Goal: Task Accomplishment & Management: Use online tool/utility

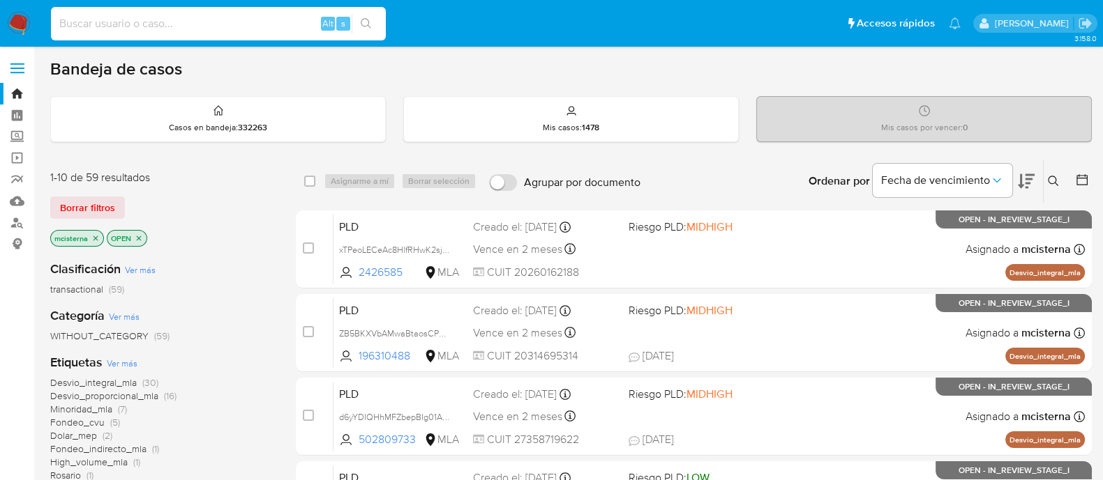
click at [298, 25] on input at bounding box center [218, 24] width 335 height 18
paste input "450879795"
type input "450879795"
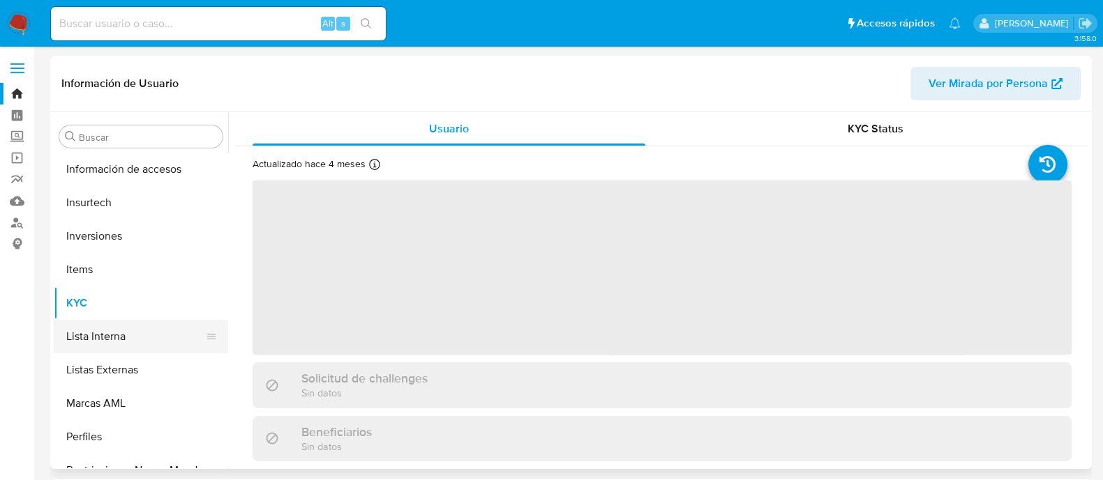
scroll to position [656, 0]
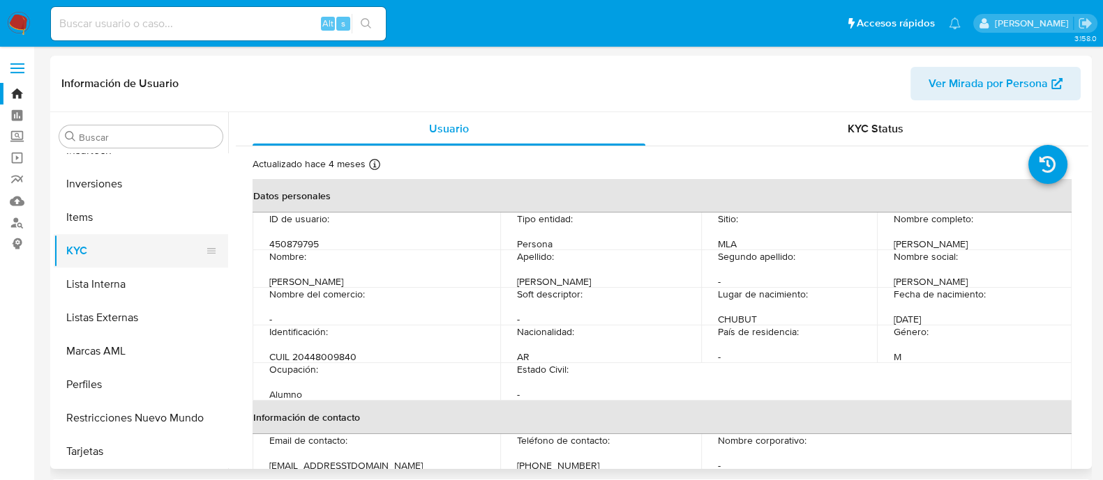
select select "10"
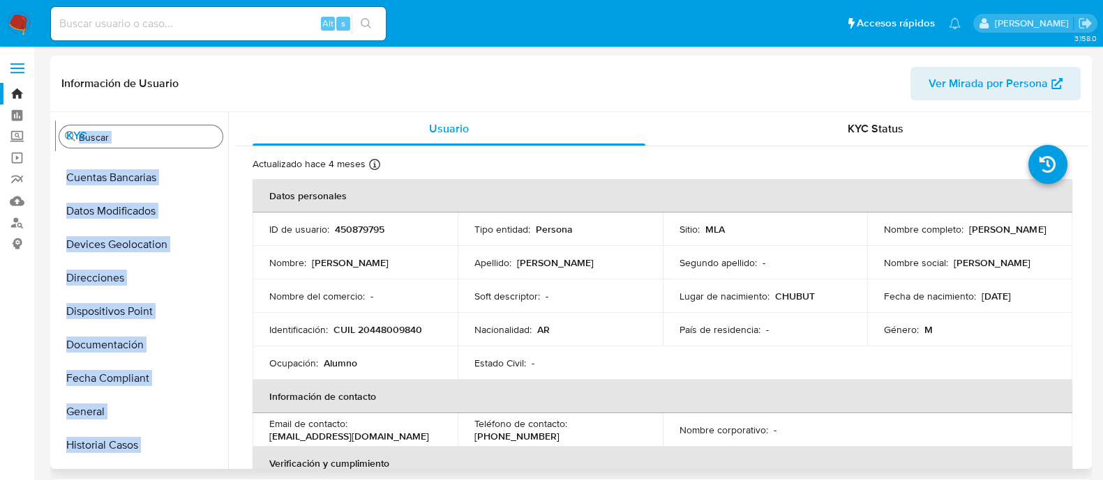
scroll to position [0, 0]
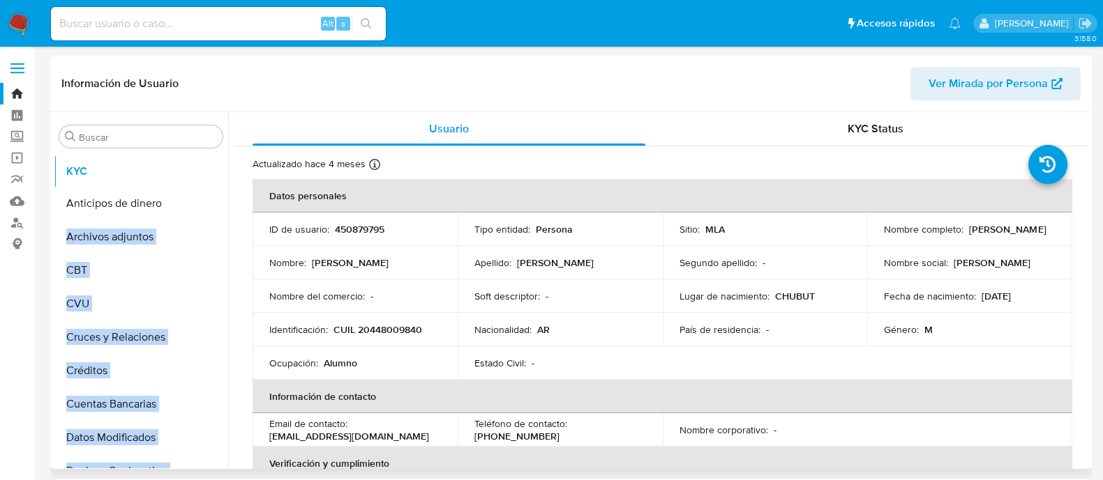
drag, startPoint x: 211, startPoint y: 246, endPoint x: 209, endPoint y: 167, distance: 78.8
click at [209, 167] on ul "Anticipos de dinero Archivos adjuntos CBT CVU Cruces y Relaciones Créditos Cuen…" at bounding box center [141, 310] width 174 height 315
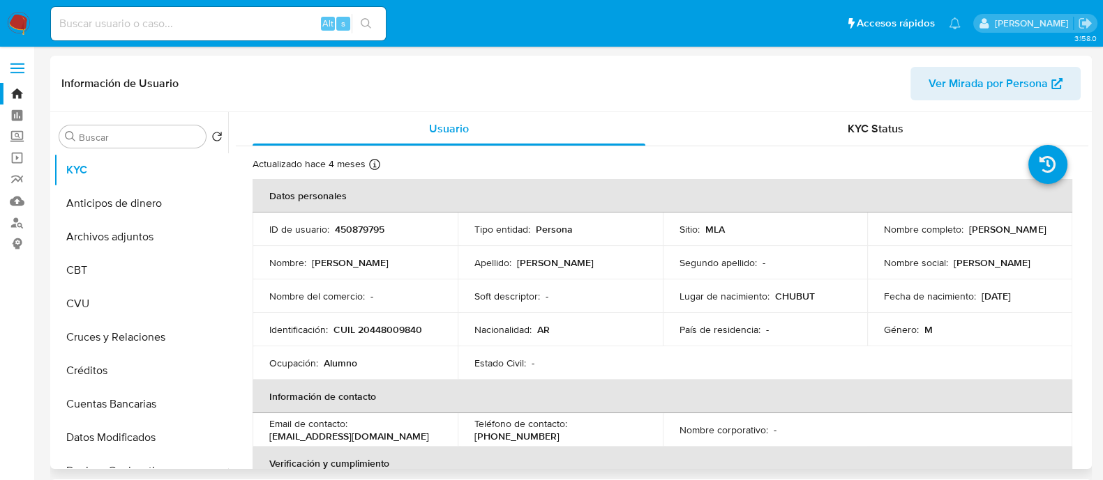
click at [282, 234] on p "ID de usuario :" at bounding box center [299, 229] width 60 height 13
drag, startPoint x: 202, startPoint y: 232, endPoint x: 206, endPoint y: 190, distance: 41.4
click at [206, 190] on ul "KYC Anticipos de dinero Archivos adjuntos CBT CVU Cruces y Relaciones Créditos …" at bounding box center [141, 310] width 174 height 315
click at [315, 270] on td "Nombre : Fabrizio" at bounding box center [354, 262] width 205 height 33
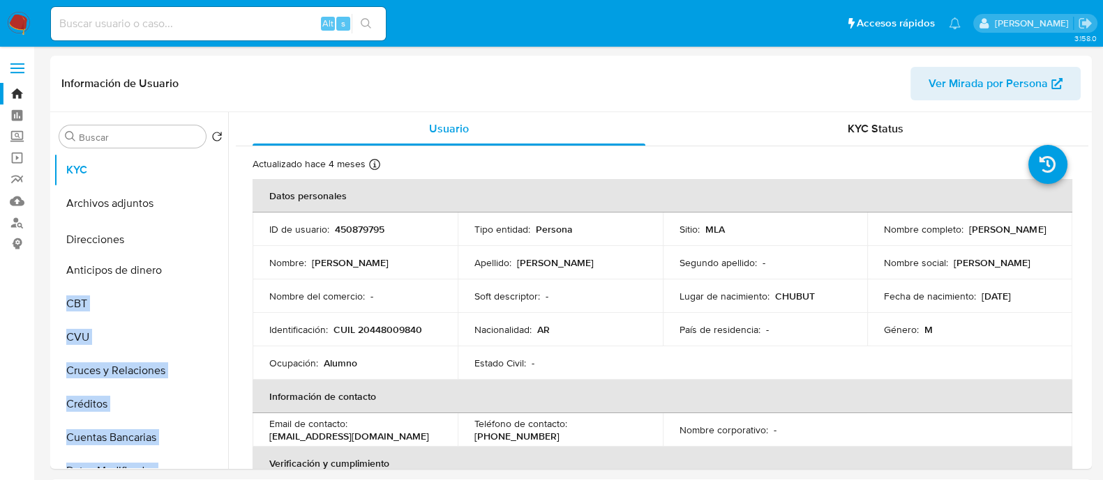
drag, startPoint x: 207, startPoint y: 328, endPoint x: 213, endPoint y: 237, distance: 90.8
click at [213, 237] on ul "KYC Archivos adjuntos Anticipos de dinero CBT CVU Cruces y Relaciones Créditos …" at bounding box center [141, 310] width 174 height 315
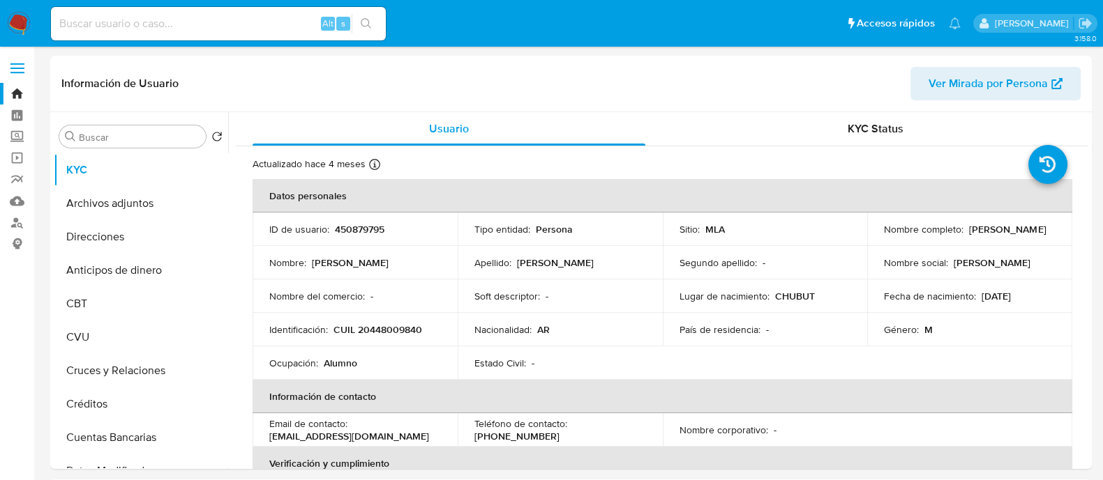
drag, startPoint x: 381, startPoint y: 266, endPoint x: 338, endPoint y: 278, distance: 44.8
click at [382, 266] on div "Nombre : Fabrizio" at bounding box center [355, 263] width 172 height 13
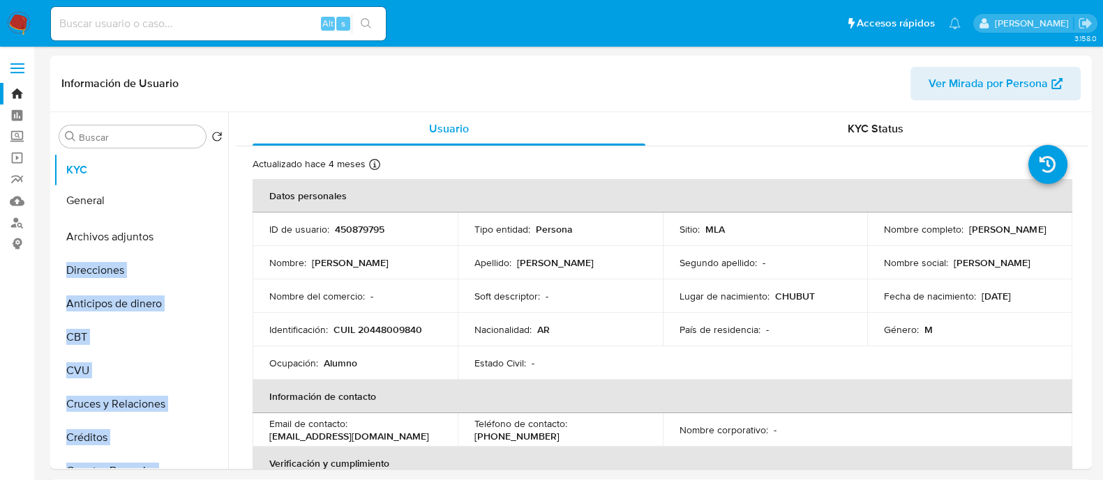
drag, startPoint x: 207, startPoint y: 379, endPoint x: 202, endPoint y: 202, distance: 177.9
click at [202, 202] on ul "KYC Archivos adjuntos Direcciones Anticipos de dinero CBT CVU Cruces y Relacion…" at bounding box center [141, 310] width 174 height 315
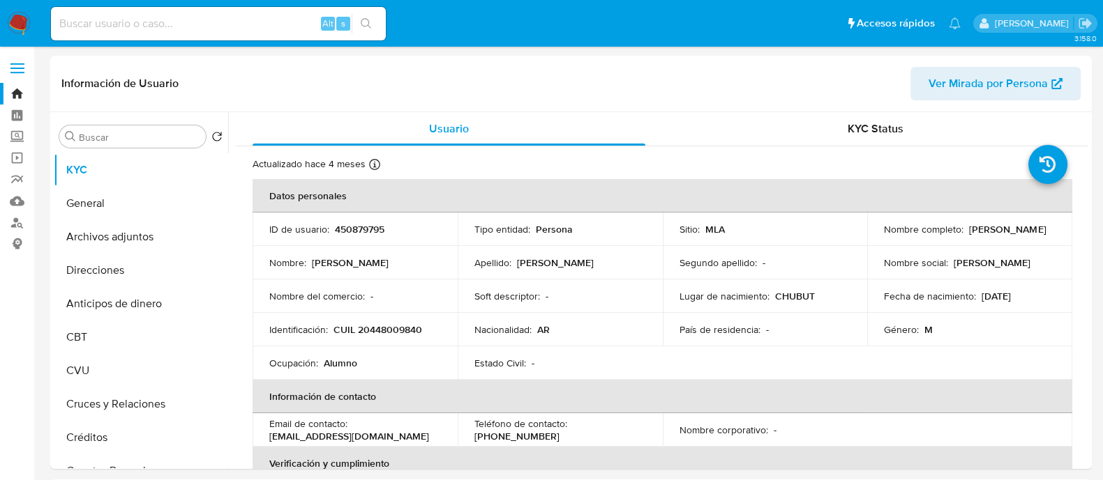
click at [326, 252] on td "Nombre : Fabrizio" at bounding box center [354, 262] width 205 height 33
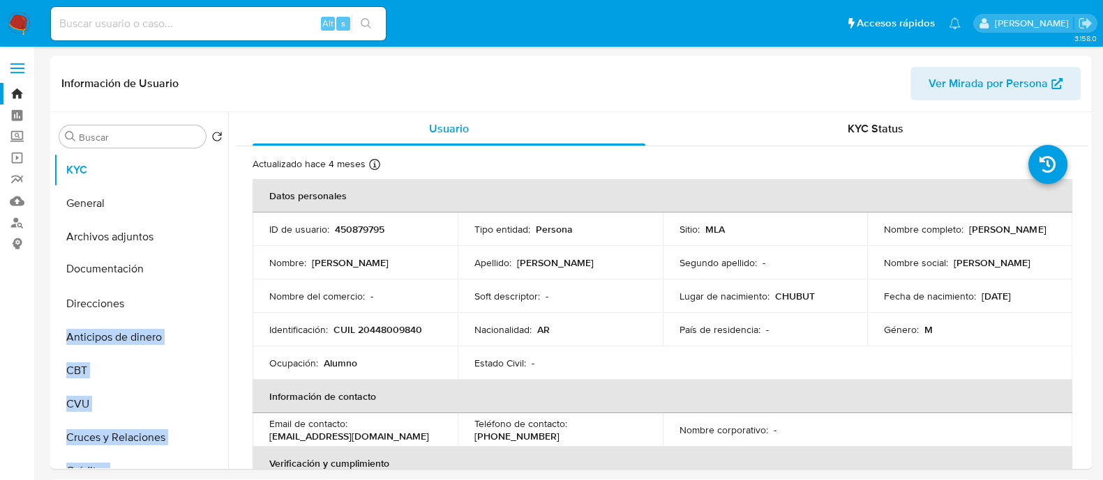
drag, startPoint x: 209, startPoint y: 343, endPoint x: 181, endPoint y: 268, distance: 79.9
click at [181, 268] on ul "KYC General Archivos adjuntos Direcciones Anticipos de dinero CBT CVU Cruces y …" at bounding box center [141, 310] width 174 height 315
click at [287, 273] on td "Nombre : Fabrizio" at bounding box center [354, 262] width 205 height 33
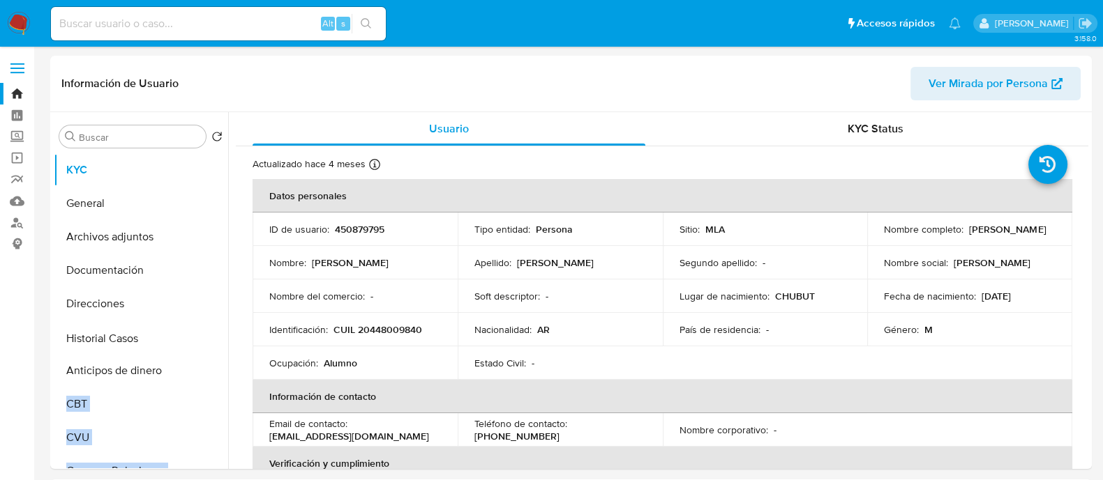
drag, startPoint x: 206, startPoint y: 411, endPoint x: 195, endPoint y: 338, distance: 73.3
click at [195, 338] on ul "KYC General Archivos adjuntos Documentación Direcciones Anticipos de dinero CBT…" at bounding box center [141, 310] width 174 height 315
click at [328, 338] on td "Identificación : CUIL 20448009840" at bounding box center [354, 329] width 205 height 33
drag, startPoint x: 205, startPoint y: 388, endPoint x: 204, endPoint y: 371, distance: 17.5
click at [204, 371] on ul "KYC General Archivos adjuntos Documentación Direcciones Historial Casos Anticip…" at bounding box center [141, 310] width 174 height 315
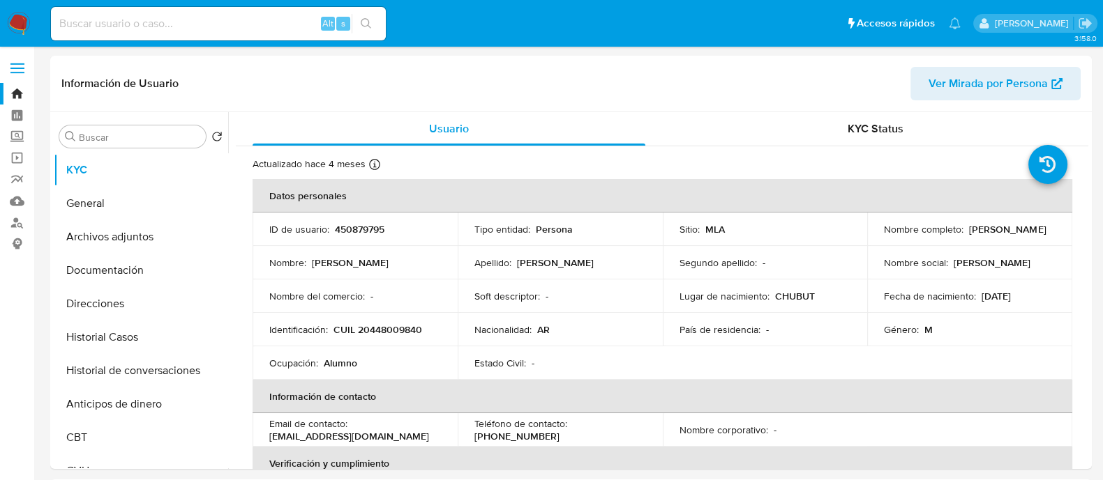
click at [296, 371] on td "Ocupación : Alumno" at bounding box center [354, 363] width 205 height 33
drag, startPoint x: 206, startPoint y: 283, endPoint x: 181, endPoint y: 402, distance: 122.0
click at [179, 402] on ul "KYC General Archivos adjuntos Documentación Direcciones Historial Casos Histori…" at bounding box center [141, 310] width 174 height 315
click at [324, 333] on p "Identificación :" at bounding box center [298, 330] width 59 height 13
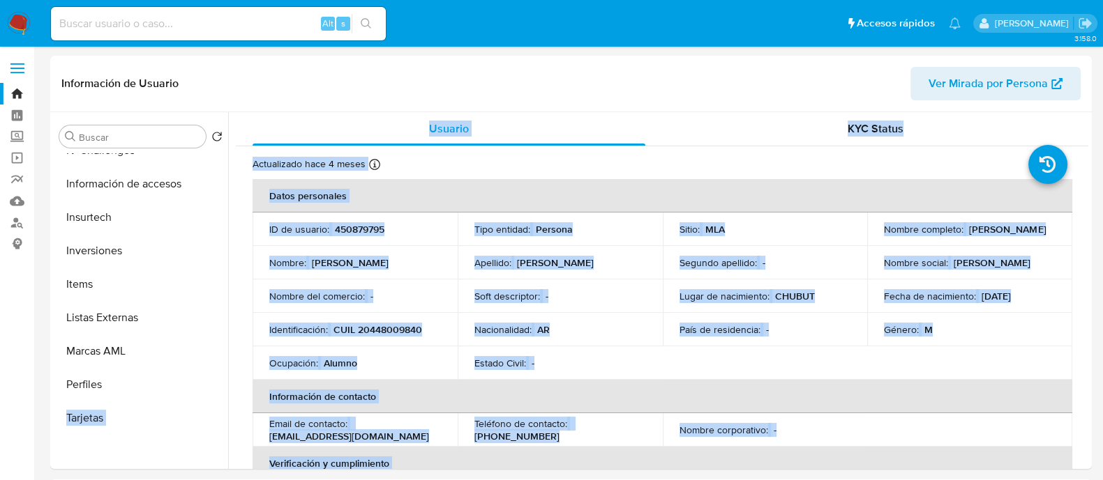
scroll to position [272, 0]
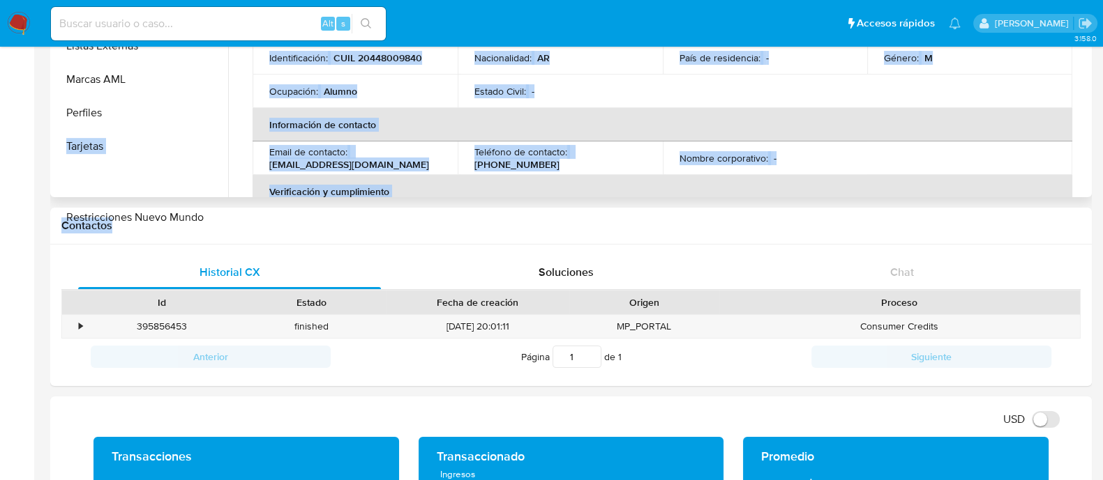
drag, startPoint x: 201, startPoint y: 409, endPoint x: 166, endPoint y: 190, distance: 222.4
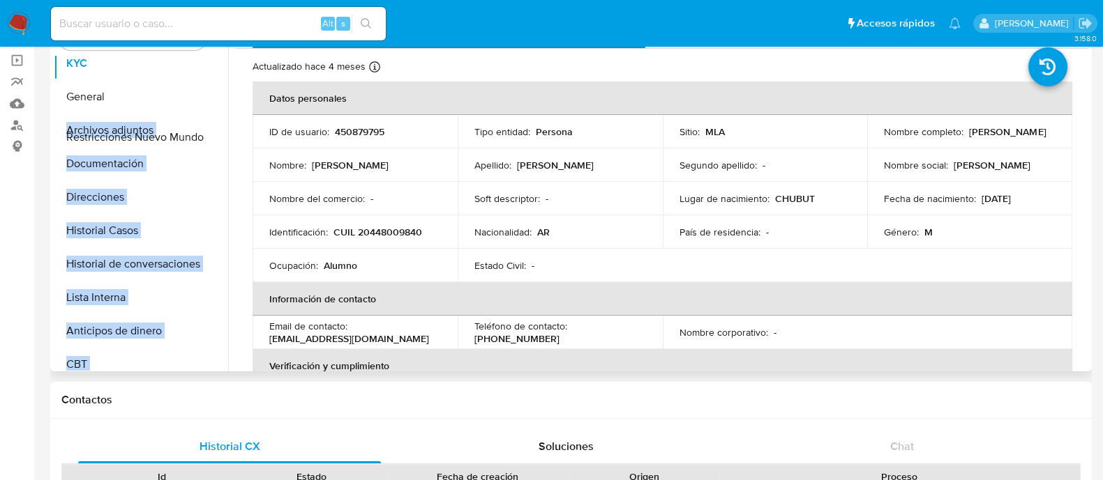
scroll to position [0, 0]
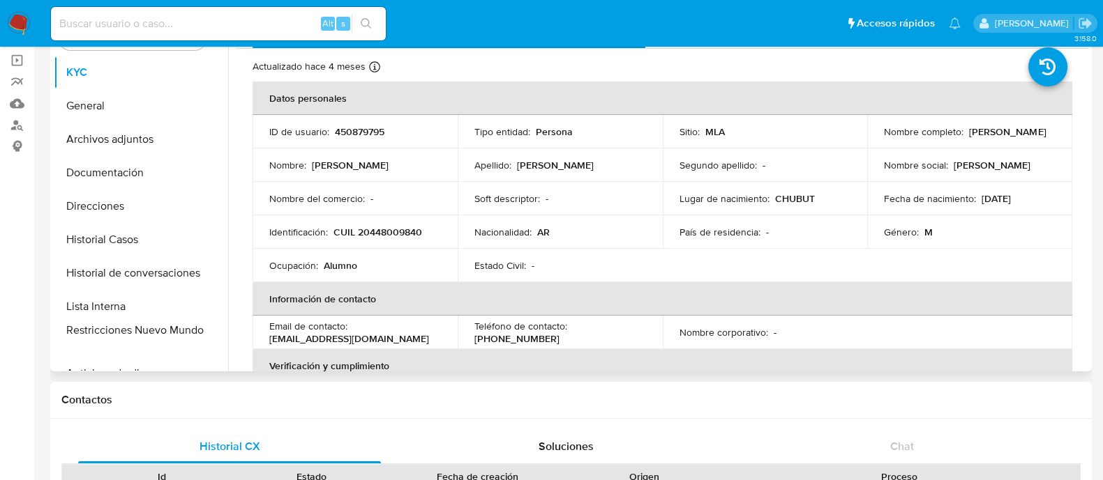
drag, startPoint x: 209, startPoint y: 355, endPoint x: 179, endPoint y: 333, distance: 37.9
click at [179, 333] on ul "KYC General Archivos adjuntos Documentación Direcciones Historial Casos Histori…" at bounding box center [141, 213] width 174 height 315
click at [444, 234] on td "Identificación : CUIL 20448009840" at bounding box center [354, 231] width 205 height 33
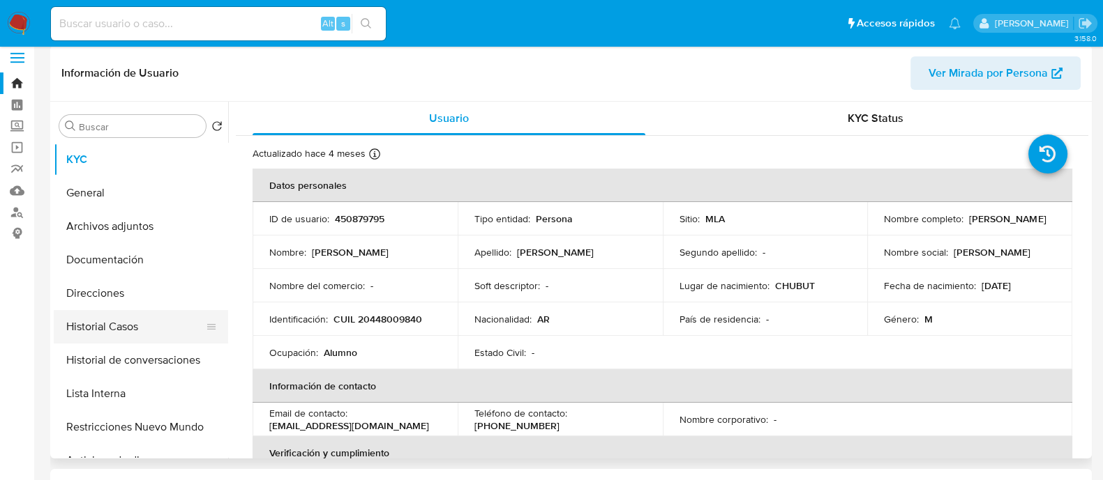
click at [63, 331] on button "Historial Casos" at bounding box center [135, 326] width 163 height 33
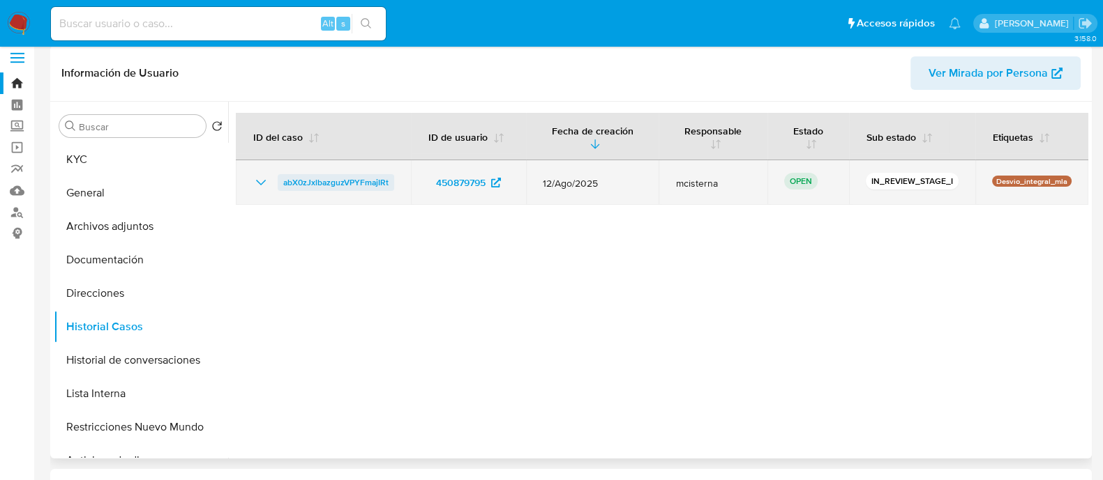
click at [333, 179] on span "abX0zJxlbazguzVPYFmajIRt" at bounding box center [335, 182] width 105 height 17
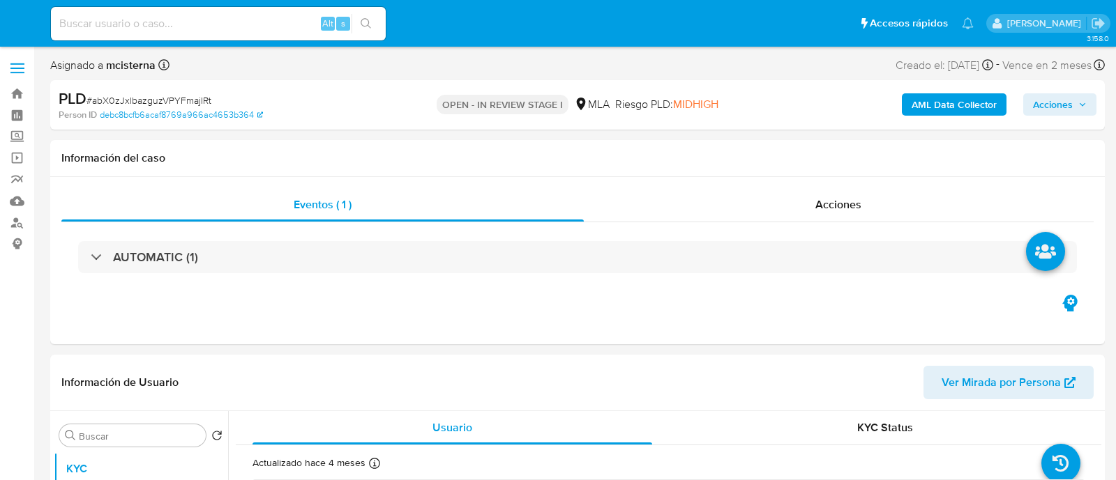
select select "10"
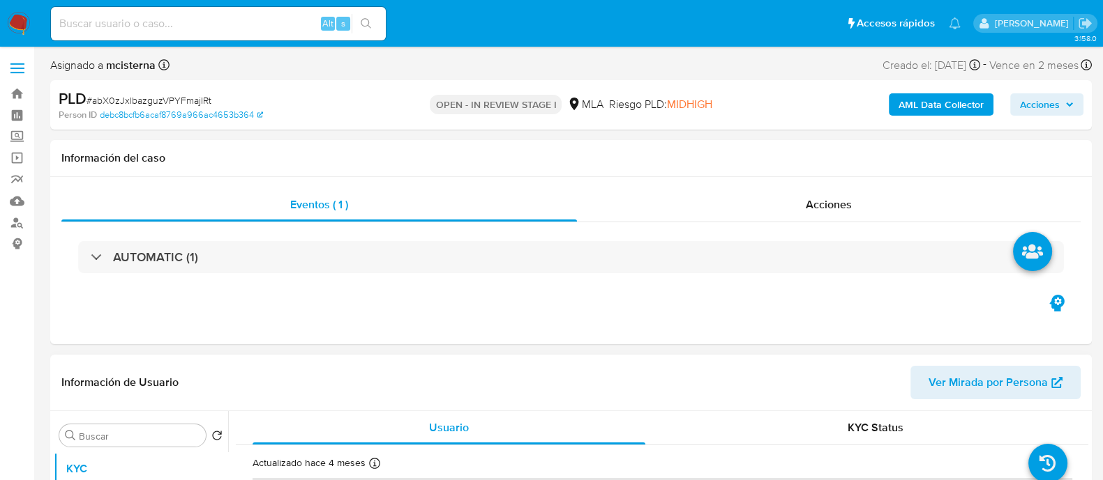
scroll to position [262, 0]
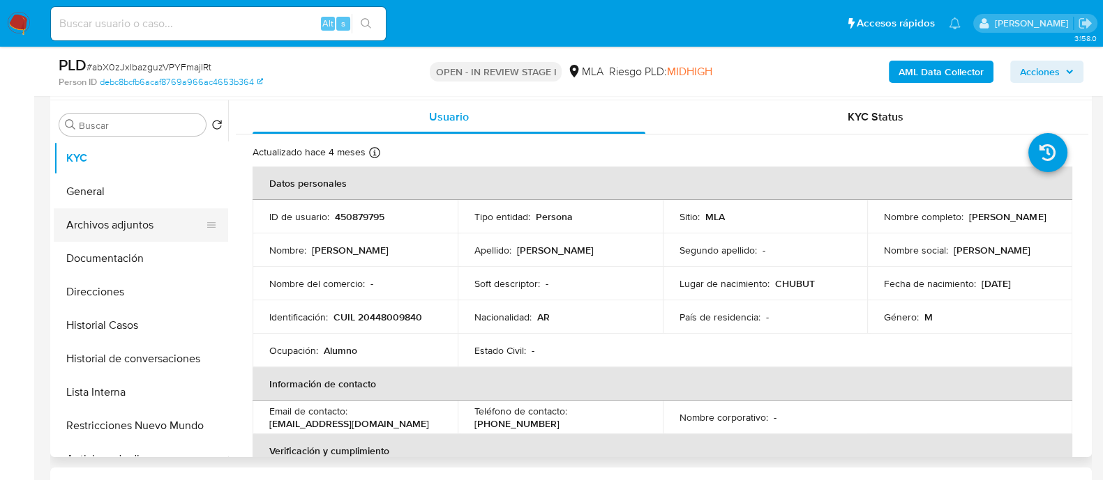
click at [116, 225] on button "Archivos adjuntos" at bounding box center [135, 225] width 163 height 33
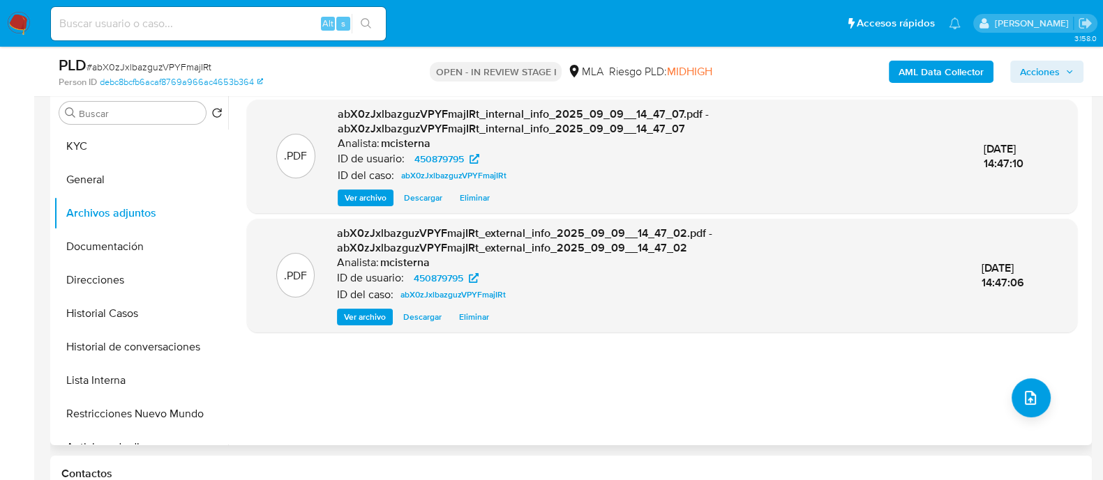
scroll to position [436, 0]
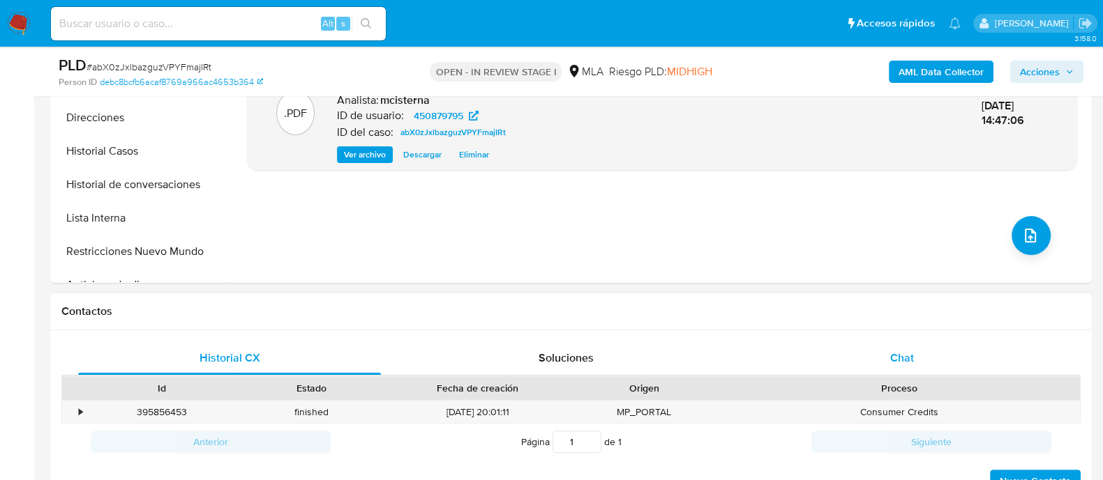
drag, startPoint x: 845, startPoint y: 350, endPoint x: 735, endPoint y: 354, distance: 109.6
click at [845, 350] on div "Chat" at bounding box center [901, 358] width 303 height 33
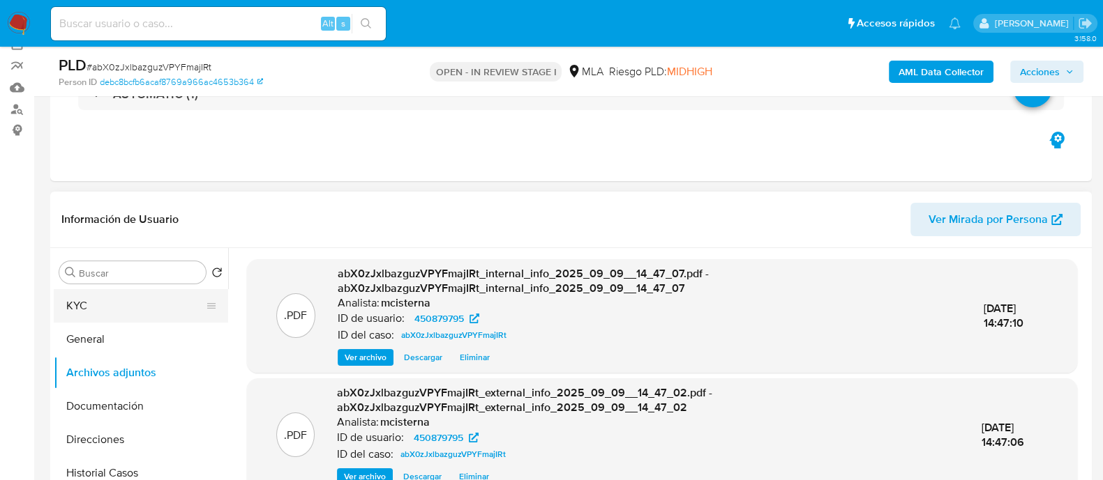
scroll to position [86, 0]
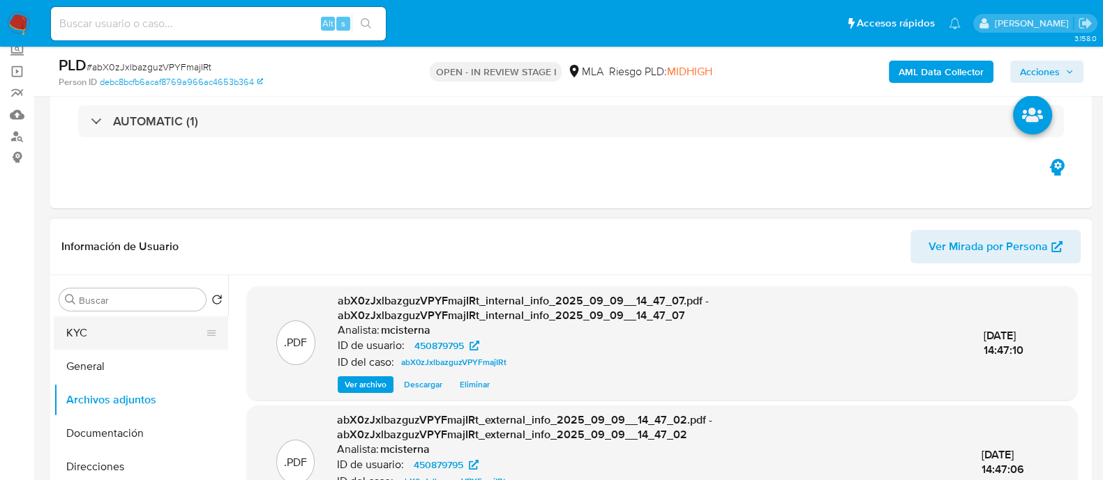
click at [141, 344] on button "KYC" at bounding box center [135, 333] width 163 height 33
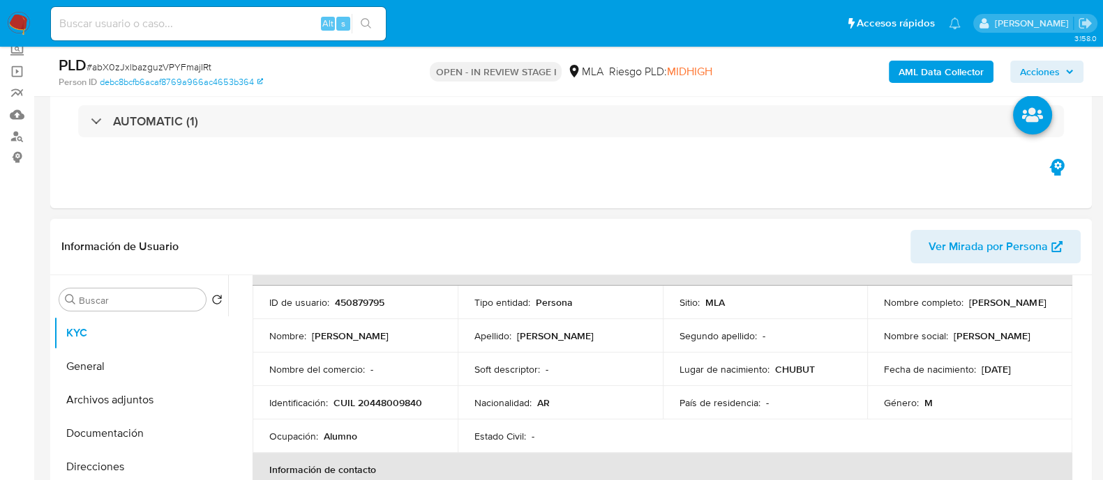
scroll to position [0, 0]
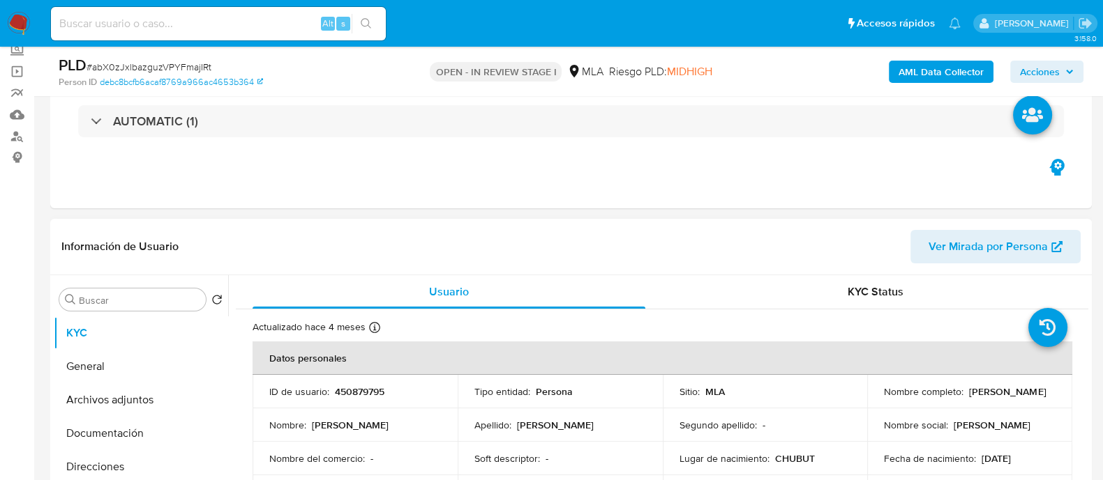
drag, startPoint x: 895, startPoint y: 400, endPoint x: 1022, endPoint y: 400, distance: 126.2
click at [1022, 398] on div "Nombre completo : Fabrizio Crescenzi" at bounding box center [970, 392] width 172 height 13
copy p "Fabrizio Crescenzi"
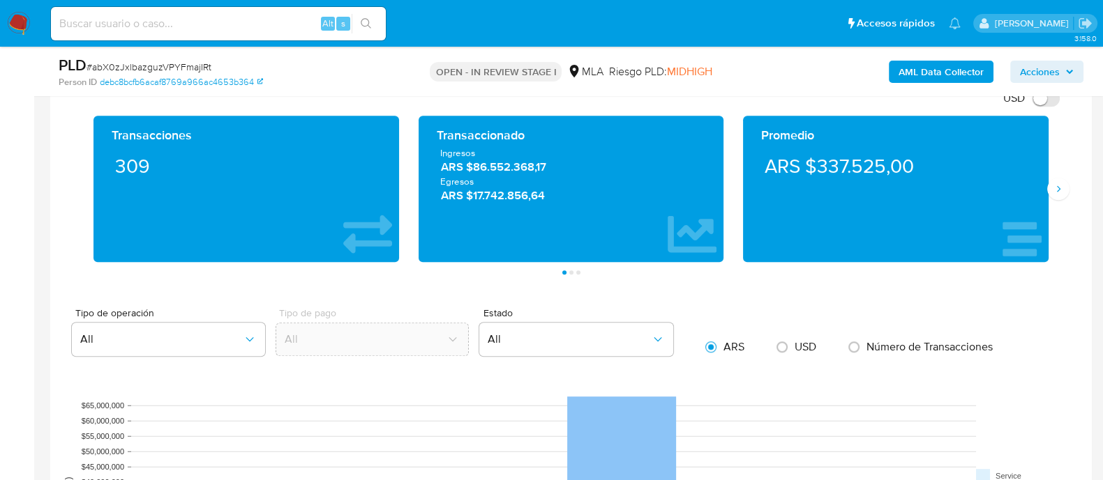
scroll to position [872, 0]
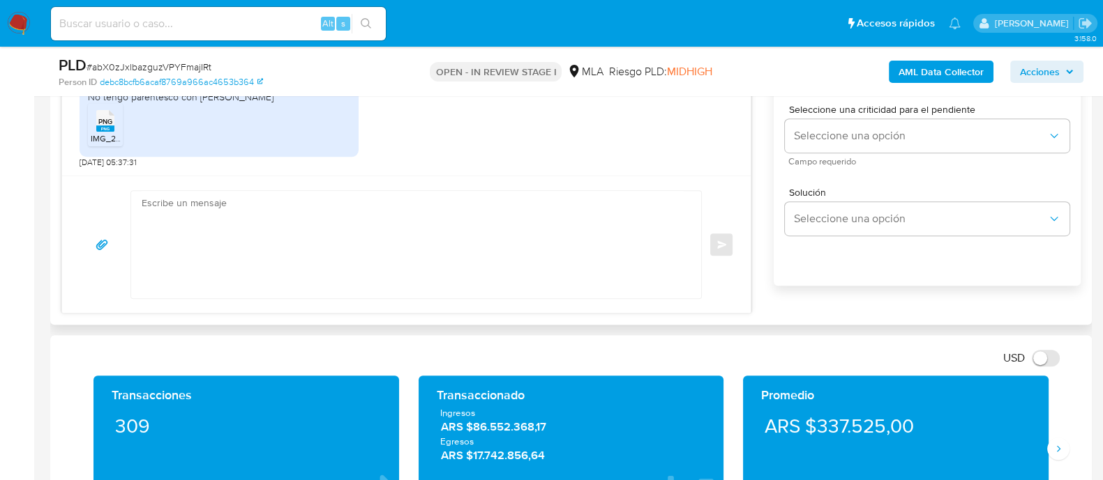
click at [411, 204] on textarea at bounding box center [413, 244] width 542 height 107
paste textarea "Fabrizio Crescenzi"
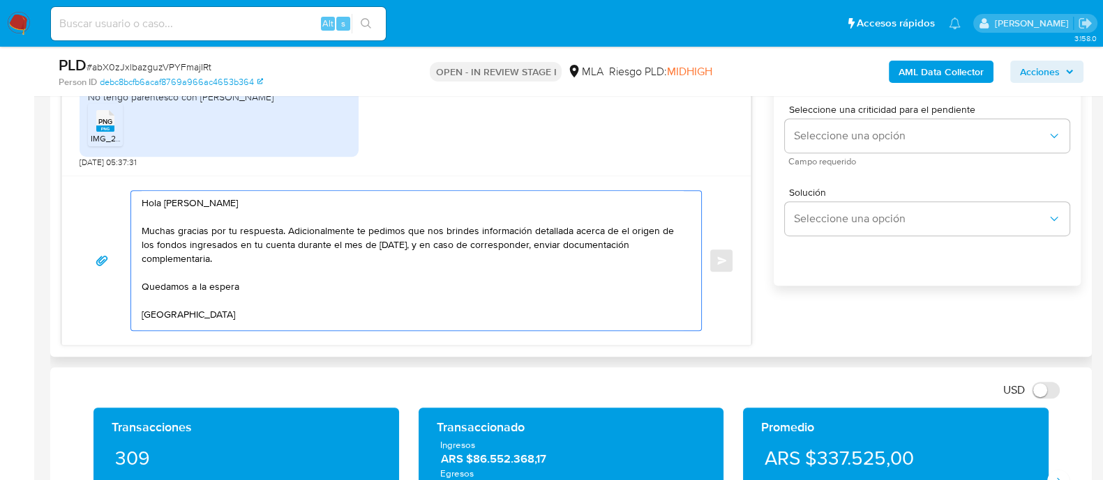
scroll to position [19, 0]
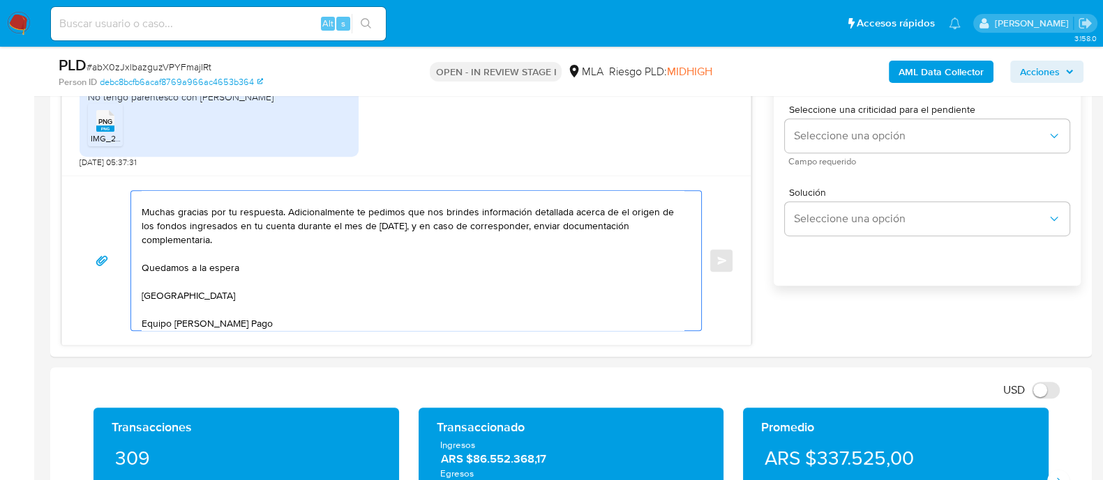
type textarea "Hola Fabrizio Crescenzi Muchas gracias por tu respuesta. Adicionalmente te pedi…"
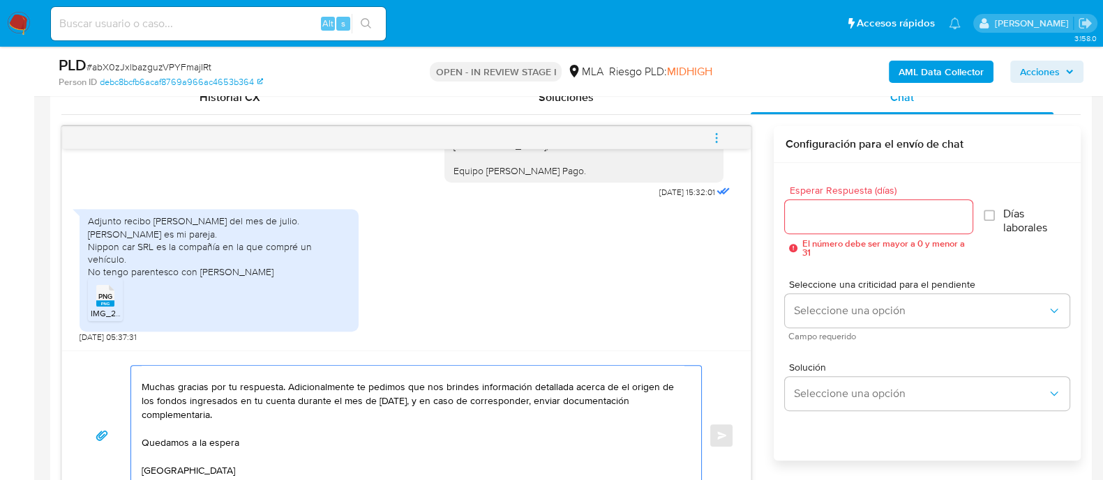
click at [839, 208] on input "Esperar Respuesta (días)" at bounding box center [878, 217] width 187 height 18
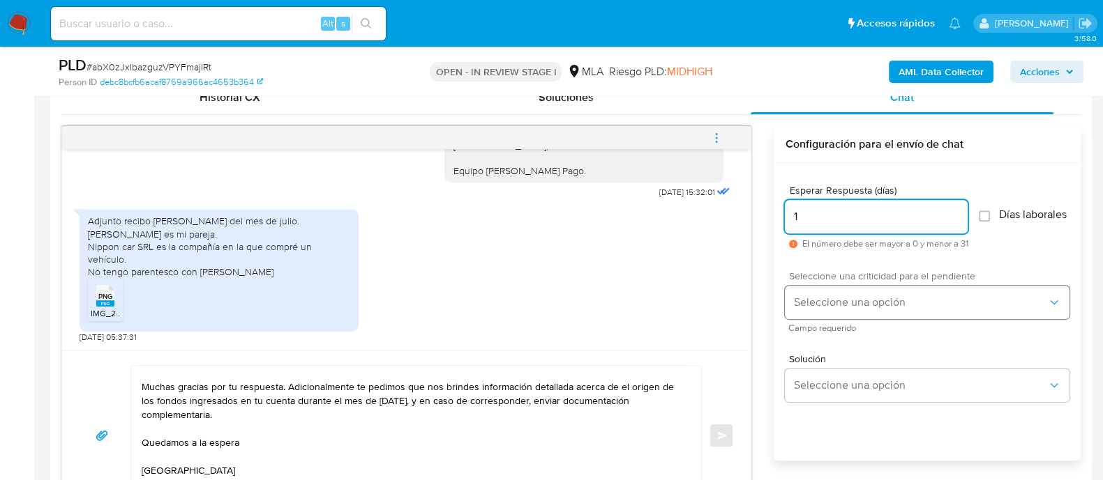
type input "1"
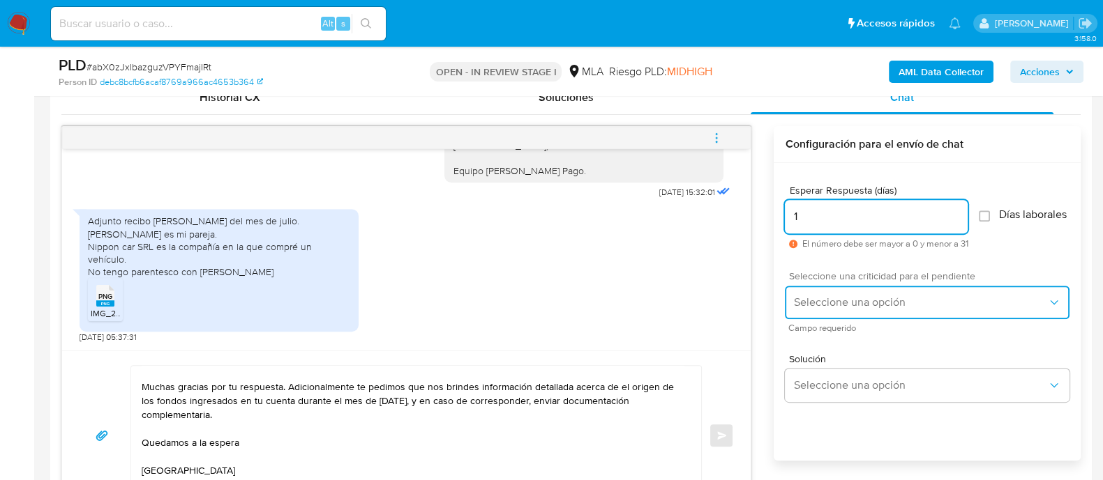
click at [856, 303] on span "Seleccione una opción" at bounding box center [920, 303] width 254 height 14
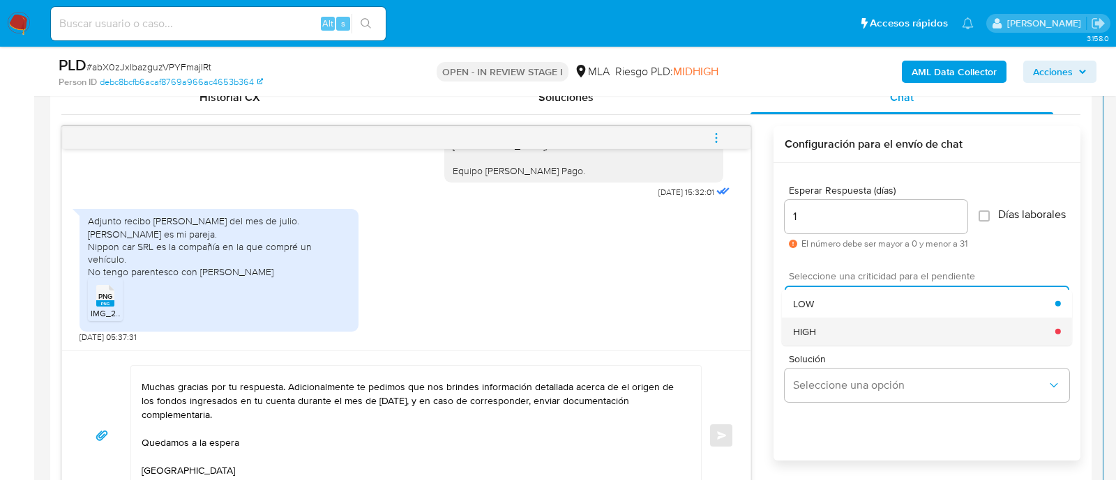
click at [847, 343] on div "HIGH" at bounding box center [924, 331] width 262 height 28
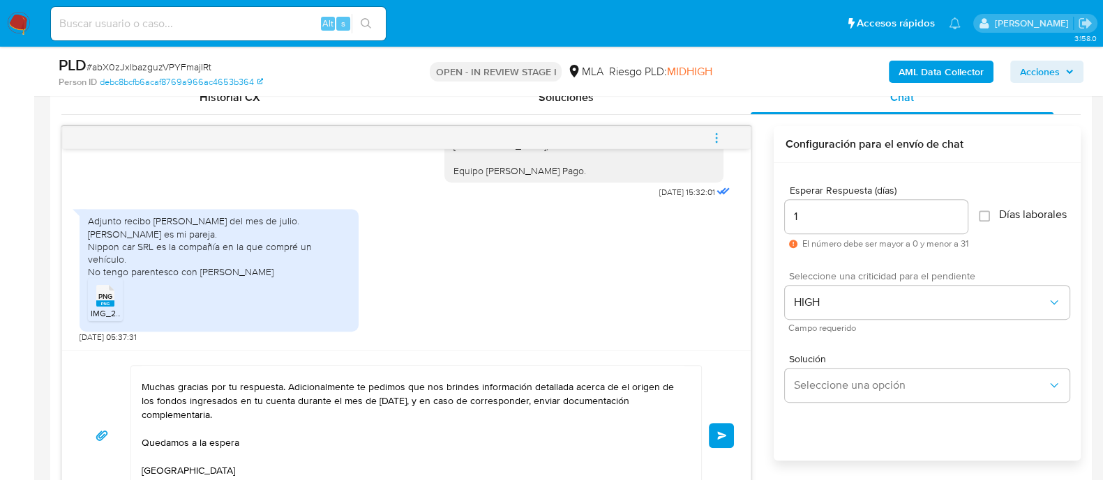
click at [741, 421] on div "Hola Fabrizio Crescenzi Muchas gracias por tu respuesta. Adicionalmente te pedi…" at bounding box center [406, 435] width 688 height 169
click at [722, 427] on button "Enviar" at bounding box center [721, 435] width 25 height 25
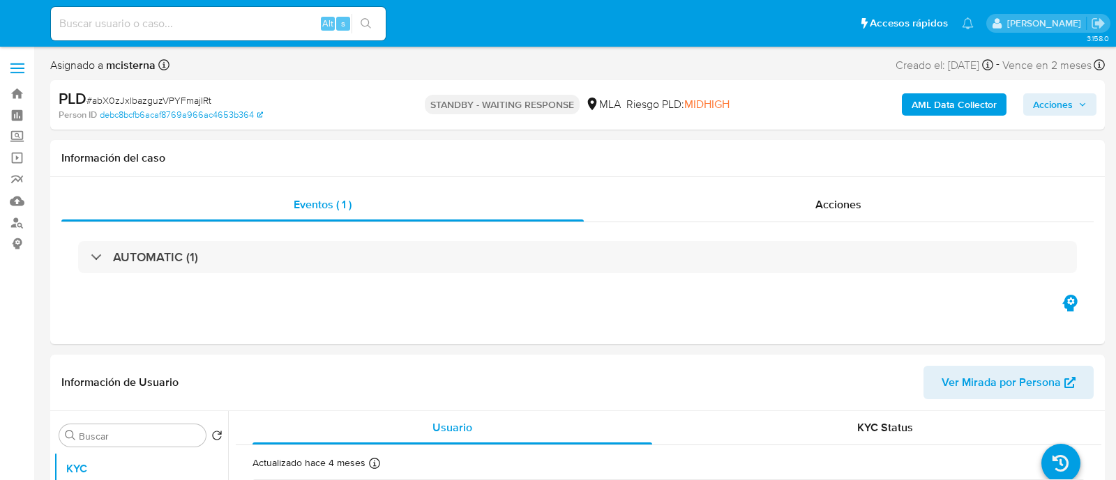
select select "10"
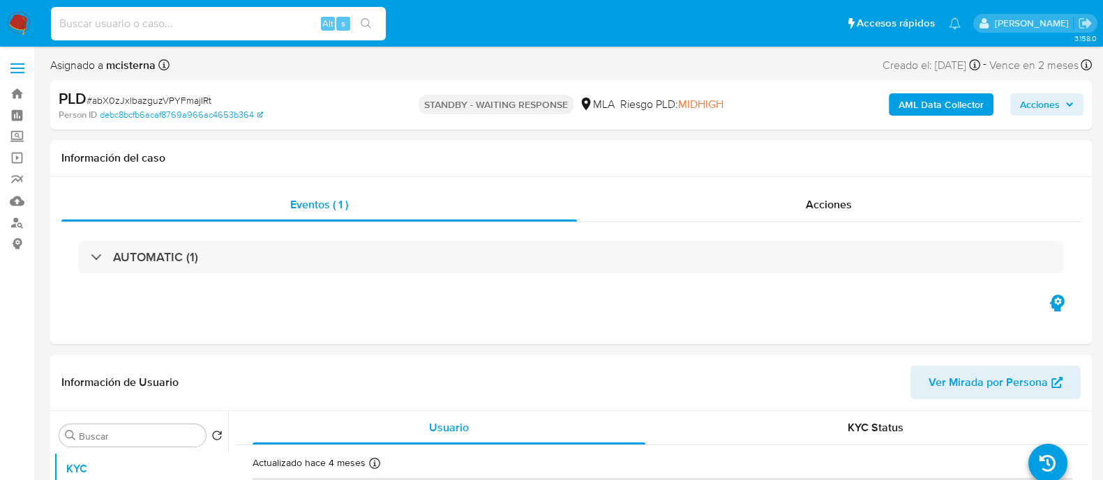
click at [251, 20] on input at bounding box center [218, 24] width 335 height 18
paste input "8jo4AP2VrCH8ut3z8JxbZFzY"
type input "8jo4AP2VrCH8ut3z8JxbZFzY"
click at [368, 19] on icon "search-icon" at bounding box center [366, 23] width 10 height 10
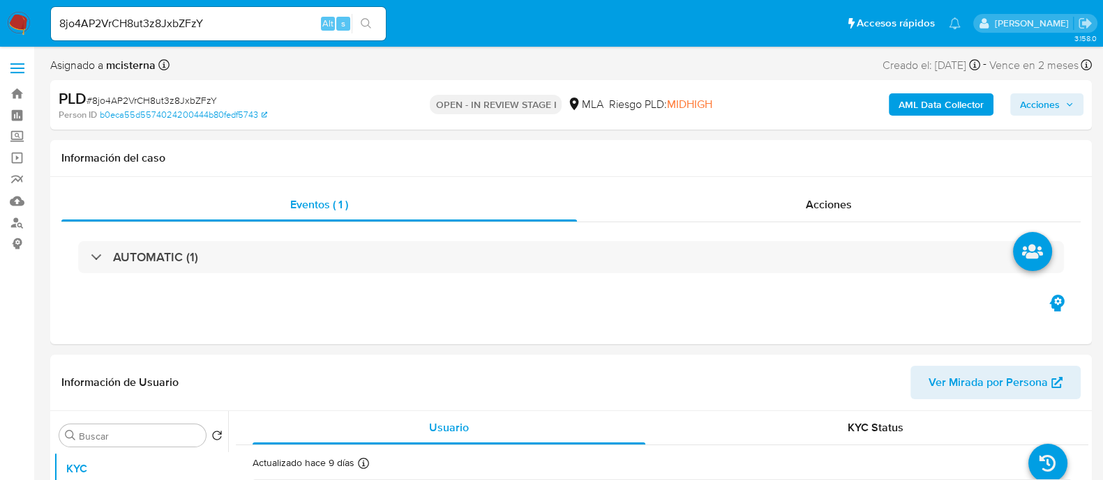
scroll to position [262, 0]
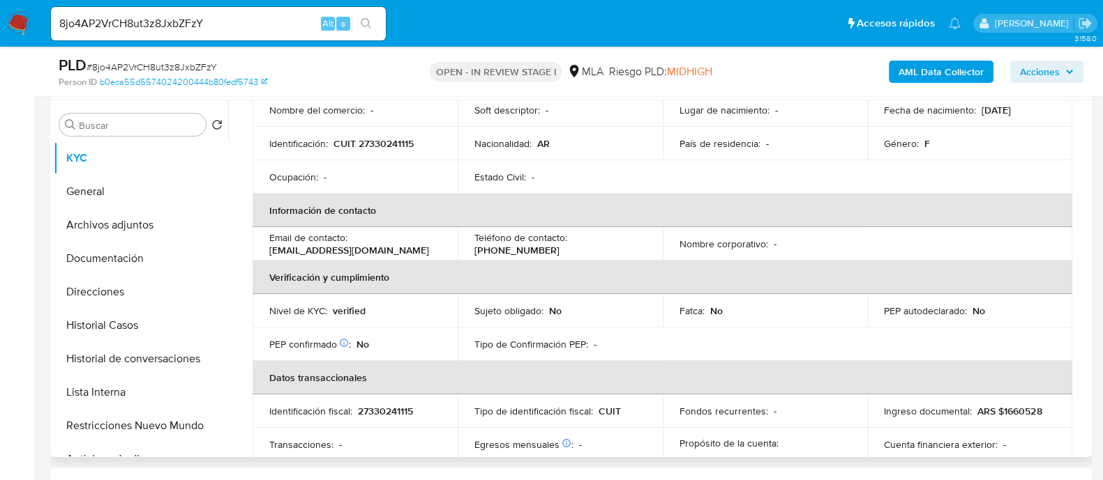
select select "10"
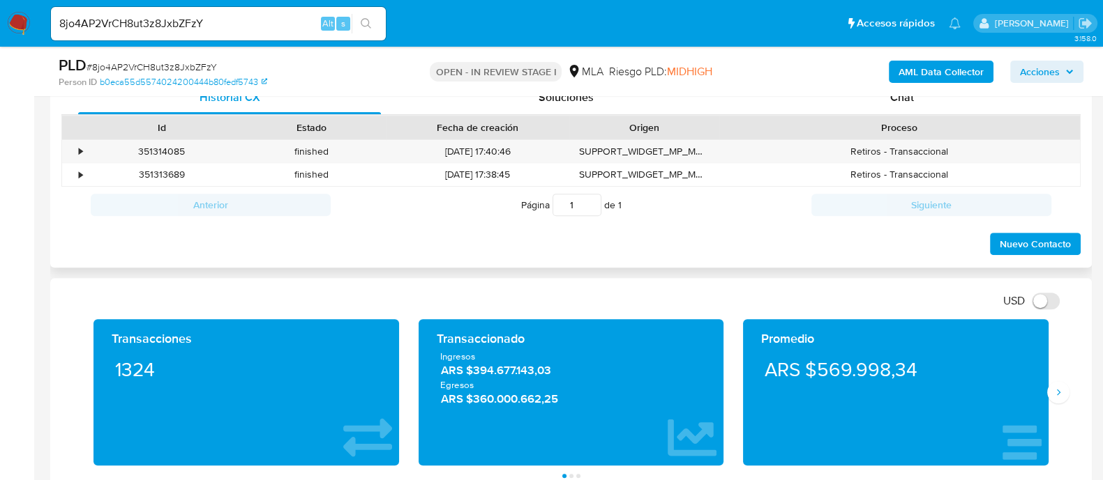
scroll to position [523, 0]
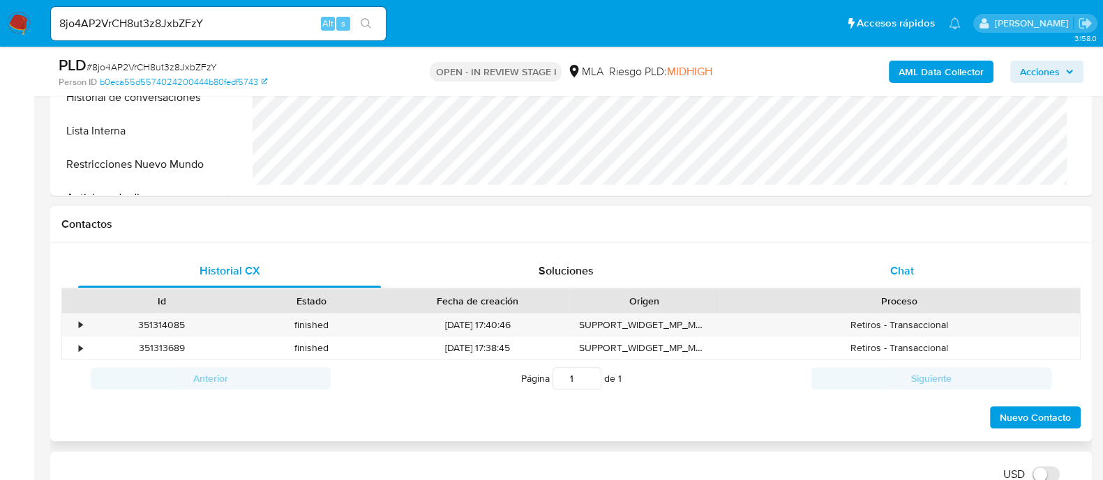
click at [910, 261] on div "Chat" at bounding box center [901, 271] width 303 height 33
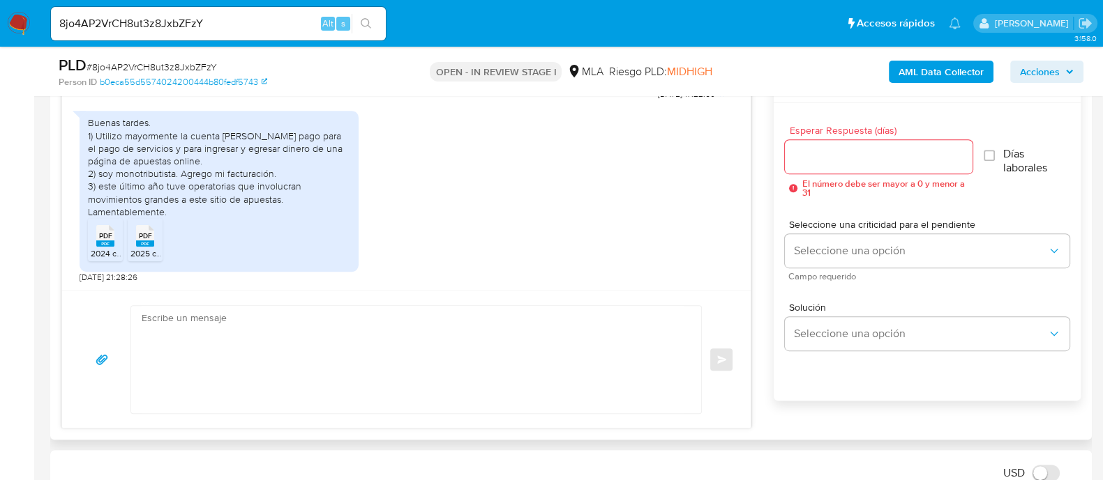
scroll to position [785, 0]
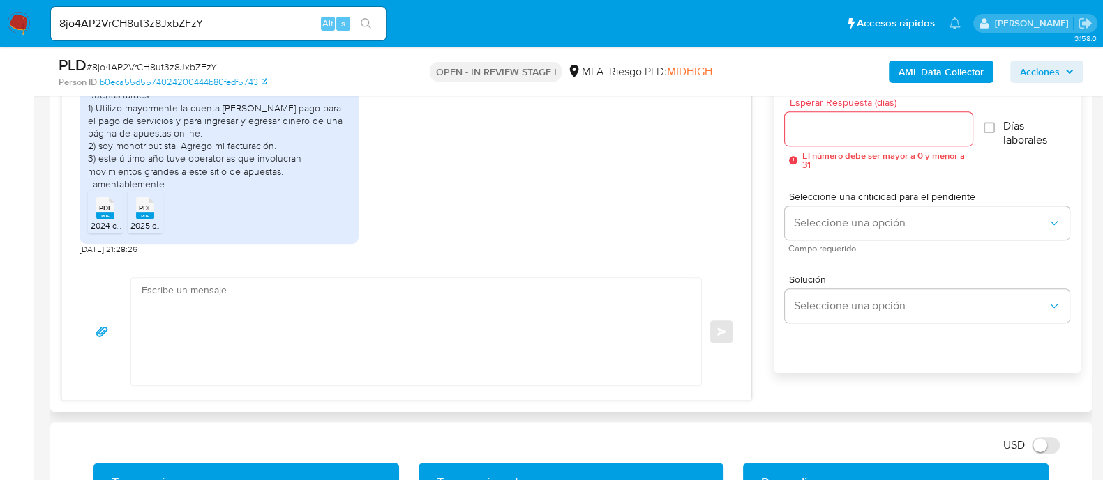
click at [515, 318] on textarea at bounding box center [413, 331] width 542 height 107
paste textarea "Hola Muchas gracias por tu respuesta. Confirmamos recepción de la documentación…"
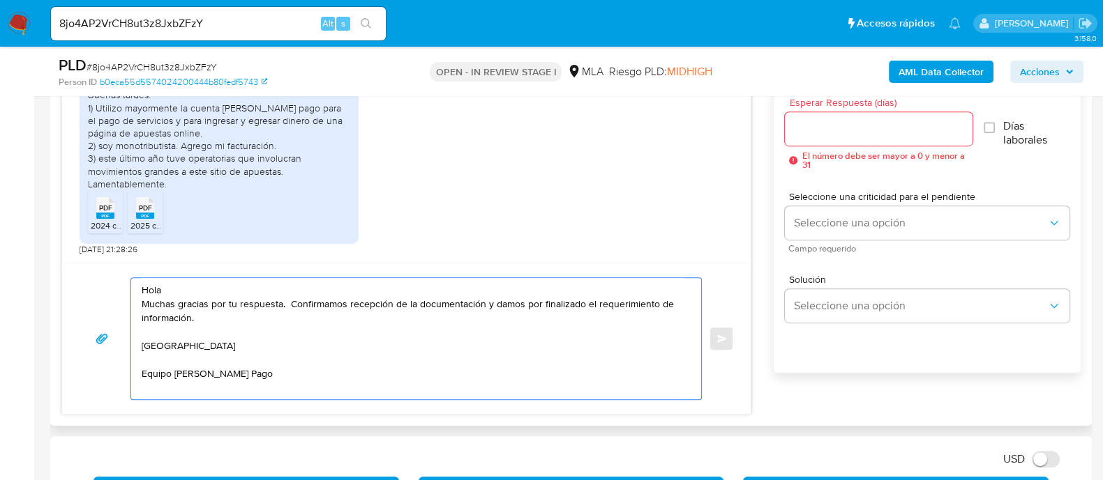
click at [491, 287] on textarea "Hola Muchas gracias por tu respuesta. Confirmamos recepción de la documentación…" at bounding box center [413, 338] width 542 height 121
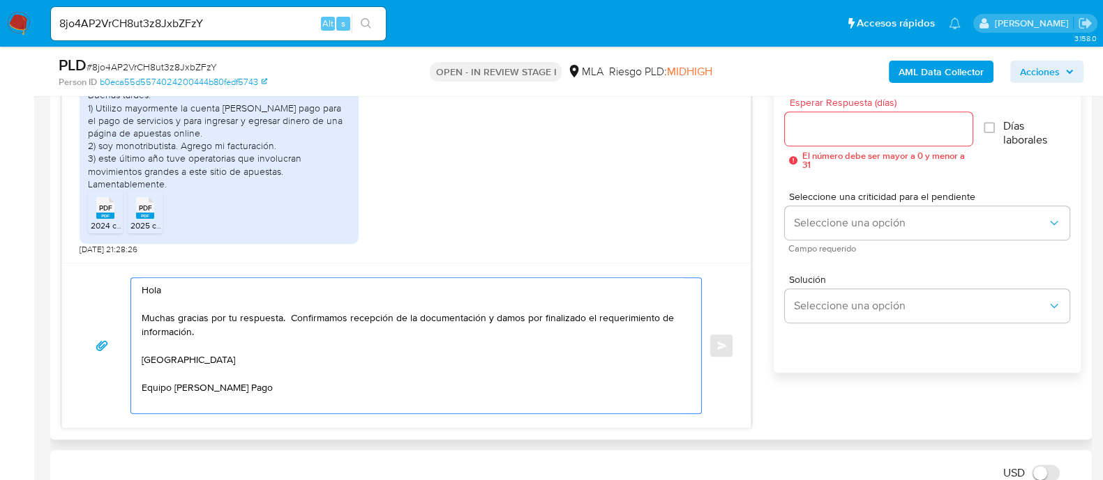
type textarea "Hola Muchas gracias por tu respuesta. Confirmamos recepción de la documentación…"
click at [914, 123] on input "Esperar Respuesta (días)" at bounding box center [878, 129] width 187 height 18
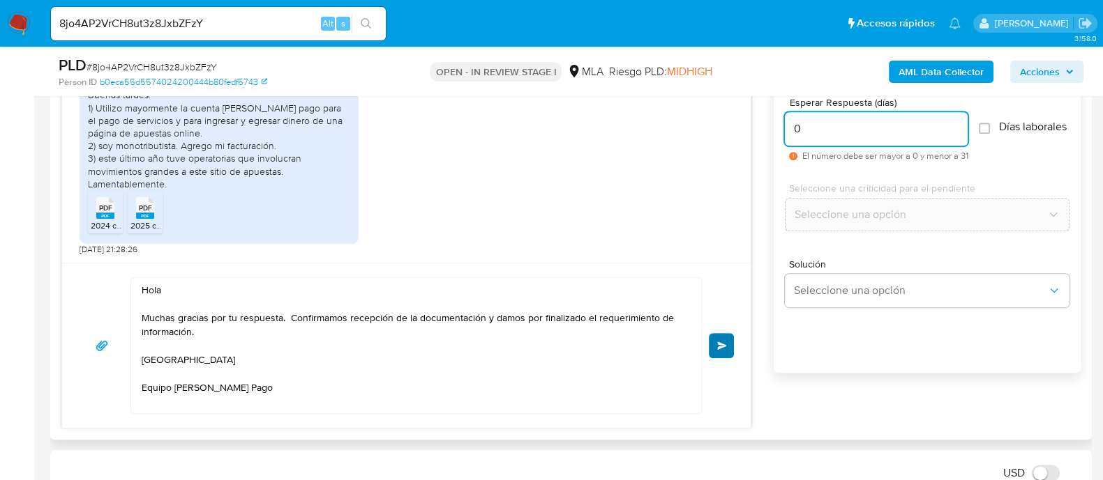
type input "0"
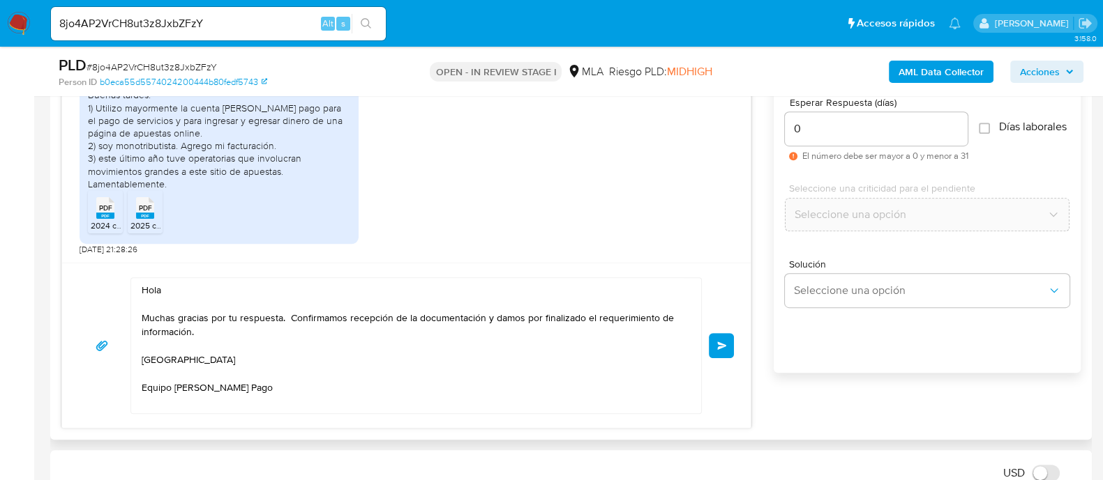
click at [717, 343] on span "Enviar" at bounding box center [722, 346] width 10 height 8
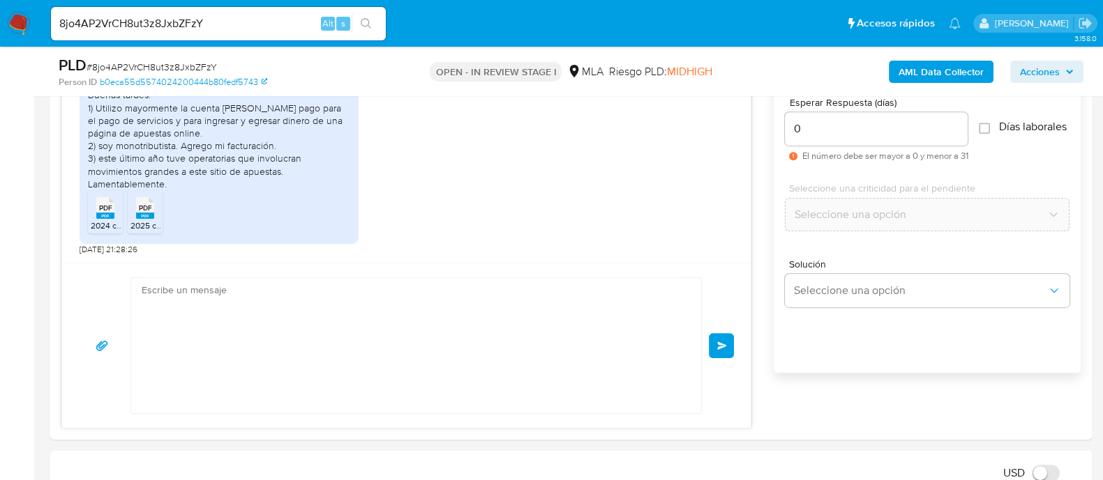
scroll to position [934, 0]
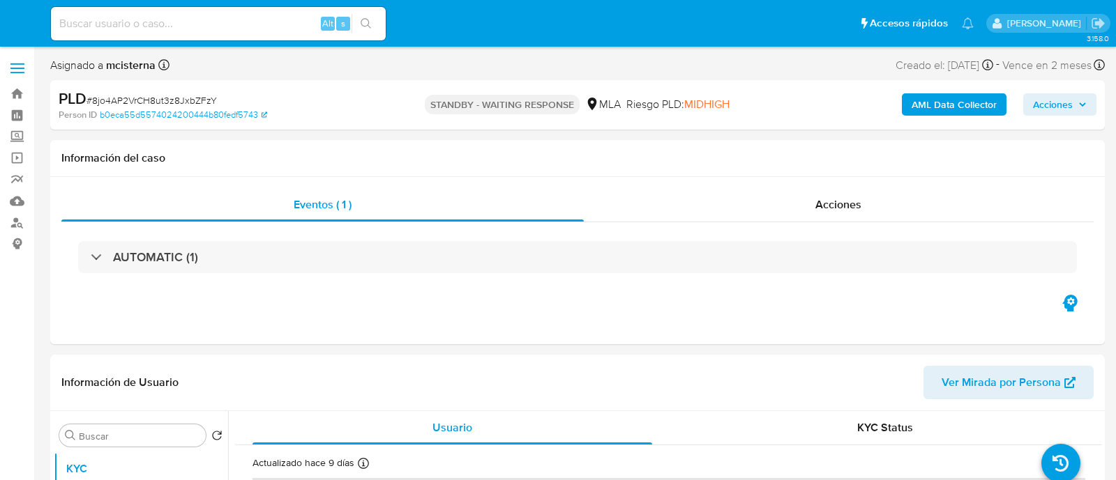
select select "10"
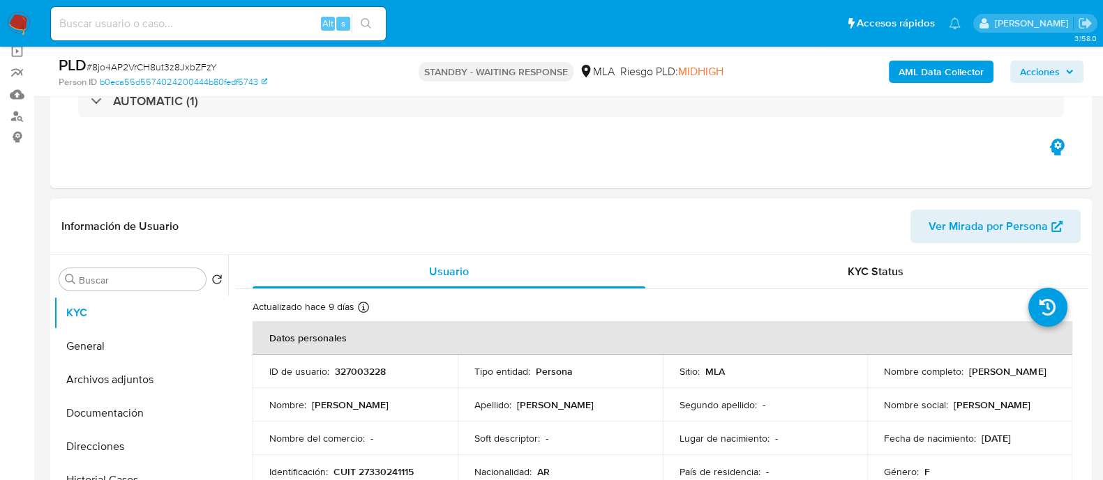
scroll to position [174, 0]
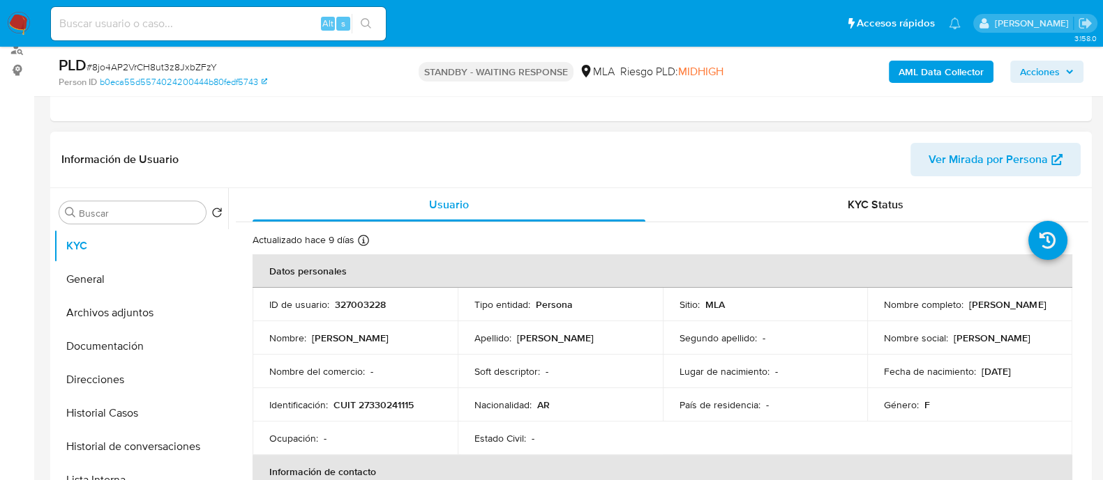
click at [364, 308] on p "327003228" at bounding box center [360, 304] width 51 height 13
copy p "327003228"
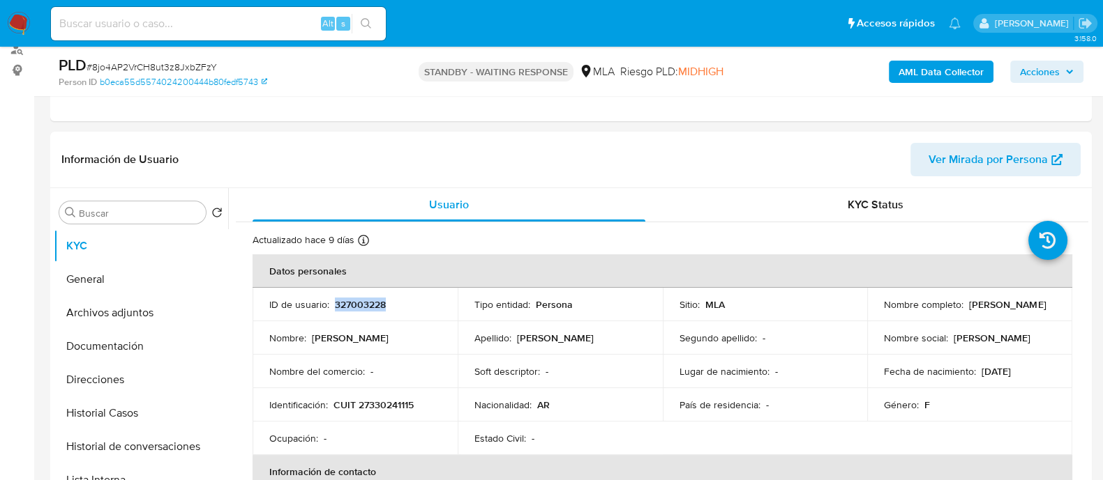
click at [24, 17] on img at bounding box center [19, 24] width 24 height 24
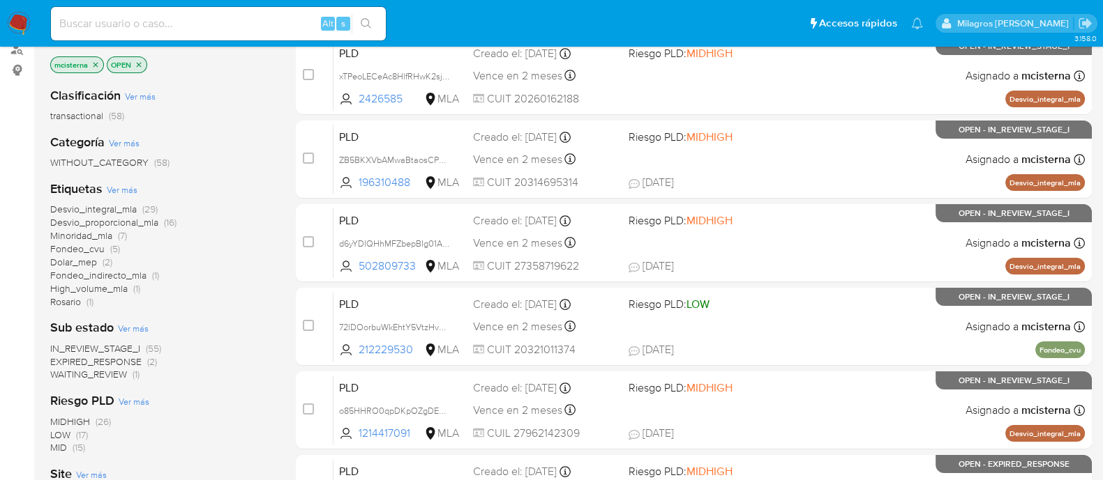
scroll to position [262, 0]
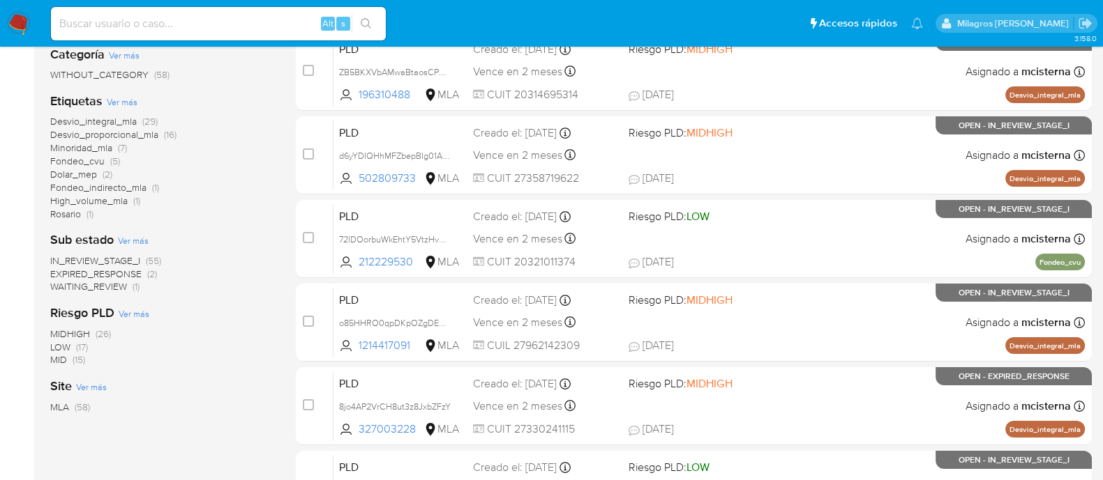
click at [112, 272] on span "EXPIRED_RESPONSE" at bounding box center [95, 274] width 91 height 14
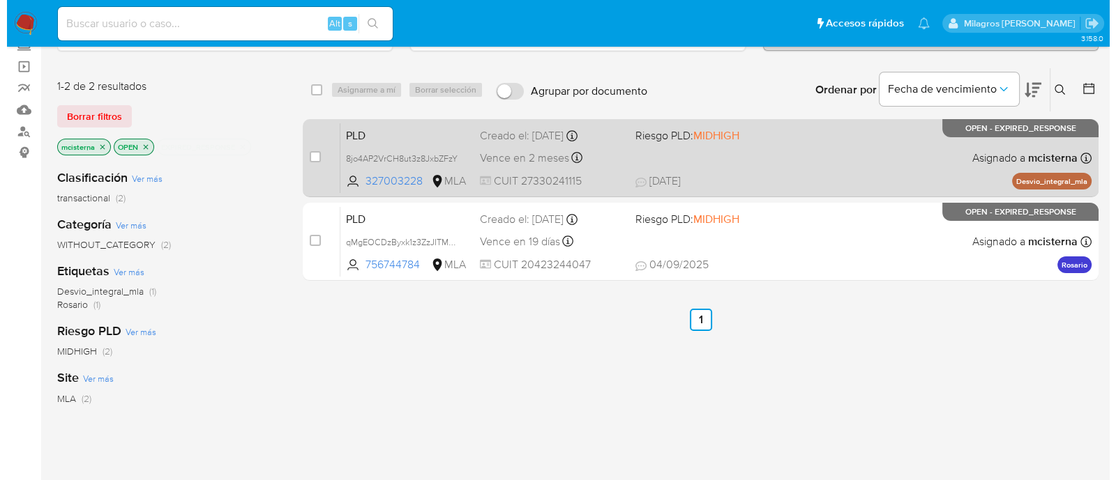
scroll to position [86, 0]
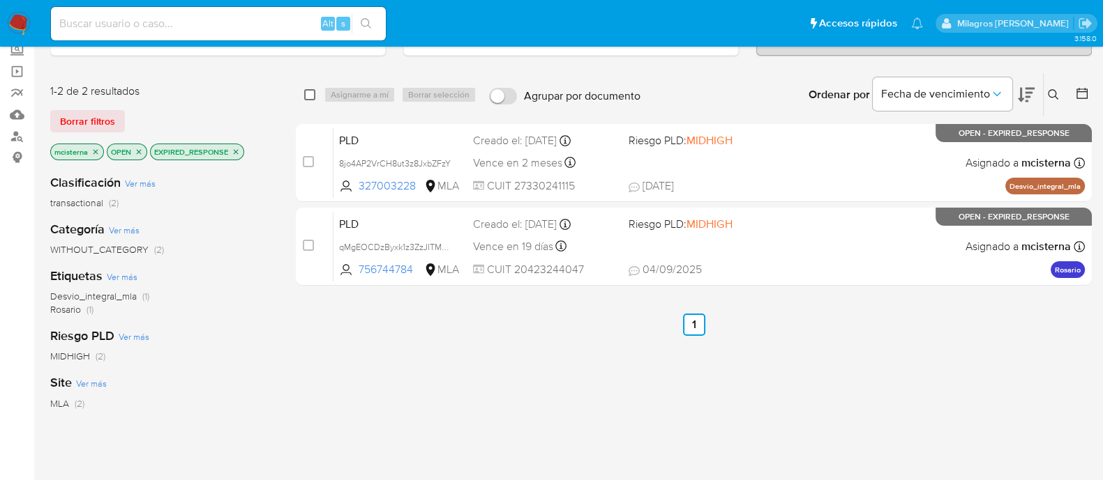
click at [305, 89] on input "checkbox" at bounding box center [309, 94] width 11 height 11
checkbox input "true"
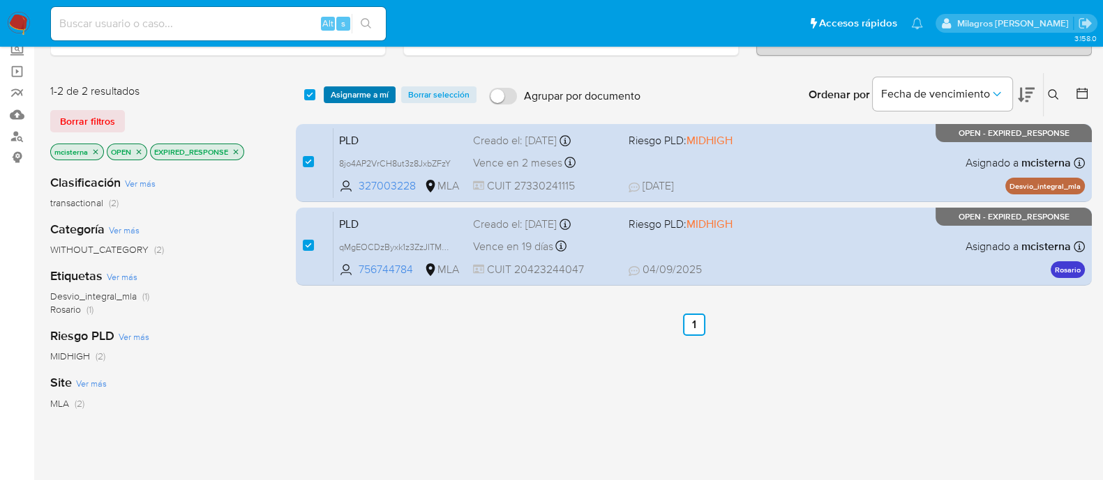
click at [349, 92] on span "Asignarme a mí" at bounding box center [360, 95] width 58 height 14
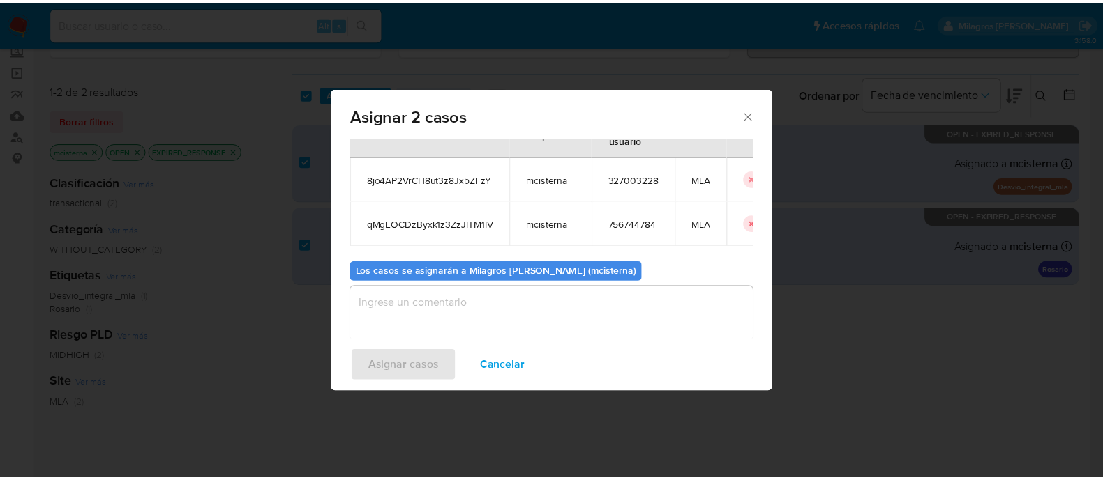
scroll to position [81, 0]
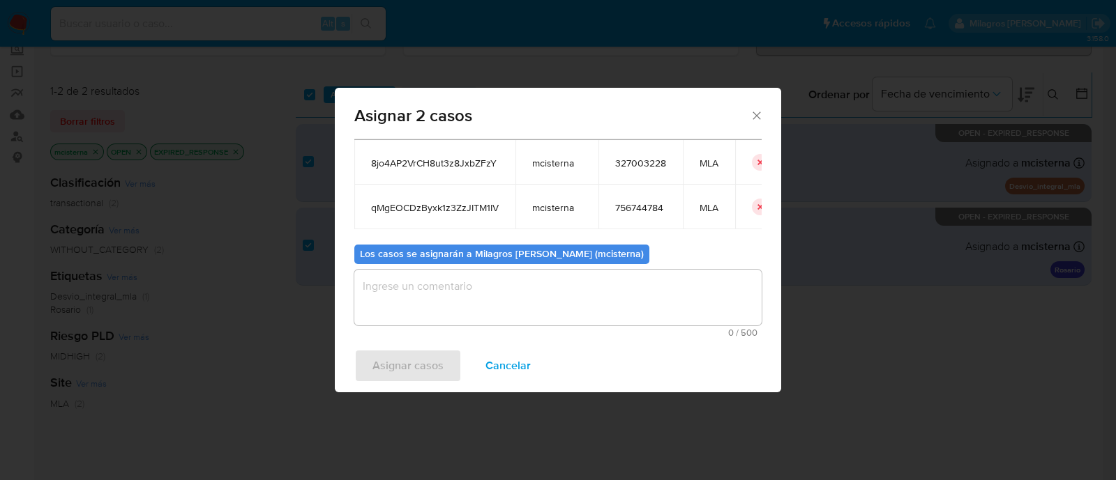
click at [492, 305] on textarea "assign-modal" at bounding box center [557, 298] width 407 height 56
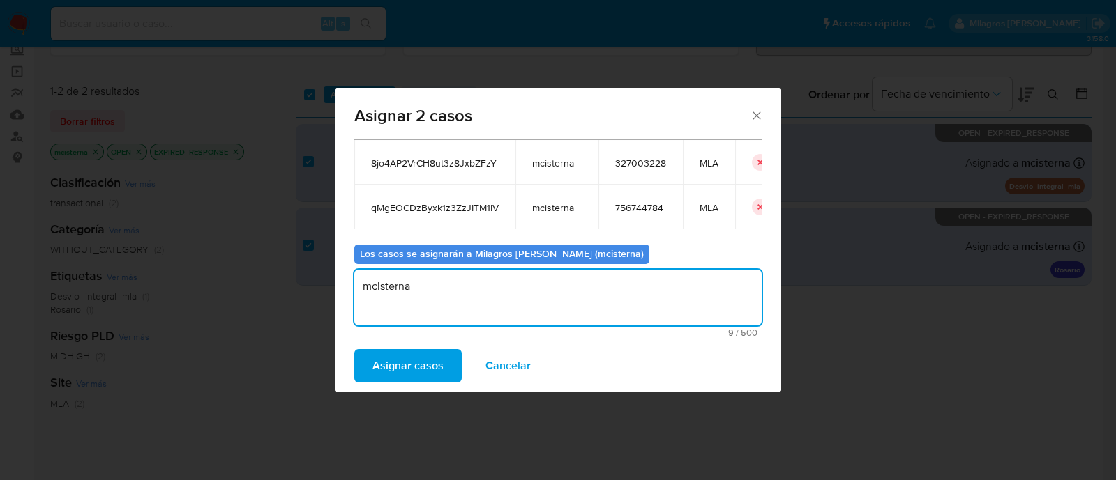
type textarea "mcisterna"
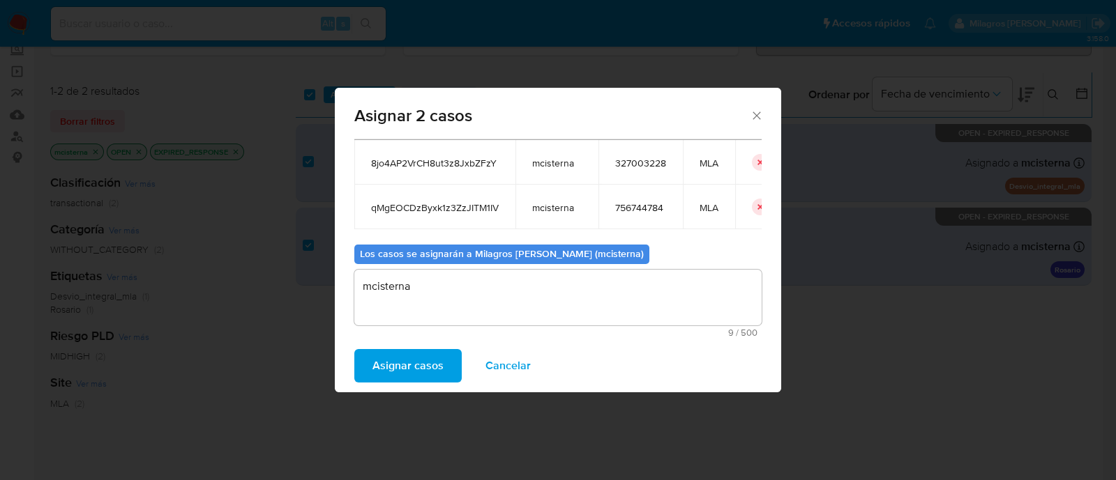
click at [414, 347] on div "Asignar casos Cancelar" at bounding box center [558, 366] width 446 height 53
click at [404, 365] on span "Asignar casos" at bounding box center [407, 366] width 71 height 31
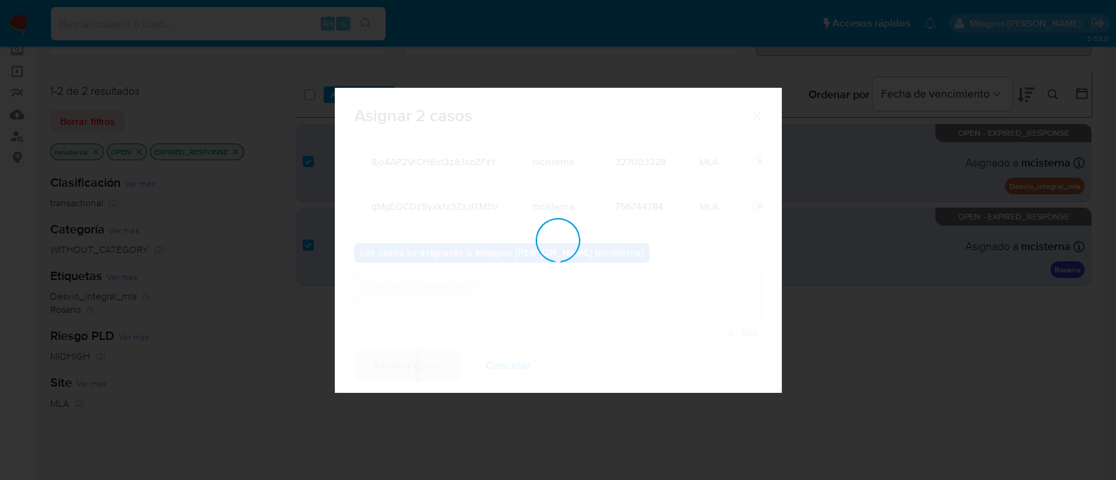
checkbox input "false"
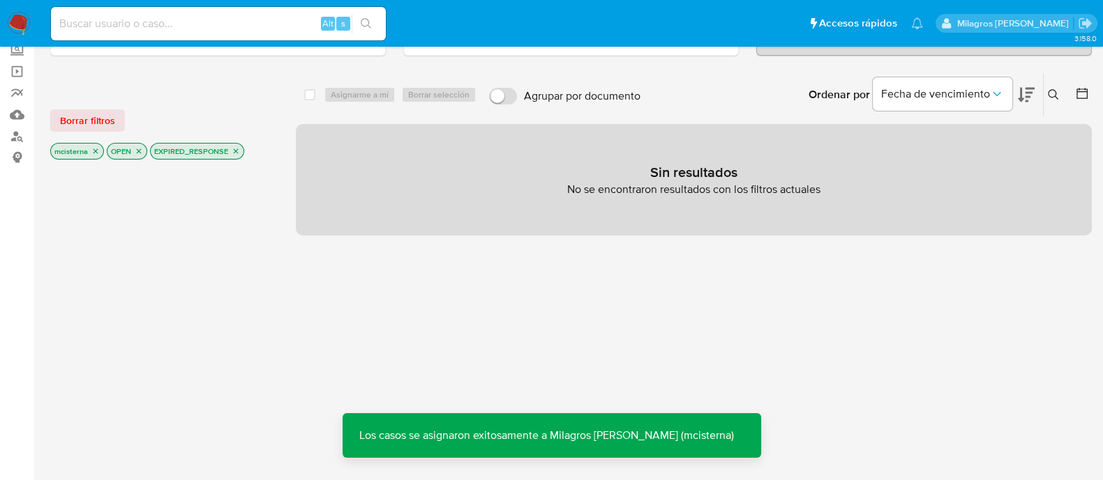
click at [234, 151] on icon "close-filter" at bounding box center [236, 151] width 8 height 8
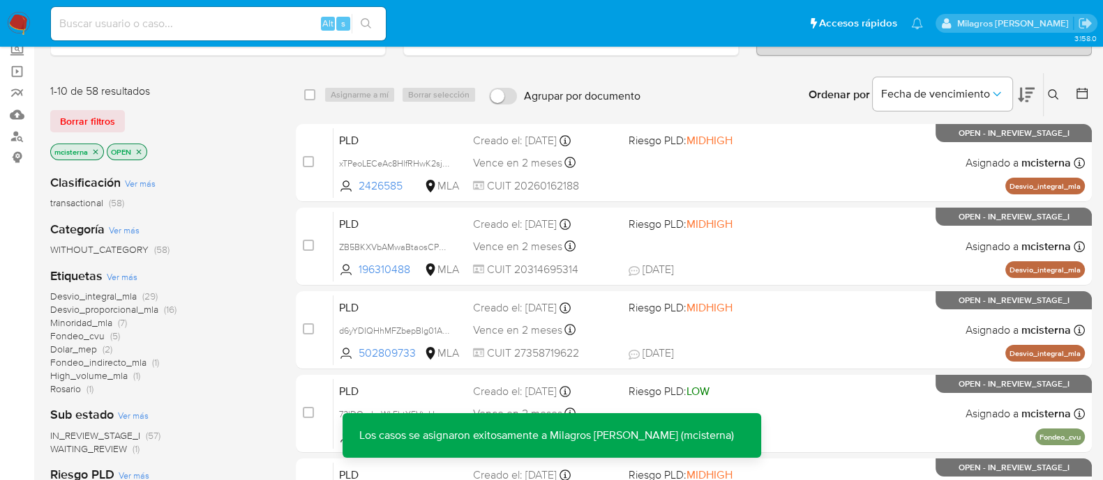
click at [206, 36] on div "Alt s" at bounding box center [218, 23] width 335 height 33
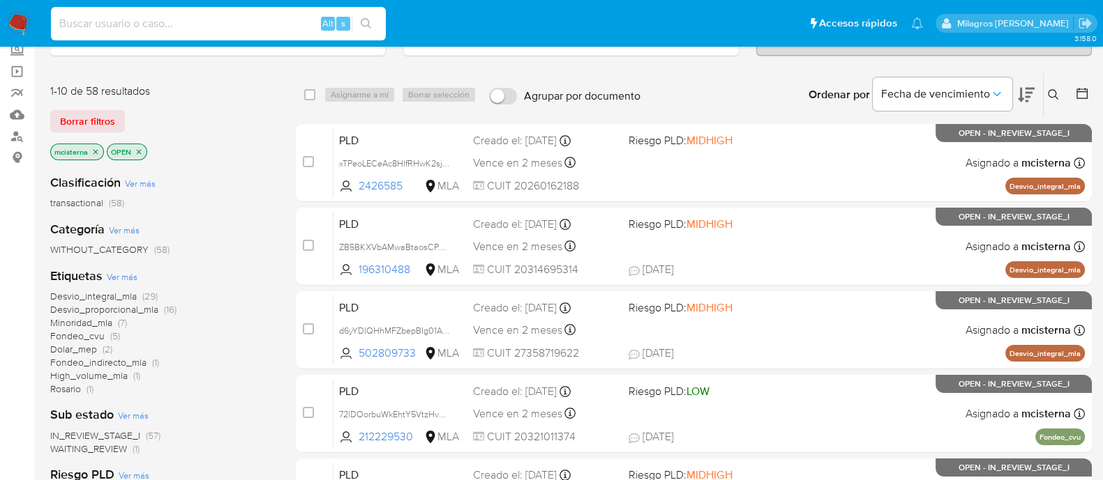
click at [210, 28] on input at bounding box center [218, 24] width 335 height 18
paste input "327003228"
type input "327003228"
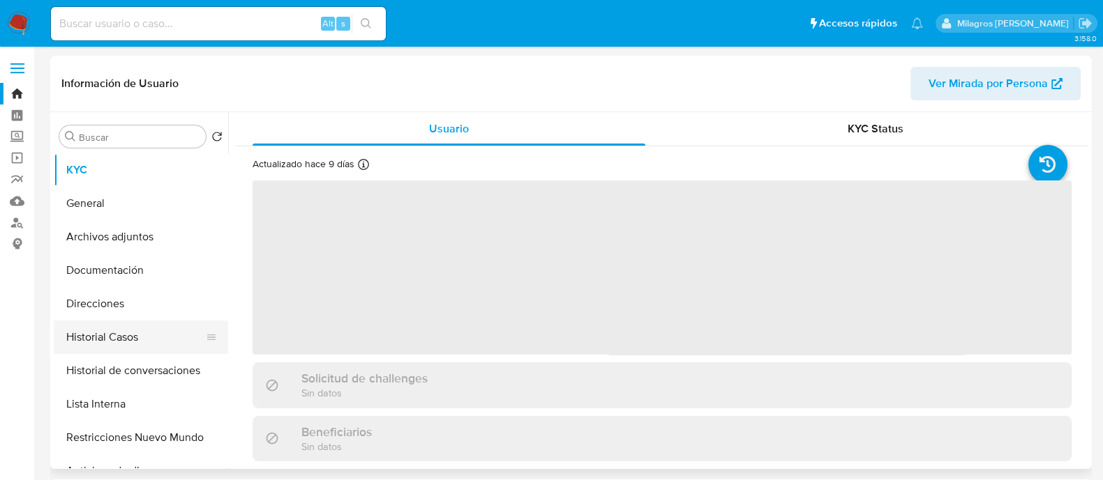
click at [133, 340] on button "Historial Casos" at bounding box center [135, 337] width 163 height 33
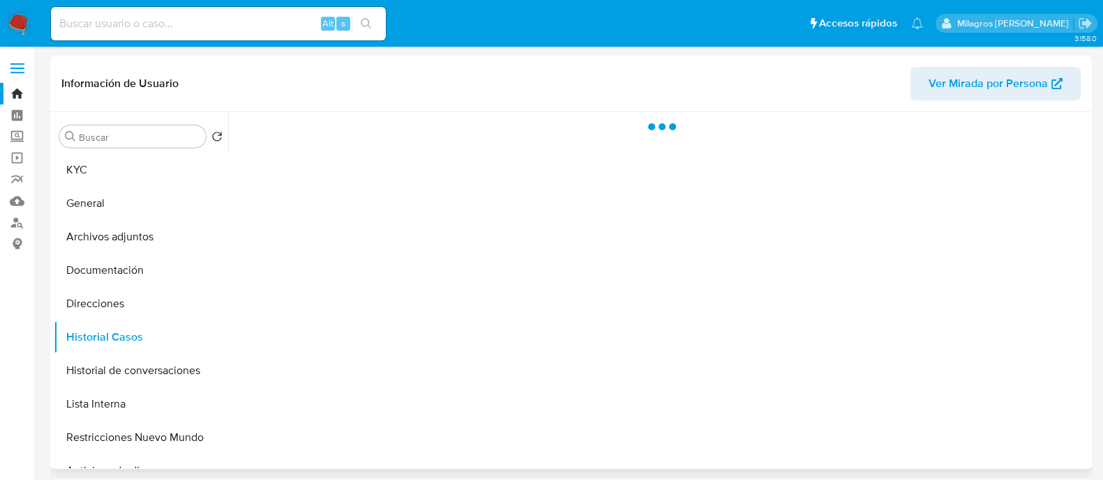
select select "10"
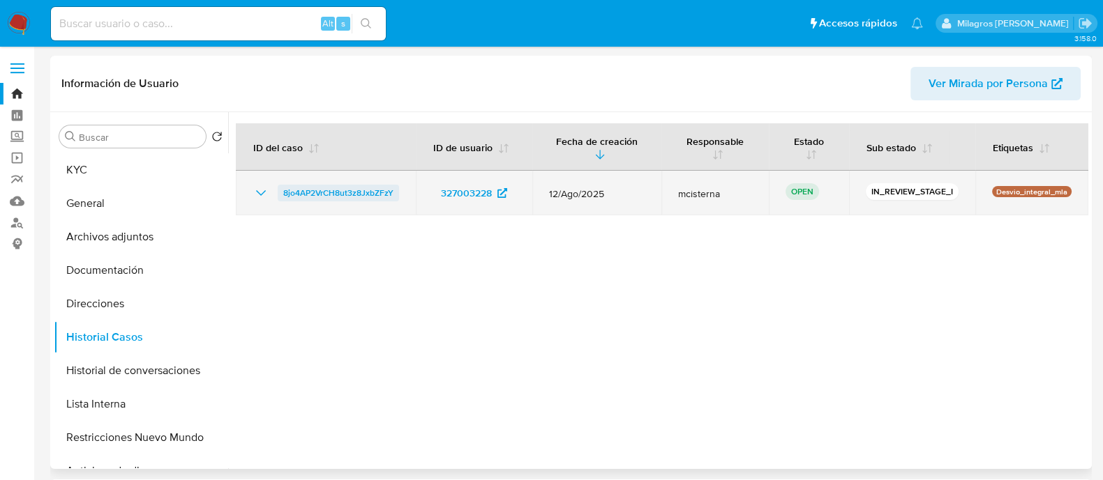
click at [349, 191] on span "8jo4AP2VrCH8ut3z8JxbZFzY" at bounding box center [338, 193] width 110 height 17
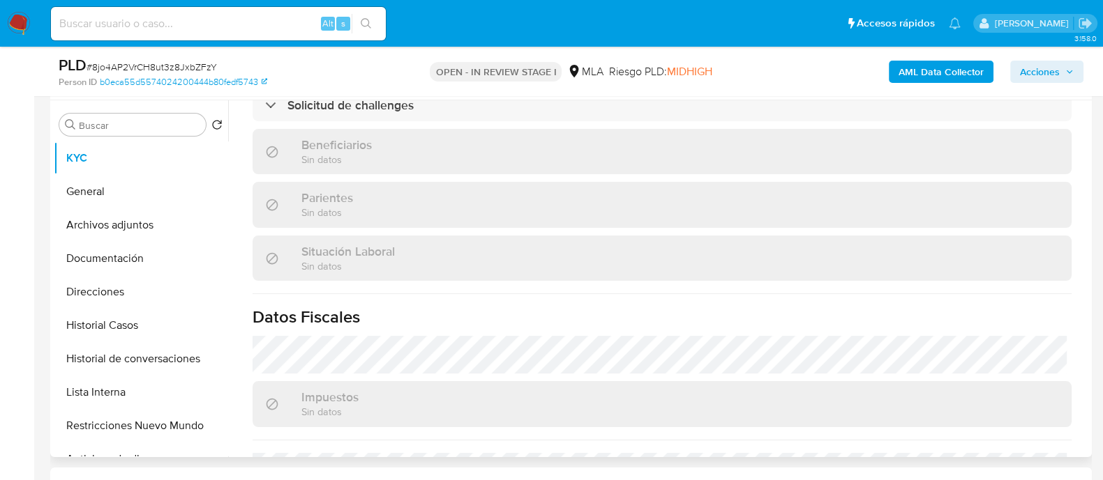
scroll to position [404, 0]
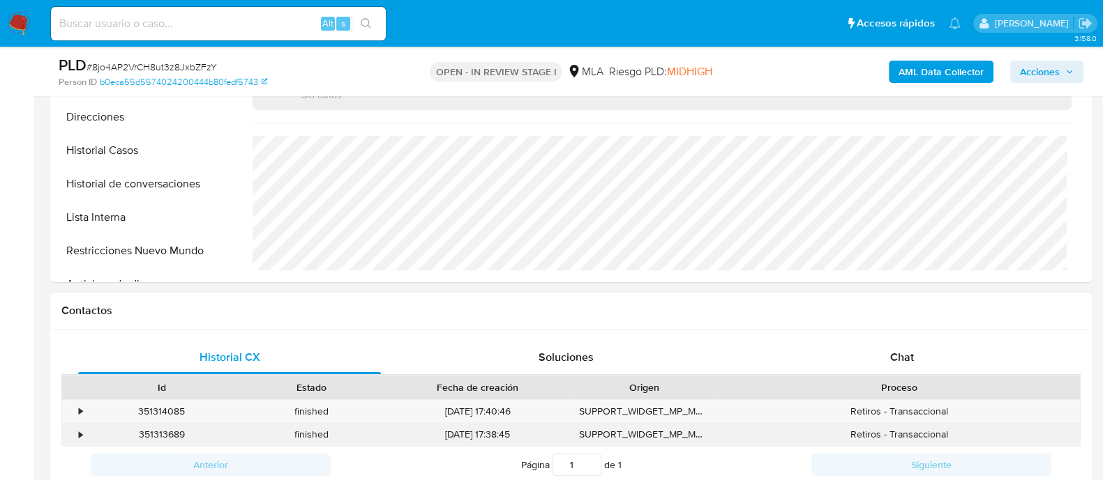
select select "10"
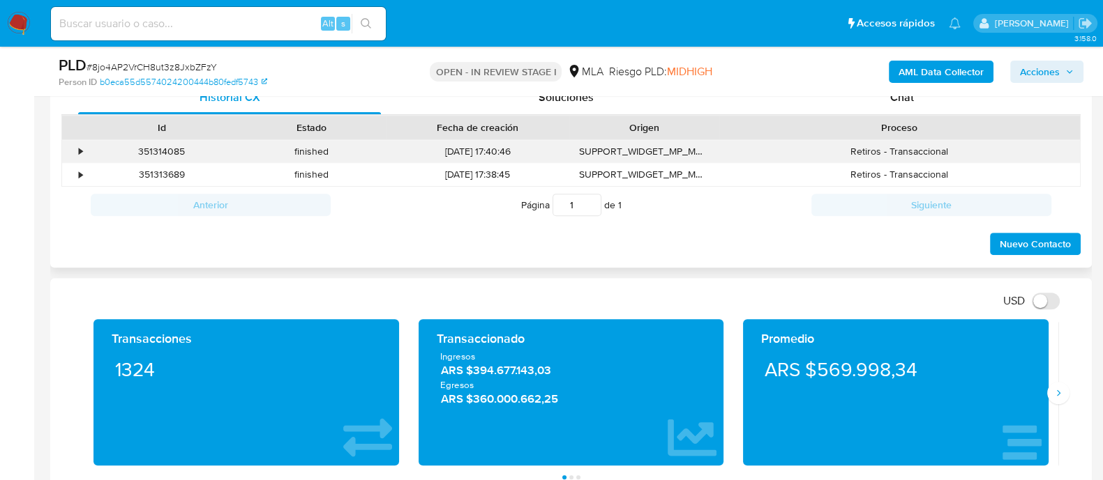
scroll to position [733, 0]
click at [898, 104] on div "Chat" at bounding box center [901, 97] width 303 height 33
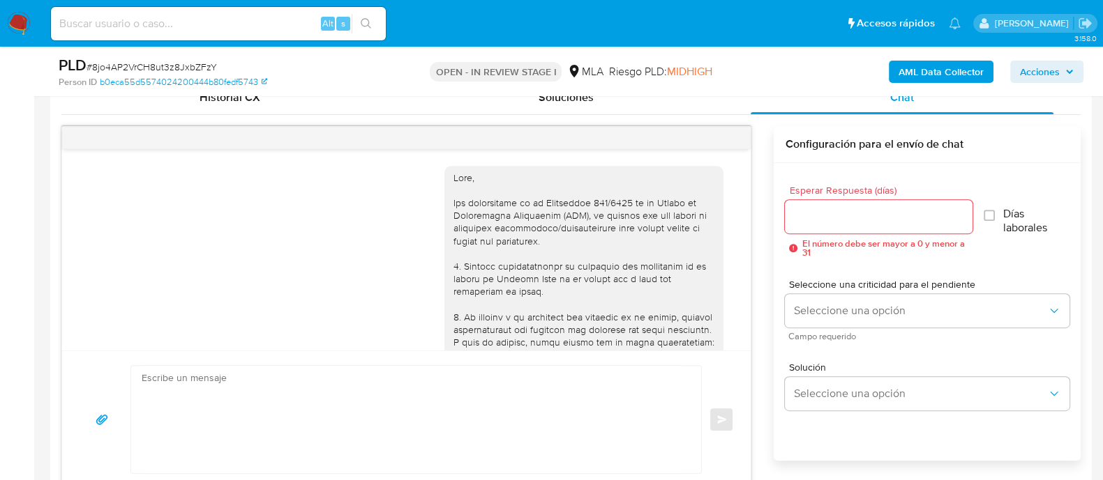
scroll to position [934, 0]
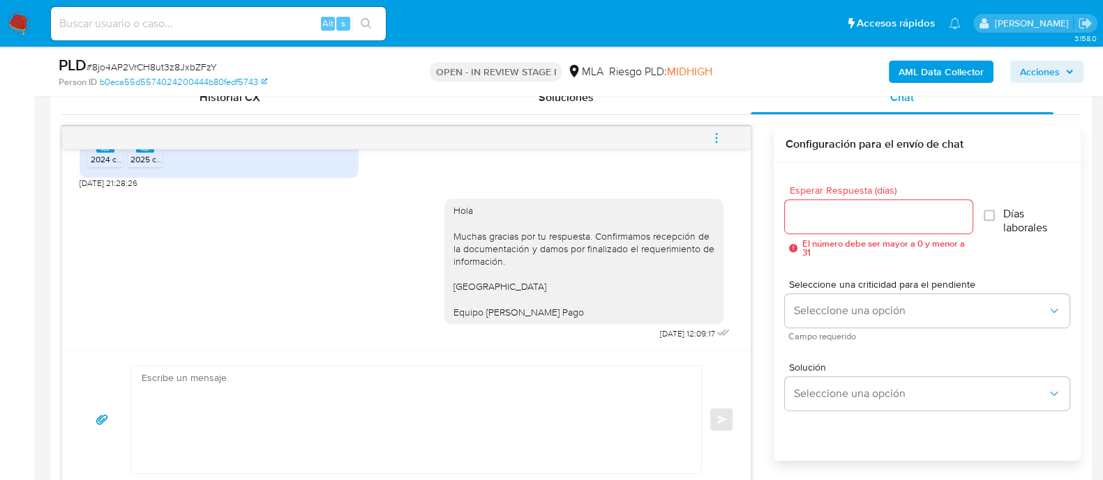
click at [711, 132] on icon "menu-action" at bounding box center [716, 138] width 13 height 13
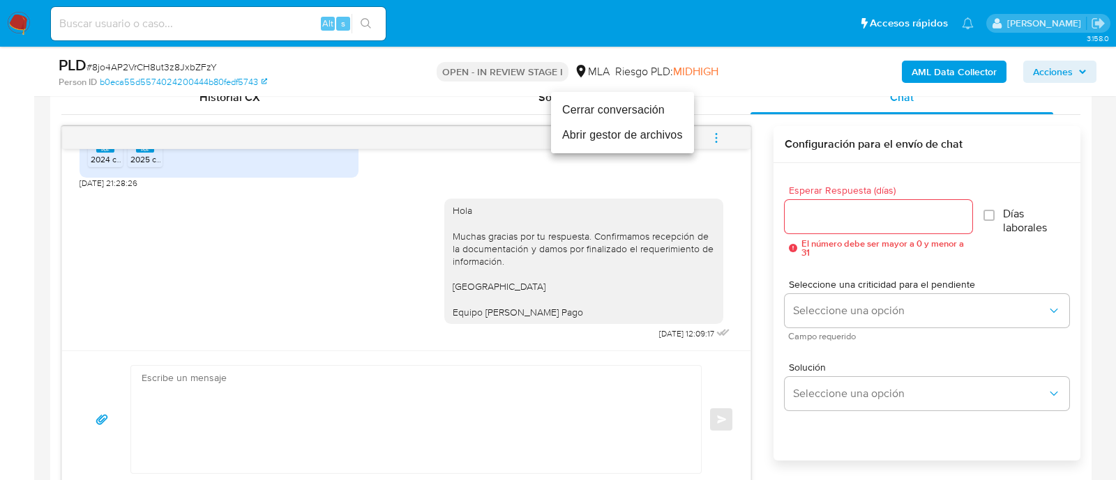
click at [610, 109] on li "Cerrar conversación" at bounding box center [622, 110] width 143 height 25
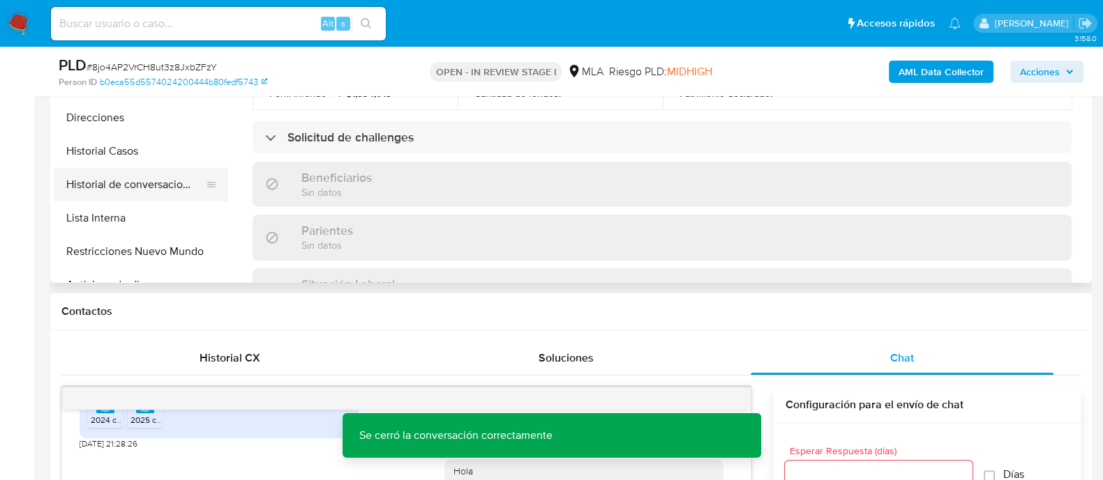
scroll to position [262, 0]
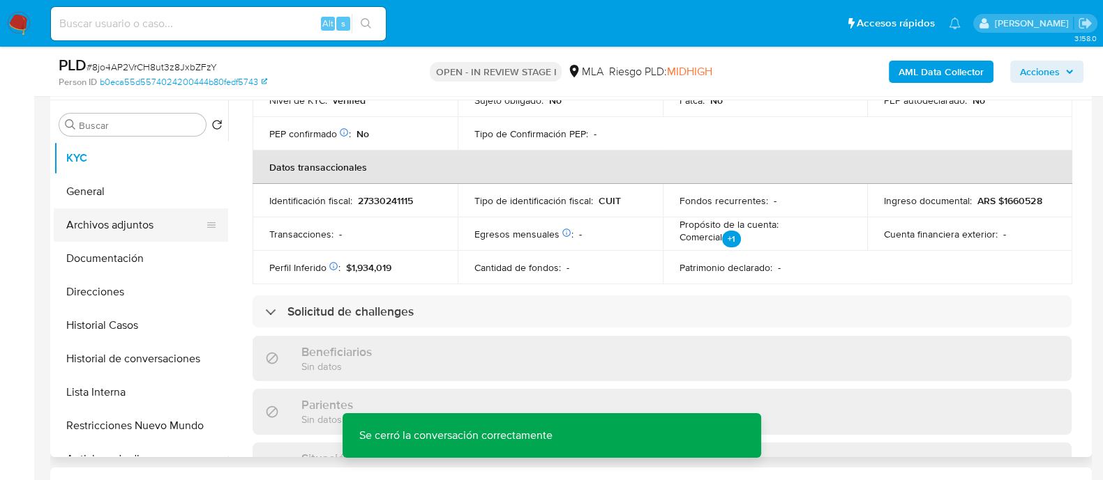
click at [174, 226] on button "Archivos adjuntos" at bounding box center [135, 225] width 163 height 33
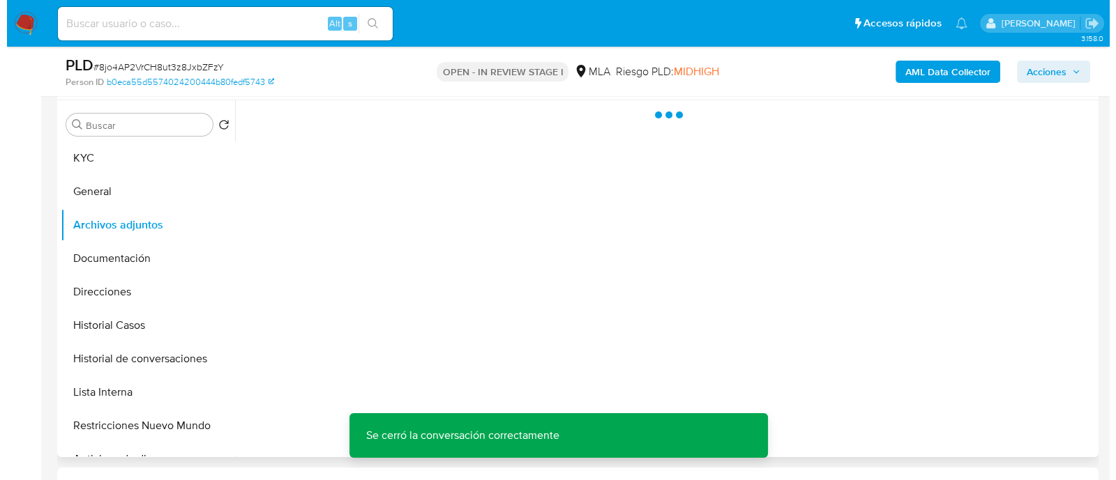
scroll to position [0, 0]
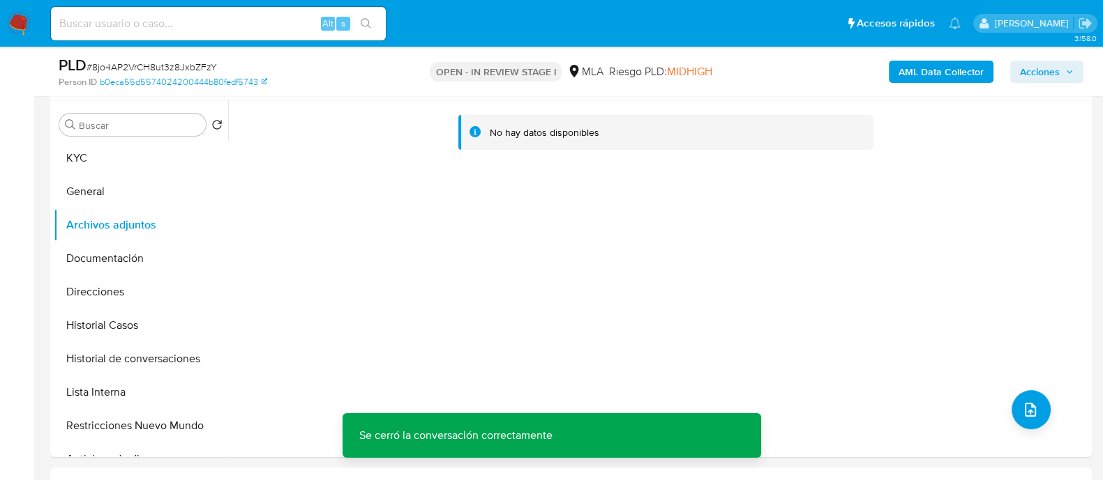
click at [941, 71] on b "AML Data Collector" at bounding box center [940, 72] width 85 height 22
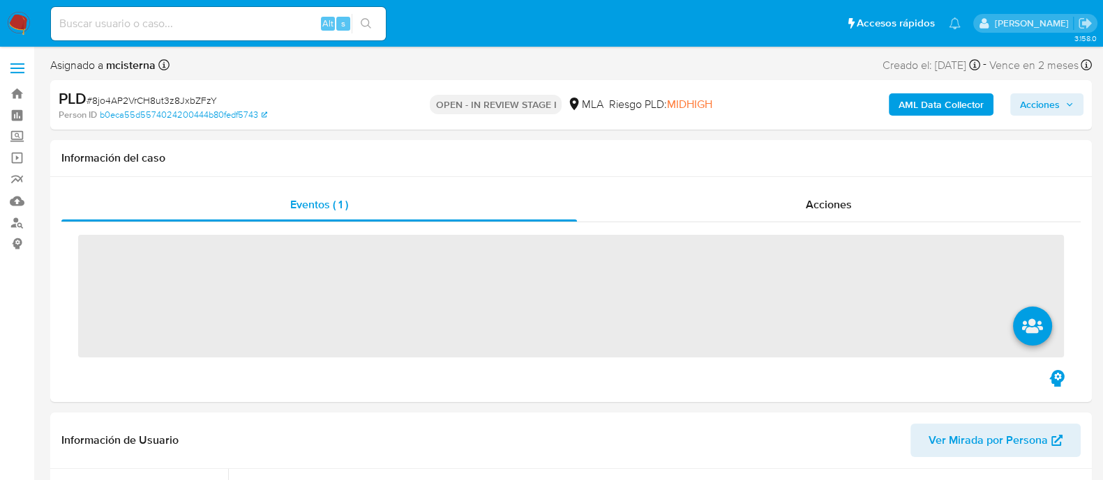
click at [939, 107] on b "AML Data Collector" at bounding box center [940, 104] width 85 height 22
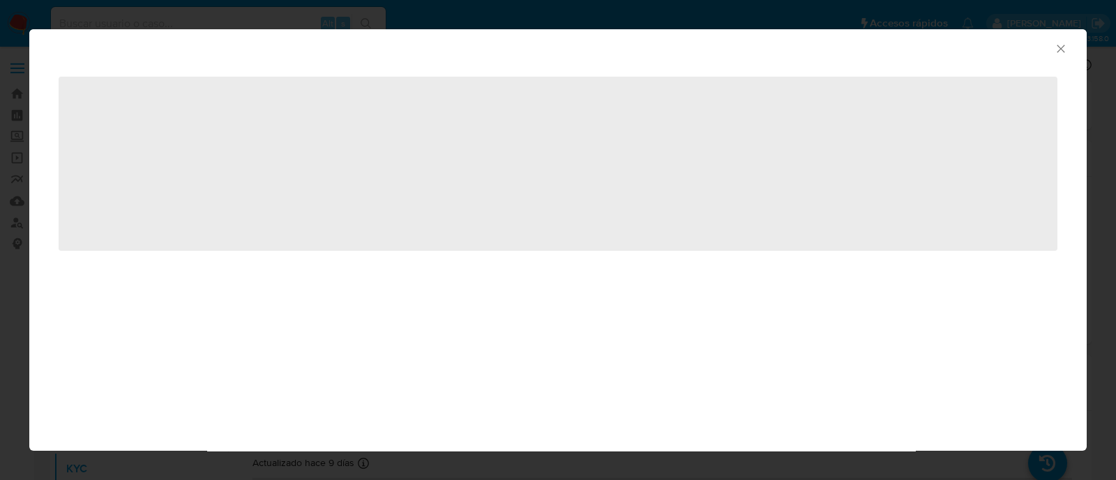
select select "10"
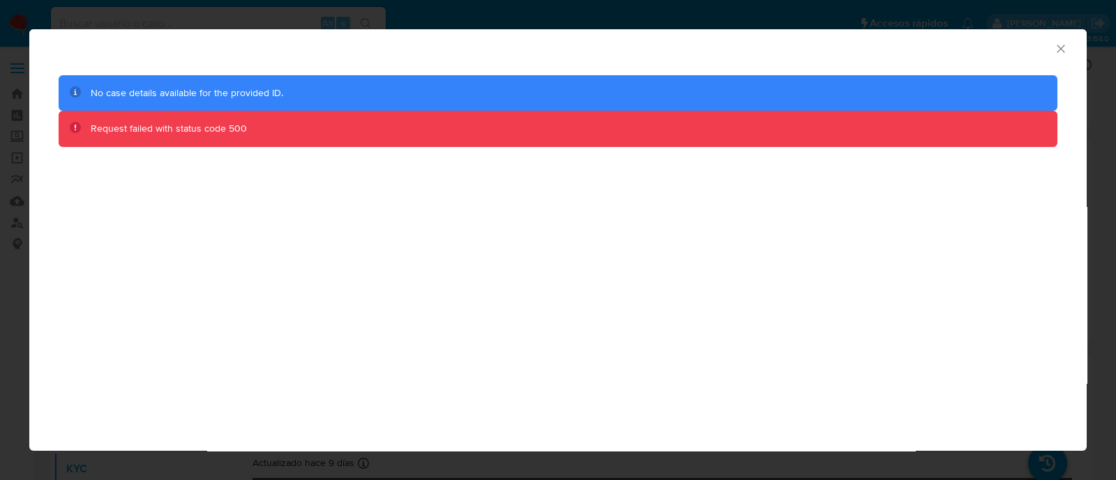
click at [1067, 56] on div "AML Data Collector" at bounding box center [557, 46] width 1057 height 35
click at [1059, 47] on icon "Cerrar ventana" at bounding box center [1061, 49] width 8 height 8
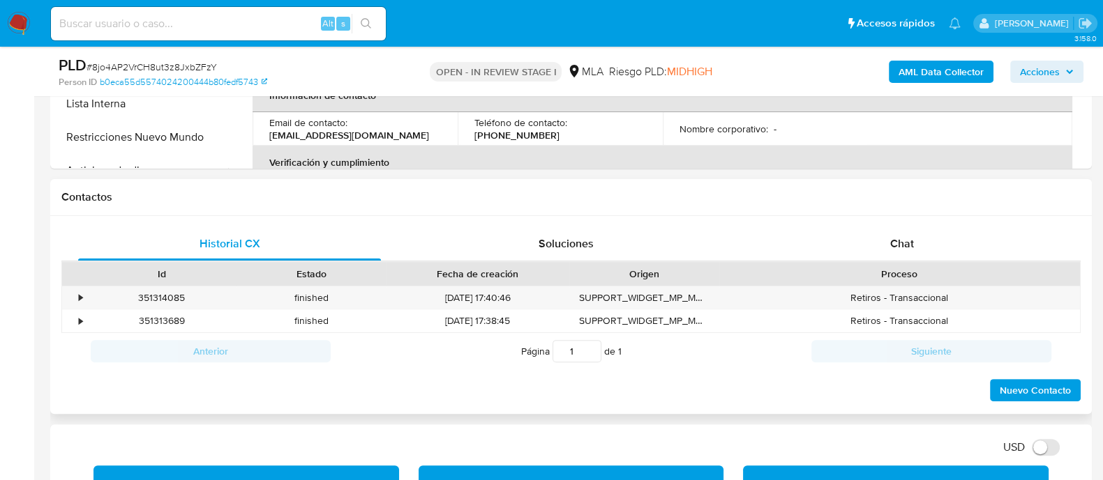
scroll to position [523, 0]
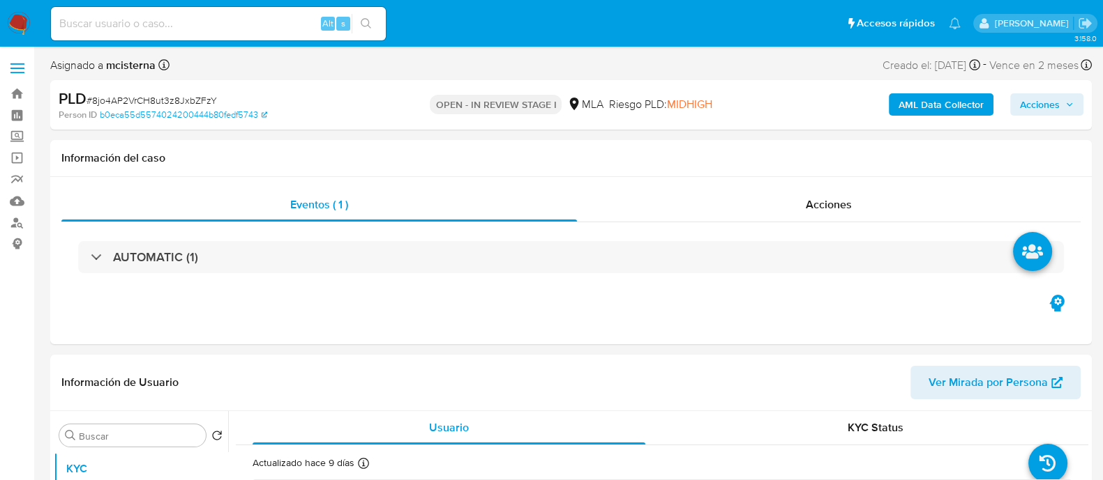
click at [935, 99] on b "AML Data Collector" at bounding box center [940, 104] width 85 height 22
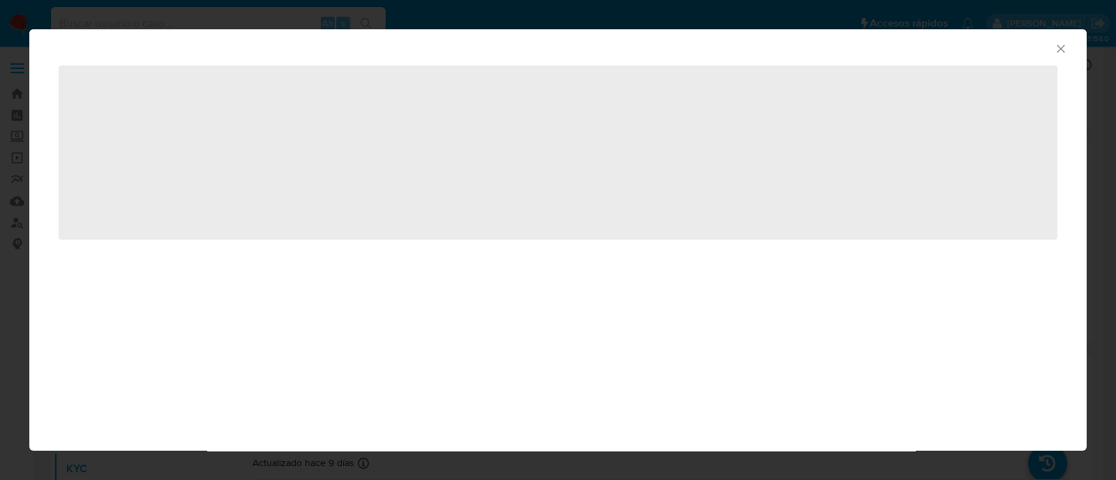
select select "10"
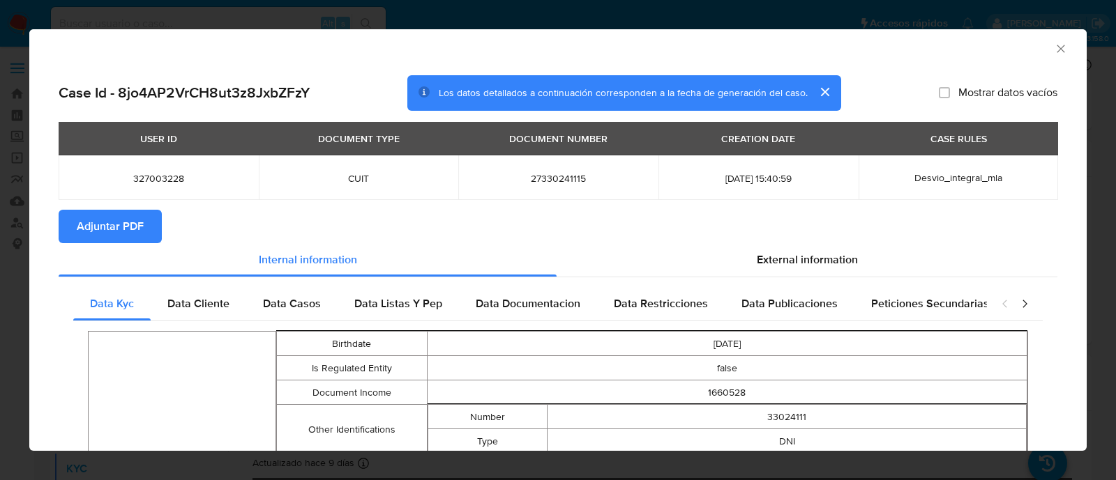
click at [126, 222] on span "Adjuntar PDF" at bounding box center [110, 226] width 67 height 31
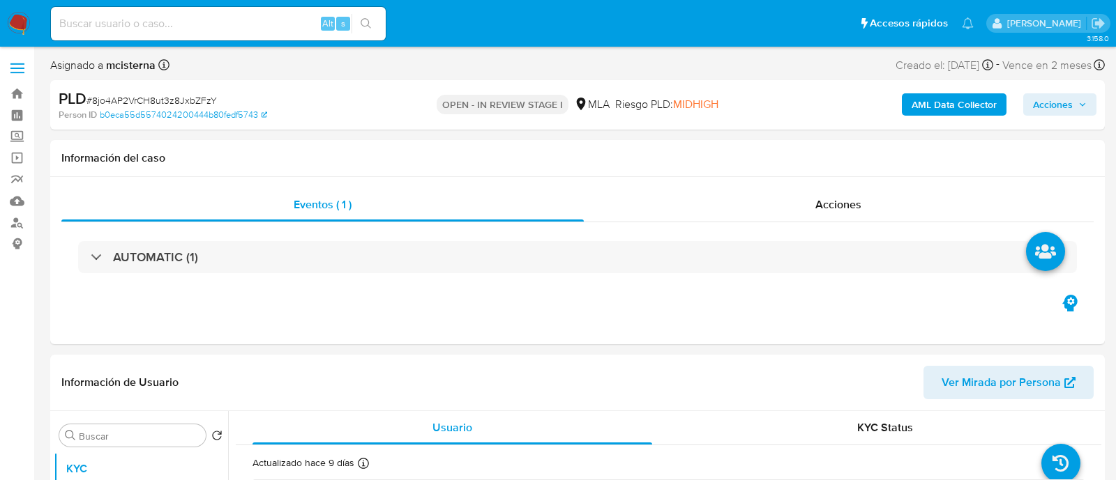
select select "10"
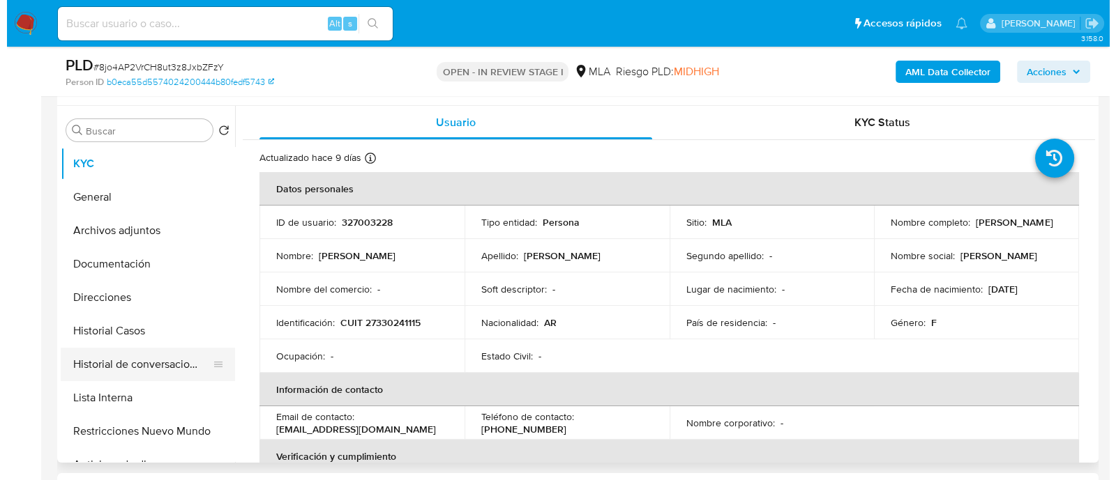
scroll to position [262, 0]
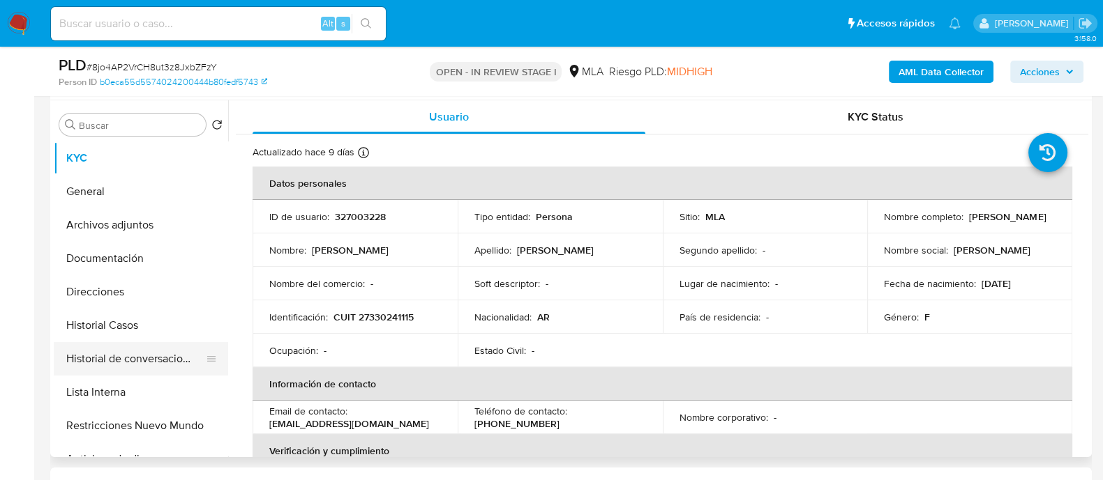
click at [156, 361] on button "Historial de conversaciones" at bounding box center [135, 358] width 163 height 33
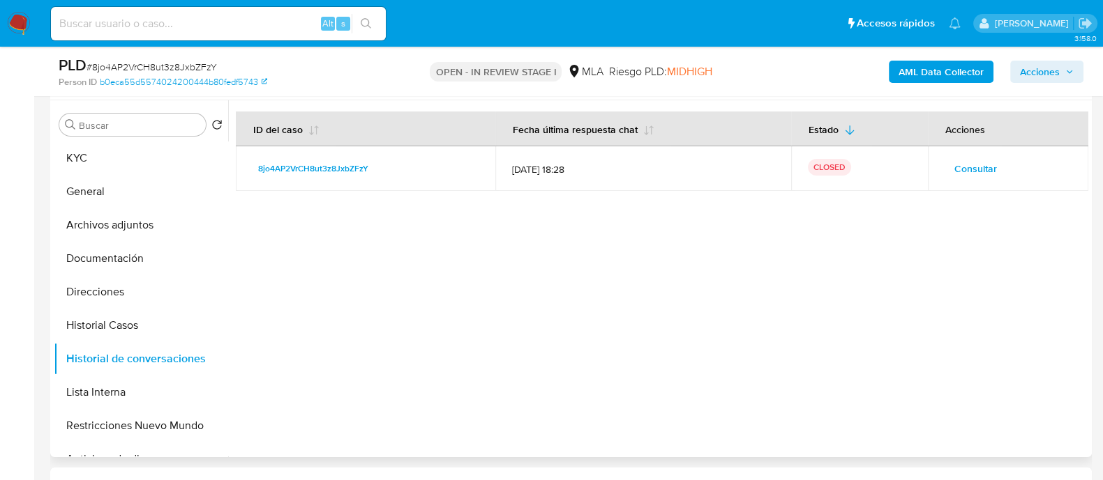
click at [954, 167] on span "Consultar" at bounding box center [975, 169] width 43 height 20
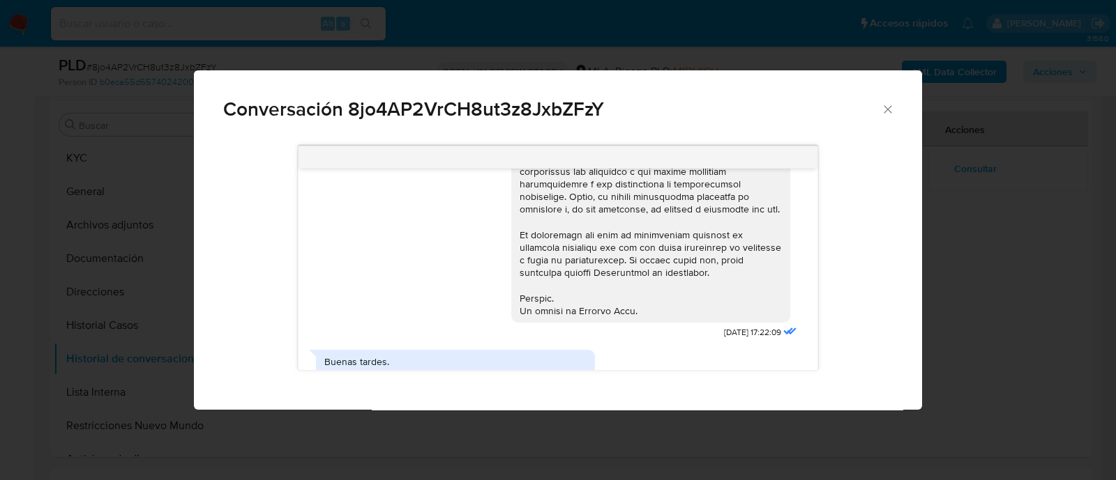
scroll to position [785, 0]
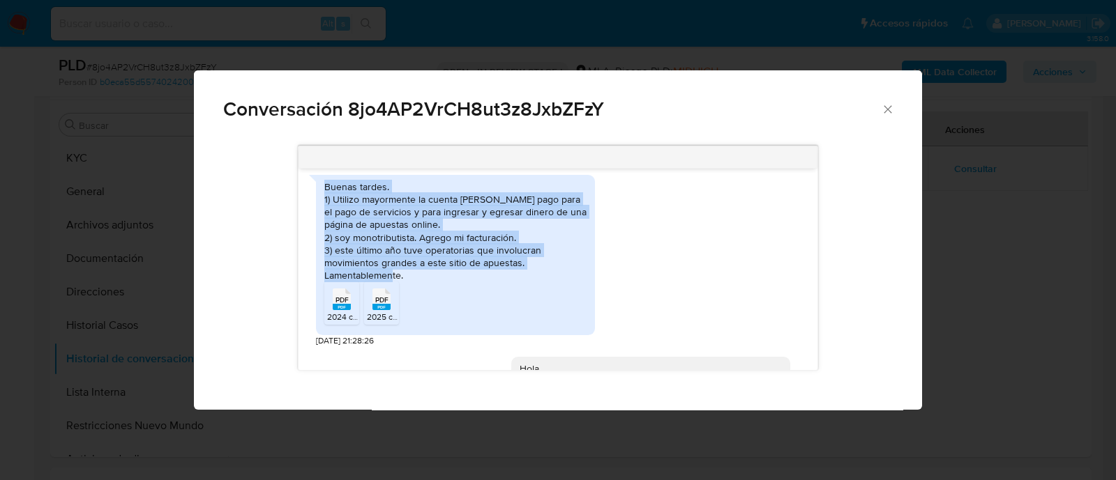
drag, startPoint x: 325, startPoint y: 201, endPoint x: 421, endPoint y: 287, distance: 129.4
click at [421, 282] on div "Buenas tardes. 1) Utilizo mayormente la cuenta de Mercado pago para el pago de …" at bounding box center [455, 232] width 262 height 102
copy div "Buenas tardes. 1) Utilizo mayormente la cuenta de Mercado pago para el pago de …"
click at [121, 252] on div "Conversación 8jo4AP2VrCH8ut3z8JxbZFzY 18/08/2025 17:22:09 Buenas tardes. 1) Uti…" at bounding box center [558, 240] width 1116 height 480
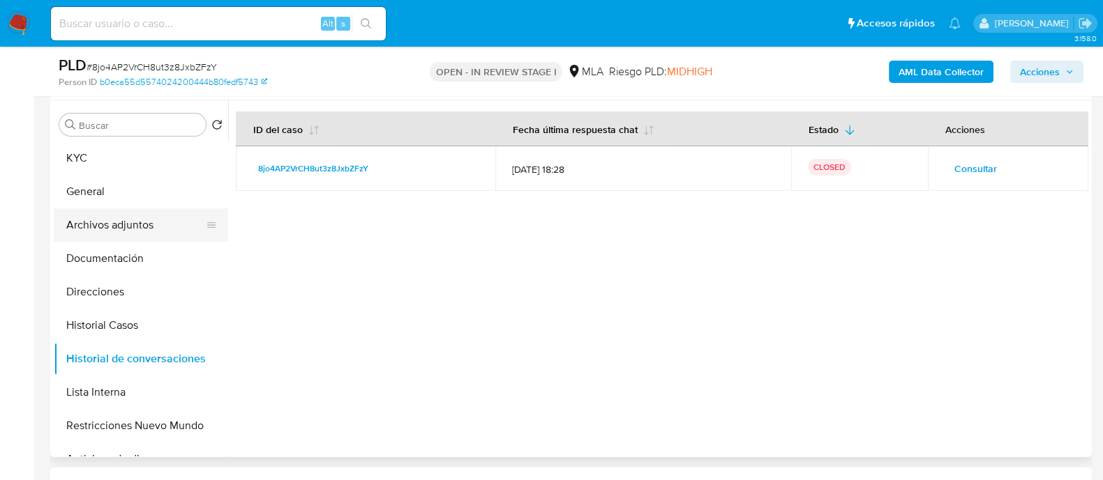
click at [137, 225] on button "Archivos adjuntos" at bounding box center [135, 225] width 163 height 33
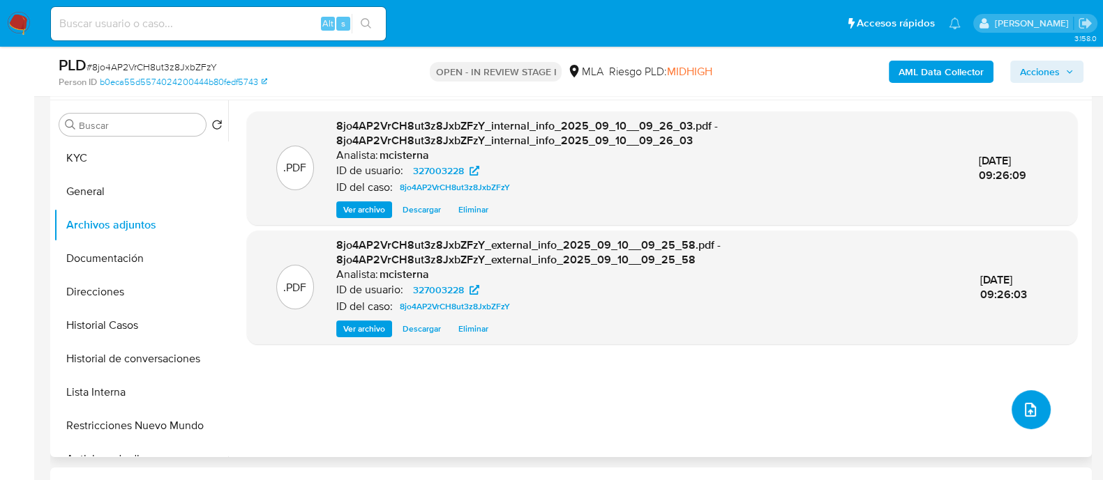
click at [1032, 404] on span "upload-file" at bounding box center [1030, 410] width 17 height 17
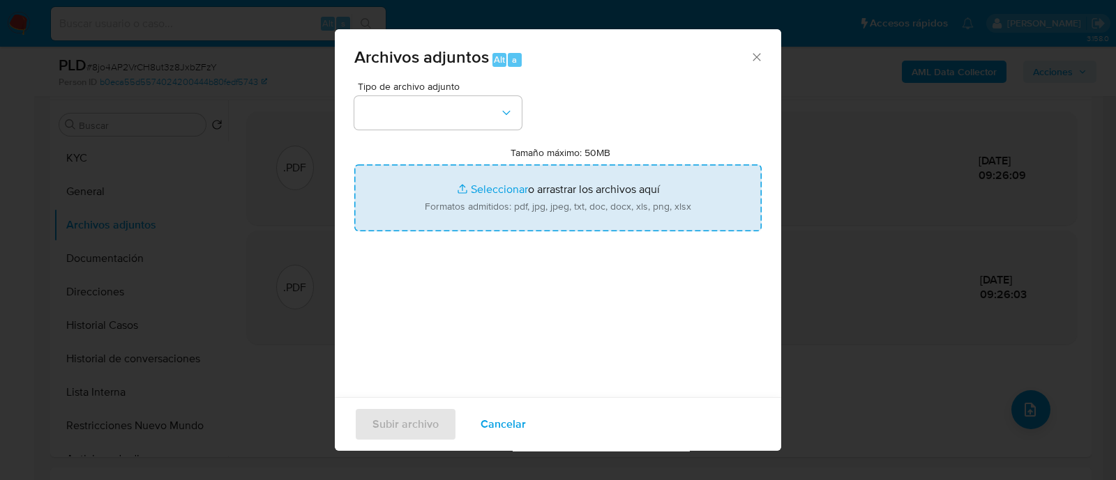
type input "C:\fakepath\Resumen de Comprobantes Emitidos 2024.pdf"
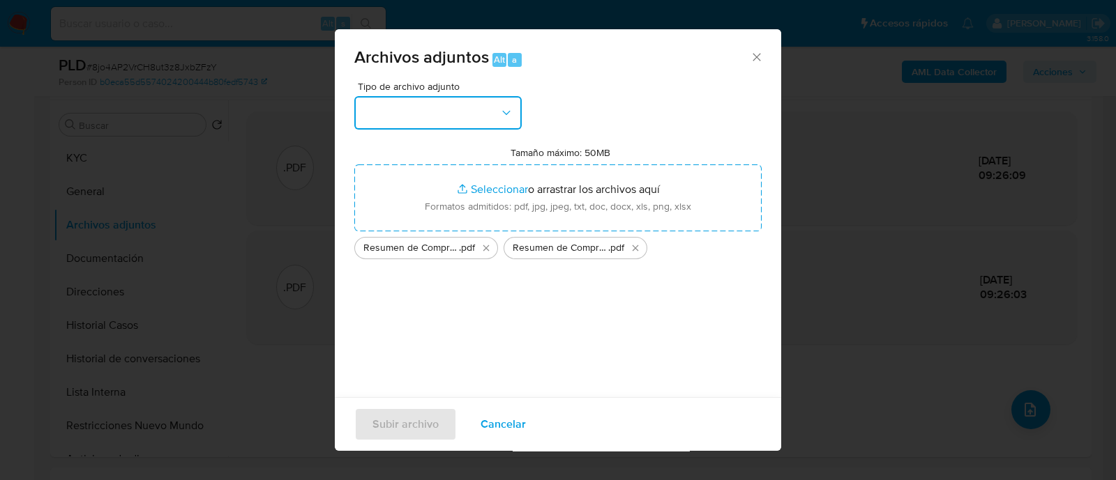
click at [389, 110] on button "button" at bounding box center [437, 112] width 167 height 33
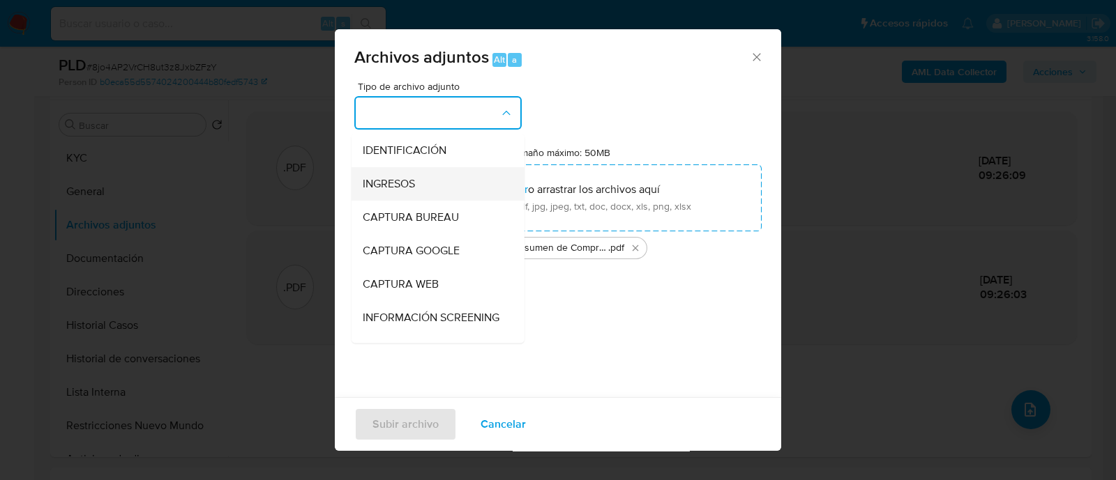
click at [410, 186] on span "INGRESOS" at bounding box center [389, 184] width 52 height 14
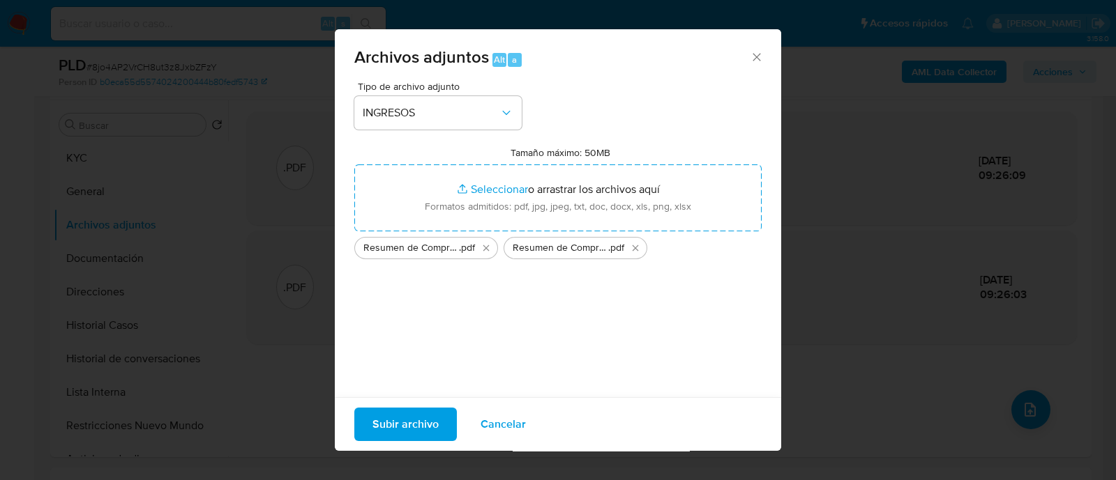
click at [405, 421] on span "Subir archivo" at bounding box center [405, 424] width 66 height 31
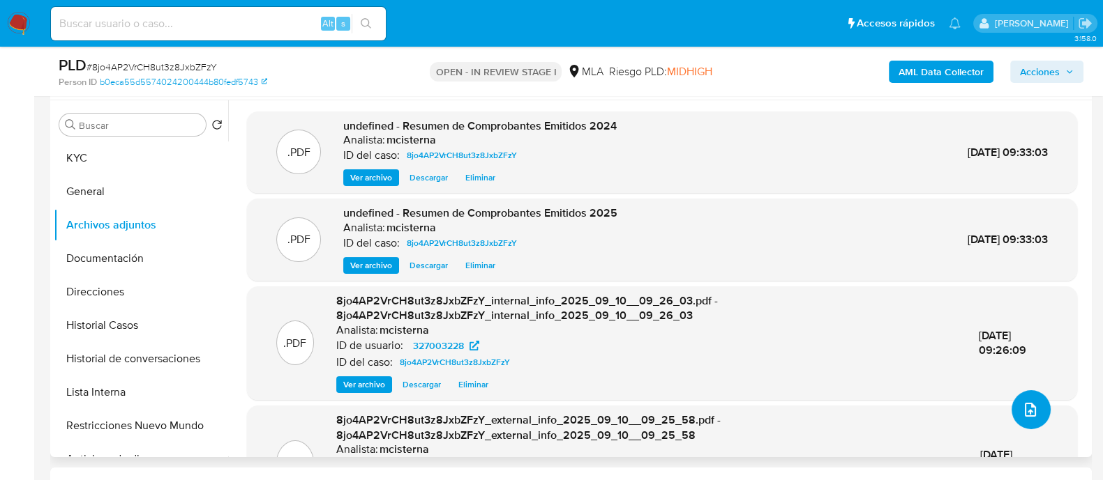
click at [1024, 403] on icon "upload-file" at bounding box center [1029, 410] width 11 height 14
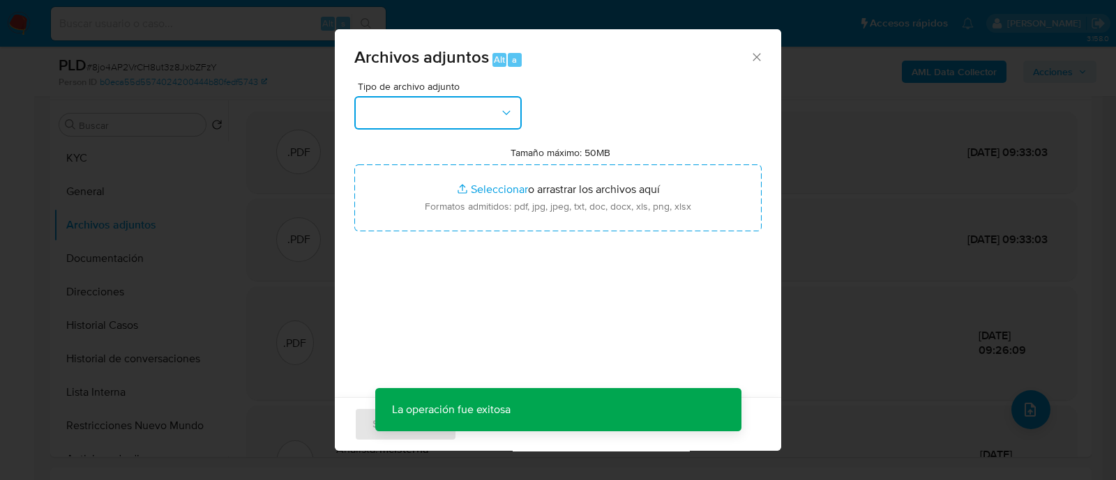
click at [487, 116] on button "button" at bounding box center [437, 112] width 167 height 33
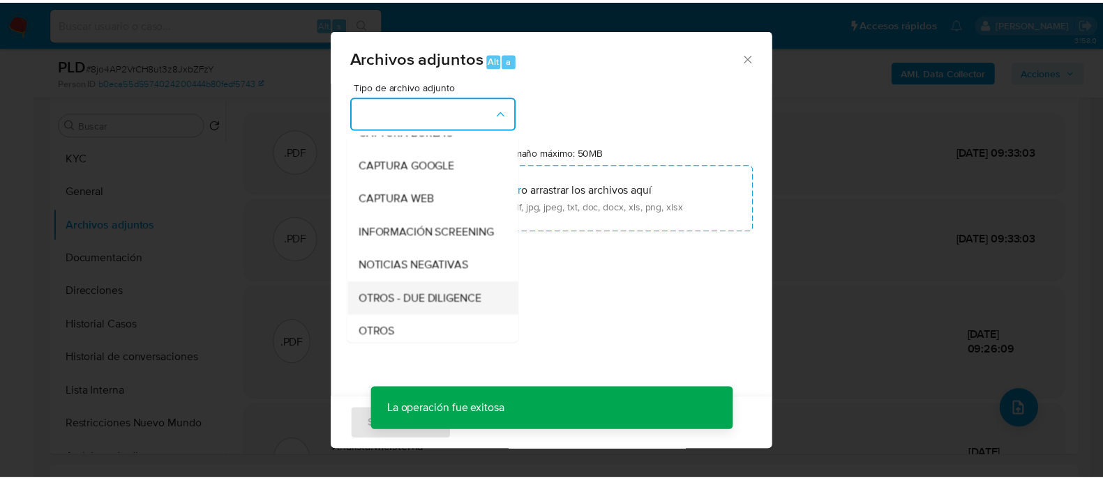
scroll to position [174, 0]
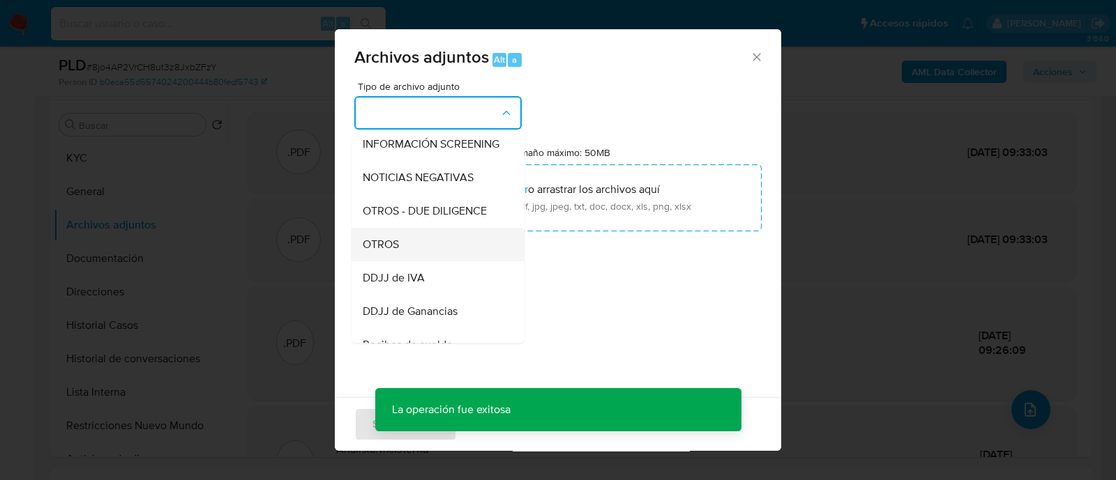
click at [417, 257] on div "OTROS" at bounding box center [434, 244] width 142 height 33
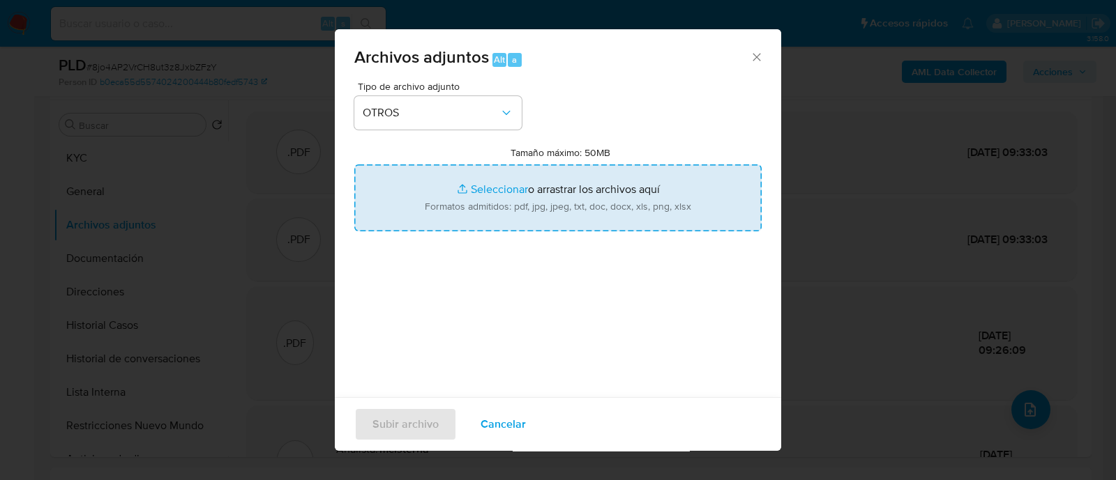
type input "C:\fakepath\Caselog 8jo4AP2VrCH8ut3z8JxbZFzY_2025_08_18_19_06_04.docx"
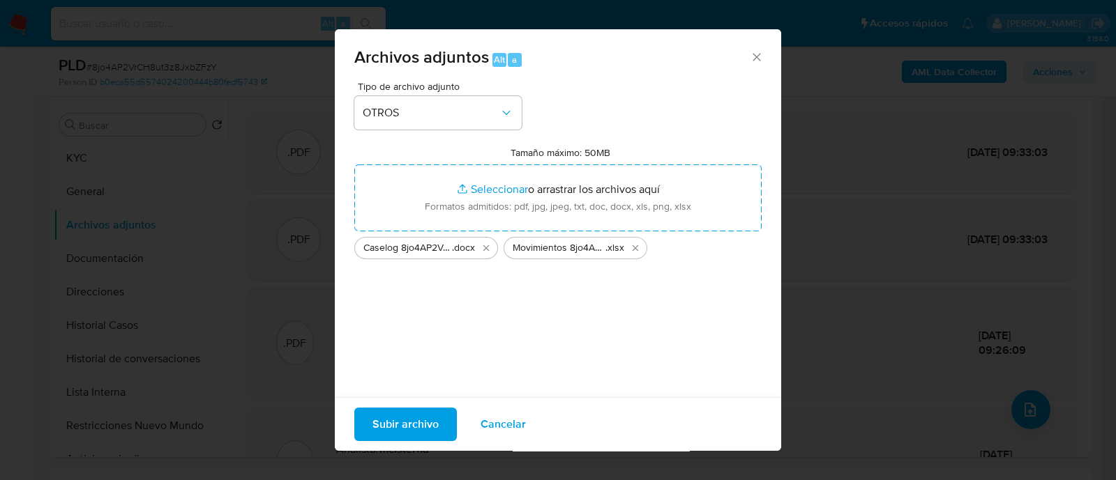
click at [410, 426] on span "Subir archivo" at bounding box center [405, 424] width 66 height 31
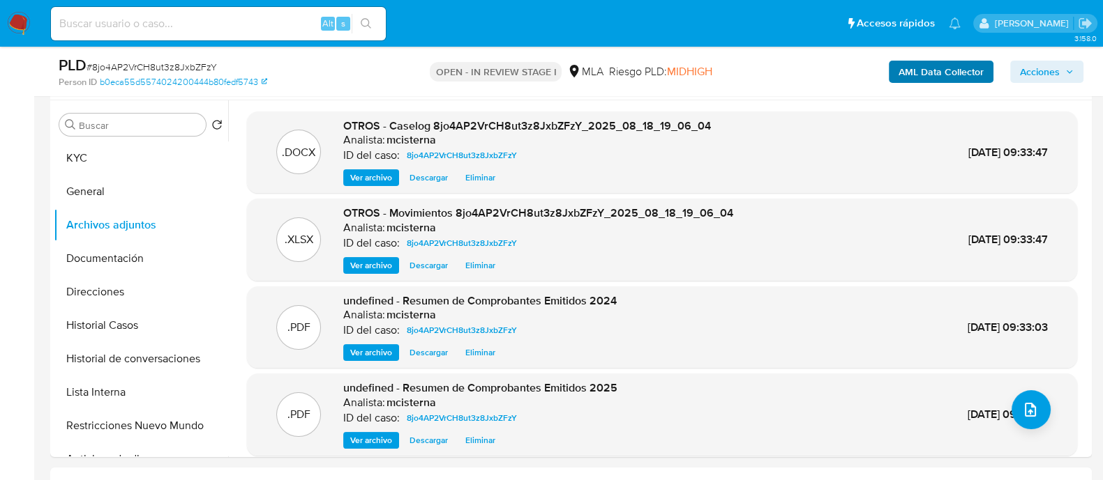
drag, startPoint x: 1040, startPoint y: 70, endPoint x: 988, endPoint y: 82, distance: 53.6
click at [1040, 70] on span "Acciones" at bounding box center [1040, 72] width 40 height 22
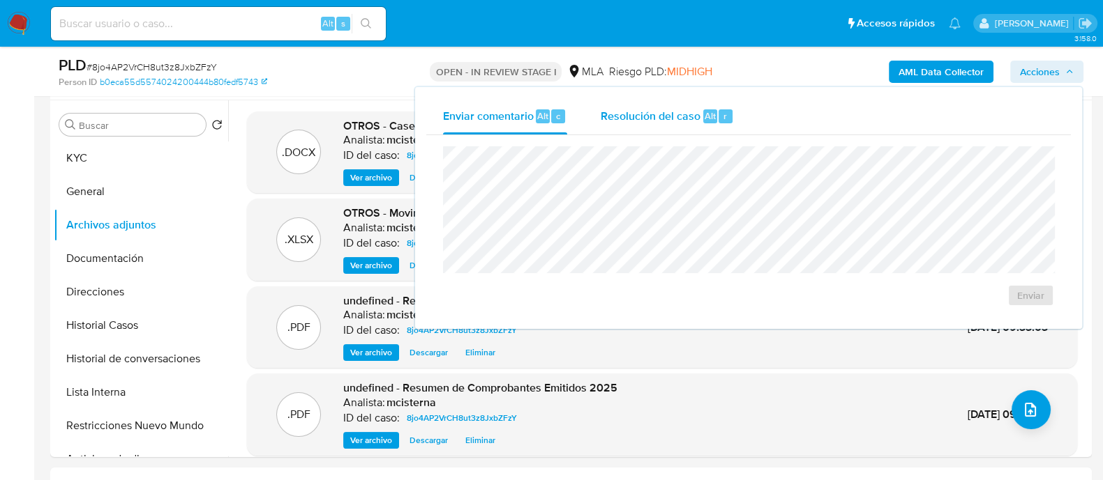
click at [694, 110] on span "Resolución del caso" at bounding box center [650, 115] width 100 height 16
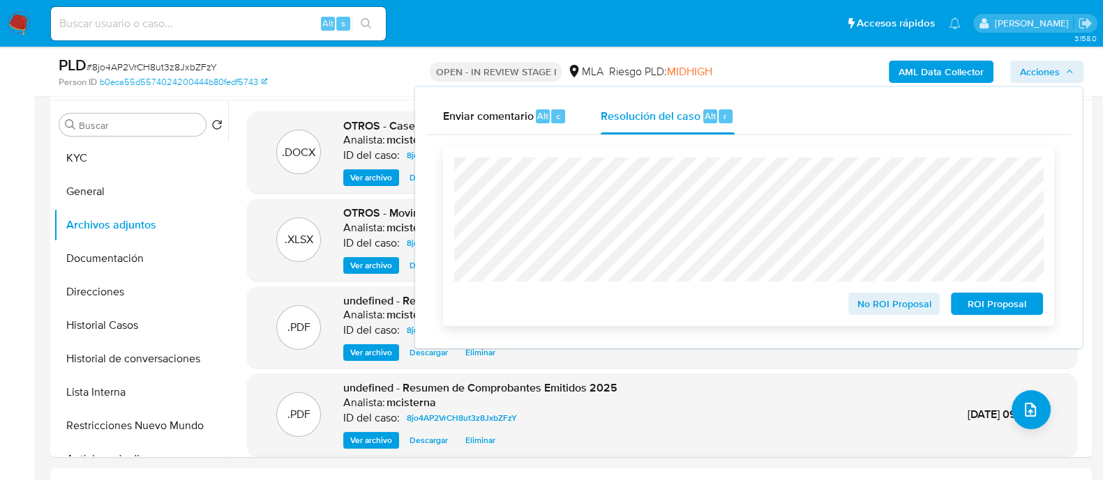
click at [868, 307] on span "No ROI Proposal" at bounding box center [894, 304] width 73 height 20
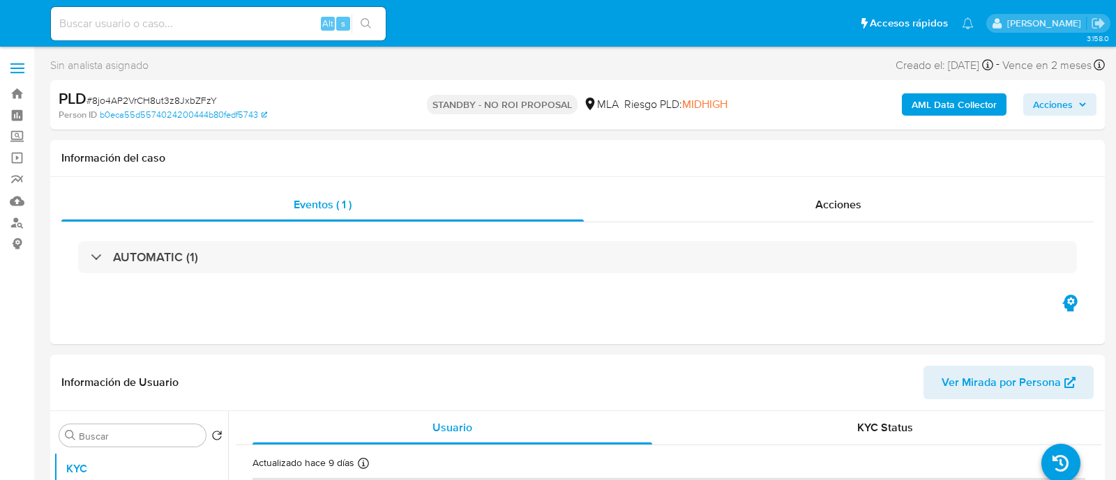
select select "10"
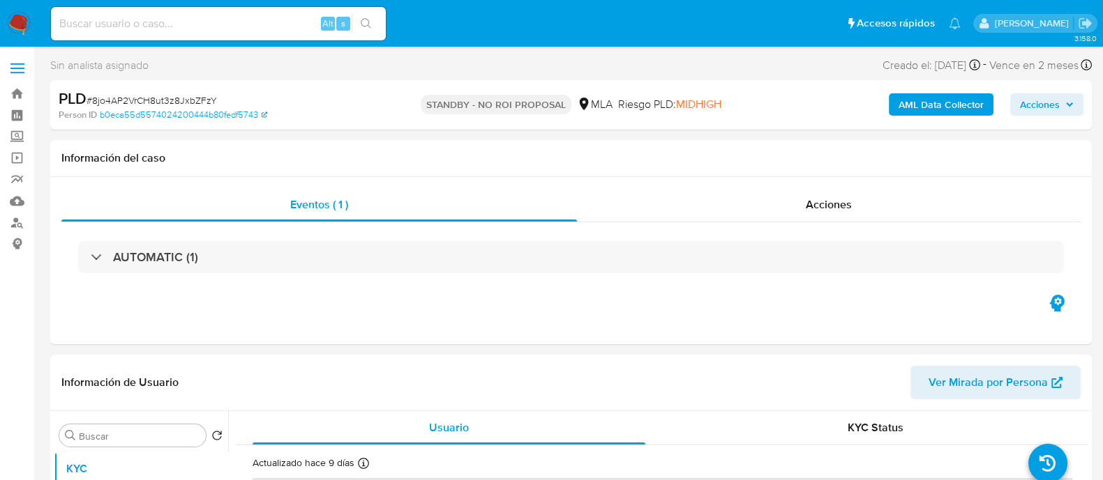
click at [278, 33] on div "Alt s" at bounding box center [218, 23] width 335 height 33
click at [284, 31] on input at bounding box center [218, 24] width 335 height 18
paste input "yJlDdTp9fcCuYe6mA46D5Ylz"
type input "yJlDdTp9fcCuYe6mA46D5Ylz"
click at [362, 24] on icon "search-icon" at bounding box center [366, 23] width 10 height 10
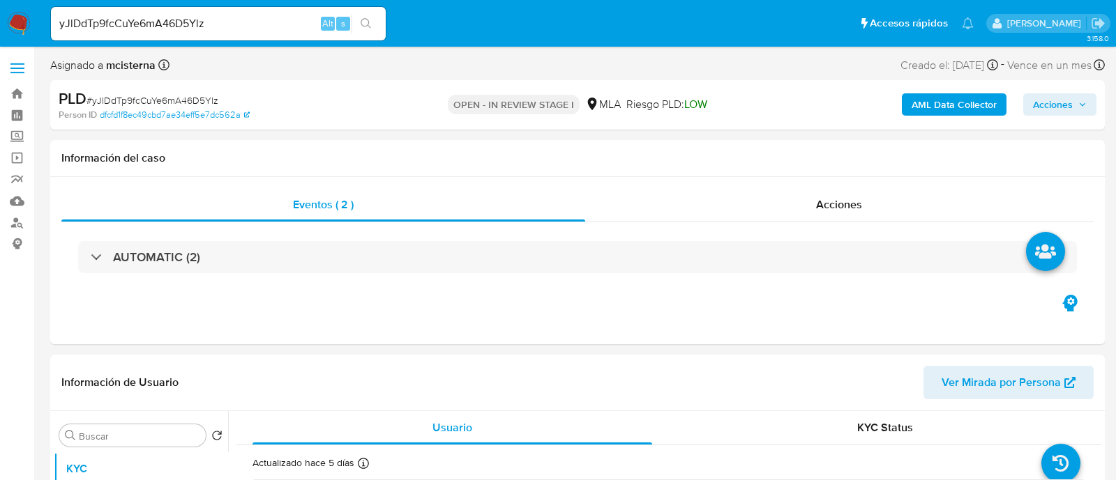
select select "10"
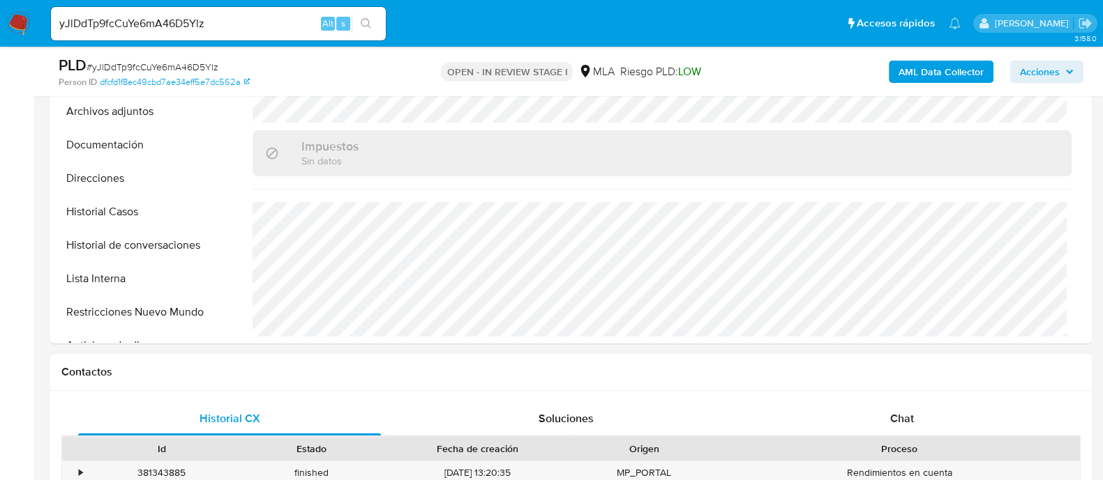
scroll to position [523, 0]
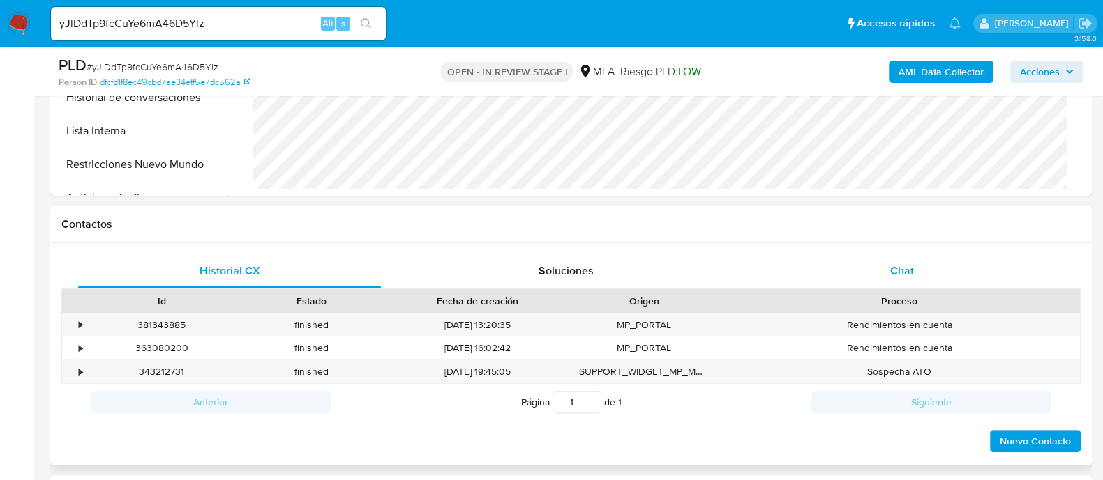
drag, startPoint x: 878, startPoint y: 269, endPoint x: 792, endPoint y: 272, distance: 86.5
click at [878, 268] on div "Chat" at bounding box center [901, 271] width 303 height 33
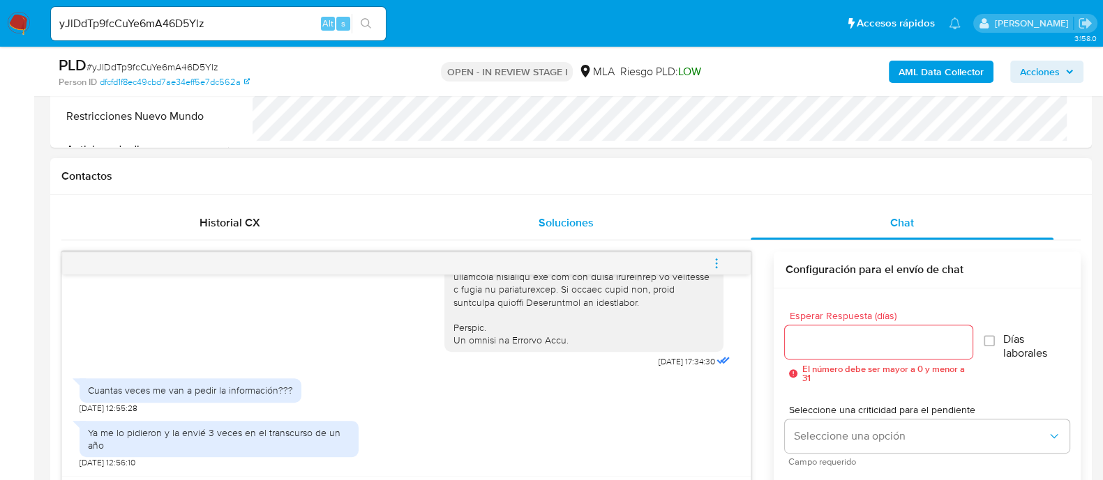
scroll to position [610, 0]
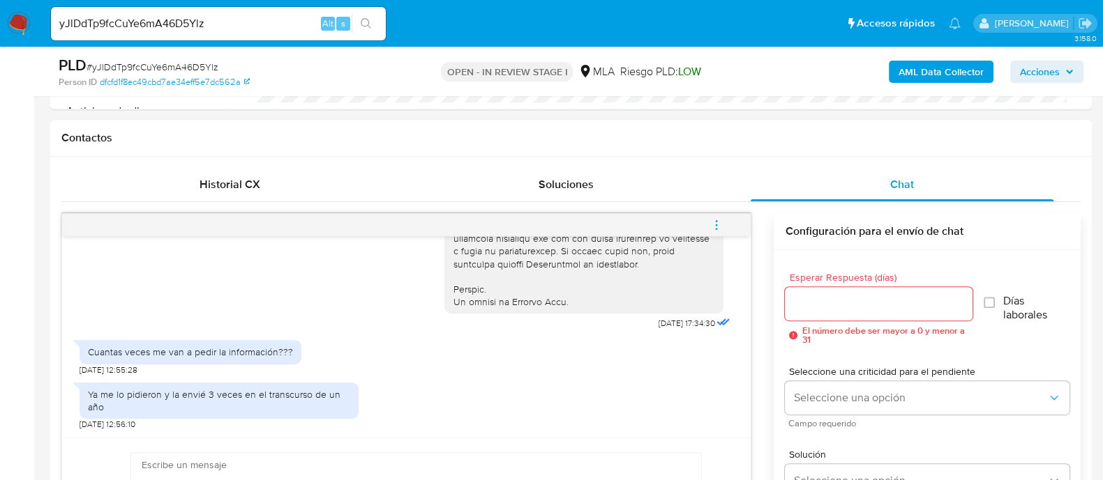
click at [711, 232] on span "menu-action" at bounding box center [716, 225] width 13 height 33
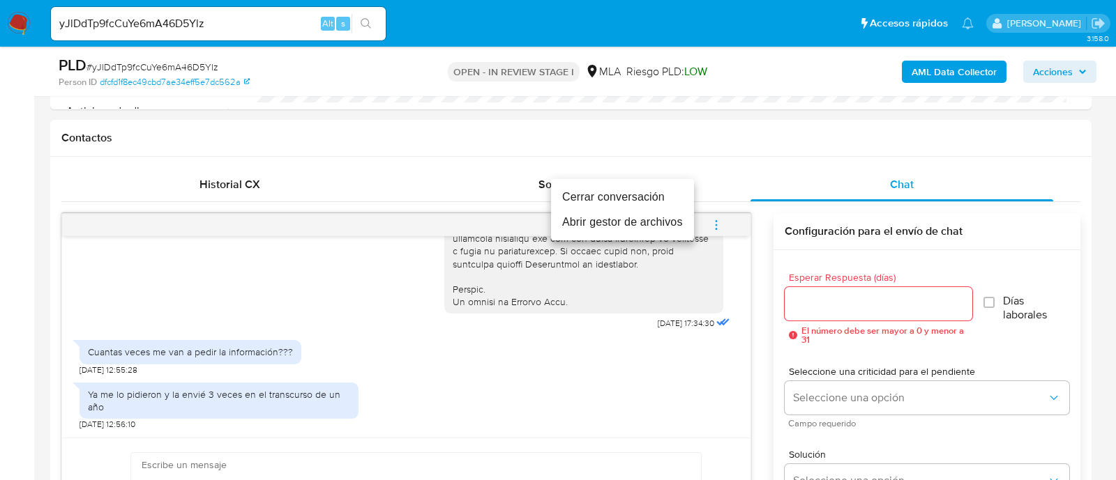
click at [566, 203] on li "Cerrar conversación" at bounding box center [622, 197] width 143 height 25
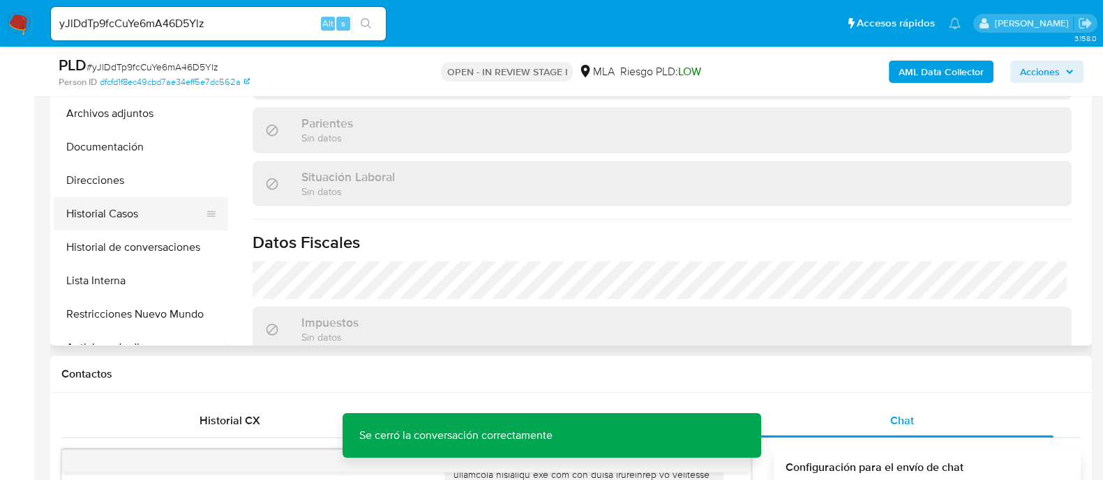
scroll to position [348, 0]
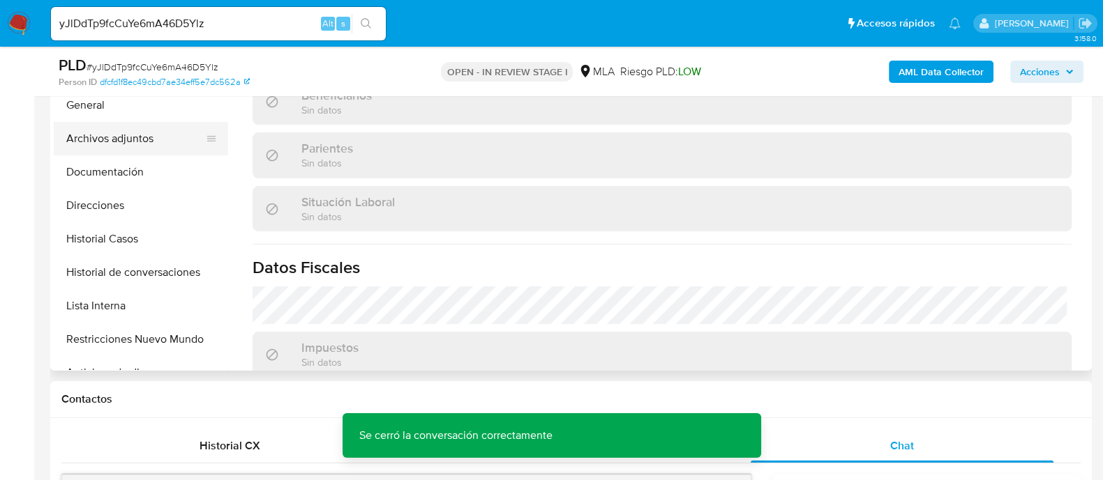
click at [142, 144] on button "Archivos adjuntos" at bounding box center [135, 138] width 163 height 33
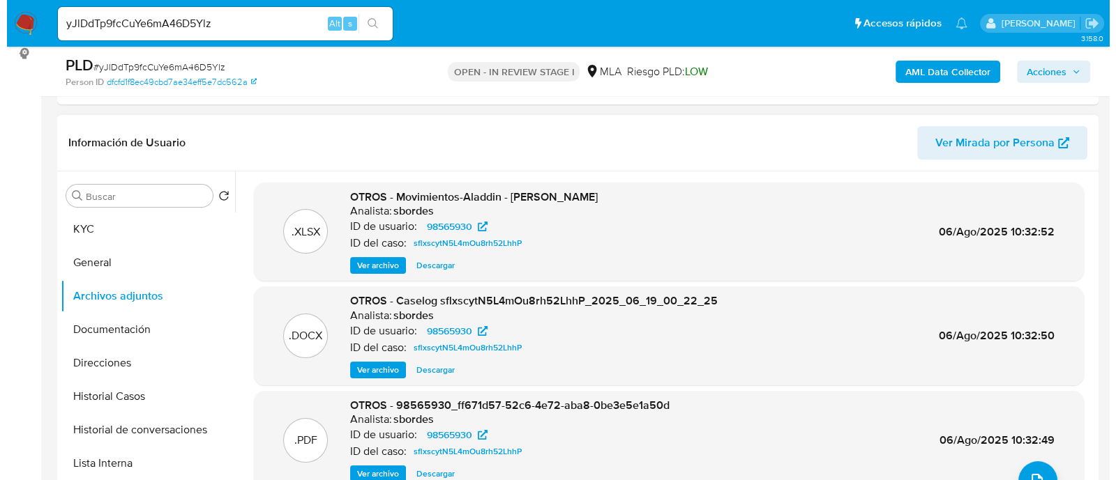
scroll to position [174, 0]
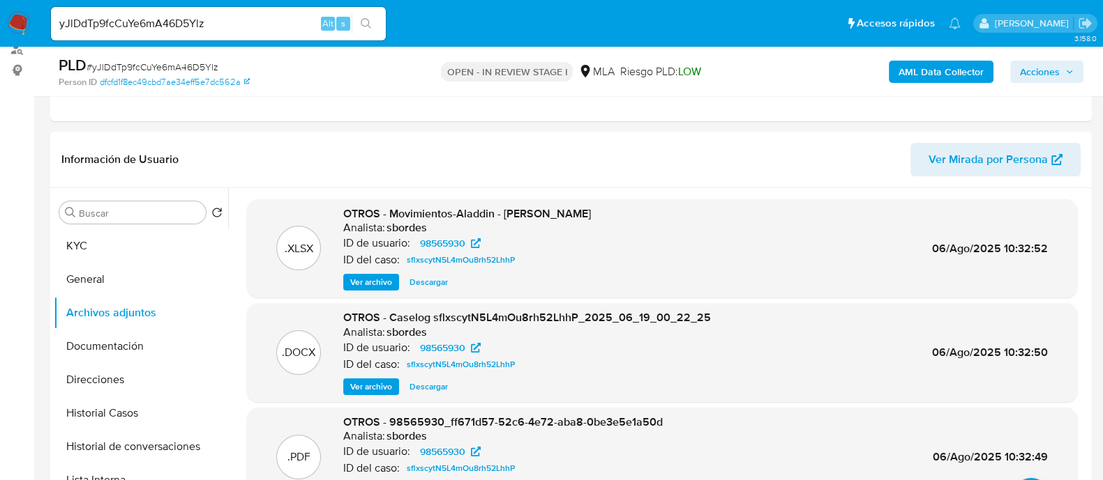
click at [937, 71] on b "AML Data Collector" at bounding box center [940, 72] width 85 height 22
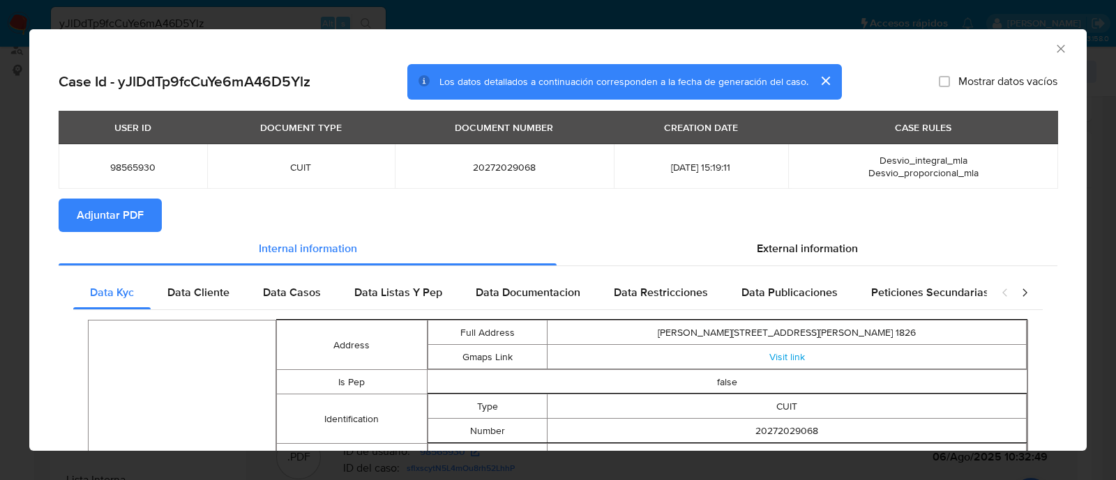
drag, startPoint x: 130, startPoint y: 224, endPoint x: 324, endPoint y: 234, distance: 194.8
click at [130, 224] on span "Adjuntar PDF" at bounding box center [110, 215] width 67 height 31
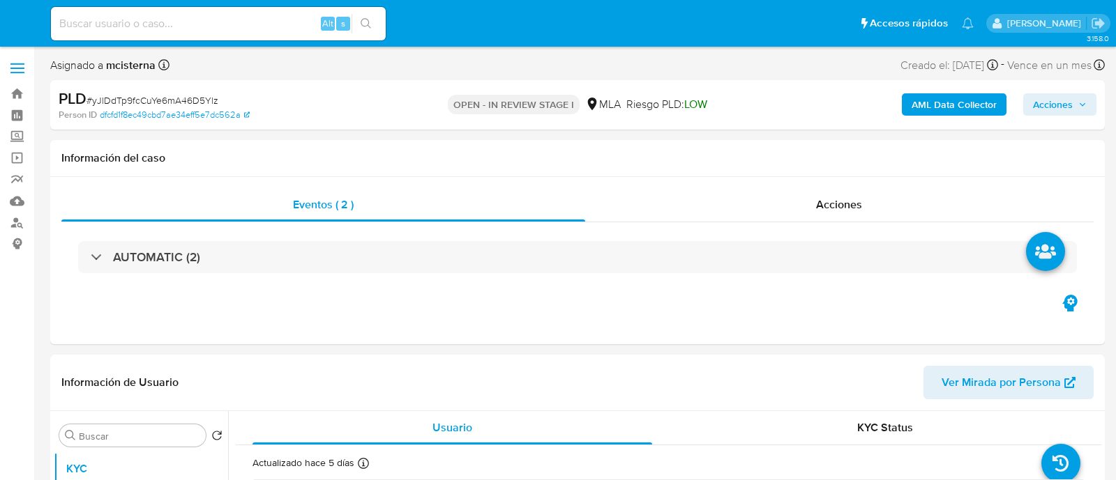
select select "10"
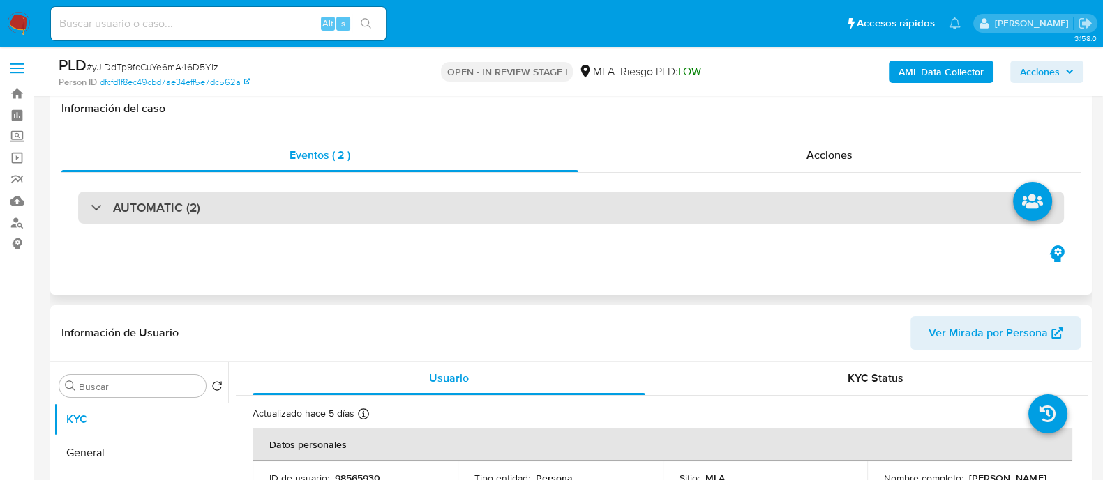
scroll to position [262, 0]
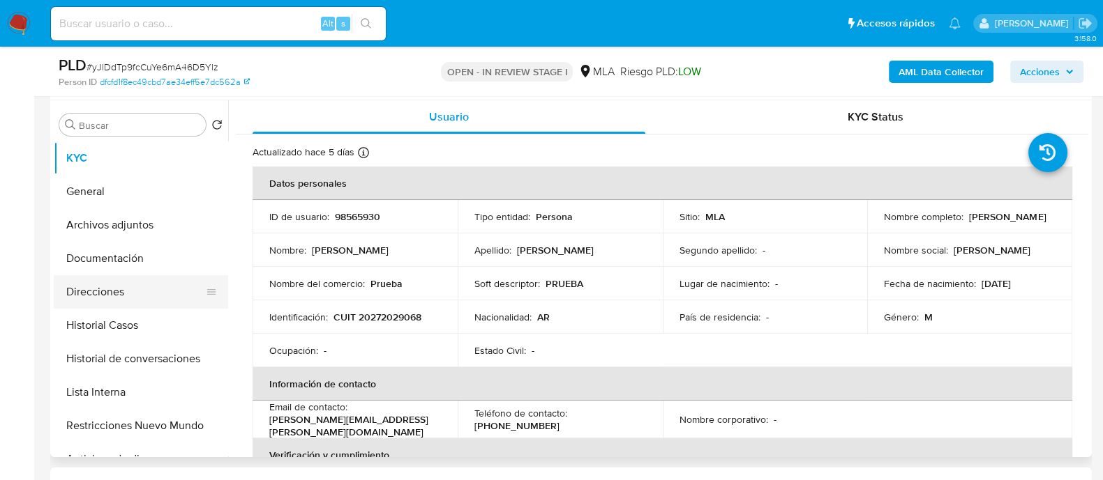
click at [106, 279] on button "Direcciones" at bounding box center [135, 291] width 163 height 33
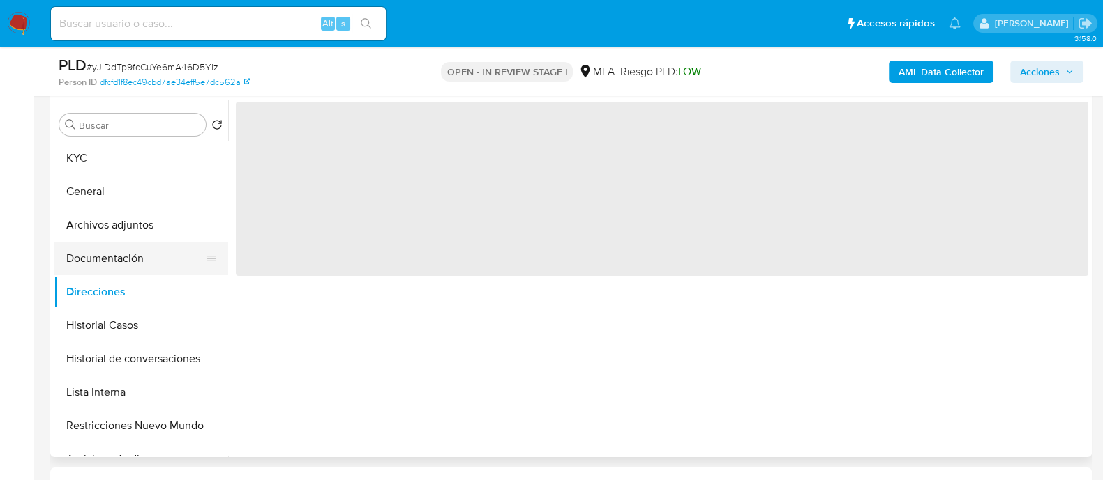
click at [116, 243] on button "Documentación" at bounding box center [135, 258] width 163 height 33
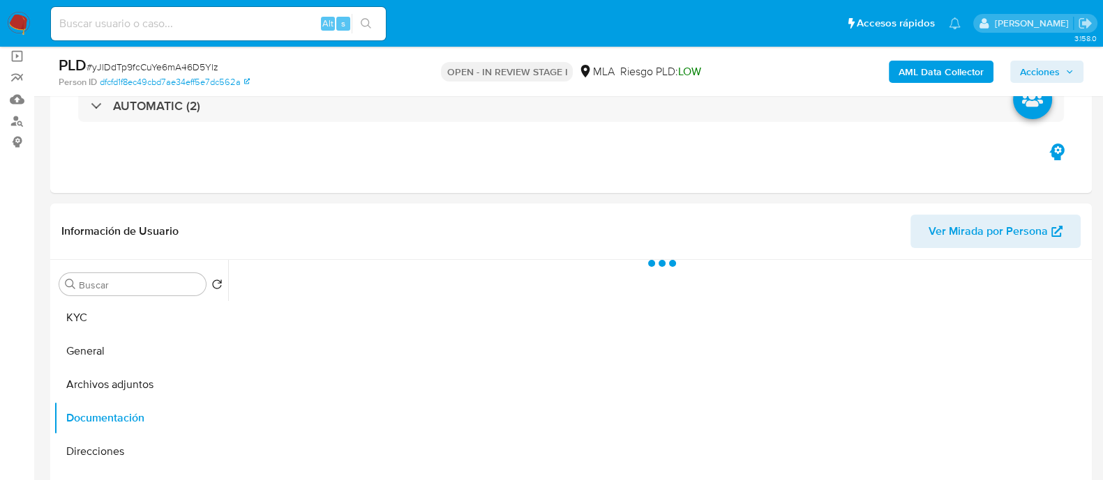
scroll to position [0, 0]
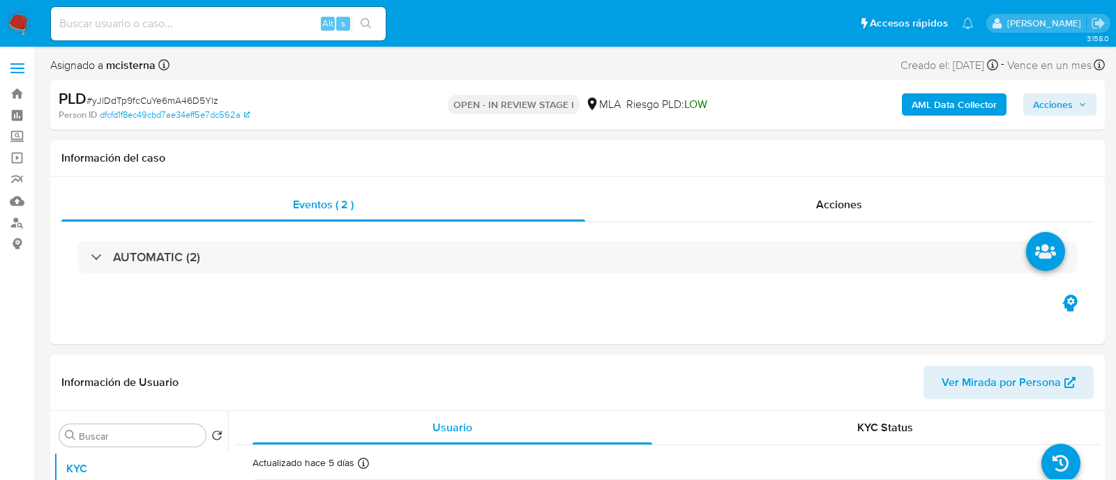
select select "10"
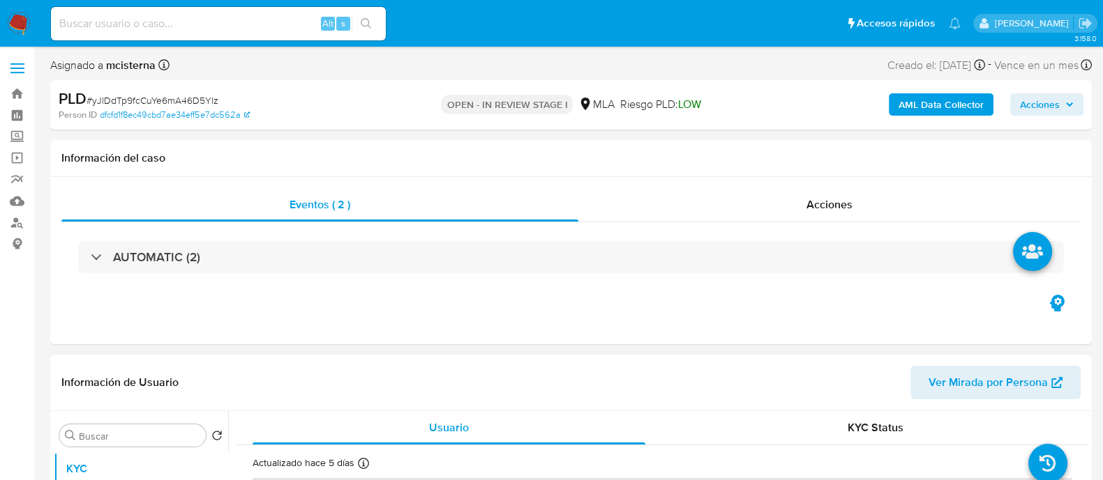
scroll to position [262, 0]
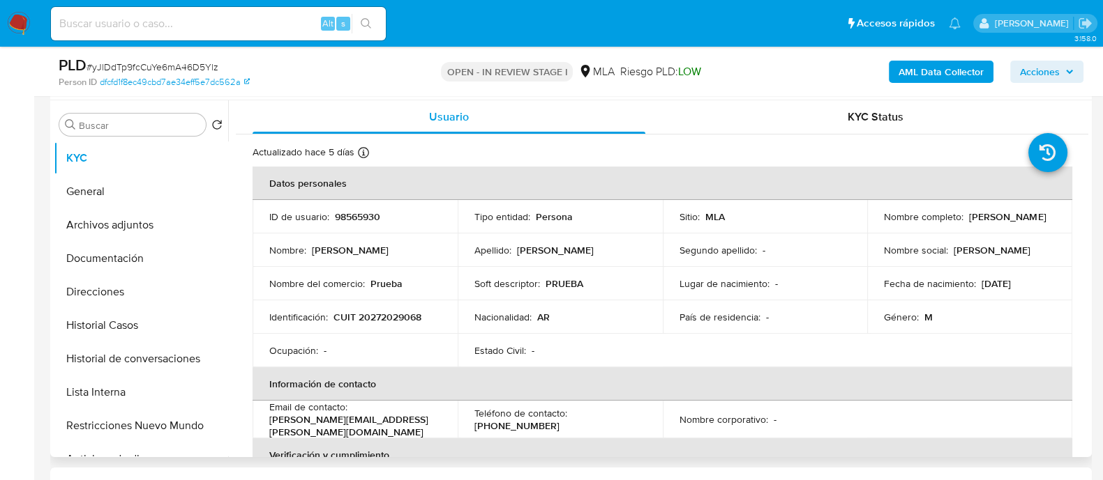
click at [379, 311] on p "CUIT 20272029068" at bounding box center [377, 317] width 88 height 13
copy p "20272029068"
click at [178, 226] on button "Archivos adjuntos" at bounding box center [135, 225] width 163 height 33
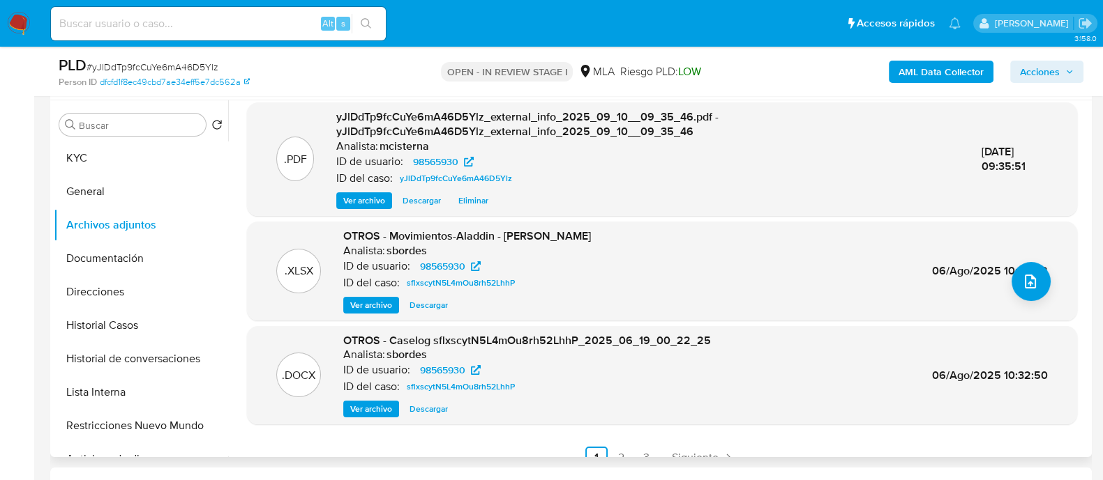
scroll to position [147, 0]
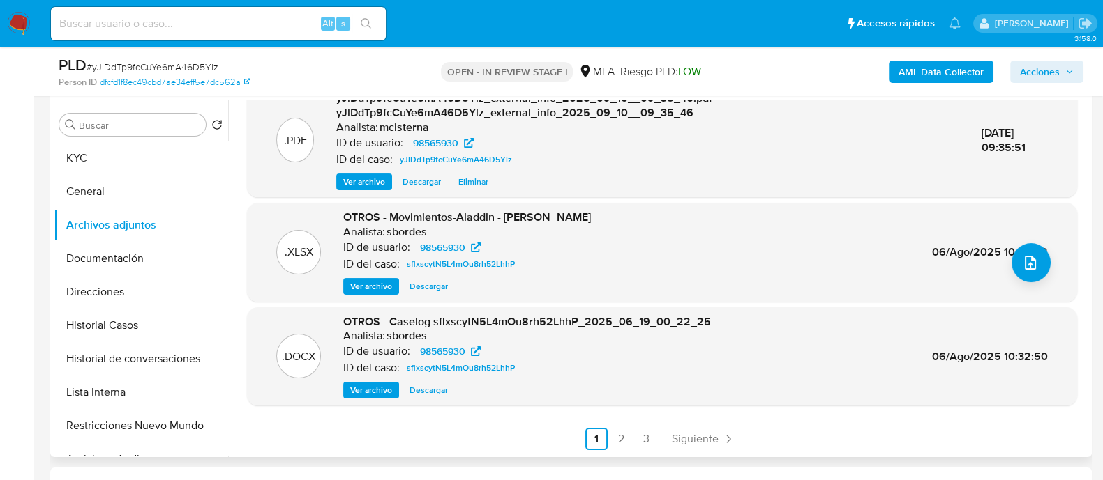
click at [366, 384] on span "Ver archivo" at bounding box center [371, 391] width 42 height 14
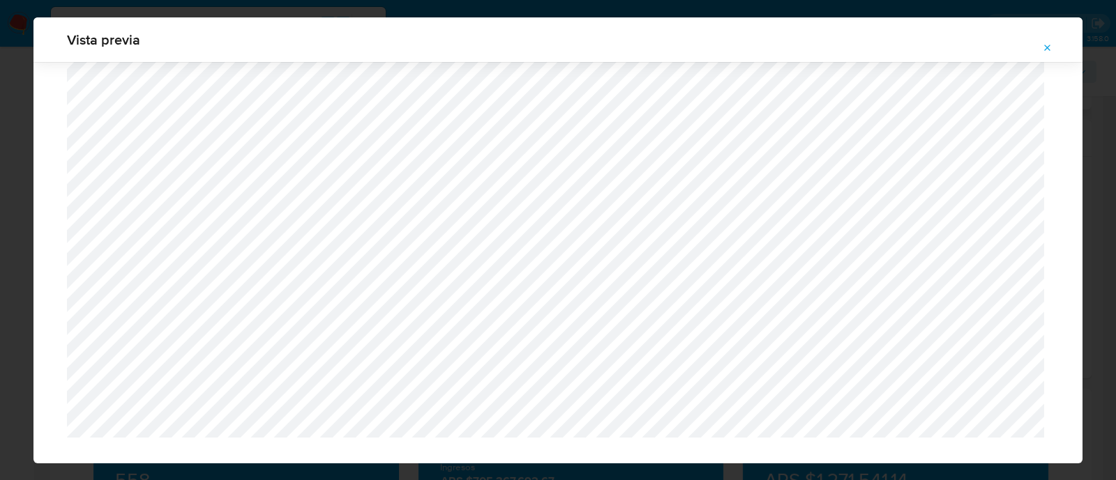
scroll to position [1128, 0]
click at [1043, 50] on icon "Attachment preview" at bounding box center [1047, 48] width 11 height 11
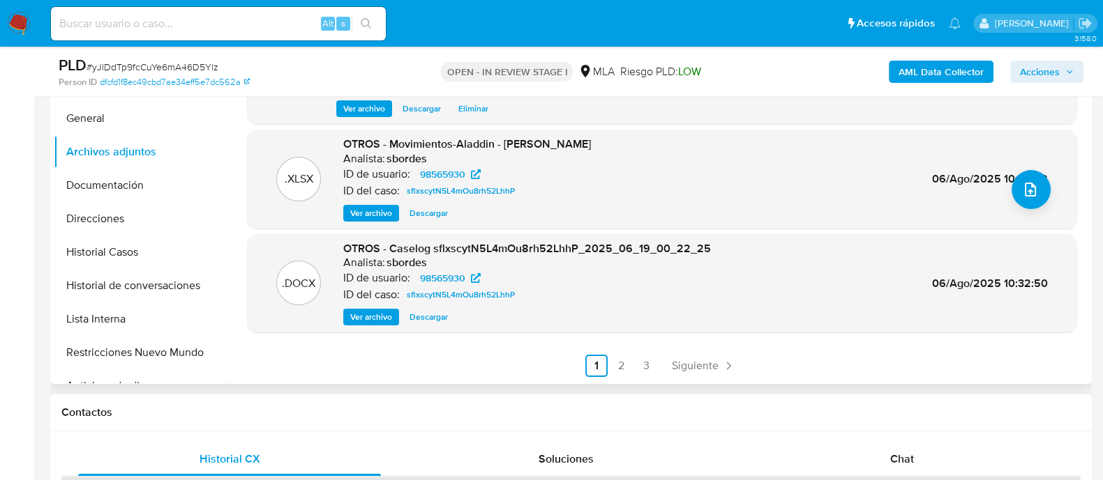
scroll to position [436, 0]
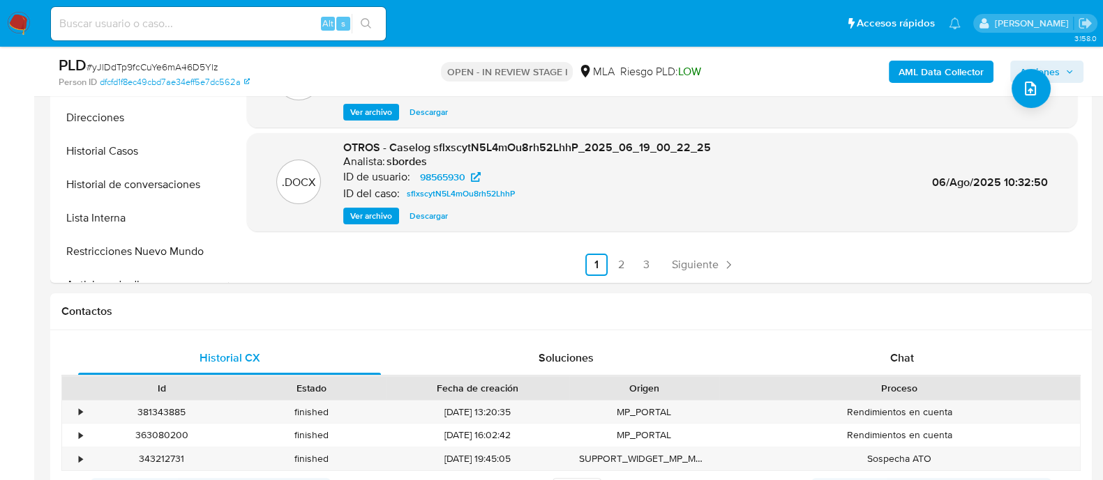
drag, startPoint x: 617, startPoint y: 268, endPoint x: 619, endPoint y: 291, distance: 23.1
click at [617, 268] on link "2" at bounding box center [621, 265] width 22 height 22
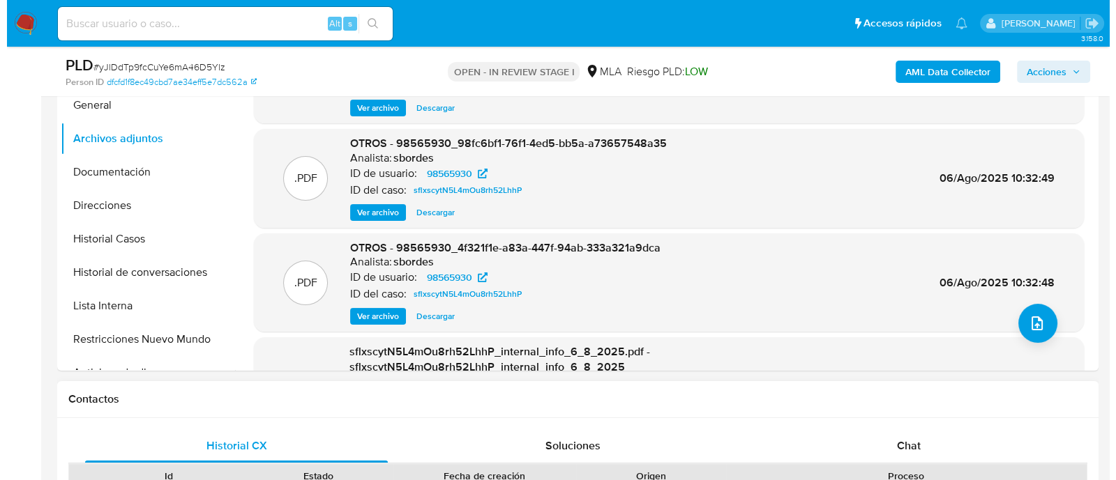
scroll to position [262, 0]
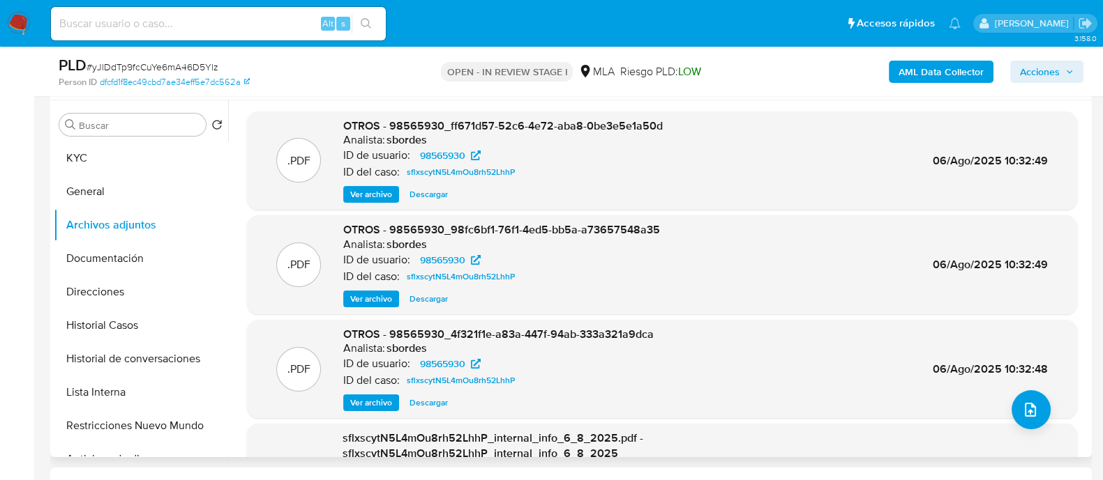
click at [379, 403] on span "Ver archivo" at bounding box center [371, 403] width 42 height 14
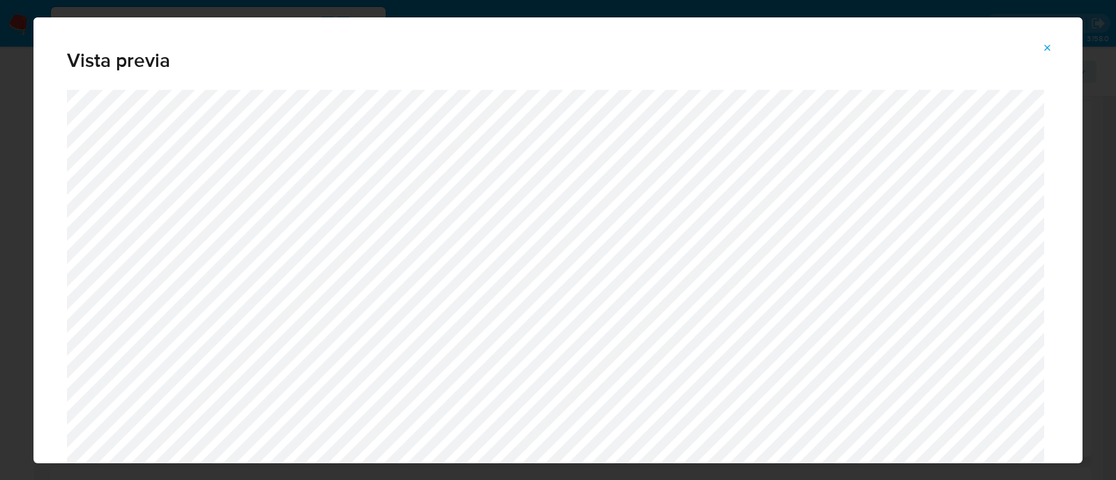
click at [1049, 46] on icon "Attachment preview" at bounding box center [1048, 48] width 6 height 6
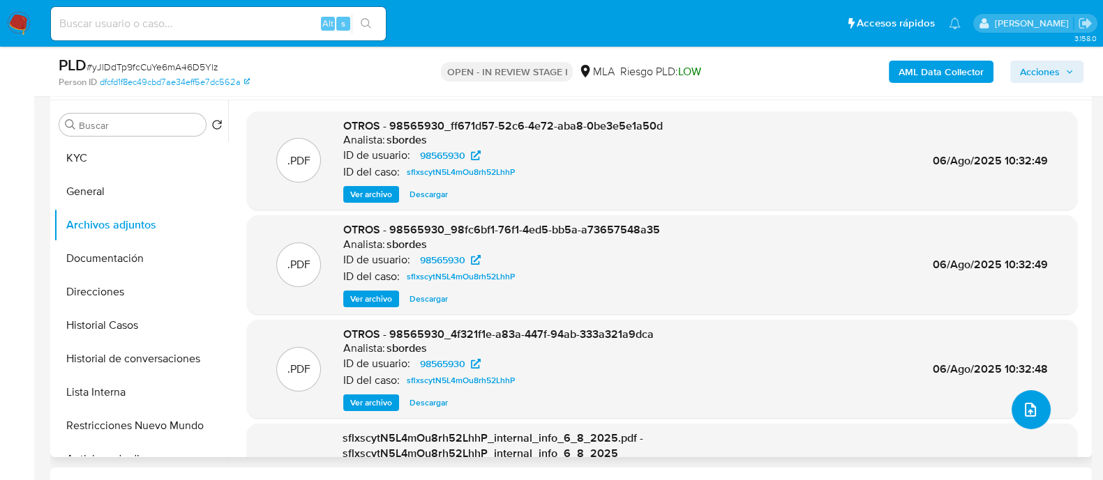
click at [1034, 409] on button "upload-file" at bounding box center [1030, 410] width 39 height 39
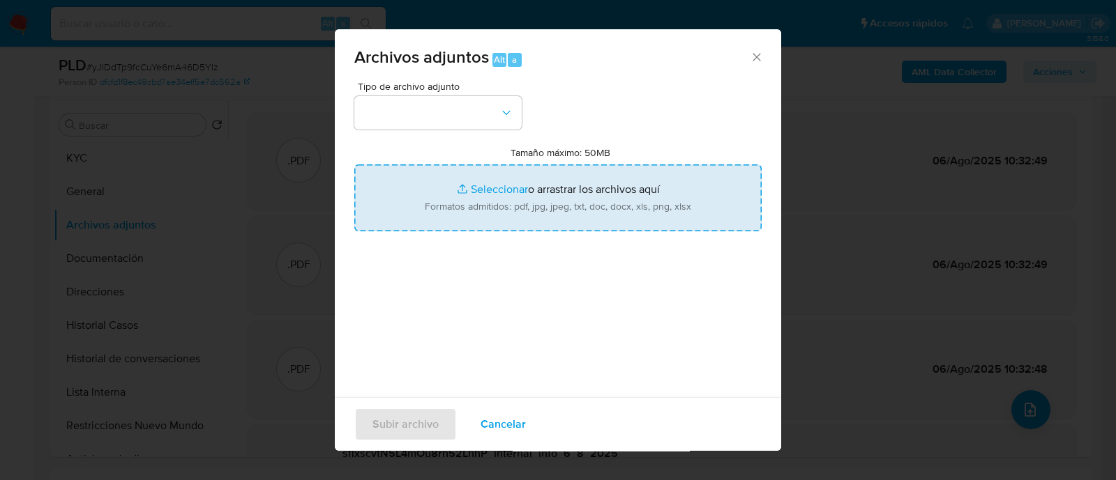
type input "C:\fakepath\Movimientos yJlDdTp9fcCuYe6mA46D5Ylz_2025_08_26_14_45_04.xlsx"
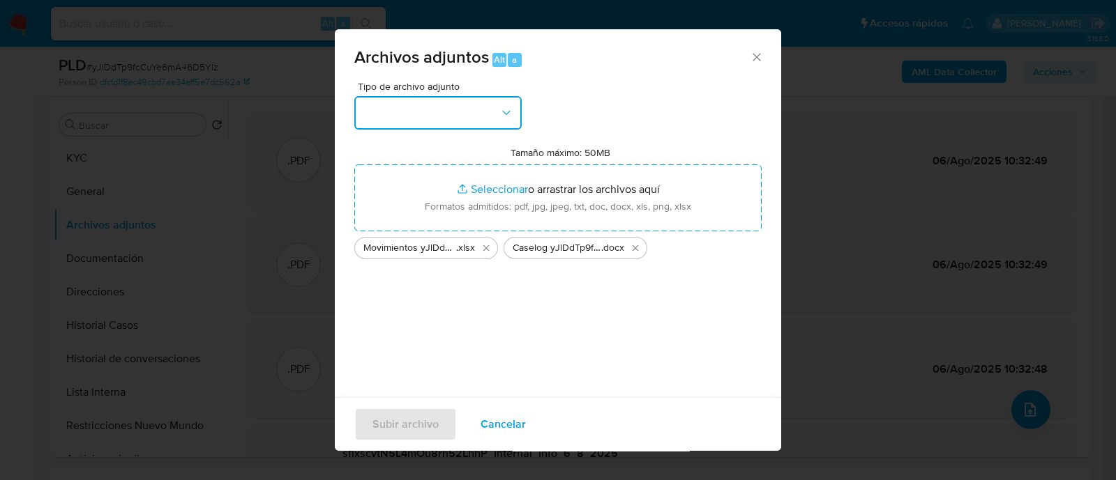
click at [495, 116] on button "button" at bounding box center [437, 112] width 167 height 33
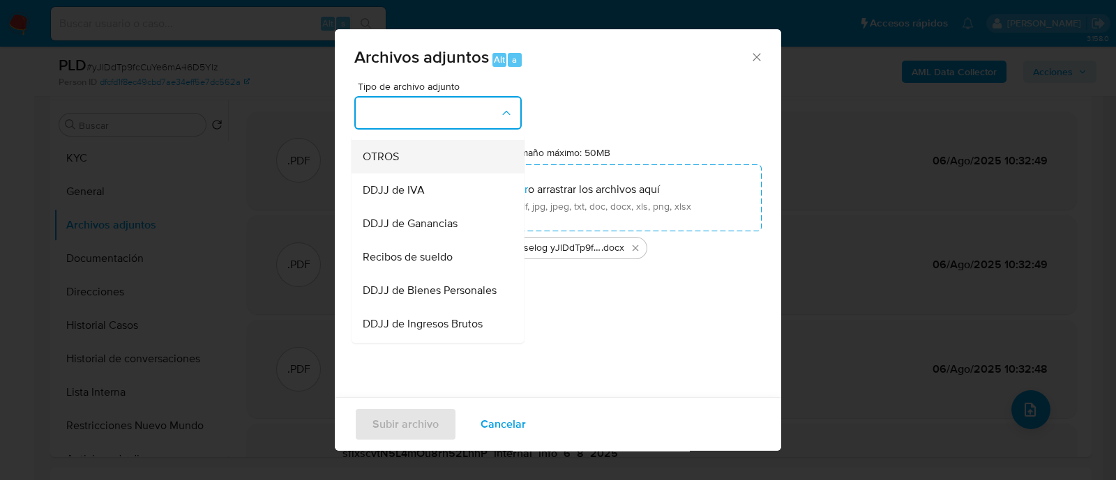
click at [416, 172] on div "OTROS" at bounding box center [434, 156] width 142 height 33
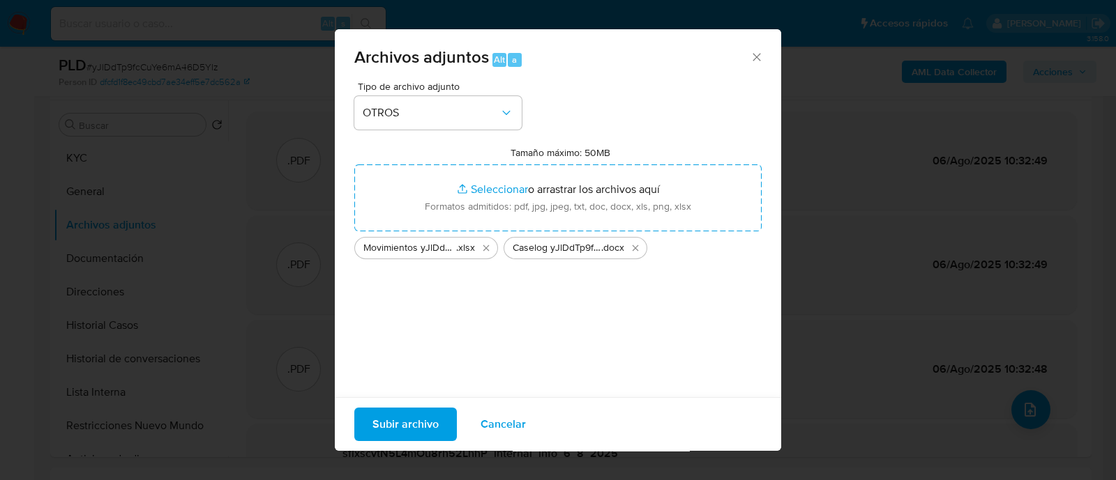
click at [418, 427] on span "Subir archivo" at bounding box center [405, 424] width 66 height 31
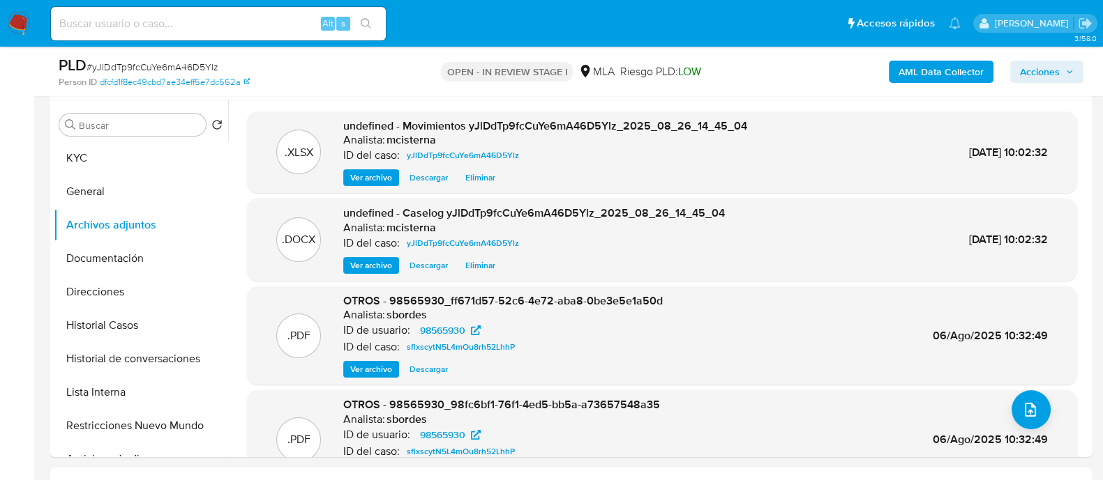
click at [1046, 76] on span "Acciones" at bounding box center [1040, 72] width 40 height 22
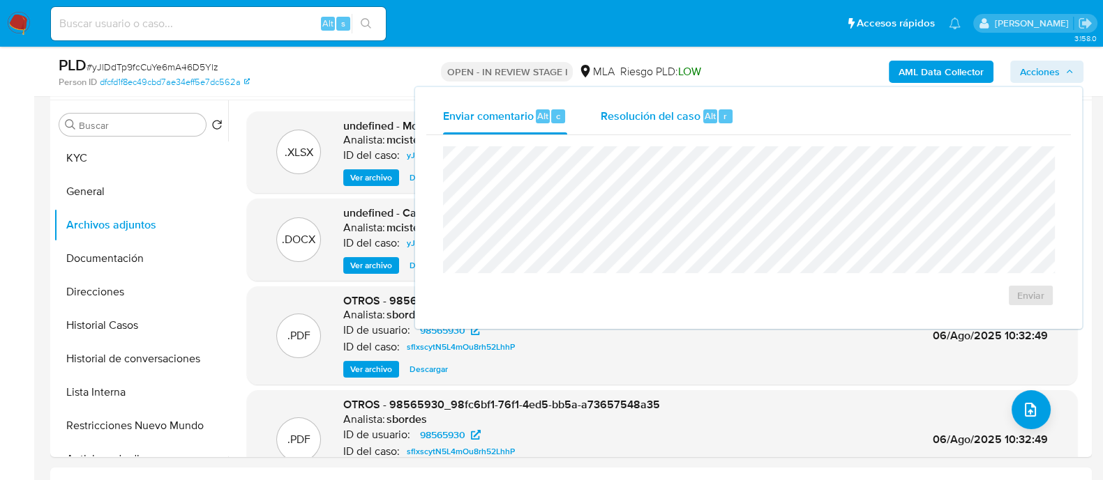
click at [661, 126] on div "Resolución del caso Alt r" at bounding box center [666, 116] width 133 height 36
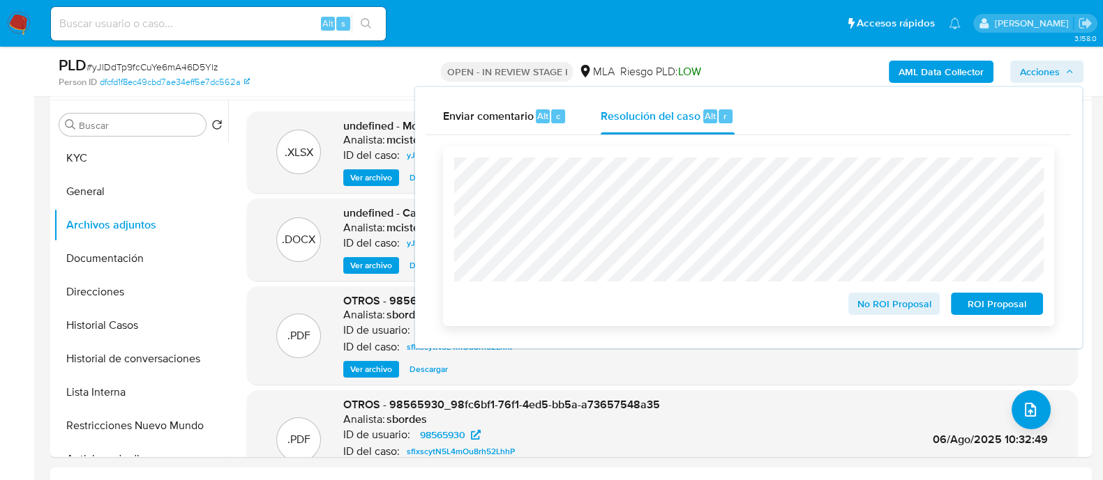
click at [884, 314] on span "No ROI Proposal" at bounding box center [894, 304] width 73 height 20
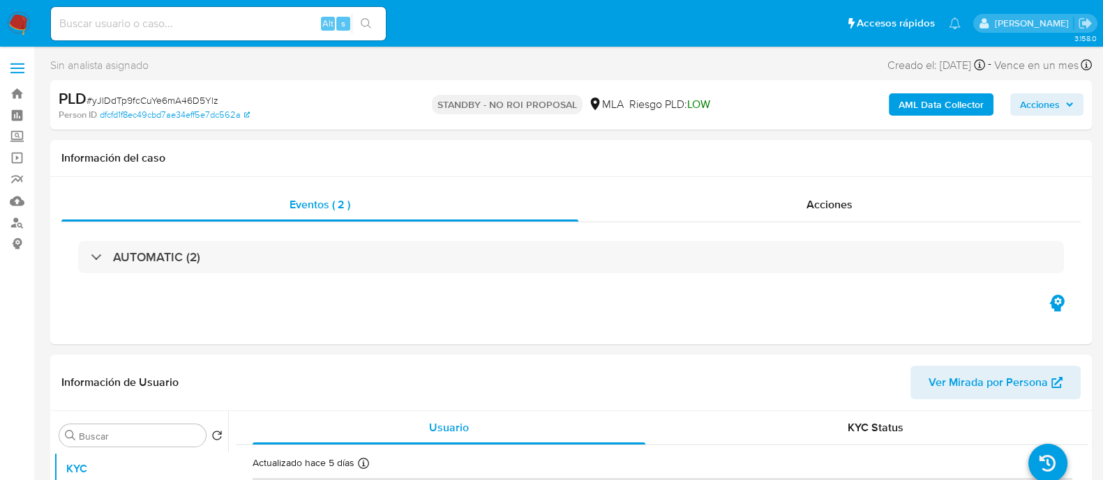
select select "10"
click at [262, 17] on input at bounding box center [218, 24] width 335 height 18
paste input "o85HHRO0qpDKpOZgDEPSaGwT"
type input "o85HHRO0qpDKpOZgDEPSaGwT"
click at [363, 24] on icon "search-icon" at bounding box center [366, 23] width 11 height 11
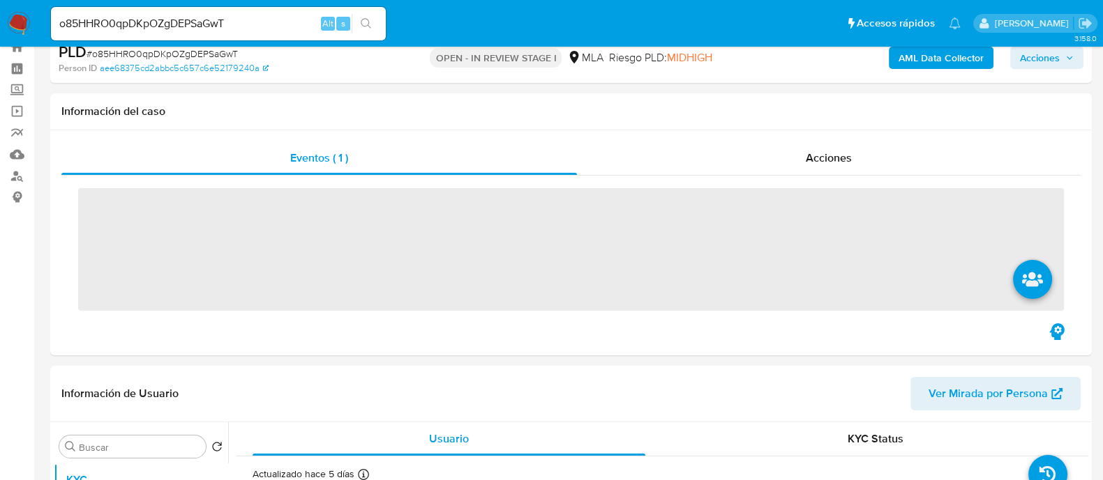
scroll to position [86, 0]
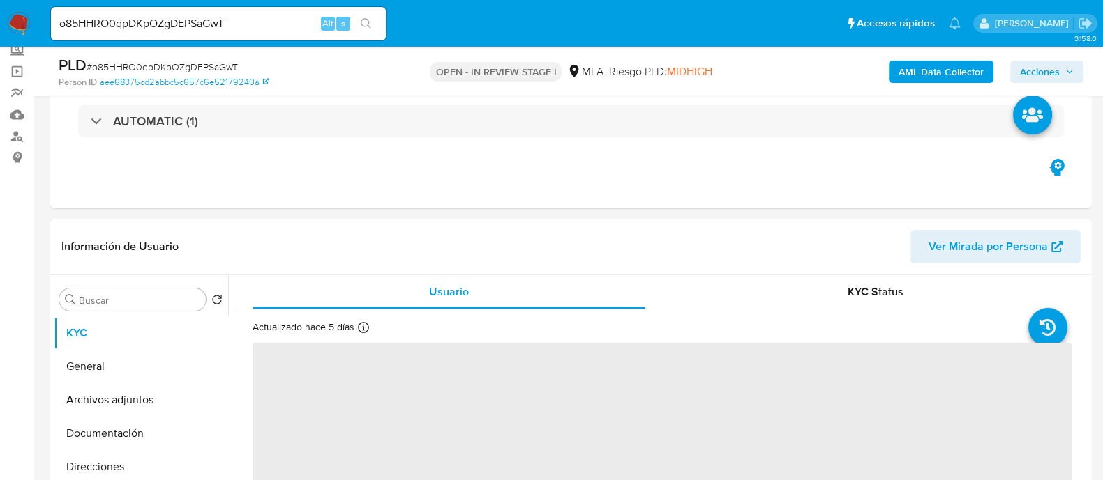
select select "10"
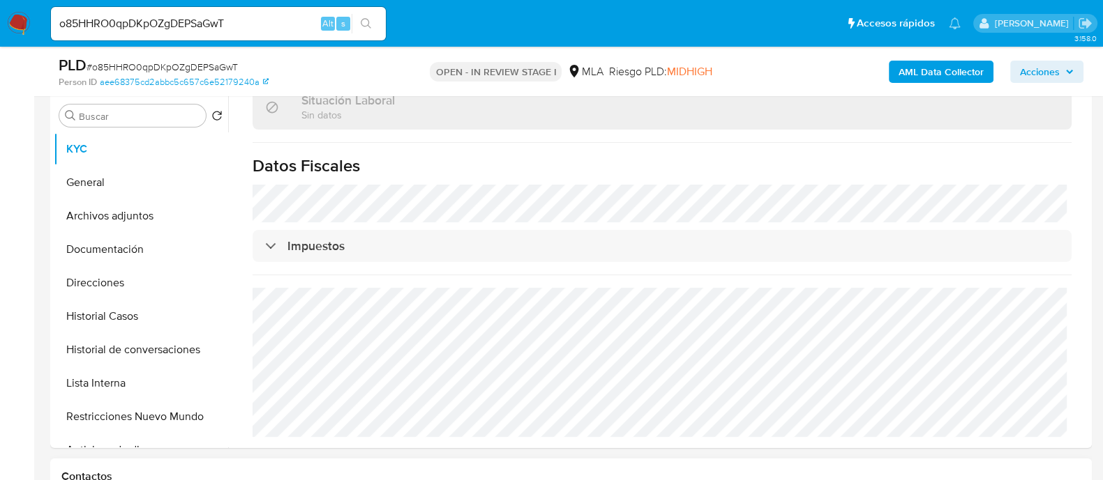
scroll to position [348, 0]
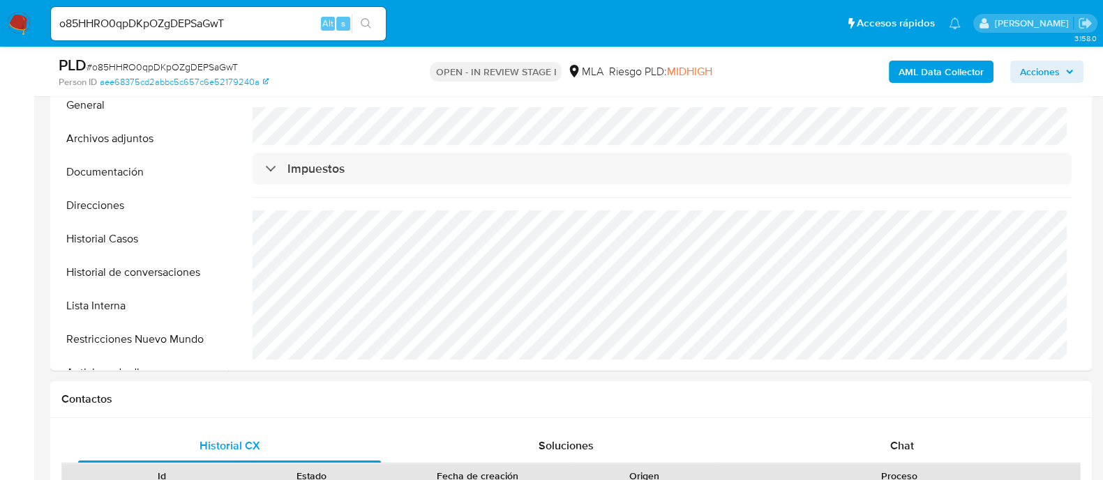
drag, startPoint x: 890, startPoint y: 453, endPoint x: 817, endPoint y: 432, distance: 75.7
click at [893, 453] on div "Chat" at bounding box center [901, 446] width 303 height 33
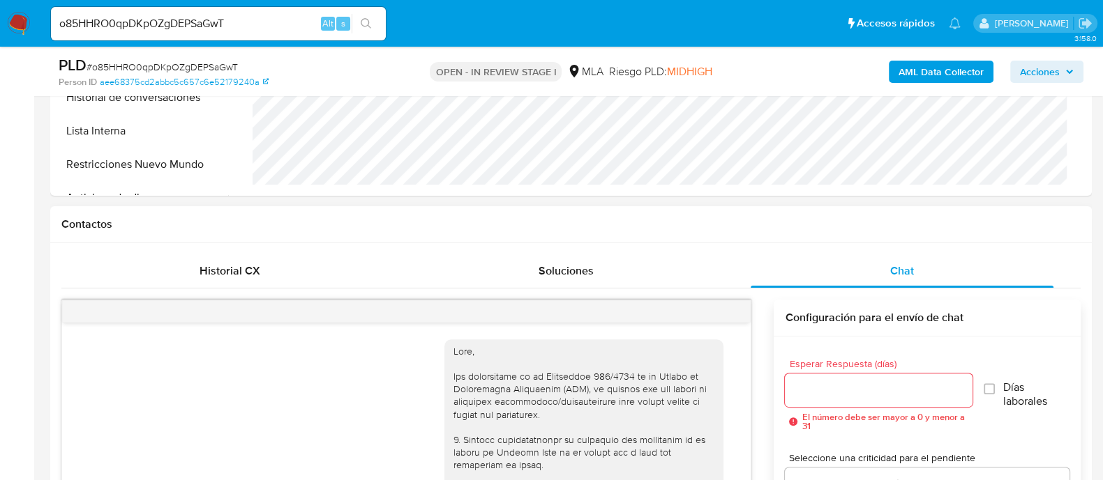
scroll to position [1356, 0]
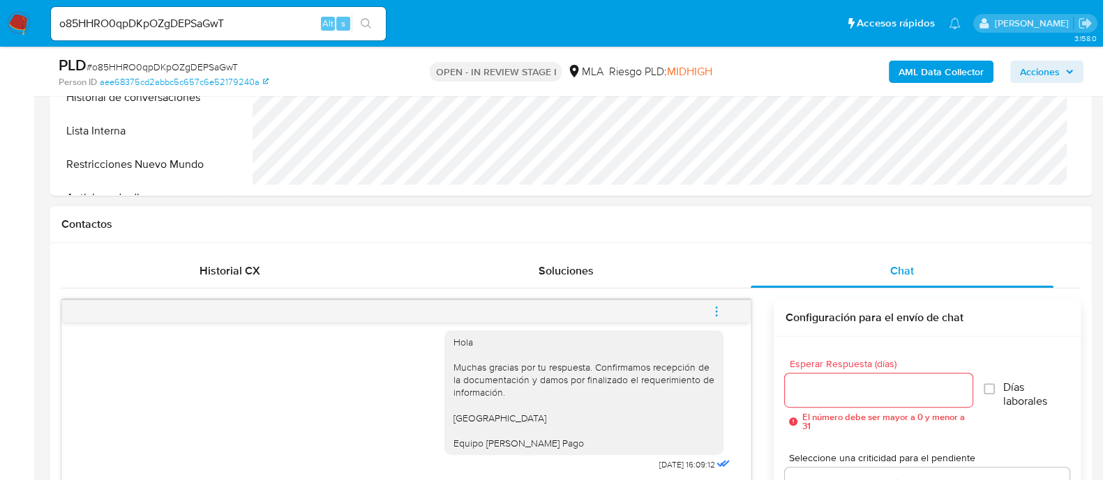
click at [718, 305] on icon "menu-action" at bounding box center [716, 311] width 13 height 13
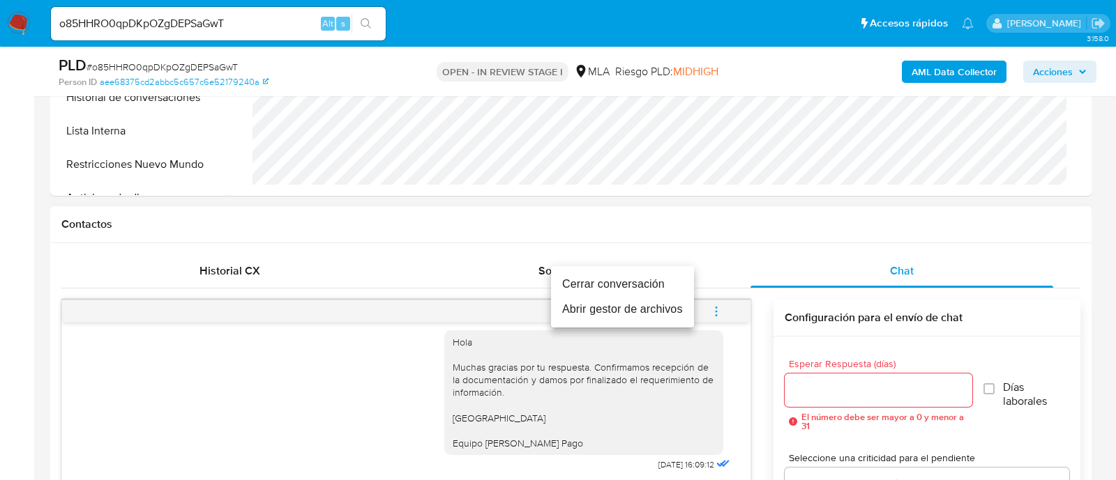
click at [575, 283] on li "Cerrar conversación" at bounding box center [622, 284] width 143 height 25
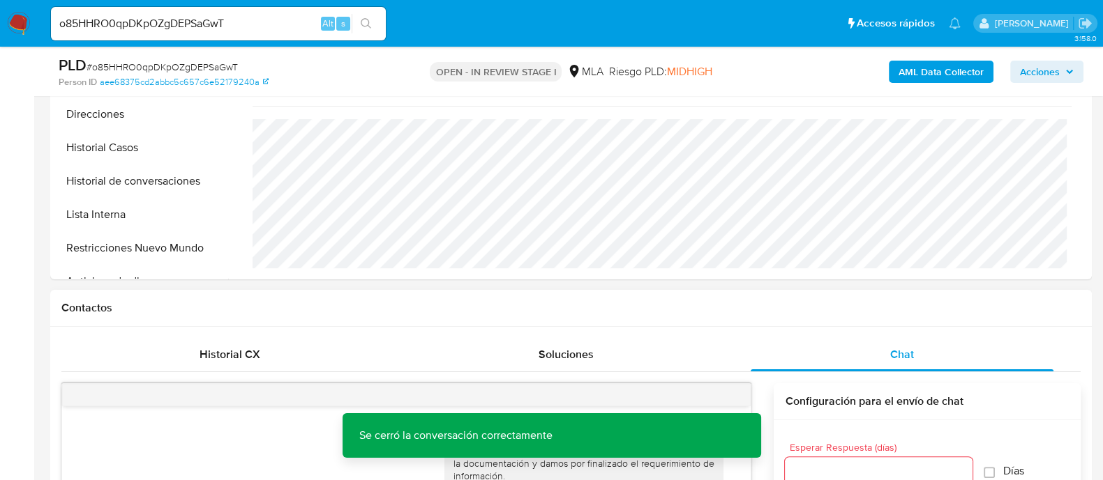
scroll to position [262, 0]
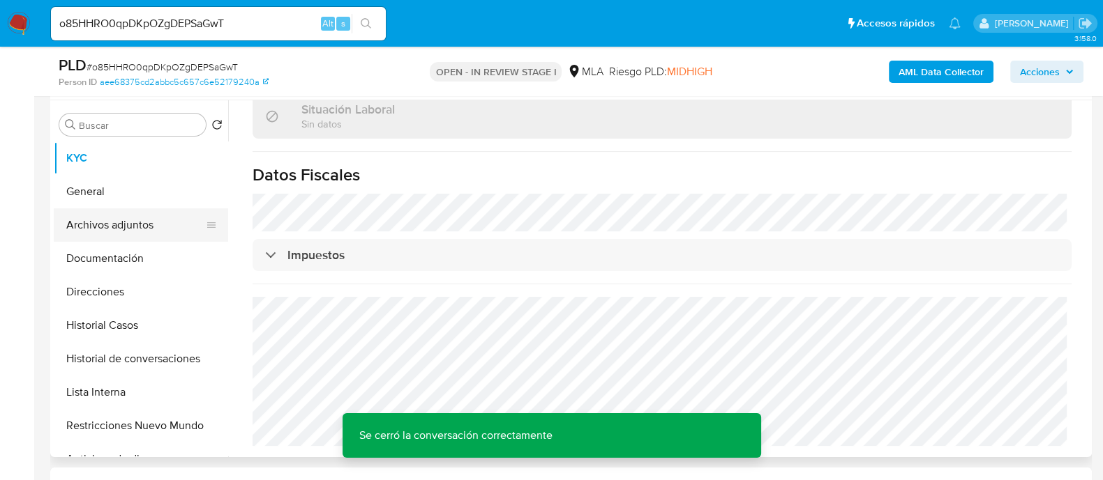
click at [149, 232] on button "Archivos adjuntos" at bounding box center [135, 225] width 163 height 33
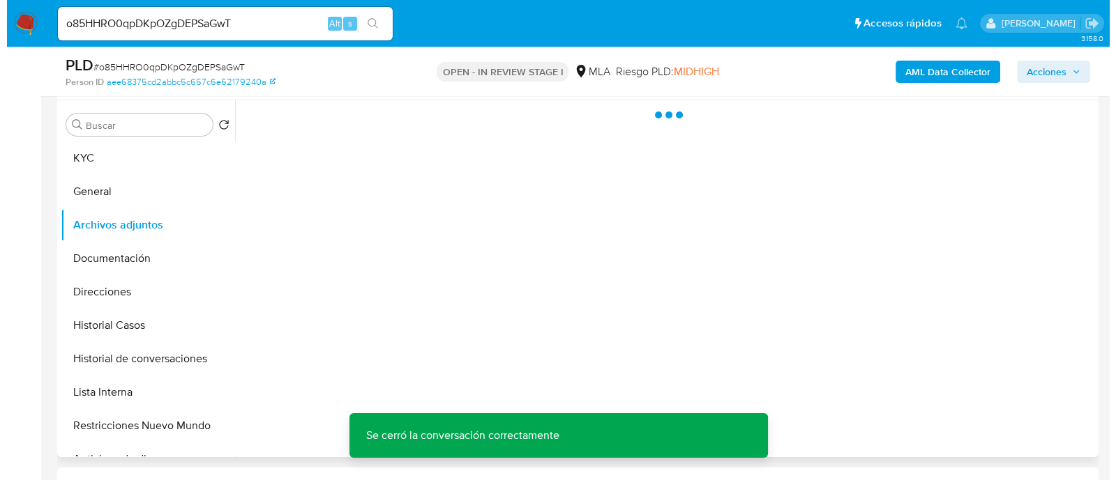
scroll to position [0, 0]
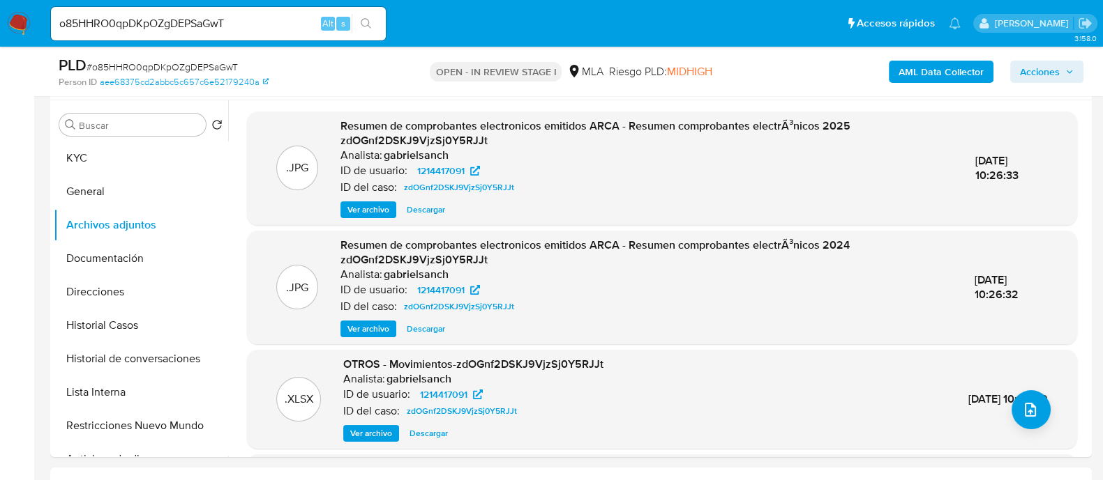
click at [944, 72] on b "AML Data Collector" at bounding box center [940, 72] width 85 height 22
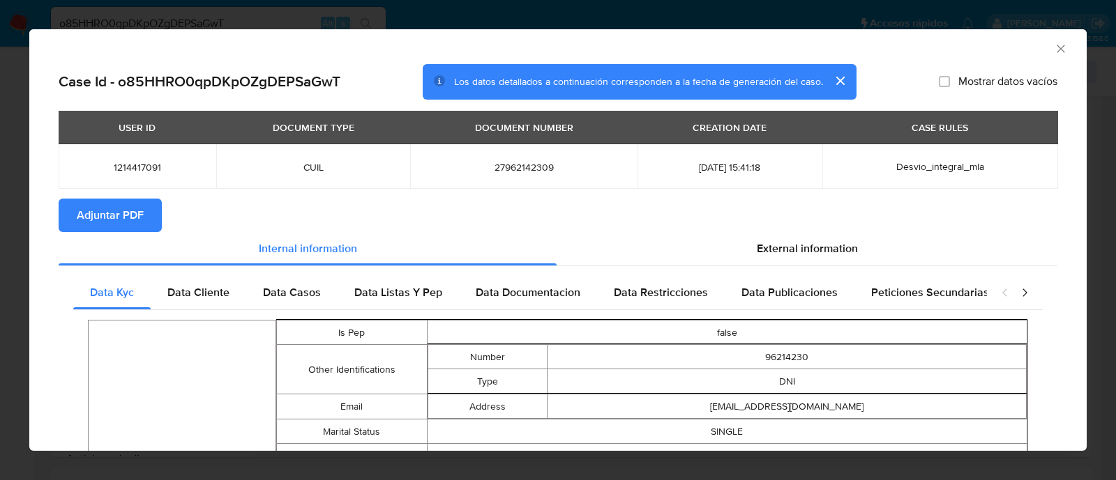
click at [77, 216] on span "Adjuntar PDF" at bounding box center [110, 215] width 67 height 31
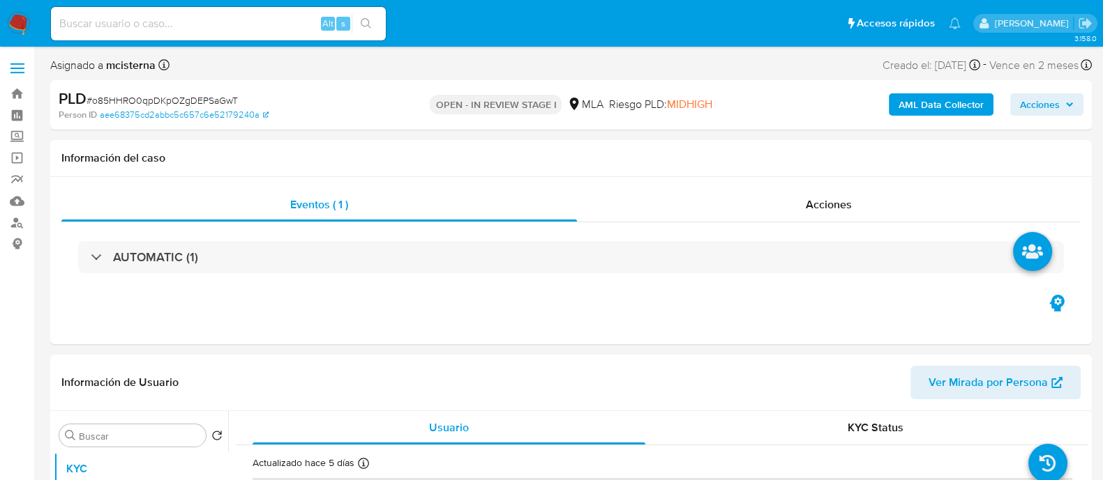
select select "10"
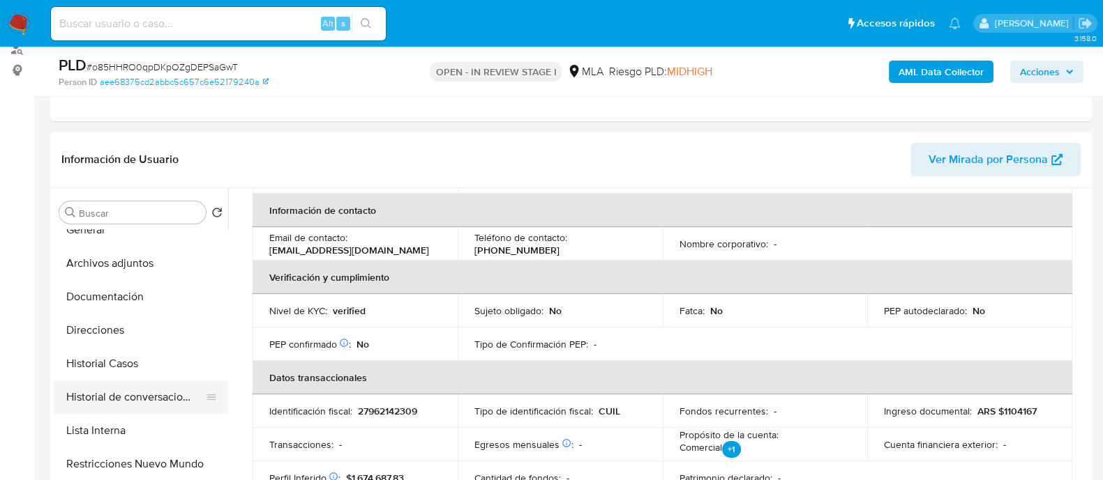
scroll to position [86, 0]
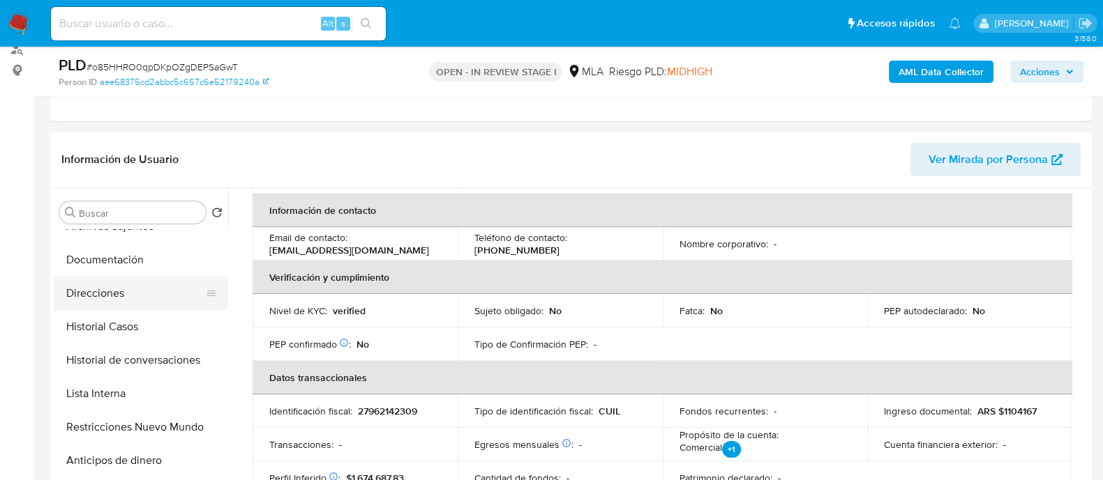
click at [112, 294] on button "Direcciones" at bounding box center [135, 293] width 163 height 33
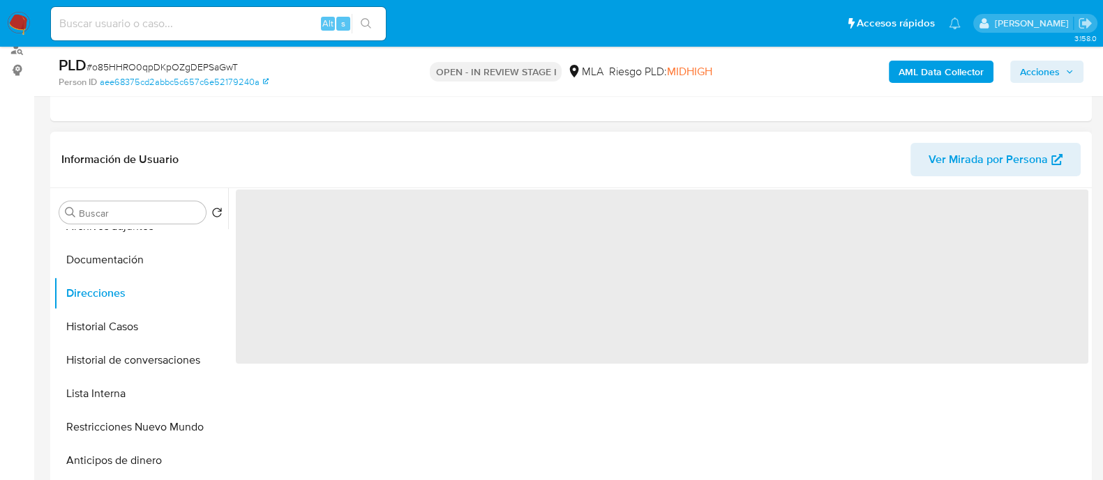
scroll to position [0, 0]
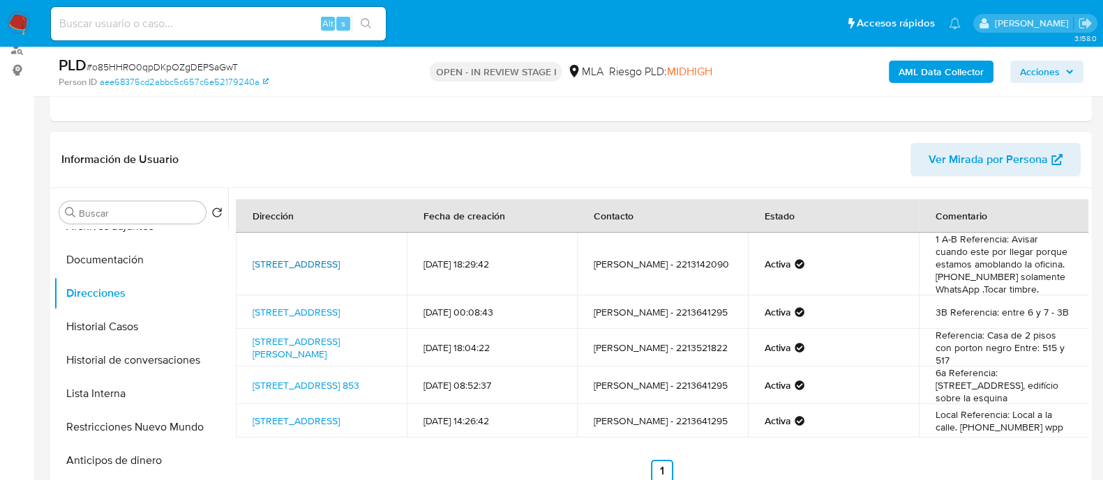
click at [340, 257] on link "[STREET_ADDRESS]" at bounding box center [295, 264] width 87 height 14
drag, startPoint x: 377, startPoint y: 426, endPoint x: 250, endPoint y: 412, distance: 127.7
click at [250, 412] on td "[STREET_ADDRESS]" at bounding box center [321, 420] width 171 height 33
copy link "[STREET_ADDRESS]"
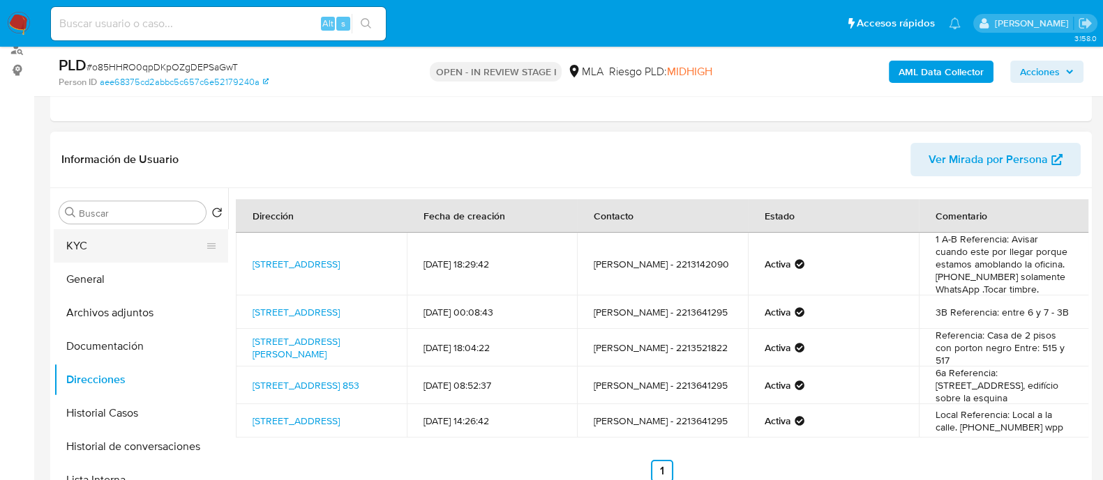
drag, startPoint x: 160, startPoint y: 247, endPoint x: 170, endPoint y: 247, distance: 10.5
click at [160, 246] on button "KYC" at bounding box center [135, 245] width 163 height 33
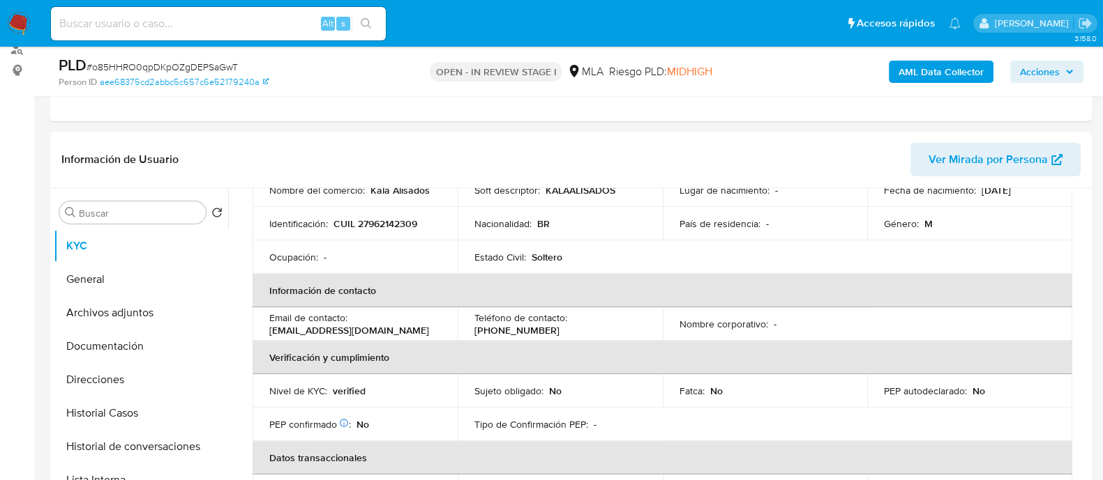
scroll to position [86, 0]
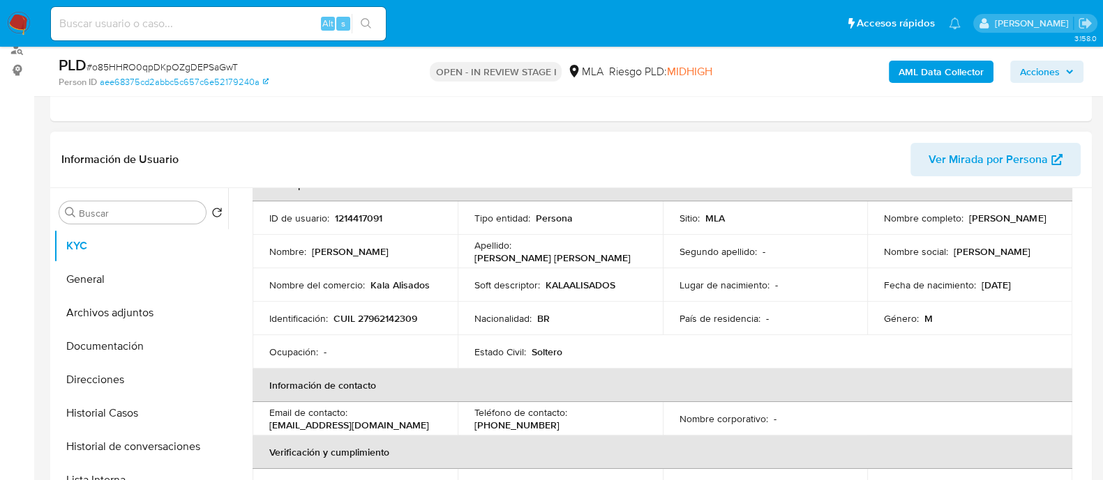
drag, startPoint x: 921, startPoint y: 225, endPoint x: 1013, endPoint y: 225, distance: 91.4
click at [1013, 225] on td "Nombre completo : [PERSON_NAME]" at bounding box center [969, 218] width 205 height 33
copy p "[PERSON_NAME] [PERSON_NAME]"
click at [568, 275] on td "Soft descriptor : KALAALISADOS" at bounding box center [559, 284] width 205 height 33
click at [568, 287] on p "KALAALISADOS" at bounding box center [580, 285] width 70 height 13
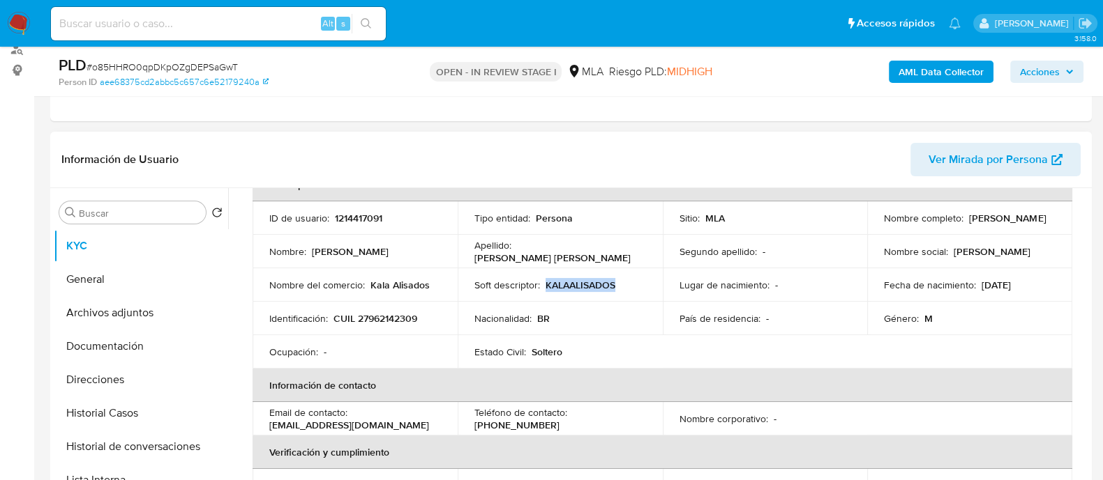
click at [568, 287] on p "KALAALISADOS" at bounding box center [580, 285] width 70 height 13
copy p "KALAALISADOS"
click at [153, 354] on button "Documentación" at bounding box center [135, 346] width 163 height 33
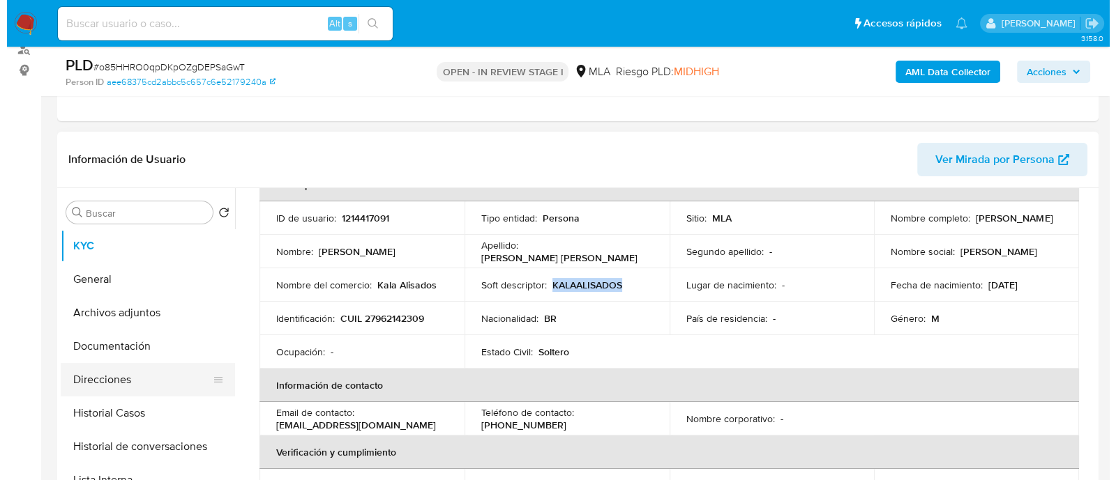
scroll to position [0, 0]
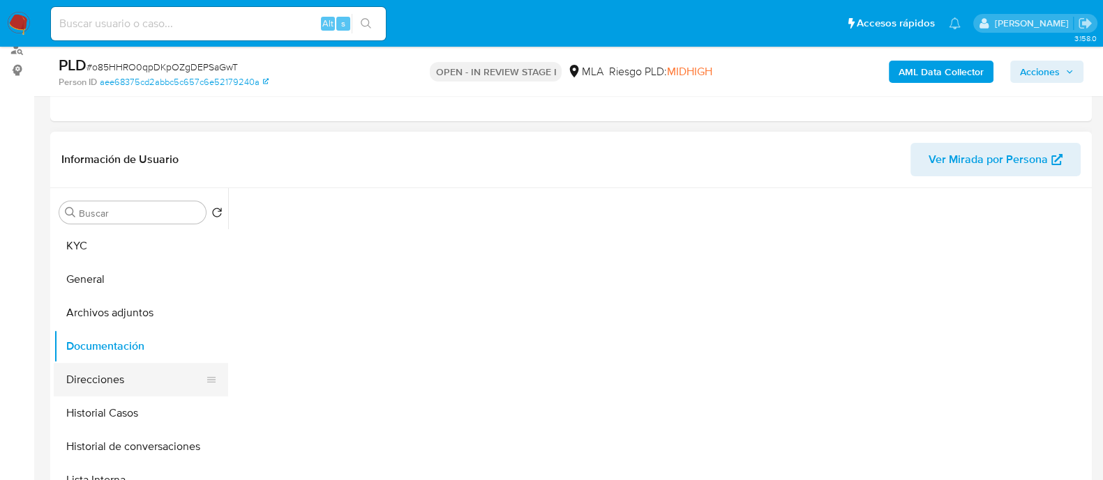
click at [146, 386] on button "Direcciones" at bounding box center [135, 379] width 163 height 33
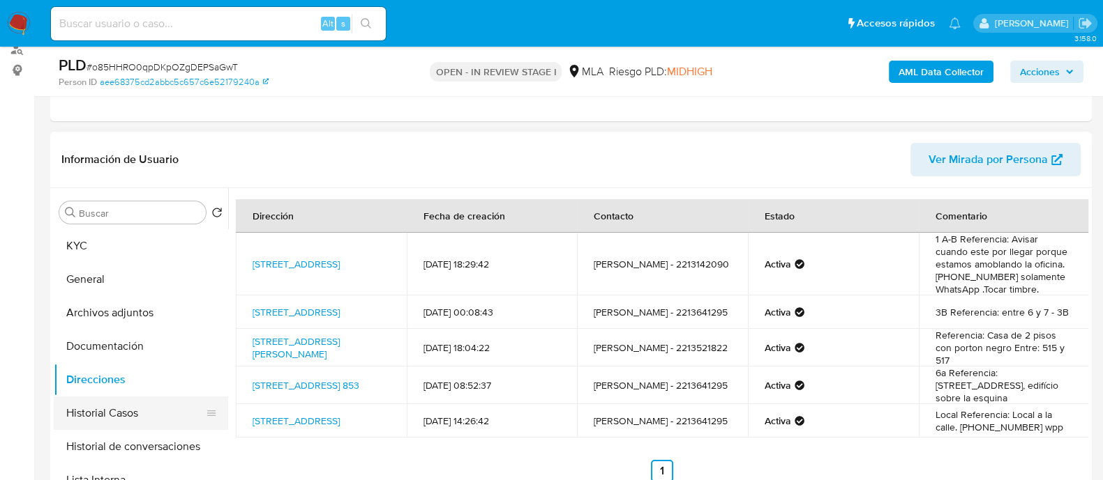
drag, startPoint x: 160, startPoint y: 443, endPoint x: 179, endPoint y: 428, distance: 23.9
click at [160, 443] on button "Historial de conversaciones" at bounding box center [141, 446] width 174 height 33
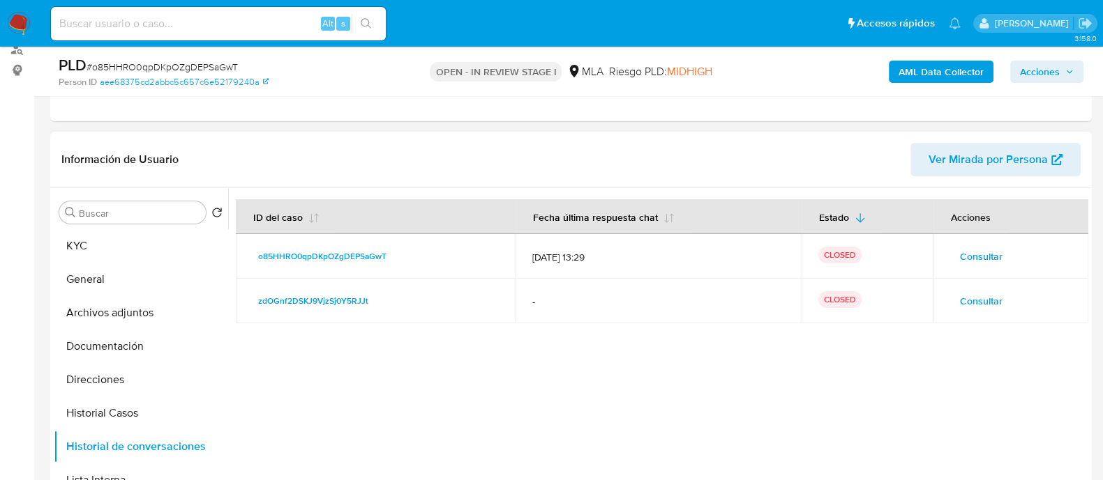
click at [993, 258] on span "Consultar" at bounding box center [981, 257] width 43 height 20
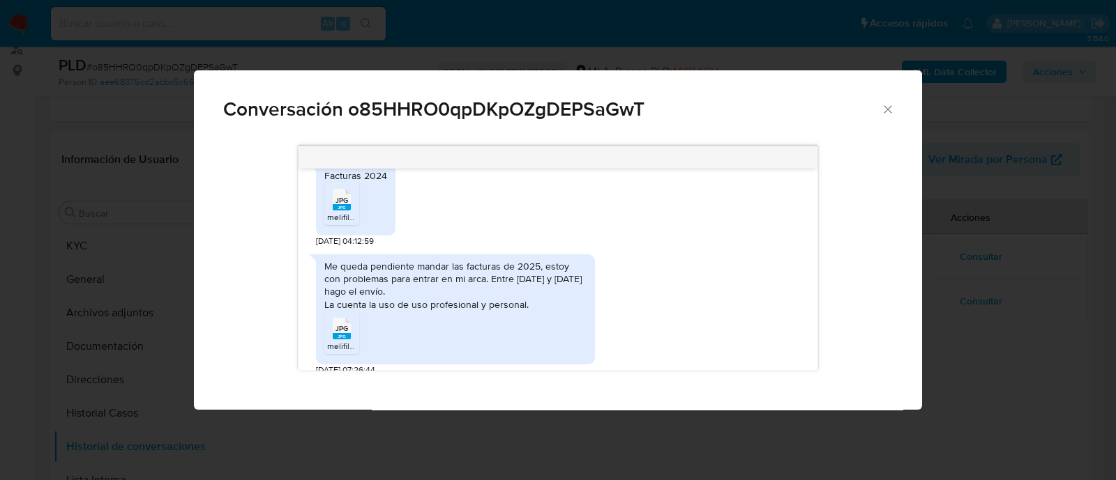
scroll to position [837, 0]
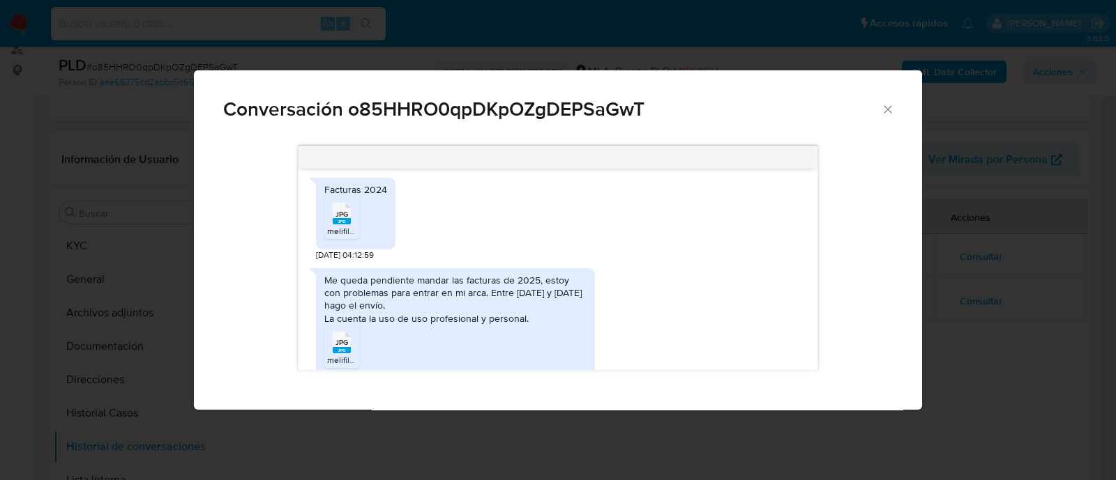
click at [347, 225] on rect "Comunicación" at bounding box center [342, 221] width 18 height 6
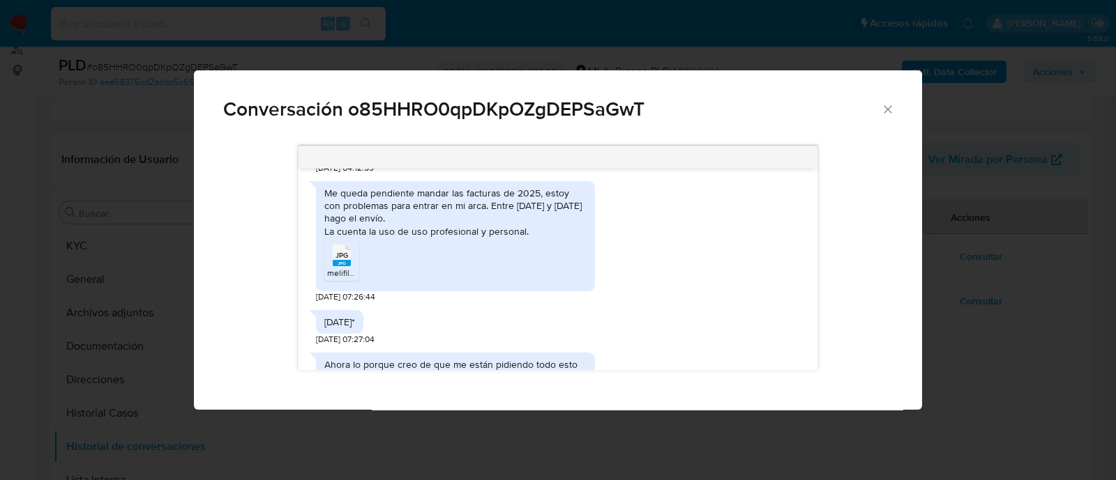
click at [336, 260] on span "JPG" at bounding box center [341, 255] width 13 height 9
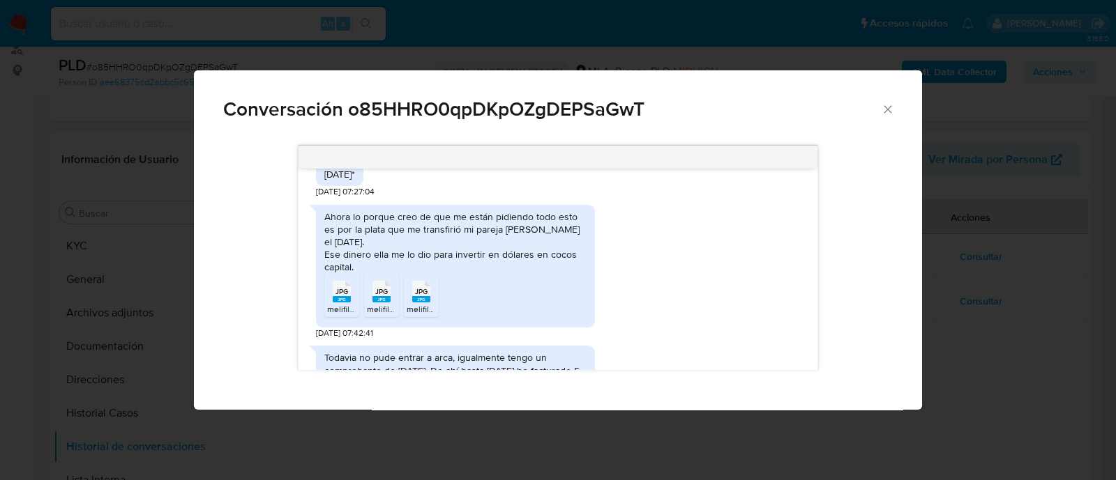
scroll to position [1098, 0]
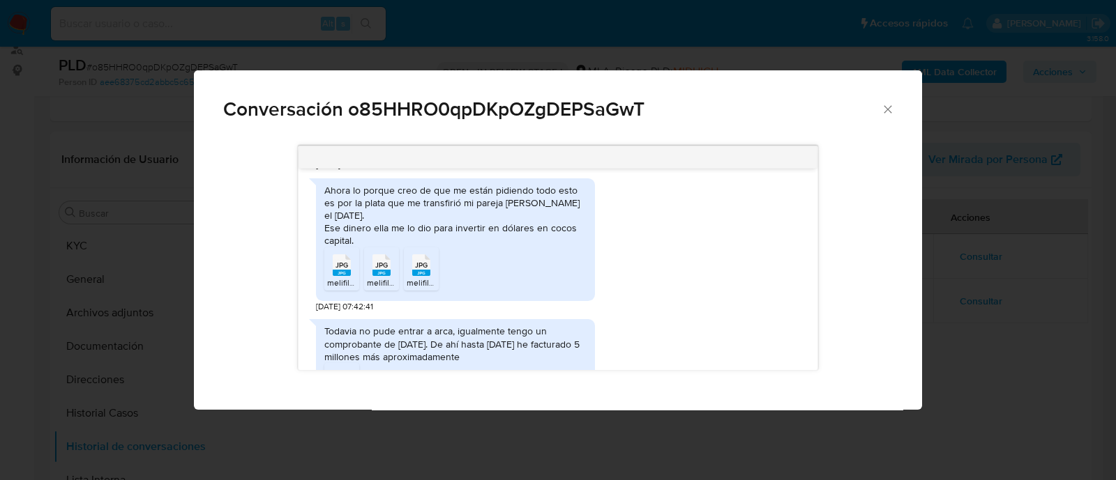
click at [337, 280] on span "melifile5551695984354755103.jpg" at bounding box center [391, 283] width 129 height 12
click at [367, 273] on div "JPG JPG" at bounding box center [381, 263] width 29 height 27
click at [421, 275] on icon "JPG" at bounding box center [421, 265] width 18 height 24
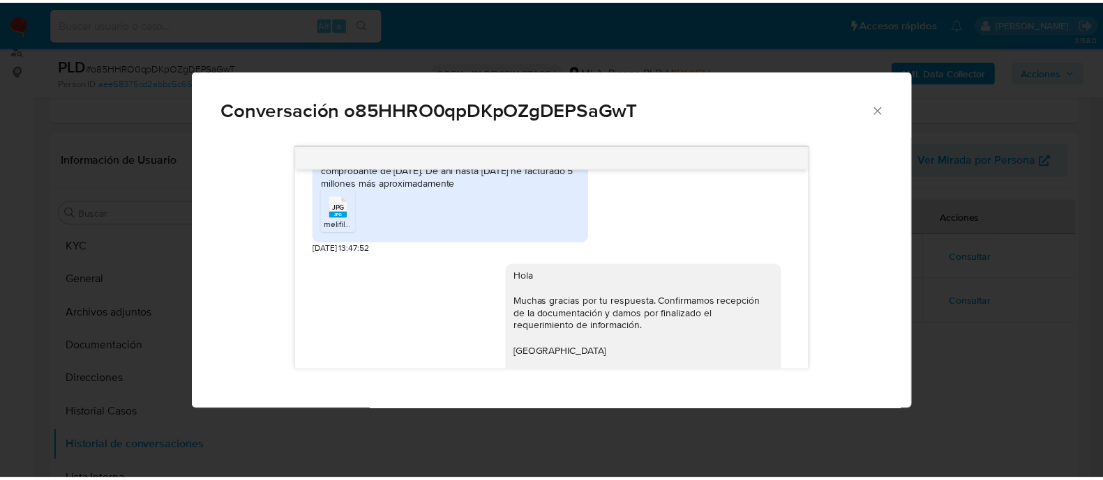
scroll to position [1360, 0]
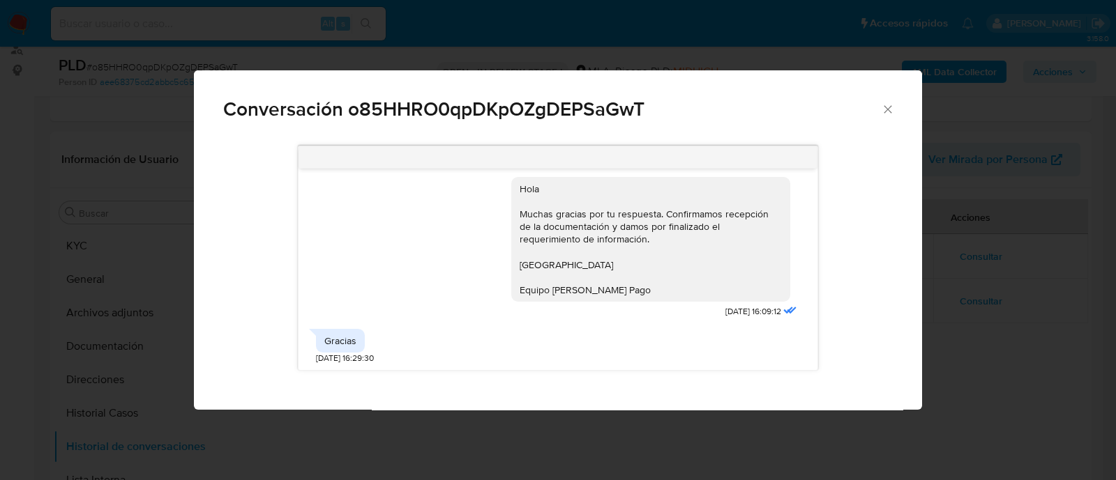
click at [184, 271] on div "Conversación o85HHRO0qpDKpOZgDEPSaGwT 18/08/2025 17:20:24 Hola buenas tardes da…" at bounding box center [558, 240] width 1116 height 480
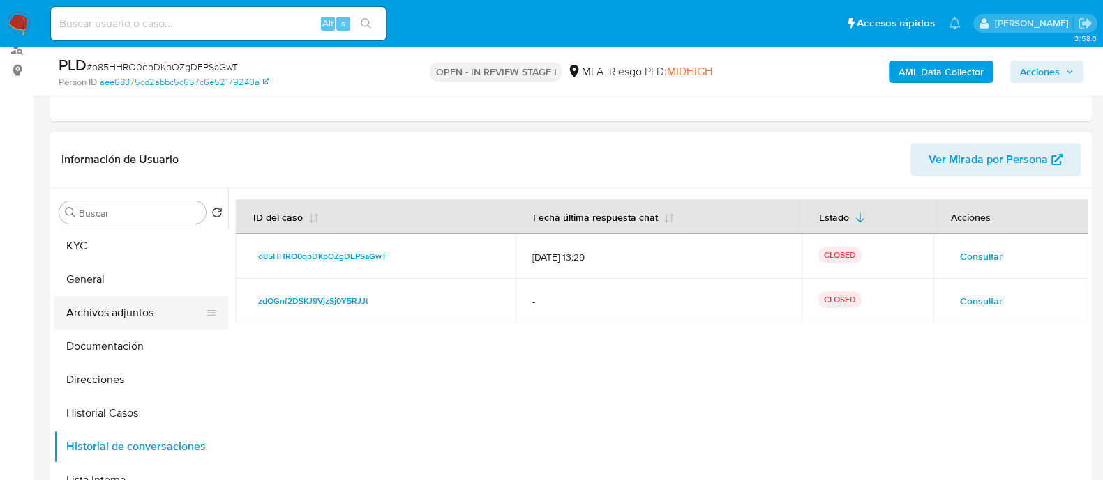
click at [137, 310] on button "Archivos adjuntos" at bounding box center [135, 312] width 163 height 33
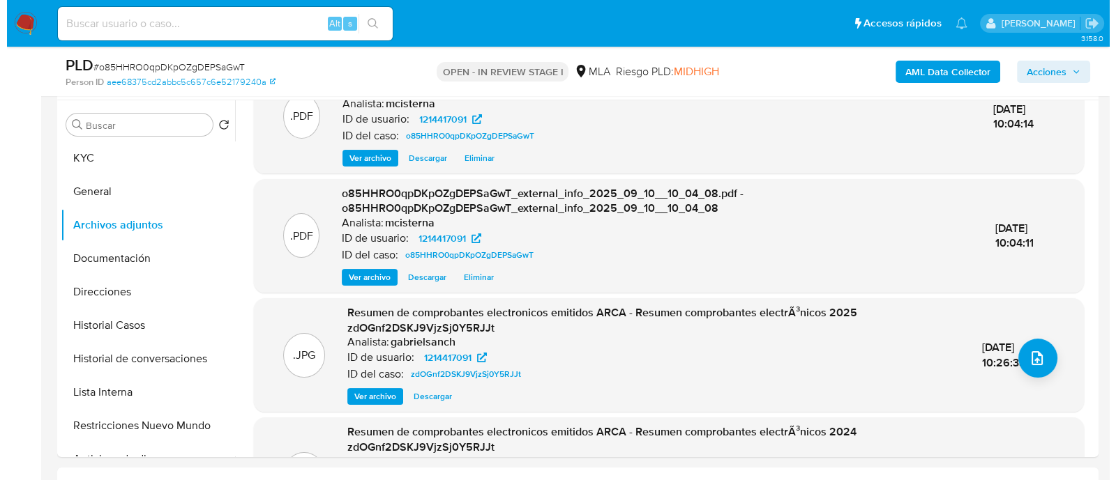
scroll to position [86, 0]
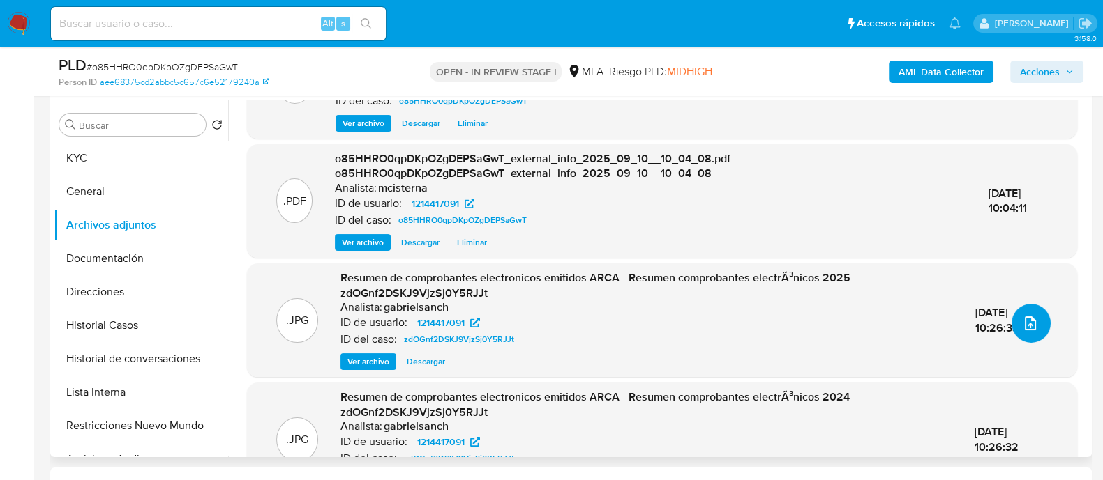
click at [1025, 333] on button "upload-file" at bounding box center [1030, 323] width 39 height 39
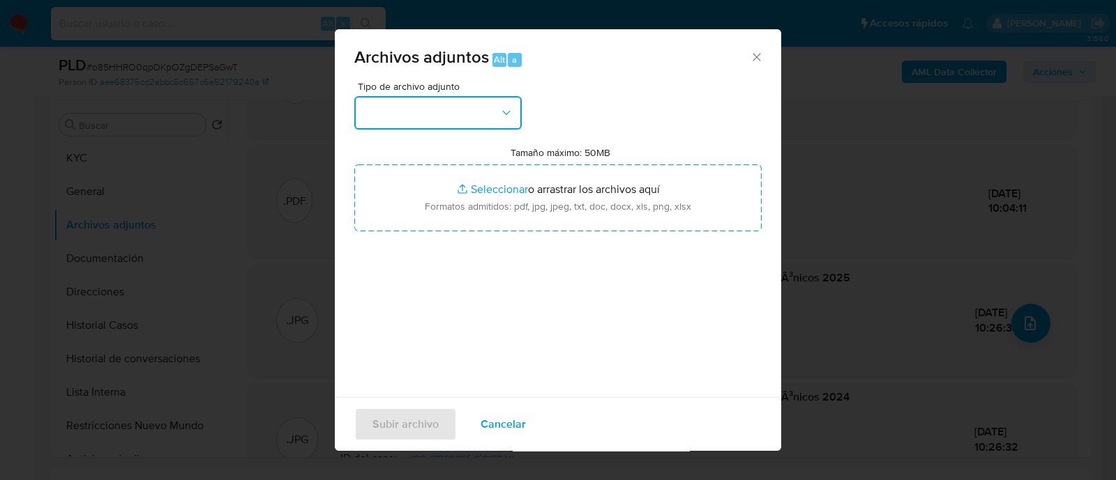
click at [401, 119] on button "button" at bounding box center [437, 112] width 167 height 33
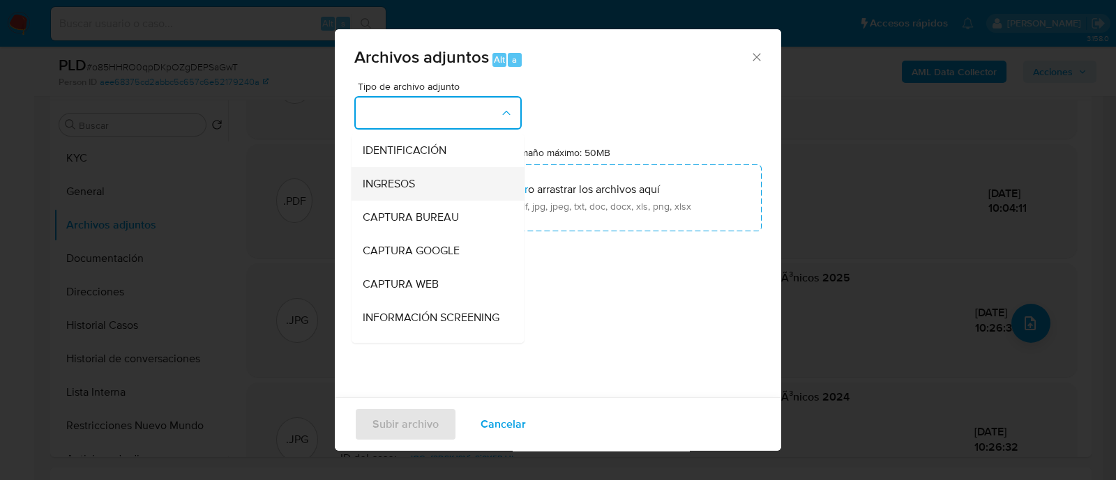
click at [432, 180] on div "INGRESOS" at bounding box center [434, 183] width 142 height 33
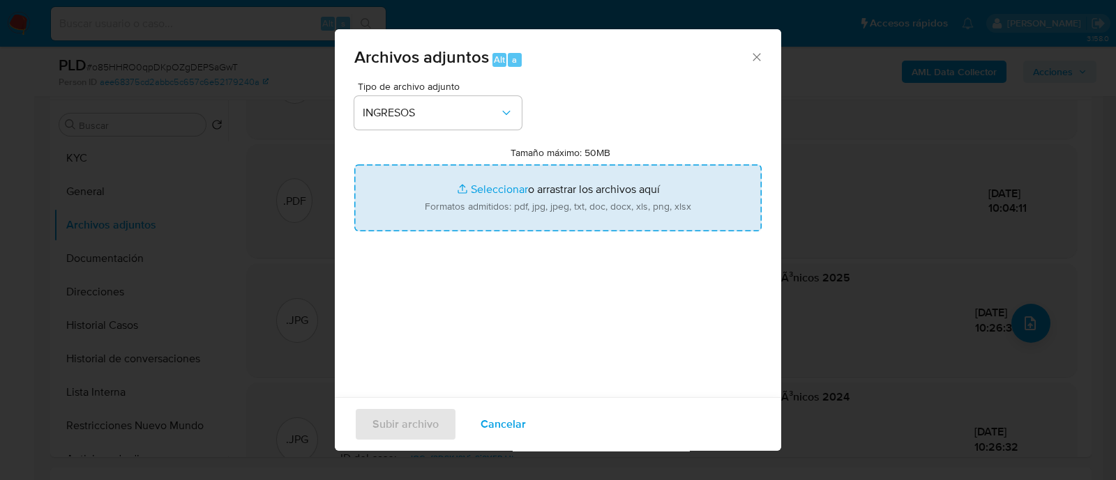
type input "C:\fakepath\Resumen de Comprobantes Emitidos 2025.jpg"
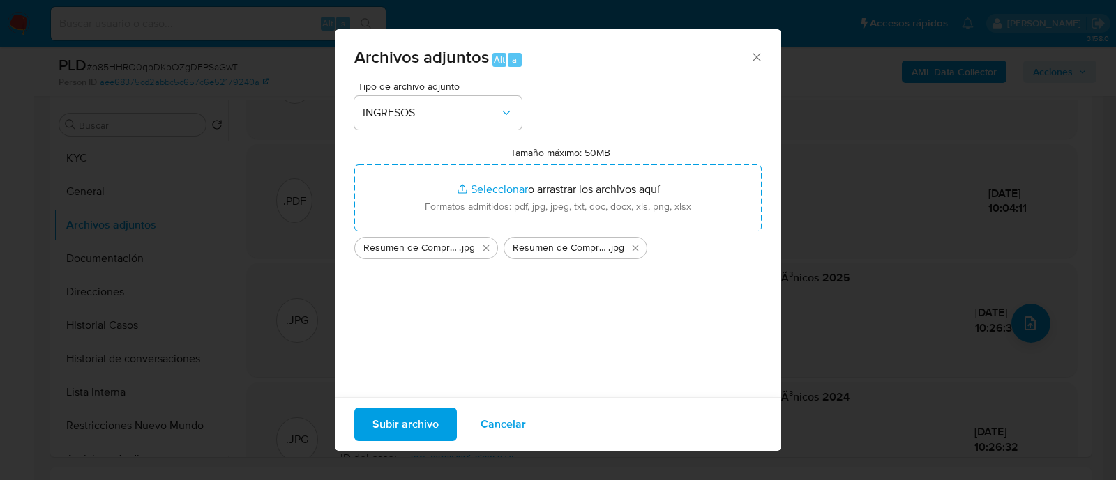
click at [387, 412] on span "Subir archivo" at bounding box center [405, 424] width 66 height 31
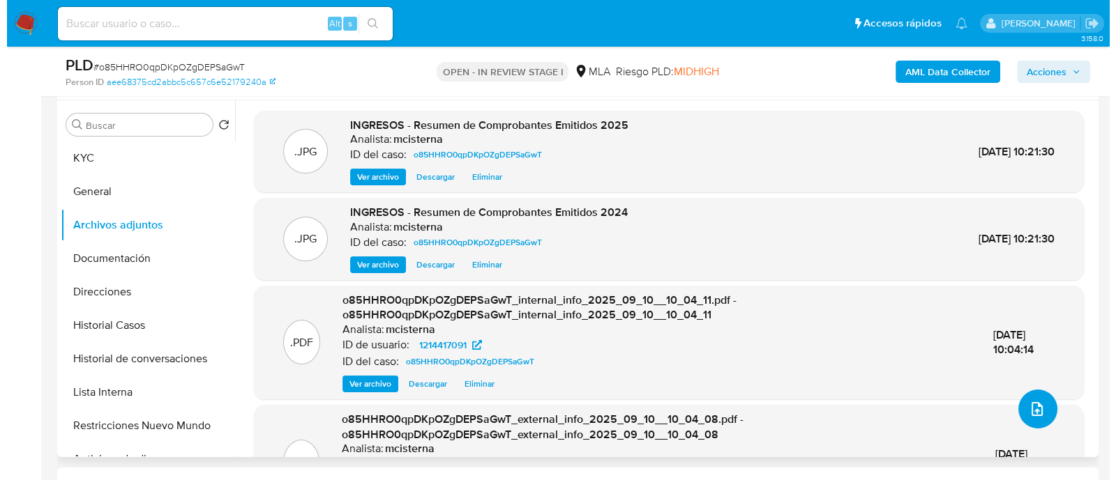
scroll to position [0, 0]
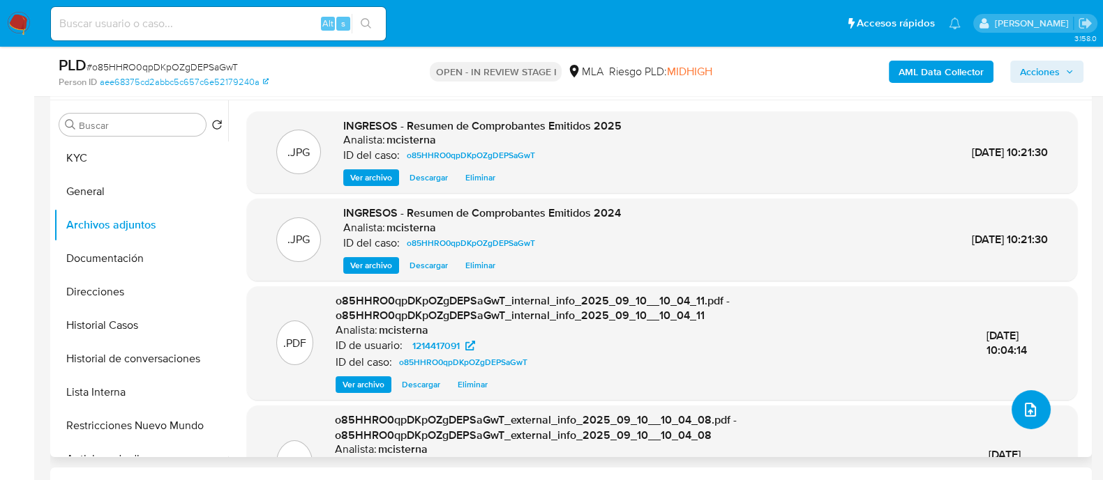
click at [1040, 411] on button "upload-file" at bounding box center [1030, 410] width 39 height 39
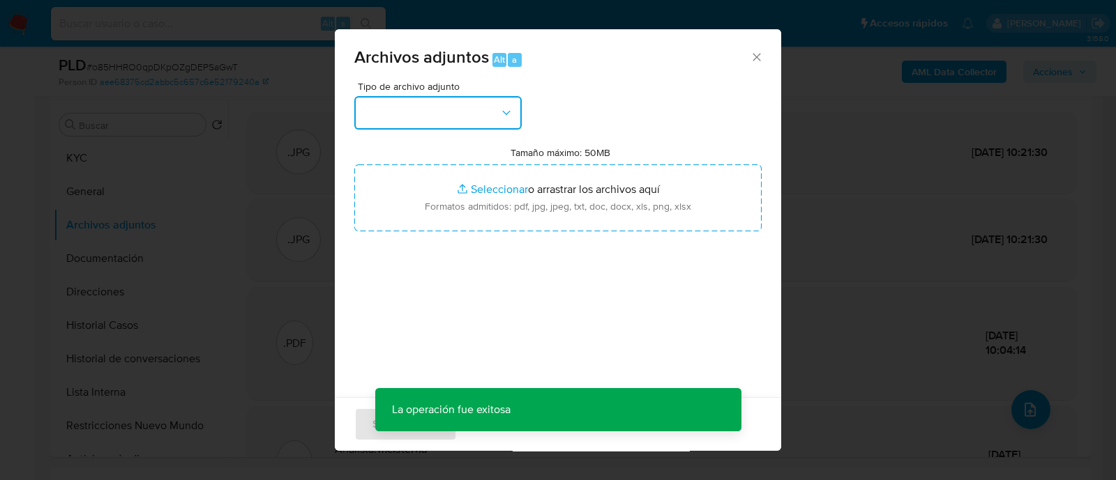
click at [459, 116] on button "button" at bounding box center [437, 112] width 167 height 33
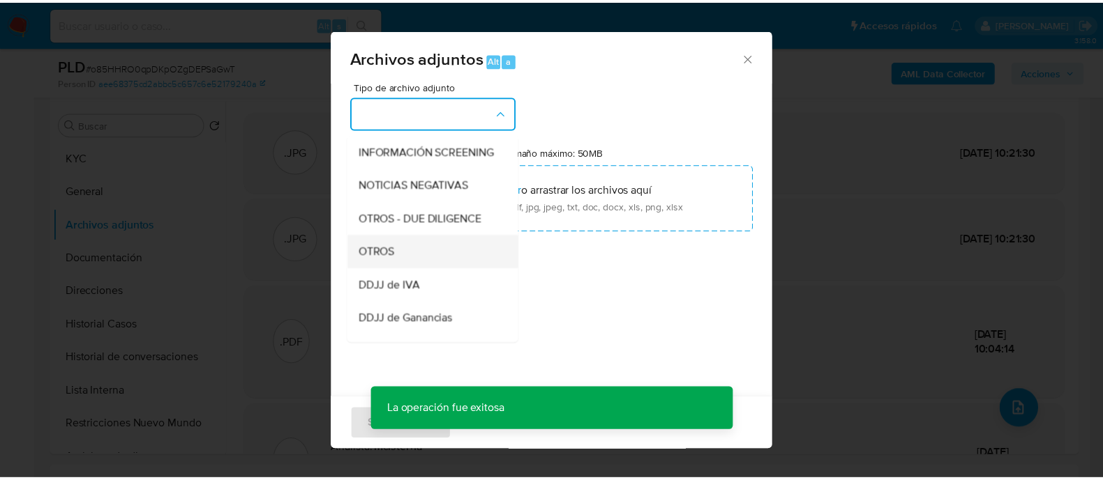
scroll to position [174, 0]
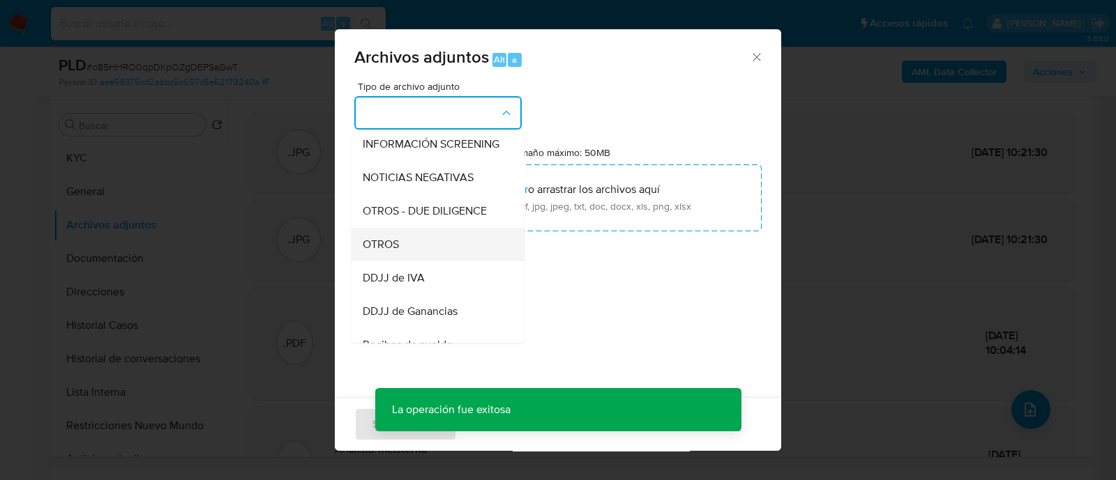
click at [439, 257] on div "OTROS" at bounding box center [434, 244] width 142 height 33
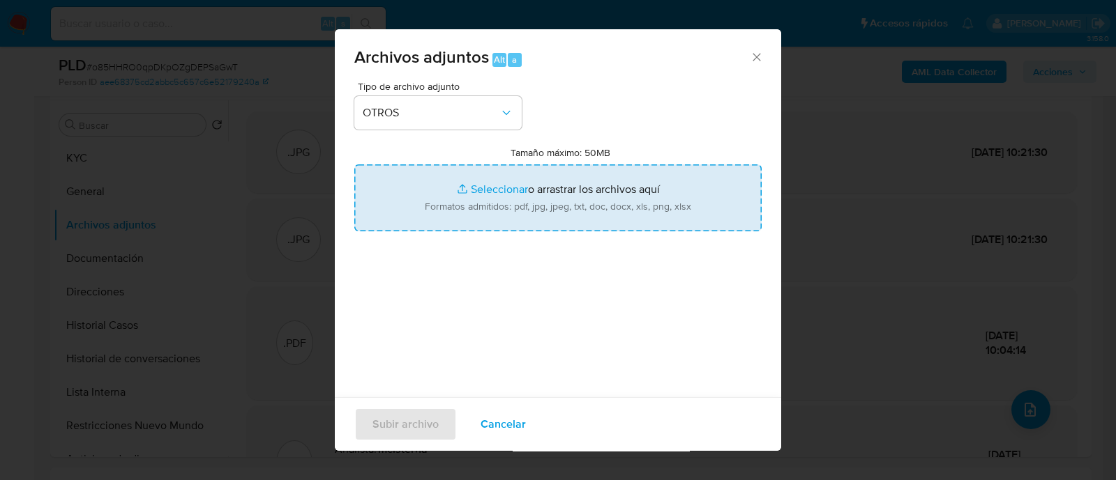
type input "C:\fakepath\Caselog o85HHRO0qpDKpOZgDEPSaGwT_2025_08_28_12_24_47.docx"
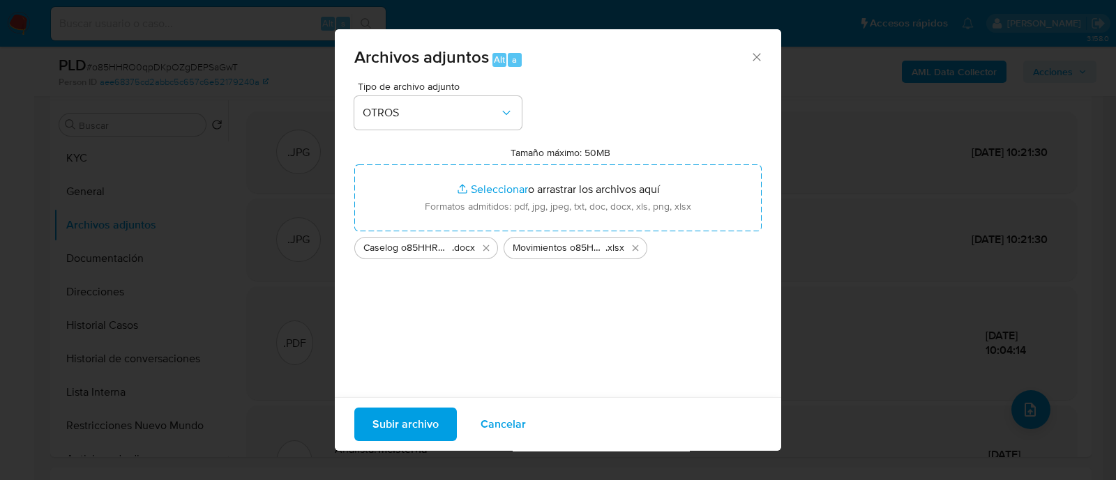
click at [381, 427] on span "Subir archivo" at bounding box center [405, 424] width 66 height 31
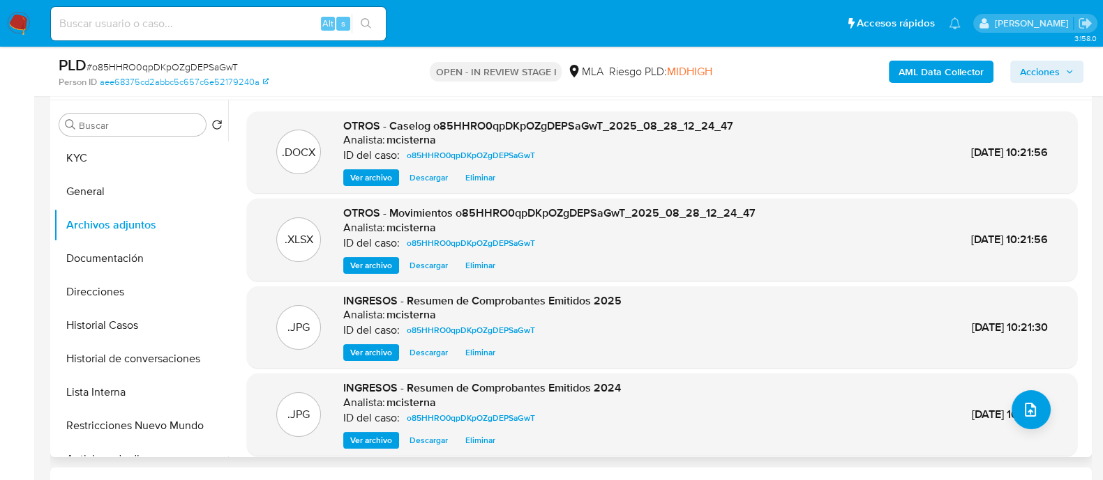
click at [910, 450] on div ".JPG INGRESOS - Resumen de Comprobantes Emitidos 2024 Analista: mcisterna ID de…" at bounding box center [662, 415] width 830 height 82
click at [1029, 80] on span "Acciones" at bounding box center [1040, 72] width 40 height 22
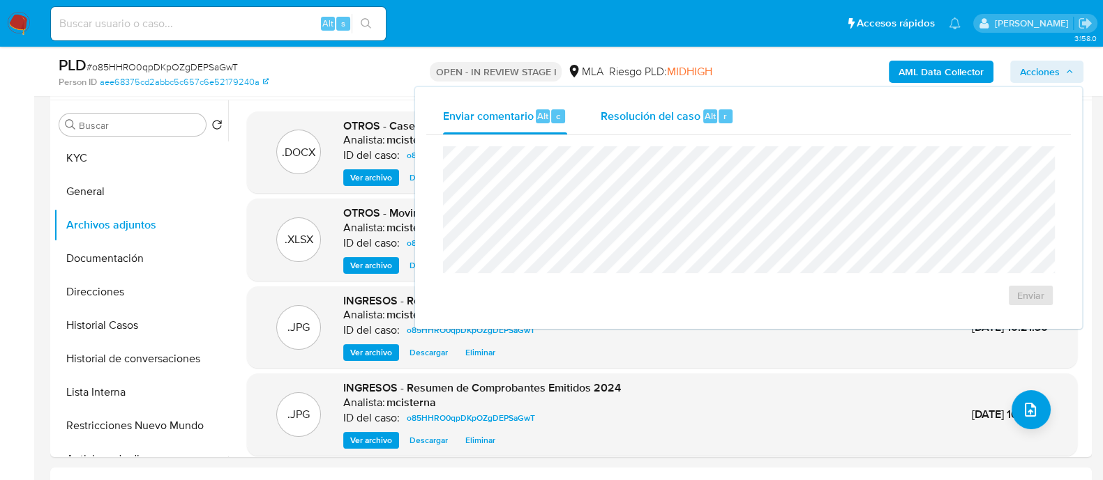
click at [638, 111] on span "Resolución del caso" at bounding box center [650, 115] width 100 height 16
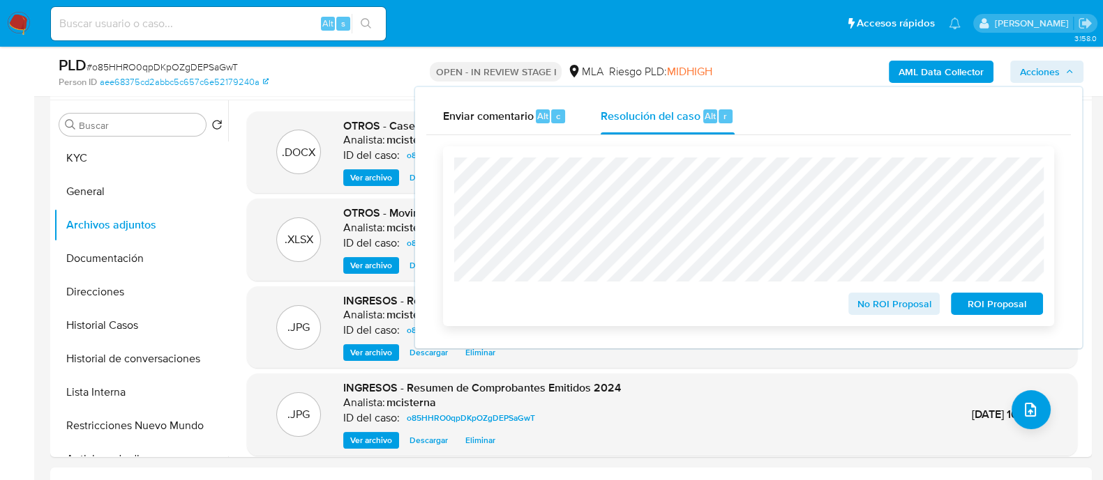
click at [885, 307] on span "No ROI Proposal" at bounding box center [894, 304] width 73 height 20
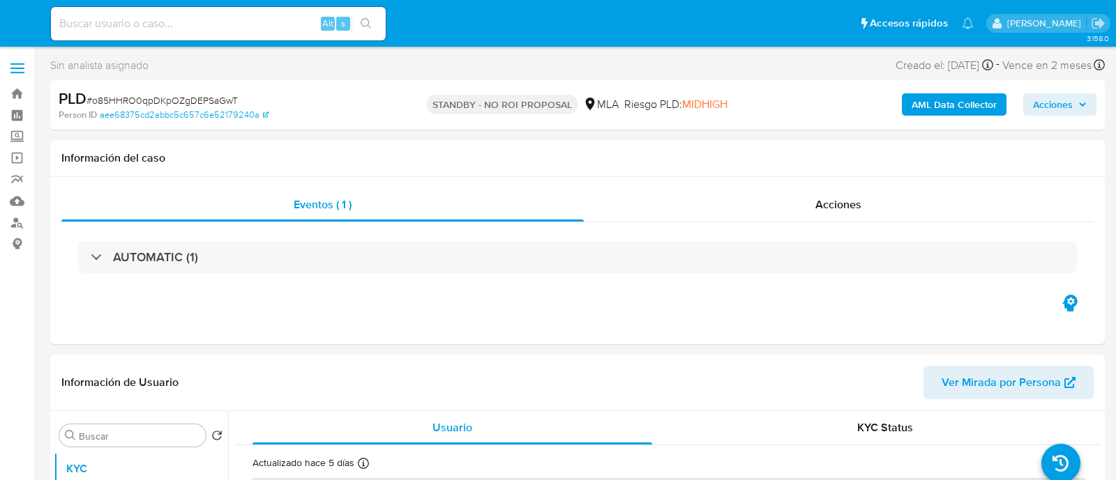
select select "10"
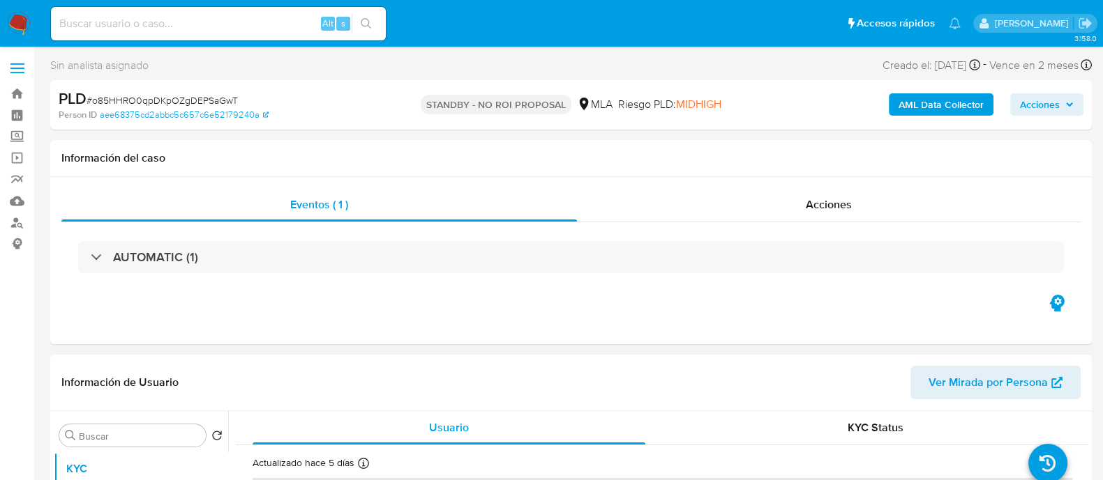
click at [271, 19] on input at bounding box center [218, 24] width 335 height 18
paste input "U52lVUBGoAlTR70BTPR8zDKz"
type input "U52lVUBGoAlTR70BTPR8zDKz"
click at [364, 22] on icon "search-icon" at bounding box center [366, 23] width 11 height 11
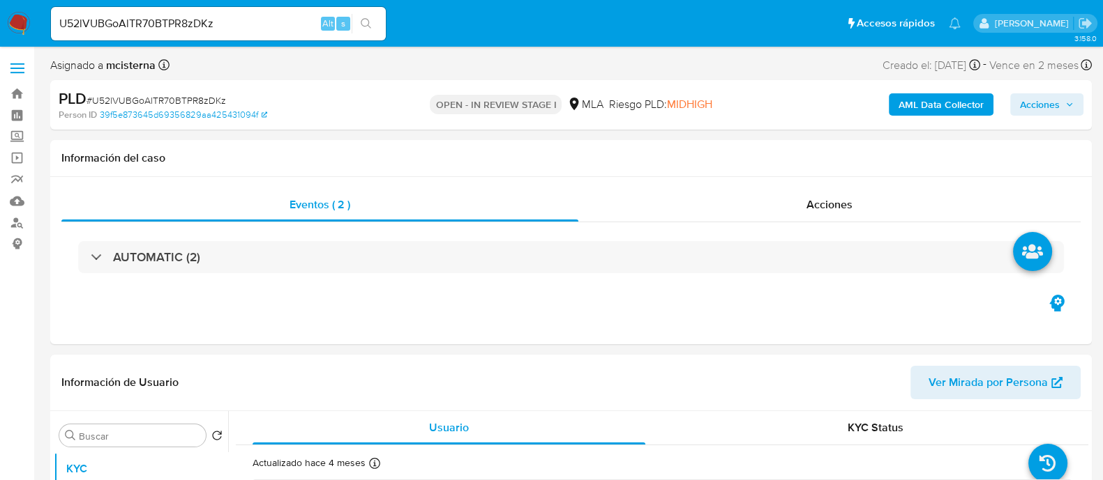
select select "10"
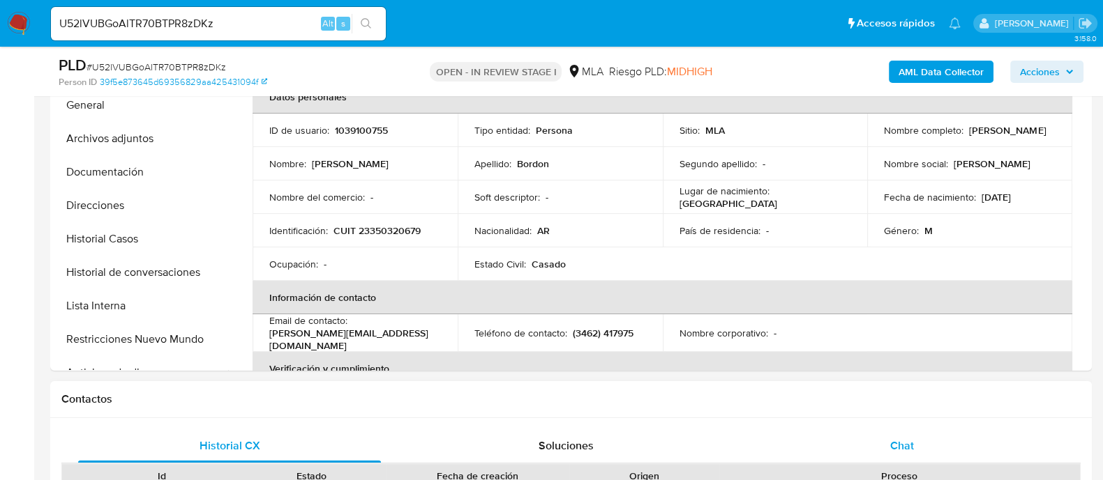
click at [886, 451] on div "Chat" at bounding box center [901, 446] width 303 height 33
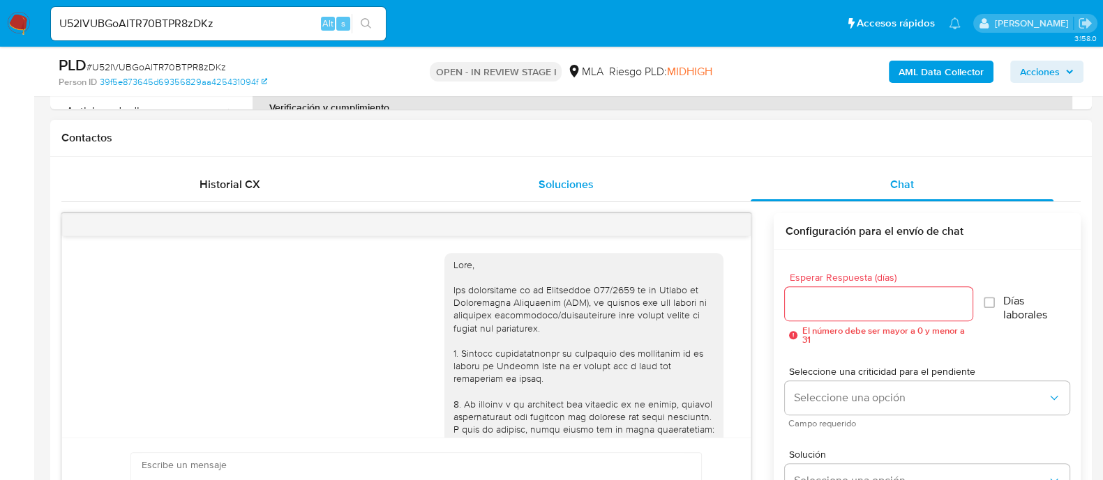
scroll to position [1354, 0]
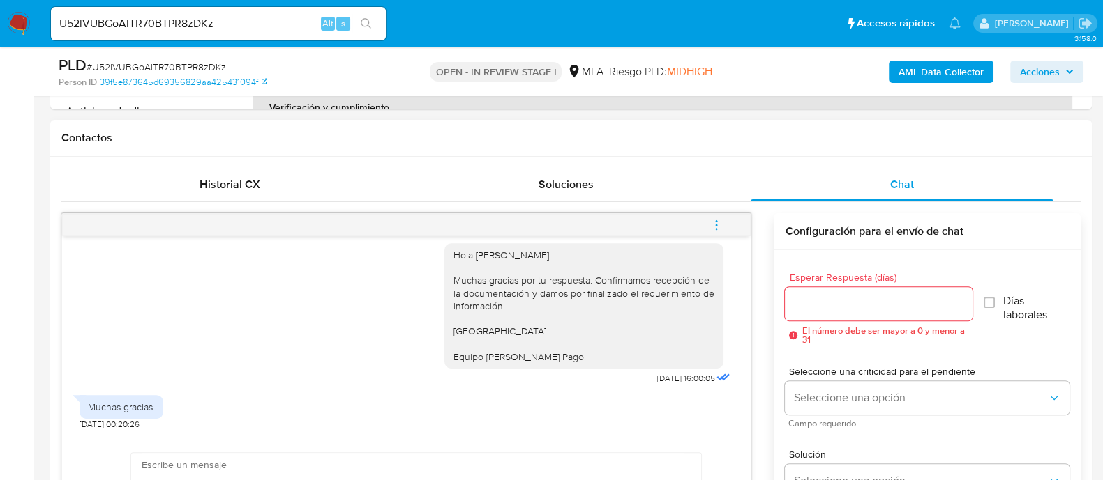
click at [725, 234] on button "menu-action" at bounding box center [716, 225] width 46 height 33
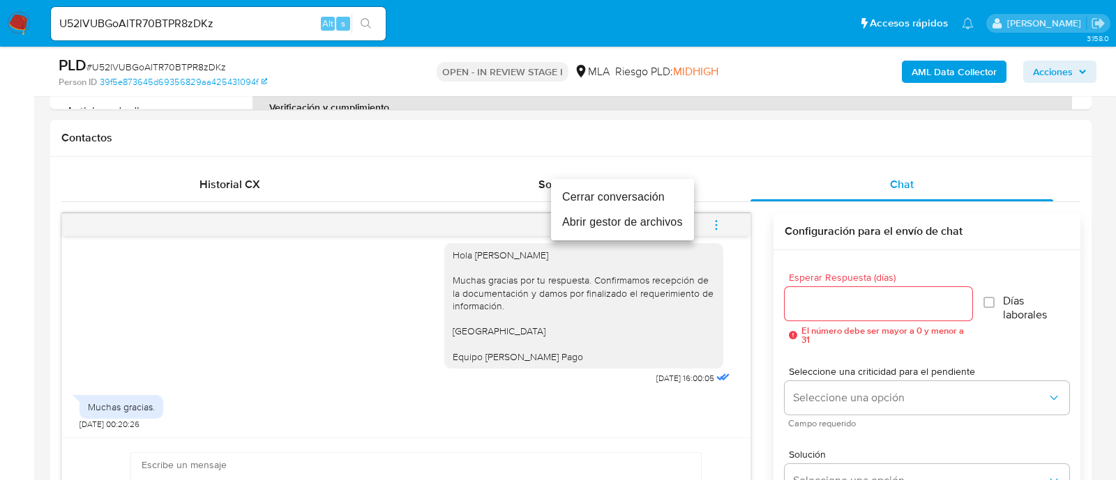
click at [602, 198] on li "Cerrar conversación" at bounding box center [622, 197] width 143 height 25
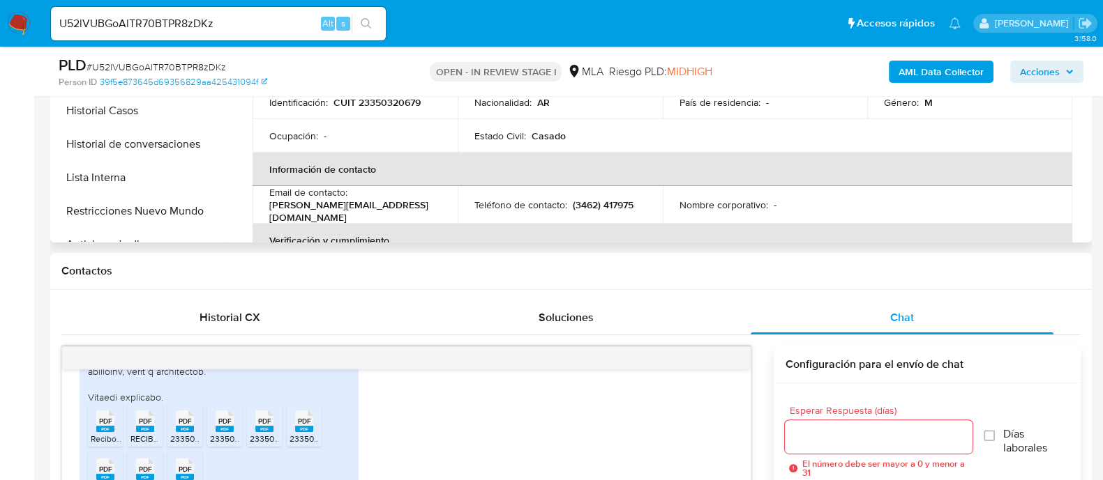
scroll to position [348, 0]
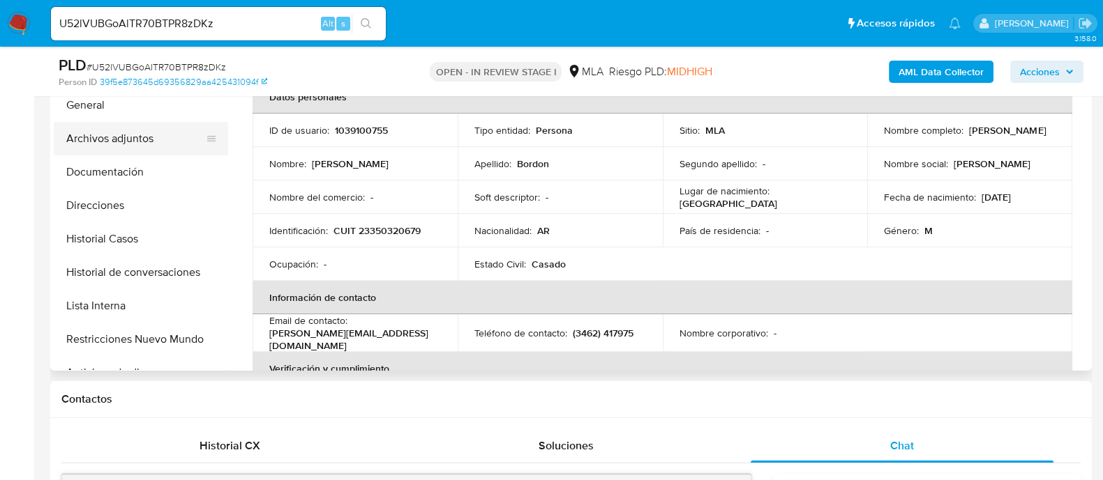
click at [160, 130] on button "Archivos adjuntos" at bounding box center [135, 138] width 163 height 33
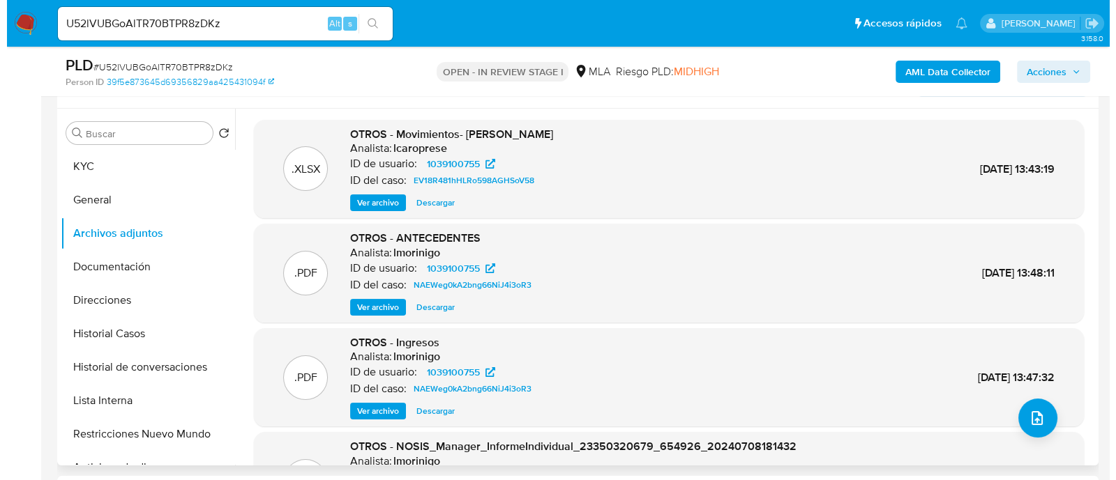
scroll to position [174, 0]
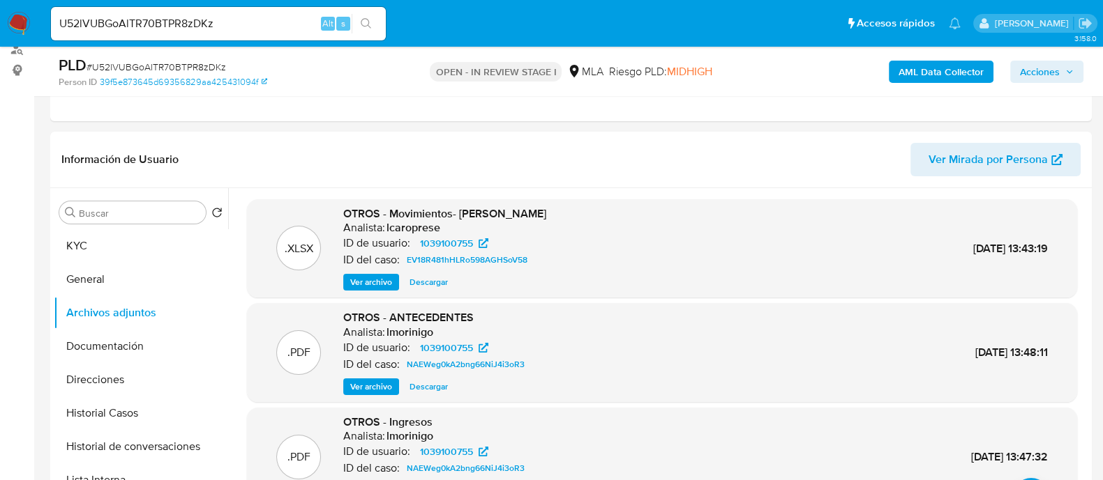
click at [915, 61] on b "AML Data Collector" at bounding box center [940, 72] width 85 height 22
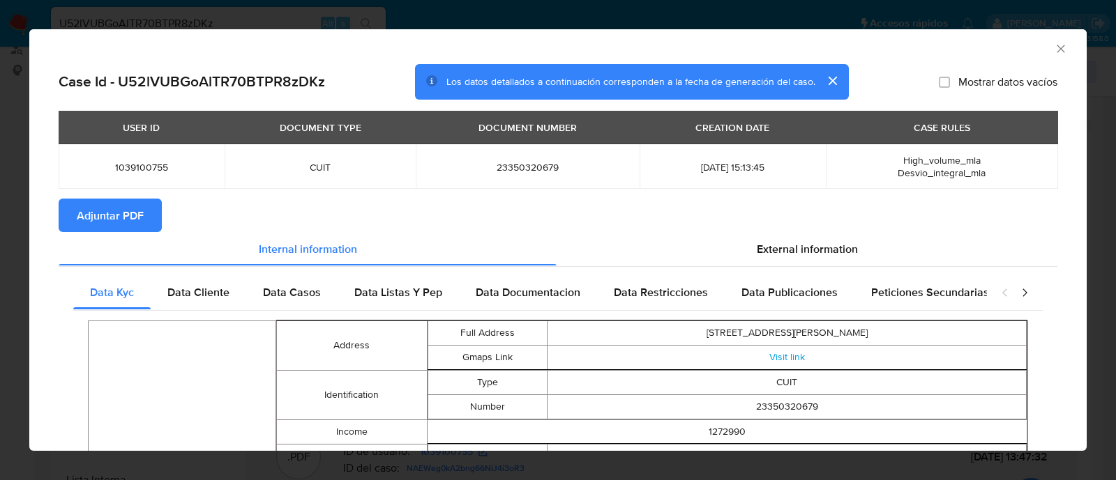
click at [132, 204] on span "Adjuntar PDF" at bounding box center [110, 215] width 67 height 31
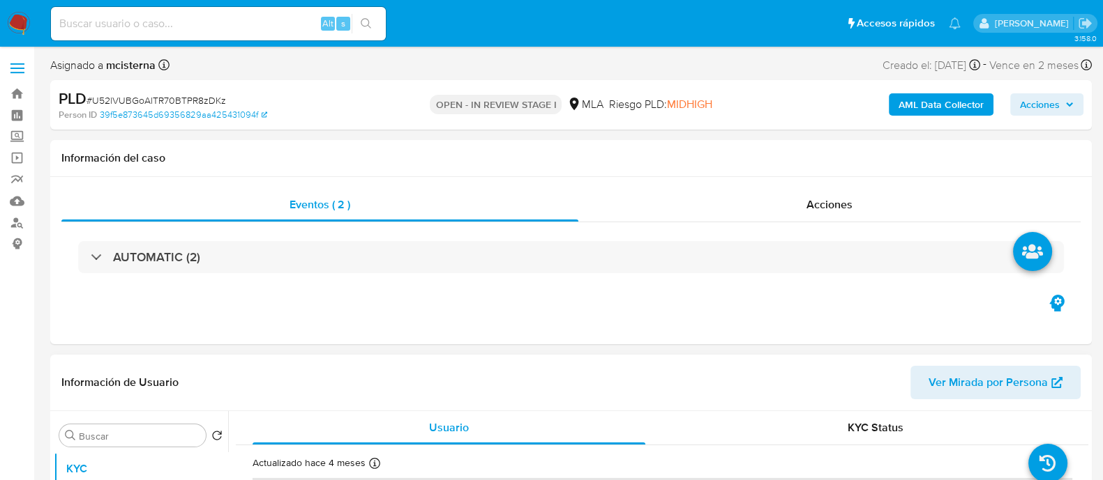
select select "10"
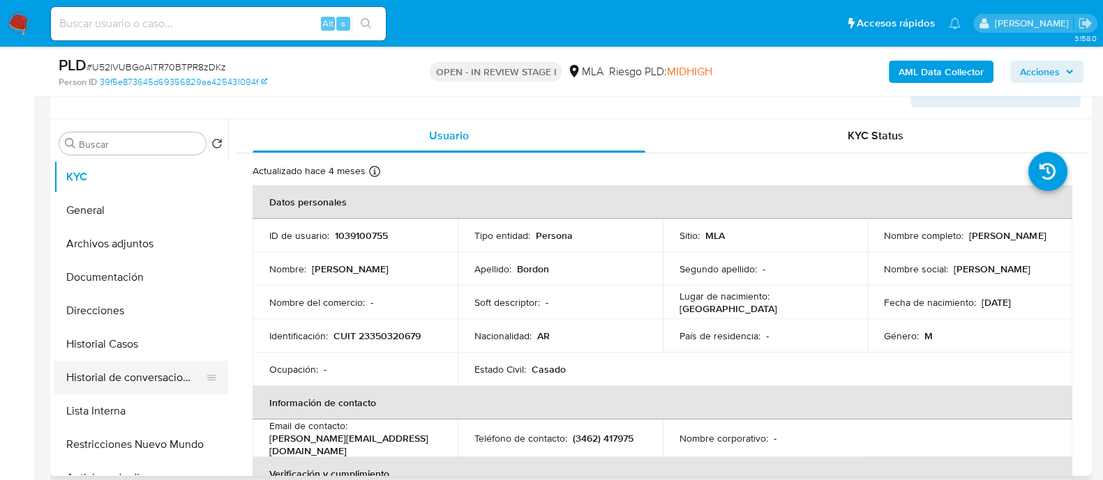
scroll to position [262, 0]
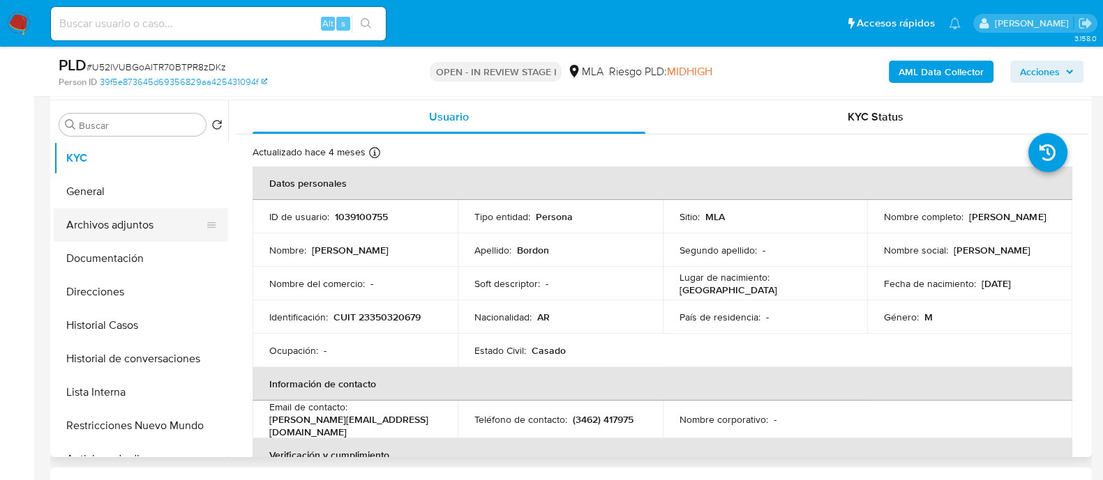
click at [164, 226] on button "Archivos adjuntos" at bounding box center [135, 225] width 163 height 33
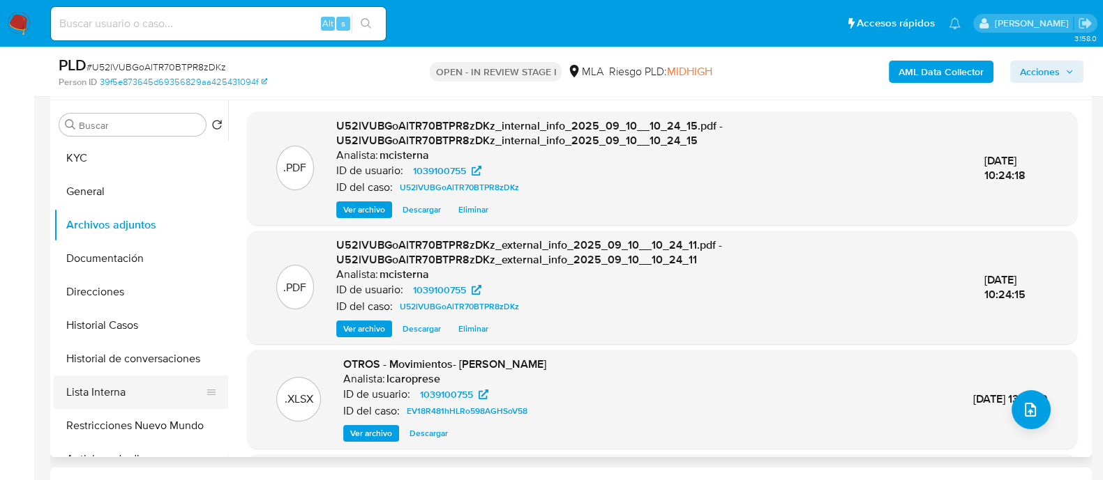
click at [101, 402] on button "Lista Interna" at bounding box center [135, 392] width 163 height 33
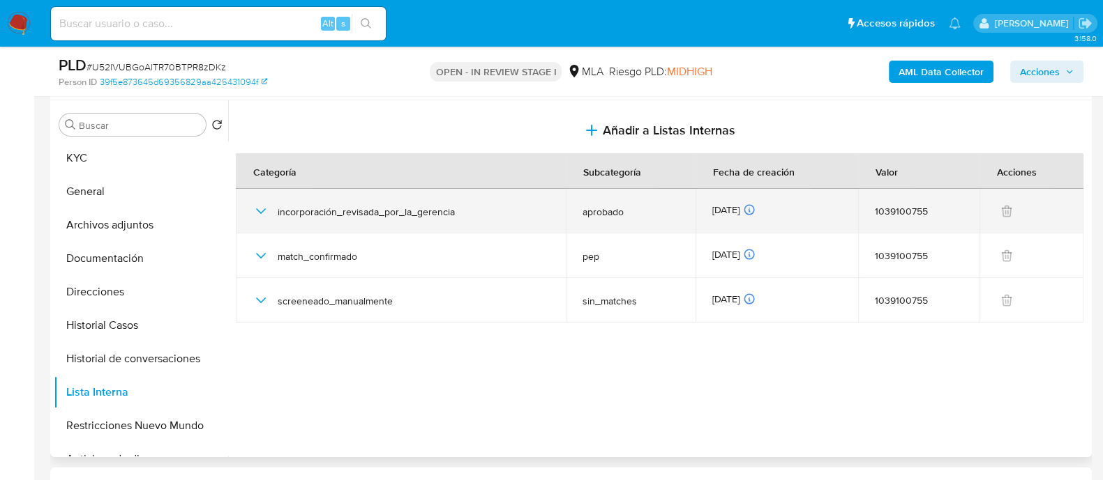
click at [259, 209] on icon "button" at bounding box center [260, 211] width 17 height 17
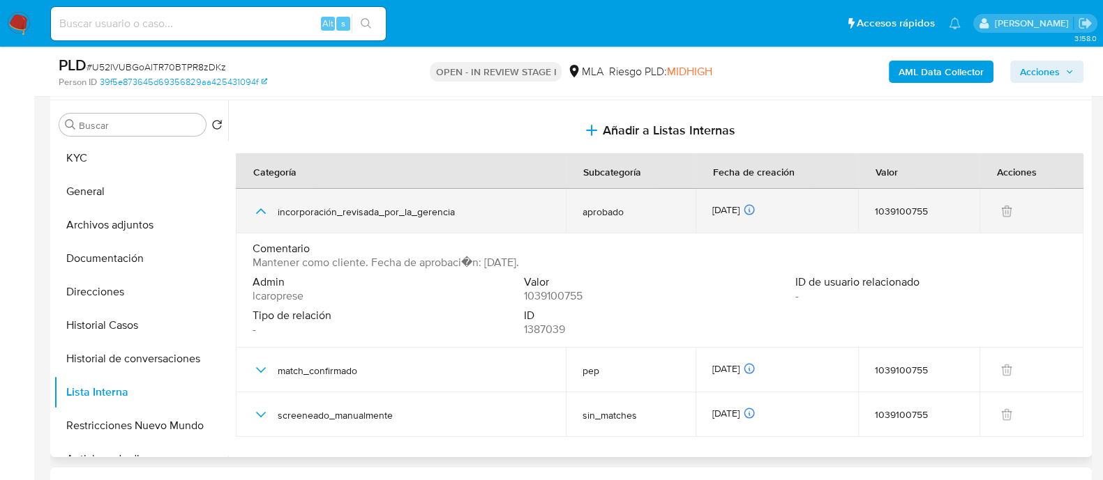
click at [259, 209] on icon "button" at bounding box center [261, 212] width 10 height 6
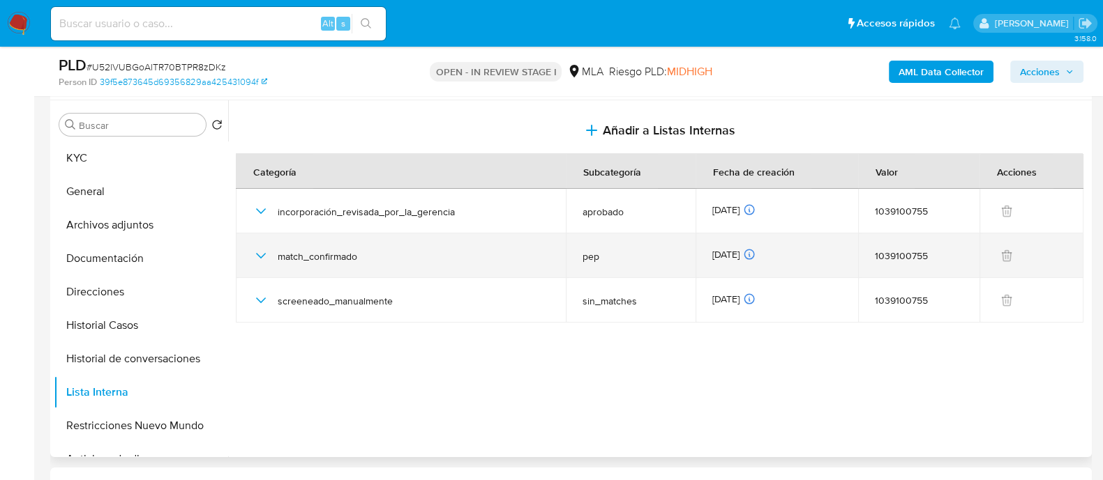
click at [258, 255] on icon "button" at bounding box center [261, 256] width 10 height 6
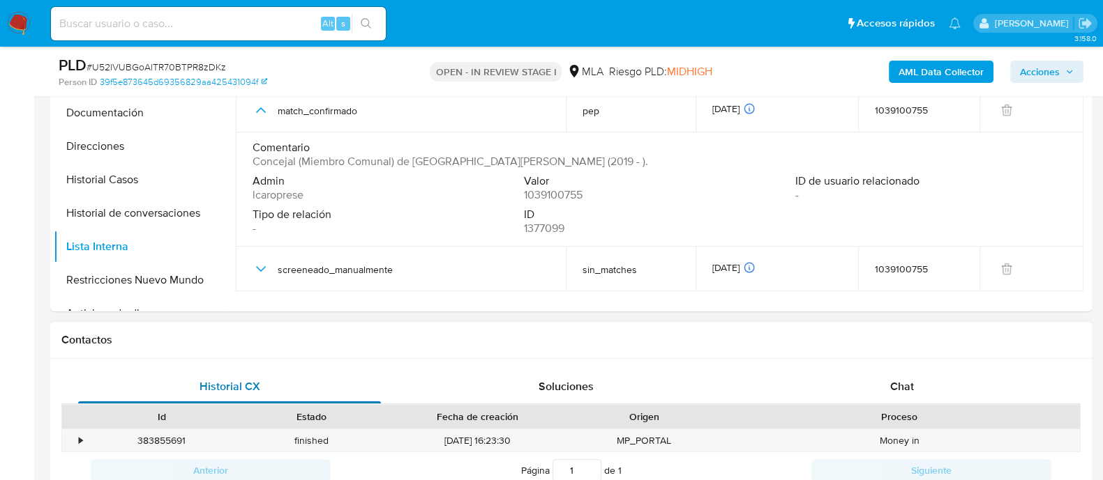
scroll to position [436, 0]
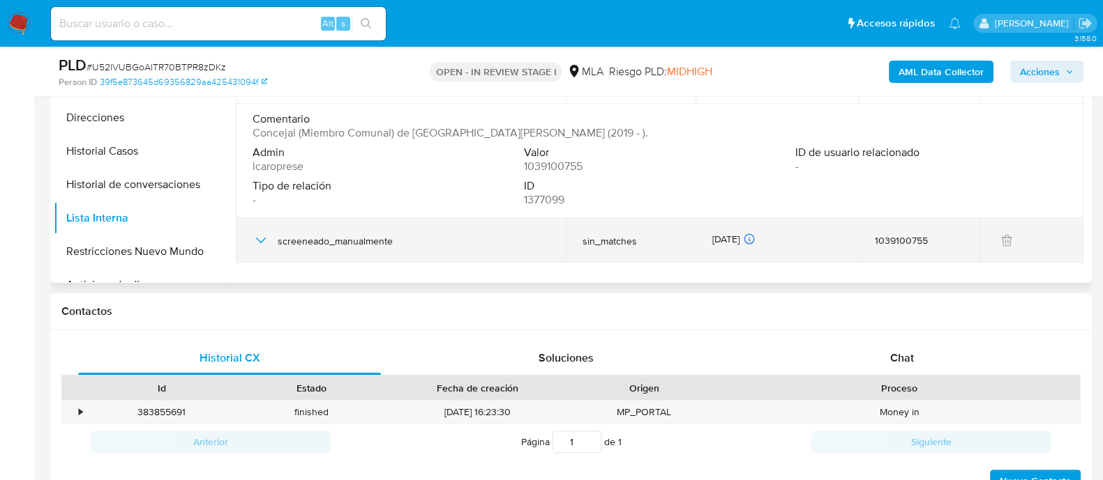
click at [259, 230] on div "screeneado_manualmente" at bounding box center [400, 240] width 296 height 45
click at [263, 240] on icon "button" at bounding box center [260, 240] width 17 height 17
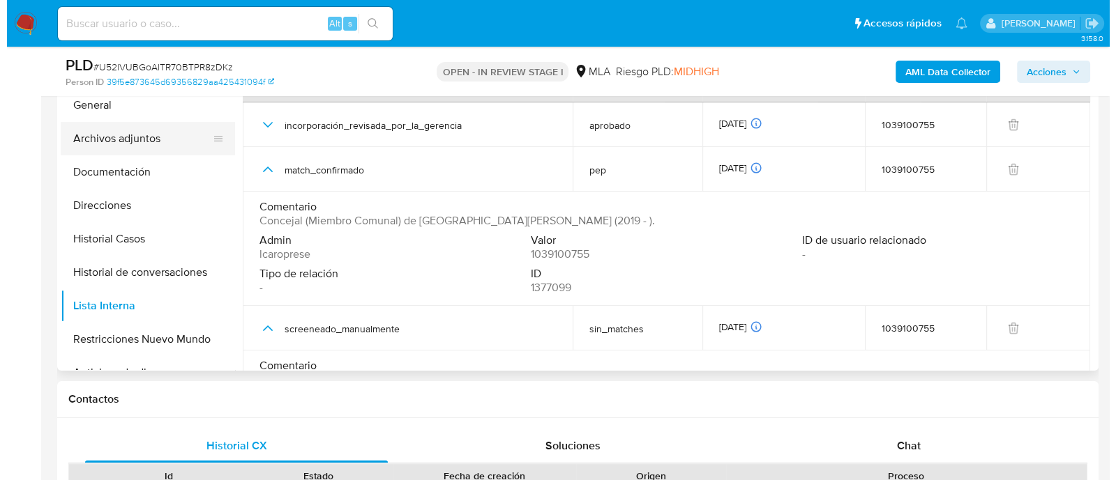
scroll to position [262, 0]
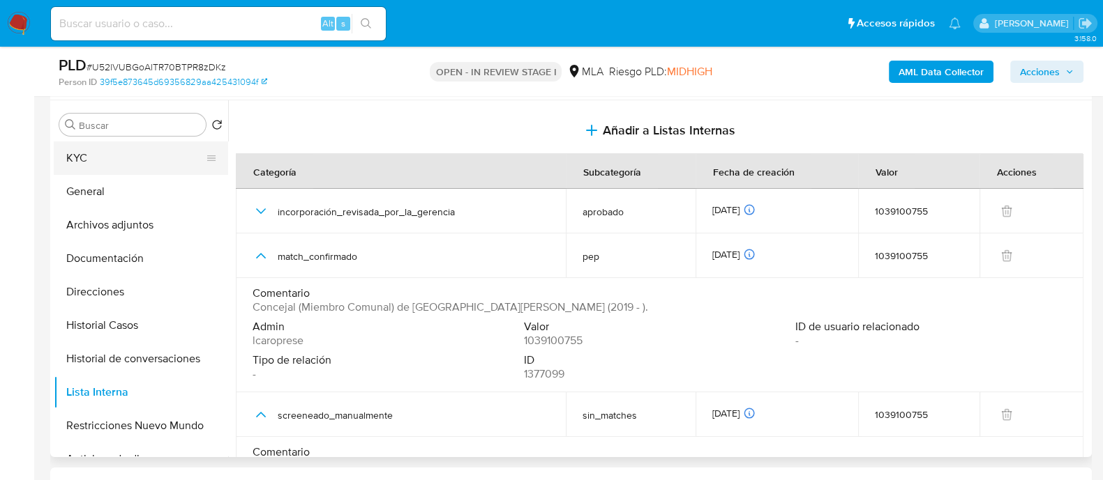
click at [129, 166] on button "KYC" at bounding box center [135, 158] width 163 height 33
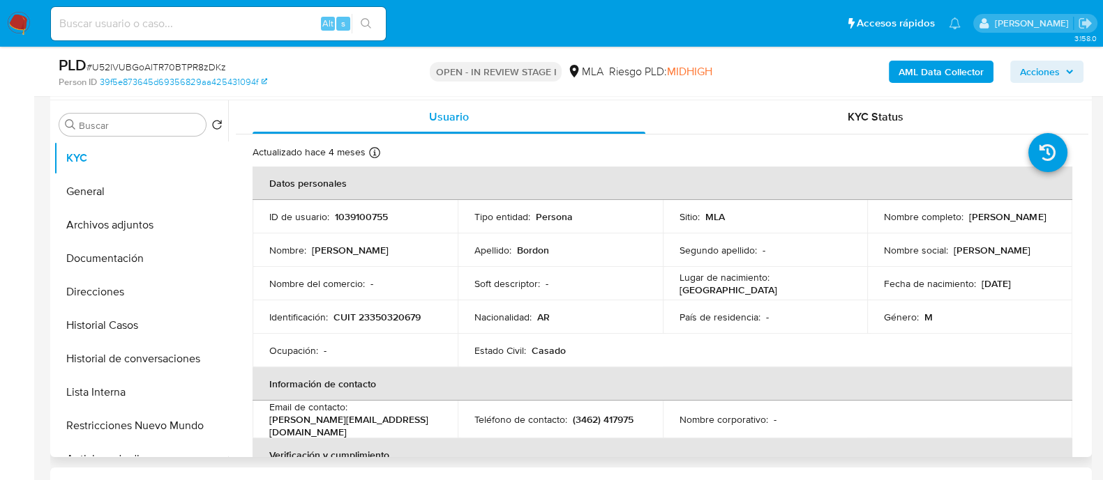
drag, startPoint x: 878, startPoint y: 220, endPoint x: 1004, endPoint y: 220, distance: 126.2
click at [1004, 220] on td "Nombre completo : Ivan Marcelo Bordon" at bounding box center [969, 216] width 205 height 33
copy p "Ivan Marcelo Bordon"
click at [129, 228] on button "Archivos adjuntos" at bounding box center [135, 225] width 163 height 33
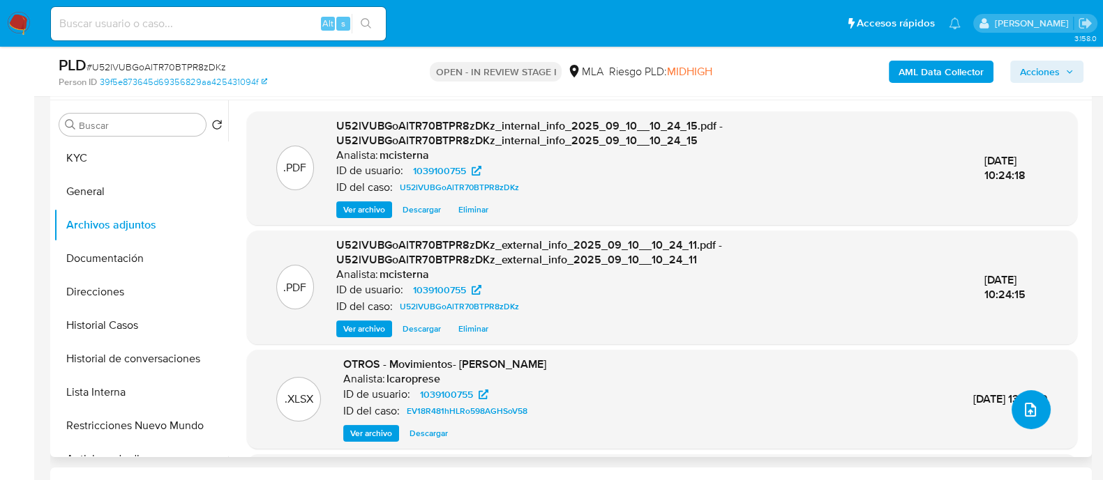
click at [1025, 425] on button "upload-file" at bounding box center [1030, 410] width 39 height 39
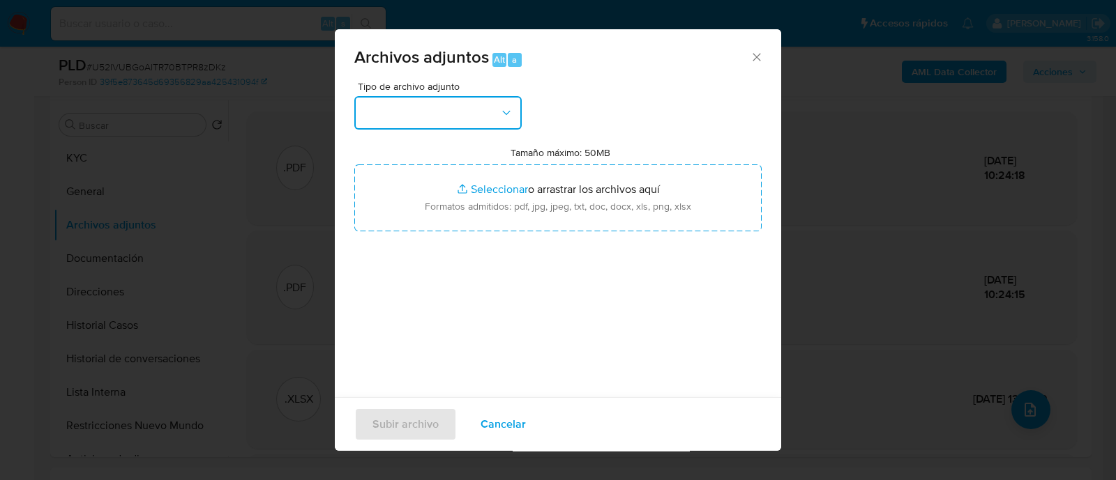
click at [430, 112] on button "button" at bounding box center [437, 112] width 167 height 33
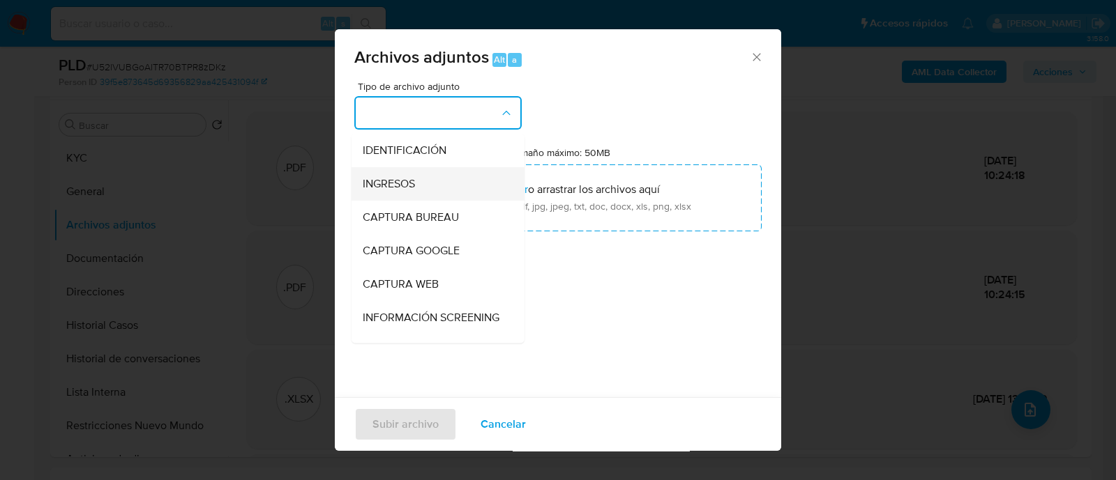
click at [415, 175] on div "INGRESOS" at bounding box center [434, 183] width 142 height 33
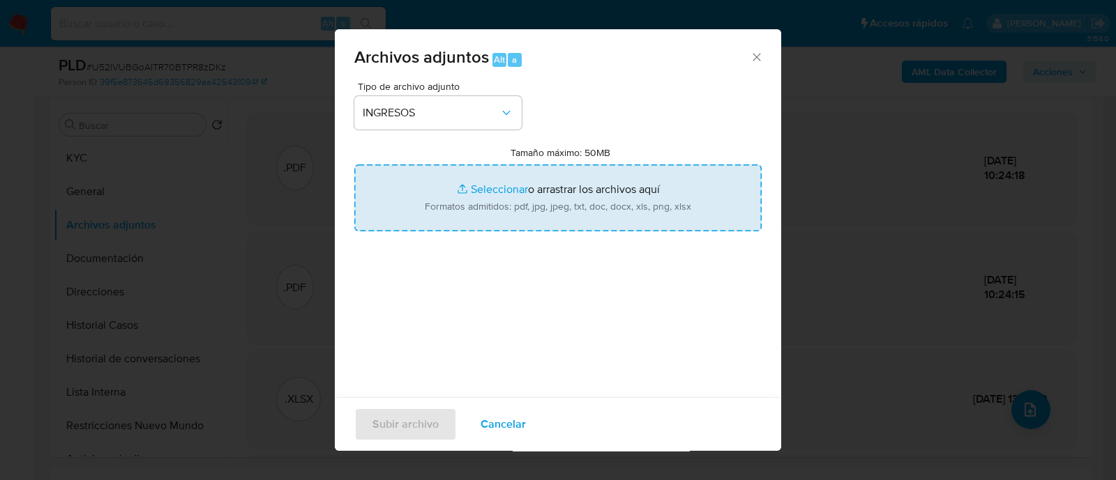
type input "C:\fakepath\Documentacion.pdf"
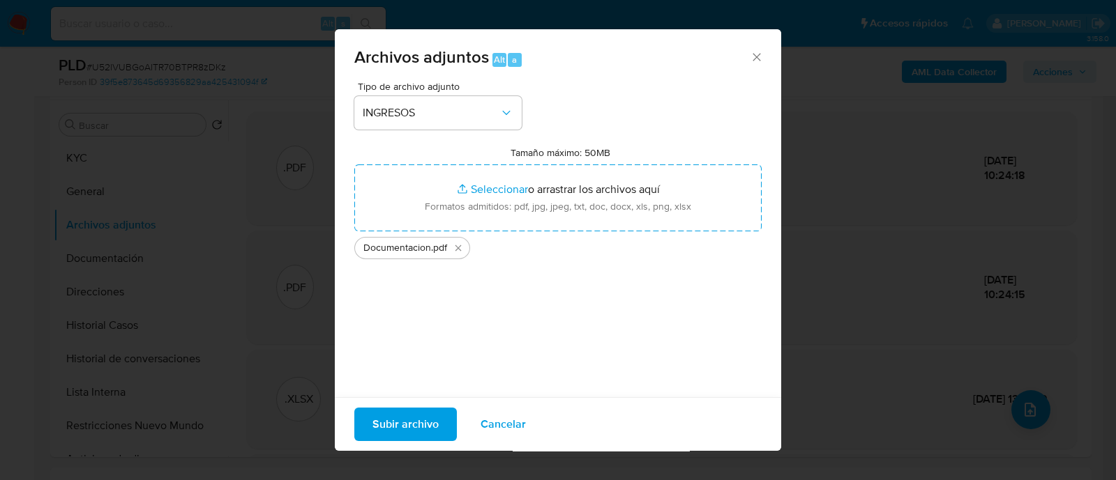
click at [392, 424] on span "Subir archivo" at bounding box center [405, 424] width 66 height 31
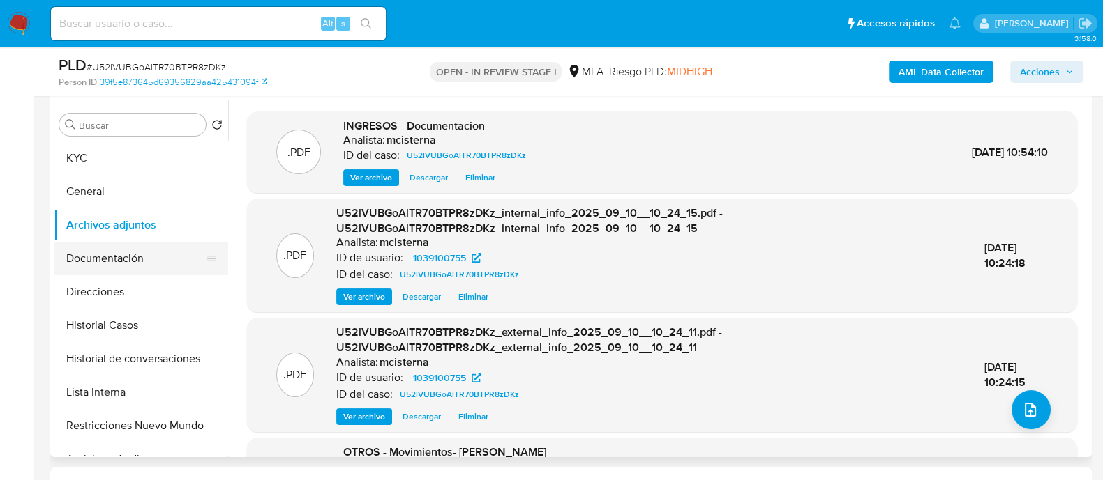
click at [136, 263] on button "Documentación" at bounding box center [135, 258] width 163 height 33
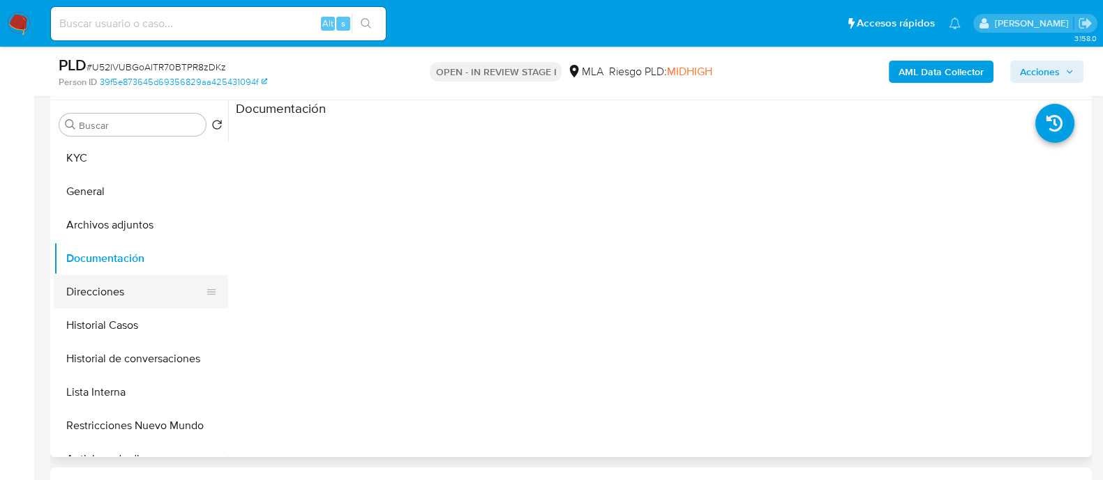
click at [133, 297] on button "Direcciones" at bounding box center [135, 291] width 163 height 33
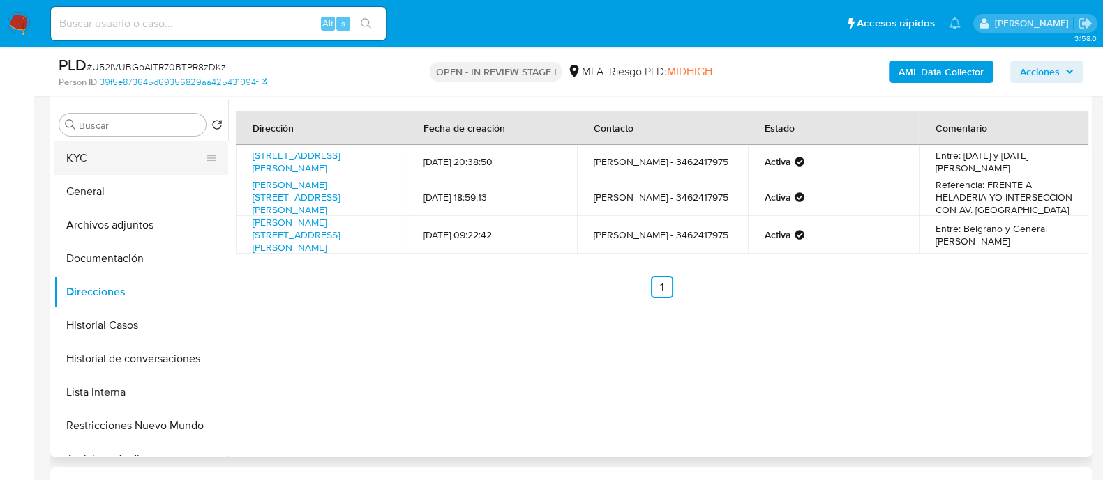
click at [129, 156] on button "KYC" at bounding box center [135, 158] width 163 height 33
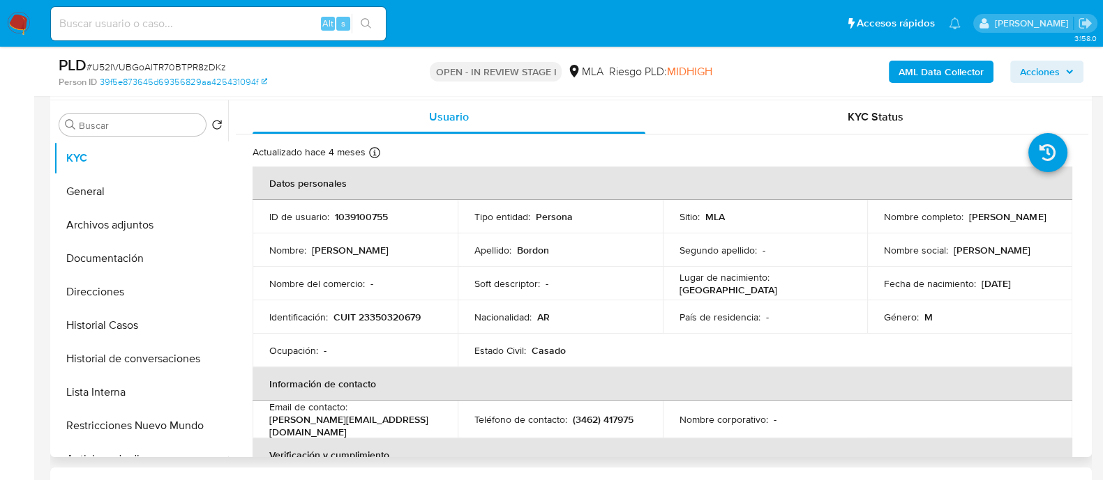
click at [391, 319] on p "CUIT 23350320679" at bounding box center [376, 317] width 87 height 13
copy p "23350320679"
click at [154, 398] on button "Lista Interna" at bounding box center [135, 392] width 163 height 33
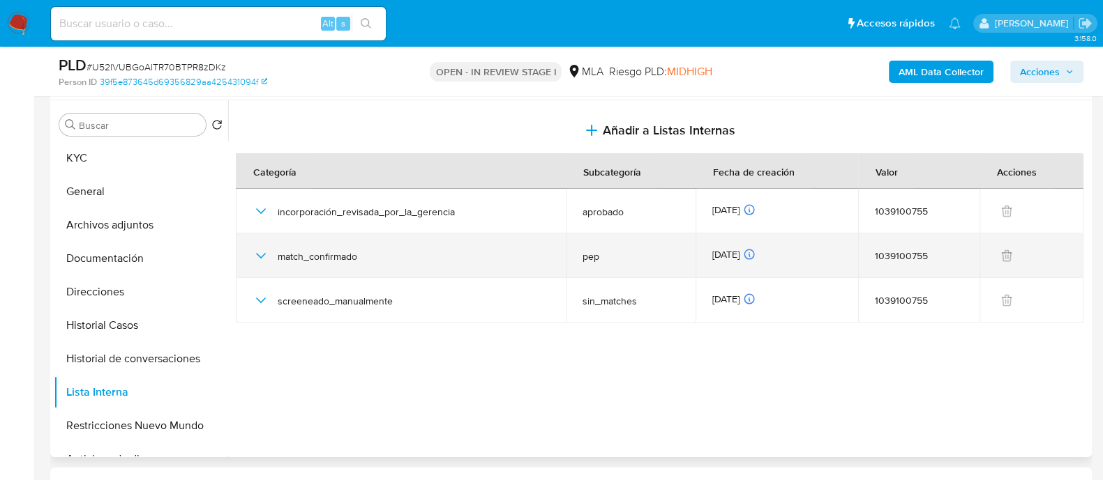
click at [262, 252] on icon "button" at bounding box center [260, 256] width 17 height 17
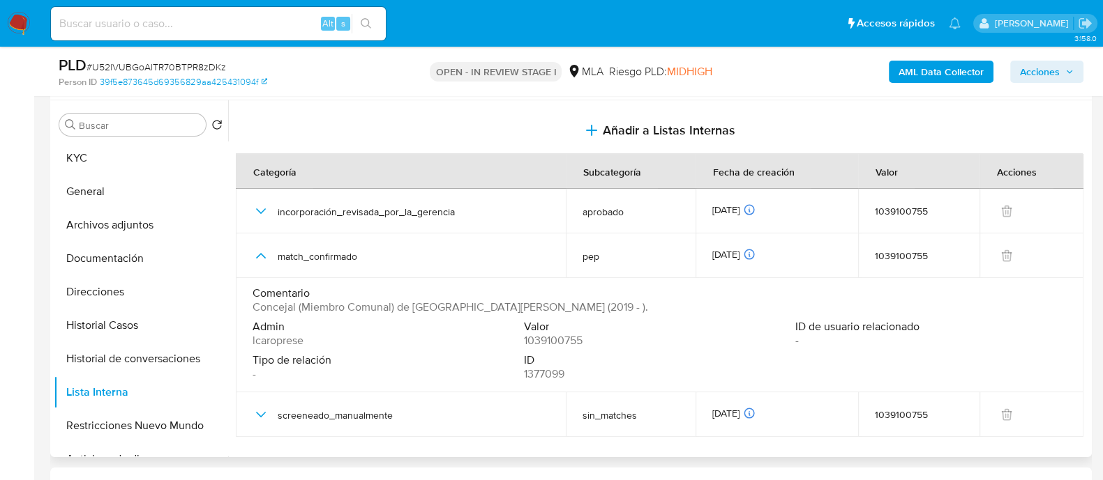
drag, startPoint x: 255, startPoint y: 310, endPoint x: 471, endPoint y: 305, distance: 215.5
click at [471, 305] on span "Concejal (Miembro Comunal) de Santa Isabel (2019 - )." at bounding box center [449, 308] width 395 height 14
click at [82, 154] on button "KYC" at bounding box center [135, 158] width 163 height 33
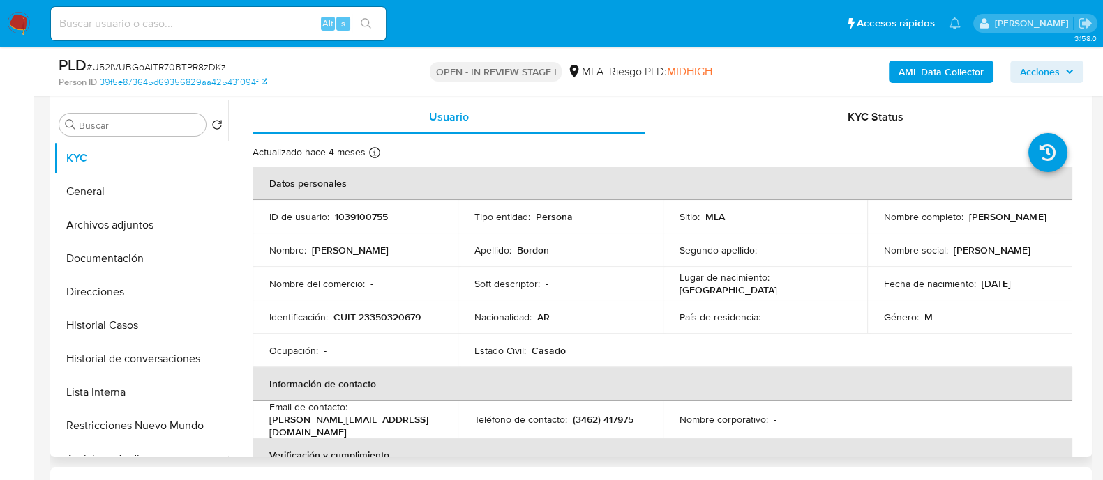
drag, startPoint x: 880, startPoint y: 225, endPoint x: 987, endPoint y: 225, distance: 107.4
click at [987, 223] on div "Nombre completo : Ivan Marcelo Bordon" at bounding box center [970, 217] width 172 height 13
click at [157, 364] on button "Historial de conversaciones" at bounding box center [135, 358] width 163 height 33
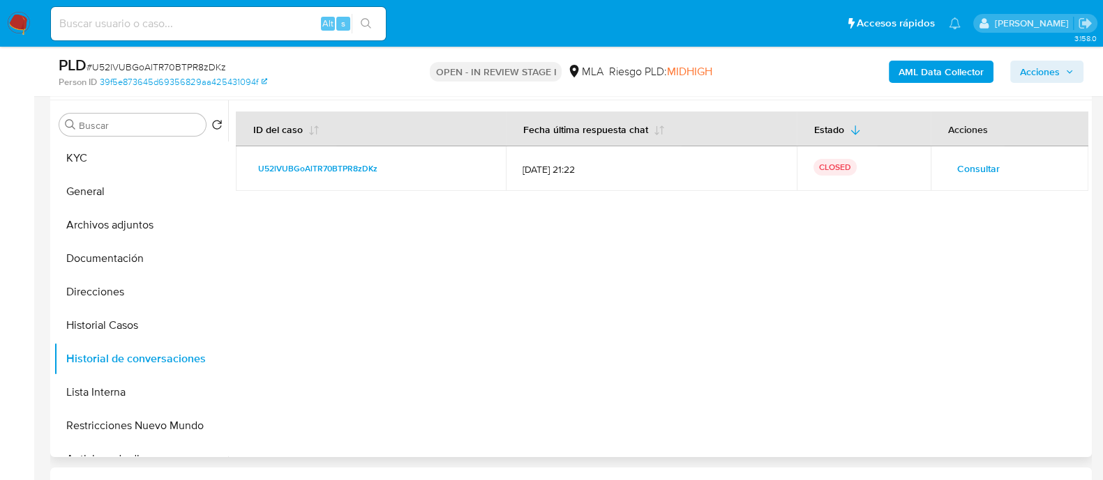
click at [985, 175] on span "Consultar" at bounding box center [978, 169] width 43 height 20
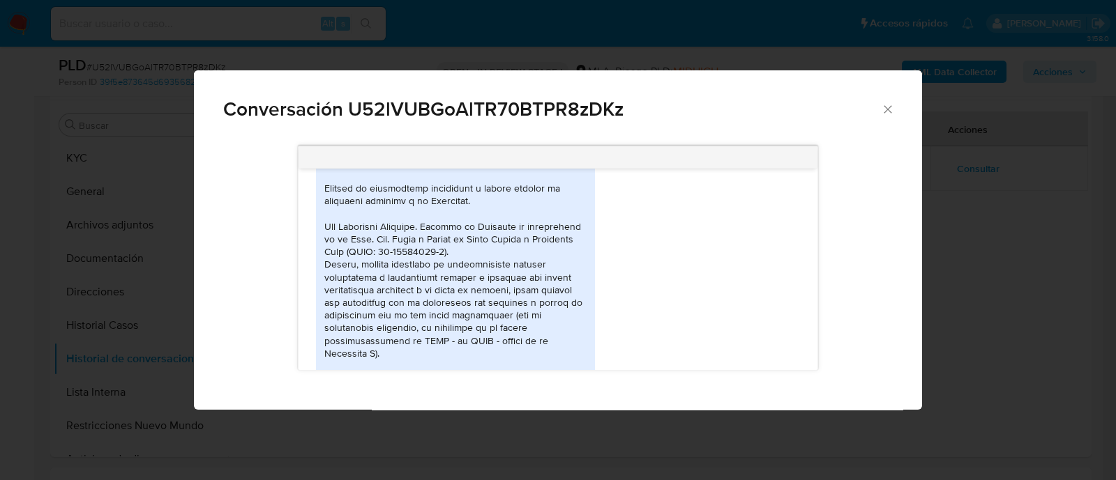
scroll to position [833, 0]
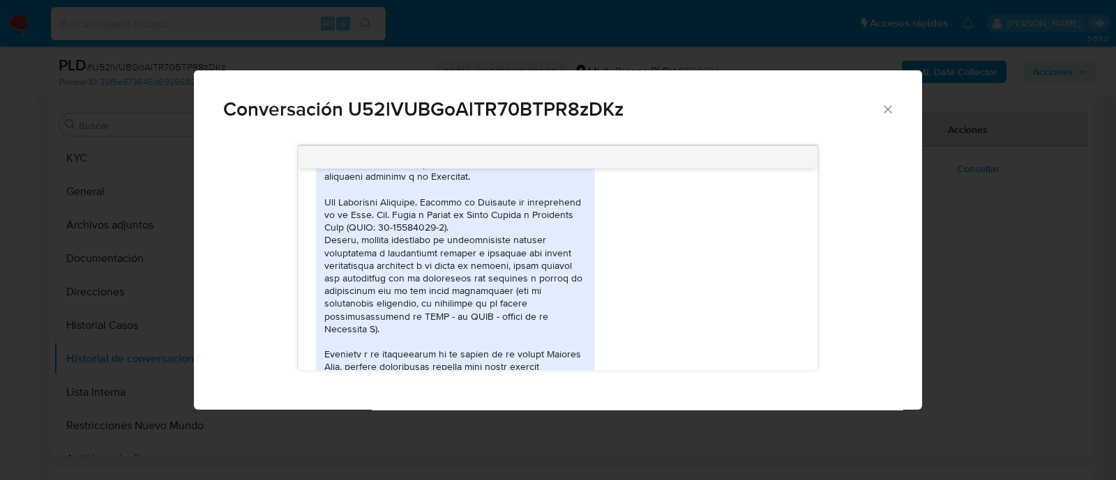
click at [371, 232] on div "Comunicación" at bounding box center [455, 348] width 262 height 431
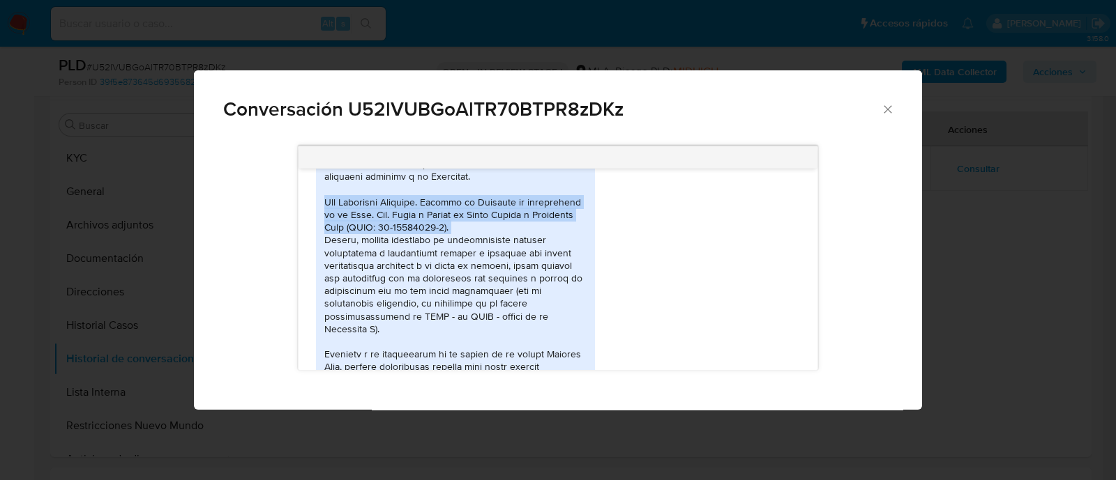
click at [371, 232] on div "Comunicación" at bounding box center [455, 348] width 262 height 431
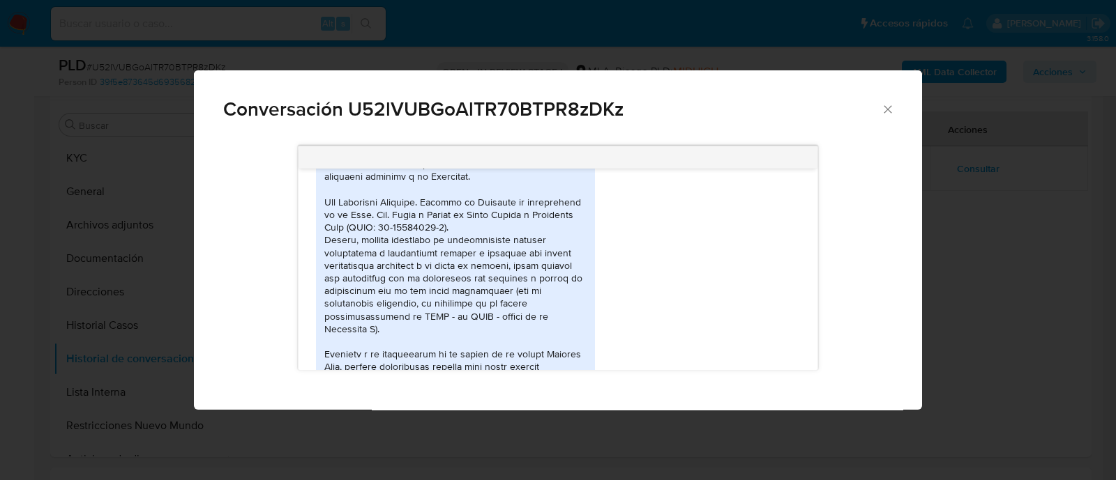
click at [366, 259] on div "Comunicación" at bounding box center [455, 348] width 262 height 431
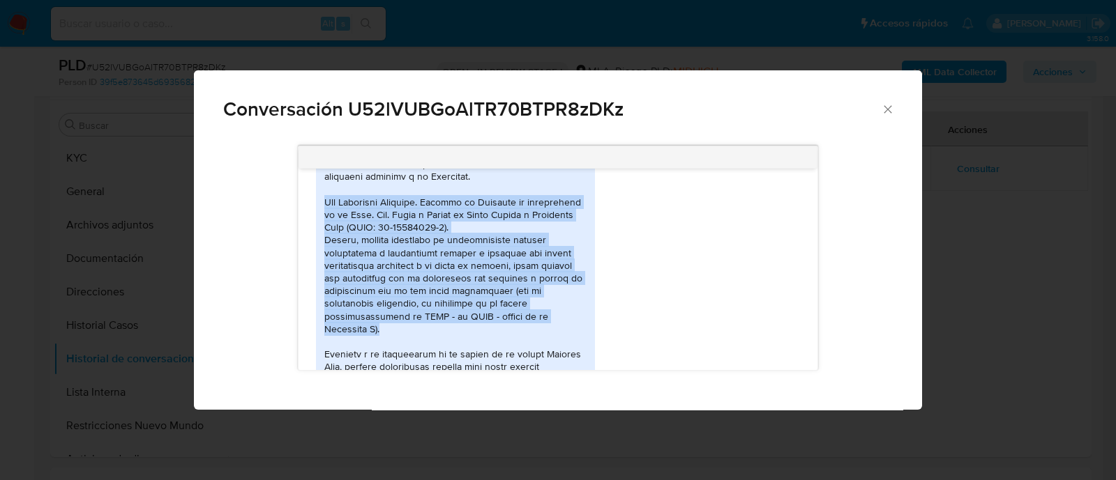
drag, startPoint x: 326, startPoint y: 215, endPoint x: 430, endPoint y: 341, distance: 163.0
click at [430, 341] on div "Comunicación" at bounding box center [455, 348] width 262 height 431
copy div "Soy Ingeniero Agrónomo. Trabajo en Relación de dependencia en la Coop. Agr. Uni…"
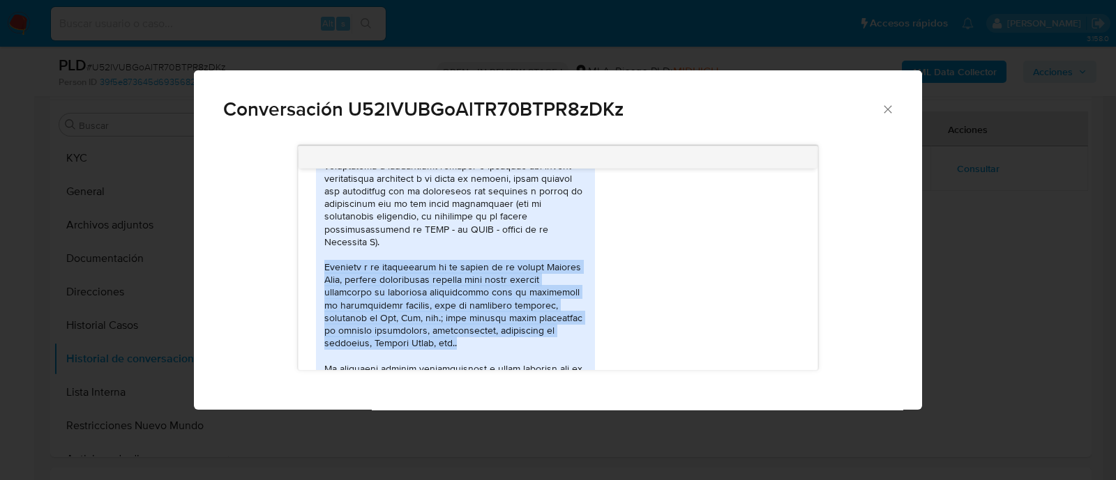
drag, startPoint x: 325, startPoint y: 277, endPoint x: 588, endPoint y: 378, distance: 281.7
click at [432, 358] on div "Comunicación" at bounding box center [455, 260] width 262 height 431
copy div "Respecto a la utilización de mi dinero en la cuenta Mercado Pago, realizo movim…"
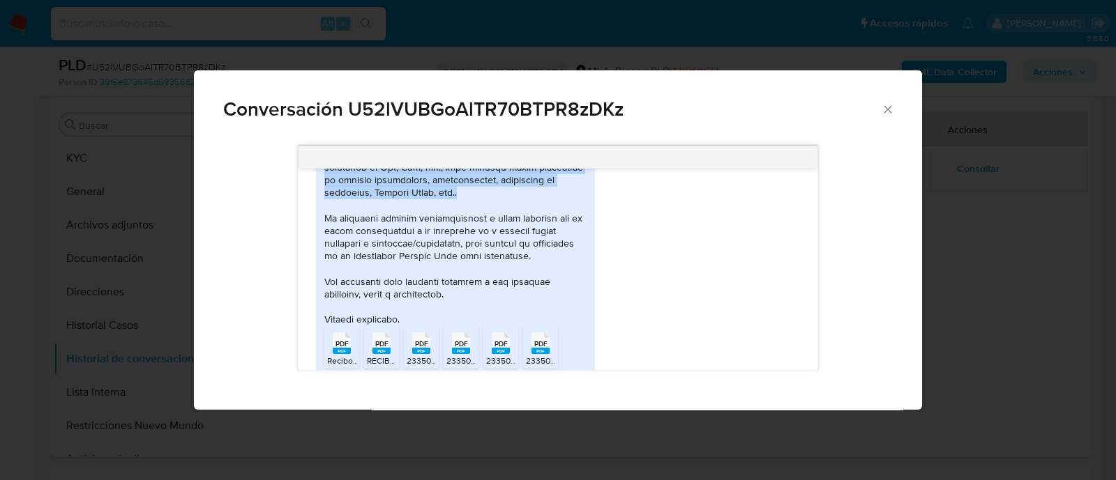
scroll to position [1094, 0]
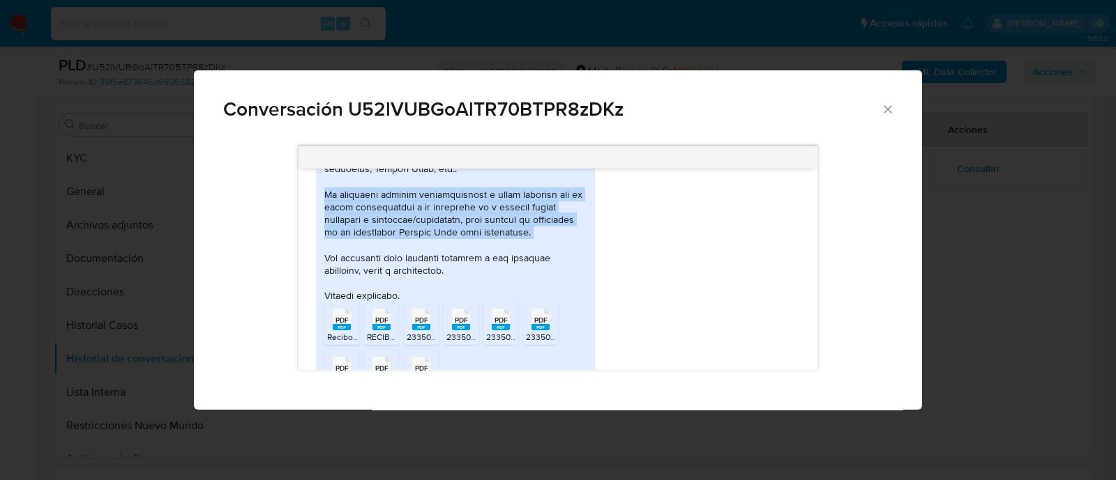
drag, startPoint x: 326, startPoint y: 207, endPoint x: 577, endPoint y: 252, distance: 255.1
click at [577, 252] on div "Comunicación" at bounding box center [455, 86] width 262 height 431
copy div "En ocasiones realizo transferencias a otras personas que no están relacionadas …"
click at [889, 103] on icon "Cerrar" at bounding box center [888, 110] width 14 height 14
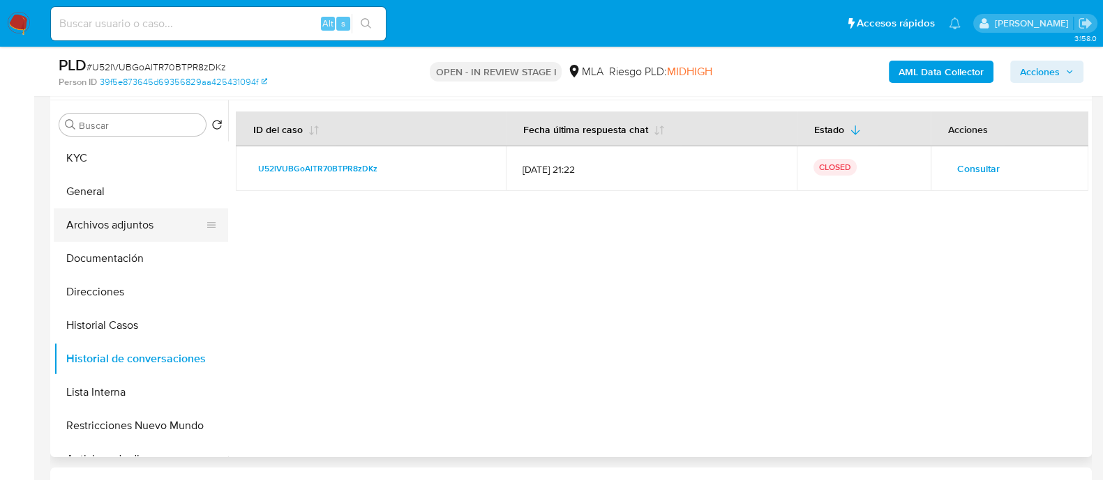
click at [178, 229] on button "Archivos adjuntos" at bounding box center [135, 225] width 163 height 33
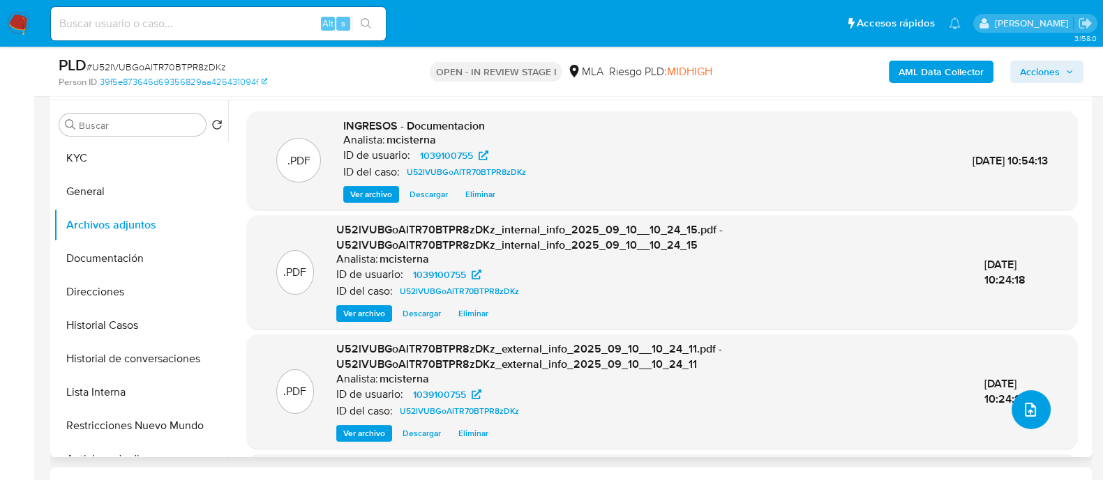
click at [1015, 406] on button "upload-file" at bounding box center [1030, 410] width 39 height 39
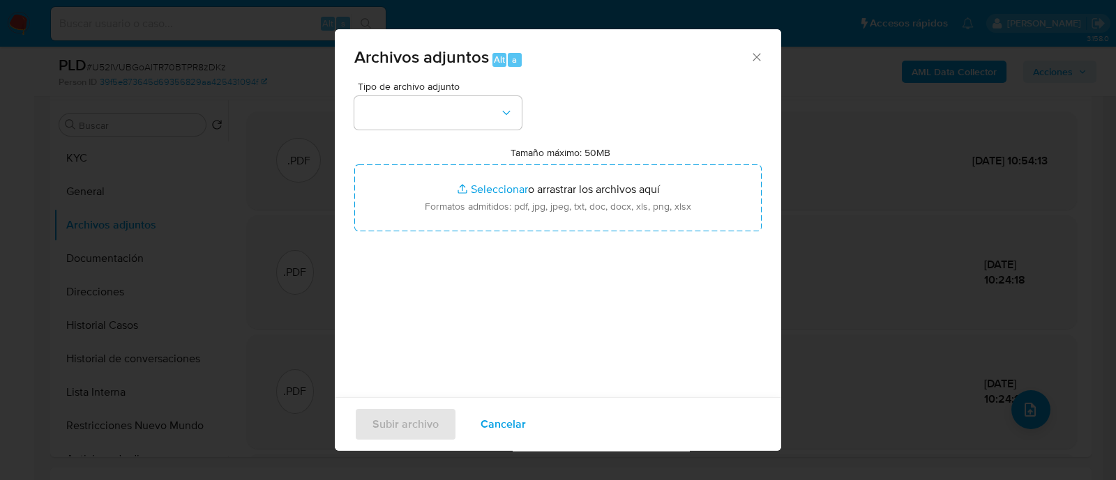
click at [461, 92] on div "Tipo de archivo adjunto" at bounding box center [437, 106] width 167 height 48
click at [458, 108] on button "button" at bounding box center [437, 112] width 167 height 33
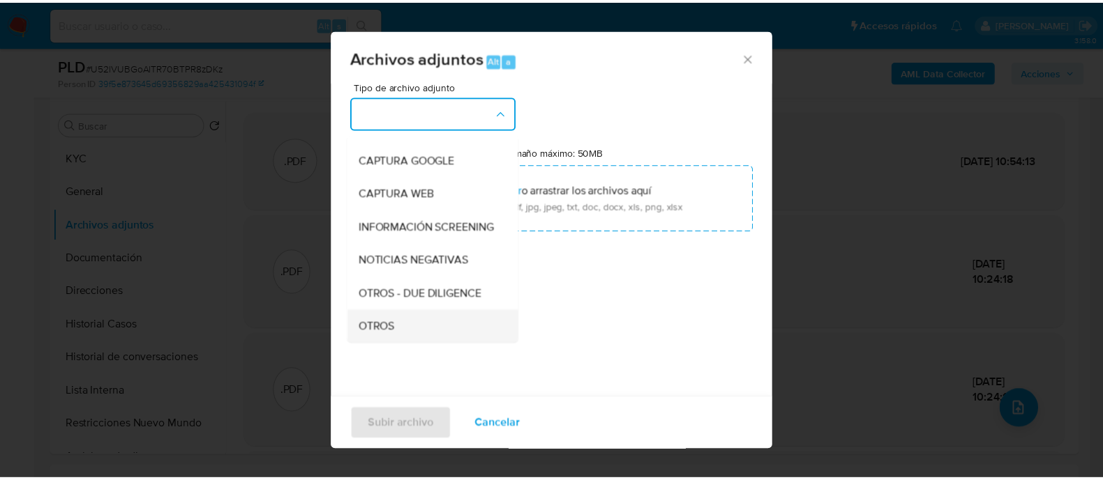
scroll to position [174, 0]
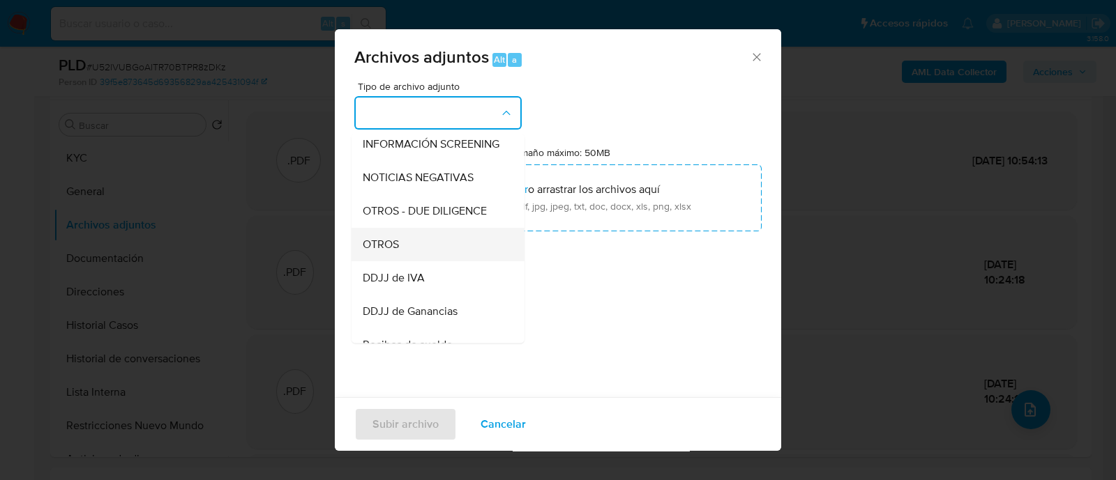
click at [440, 253] on div "OTROS" at bounding box center [434, 244] width 142 height 33
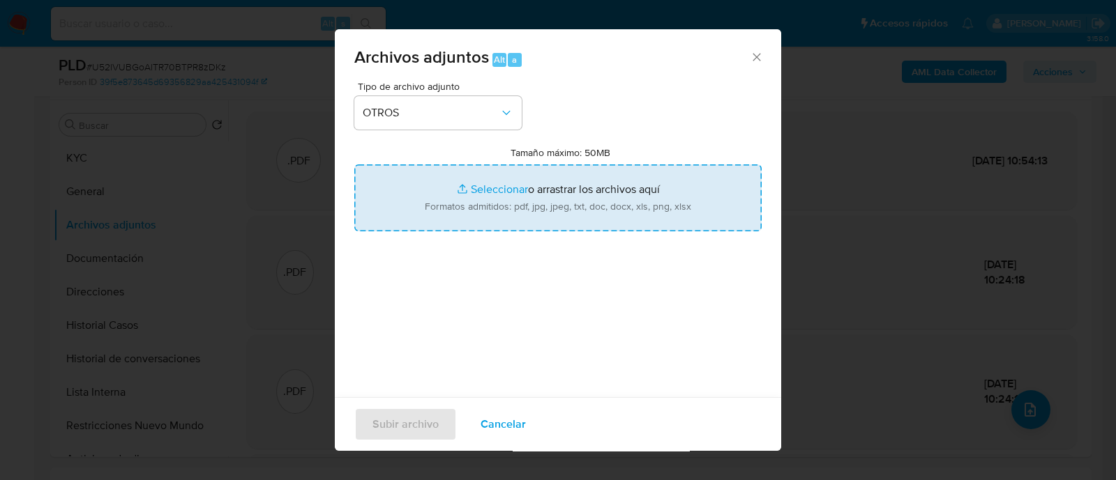
type input "C:\fakepath\Movimientos U52lVUBGoAlTR70BTPR8zDKz_2025_08_18_20_25_39.xlsx"
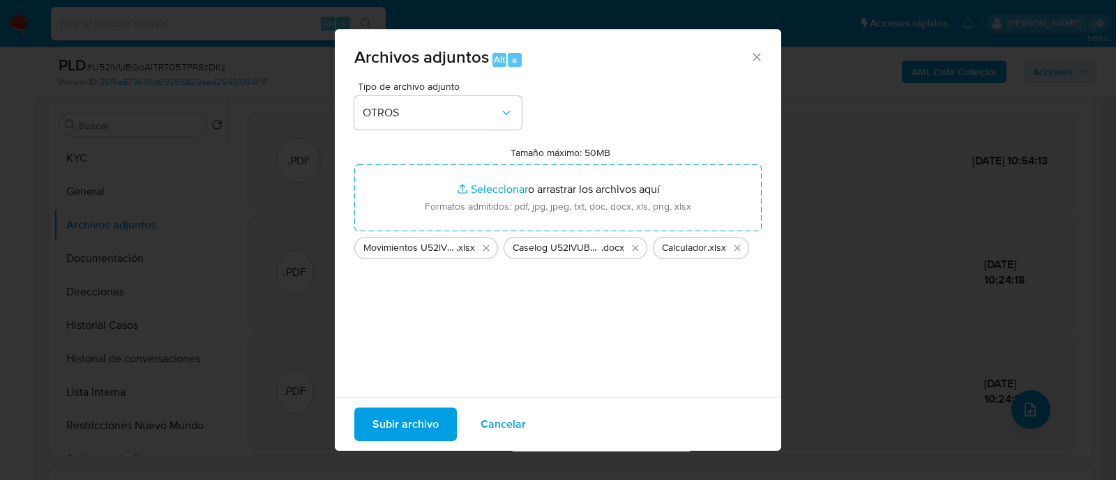
click at [385, 425] on span "Subir archivo" at bounding box center [405, 424] width 66 height 31
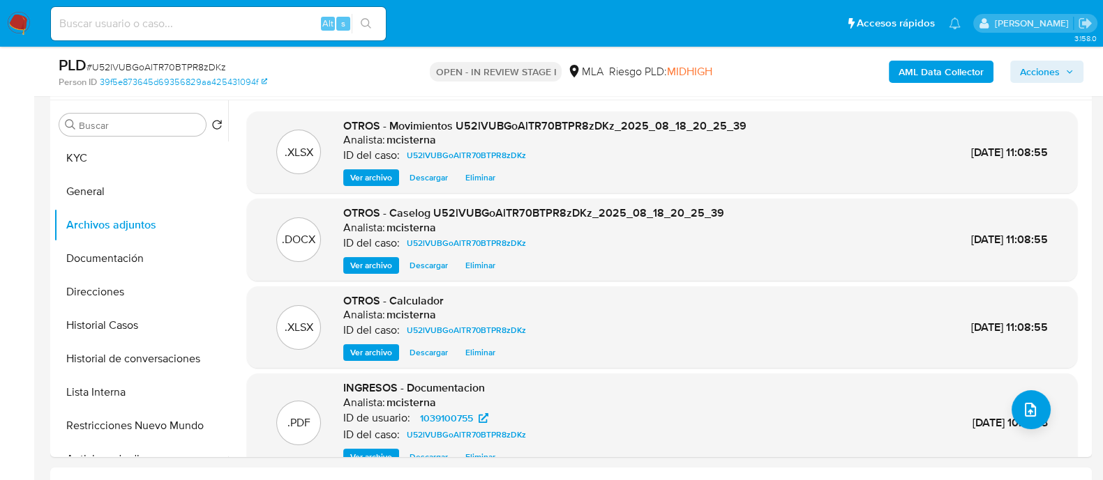
click at [1022, 78] on span "Acciones" at bounding box center [1040, 72] width 40 height 22
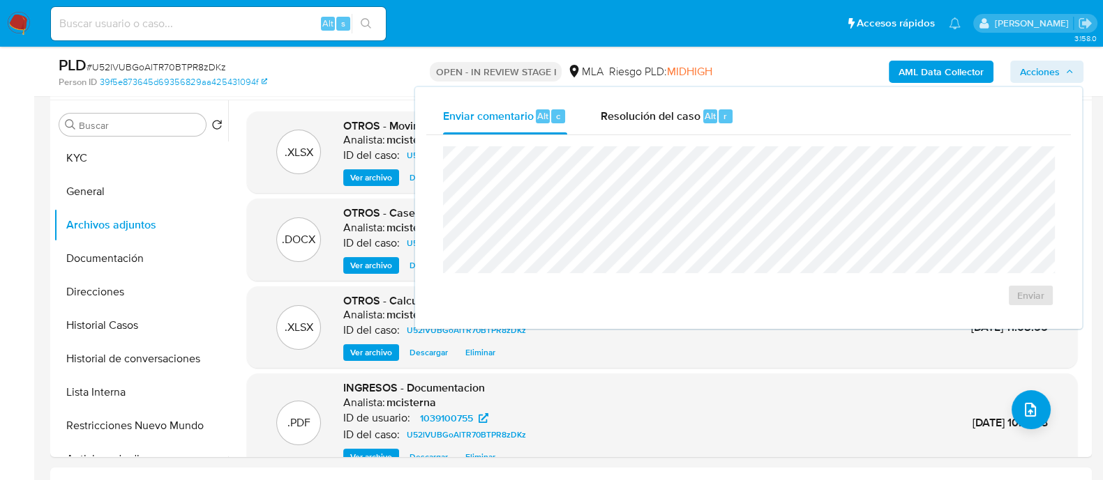
click at [680, 86] on div "Enviar comentario Alt c Resolución del caso Alt r Enviar" at bounding box center [748, 208] width 669 height 245
click at [679, 118] on span "Resolución del caso" at bounding box center [650, 115] width 100 height 16
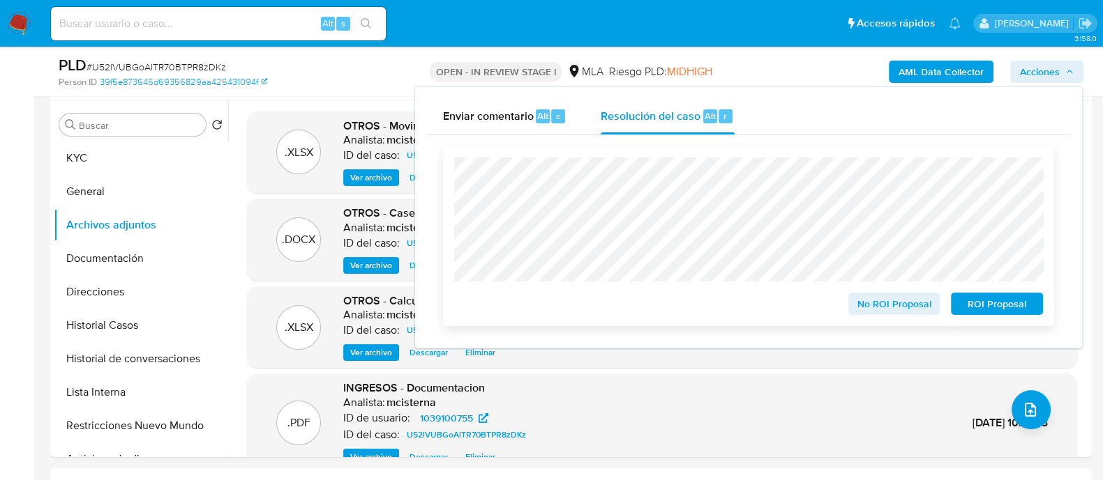
click at [865, 303] on span "No ROI Proposal" at bounding box center [894, 304] width 73 height 20
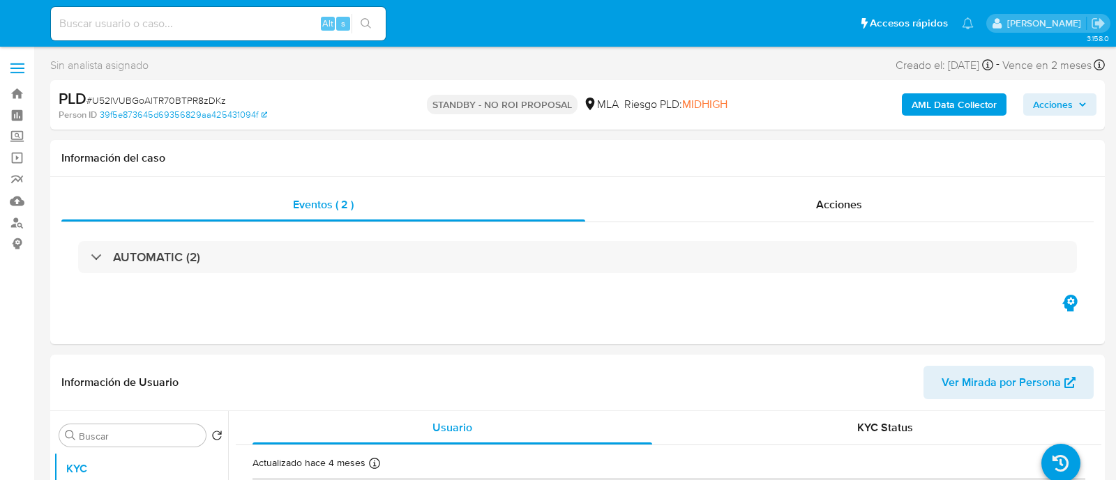
select select "10"
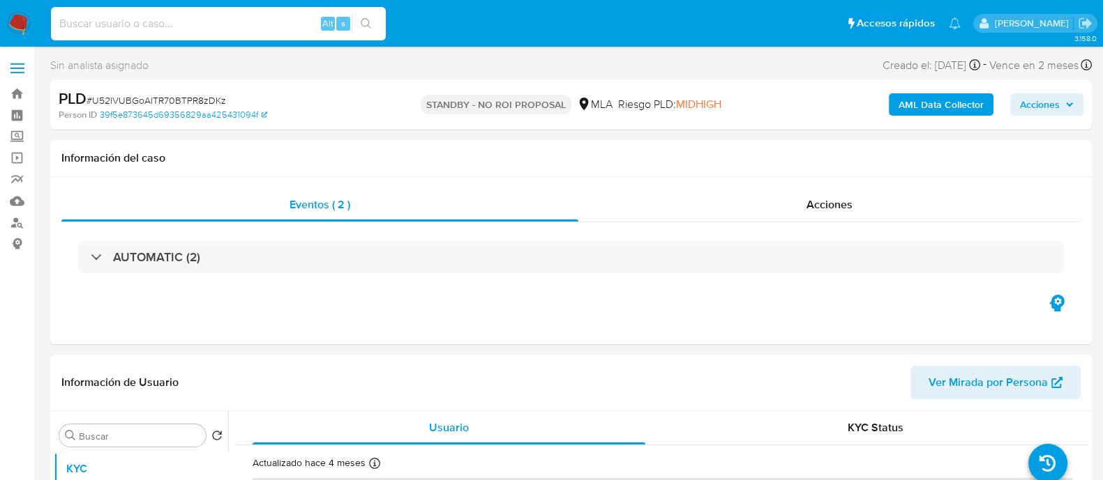
click at [229, 15] on input at bounding box center [218, 24] width 335 height 18
paste input "ZB5BKXVbAMwaBtaosCPHxC2d"
type input "ZB5BKXVbAMwaBtaosCPHxC2d"
click at [368, 16] on button "search-icon" at bounding box center [365, 24] width 29 height 20
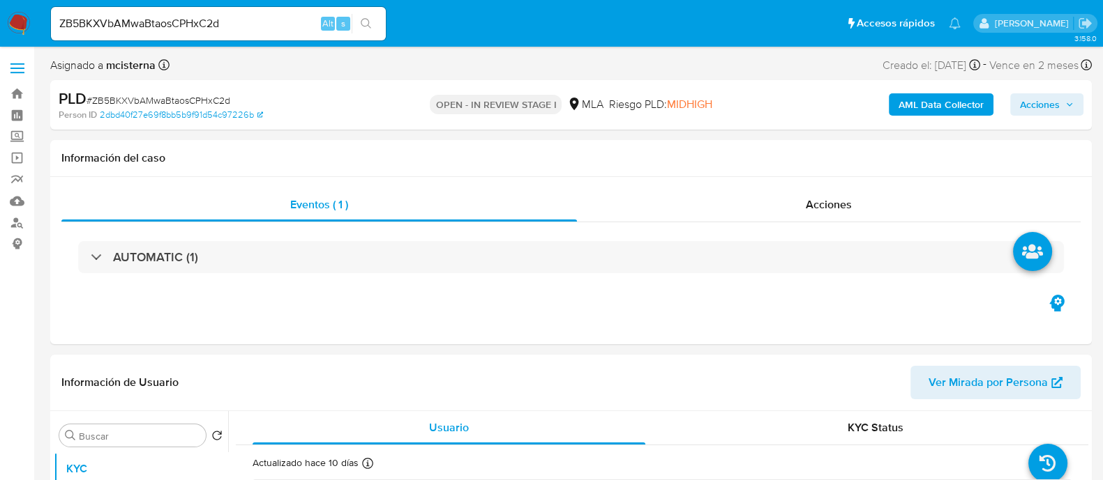
select select "10"
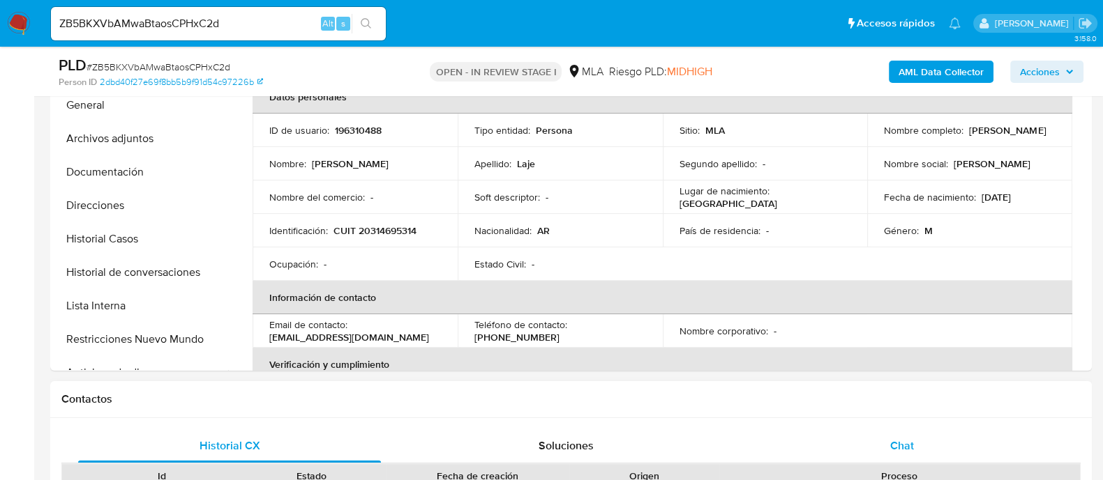
click at [899, 430] on div "Chat" at bounding box center [901, 446] width 303 height 33
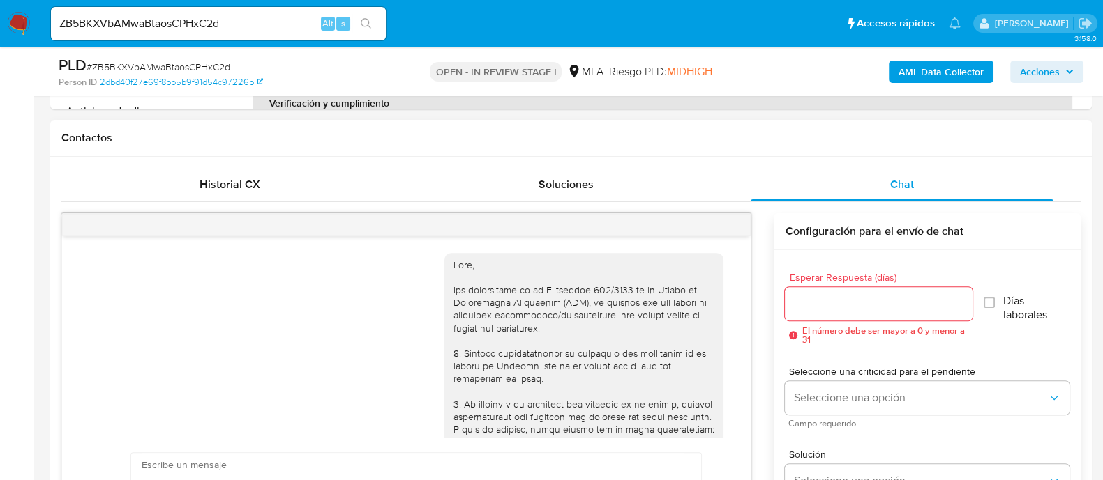
scroll to position [1211, 0]
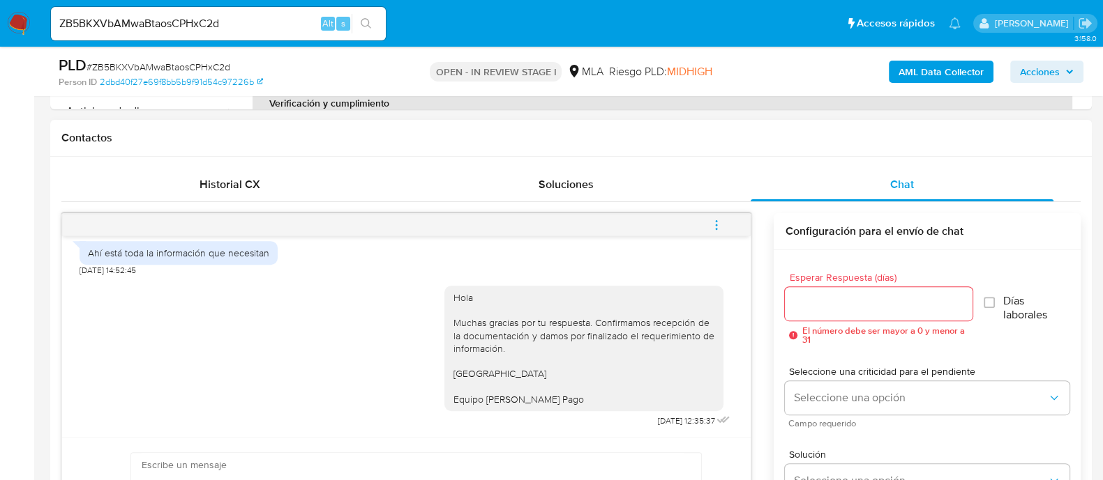
click at [729, 225] on button "menu-action" at bounding box center [716, 225] width 46 height 33
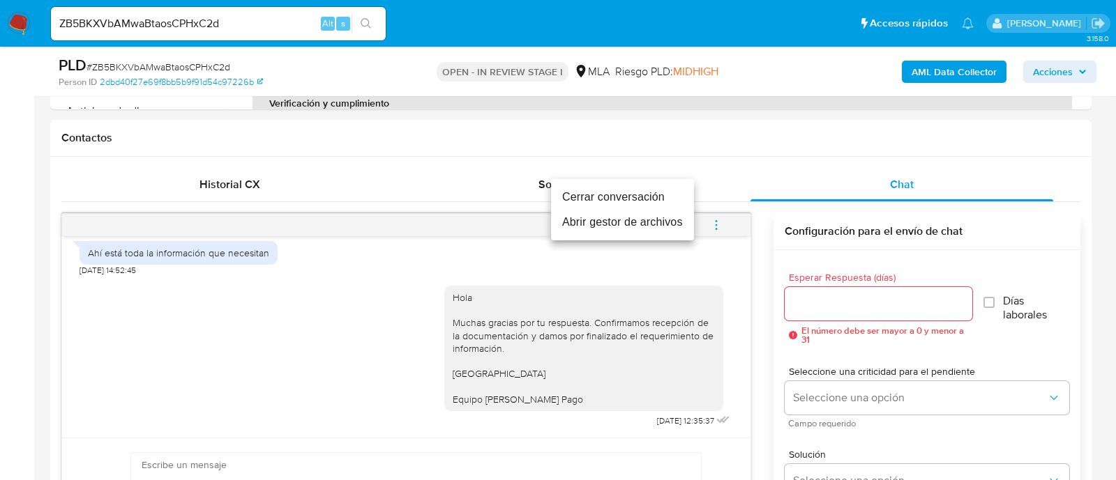
click at [612, 193] on li "Cerrar conversación" at bounding box center [622, 197] width 143 height 25
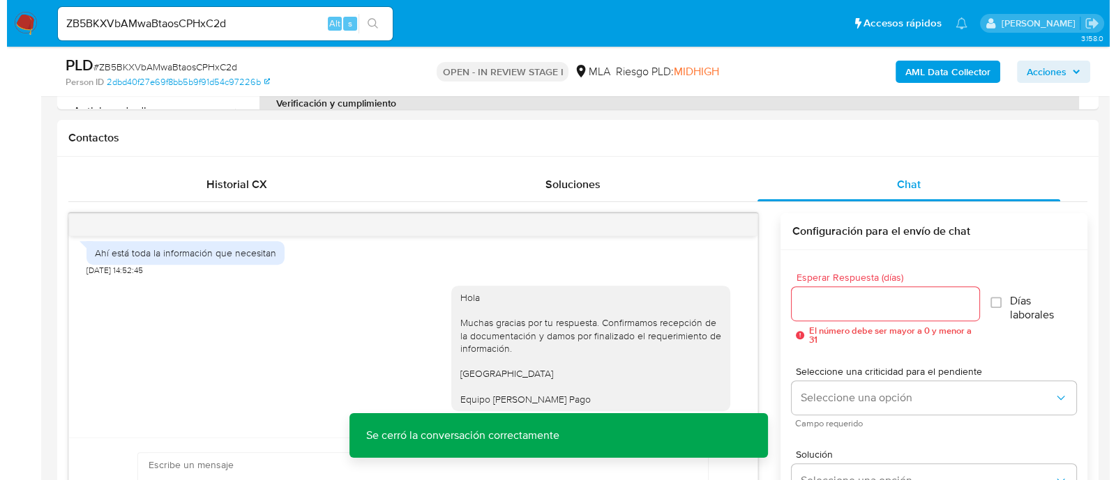
scroll to position [262, 0]
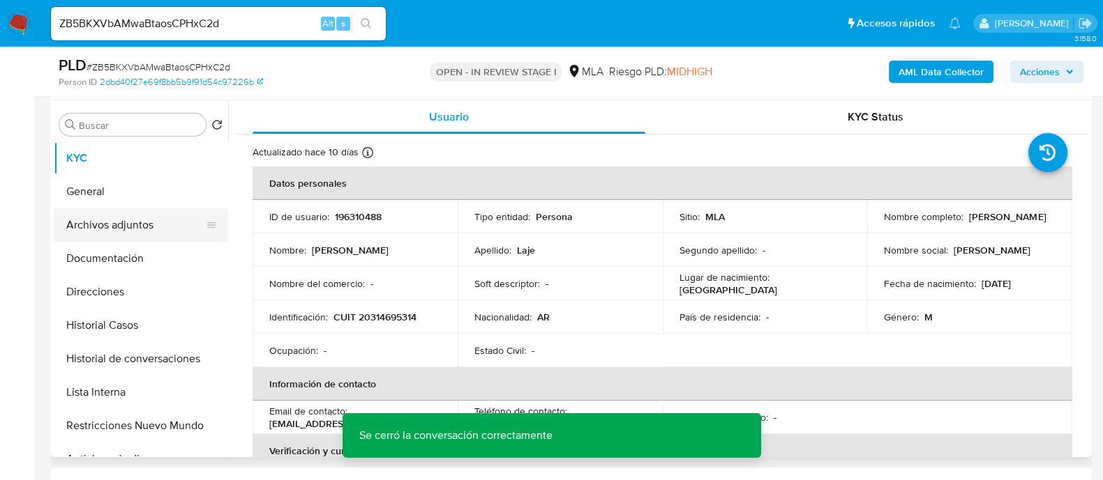
click at [181, 233] on button "Archivos adjuntos" at bounding box center [135, 225] width 163 height 33
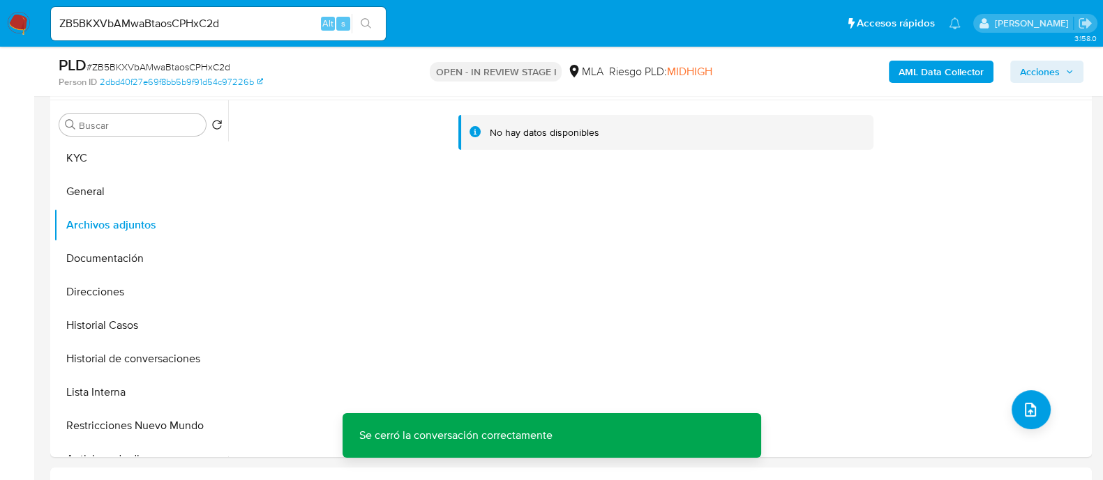
click at [918, 62] on b "AML Data Collector" at bounding box center [940, 72] width 85 height 22
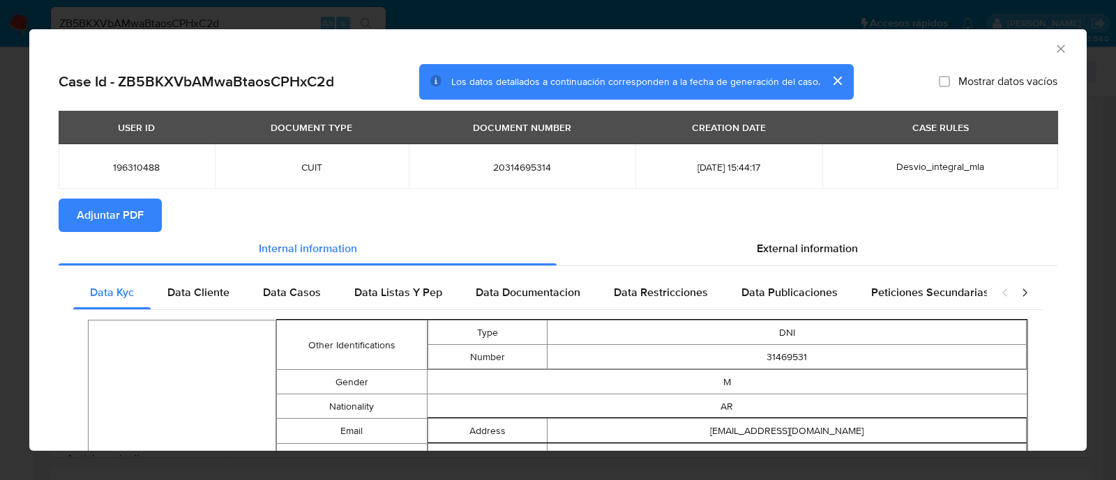
click at [124, 214] on span "Adjuntar PDF" at bounding box center [110, 215] width 67 height 31
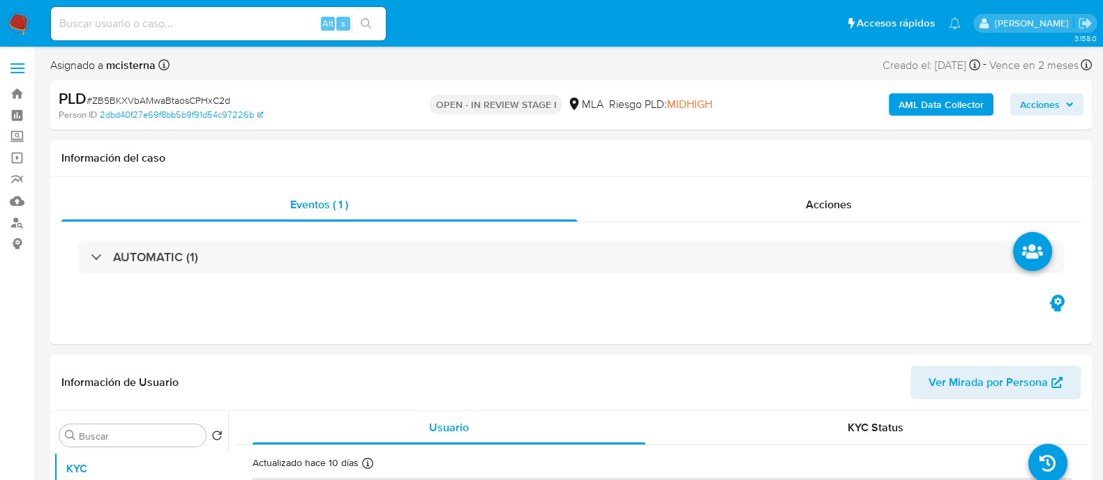
select select "10"
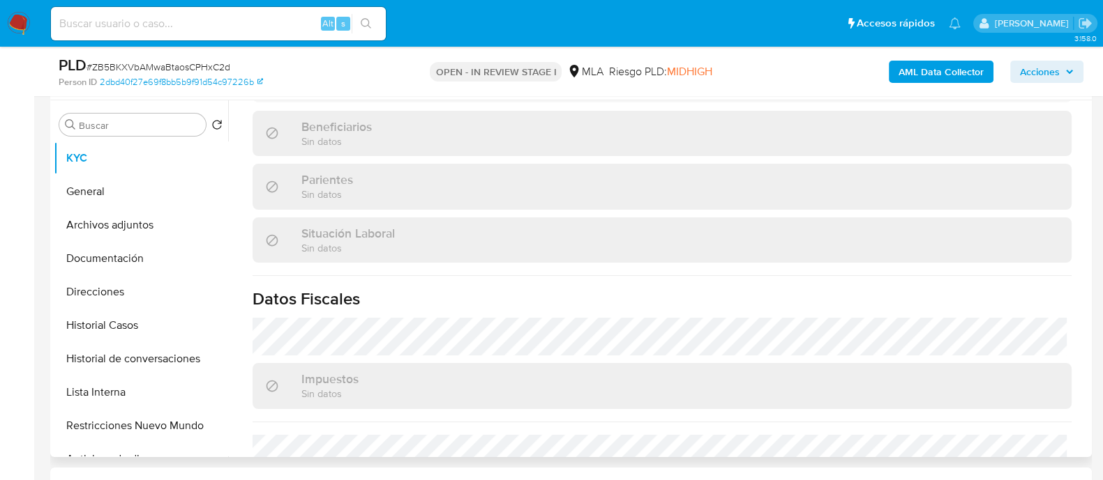
scroll to position [733, 0]
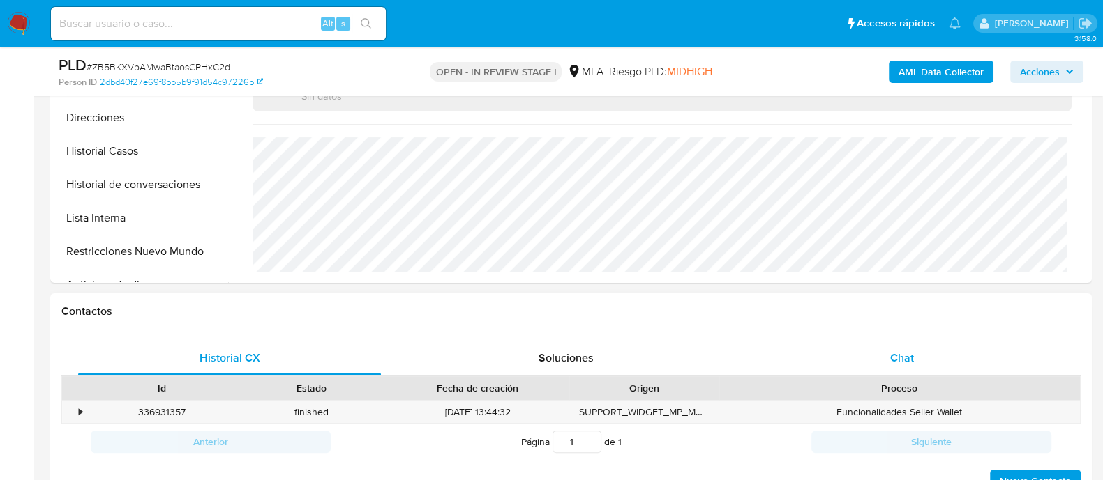
click at [900, 363] on span "Chat" at bounding box center [902, 358] width 24 height 16
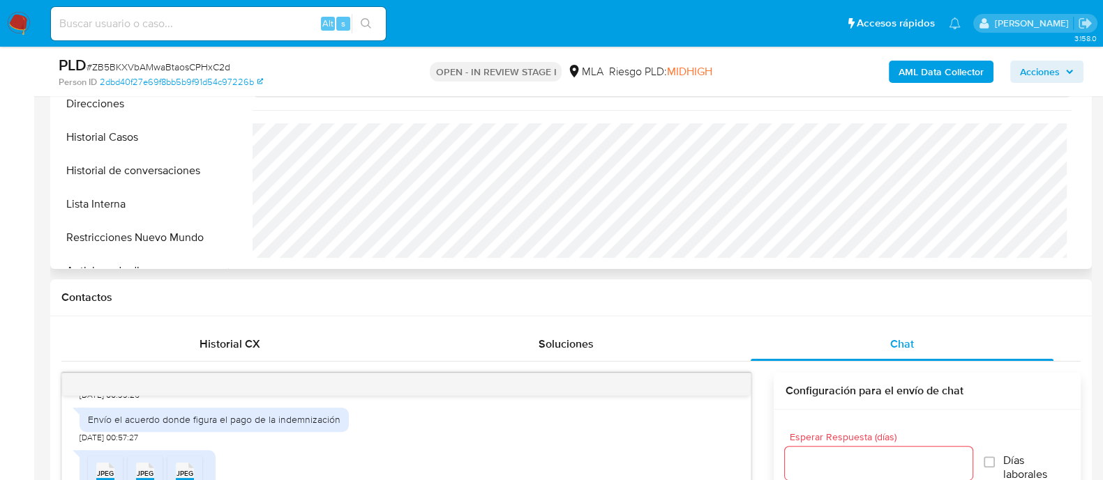
scroll to position [262, 0]
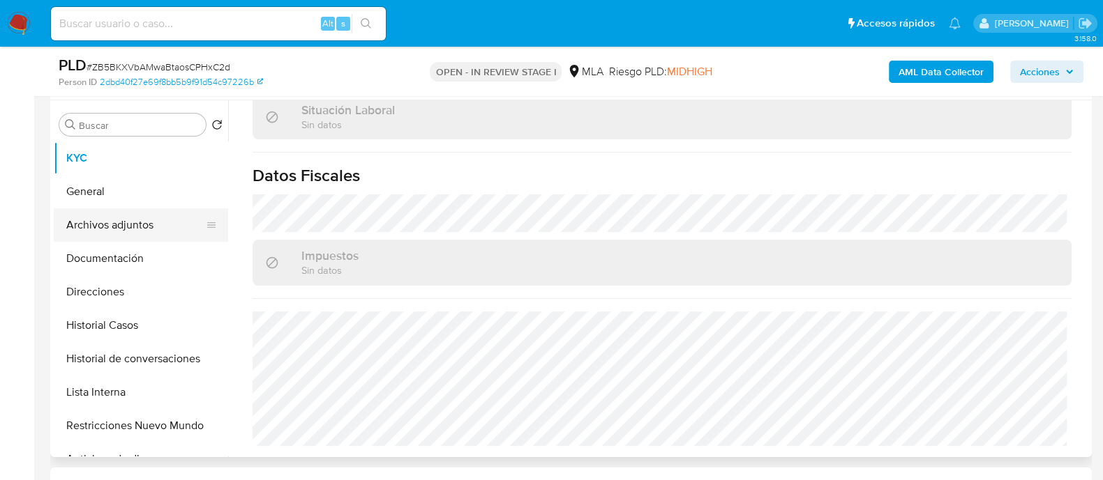
click at [176, 234] on button "Archivos adjuntos" at bounding box center [135, 225] width 163 height 33
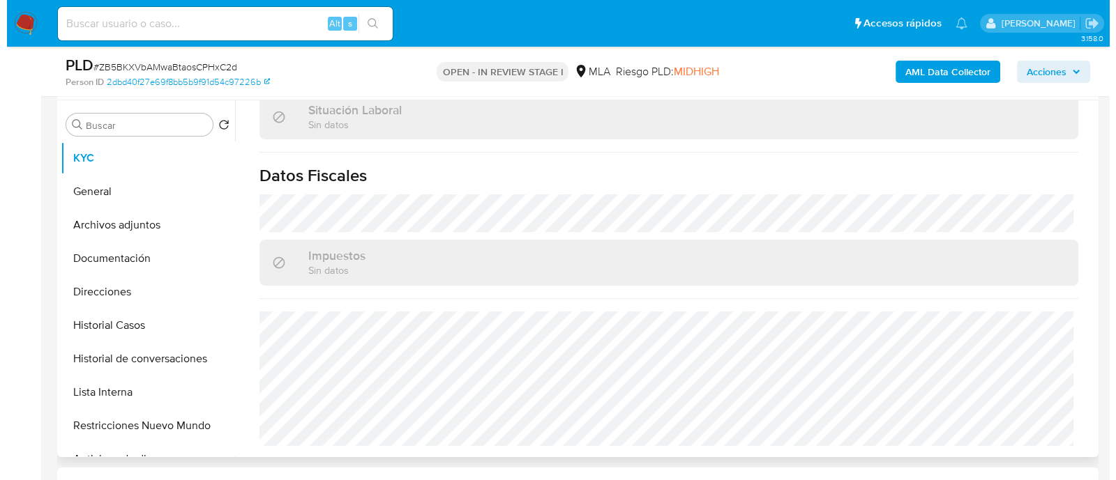
scroll to position [0, 0]
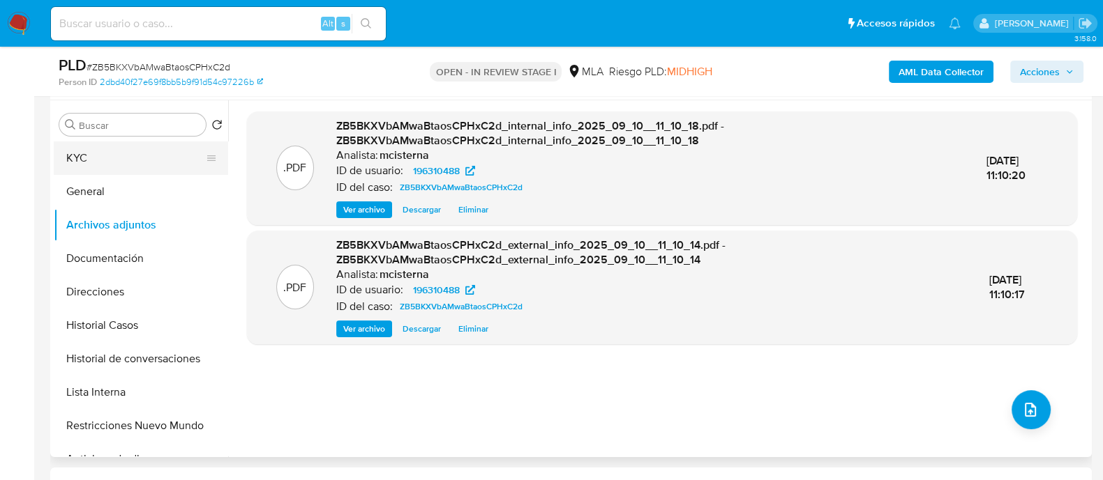
click at [146, 149] on button "KYC" at bounding box center [135, 158] width 163 height 33
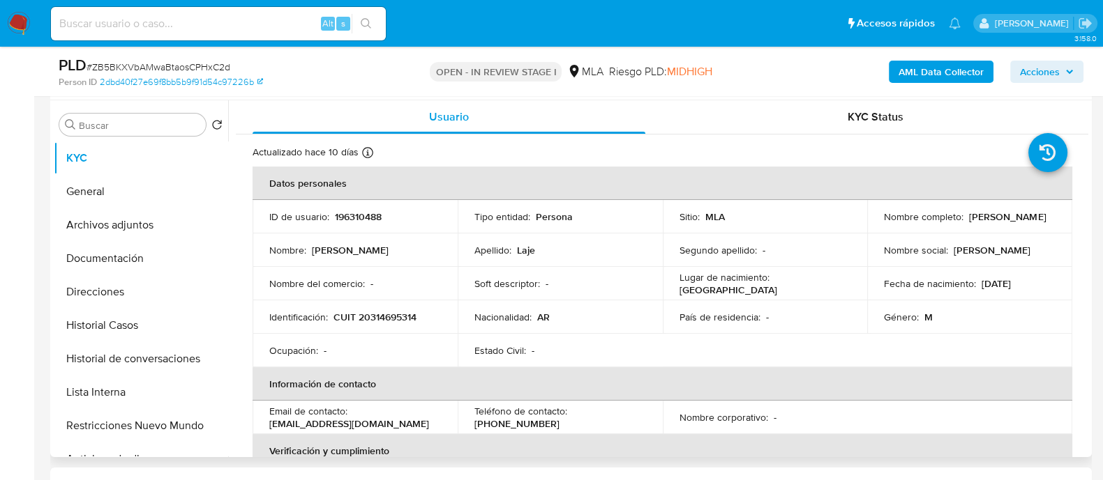
click at [398, 320] on p "CUIT 20314695314" at bounding box center [374, 317] width 83 height 13
copy p "20314695314"
click at [370, 207] on td "ID de usuario : 196310488" at bounding box center [354, 216] width 205 height 33
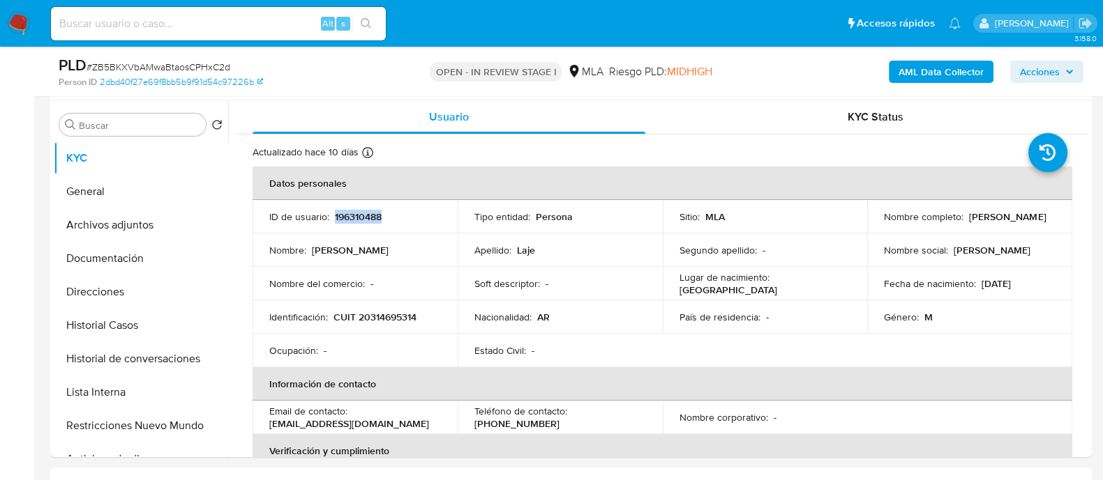
copy p "196310488"
click at [186, 360] on button "Historial de conversaciones" at bounding box center [135, 358] width 163 height 33
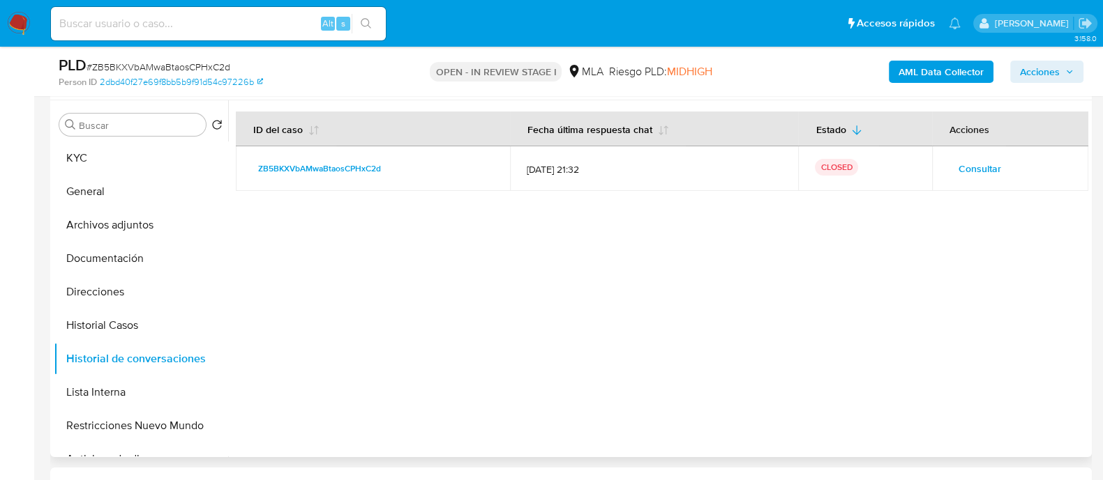
click at [971, 162] on span "Consultar" at bounding box center [979, 169] width 43 height 20
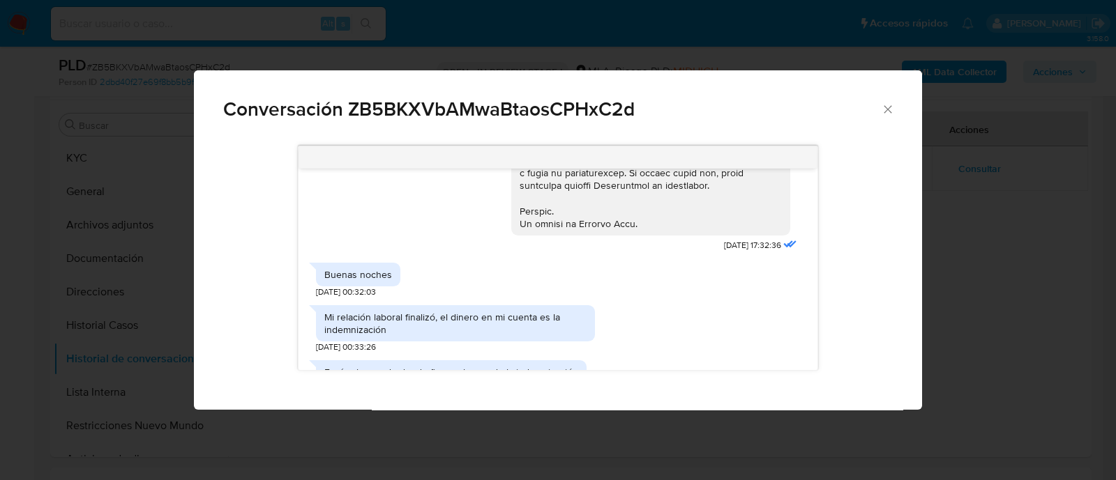
scroll to position [785, 0]
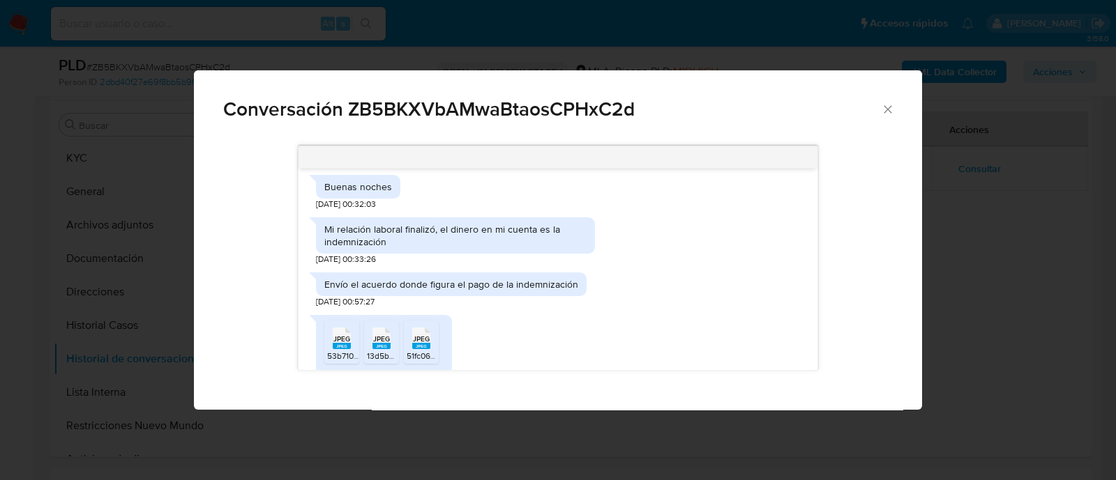
click at [363, 226] on div "Mi relación laboral finalizó, el dinero en mi cuenta es la indemnización 20/08/…" at bounding box center [455, 238] width 279 height 55
click at [350, 248] on div "Mi relación laboral finalizó, el dinero en mi cuenta es la indemnización" at bounding box center [455, 235] width 262 height 25
copy div "Mi relación laboral finalizó, el dinero en mi cuenta es la indemnización"
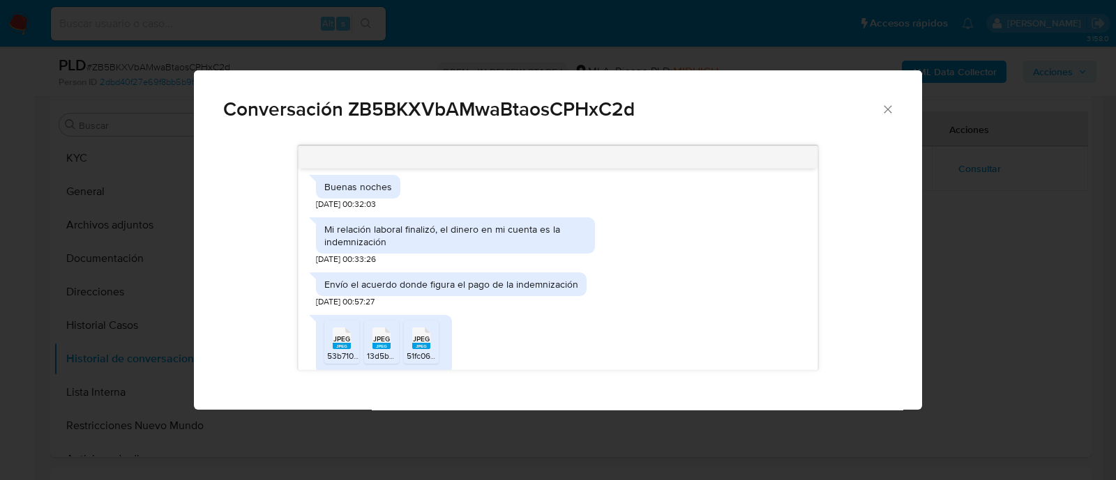
click at [372, 291] on div "Envío el acuerdo donde figura el pago de la indemnización" at bounding box center [451, 284] width 254 height 13
copy div "Envío el acuerdo donde figura el pago de la indemnización"
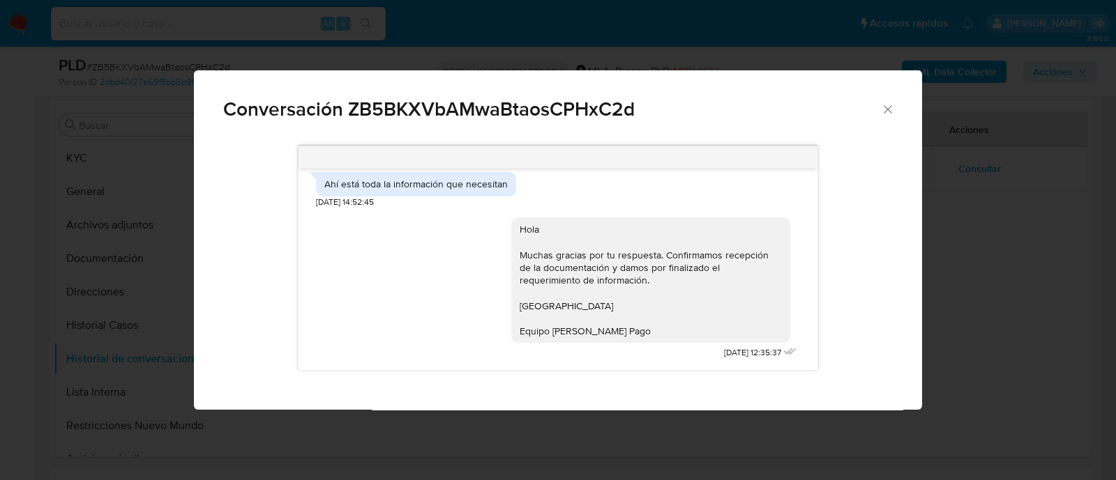
scroll to position [1215, 0]
click at [882, 114] on icon "Cerrar" at bounding box center [888, 110] width 14 height 14
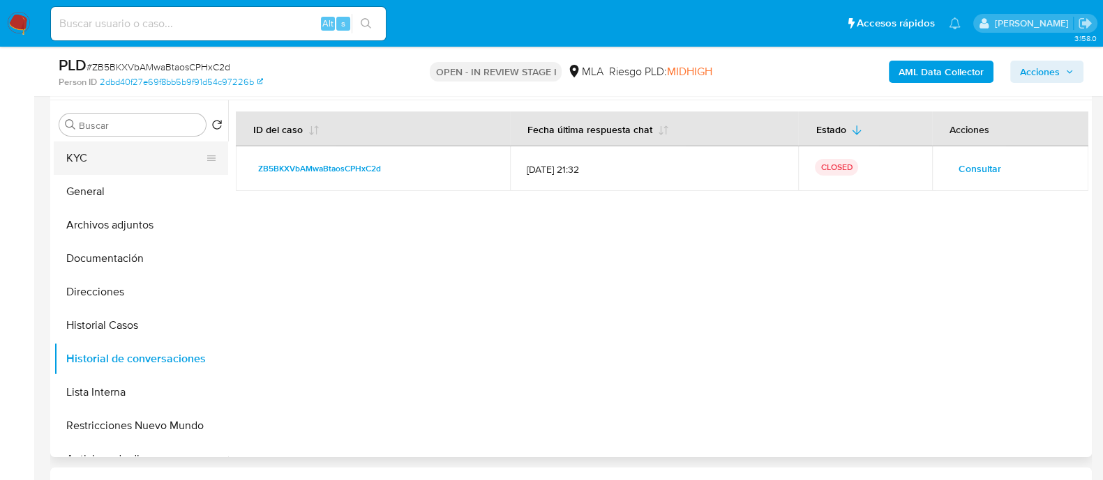
click at [176, 145] on button "KYC" at bounding box center [135, 158] width 163 height 33
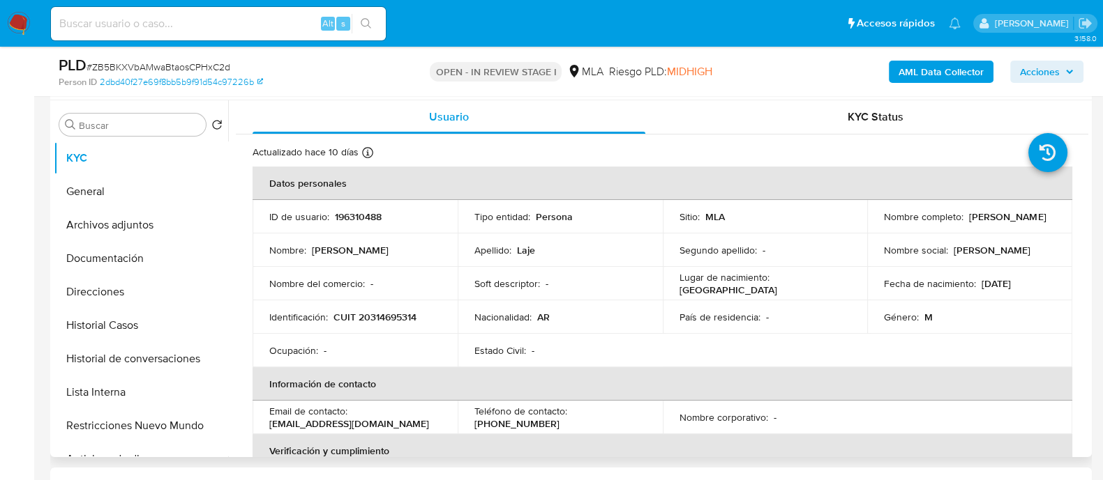
click at [370, 311] on p "CUIT 20314695314" at bounding box center [374, 317] width 83 height 13
copy p "20314695314"
click at [139, 235] on button "Archivos adjuntos" at bounding box center [135, 225] width 163 height 33
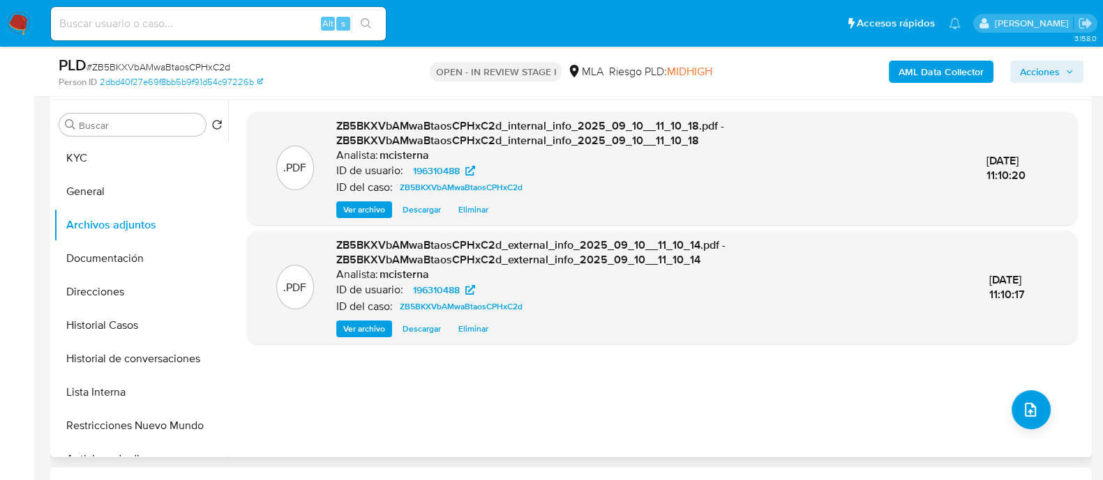
click at [1033, 437] on div ".PDF ZB5BKXVbAMwaBtaosCPHxC2d_internal_info_2025_09_10__11_10_18.pdf - ZB5BKXVb…" at bounding box center [662, 279] width 830 height 335
click at [1032, 413] on span "upload-file" at bounding box center [1030, 410] width 17 height 17
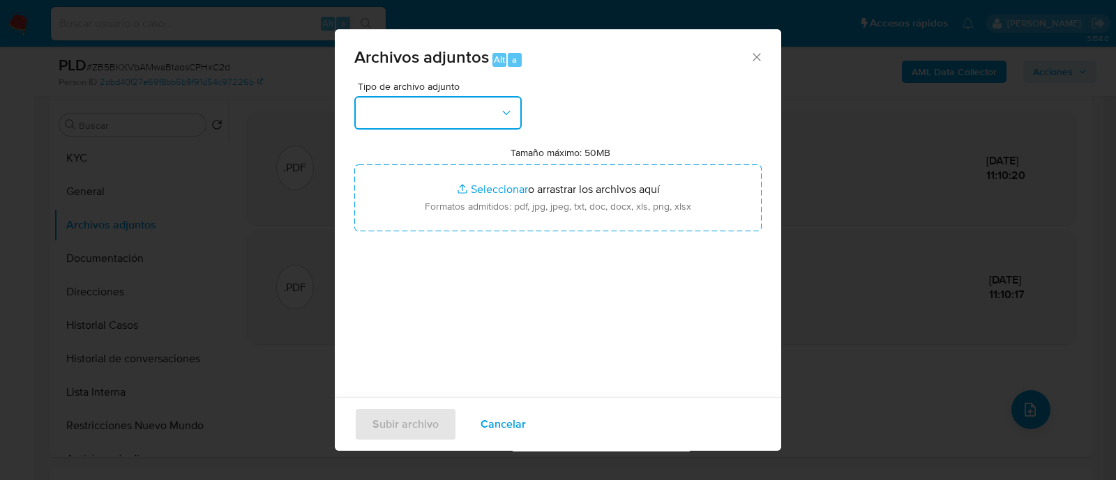
click at [419, 120] on button "button" at bounding box center [437, 112] width 167 height 33
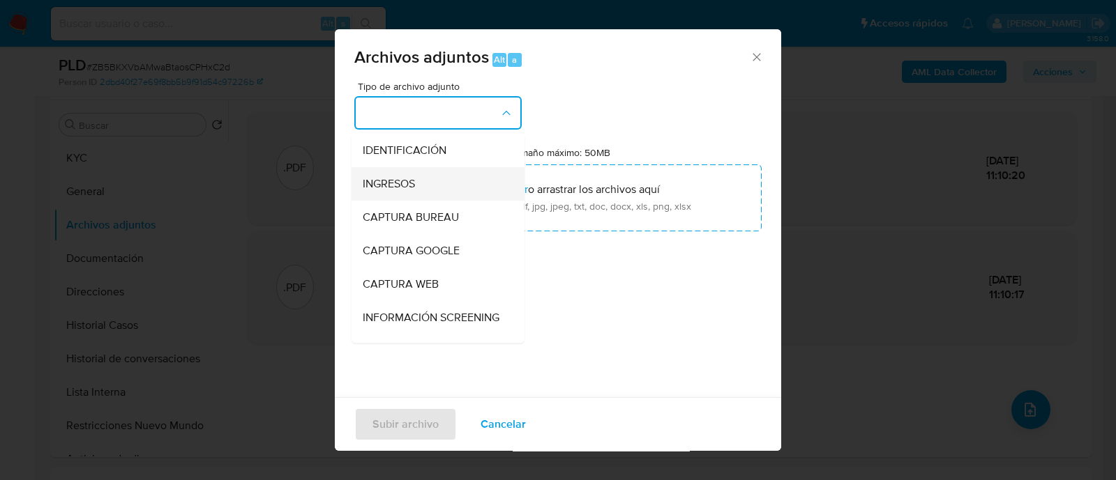
click at [439, 188] on div "INGRESOS" at bounding box center [434, 183] width 142 height 33
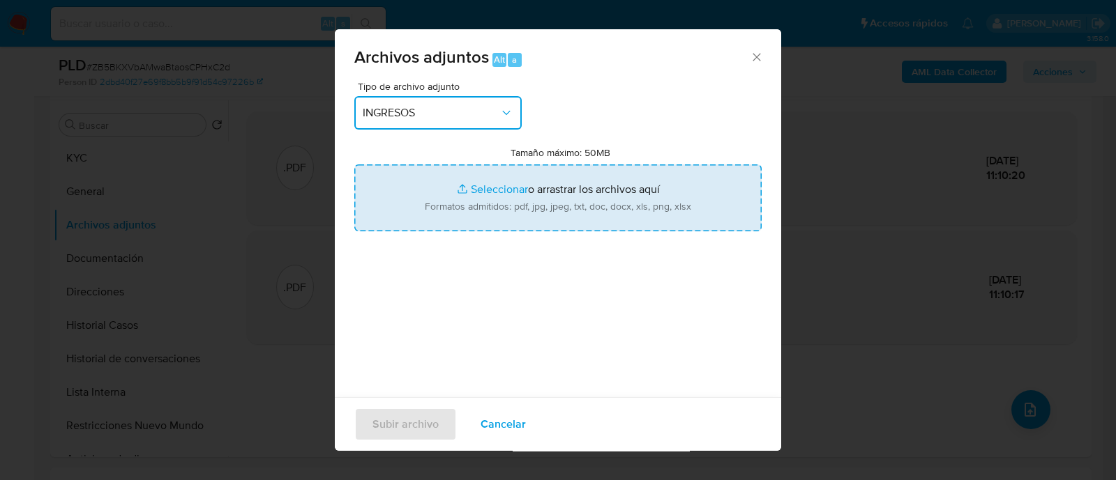
type input "C:\fakepath\Recibo de sueldo 05-2025.jpeg"
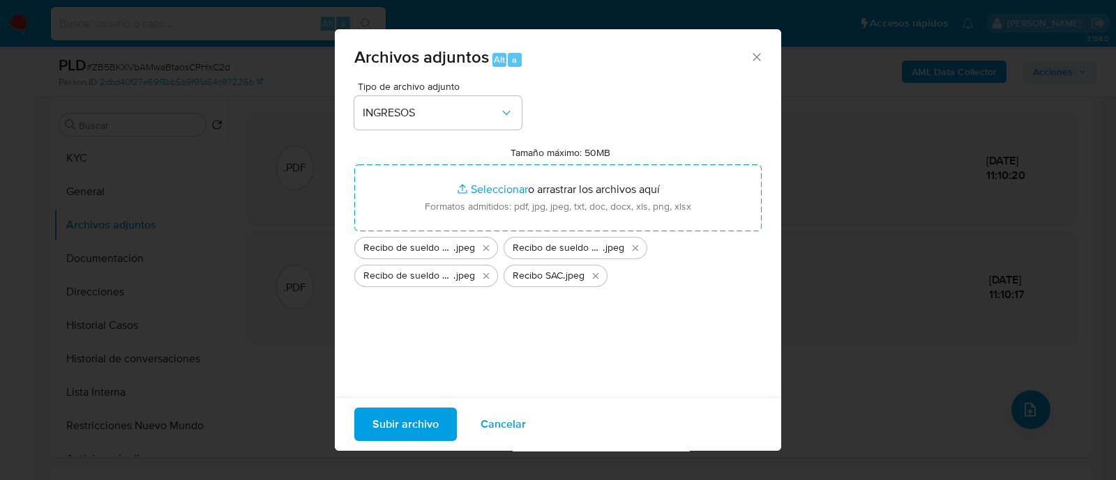
click at [378, 425] on span "Subir archivo" at bounding box center [405, 424] width 66 height 31
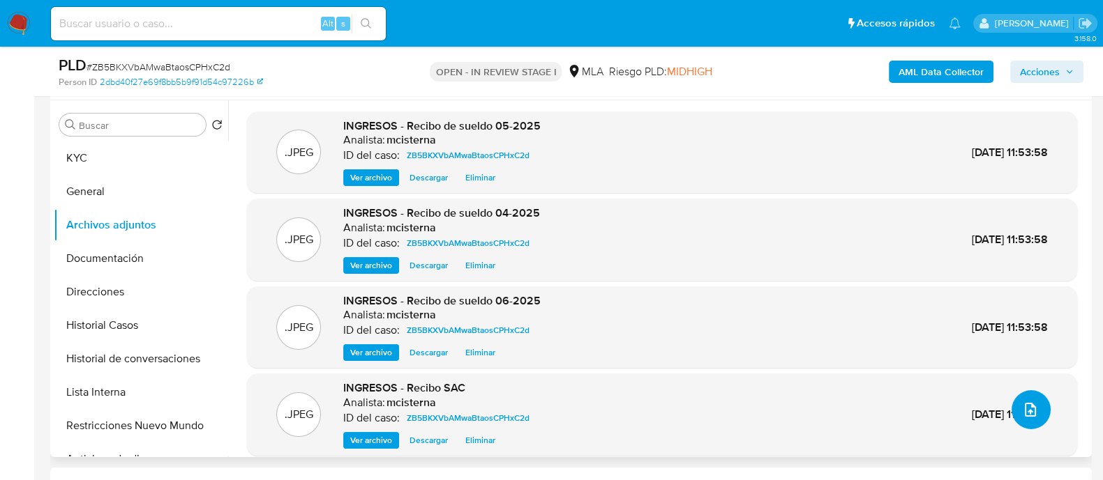
click at [1022, 403] on icon "upload-file" at bounding box center [1030, 410] width 17 height 17
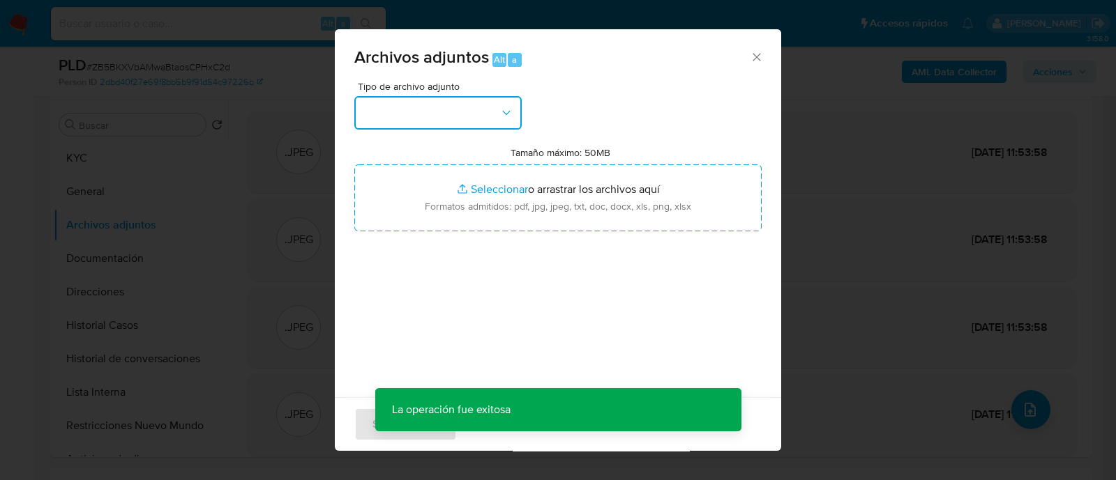
click at [443, 107] on button "button" at bounding box center [437, 112] width 167 height 33
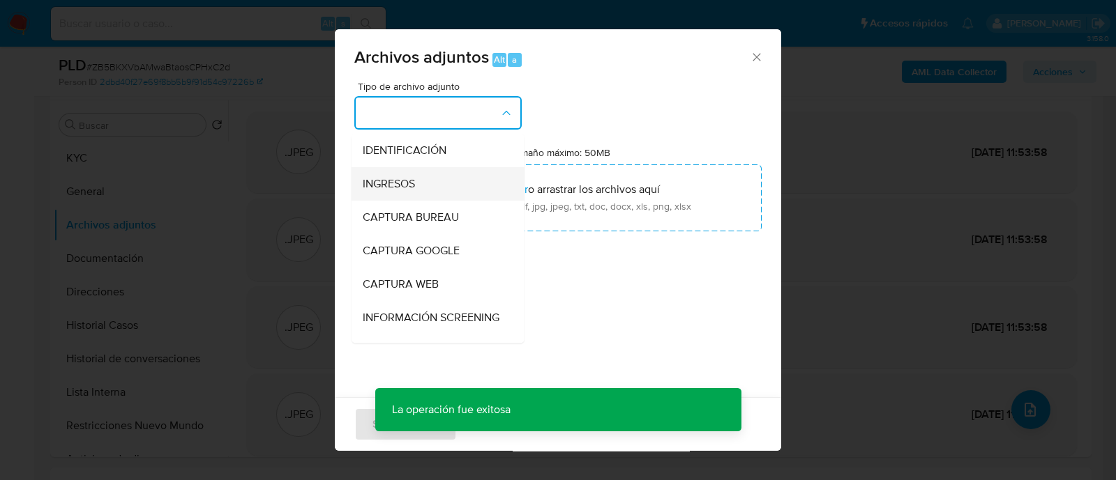
click at [426, 183] on div "INGRESOS" at bounding box center [434, 183] width 142 height 33
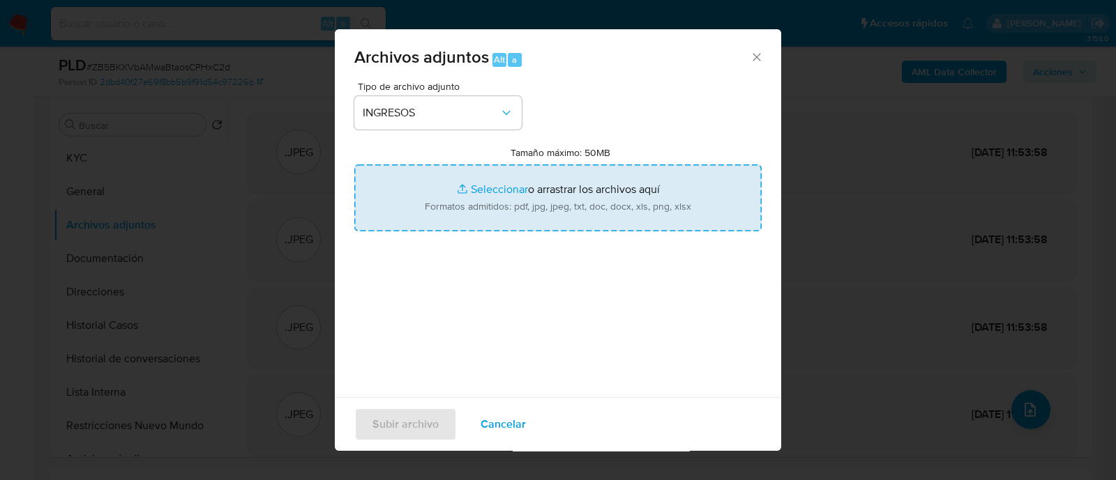
type input "C:\fakepath\Acta Conciliatoria.pdf"
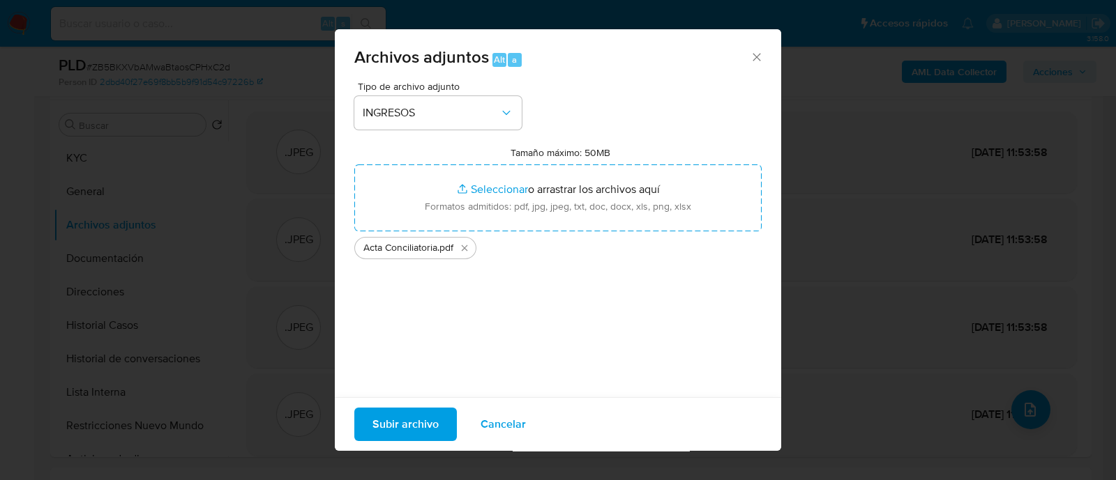
click at [390, 435] on span "Subir archivo" at bounding box center [405, 424] width 66 height 31
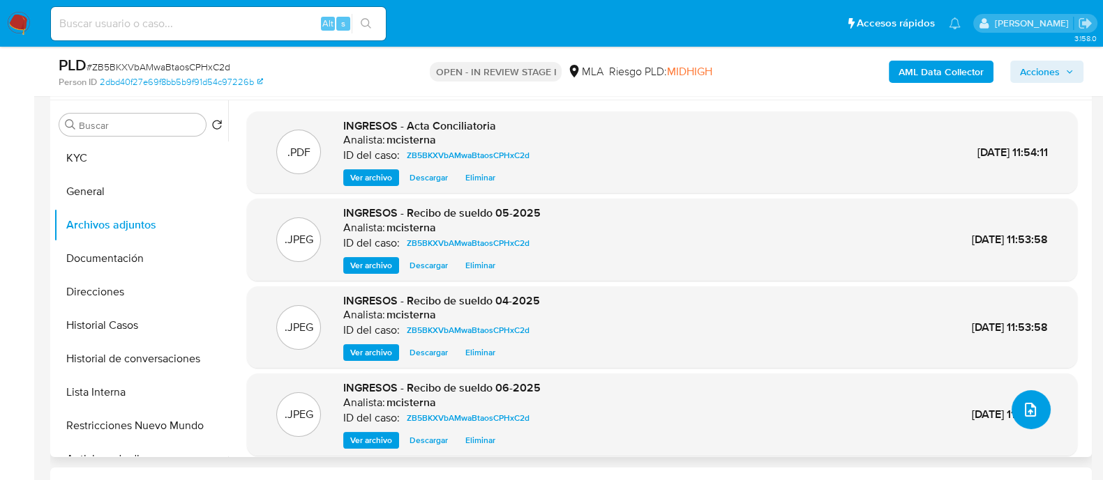
click at [1033, 414] on button "upload-file" at bounding box center [1030, 410] width 39 height 39
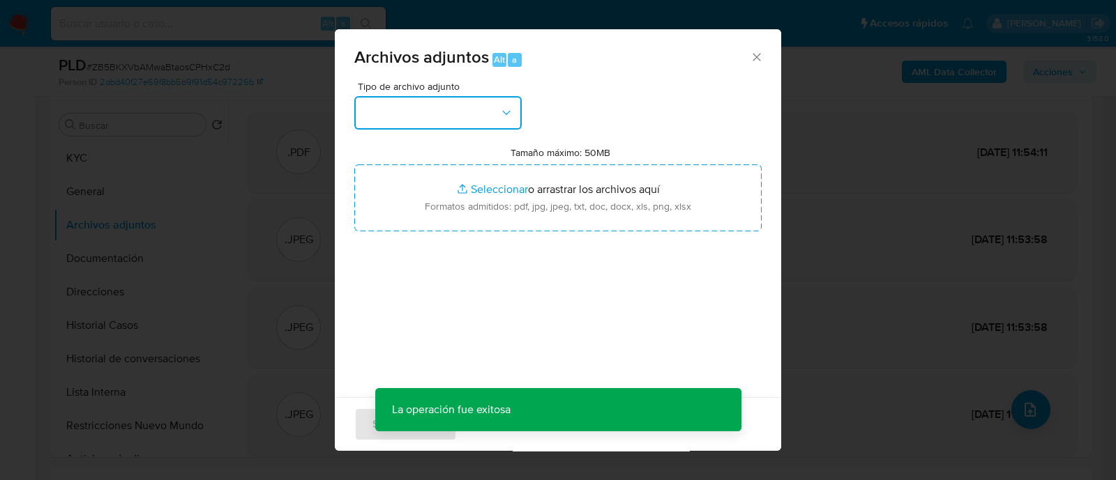
click at [395, 104] on button "button" at bounding box center [437, 112] width 167 height 33
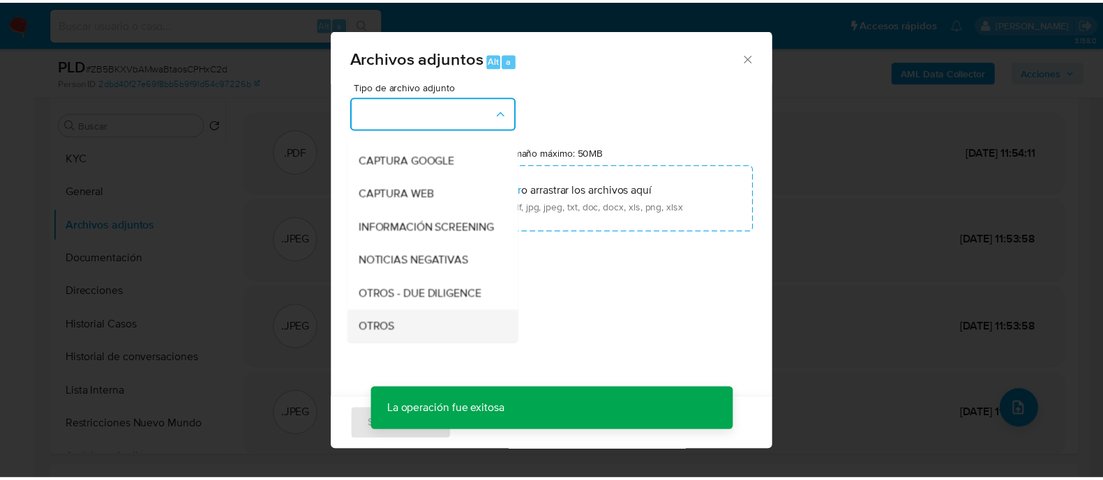
scroll to position [174, 0]
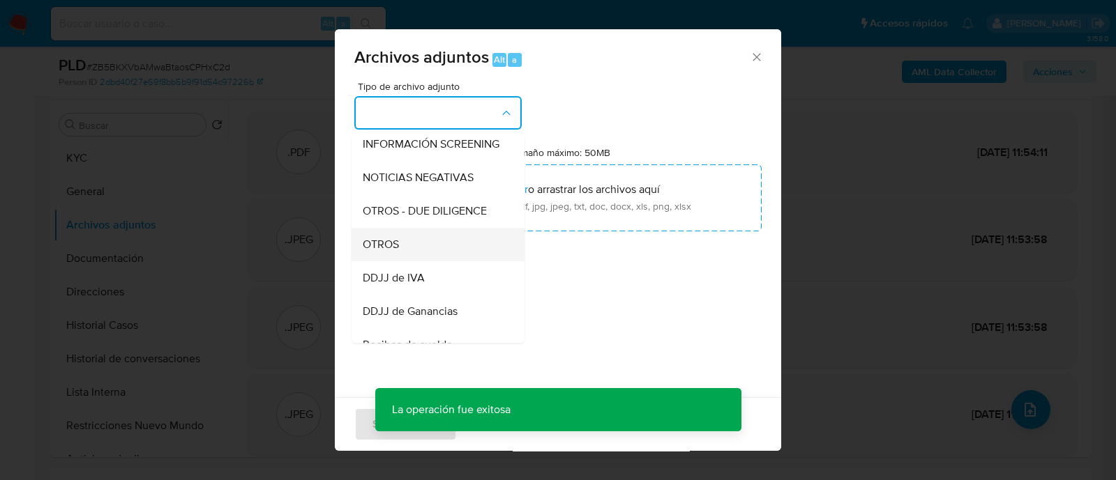
click at [393, 252] on span "OTROS" at bounding box center [381, 245] width 36 height 14
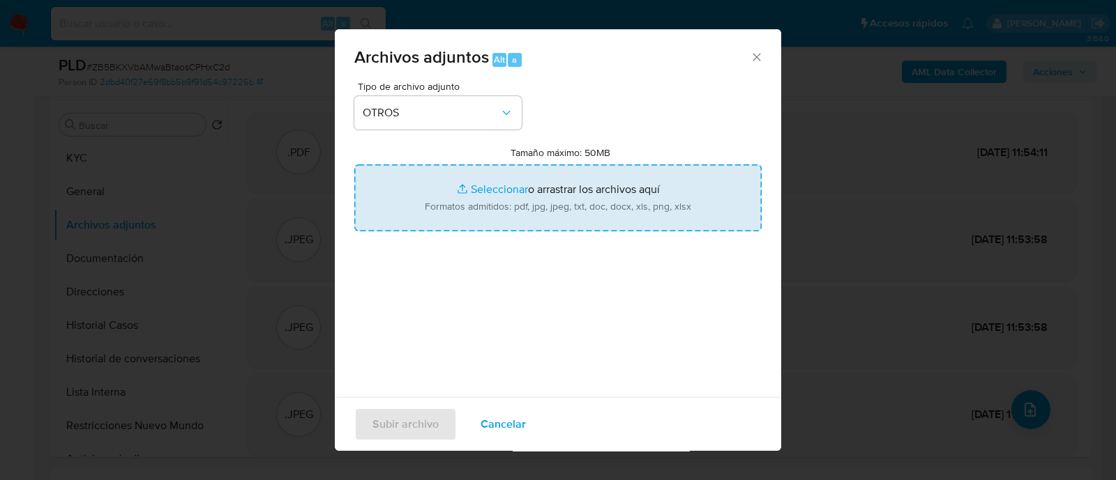
type input "C:\fakepath\Calculador - Recibos de sueldo.xlsx"
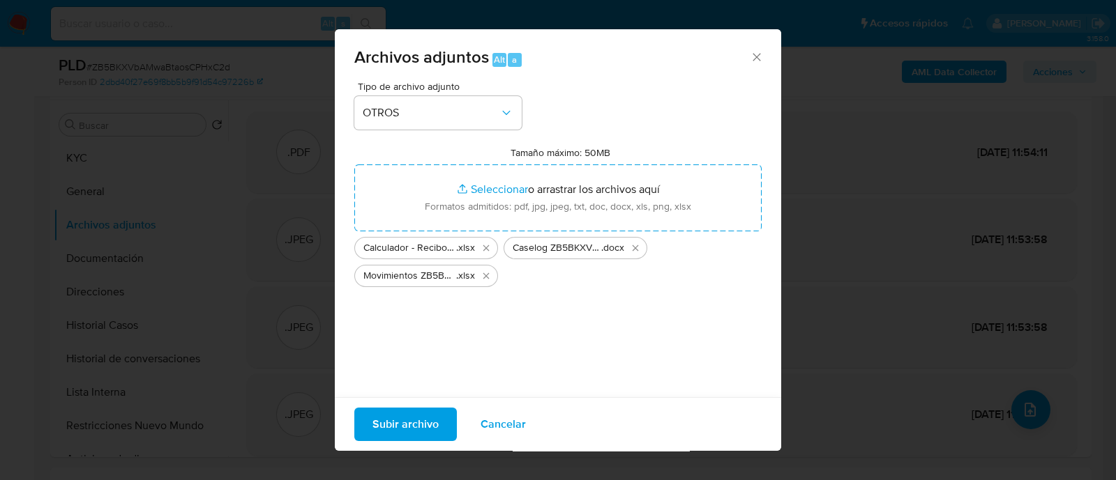
click at [394, 422] on span "Subir archivo" at bounding box center [405, 424] width 66 height 31
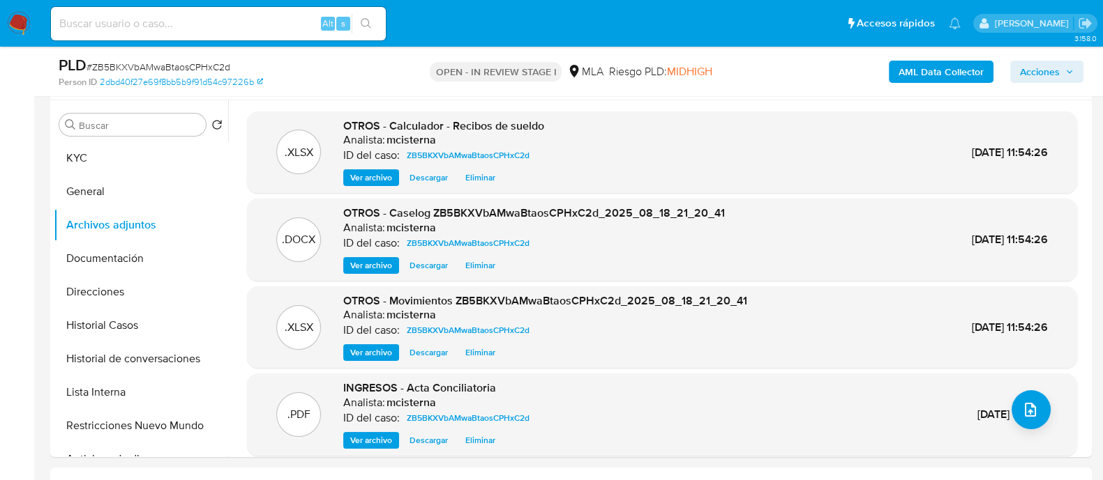
click at [1043, 68] on span "Acciones" at bounding box center [1040, 72] width 40 height 22
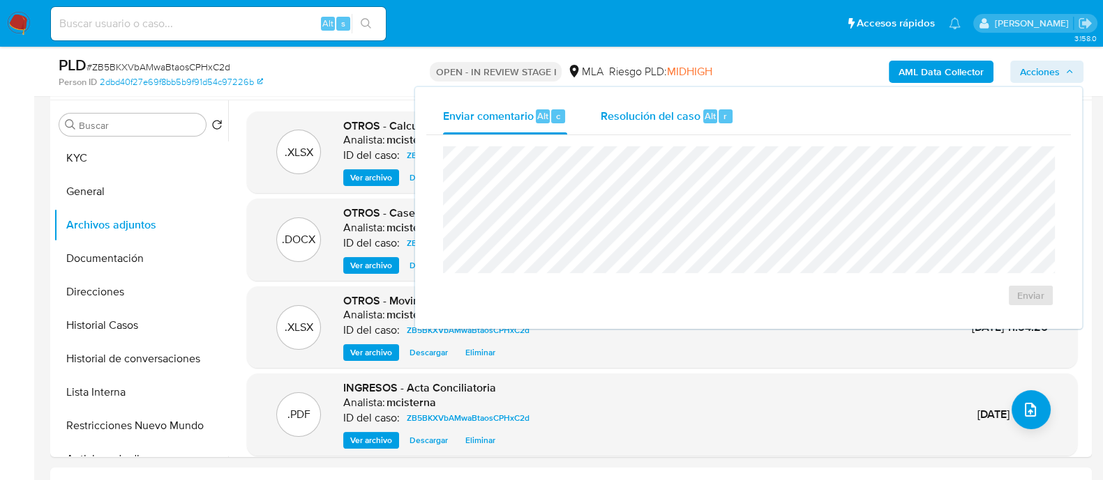
click at [632, 125] on div "Resolución del caso Alt r" at bounding box center [666, 116] width 133 height 36
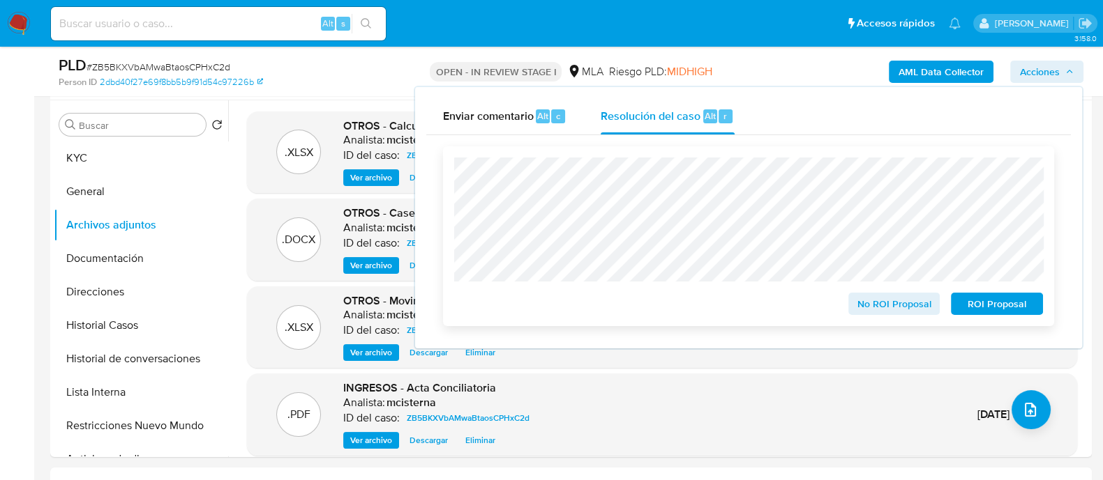
click at [876, 300] on span "No ROI Proposal" at bounding box center [894, 304] width 73 height 20
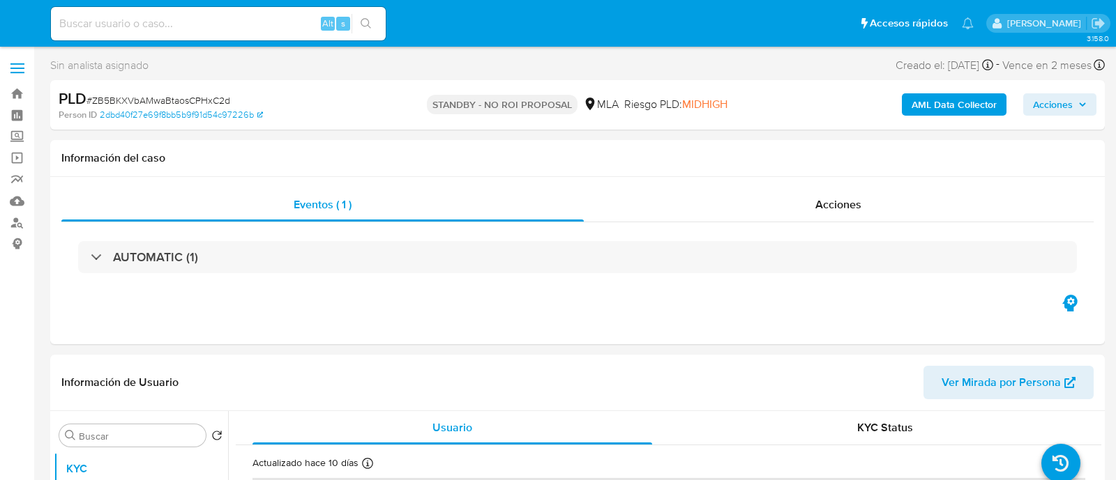
select select "10"
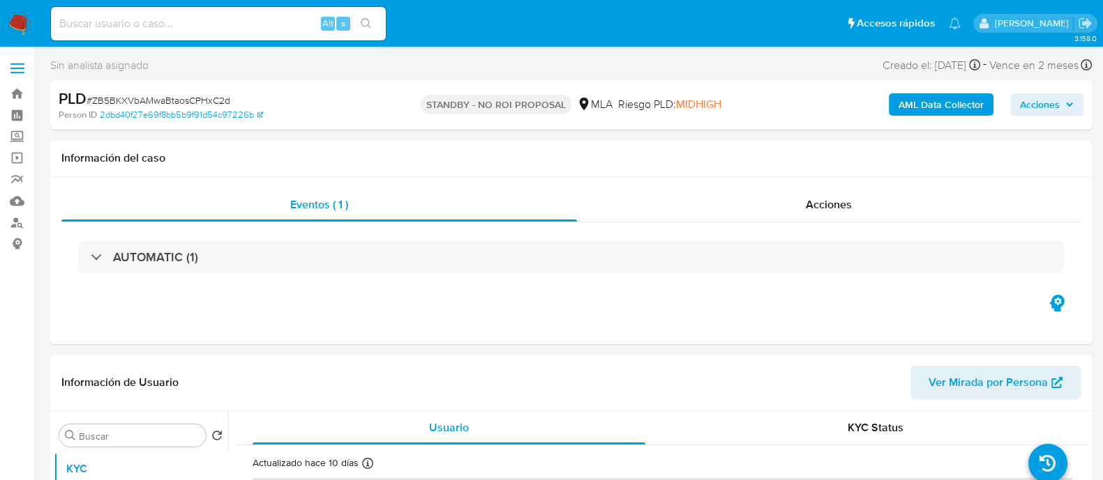
click at [269, 16] on input at bounding box center [218, 24] width 335 height 18
paste input "ZtGRlTQxpxotNZzQfWoNesjD"
type input "ZtGRlTQxpxotNZzQfWoNesjD"
click at [370, 27] on icon "search-icon" at bounding box center [366, 23] width 11 height 11
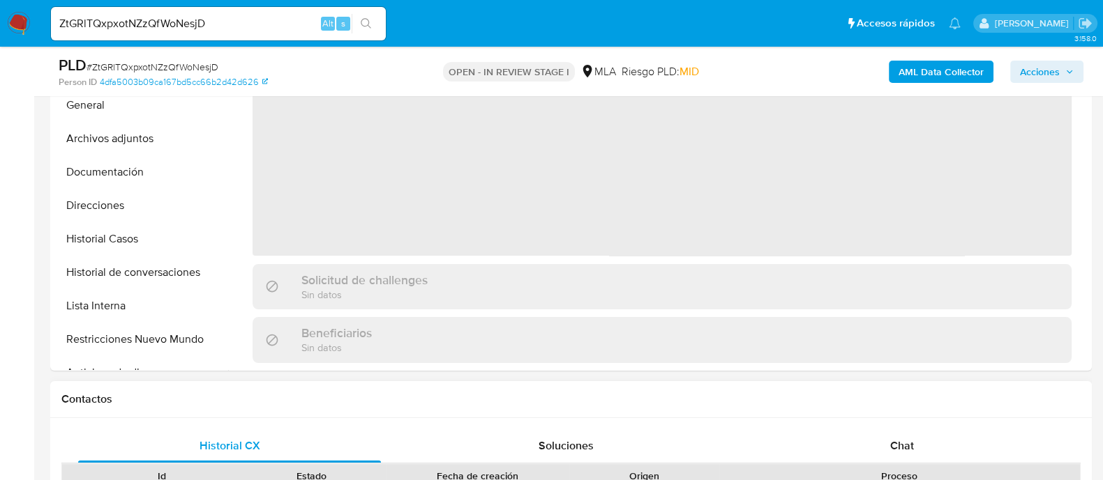
scroll to position [436, 0]
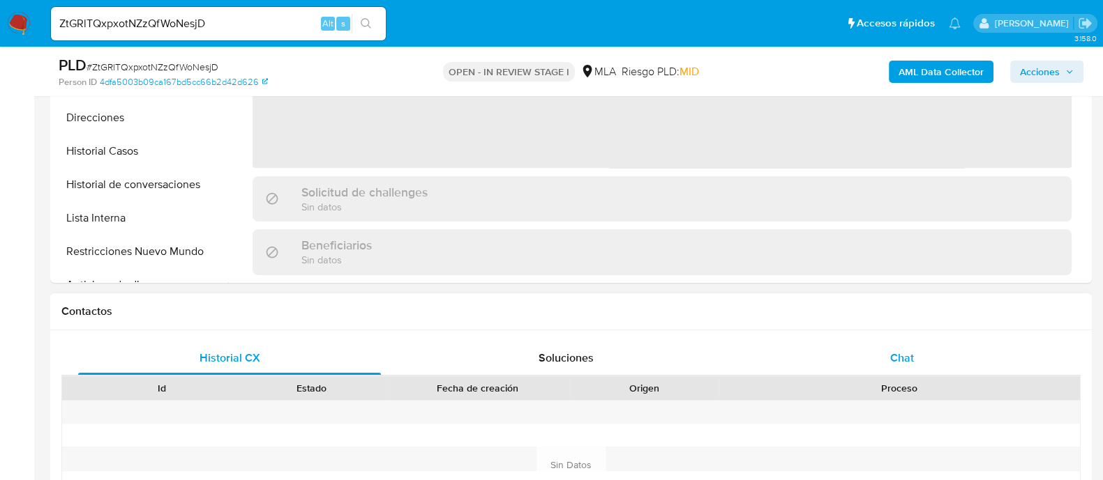
click at [900, 364] on span "Chat" at bounding box center [902, 358] width 24 height 16
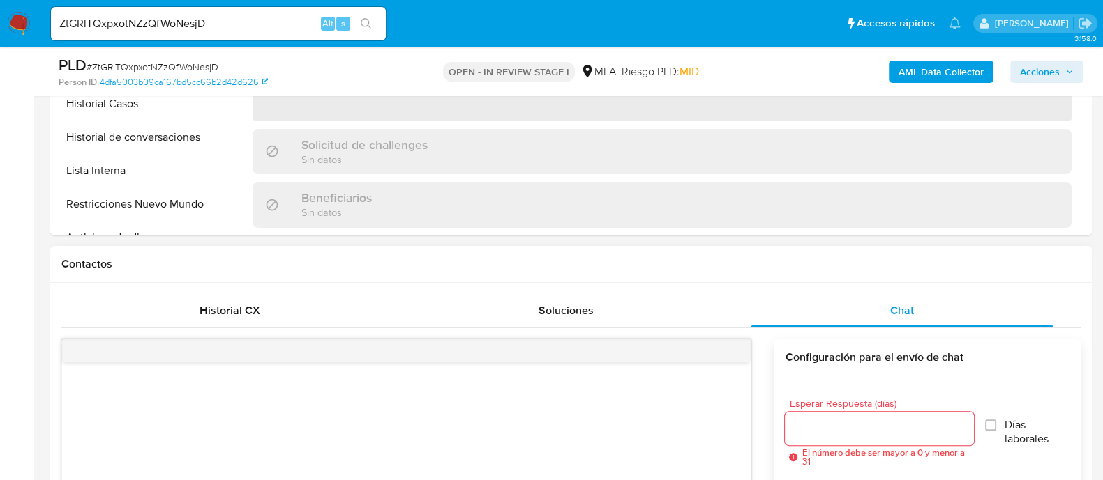
select select "10"
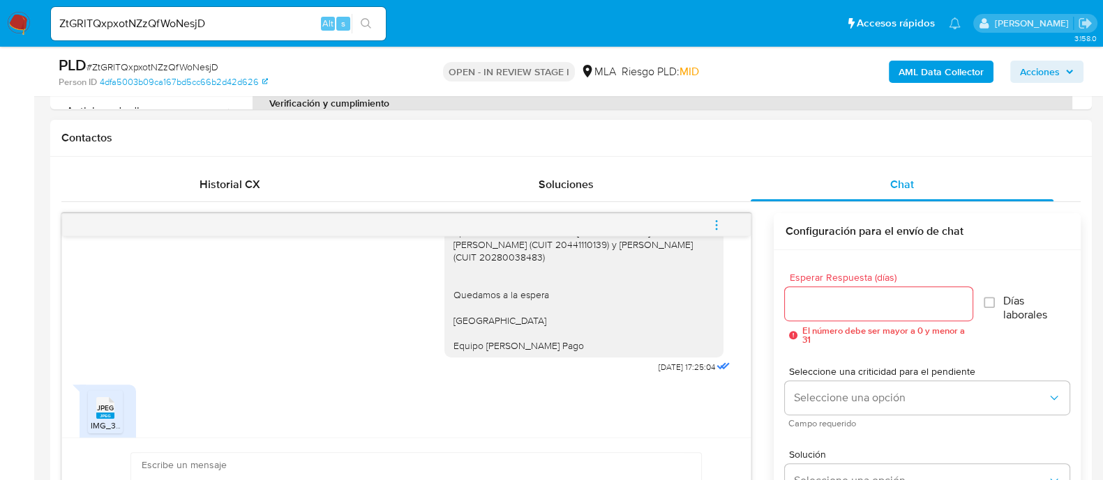
scroll to position [1341, 0]
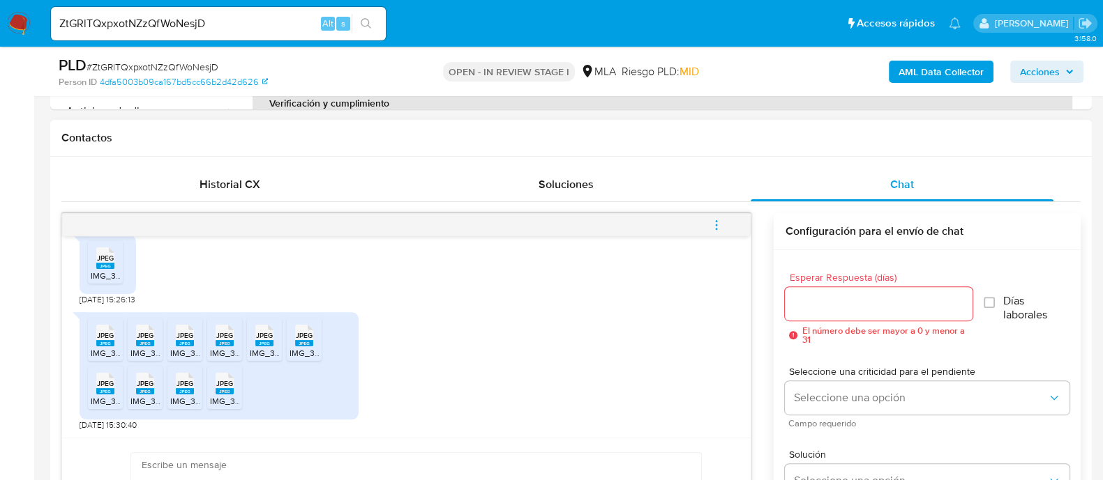
click at [96, 263] on rect at bounding box center [105, 266] width 18 height 6
click at [108, 350] on span "IMG_3444.jpeg" at bounding box center [120, 353] width 59 height 12
click at [146, 348] on span "IMG_3451.jpeg" at bounding box center [158, 353] width 56 height 12
click at [183, 349] on span "IMG_3448.jpeg" at bounding box center [199, 353] width 59 height 12
click at [224, 349] on span "IMG_3446.jpeg" at bounding box center [239, 353] width 59 height 12
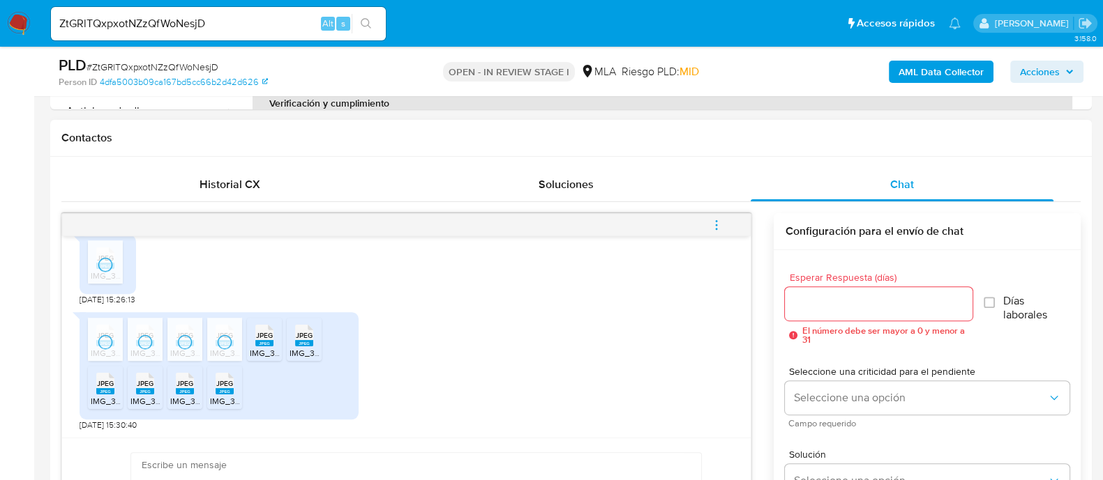
click at [268, 345] on rect at bounding box center [264, 343] width 18 height 6
click at [314, 345] on div "JPEG JPEG" at bounding box center [303, 334] width 29 height 27
drag, startPoint x: 219, startPoint y: 398, endPoint x: 176, endPoint y: 399, distance: 43.3
click at [219, 398] on span "IMG_3445.jpeg" at bounding box center [239, 401] width 59 height 12
click at [176, 399] on span "IMG_3449.jpeg" at bounding box center [199, 401] width 59 height 12
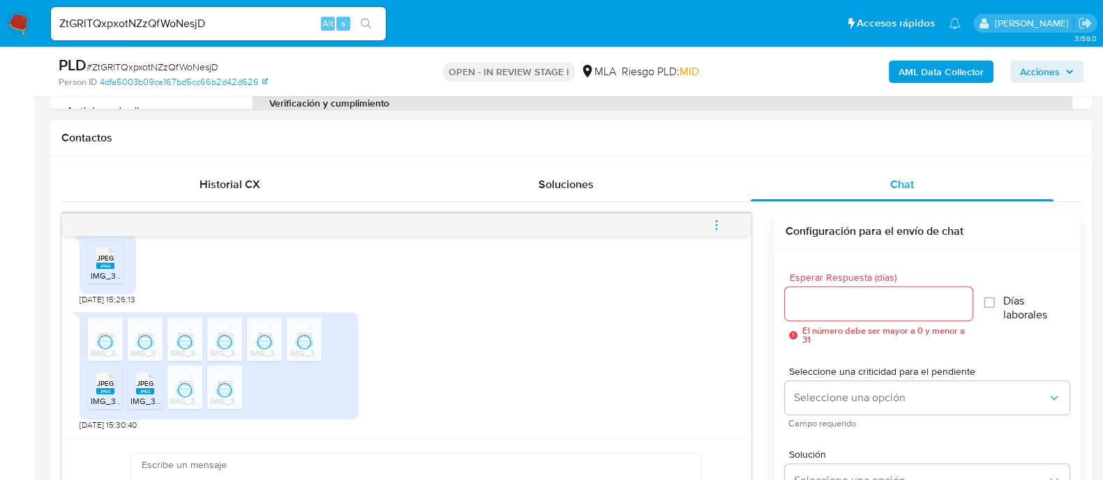
click at [139, 398] on span "IMG_3443.jpeg" at bounding box center [159, 401] width 59 height 12
click at [105, 395] on span "IMG_3450.jpeg" at bounding box center [120, 401] width 59 height 12
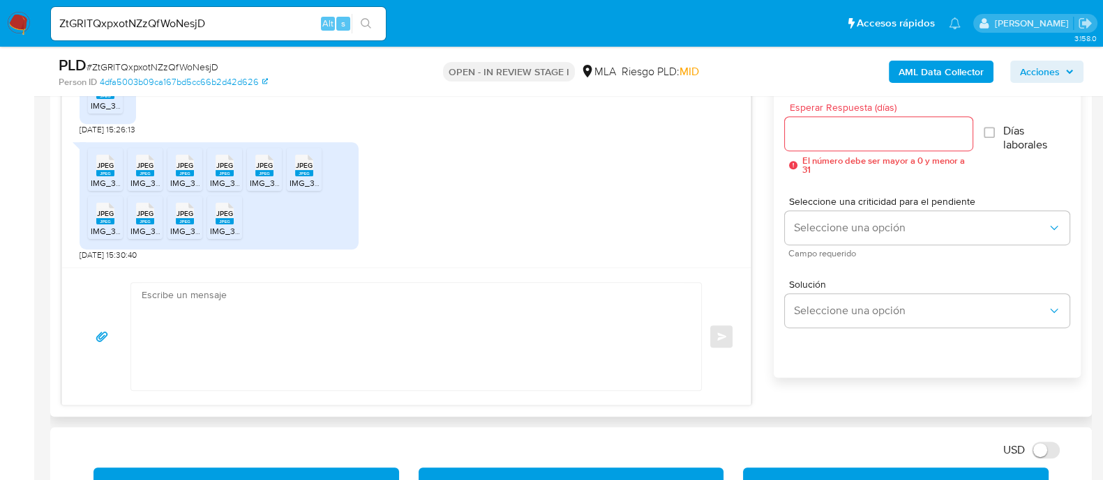
scroll to position [785, 0]
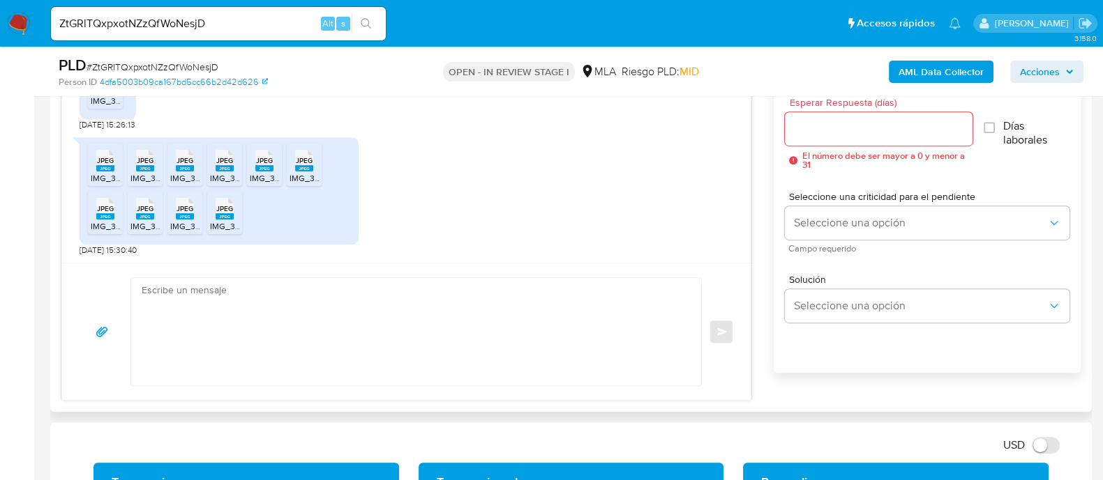
click at [401, 319] on textarea at bounding box center [413, 331] width 542 height 107
paste textarea "Hola Muchas gracias por tu respuesta. Confirmamos recepción de la documentación…"
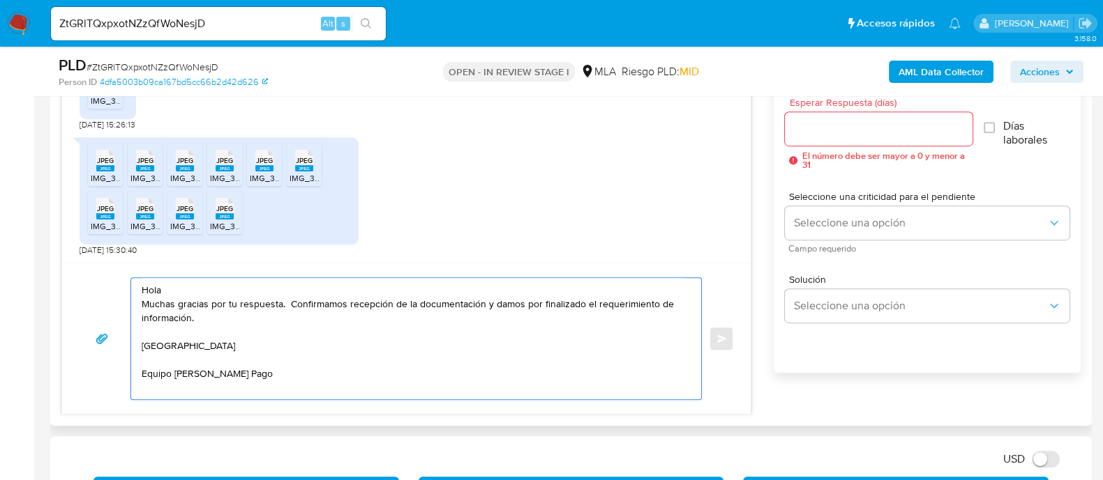
click at [393, 294] on textarea "Hola Muchas gracias por tu respuesta. Confirmamos recepción de la documentación…" at bounding box center [413, 338] width 542 height 121
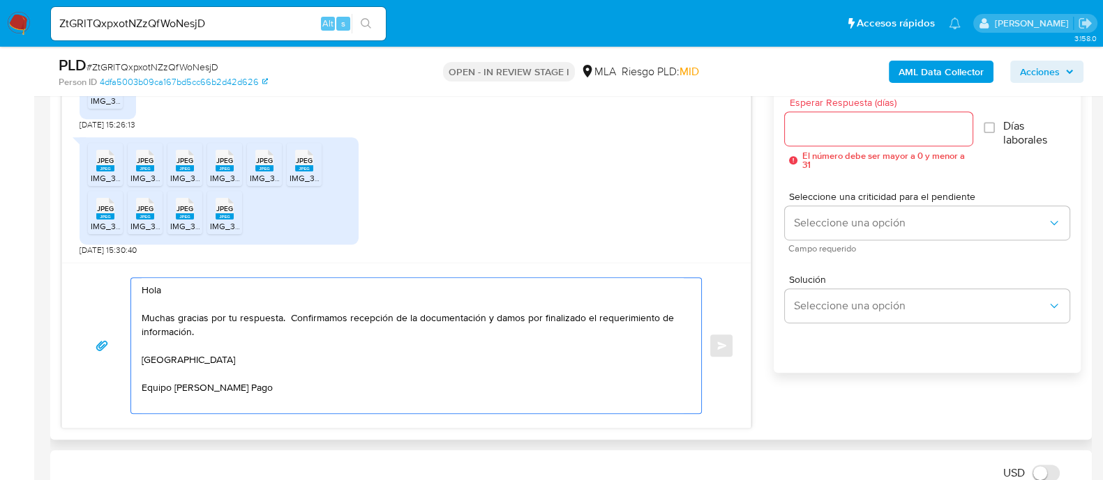
type textarea "Hola Muchas gracias por tu respuesta. Confirmamos recepción de la documentación…"
click at [840, 132] on input "Esperar Respuesta (días)" at bounding box center [878, 129] width 187 height 18
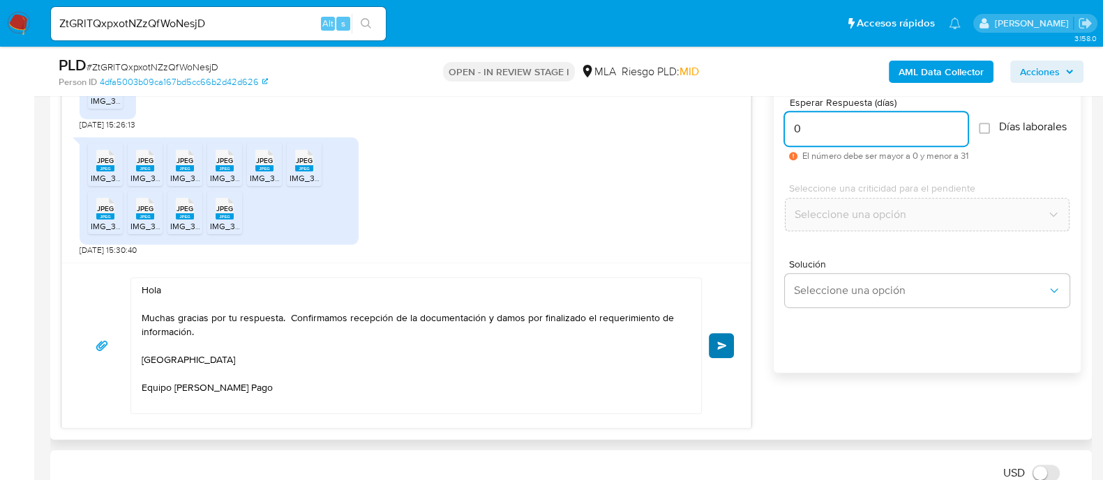
type input "0"
click at [718, 354] on button "Enviar" at bounding box center [721, 345] width 25 height 25
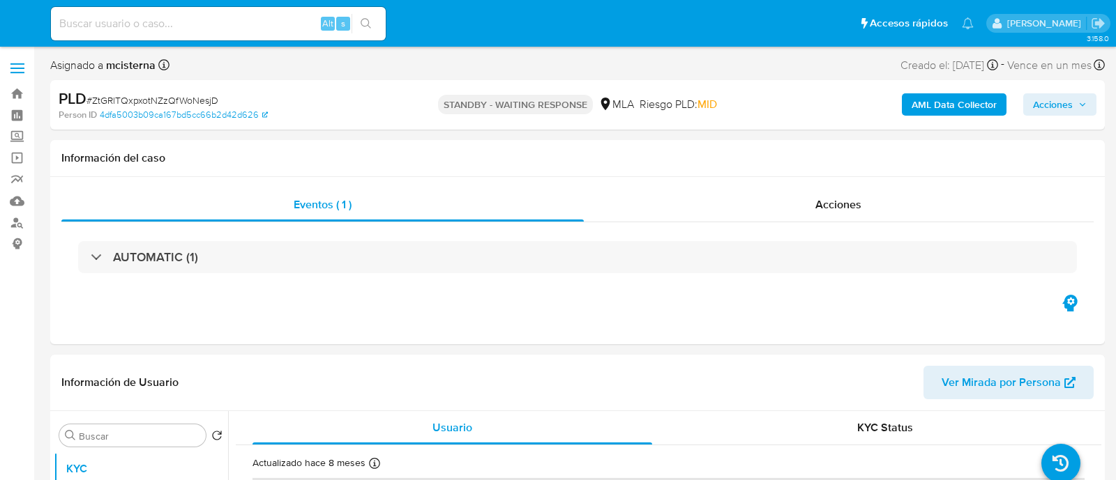
select select "10"
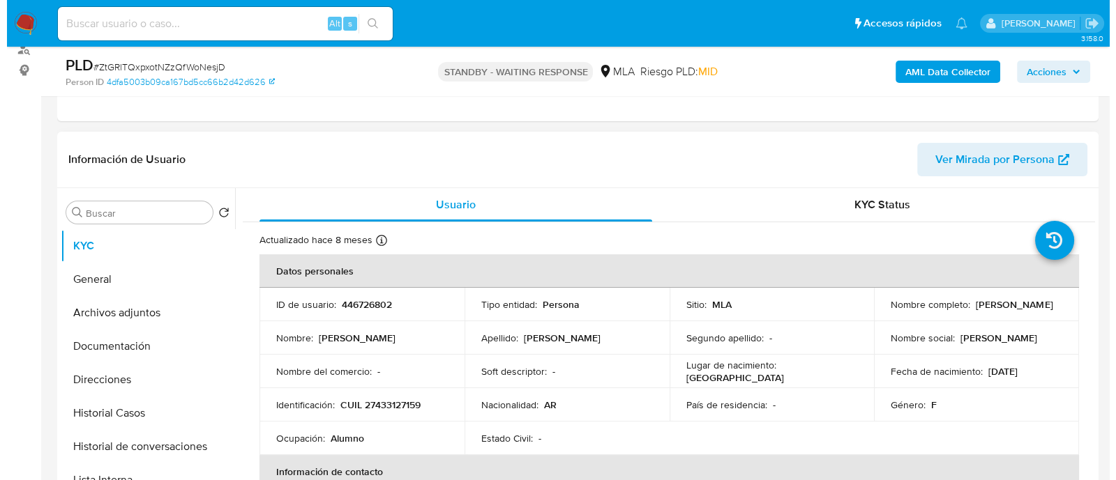
scroll to position [174, 0]
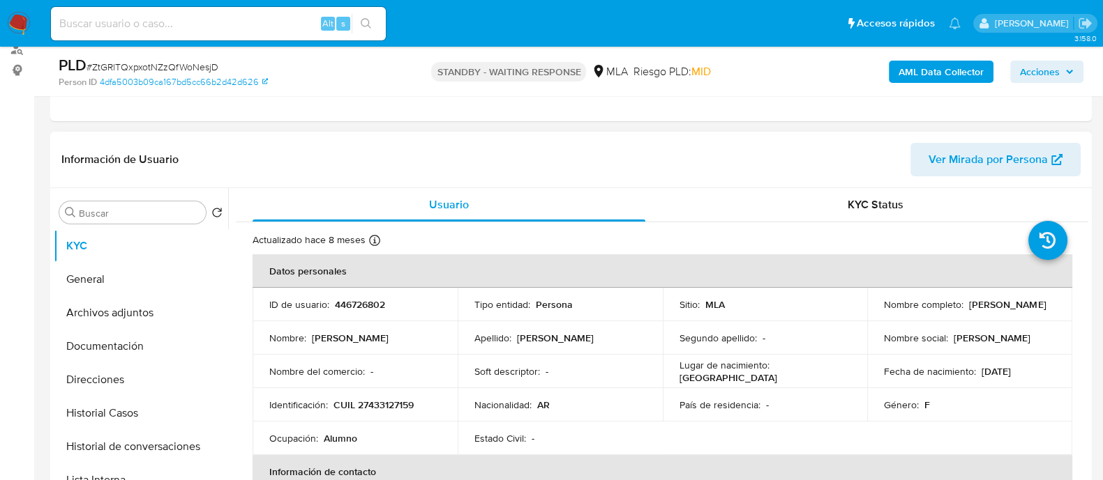
click at [380, 409] on p "CUIL 27433127159" at bounding box center [373, 405] width 80 height 13
click at [379, 409] on p "CUIL 27433127159" at bounding box center [373, 405] width 80 height 13
copy p "27433127159"
click at [344, 303] on p "446726802" at bounding box center [360, 304] width 50 height 13
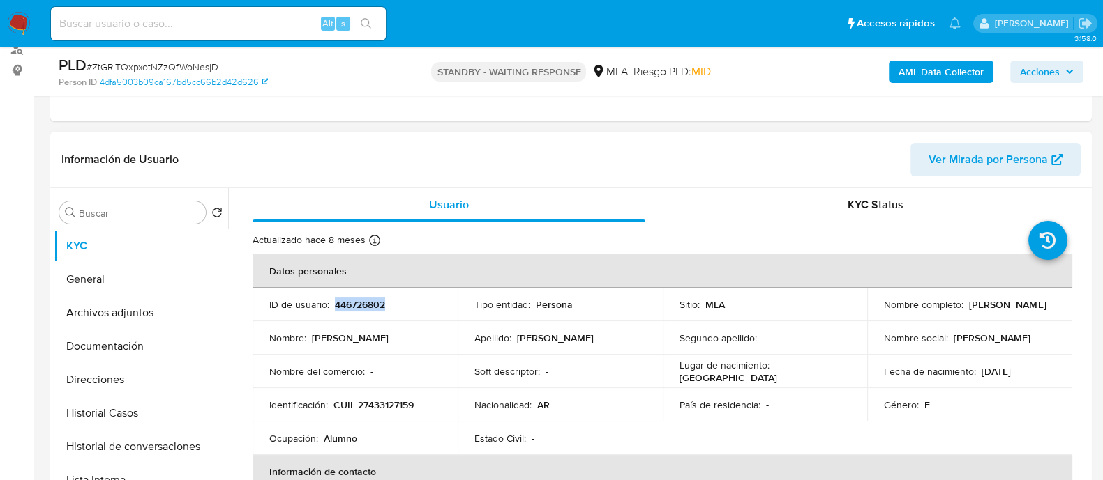
click at [344, 303] on p "446726802" at bounding box center [360, 304] width 50 height 13
copy p "446726802"
click at [162, 441] on button "Historial de conversaciones" at bounding box center [135, 446] width 163 height 33
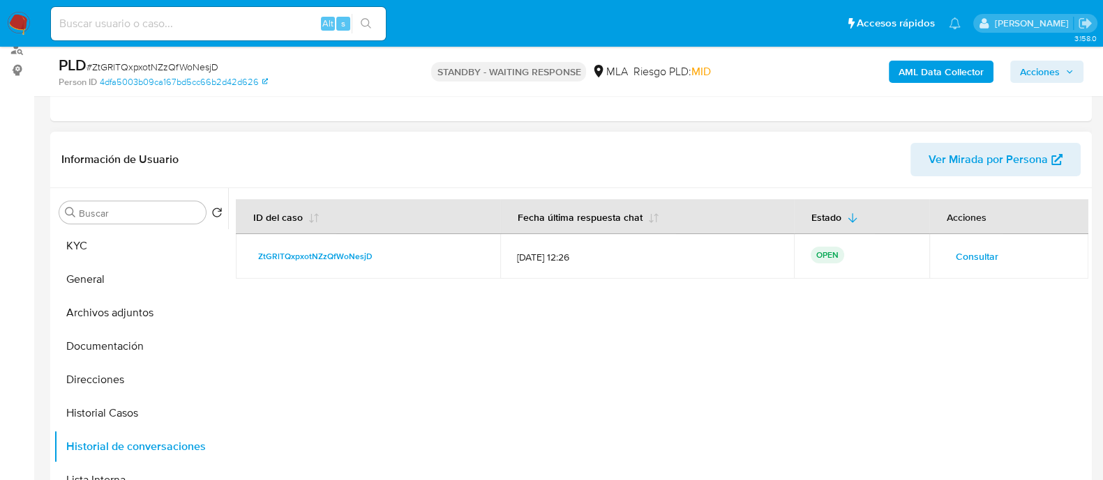
click at [962, 257] on span "Consultar" at bounding box center [976, 257] width 43 height 20
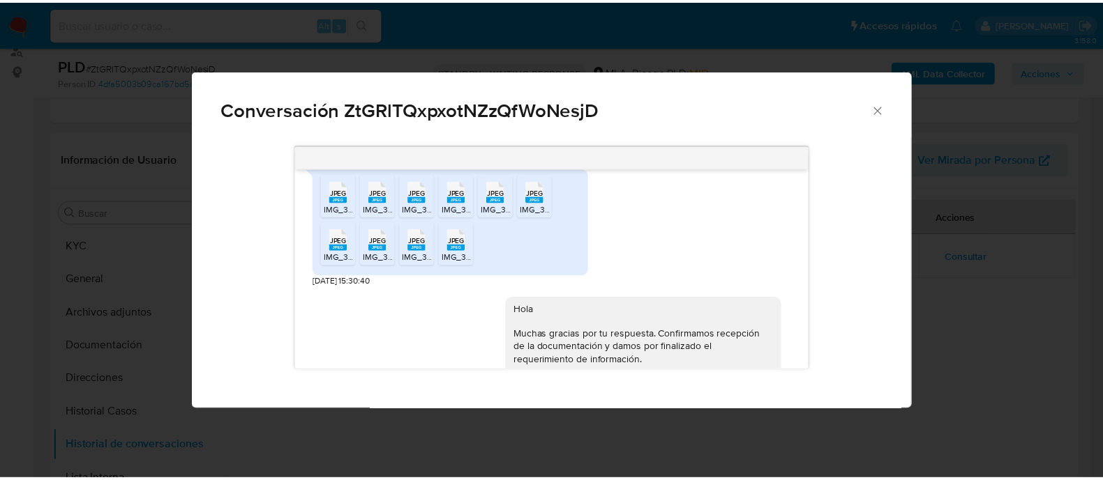
scroll to position [1498, 0]
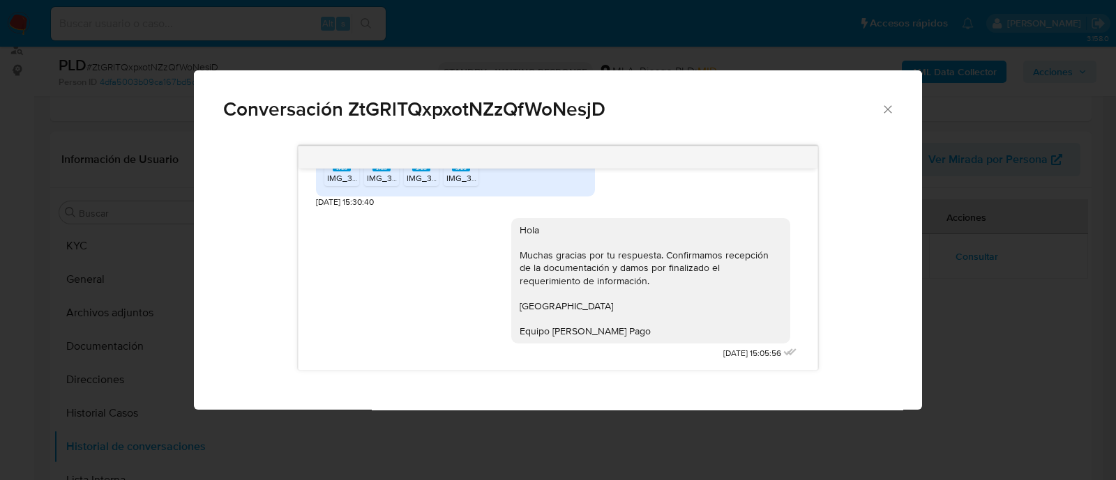
click at [155, 289] on div "Conversación ZtGRlTQxpxotNZzQfWoNesjD 18/08/2025 17:38:20 Hola, Esperamos que t…" at bounding box center [558, 240] width 1116 height 480
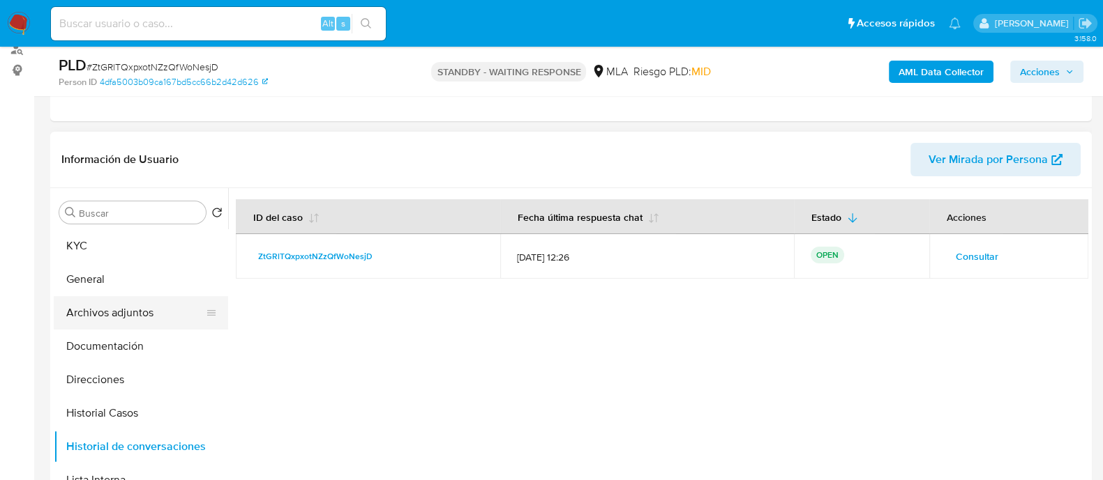
click at [160, 315] on button "Archivos adjuntos" at bounding box center [135, 312] width 163 height 33
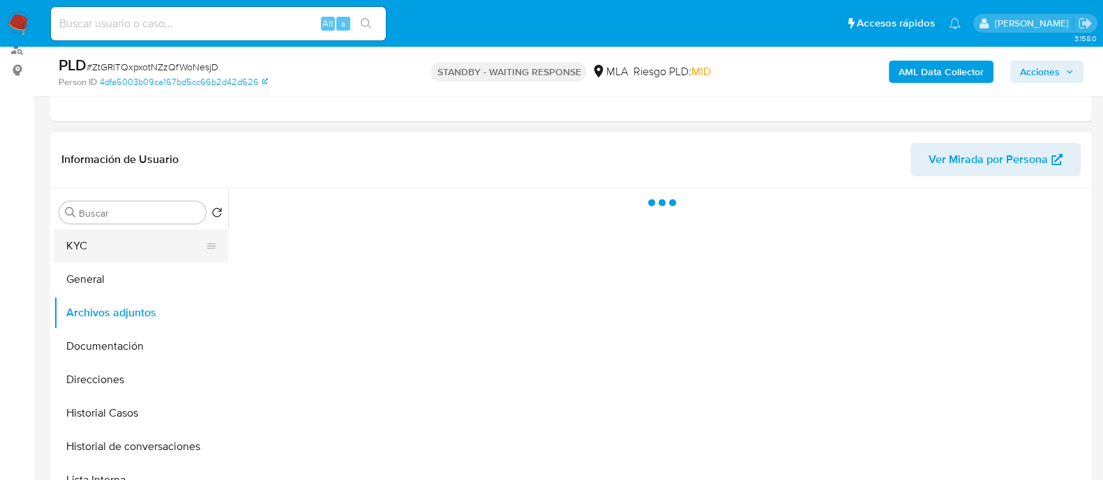
click at [117, 241] on button "KYC" at bounding box center [135, 245] width 163 height 33
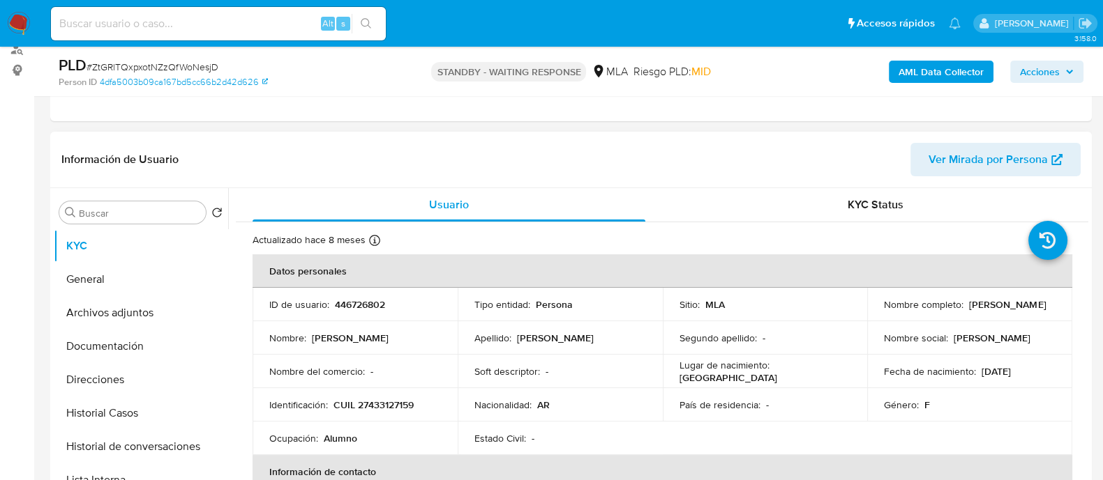
click at [356, 317] on td "ID de usuario : 446726802" at bounding box center [354, 304] width 205 height 33
click at [353, 308] on p "446726802" at bounding box center [360, 304] width 50 height 13
copy p "446726802"
click at [16, 22] on img at bounding box center [19, 24] width 24 height 24
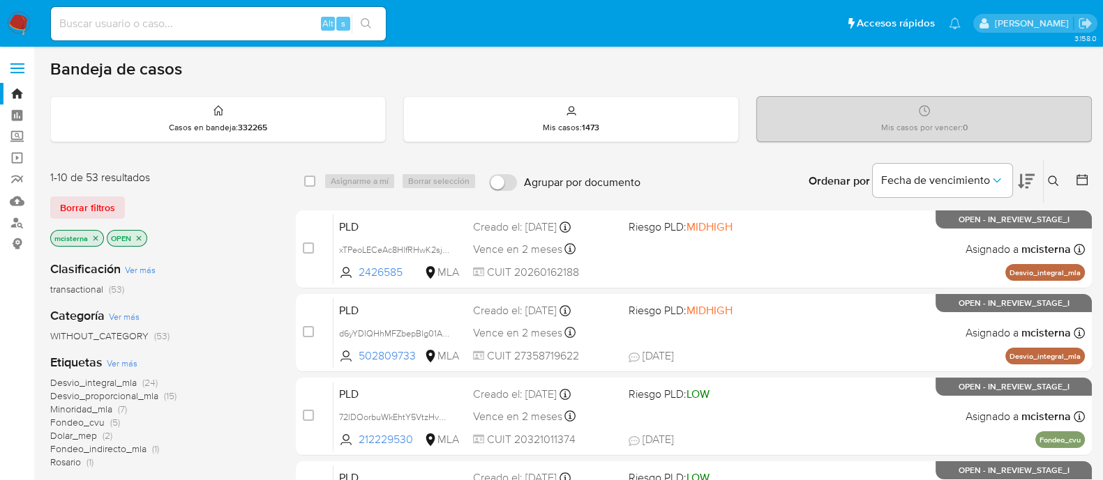
drag, startPoint x: 1063, startPoint y: 179, endPoint x: 1057, endPoint y: 175, distance: 7.5
click at [1062, 178] on button at bounding box center [1054, 181] width 23 height 17
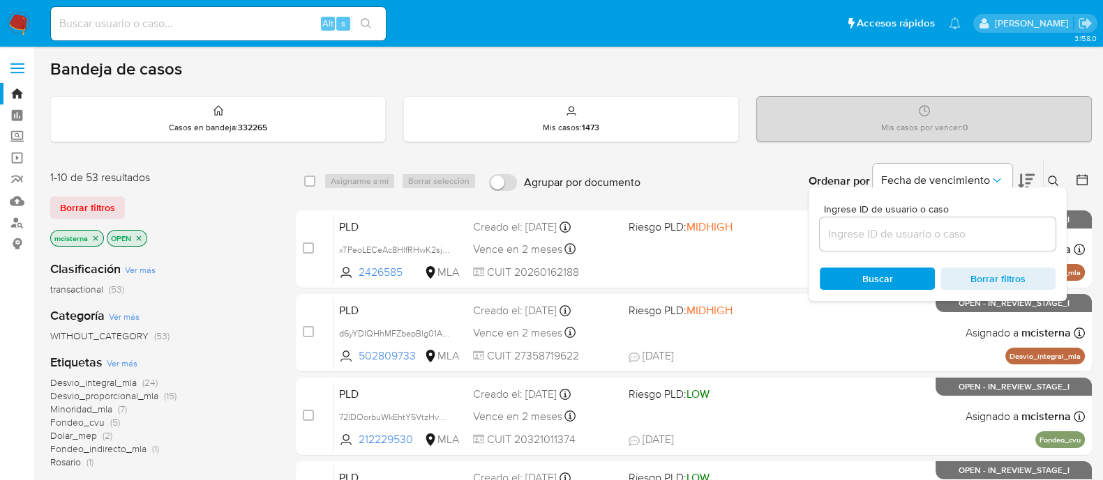
click at [964, 220] on div at bounding box center [937, 234] width 236 height 33
click at [962, 229] on input at bounding box center [937, 234] width 236 height 18
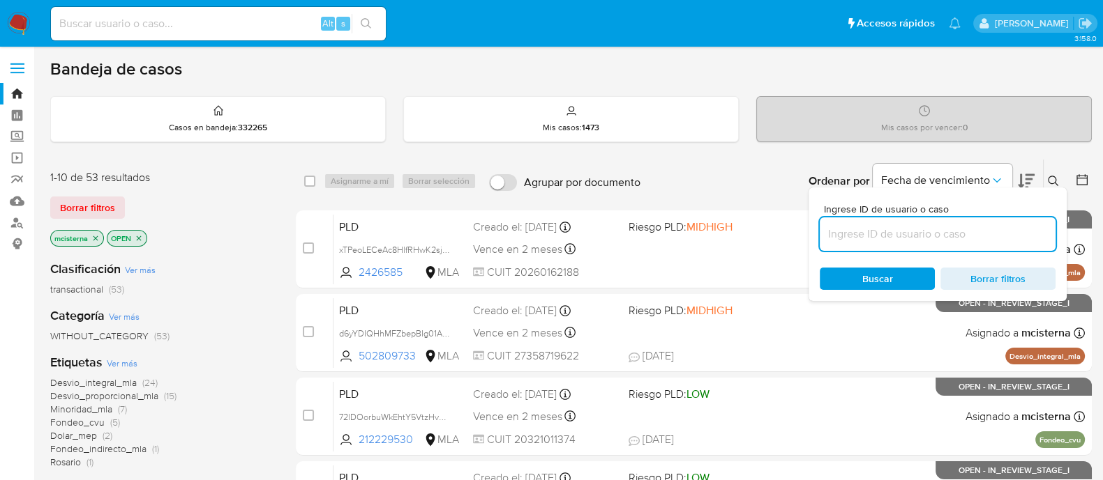
paste input "446726802"
type input "446726802"
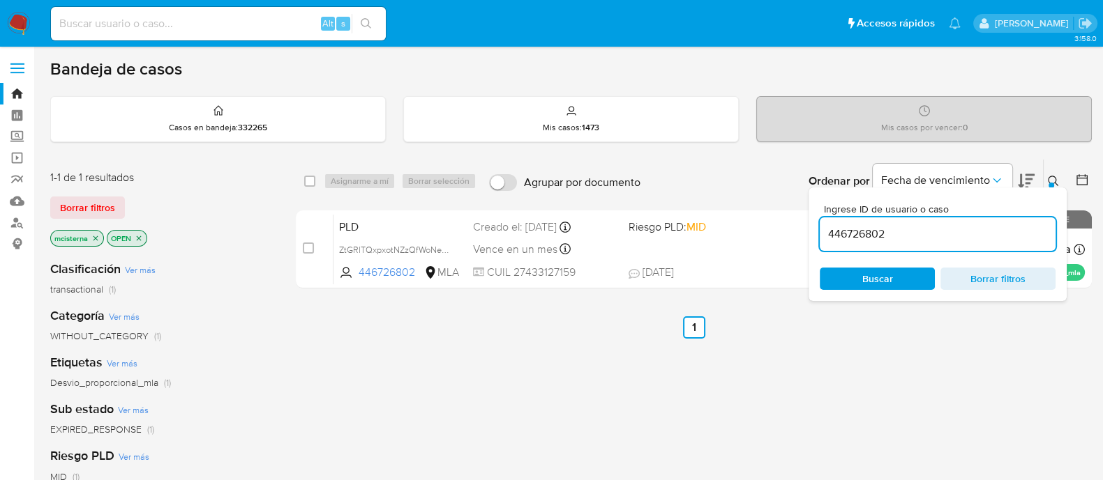
click at [314, 187] on div "select-all-cases-checkbox" at bounding box center [312, 181] width 17 height 17
click at [313, 184] on input "checkbox" at bounding box center [309, 181] width 11 height 11
checkbox input "true"
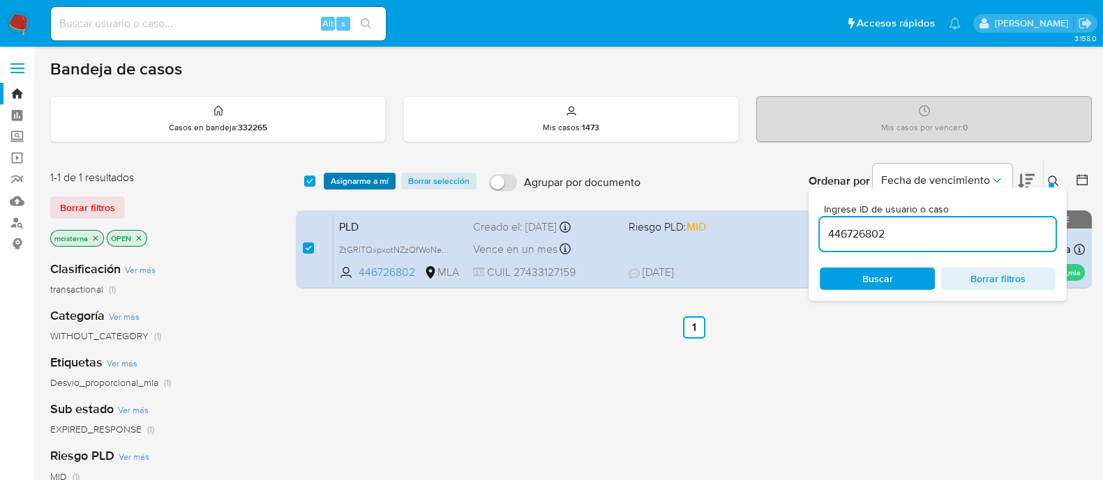
click at [335, 184] on span "Asignarme a mí" at bounding box center [360, 181] width 58 height 14
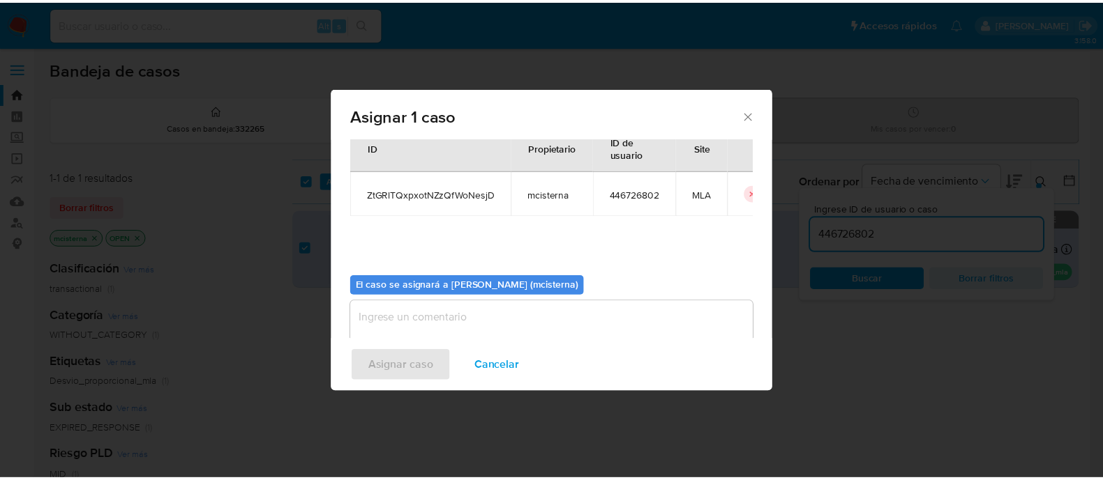
scroll to position [72, 0]
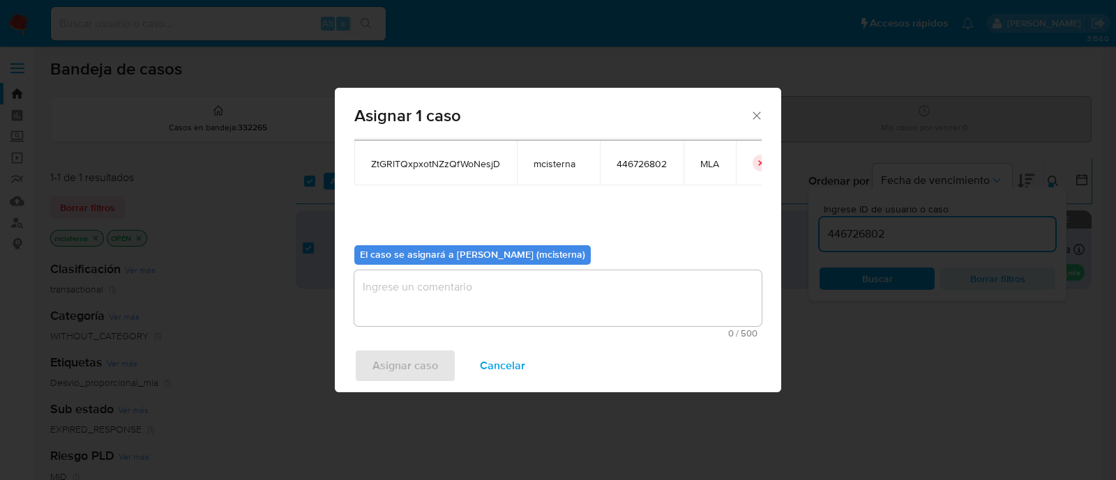
click at [480, 289] on textarea "assign-modal" at bounding box center [557, 299] width 407 height 56
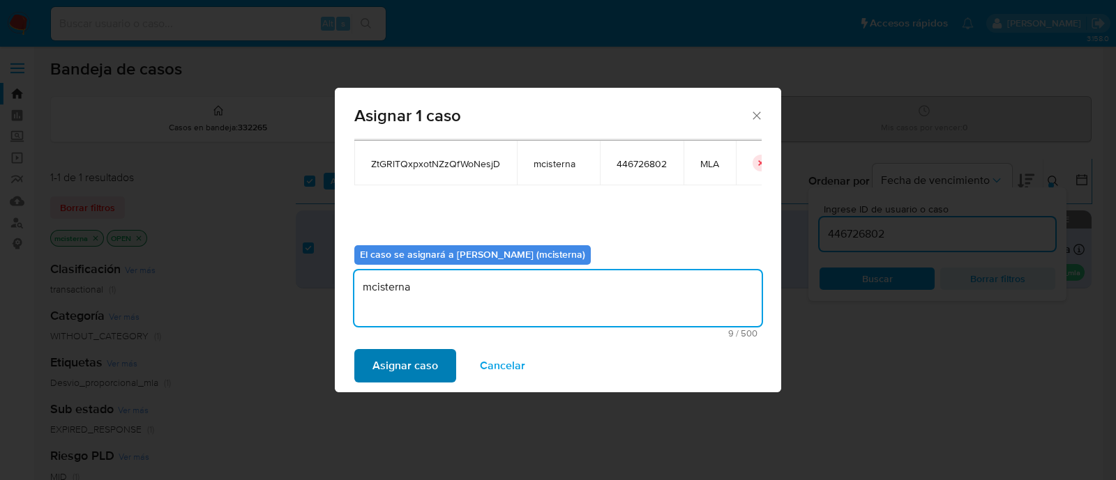
type textarea "mcisterna"
click at [404, 370] on span "Asignar caso" at bounding box center [405, 366] width 66 height 31
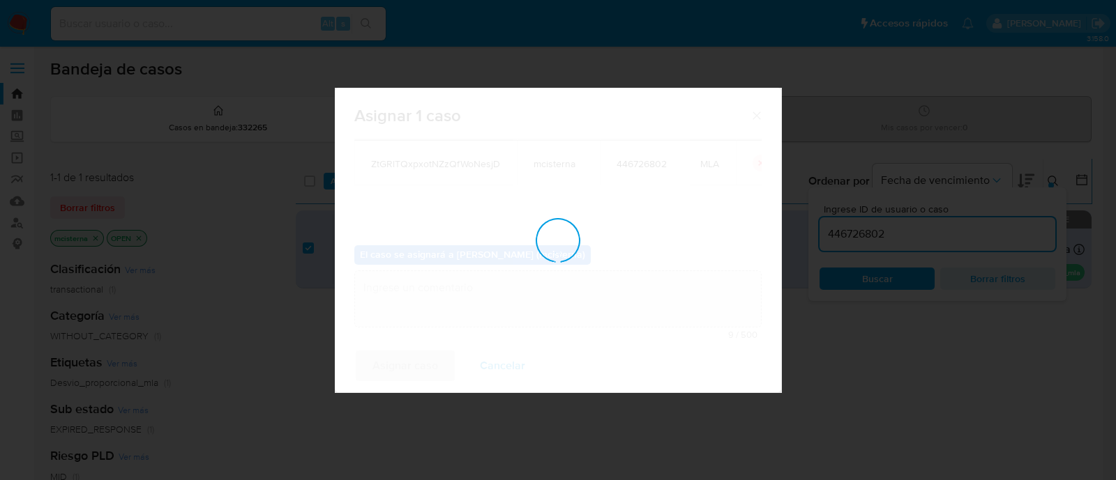
checkbox input "false"
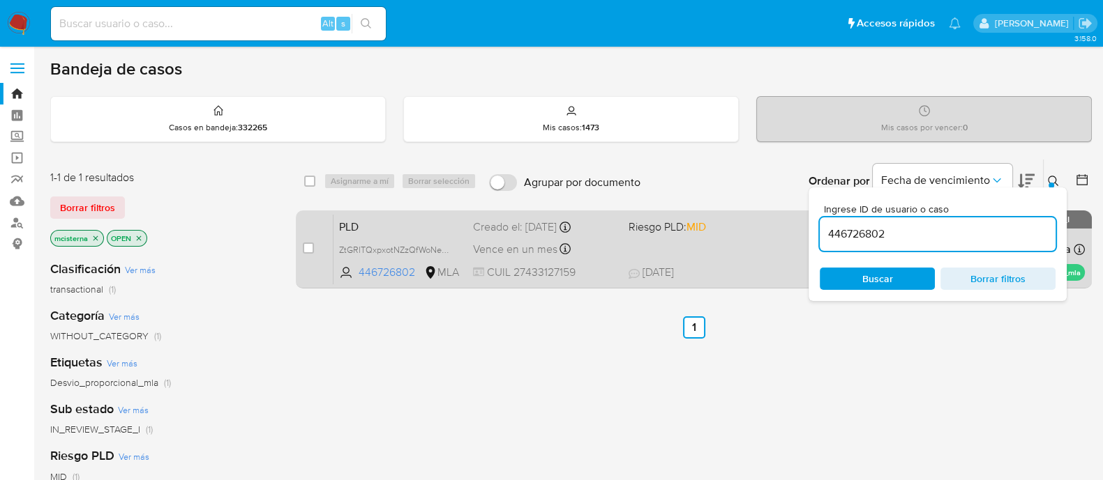
click at [734, 254] on div "PLD ZtGRlTQxpxotNZzQfWoNesjD 446726802 MLA Riesgo PLD: MID Creado el: [DATE] Cr…" at bounding box center [708, 249] width 751 height 70
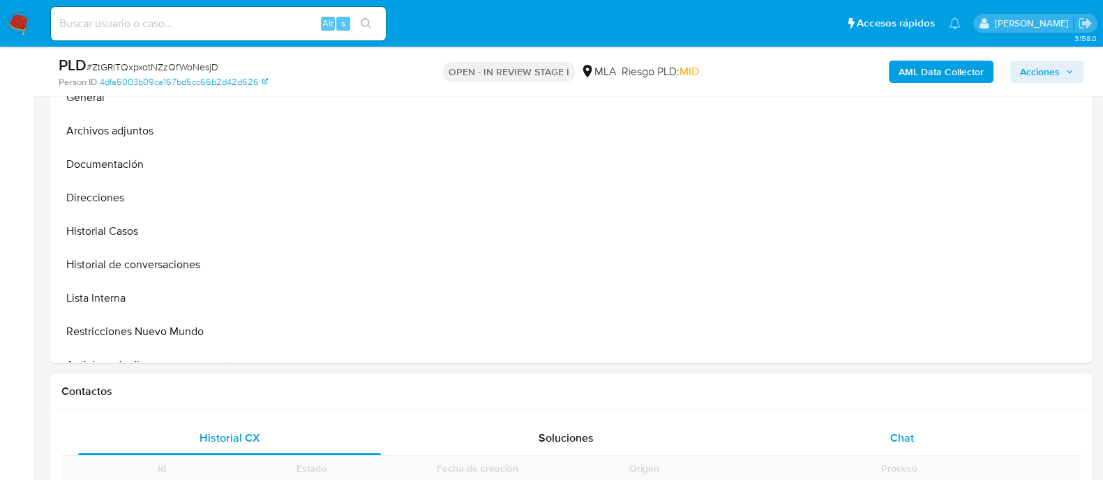
scroll to position [436, 0]
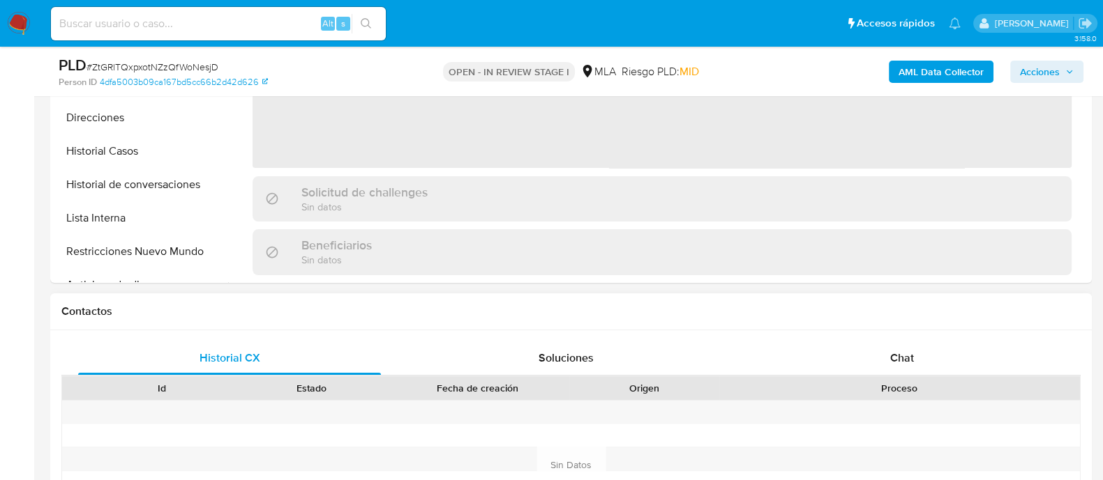
click at [892, 399] on div "Proceso" at bounding box center [899, 389] width 361 height 24
click at [777, 335] on div "Historial CX Soluciones Chat Id Estado Fecha de creación Origen Proceso Anterio…" at bounding box center [570, 465] width 1041 height 269
click at [802, 348] on div "Chat" at bounding box center [901, 358] width 303 height 33
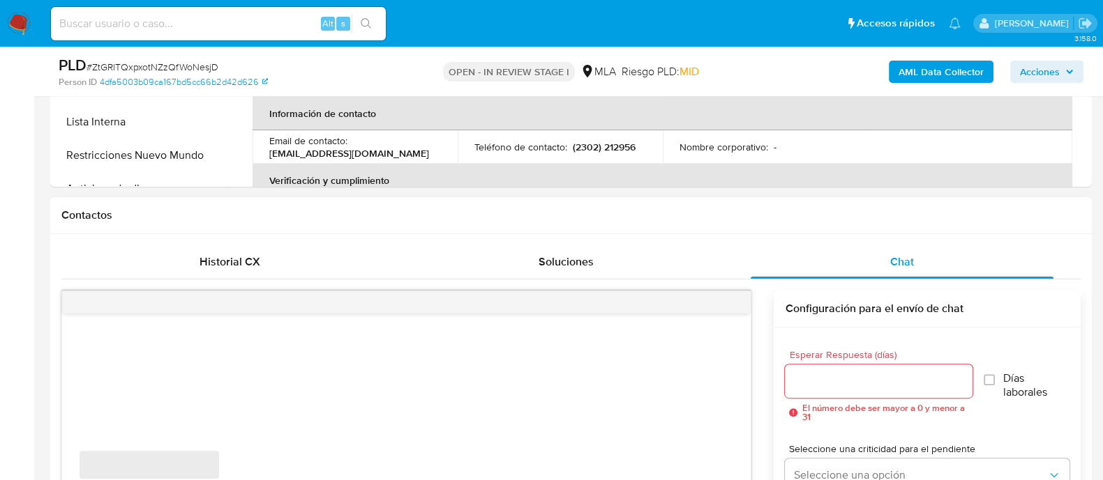
scroll to position [610, 0]
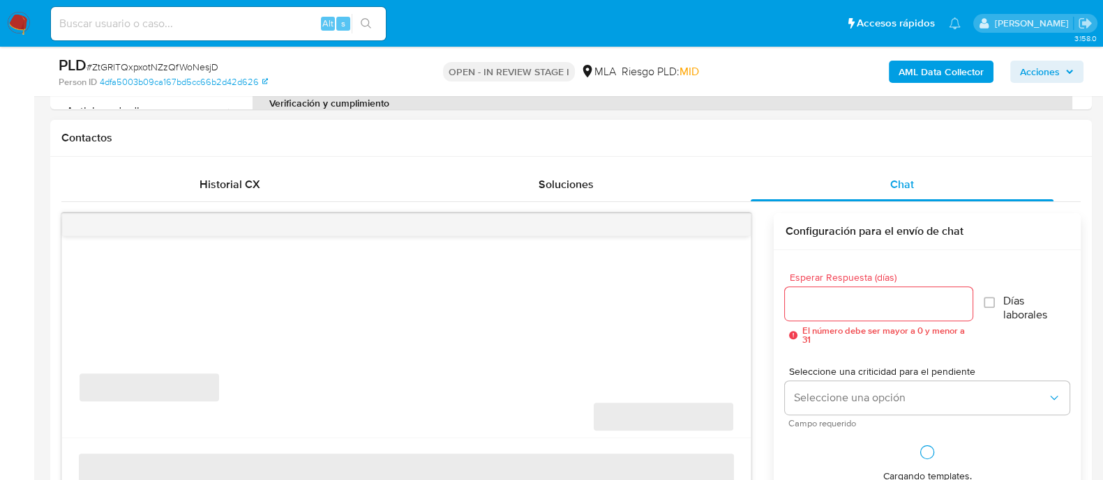
select select "10"
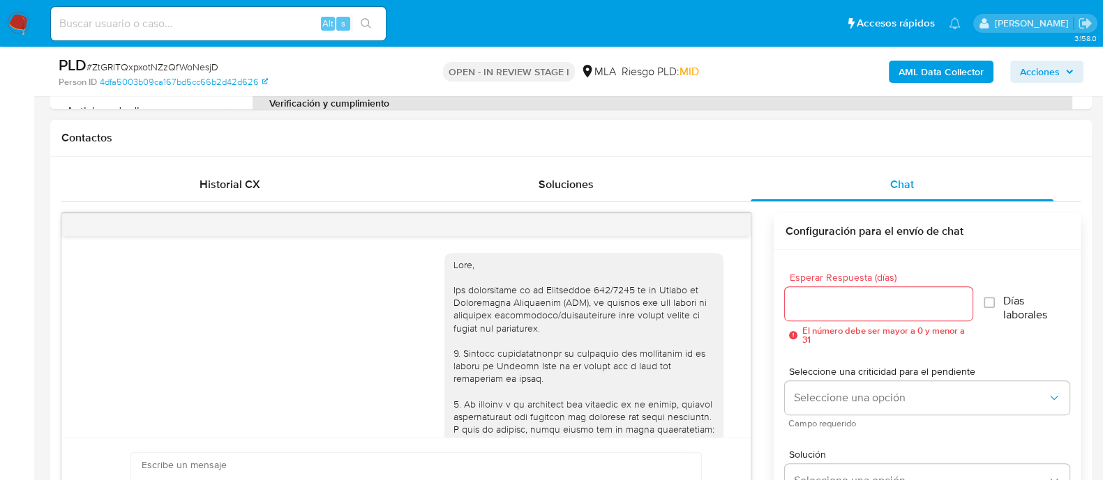
scroll to position [1496, 0]
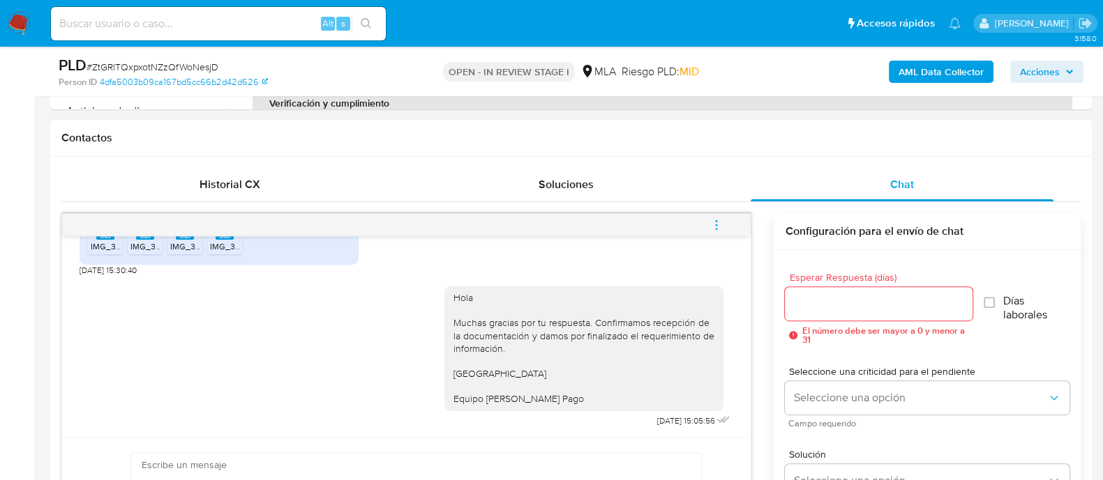
click at [722, 227] on icon "menu-action" at bounding box center [716, 225] width 13 height 13
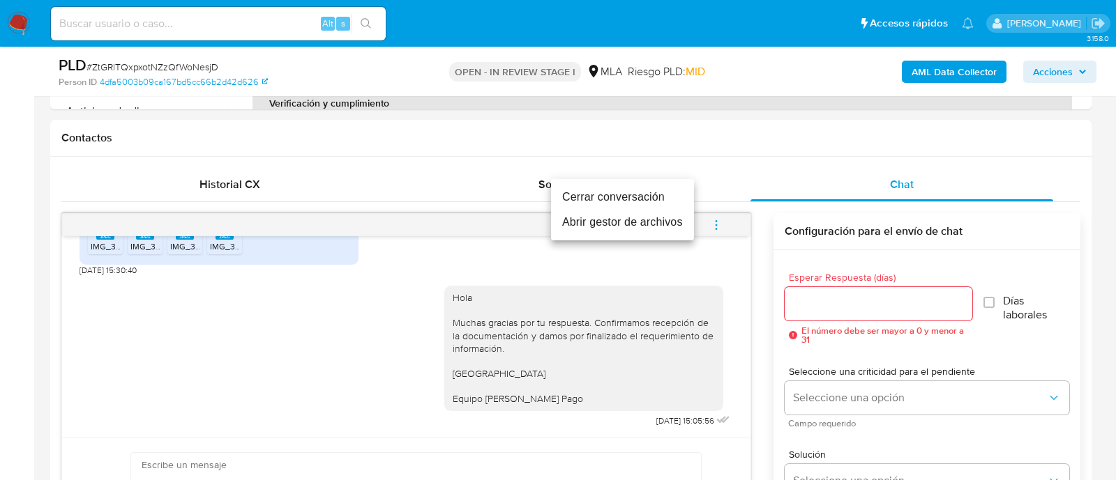
click at [610, 202] on li "Cerrar conversación" at bounding box center [622, 197] width 143 height 25
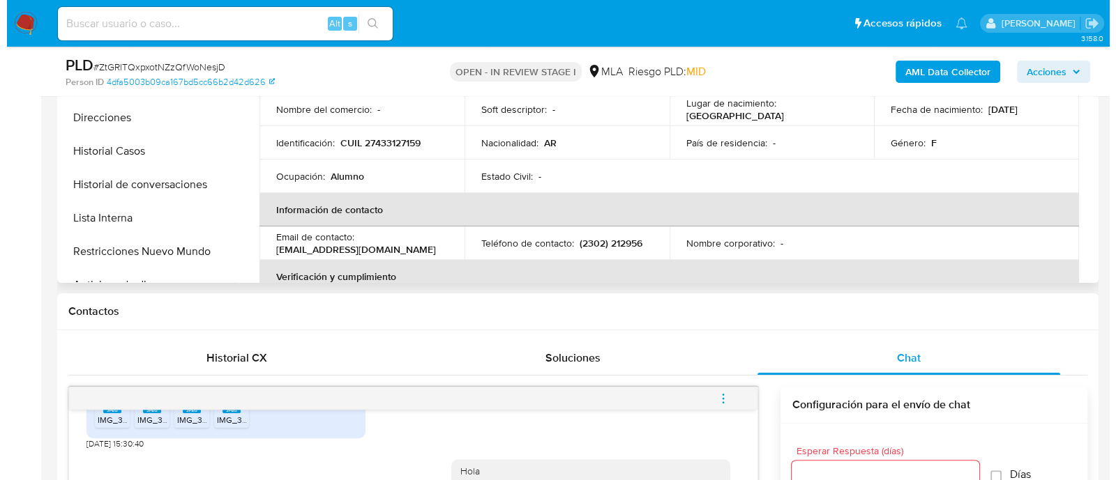
scroll to position [262, 0]
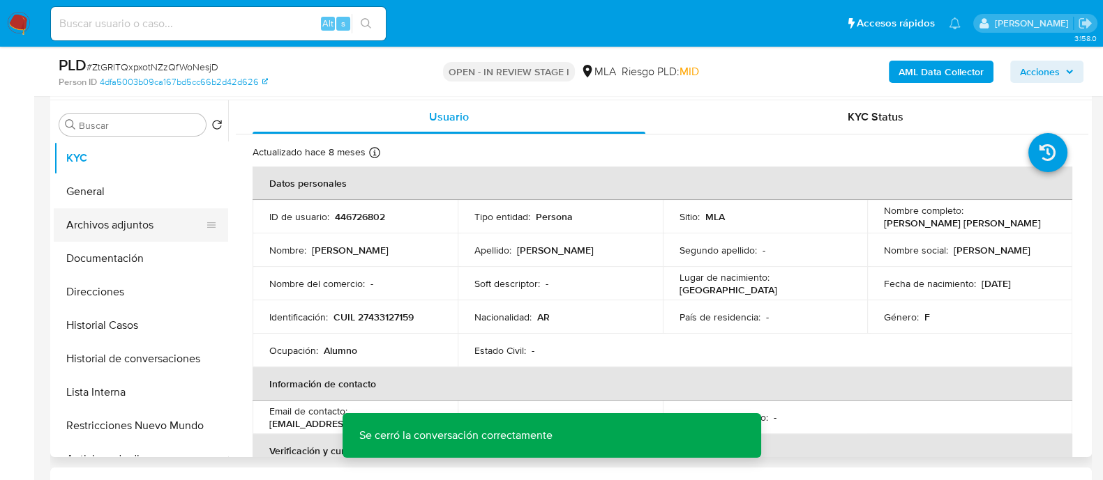
click at [181, 223] on button "Archivos adjuntos" at bounding box center [135, 225] width 163 height 33
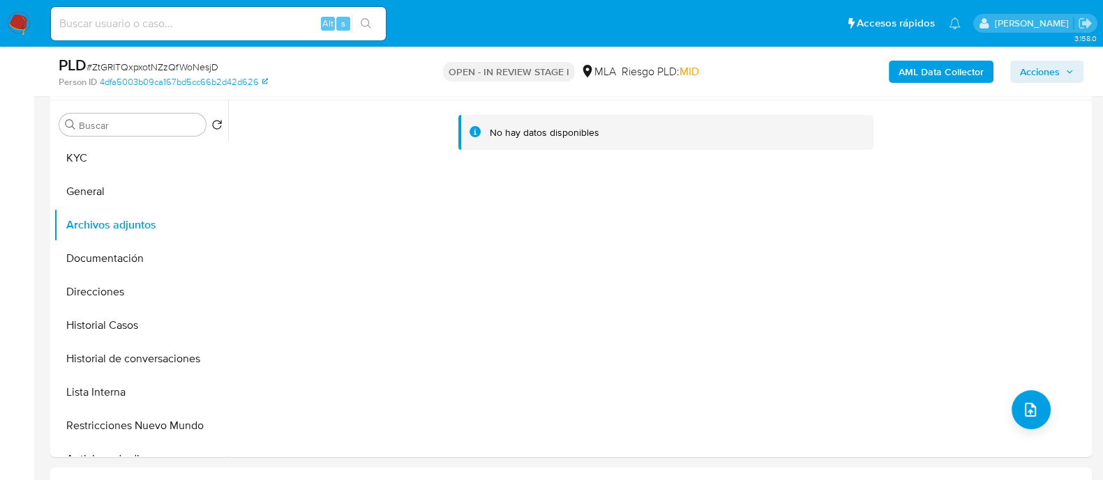
click at [951, 53] on div "PLD # ZtGRlTQxpxotNZzQfWoNesjD Person ID 4dfa5003b09ca167bd5cc66b2d42d626 OPEN …" at bounding box center [570, 72] width 1041 height 50
click at [953, 68] on b "AML Data Collector" at bounding box center [940, 72] width 85 height 22
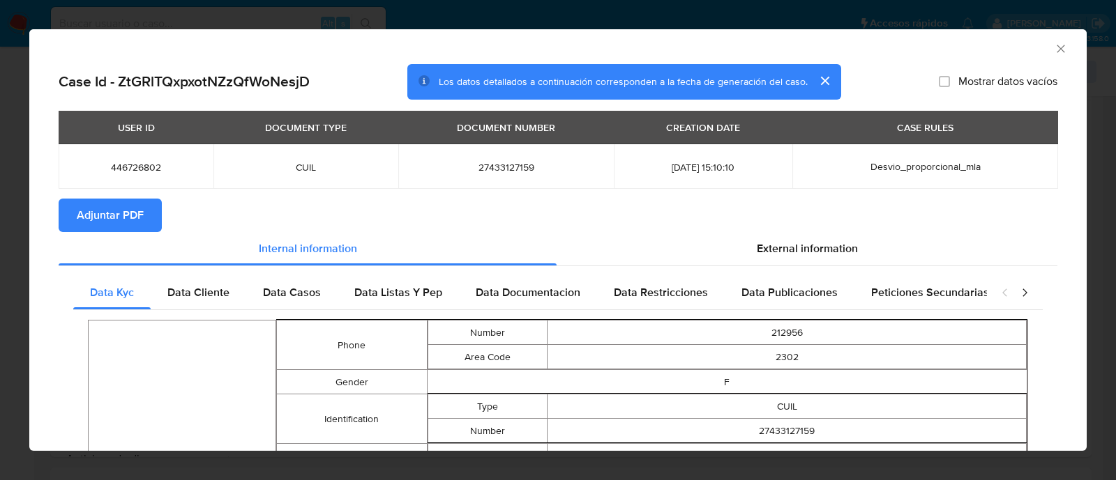
click at [129, 220] on span "Adjuntar PDF" at bounding box center [110, 215] width 67 height 31
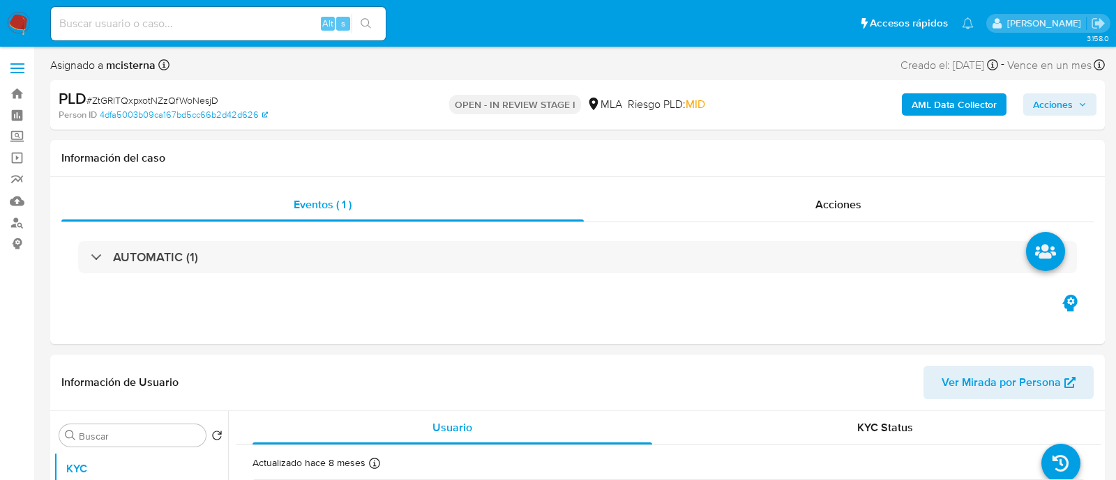
select select "10"
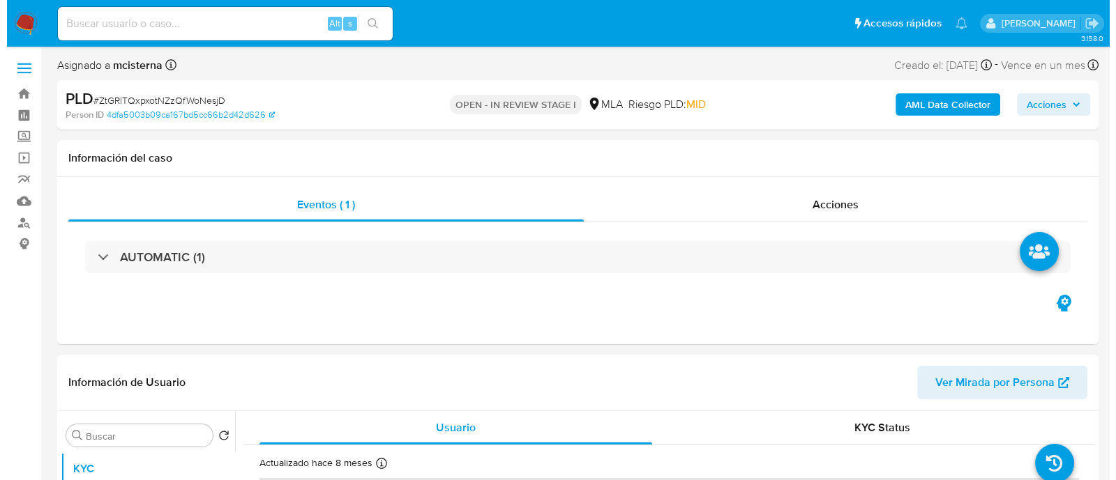
scroll to position [348, 0]
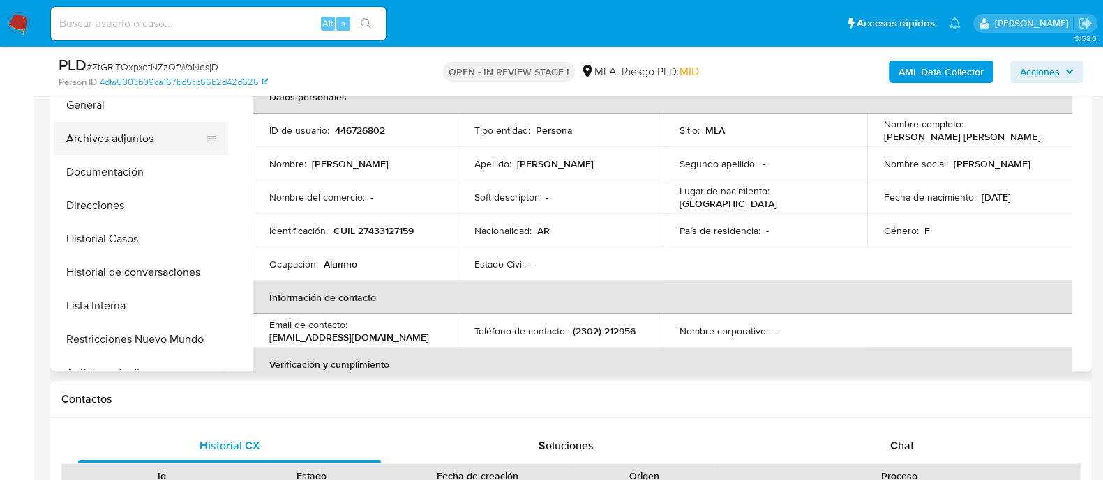
click at [126, 122] on button "Archivos adjuntos" at bounding box center [135, 138] width 163 height 33
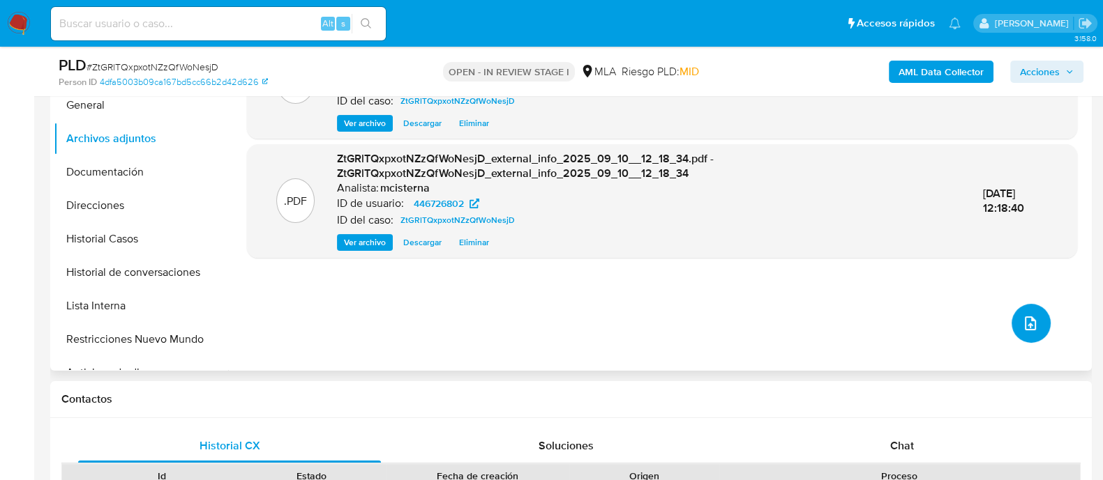
click at [1022, 321] on icon "upload-file" at bounding box center [1030, 323] width 17 height 17
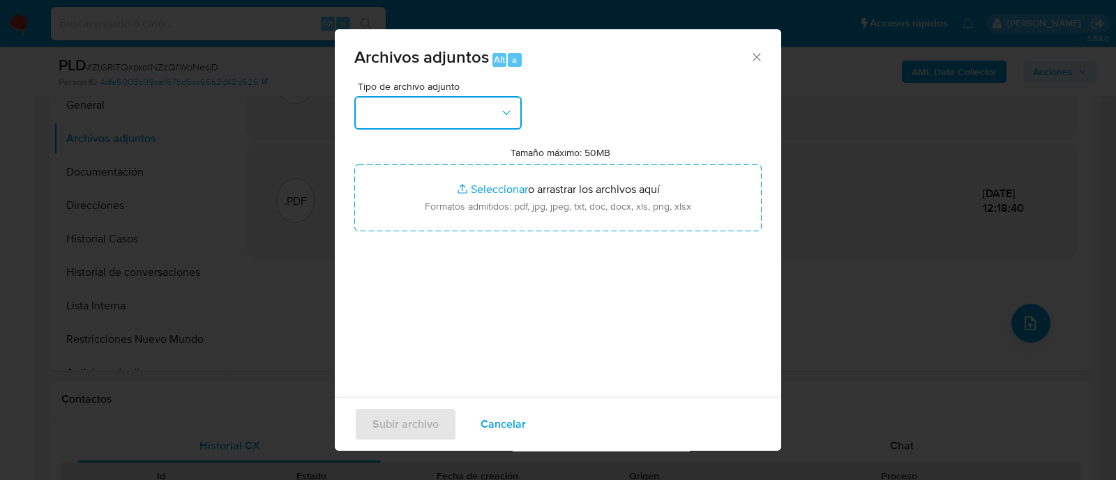
click at [412, 120] on button "button" at bounding box center [437, 112] width 167 height 33
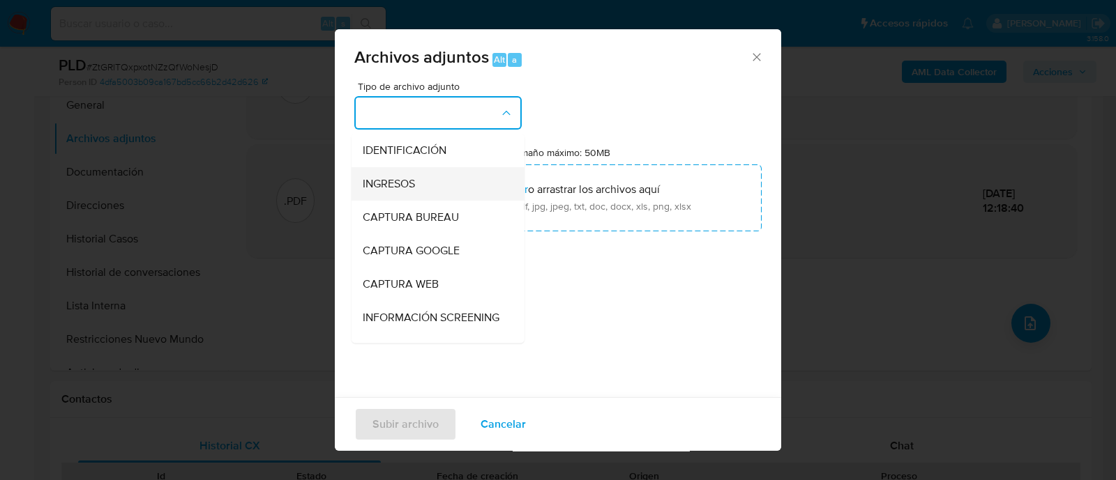
click at [411, 186] on span "INGRESOS" at bounding box center [389, 184] width 52 height 14
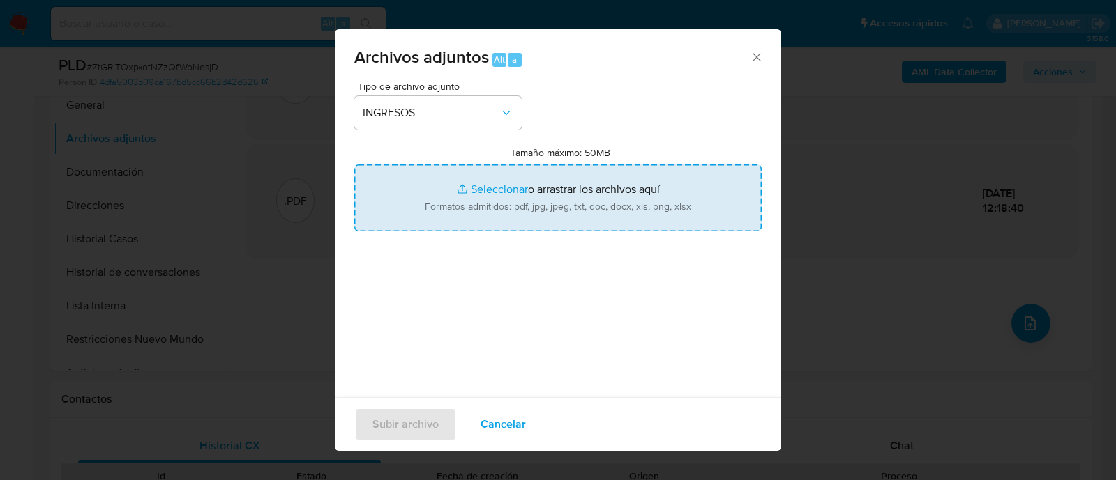
type input "C:\fakepath\DDJJ IIBB.pdf"
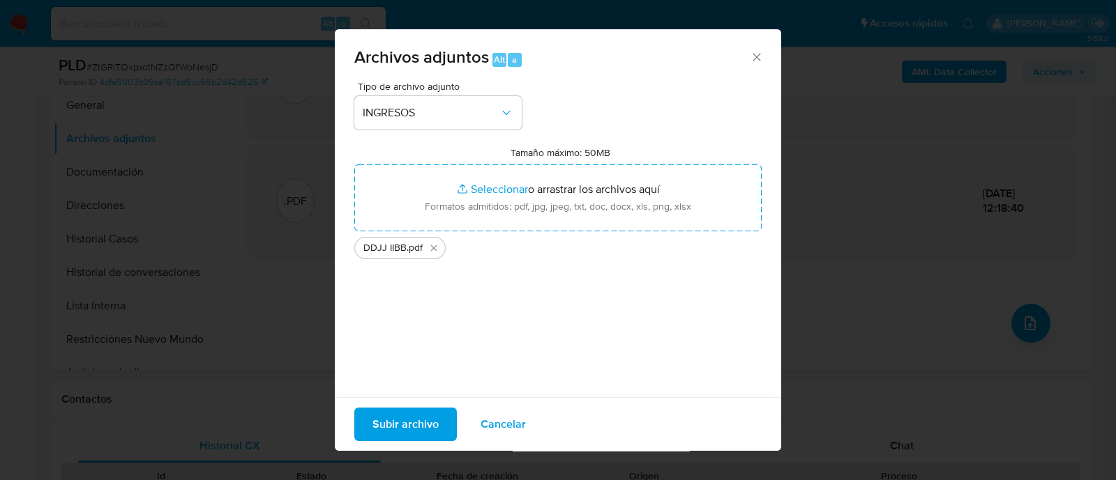
click at [720, 326] on div "Tipo de archivo adjunto INGRESOS Tamaño máximo: 50MB Seleccionar archivos Selec…" at bounding box center [557, 246] width 407 height 329
click at [413, 429] on span "Subir archivo" at bounding box center [405, 424] width 66 height 31
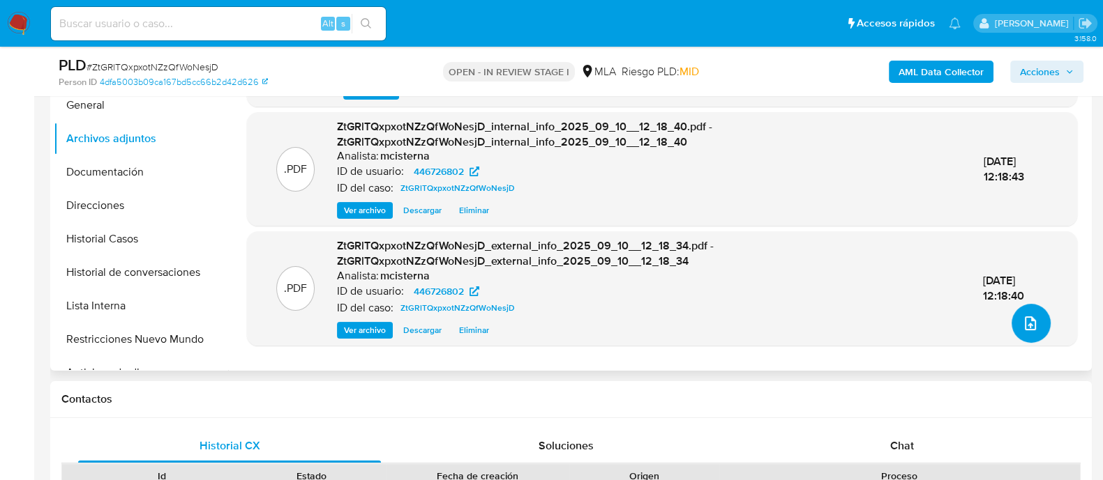
click at [1018, 332] on button "upload-file" at bounding box center [1030, 323] width 39 height 39
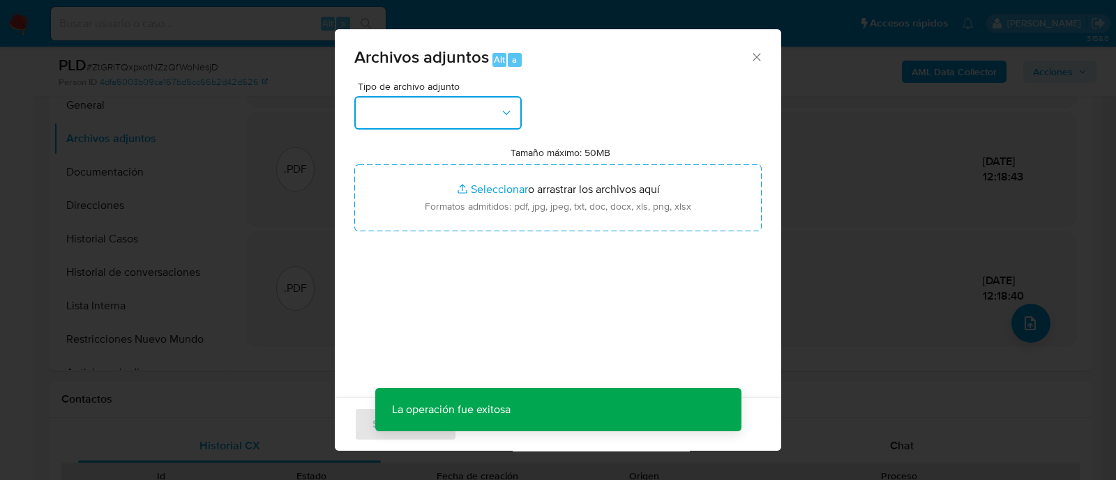
click at [420, 114] on button "button" at bounding box center [437, 112] width 167 height 33
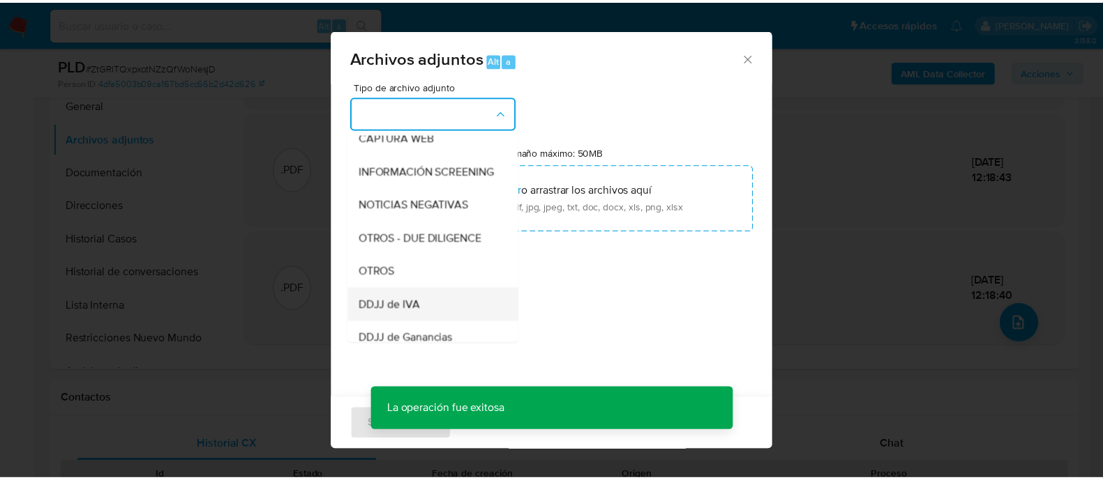
scroll to position [174, 0]
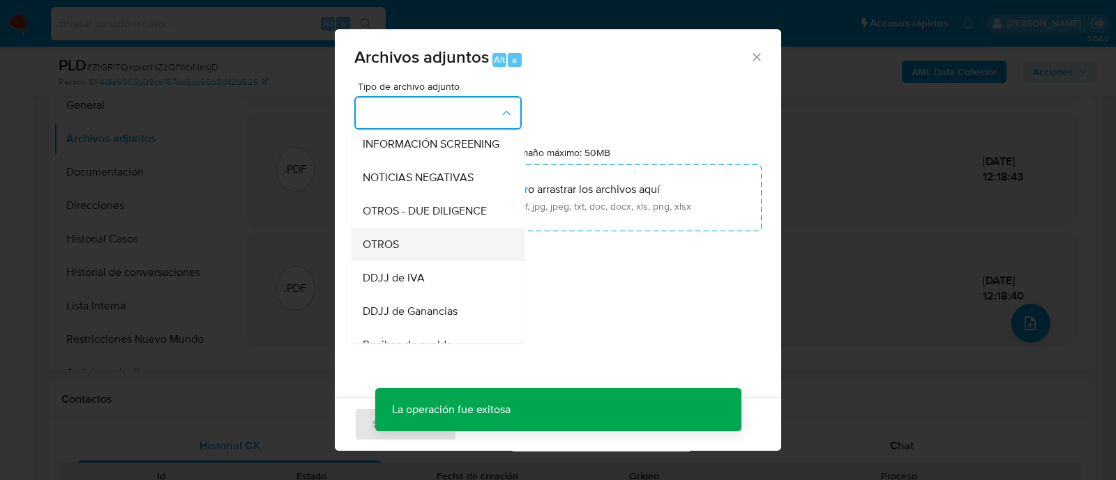
click at [394, 252] on span "OTROS" at bounding box center [381, 245] width 36 height 14
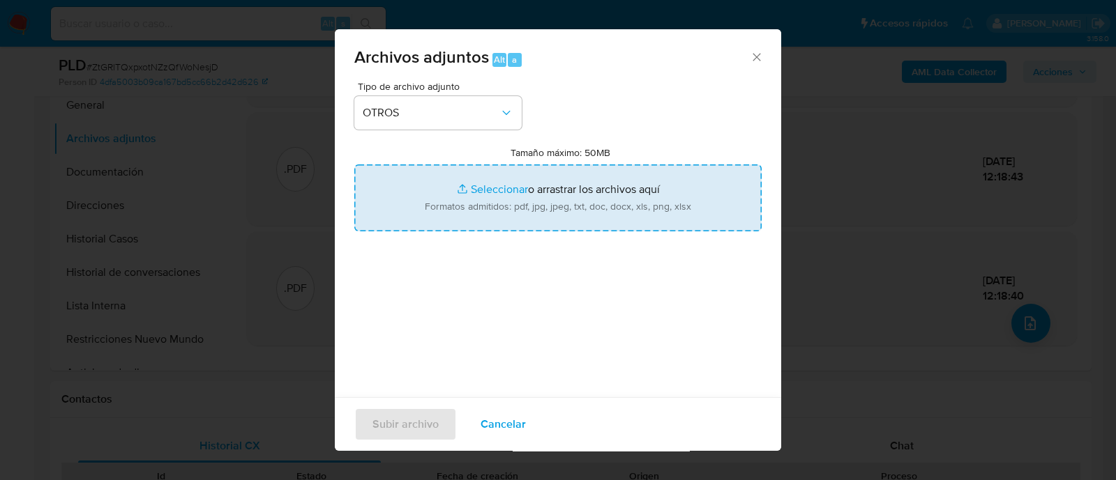
type input "C:\fakepath\Saldo en cuenta al [DATE].xlsx"
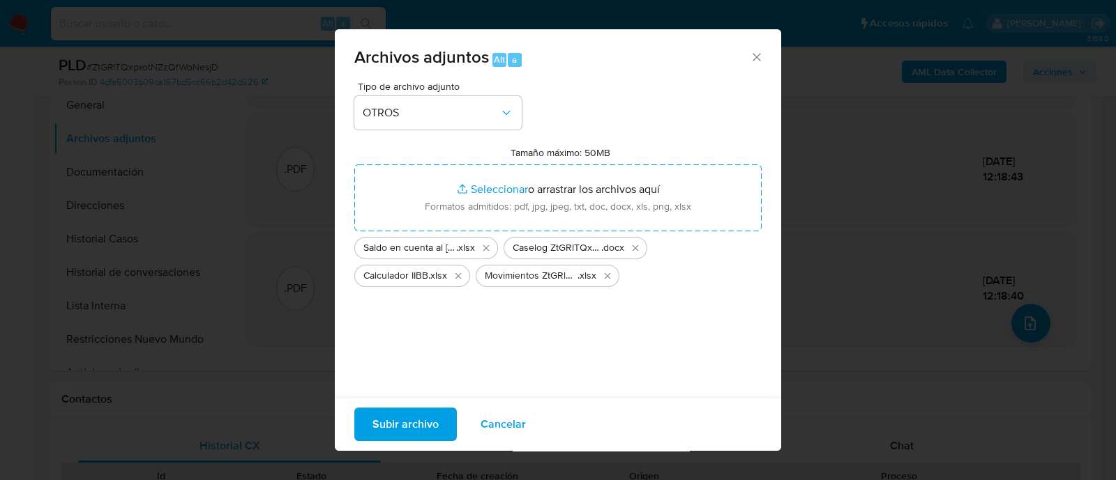
click at [408, 414] on span "Subir archivo" at bounding box center [405, 424] width 66 height 31
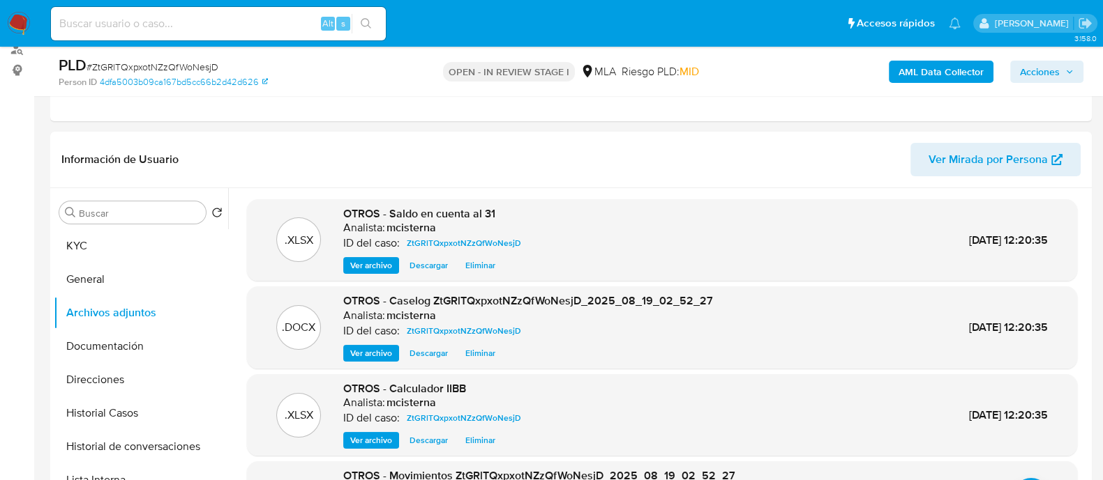
click at [1034, 71] on span "Acciones" at bounding box center [1040, 72] width 40 height 22
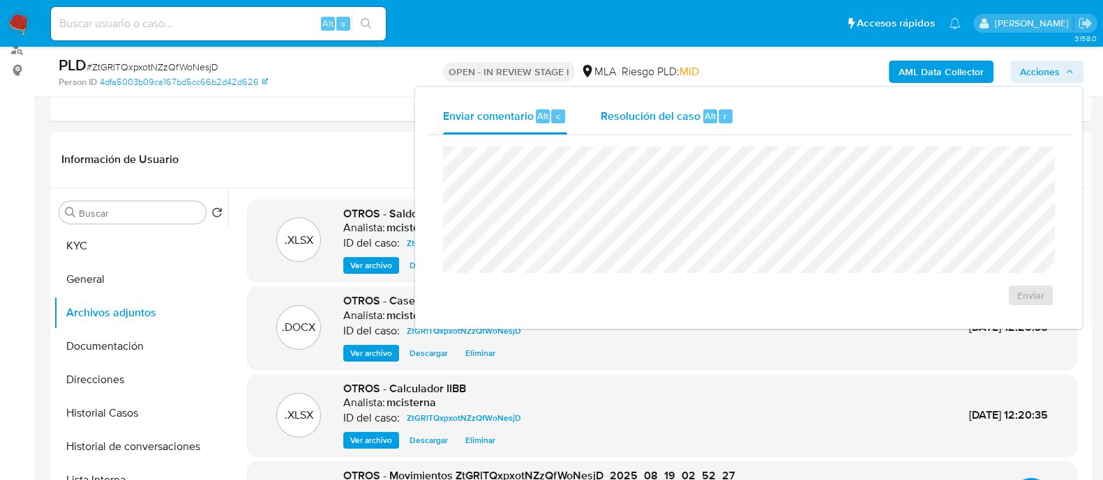
click at [734, 107] on button "Resolución del caso Alt r" at bounding box center [667, 116] width 167 height 36
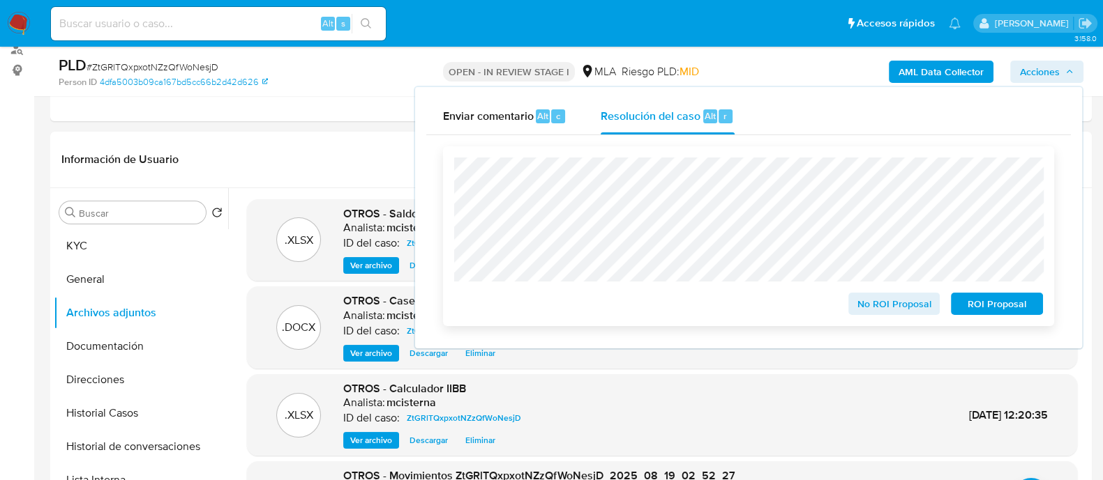
click at [879, 305] on span "No ROI Proposal" at bounding box center [894, 304] width 73 height 20
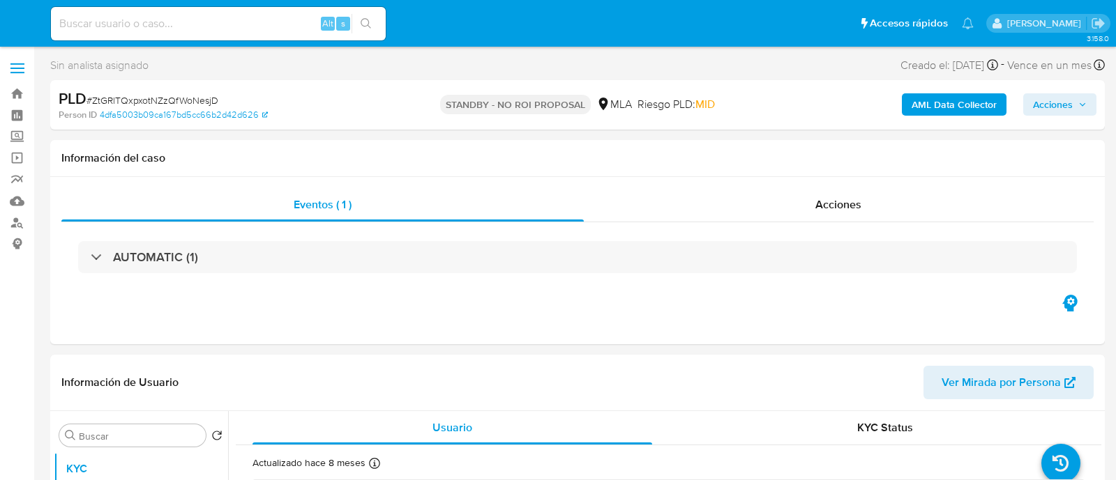
select select "10"
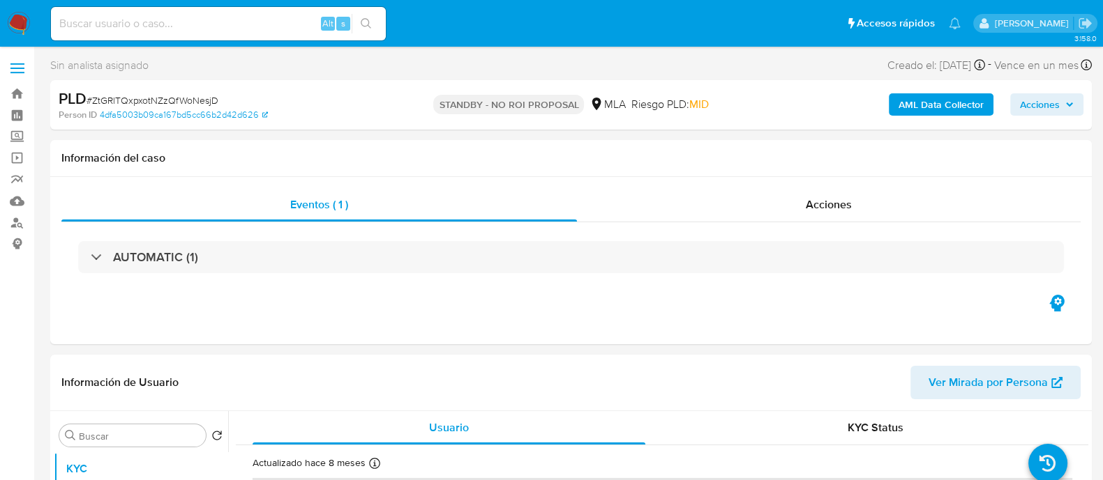
click at [223, 17] on input at bounding box center [218, 24] width 335 height 18
paste input "2489454618"
type input "2489454618"
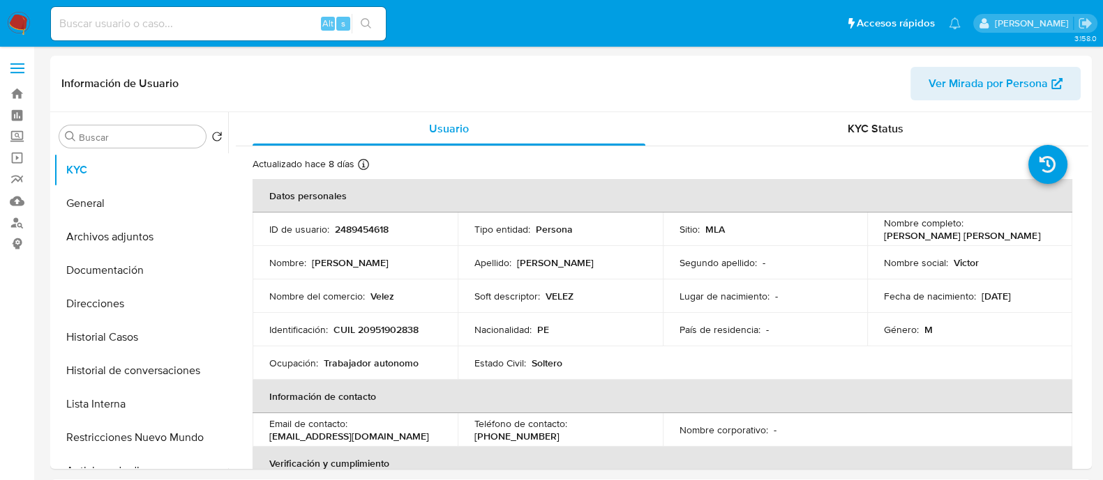
select select "10"
click at [150, 351] on button "Historial Casos" at bounding box center [135, 337] width 163 height 33
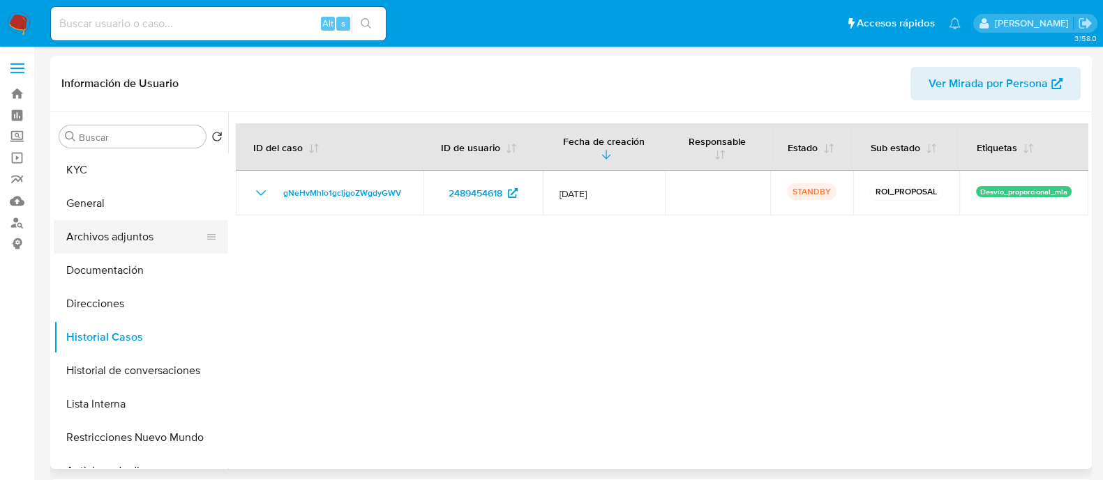
click at [168, 249] on button "Archivos adjuntos" at bounding box center [135, 236] width 163 height 33
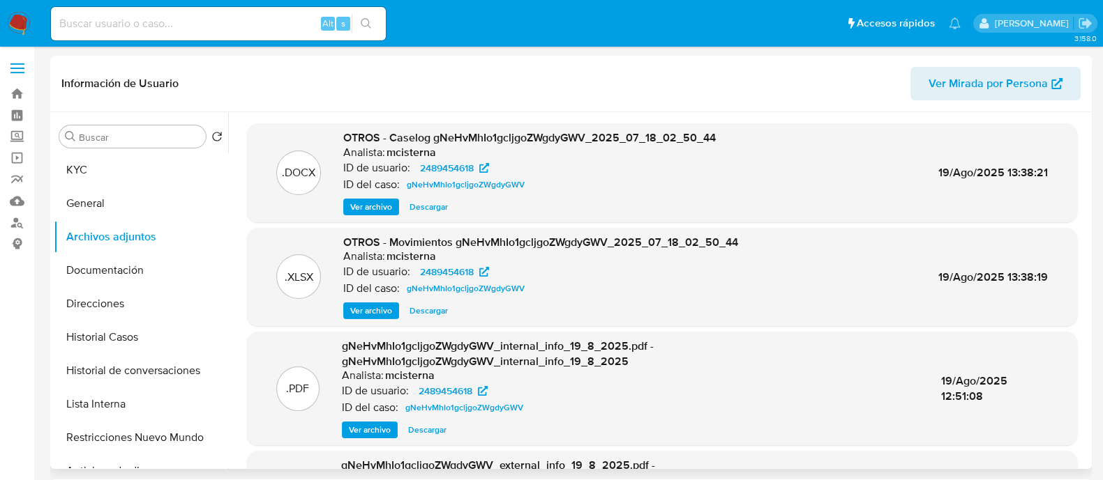
click at [350, 208] on span "Ver archivo" at bounding box center [371, 207] width 42 height 14
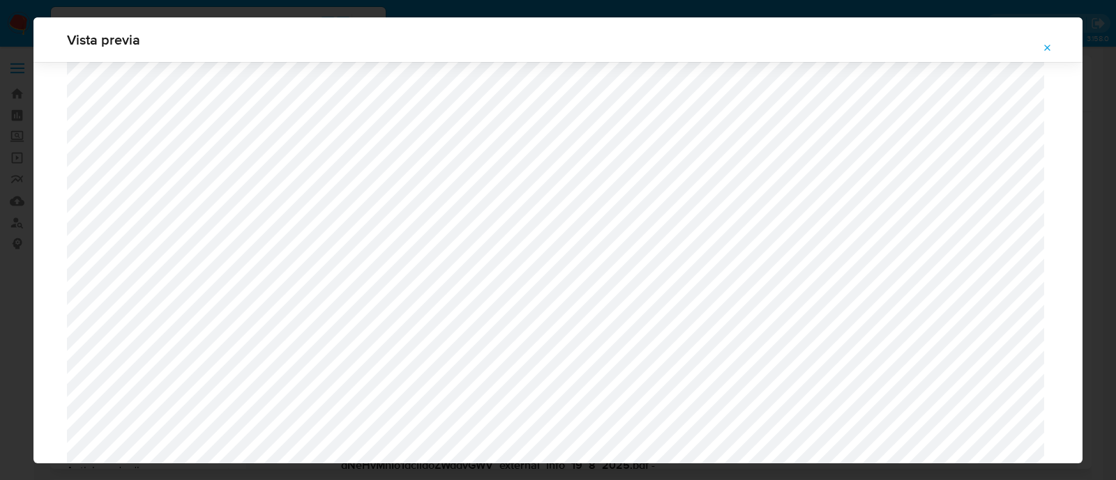
scroll to position [1192, 0]
click at [1054, 52] on button "Attachment preview" at bounding box center [1047, 48] width 31 height 22
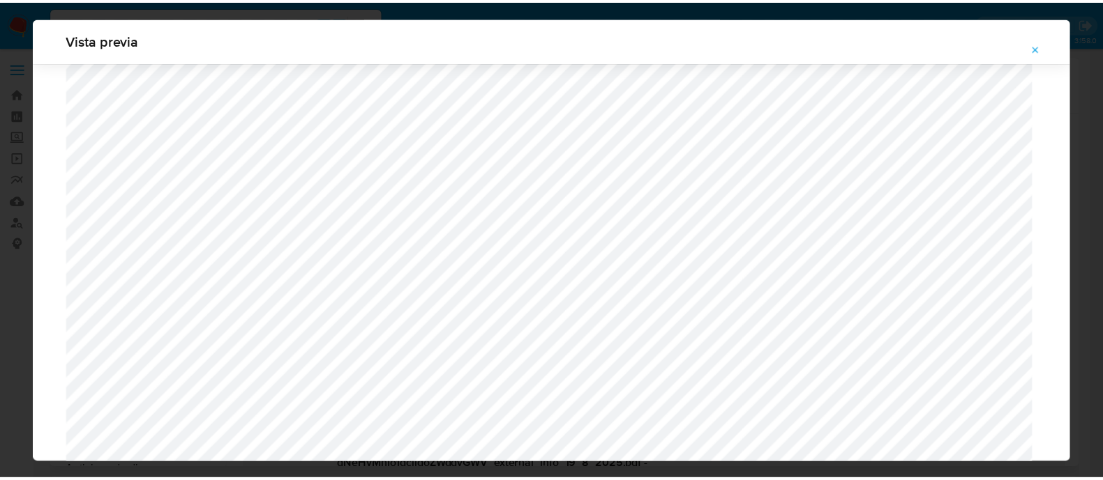
scroll to position [45, 0]
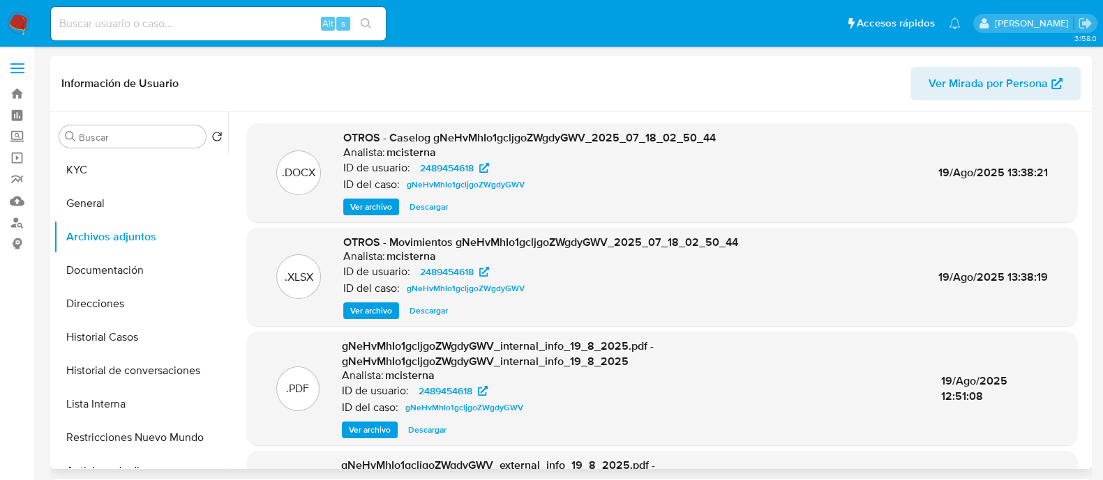
click at [15, 27] on img at bounding box center [19, 24] width 24 height 24
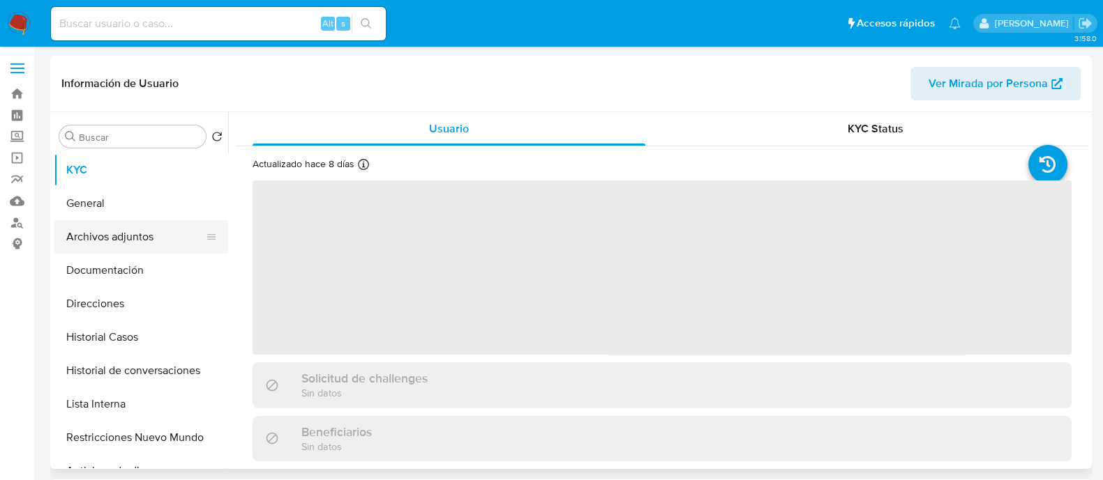
click at [115, 240] on button "Archivos adjuntos" at bounding box center [135, 236] width 163 height 33
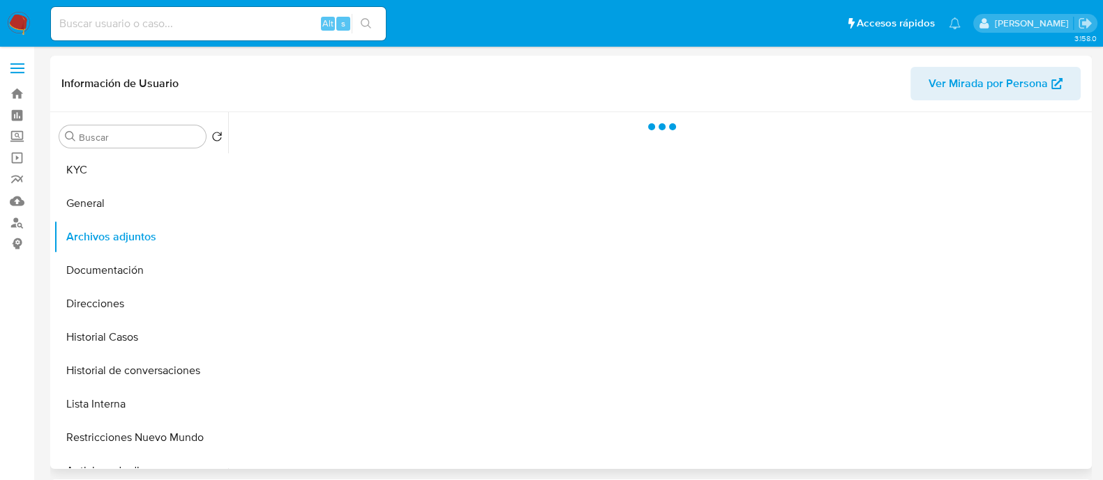
select select "10"
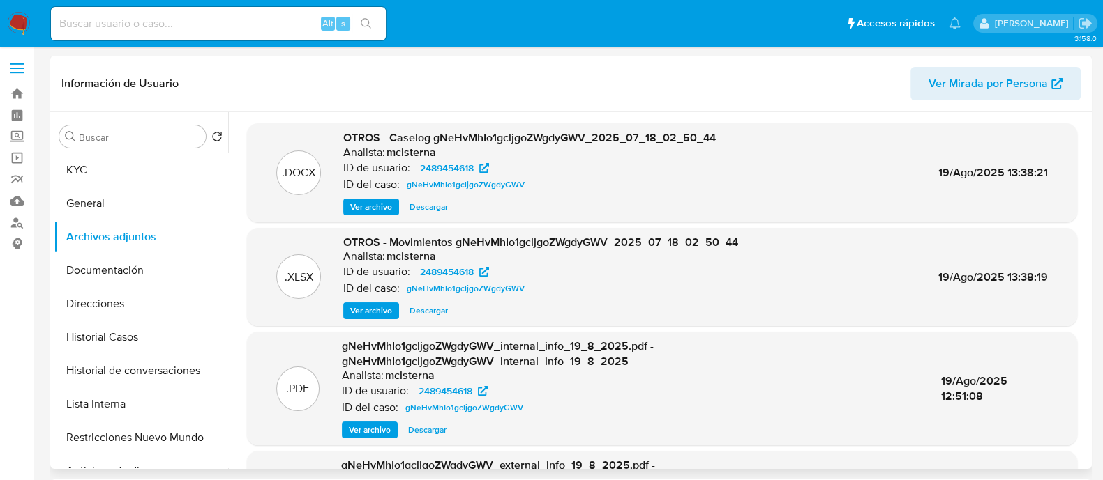
click at [370, 212] on span "Ver archivo" at bounding box center [371, 207] width 42 height 14
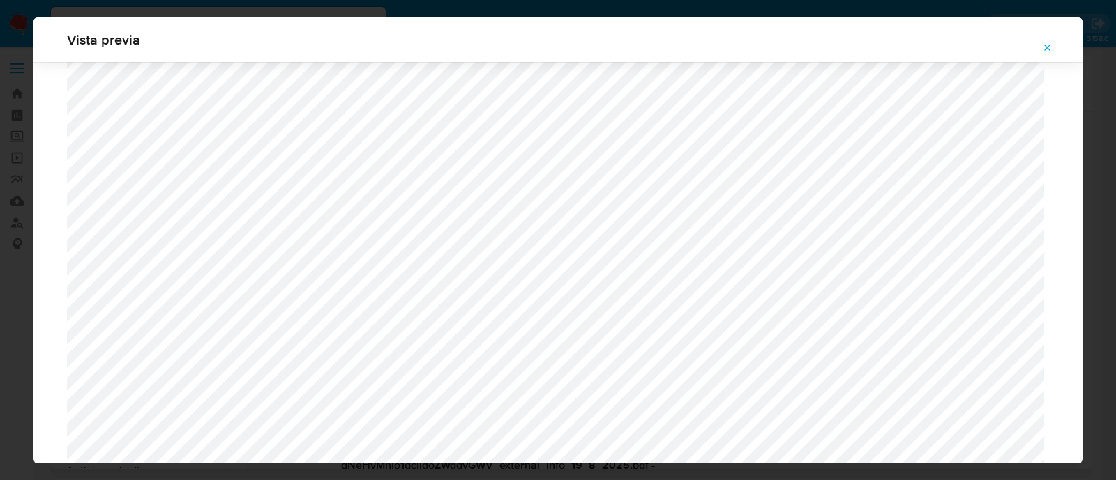
scroll to position [844, 0]
click at [1046, 49] on icon "Attachment preview" at bounding box center [1048, 48] width 6 height 6
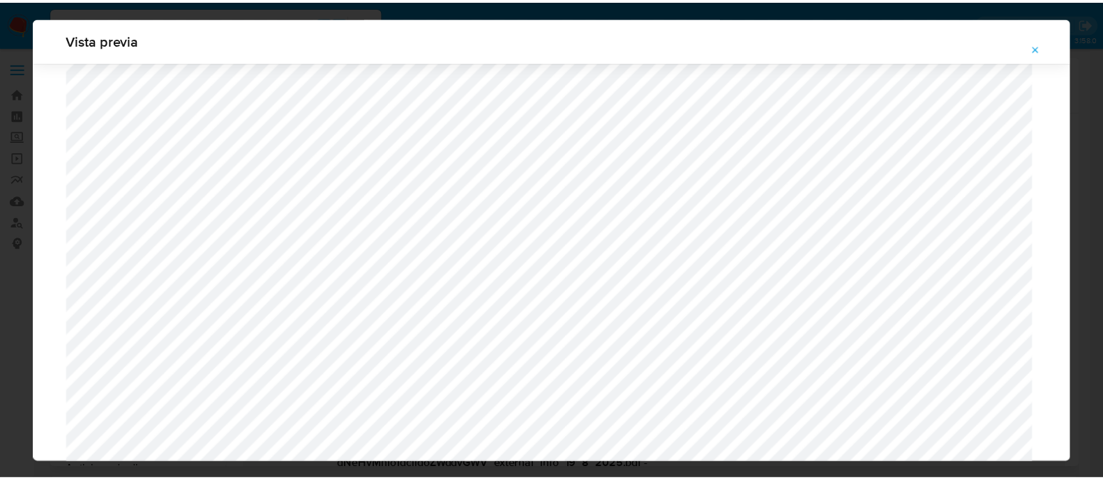
scroll to position [45, 0]
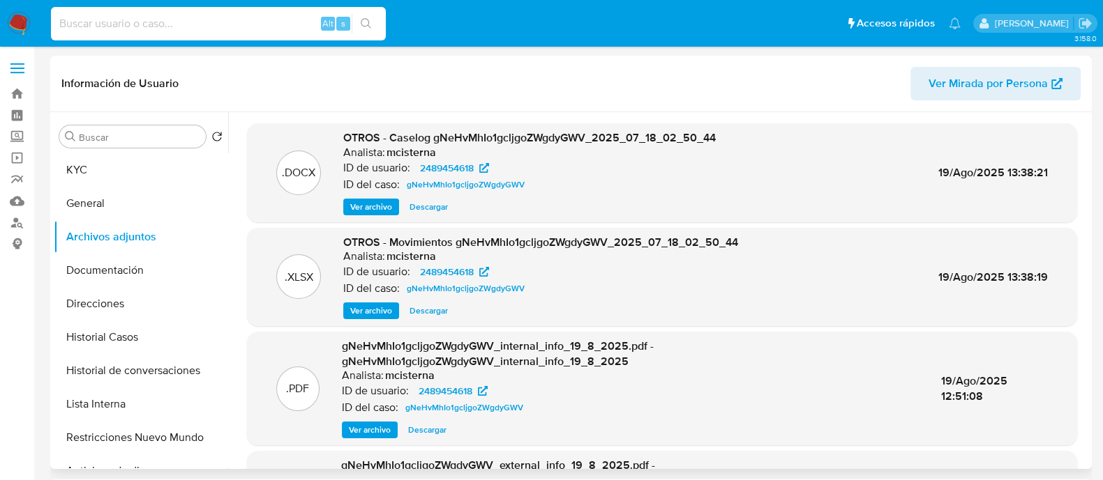
click at [282, 15] on input at bounding box center [218, 24] width 335 height 18
paste input "nH6EuqBRCpLqBL6Wynrrfx4G"
type input "nH6EuqBRCpLqBL6Wynrrfx4G"
click at [363, 19] on icon "search-icon" at bounding box center [366, 23] width 11 height 11
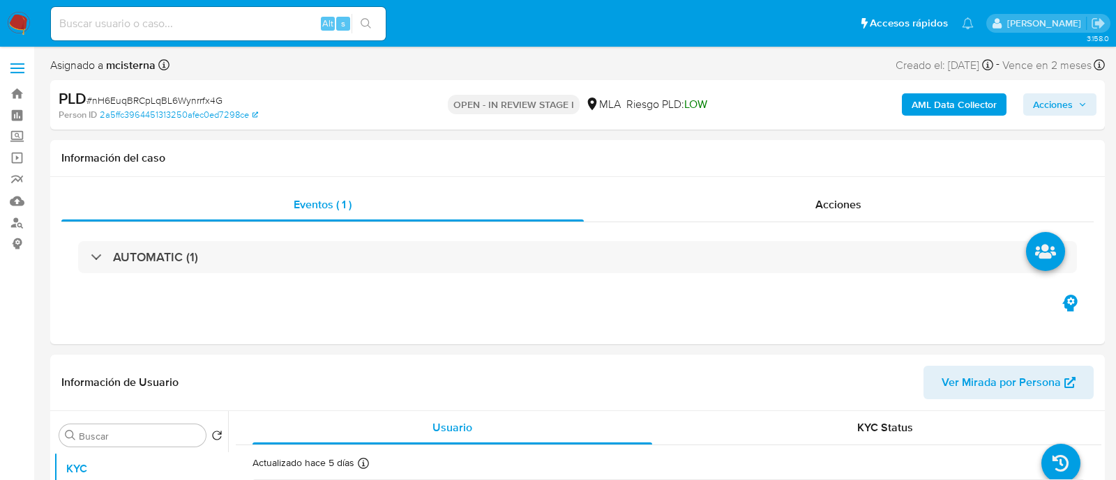
select select "10"
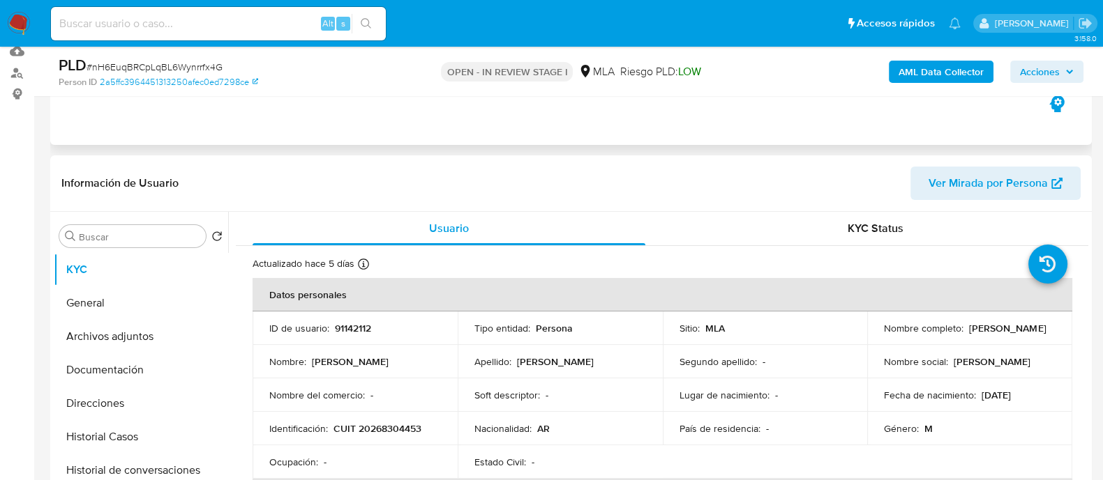
scroll to position [262, 0]
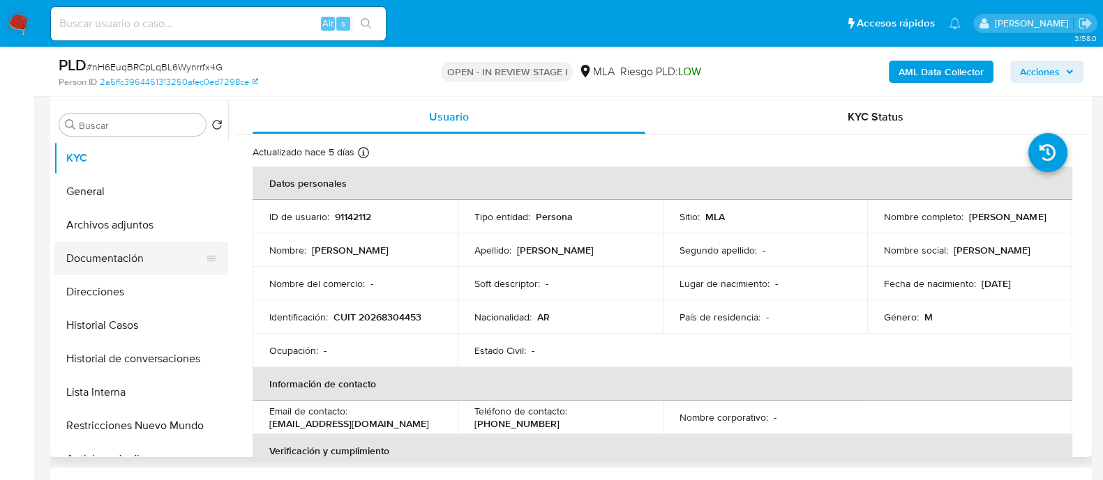
click at [68, 233] on button "Archivos adjuntos" at bounding box center [141, 225] width 174 height 33
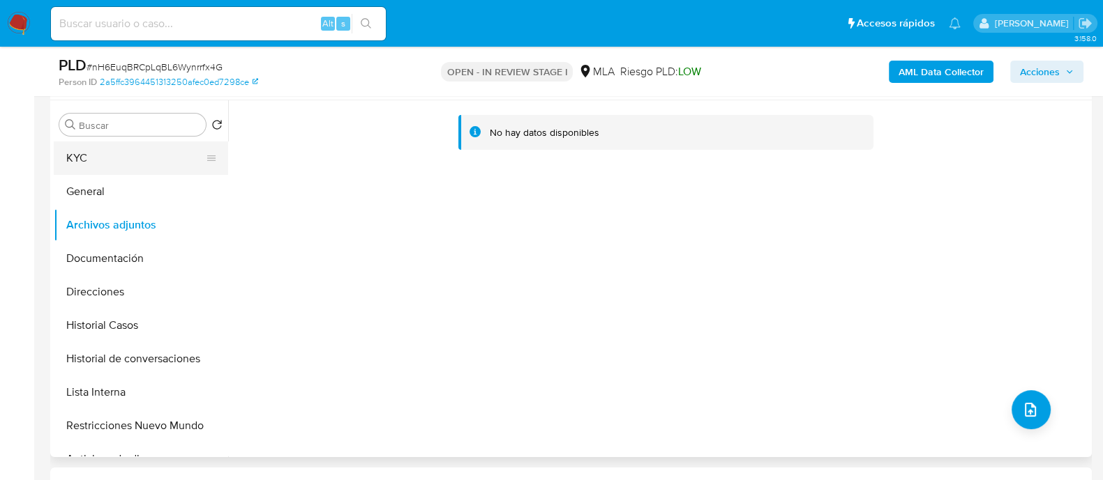
click at [82, 156] on button "KYC" at bounding box center [135, 158] width 163 height 33
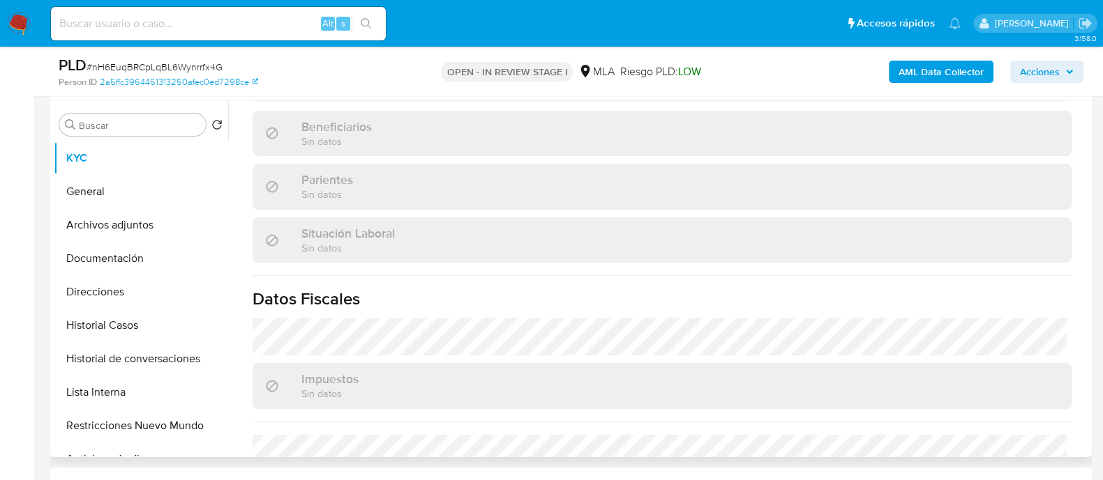
scroll to position [733, 0]
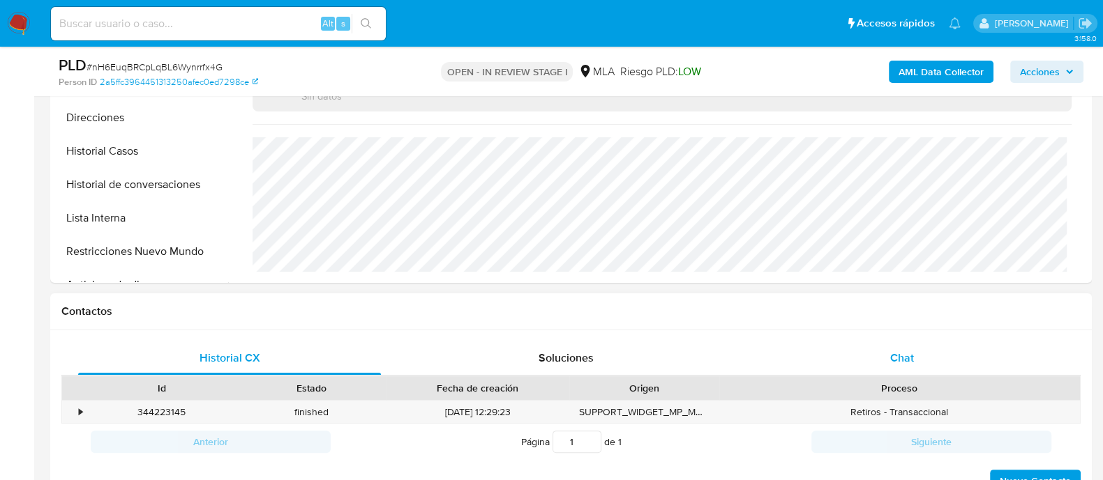
click at [914, 351] on div "Chat" at bounding box center [901, 358] width 303 height 33
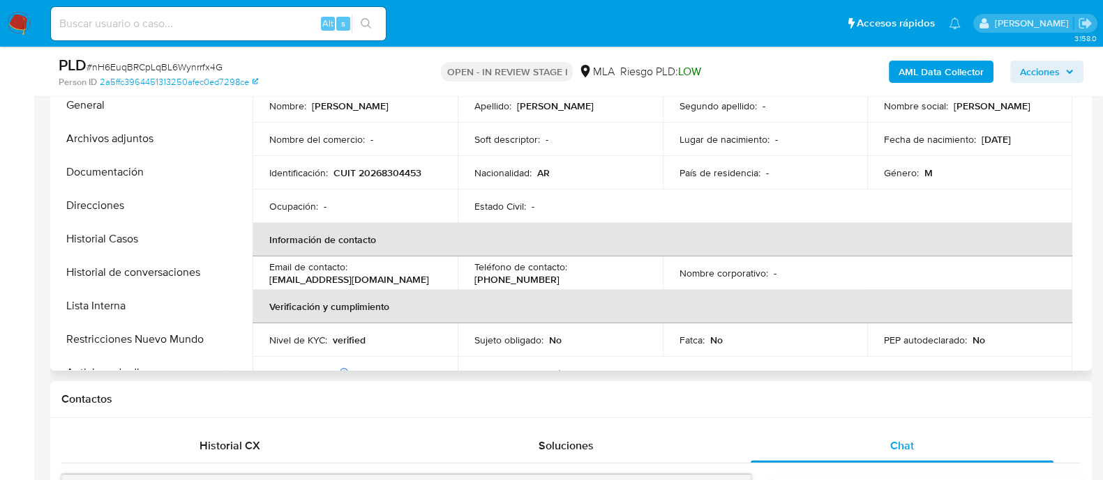
scroll to position [0, 0]
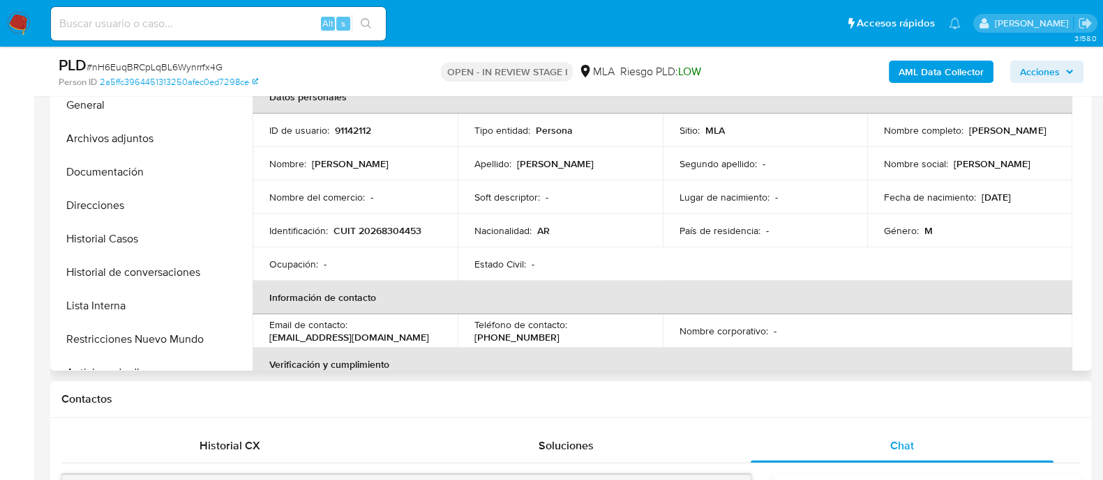
drag, startPoint x: 881, startPoint y: 136, endPoint x: 1004, endPoint y: 137, distance: 122.0
click at [1004, 137] on div "Nombre completo : Juan Pablo de Filippo" at bounding box center [970, 130] width 172 height 13
copy p "[PERSON_NAME]"
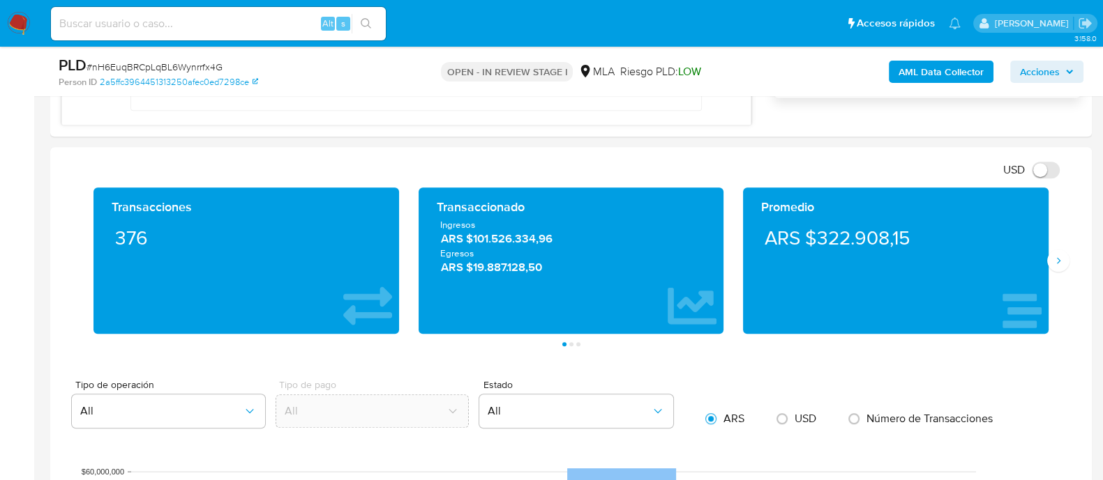
scroll to position [785, 0]
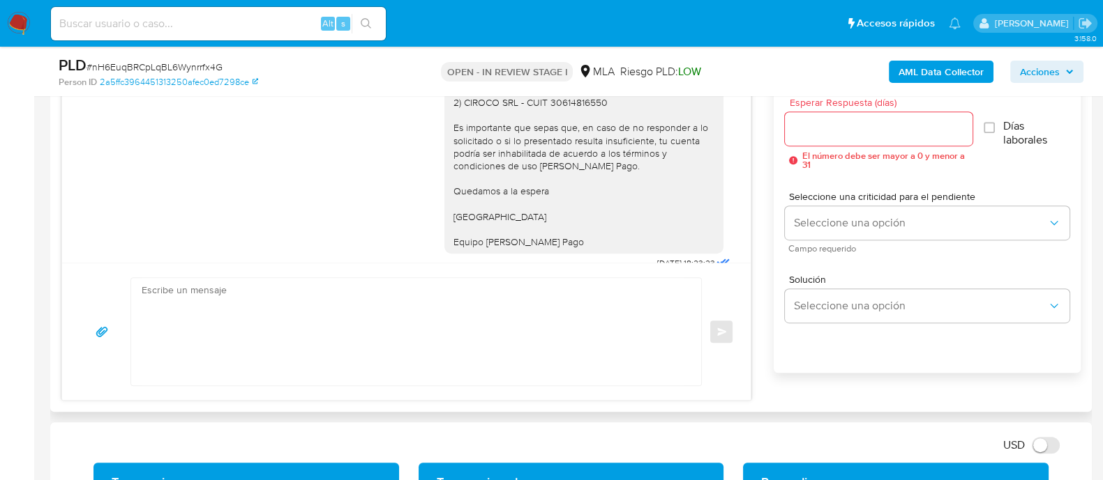
click at [369, 326] on textarea at bounding box center [413, 331] width 542 height 107
paste textarea "[PERSON_NAME]"
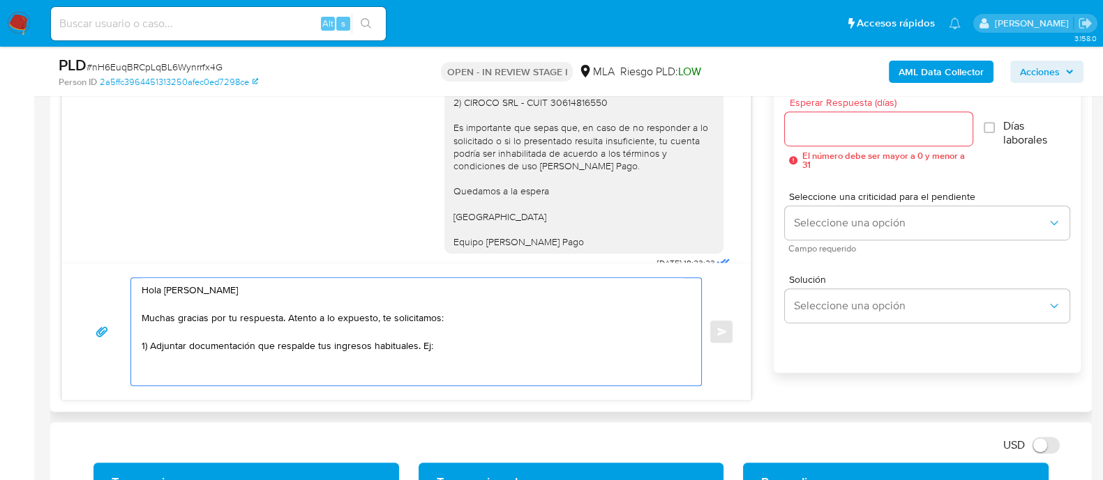
paste textarea "Declaraciones Juradas de Ingresos Brutos (donde se visualice la base imponible)."
click at [356, 361] on textarea "Hola Juan Pablo de Filippo Muchas gracias por tu respuesta. Atento a lo expuest…" at bounding box center [413, 331] width 542 height 107
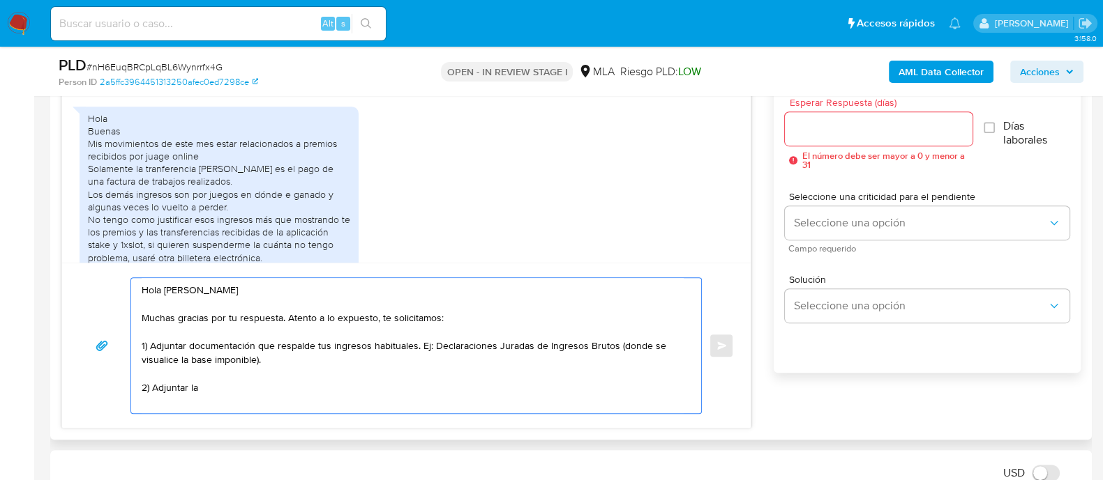
scroll to position [1421, 0]
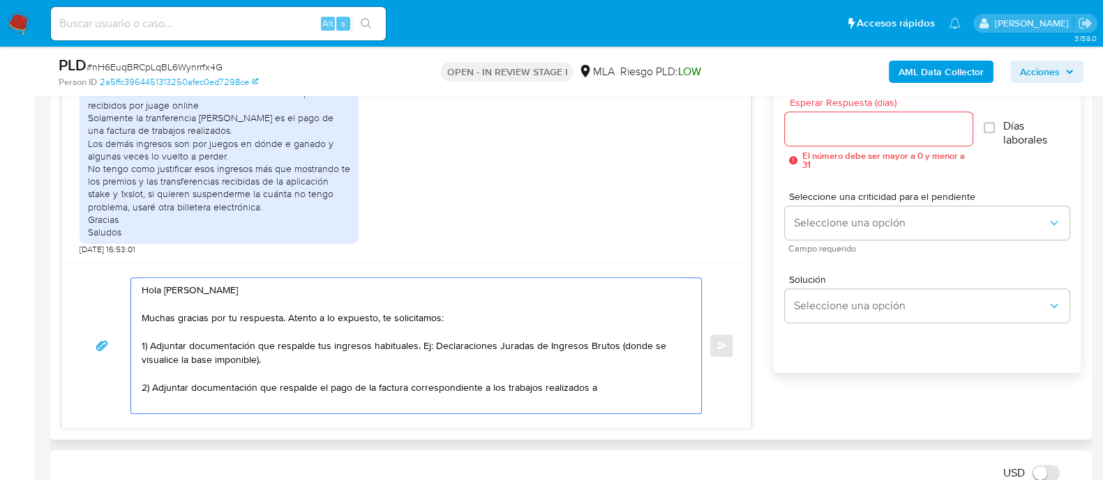
paste textarea "CIROCO SRL"
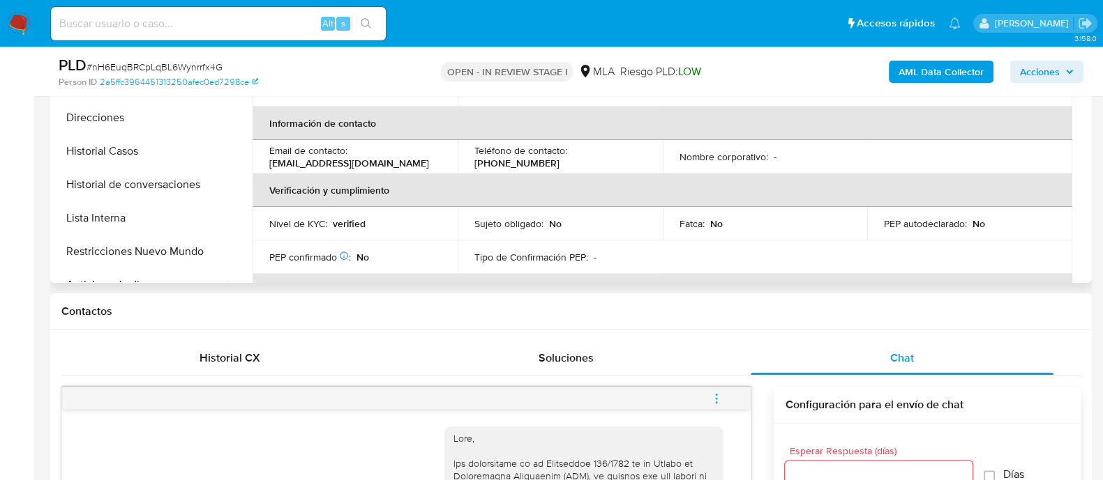
scroll to position [0, 0]
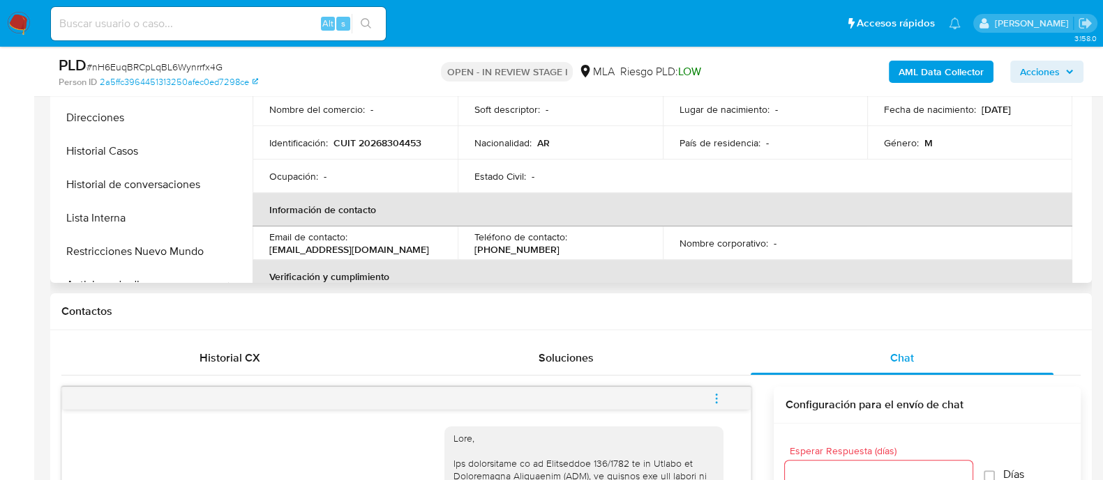
click at [386, 144] on p "CUIT 20268304453" at bounding box center [377, 143] width 88 height 13
copy p "20268304453"
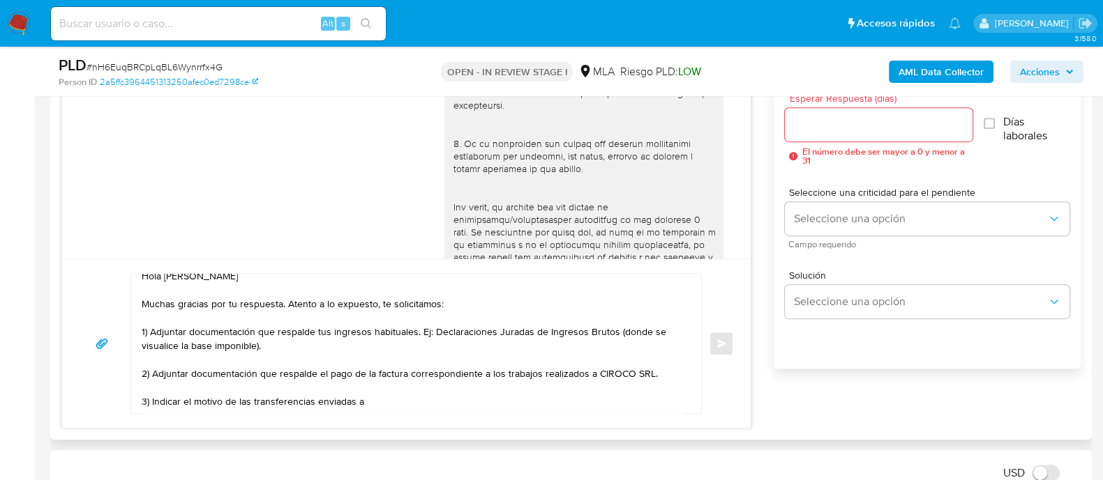
scroll to position [785, 0]
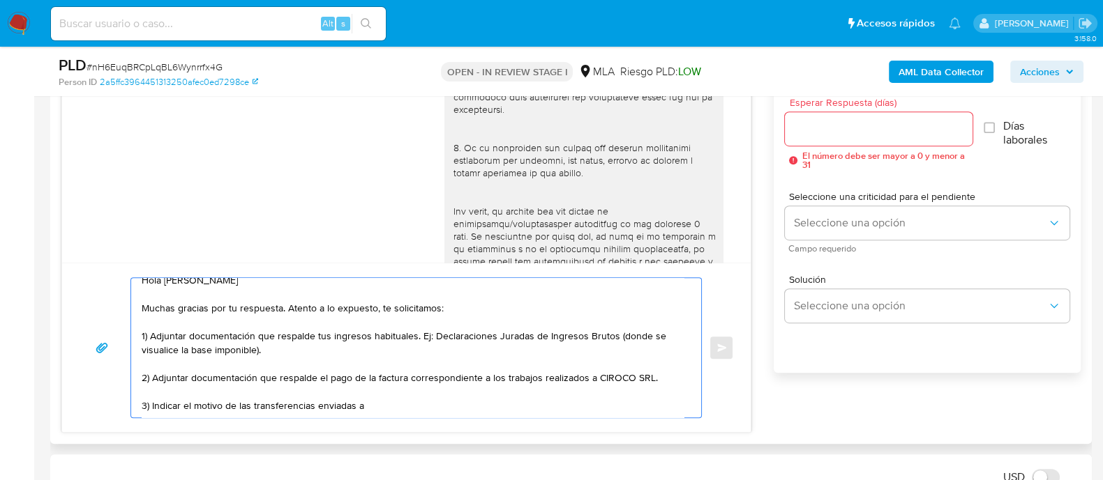
click at [424, 395] on textarea "Hola Juan Pablo de Filippo Muchas gracias por tu respuesta. Atento a lo expuest…" at bounding box center [413, 347] width 542 height 139
paste textarea "Rodriguez Claudio Alejandro"
click at [499, 384] on textarea "Hola Juan Pablo de Filippo Muchas gracias por tu respuesta. Atento a lo expuest…" at bounding box center [413, 347] width 542 height 139
paste textarea "23180053379"
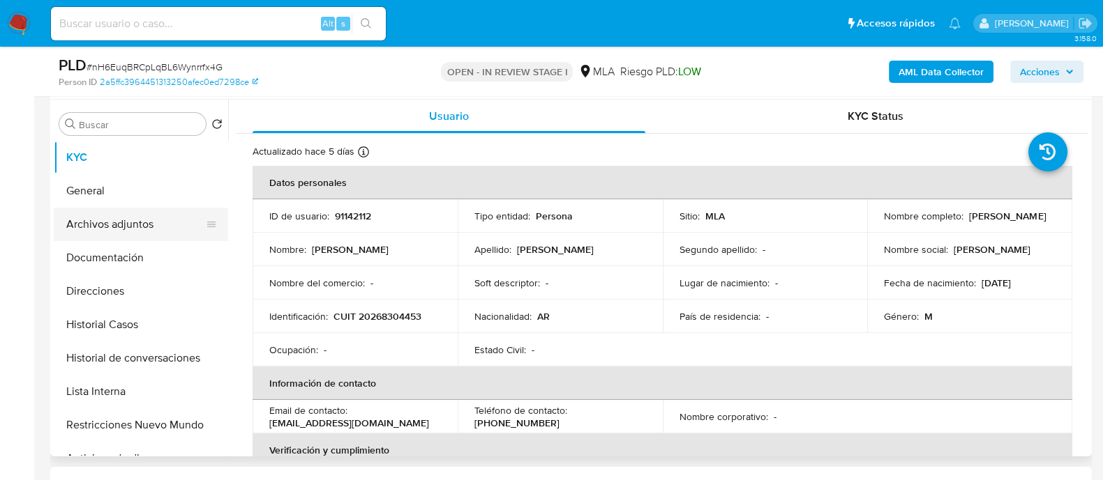
scroll to position [262, 0]
click at [146, 183] on button "General" at bounding box center [135, 191] width 163 height 33
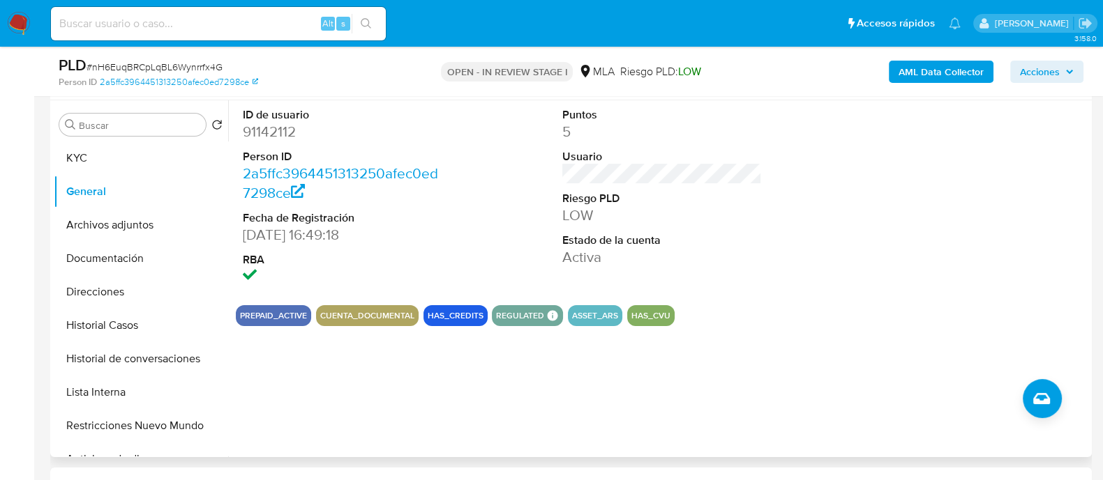
click at [281, 130] on dd "91142112" at bounding box center [342, 132] width 199 height 20
copy dd "91142112"
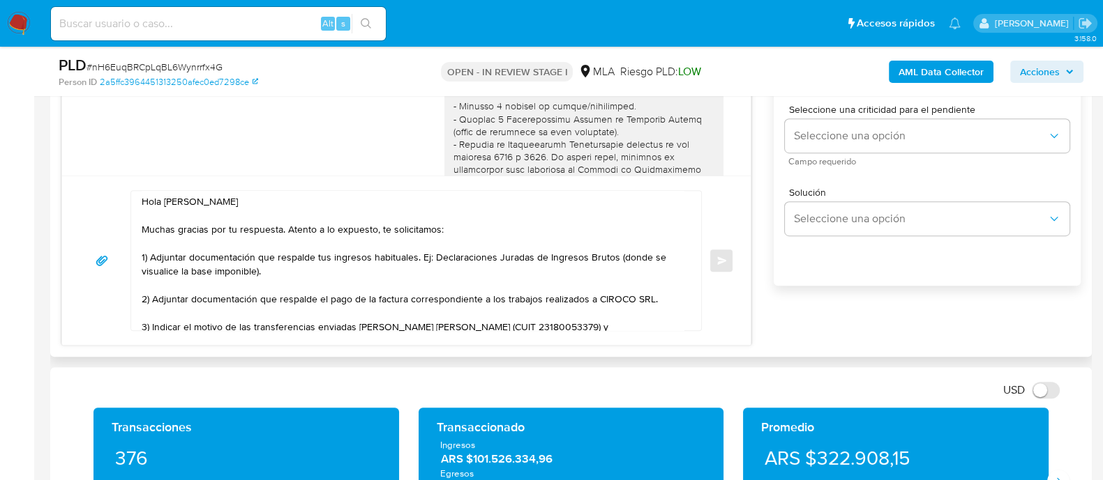
scroll to position [38, 0]
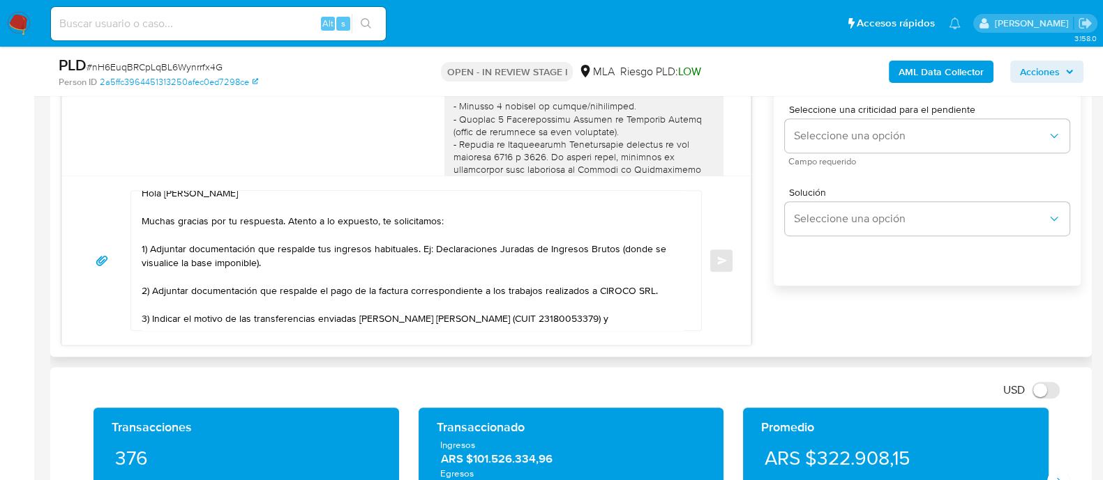
click at [597, 288] on textarea "Hola Juan Pablo de Filippo Muchas gracias por tu respuesta. Atento a lo expuest…" at bounding box center [413, 260] width 542 height 139
paste textarea "Manova Latin Investment And Trading"
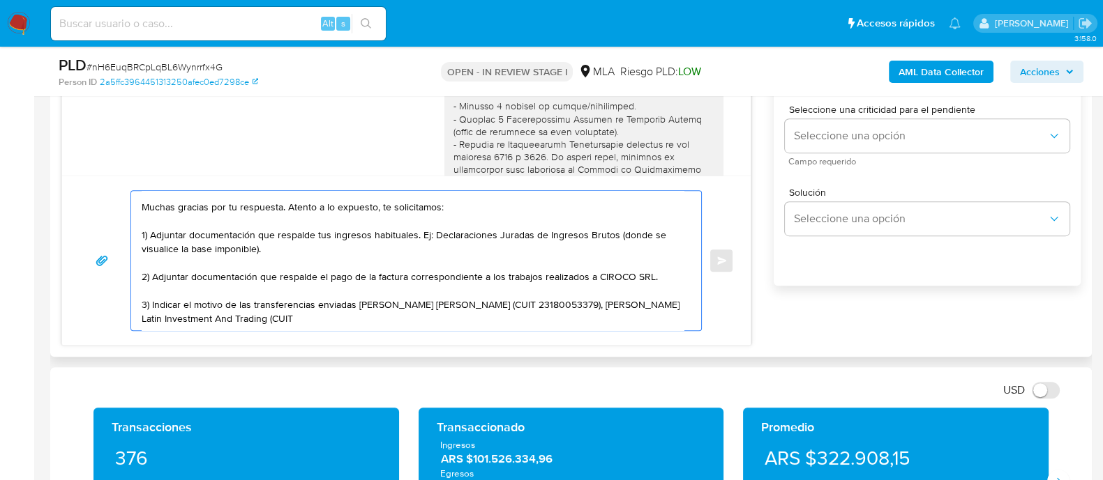
paste textarea "30715685023"
click at [705, 429] on div "Transaccionado" at bounding box center [571, 427] width 283 height 17
paste textarea "30712100393"
click at [402, 315] on textarea "Hola Juan Pablo de Filippo Muchas gracias por tu respuesta. Atento a lo expuest…" at bounding box center [413, 260] width 542 height 139
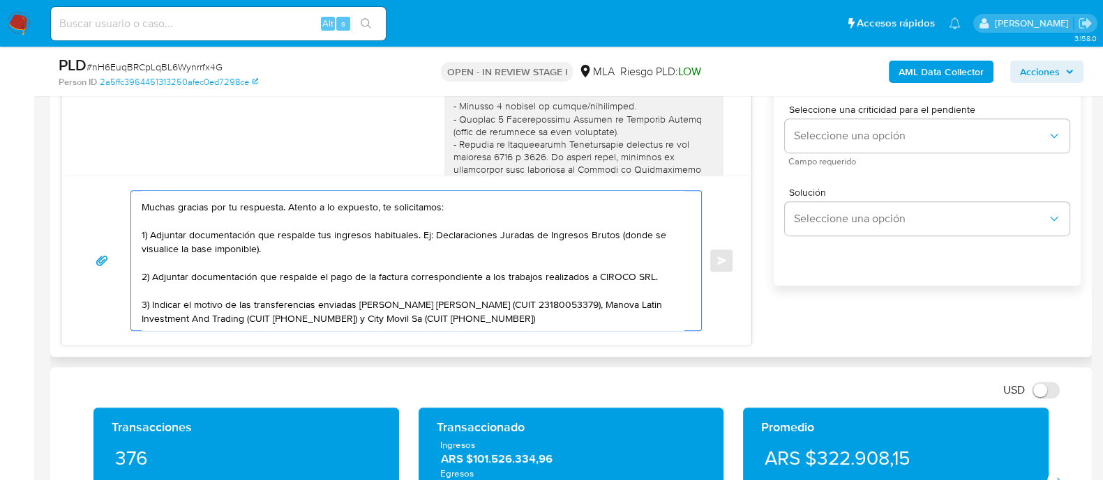
drag, startPoint x: 363, startPoint y: 301, endPoint x: 485, endPoint y: 301, distance: 121.3
click at [485, 301] on textarea "Hola Juan Pablo de Filippo Muchas gracias por tu respuesta. Atento a lo expuest…" at bounding box center [413, 260] width 542 height 139
paste textarea "Mario Exequiel Min"
click at [508, 307] on textarea "Hola Juan Pablo de Filippo Muchas gracias por tu respuesta. Atento a lo expuest…" at bounding box center [413, 260] width 542 height 139
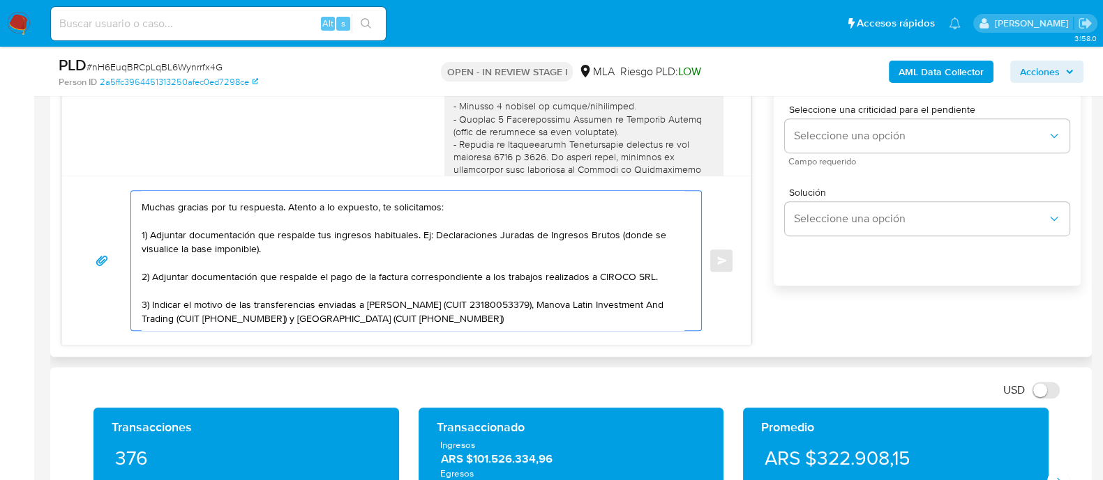
paste textarea "0280436861"
click at [500, 324] on textarea "Hola Juan Pablo de Filippo Muchas gracias por tu respuesta. Atento a lo expuest…" at bounding box center [413, 260] width 542 height 139
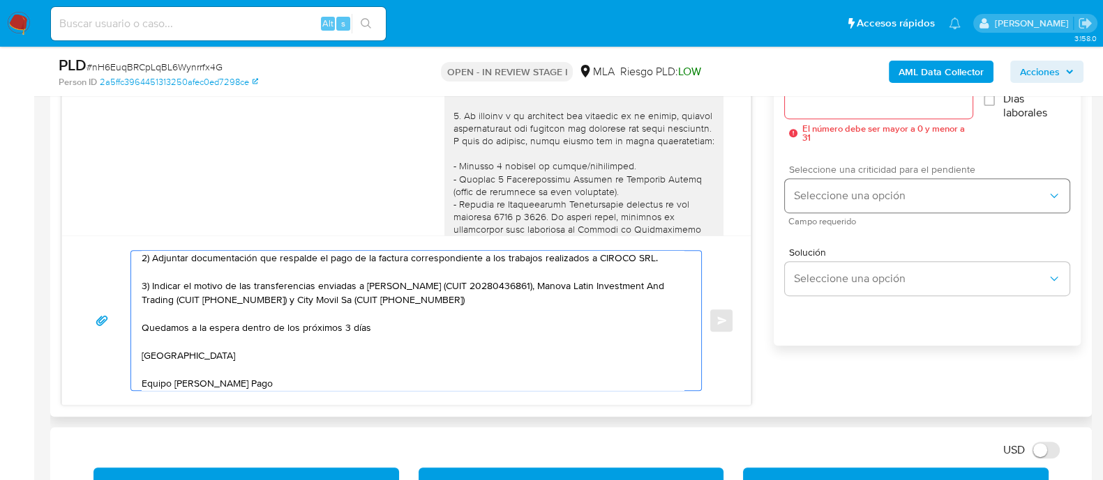
scroll to position [785, 0]
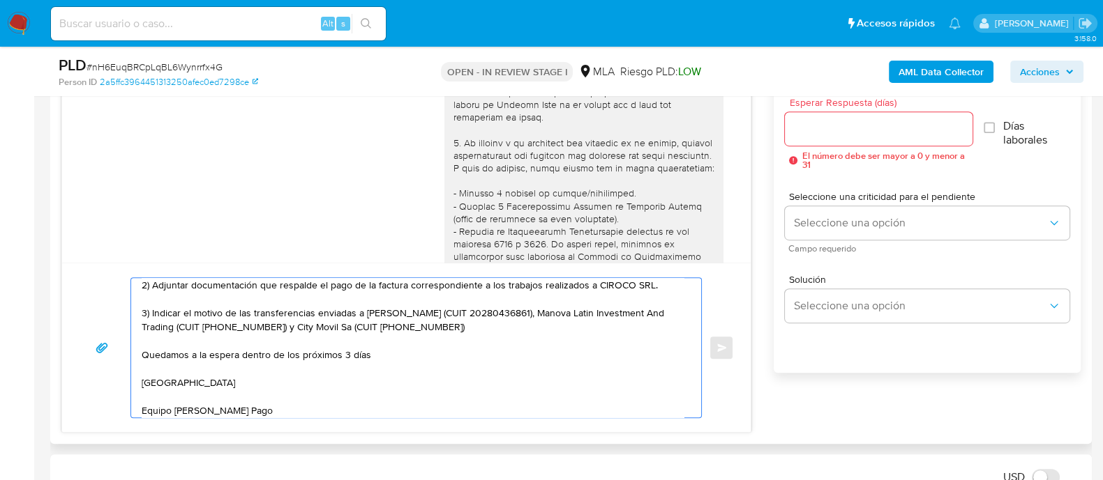
type textarea "Hola Juan Pablo de Filippo Muchas gracias por tu respuesta. Atento a lo expuest…"
click at [826, 126] on input "Esperar Respuesta (días)" at bounding box center [878, 129] width 187 height 18
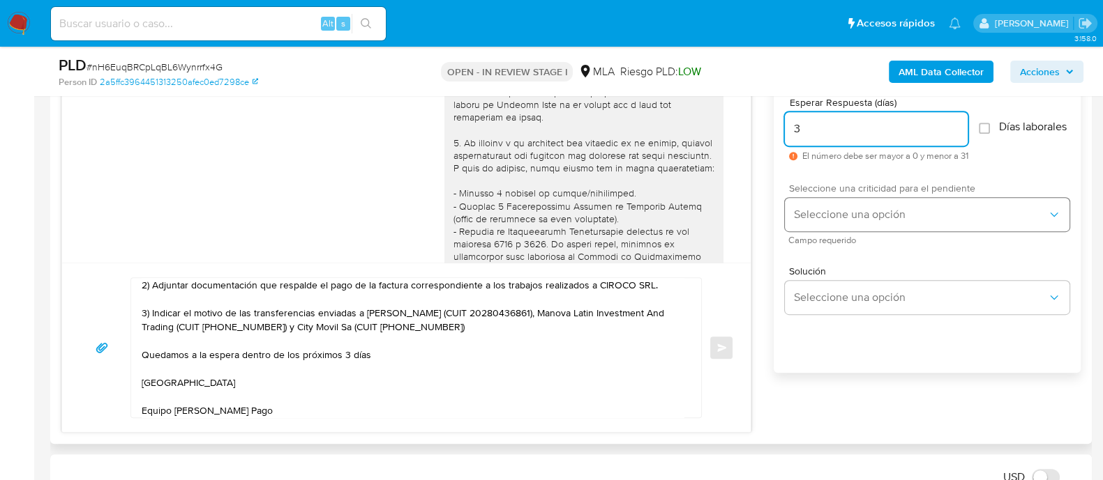
type input "3"
click at [826, 222] on span "Seleccione una opción" at bounding box center [920, 215] width 254 height 14
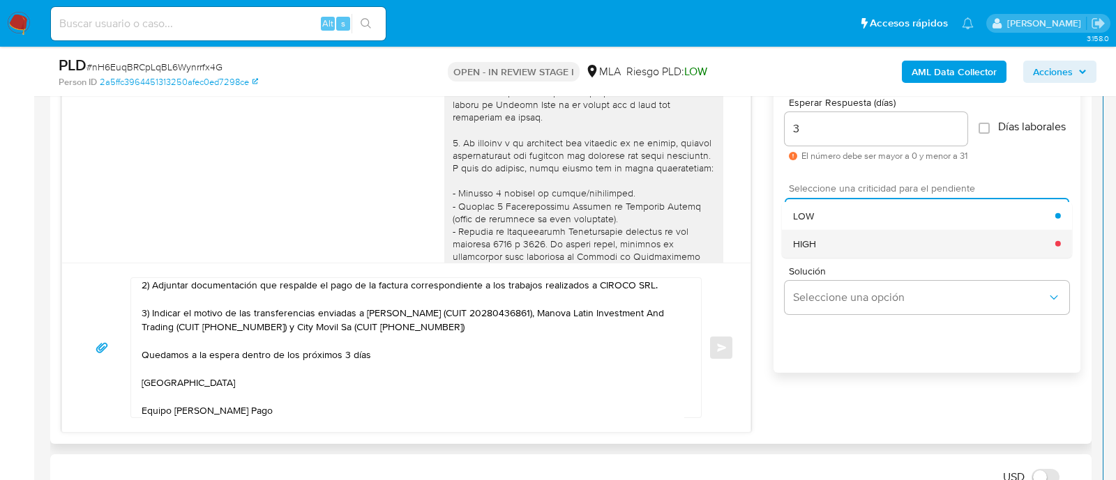
click at [819, 256] on div "HIGH" at bounding box center [924, 243] width 262 height 28
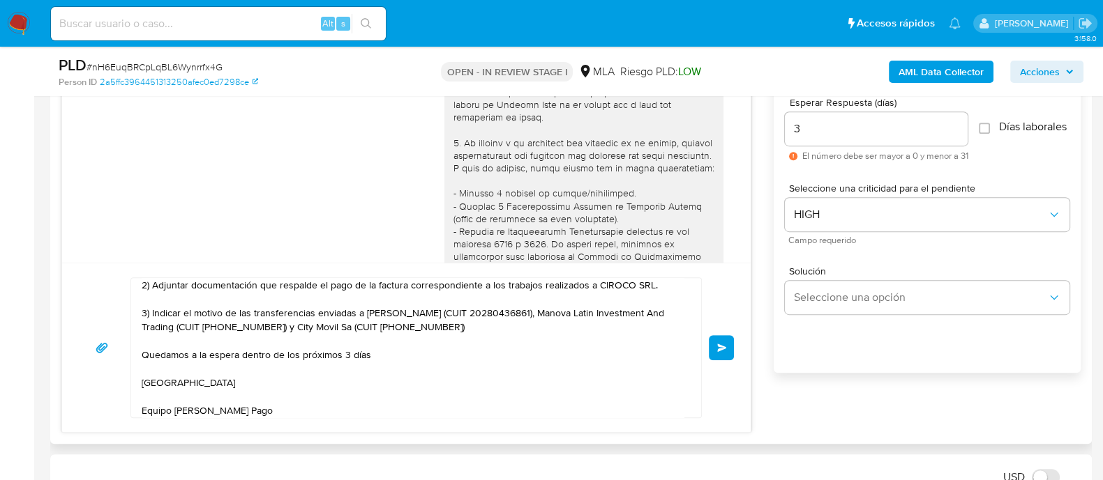
click at [725, 350] on span "Enviar" at bounding box center [722, 348] width 10 height 8
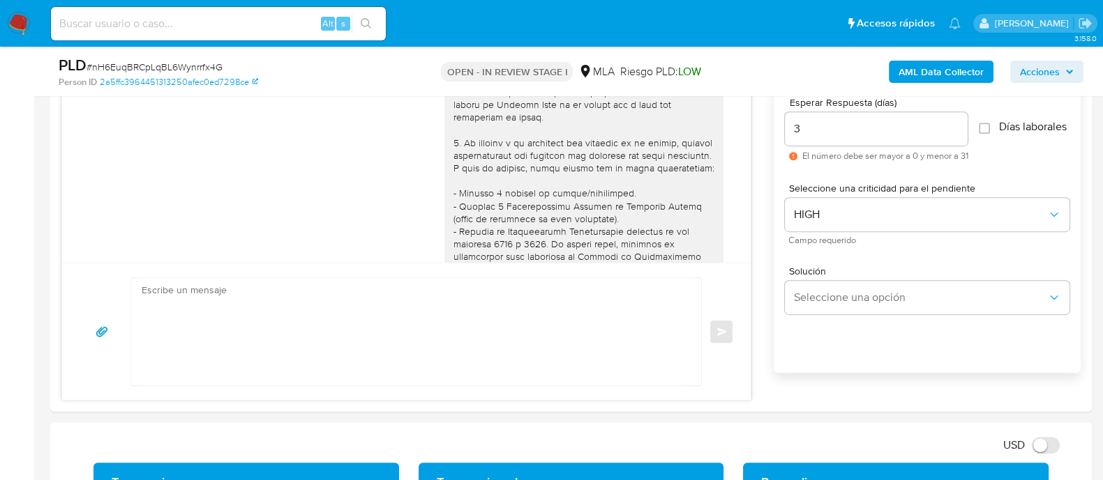
scroll to position [0, 0]
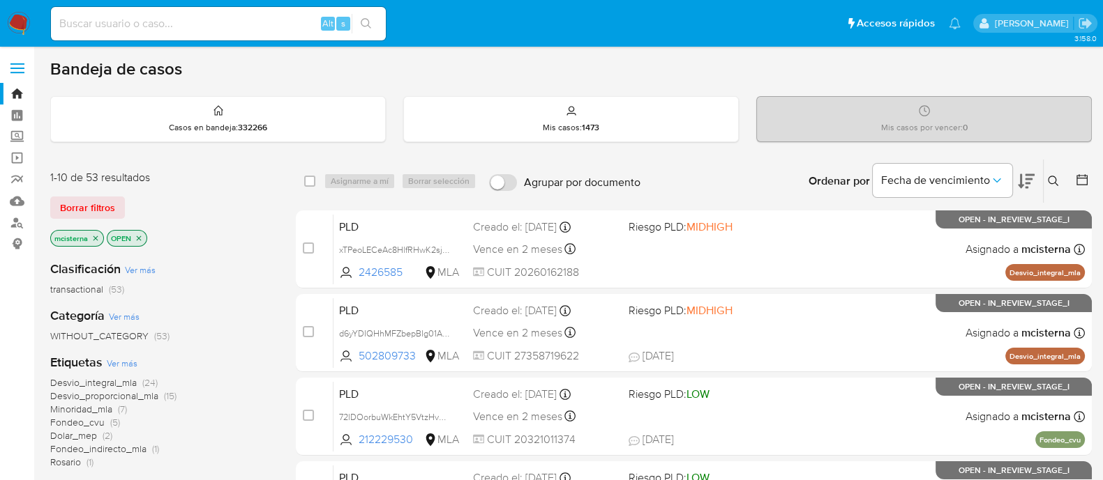
click at [1063, 174] on button at bounding box center [1054, 181] width 23 height 17
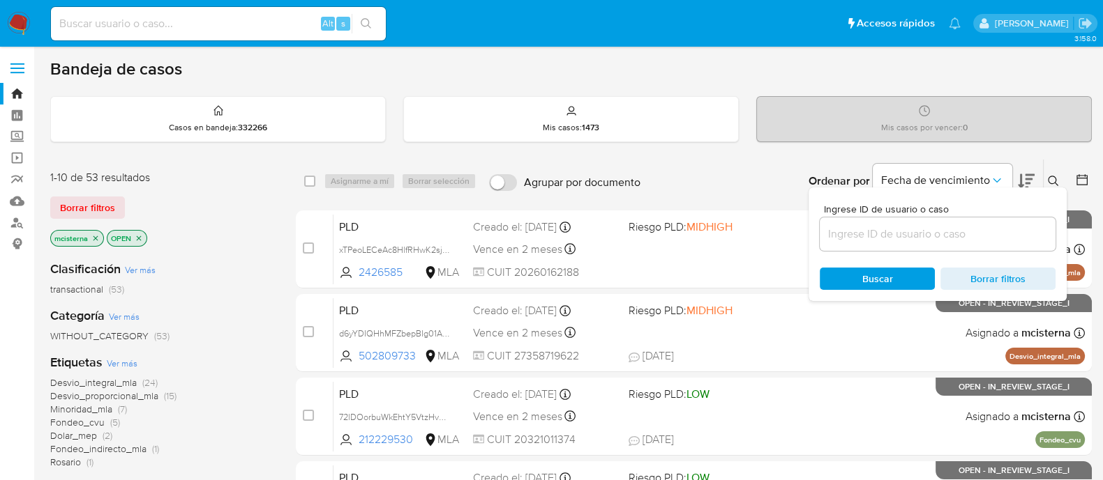
click at [939, 232] on input at bounding box center [937, 234] width 236 height 18
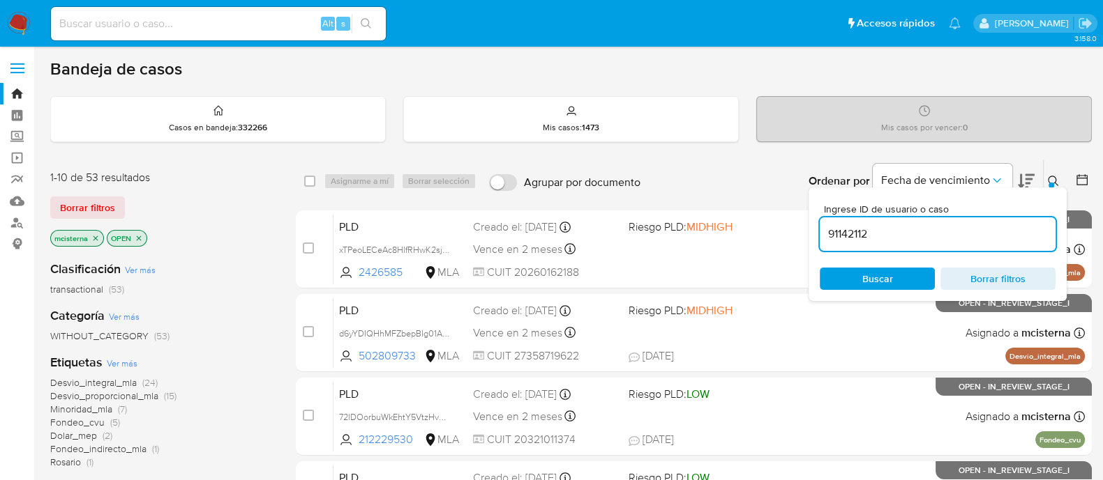
type input "91142112"
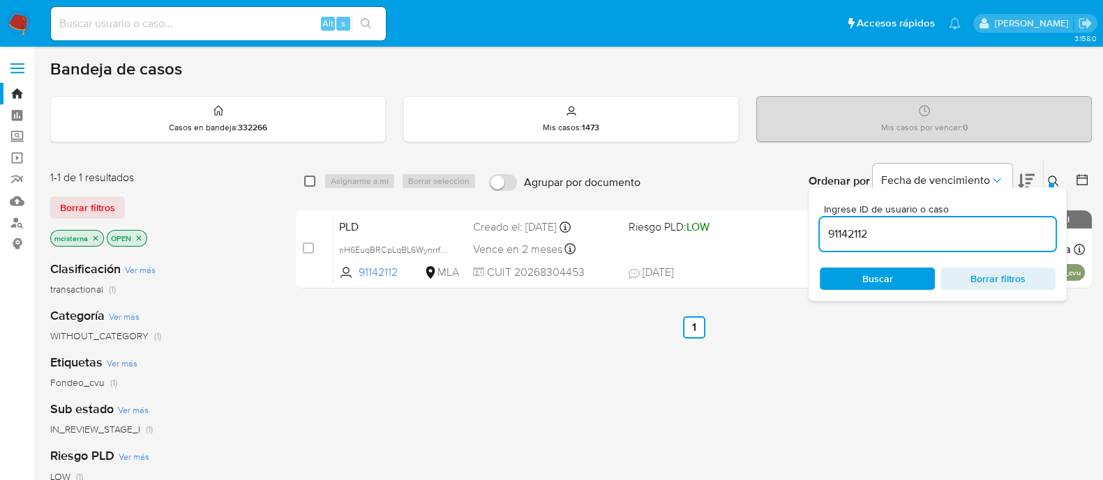
click at [308, 180] on input "checkbox" at bounding box center [309, 181] width 11 height 11
checkbox input "true"
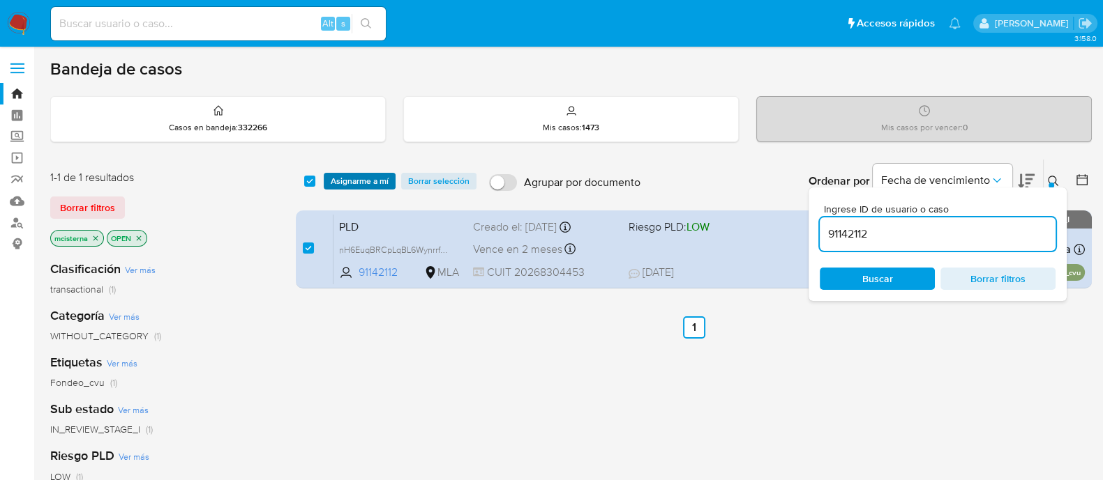
click at [339, 179] on span "Asignarme a mí" at bounding box center [360, 181] width 58 height 14
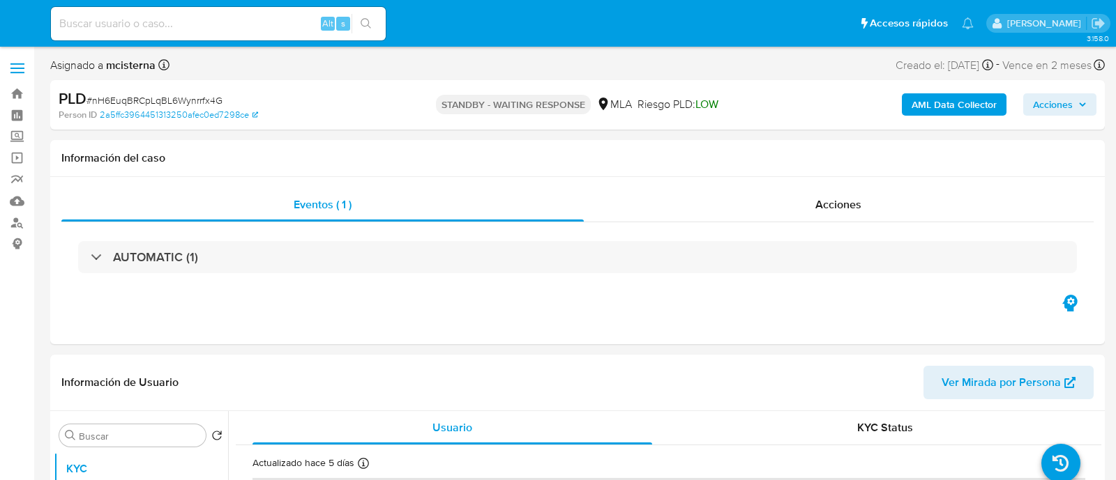
select select "10"
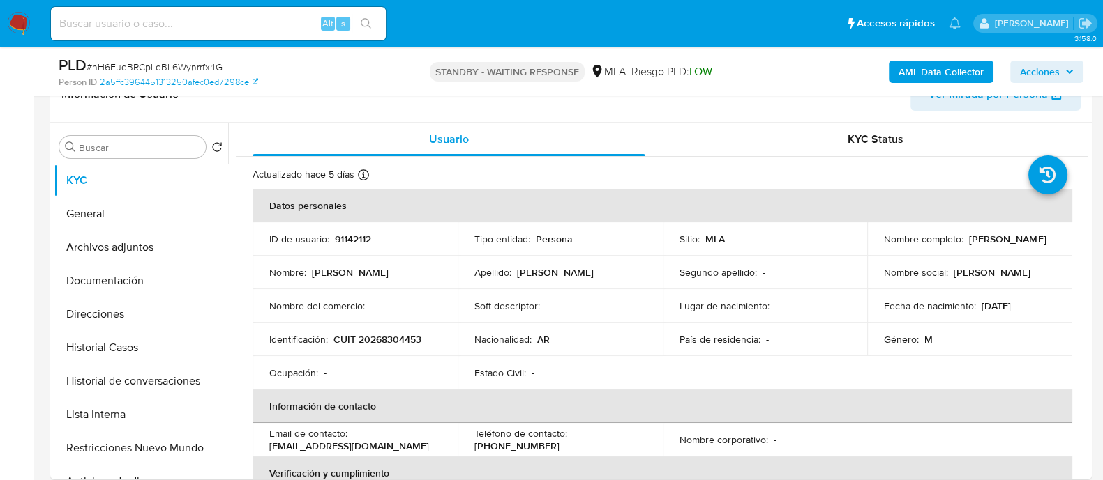
scroll to position [348, 0]
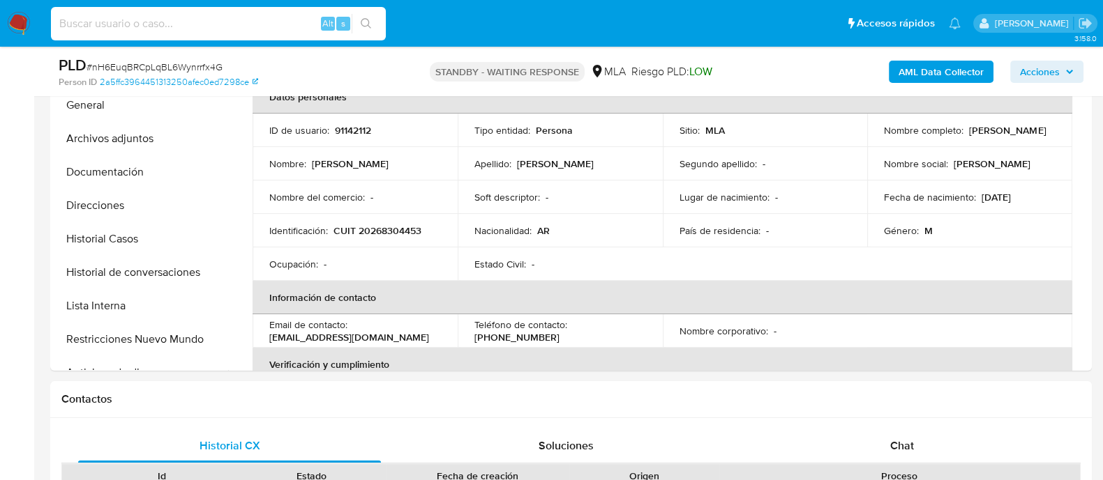
click at [155, 27] on input at bounding box center [218, 24] width 335 height 18
paste input "n2iefyLZG5QdCT92F5s1lhaW"
type input "n2iefyLZG5QdCT92F5s1lhaW"
click at [373, 24] on button "search-icon" at bounding box center [365, 24] width 29 height 20
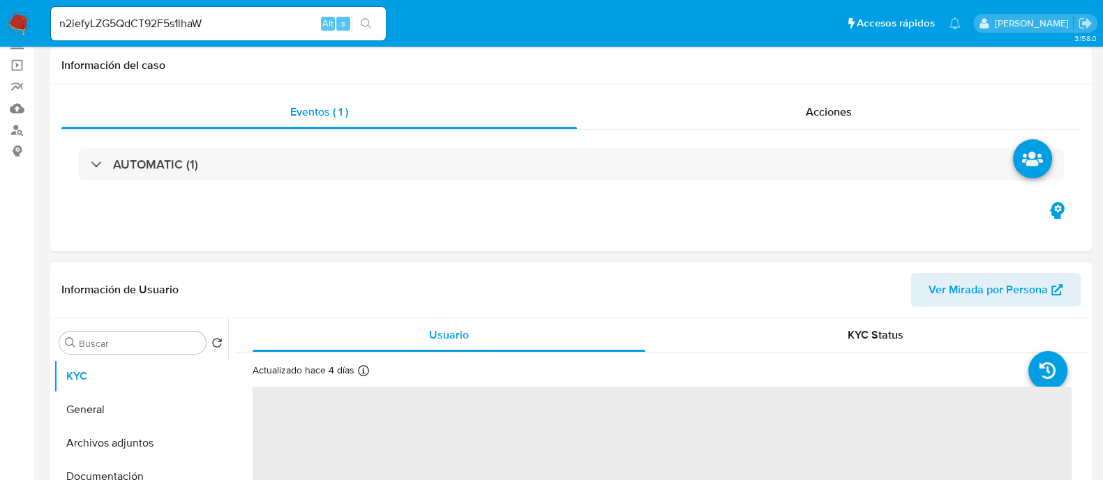
scroll to position [262, 0]
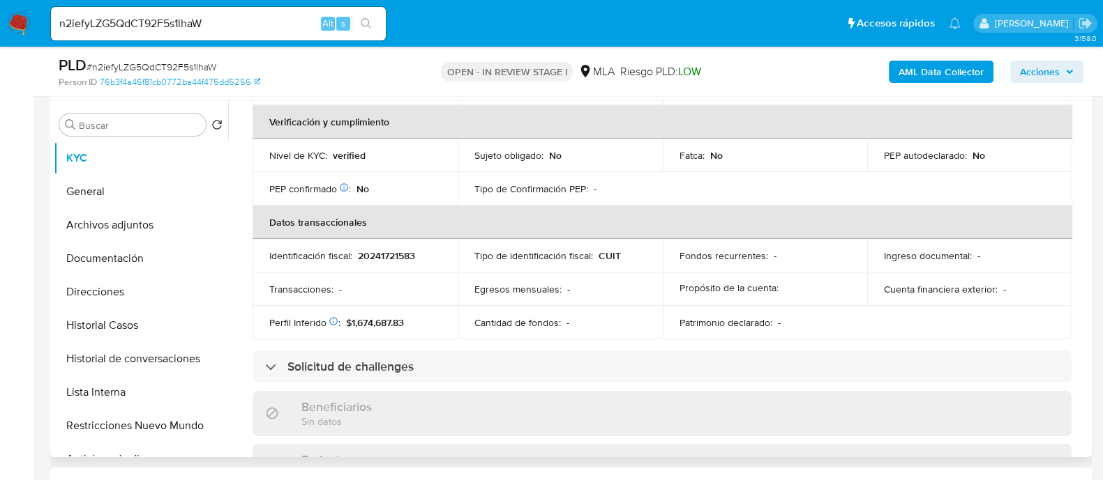
select select "10"
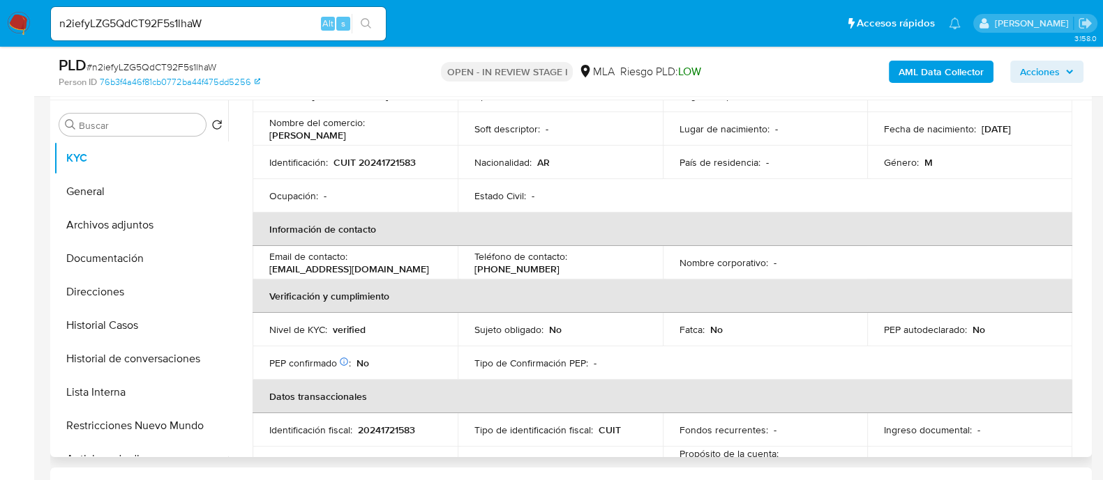
scroll to position [0, 0]
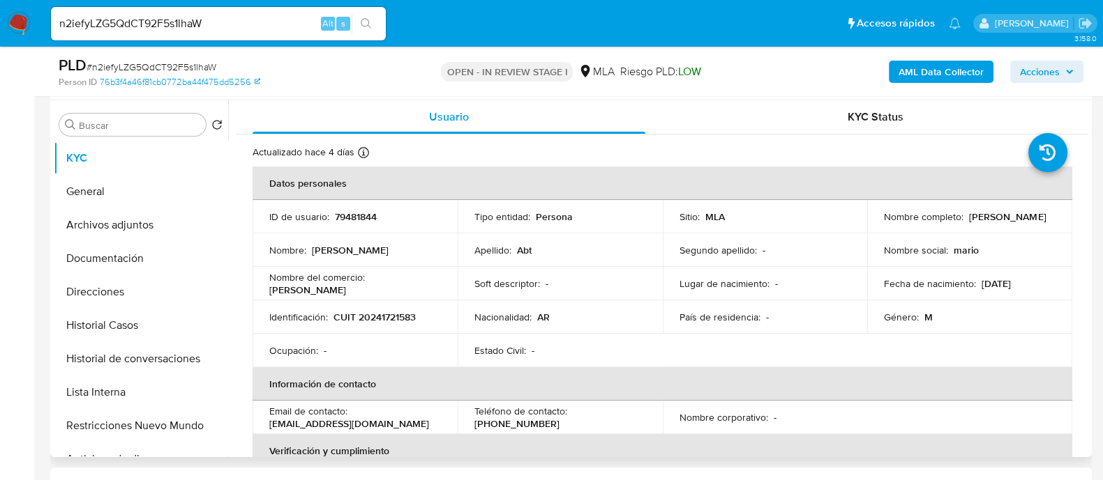
click at [363, 222] on p "79481844" at bounding box center [356, 217] width 42 height 13
copy p "79481844"
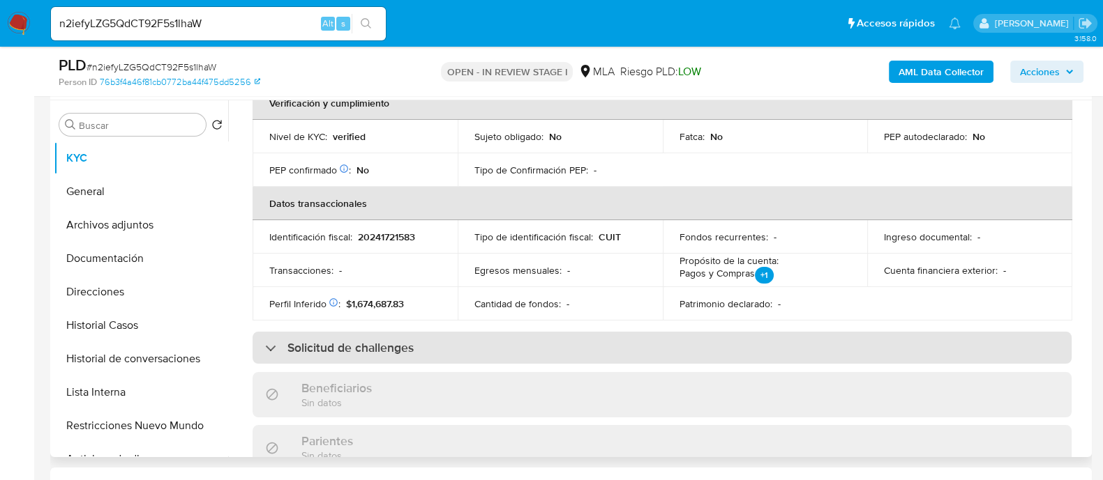
click at [600, 338] on div "Solicitud de challenges" at bounding box center [661, 348] width 819 height 32
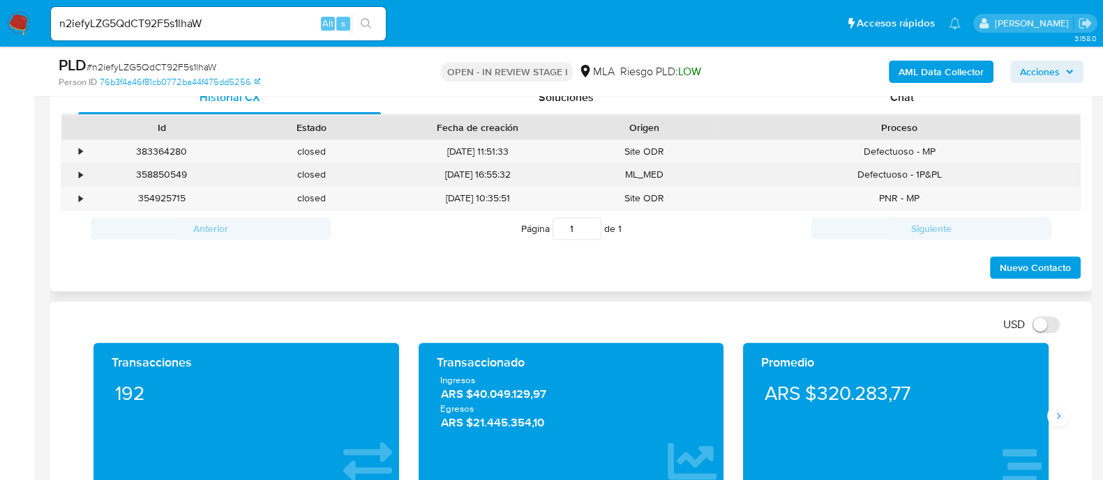
scroll to position [610, 0]
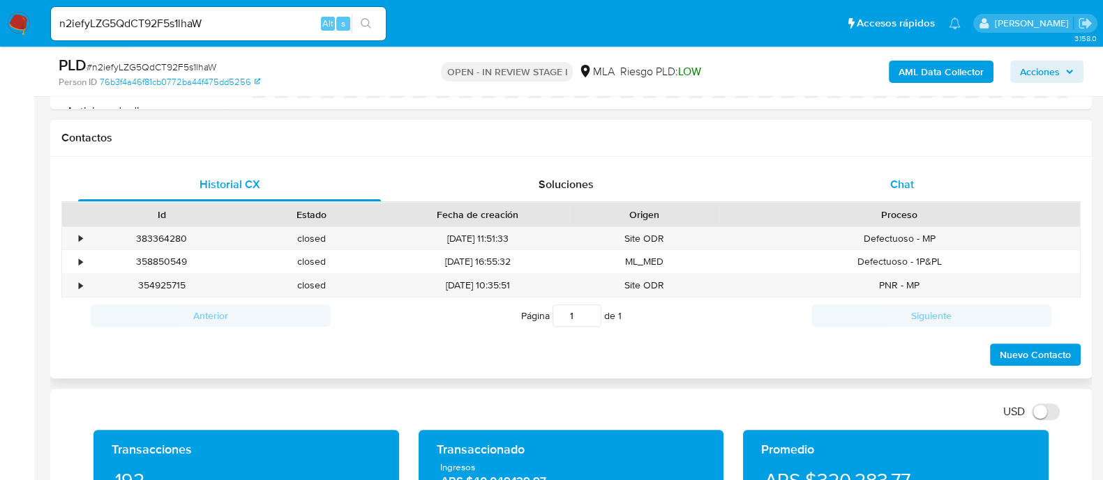
click at [907, 186] on span "Chat" at bounding box center [902, 184] width 24 height 16
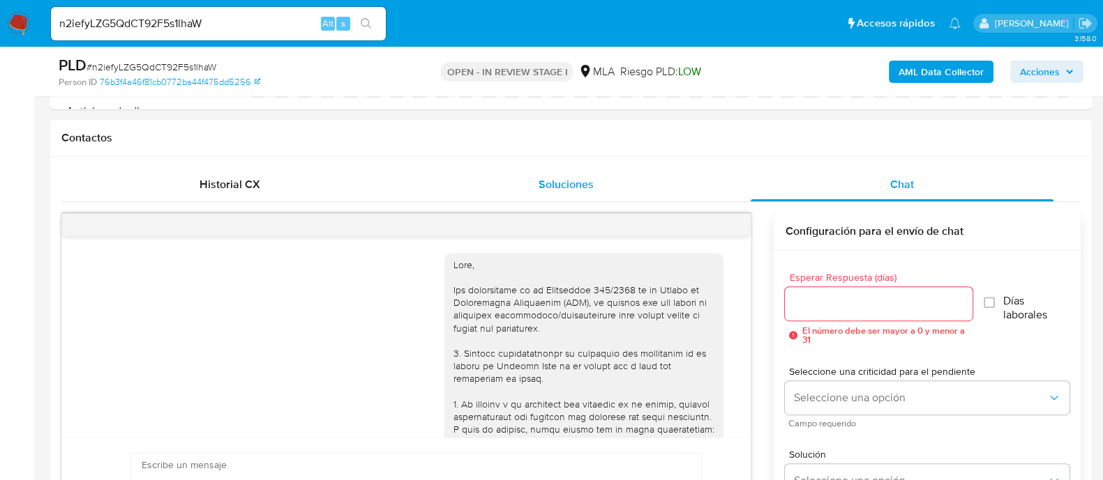
scroll to position [1422, 0]
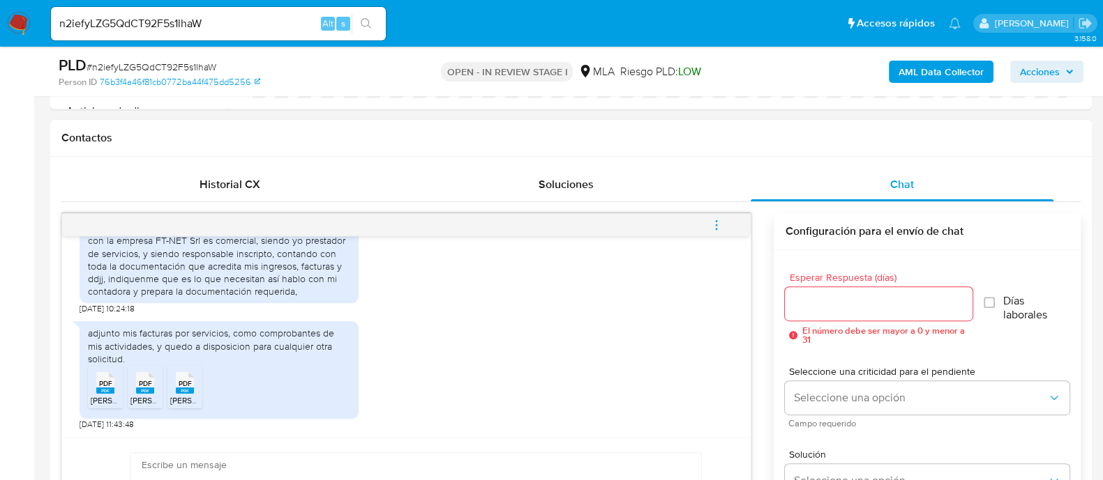
click at [96, 400] on span "[PERSON_NAME] fac A132.pdf" at bounding box center [147, 401] width 112 height 12
click at [137, 400] on span "[PERSON_NAME] fac A131.pdf" at bounding box center [184, 401] width 109 height 12
click at [174, 400] on span "[PERSON_NAME] fac A129.pdf" at bounding box center [226, 401] width 112 height 12
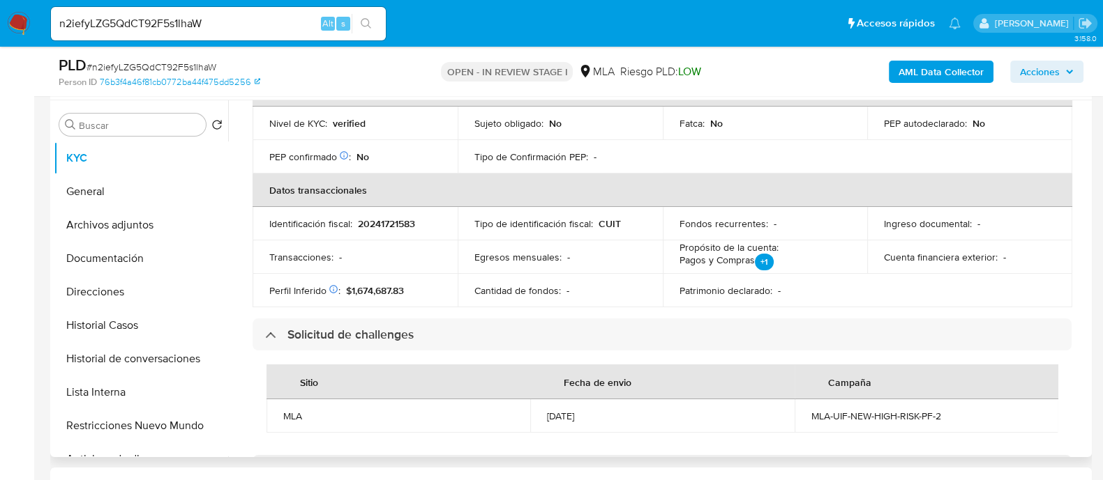
scroll to position [334, 0]
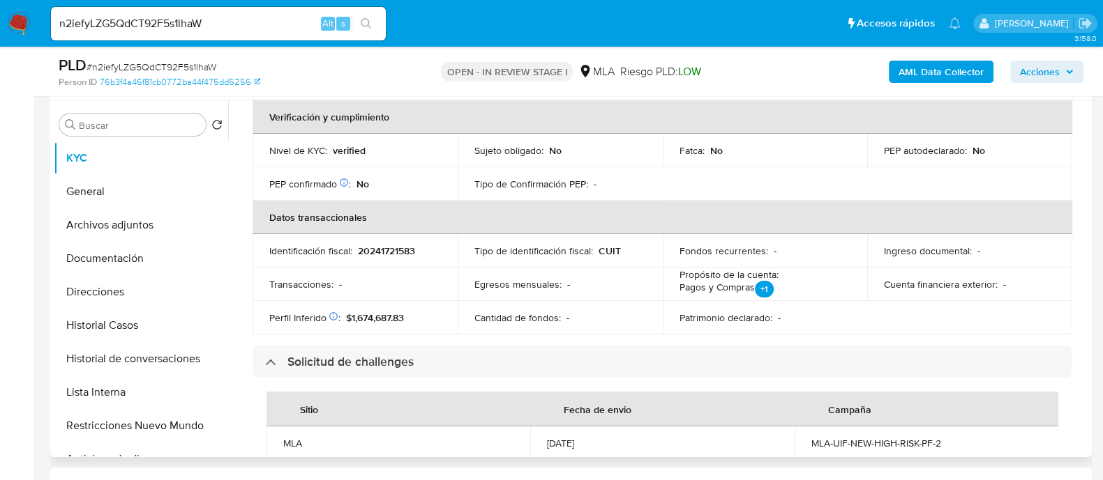
click at [377, 264] on td "Identificación fiscal : 20241721583" at bounding box center [354, 250] width 205 height 33
click at [379, 250] on p "20241721583" at bounding box center [386, 251] width 57 height 13
copy p "20241721583"
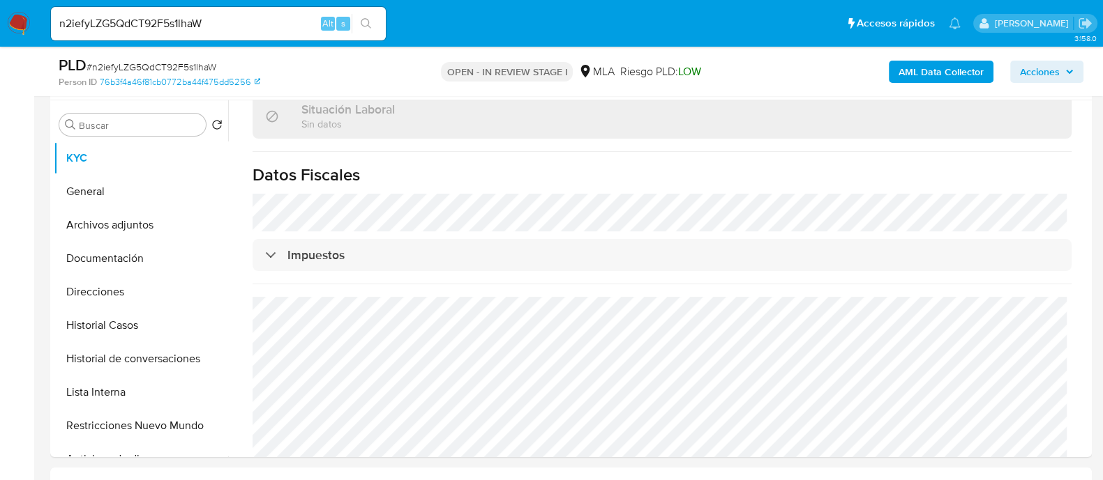
scroll to position [857, 0]
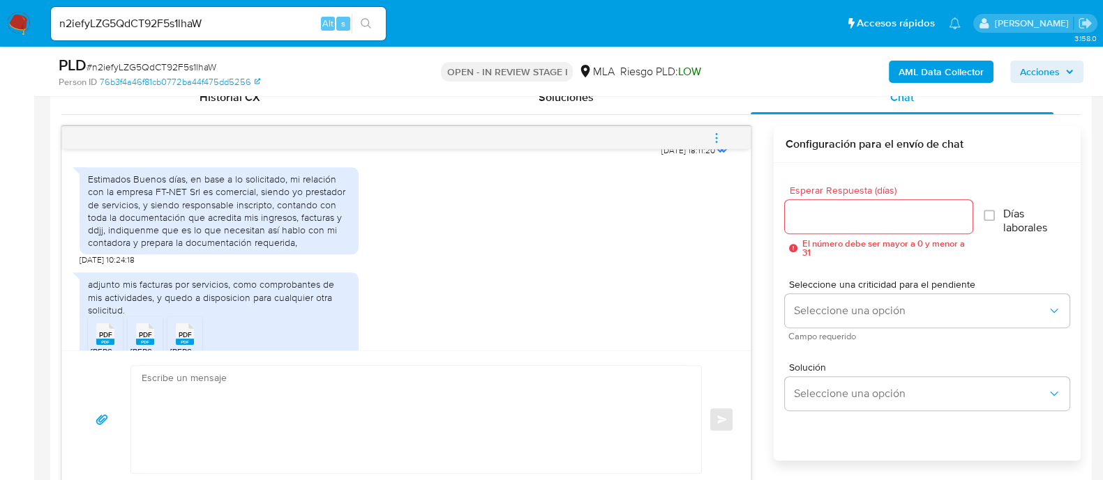
click at [394, 430] on textarea at bounding box center [413, 419] width 542 height 107
paste textarea "Hola Muchas gracias por tu respuesta. Confirmamos recepción de la documentación…"
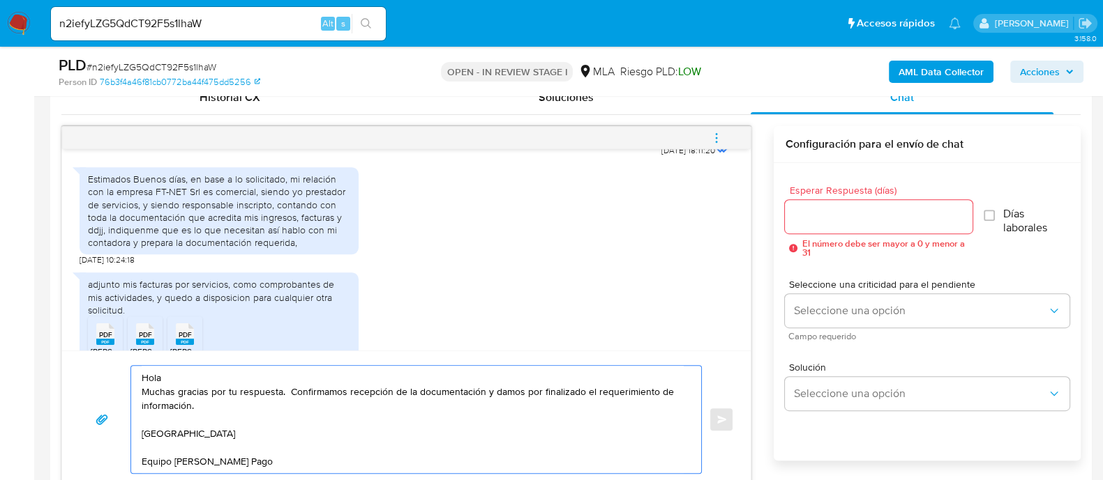
scroll to position [697, 0]
click at [356, 378] on textarea "Hola Muchas gracias por tu respuesta. Confirmamos recepción de la documentación…" at bounding box center [413, 425] width 542 height 121
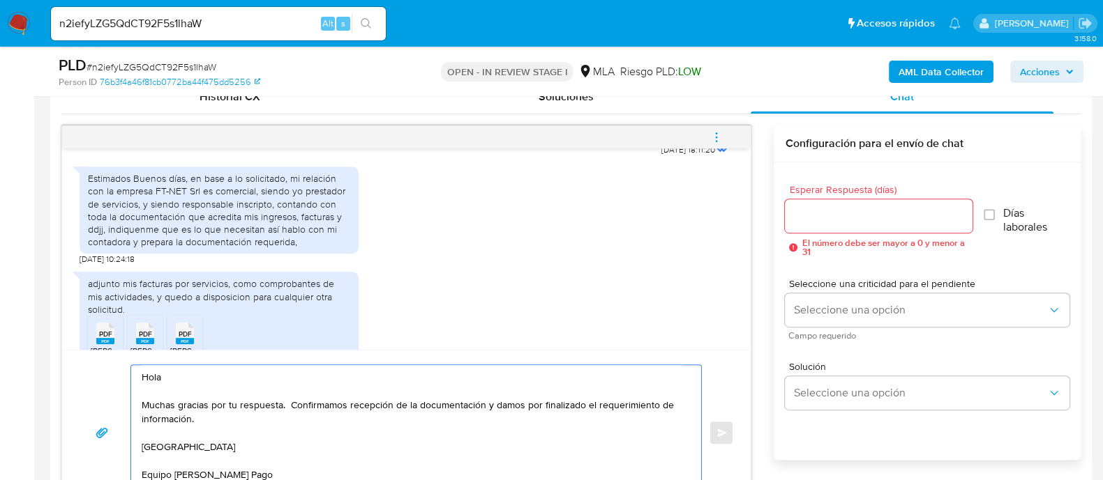
type textarea "Hola Muchas gracias por tu respuesta. Confirmamos recepción de la documentación…"
click at [835, 215] on input "Esperar Respuesta (días)" at bounding box center [878, 216] width 187 height 18
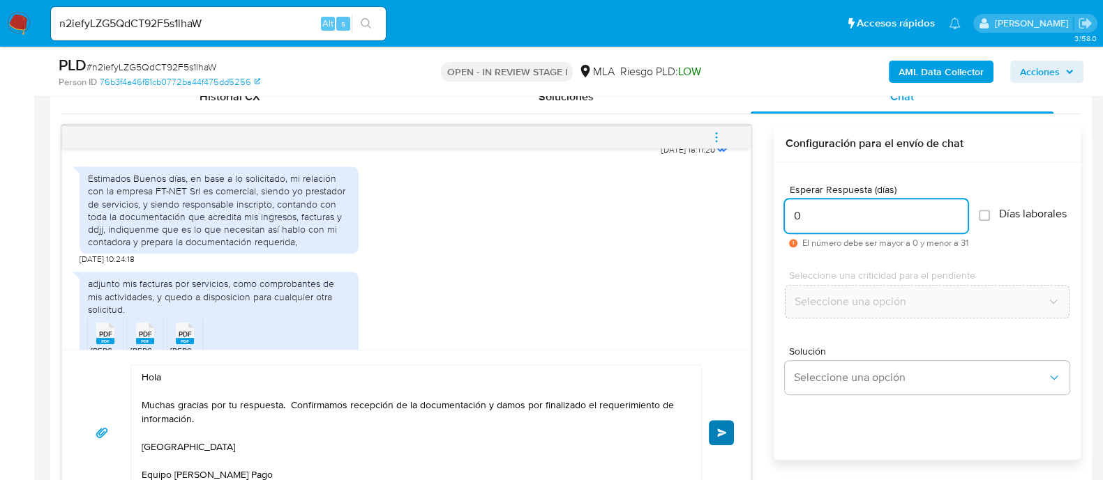
type input "0"
click at [718, 434] on span "Enviar" at bounding box center [722, 433] width 10 height 8
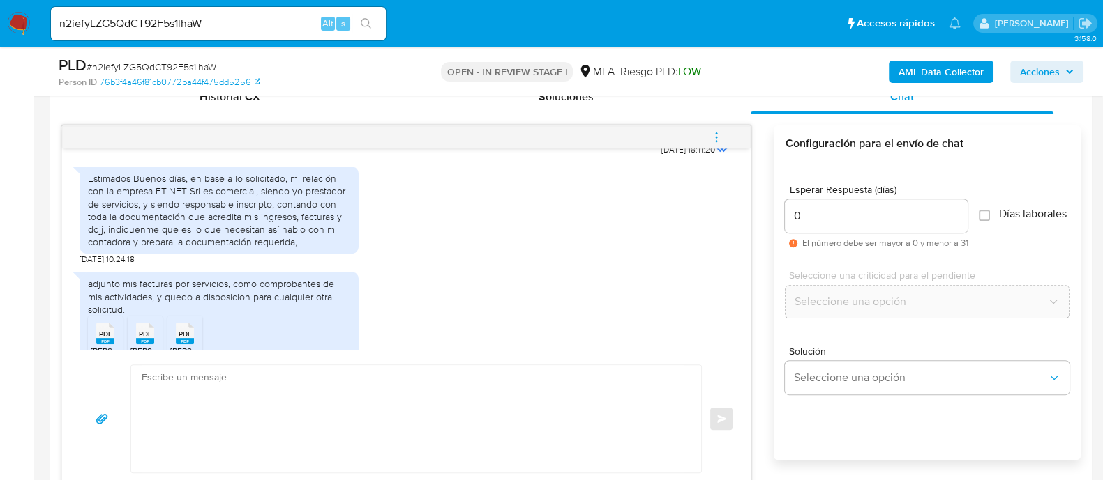
scroll to position [1577, 0]
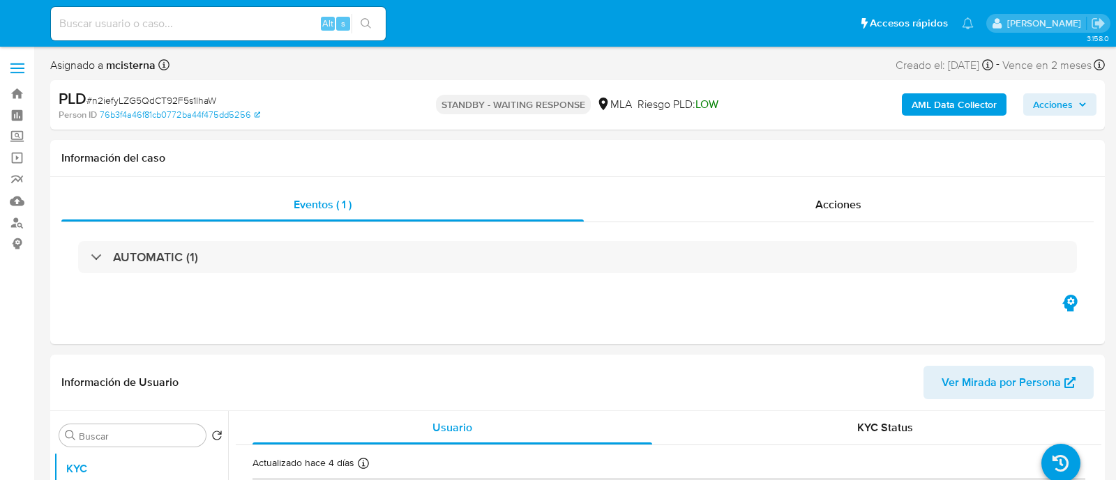
select select "10"
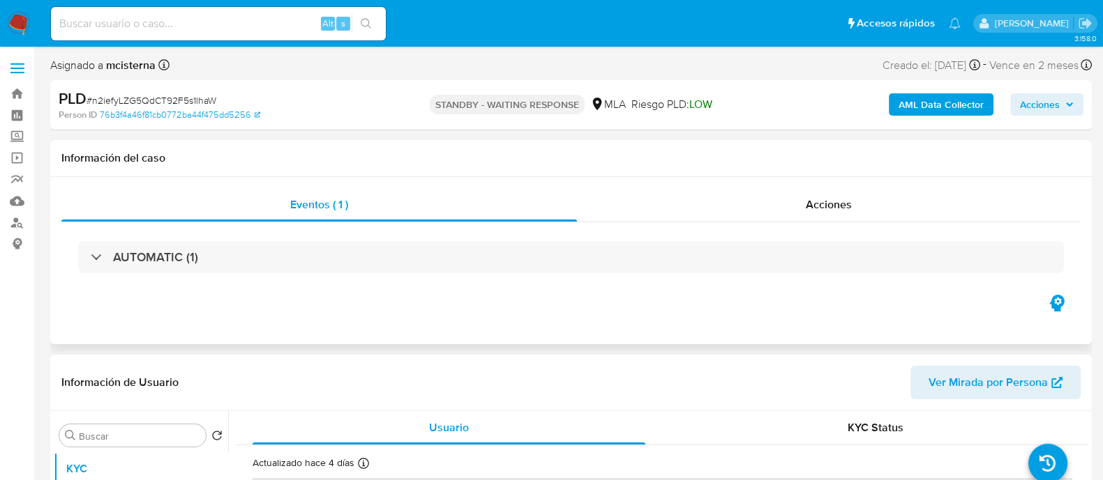
scroll to position [86, 0]
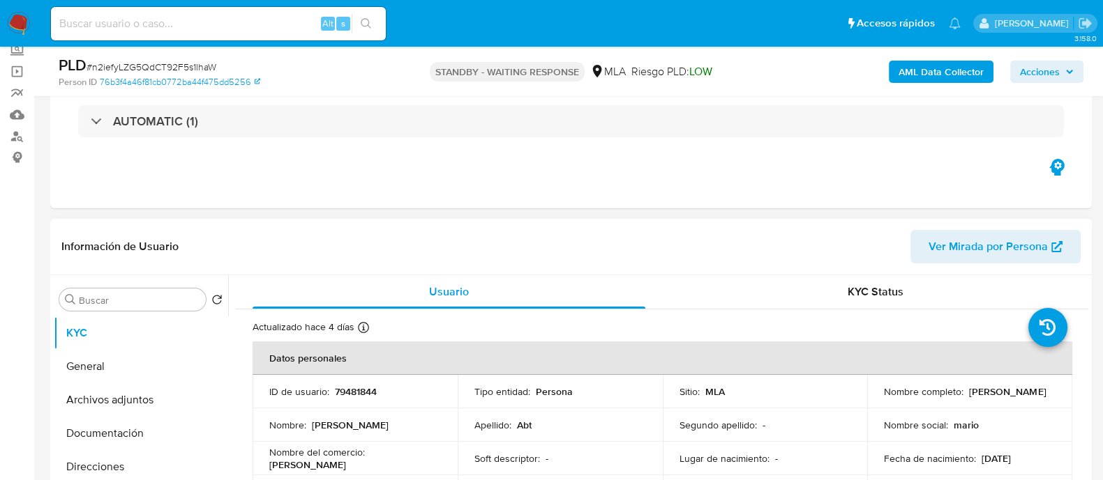
click at [350, 393] on p "79481844" at bounding box center [356, 392] width 42 height 13
copy p "79481844"
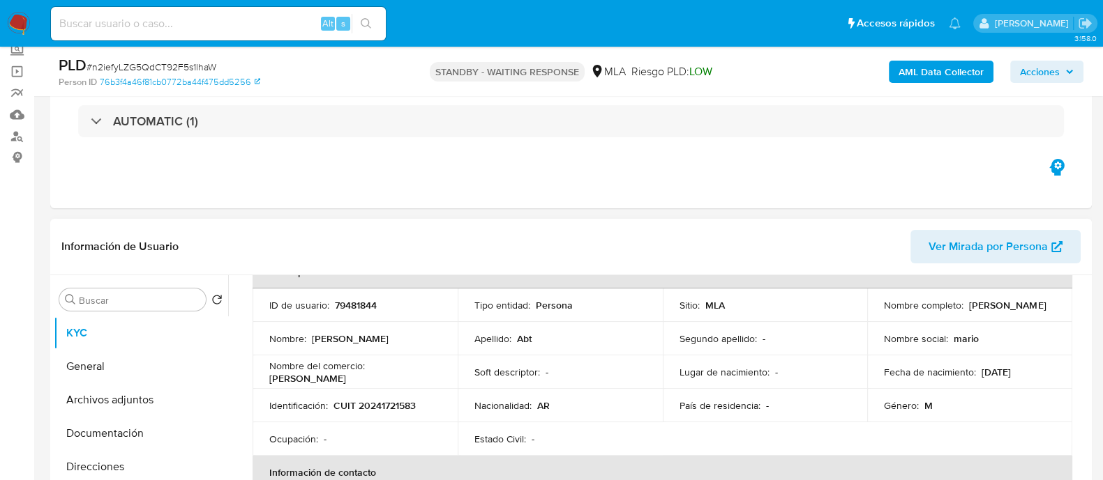
click at [404, 407] on p "CUIT 20241721583" at bounding box center [374, 406] width 82 height 13
copy p "20241721583"
click at [370, 304] on p "79481844" at bounding box center [356, 305] width 42 height 13
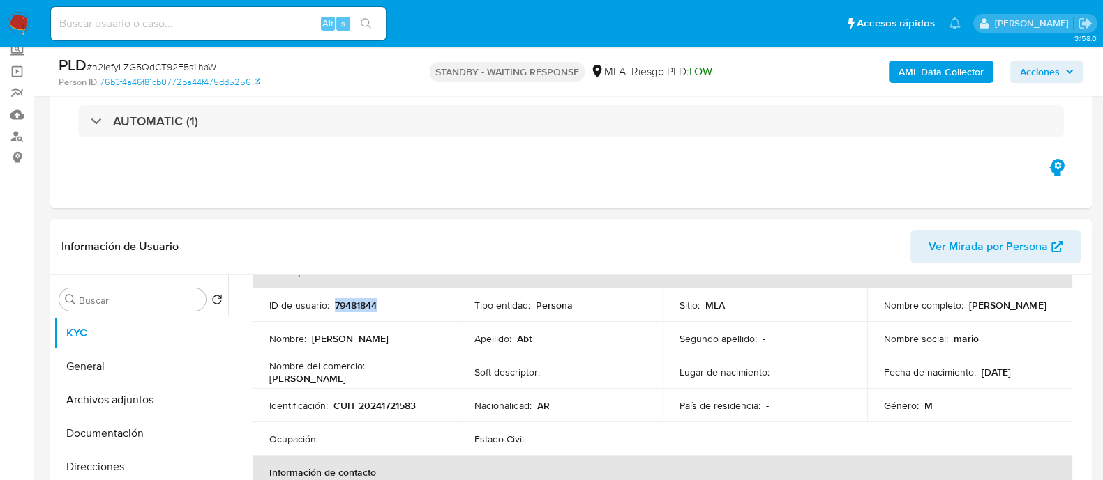
click at [370, 304] on p "79481844" at bounding box center [356, 305] width 42 height 13
copy p "79481844"
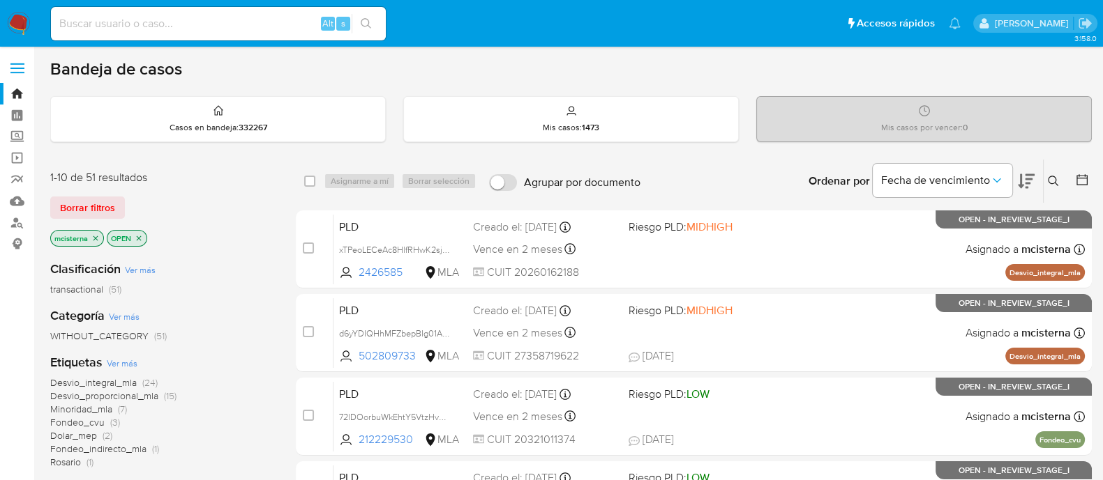
click at [1048, 177] on icon at bounding box center [1052, 181] width 10 height 10
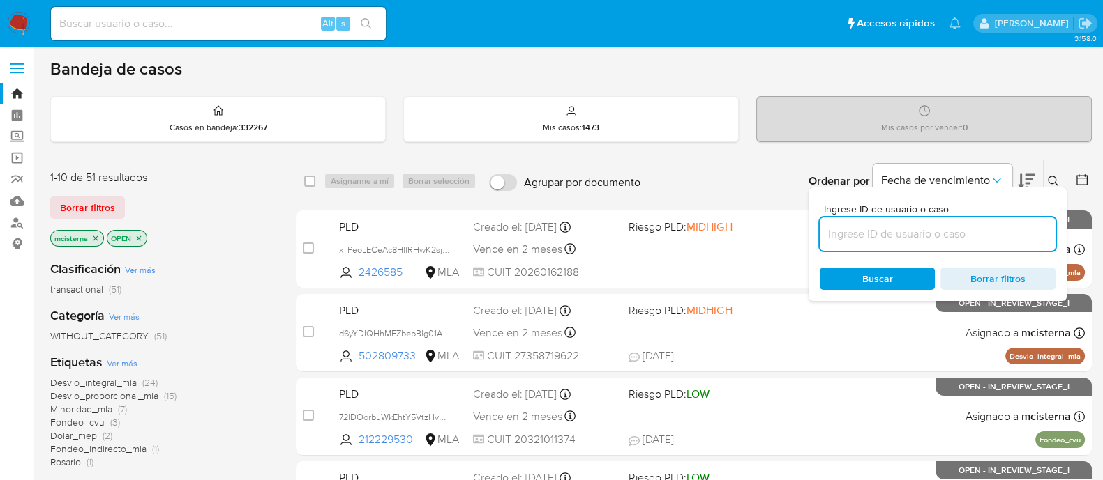
drag, startPoint x: 886, startPoint y: 225, endPoint x: 883, endPoint y: 236, distance: 11.5
click at [886, 225] on input at bounding box center [937, 234] width 236 height 18
type input "79481844"
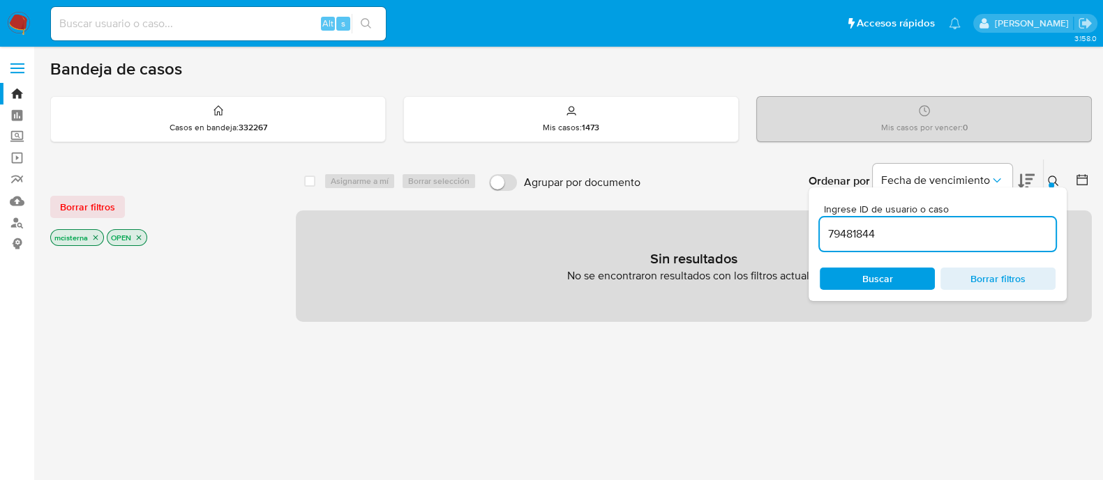
click at [98, 239] on icon "close-filter" at bounding box center [95, 238] width 8 height 8
click at [80, 239] on icon "close-filter" at bounding box center [82, 238] width 8 height 8
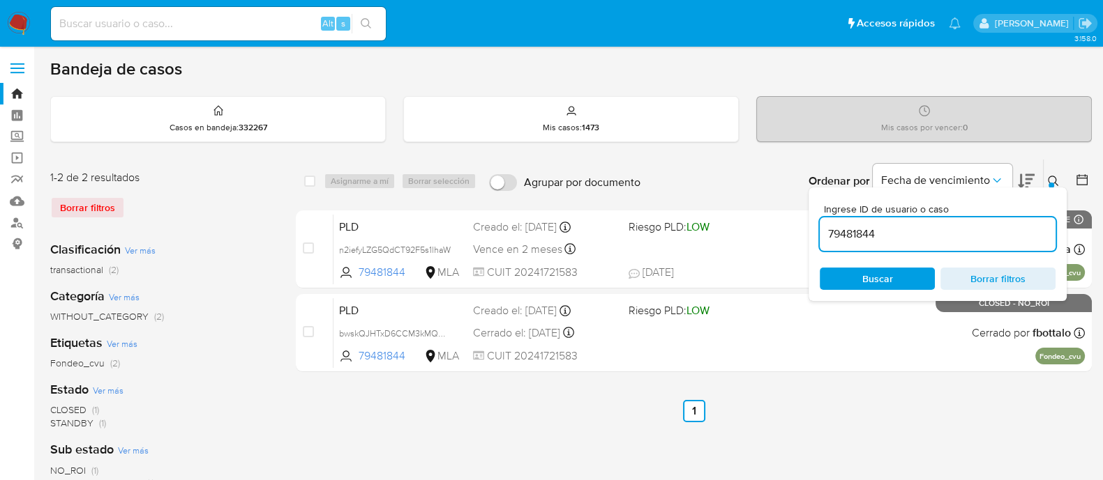
click at [909, 428] on div "select-all-cases-checkbox Asignarme a mí Borrar selección Agrupar por documento…" at bounding box center [694, 465] width 796 height 612
click at [877, 271] on span "Buscar" at bounding box center [877, 279] width 31 height 22
click at [315, 179] on input "checkbox" at bounding box center [309, 181] width 11 height 11
checkbox input "true"
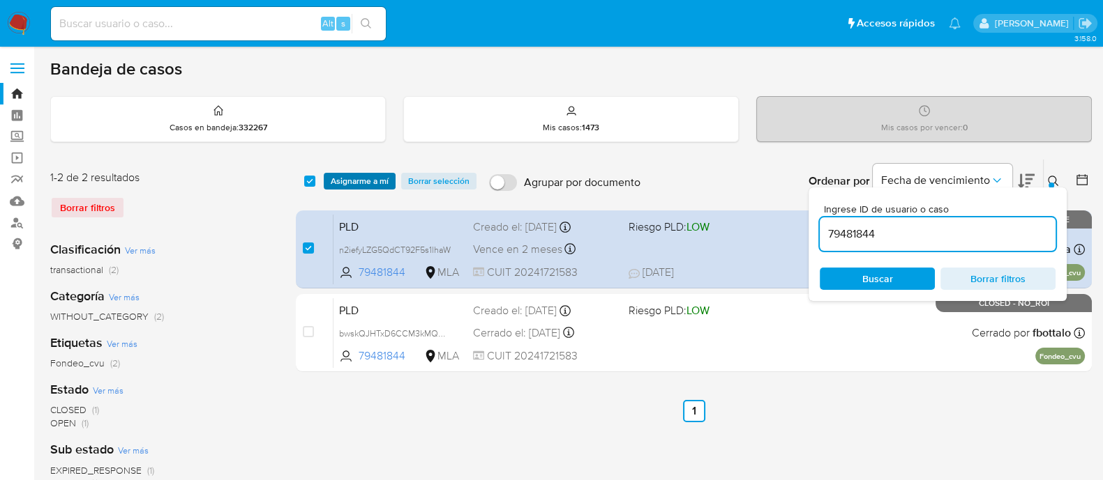
click at [358, 181] on span "Asignarme a mí" at bounding box center [360, 181] width 58 height 14
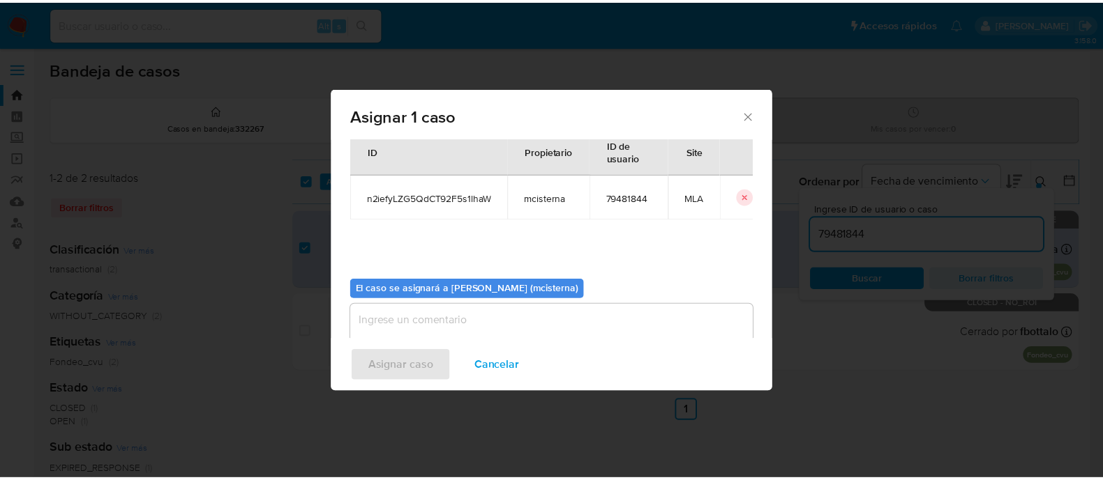
scroll to position [72, 0]
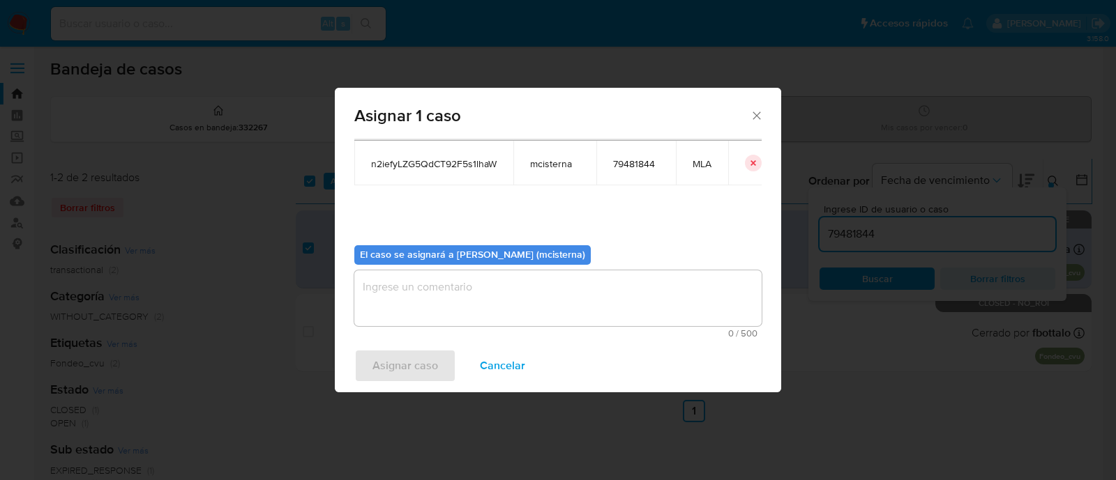
click at [510, 288] on textarea "assign-modal" at bounding box center [557, 299] width 407 height 56
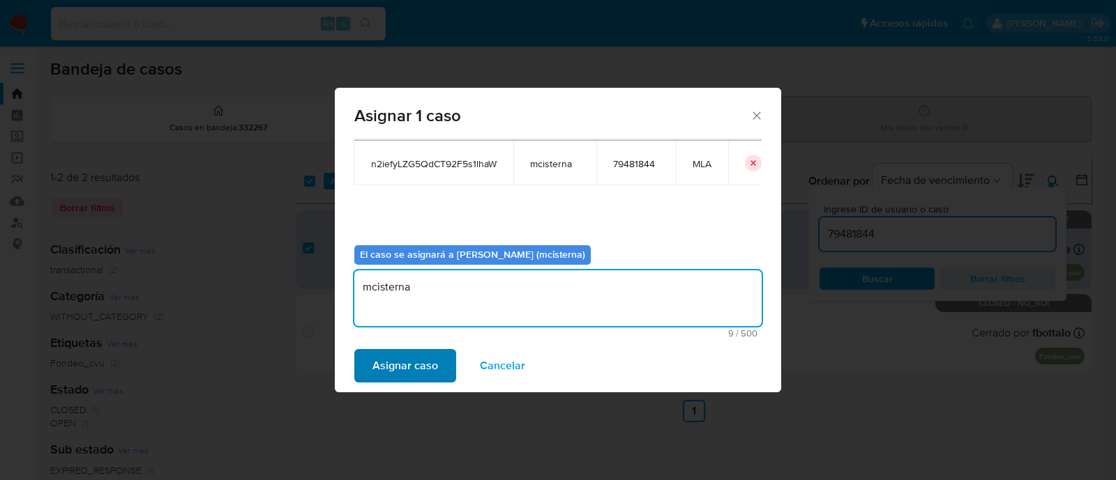
type textarea "mcisterna"
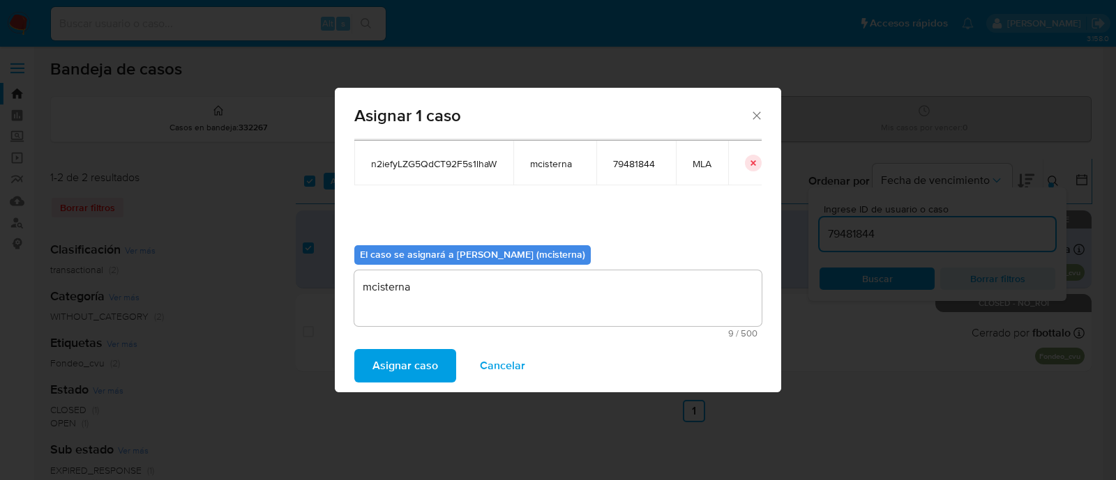
click at [410, 363] on span "Asignar caso" at bounding box center [405, 366] width 66 height 31
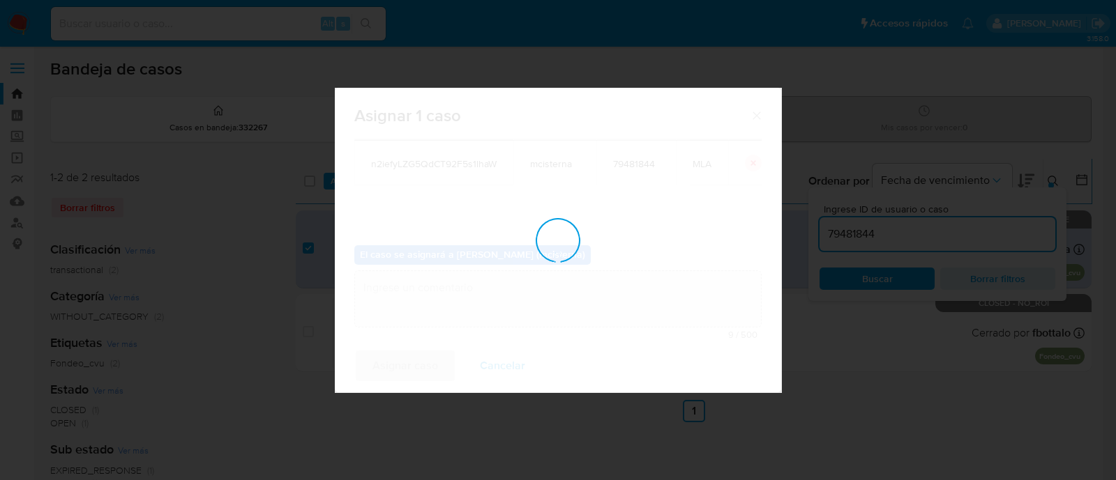
checkbox input "false"
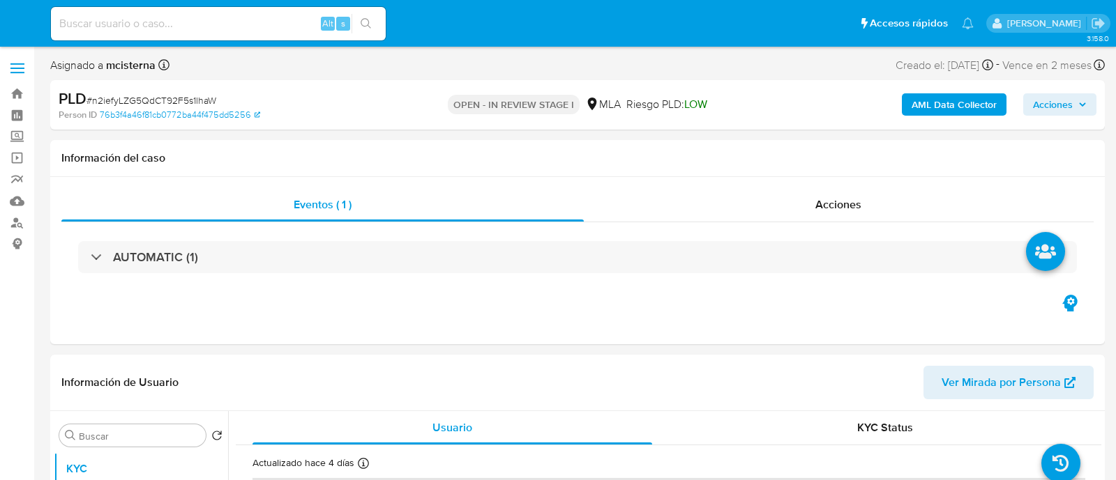
select select "10"
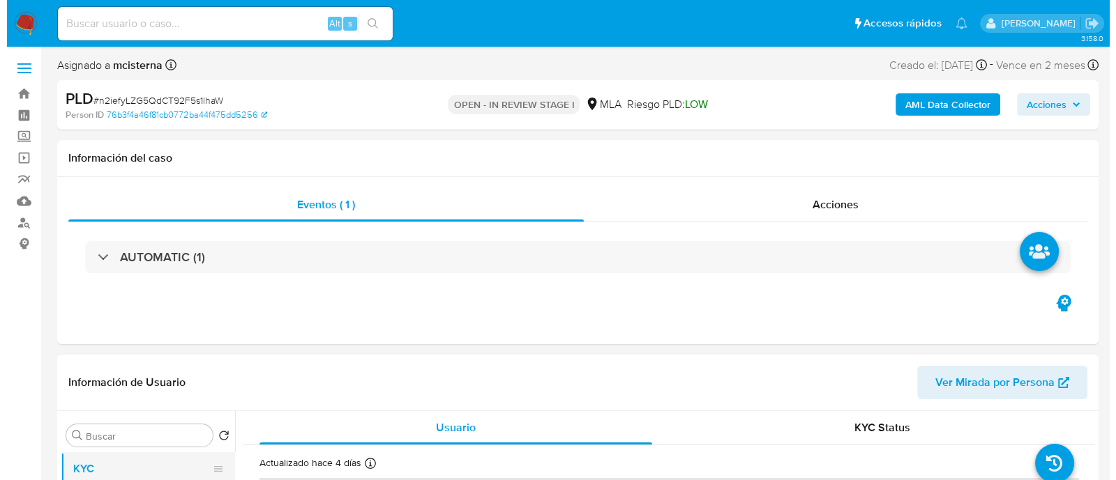
scroll to position [174, 0]
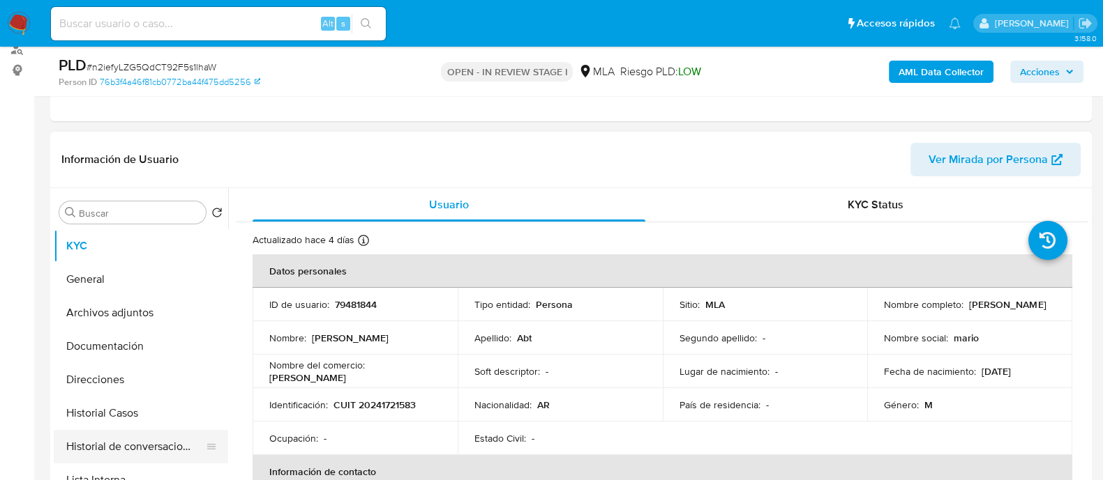
click at [144, 447] on button "Historial de conversaciones" at bounding box center [135, 446] width 163 height 33
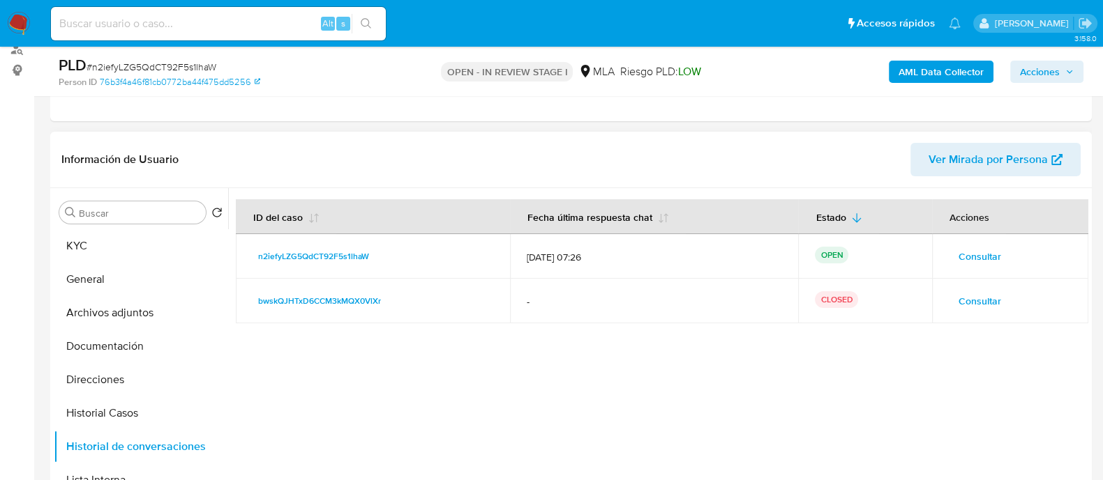
click at [958, 256] on span "Consultar" at bounding box center [979, 257] width 43 height 20
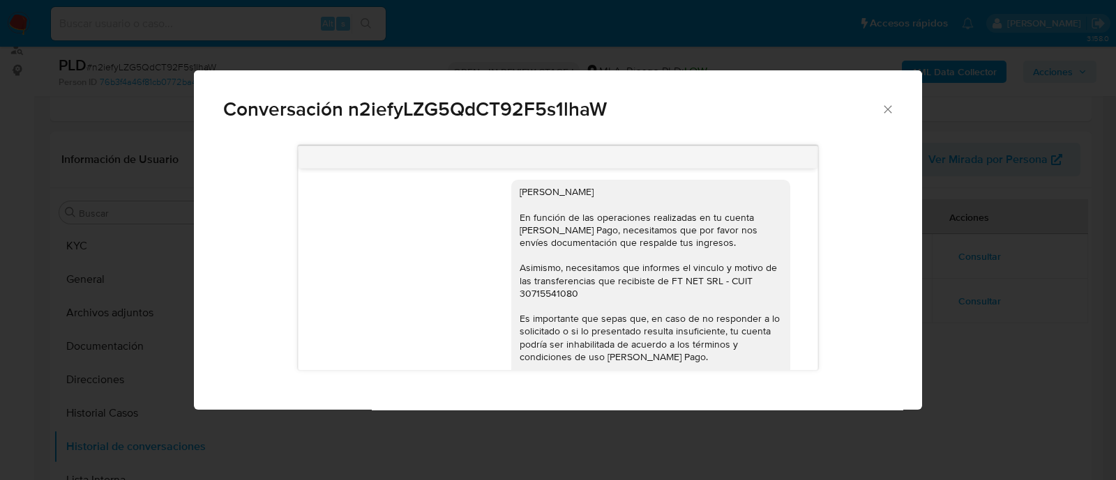
scroll to position [1143, 0]
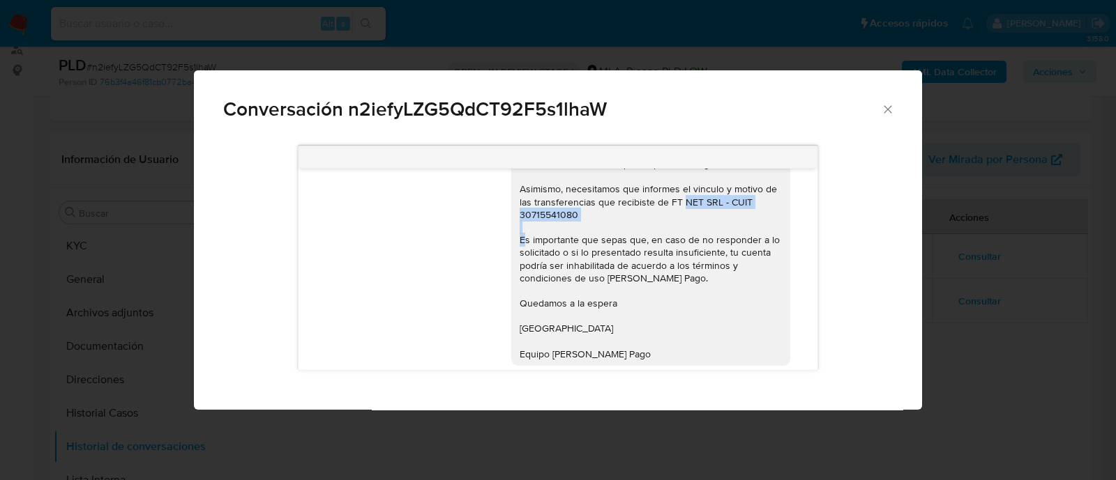
drag, startPoint x: 657, startPoint y: 221, endPoint x: 658, endPoint y: 233, distance: 11.9
click at [658, 233] on div "[PERSON_NAME] En función de las operaciones realizadas en tu cuenta [PERSON_NAM…" at bounding box center [651, 234] width 262 height 254
copy div "FT NET SRL - CUIT 30715541080"
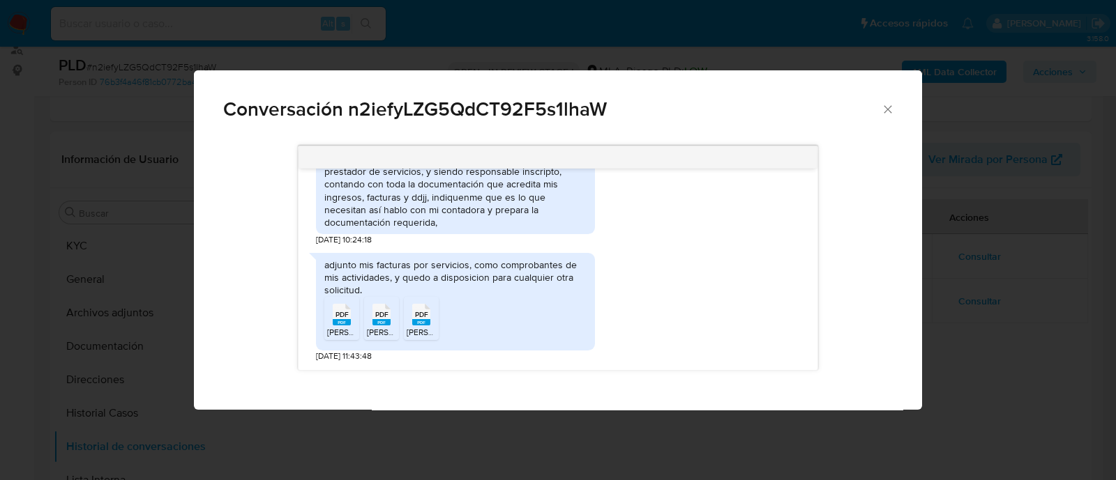
scroll to position [1405, 0]
click at [481, 218] on div "Estimados Buenos días, en base a lo solicitado, mi relación con la empresa FT-N…" at bounding box center [455, 181] width 262 height 89
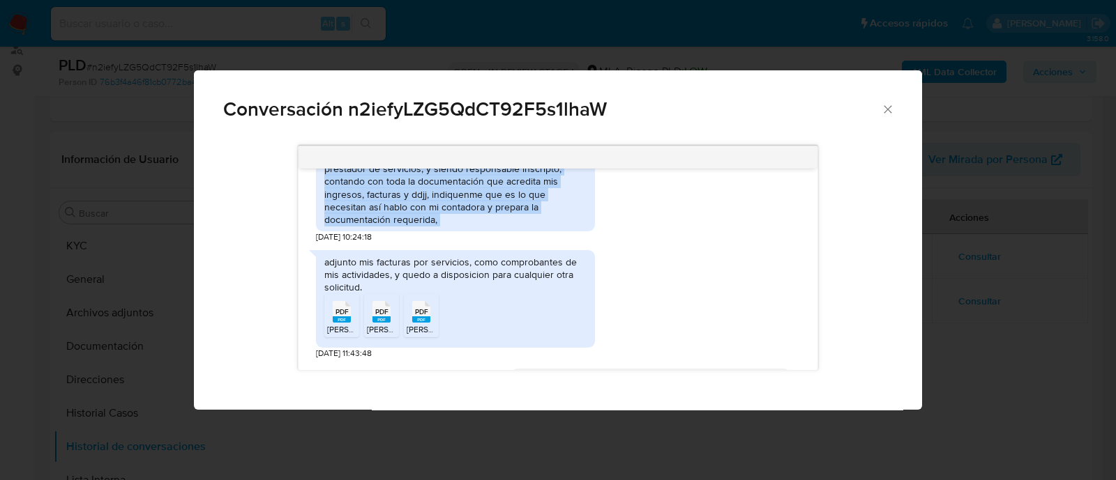
click at [481, 218] on div "Estimados Buenos días, en base a lo solicitado, mi relación con la empresa FT-N…" at bounding box center [455, 181] width 262 height 89
copy div "Estimados Buenos días, en base a lo solicitado, mi relación con la empresa FT-N…"
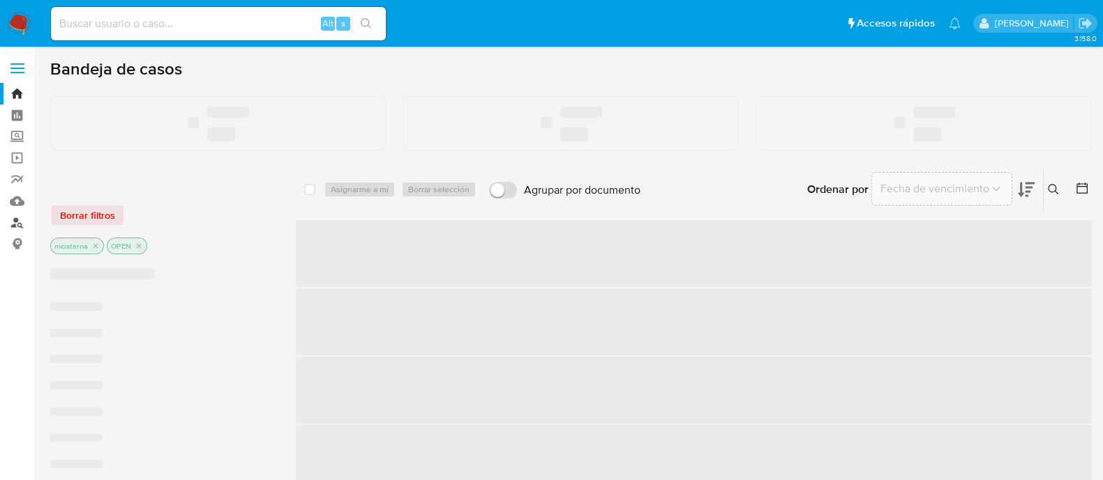
click at [17, 222] on link "Buscador de personas" at bounding box center [83, 223] width 166 height 22
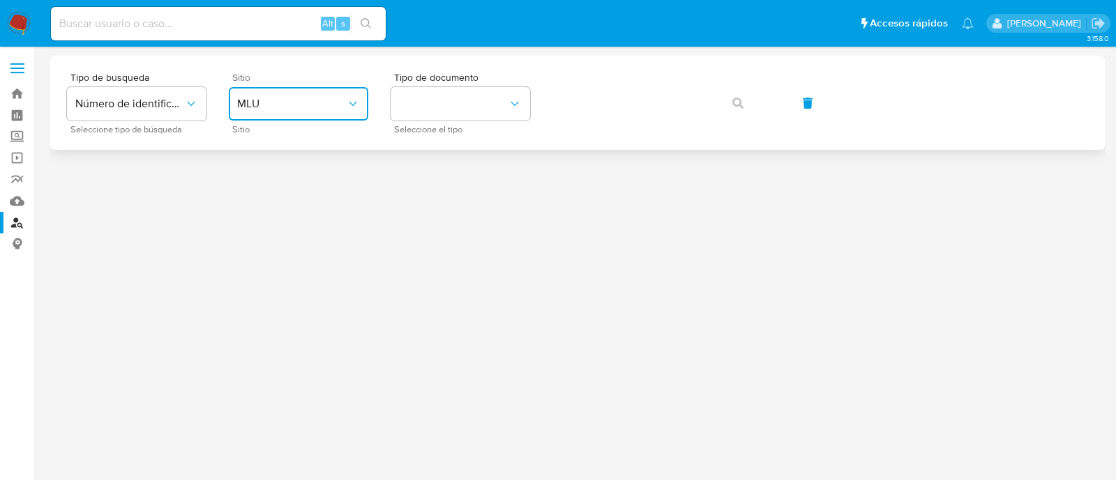
click at [270, 97] on span "MLU" at bounding box center [291, 104] width 109 height 14
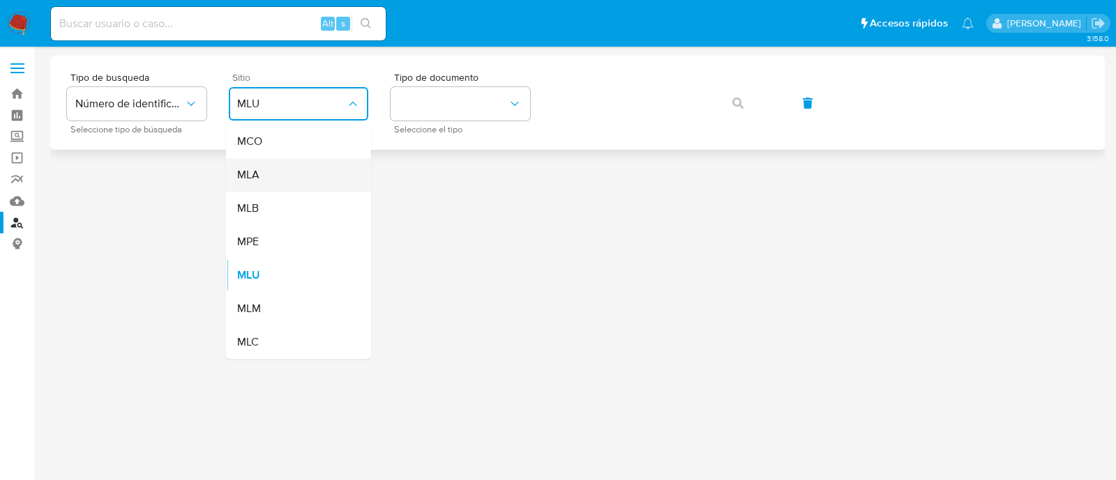
click at [290, 173] on div "MLA" at bounding box center [294, 174] width 114 height 33
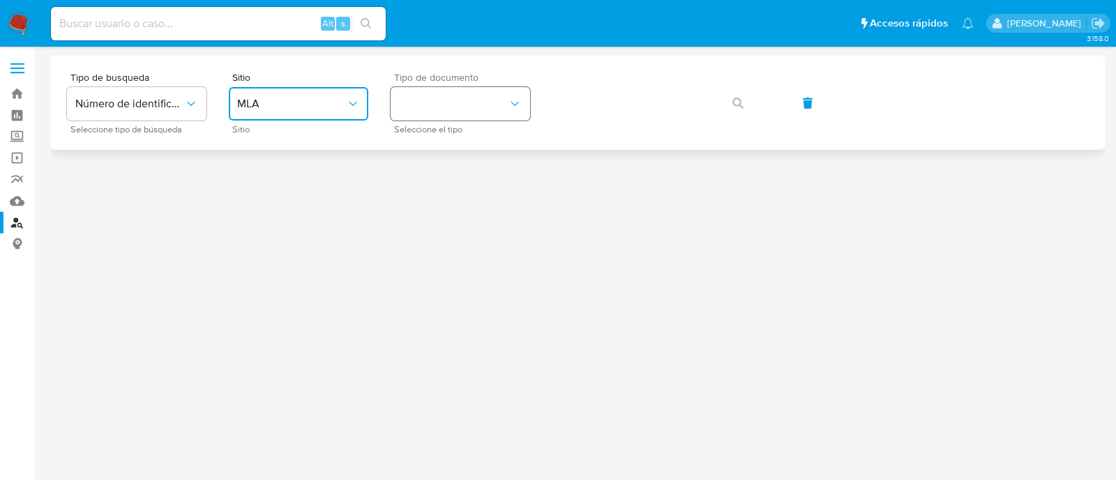
click at [423, 116] on button "identificationType" at bounding box center [460, 103] width 139 height 33
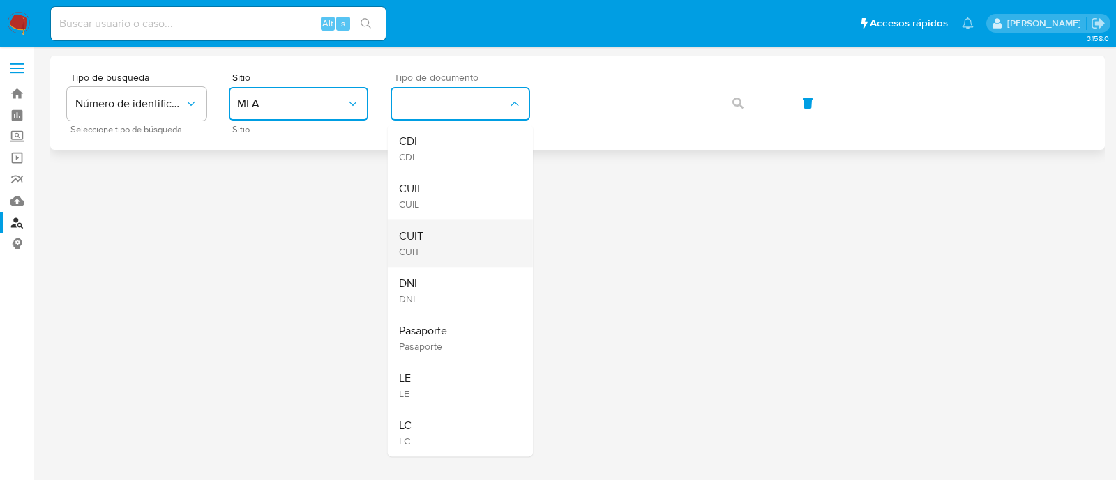
click at [434, 234] on div "CUIT CUIT" at bounding box center [456, 243] width 114 height 47
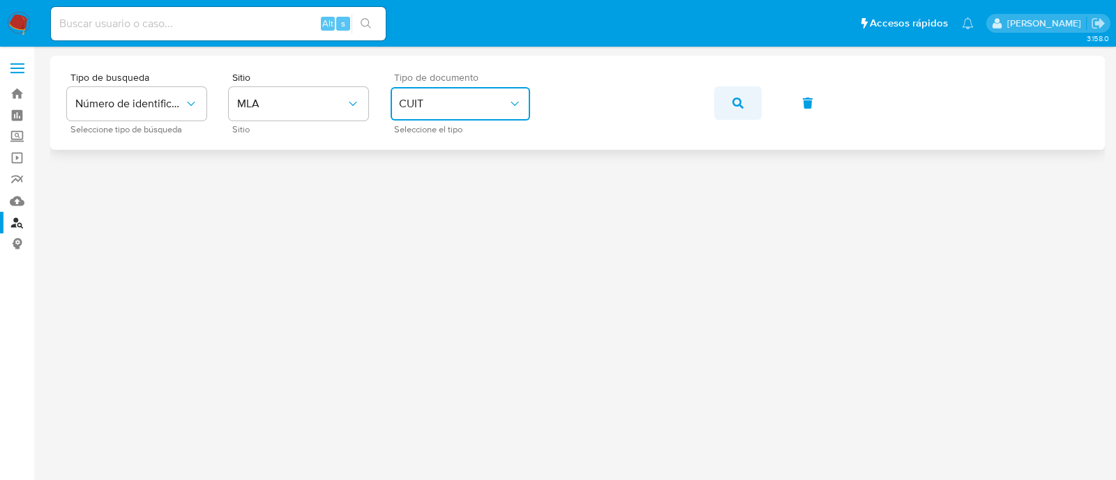
click at [730, 107] on button "button" at bounding box center [737, 102] width 47 height 33
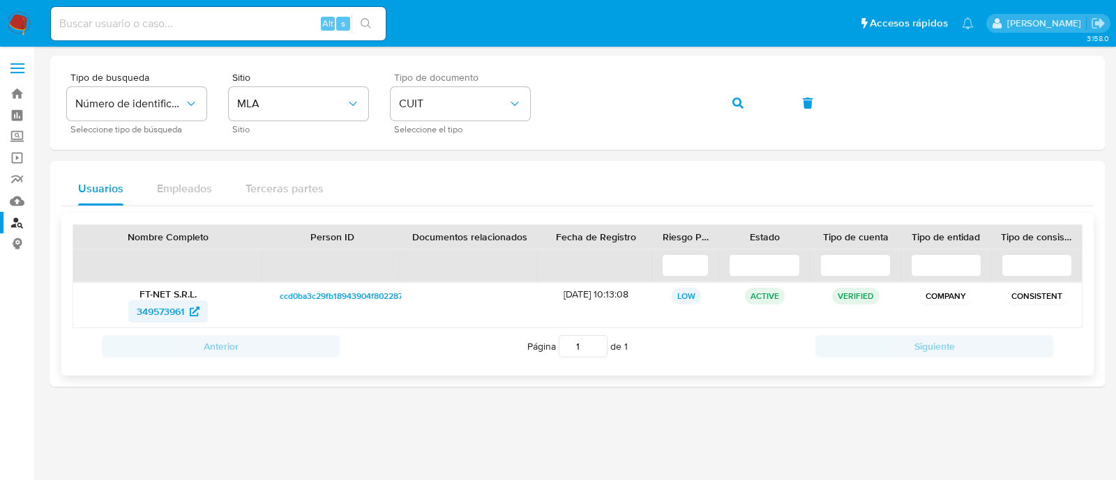
click at [158, 308] on span "349573961" at bounding box center [160, 312] width 47 height 22
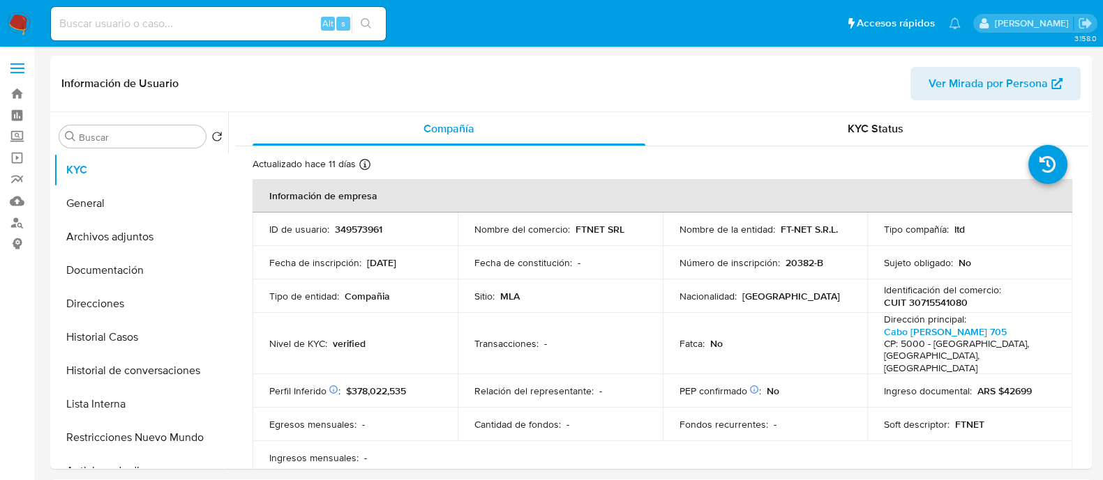
select select "10"
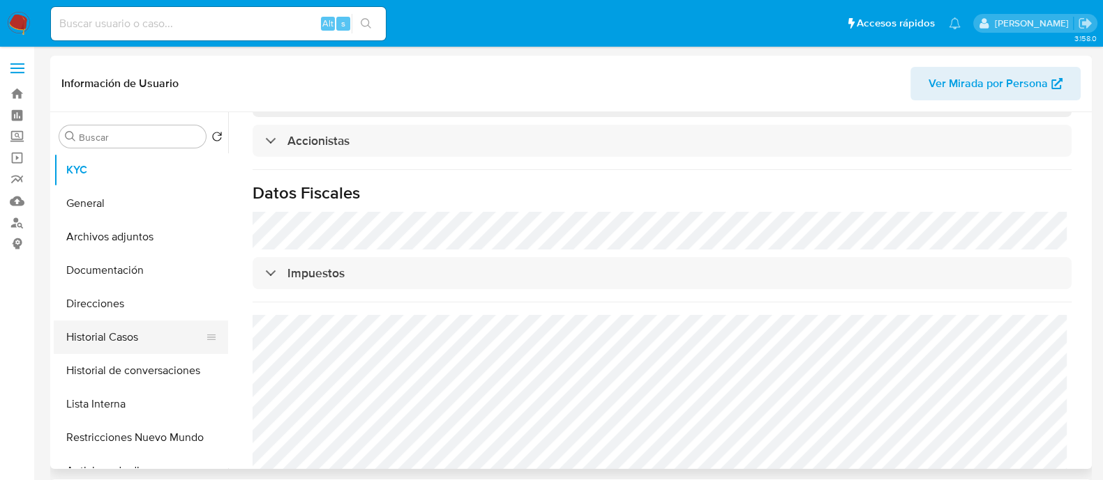
click at [120, 326] on button "Historial Casos" at bounding box center [135, 337] width 163 height 33
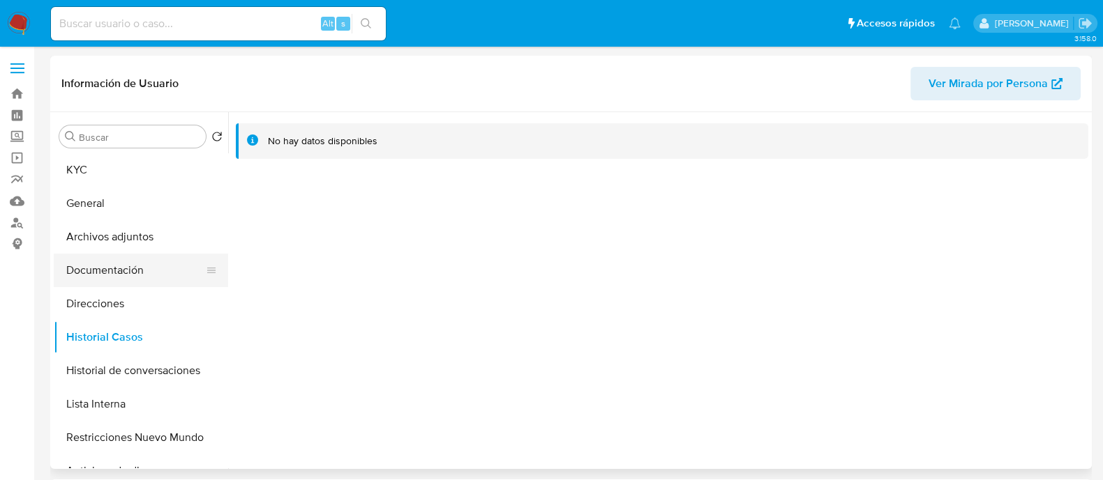
click at [138, 268] on button "Documentación" at bounding box center [135, 270] width 163 height 33
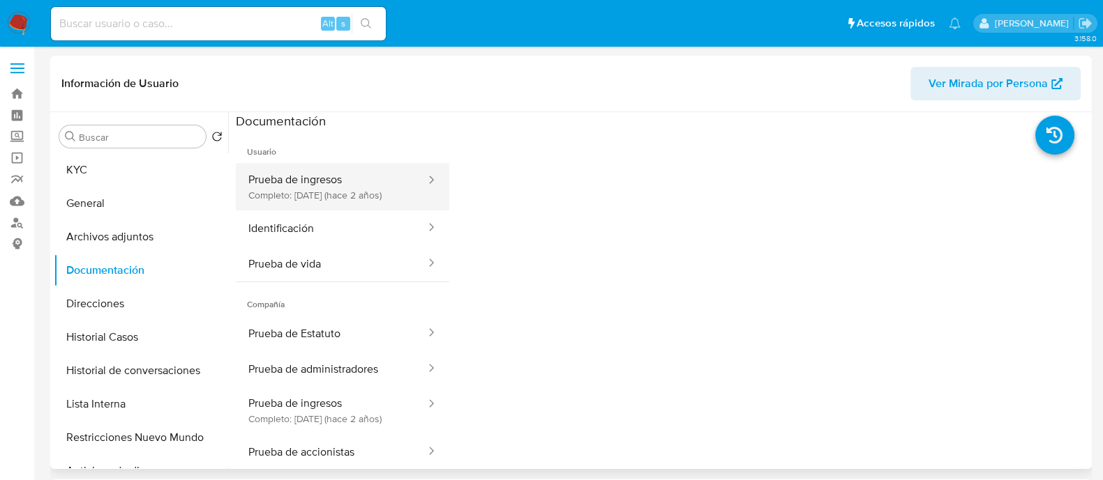
click at [305, 183] on button "Prueba de ingresos Completo: [DATE] (hace 2 años)" at bounding box center [331, 186] width 191 height 47
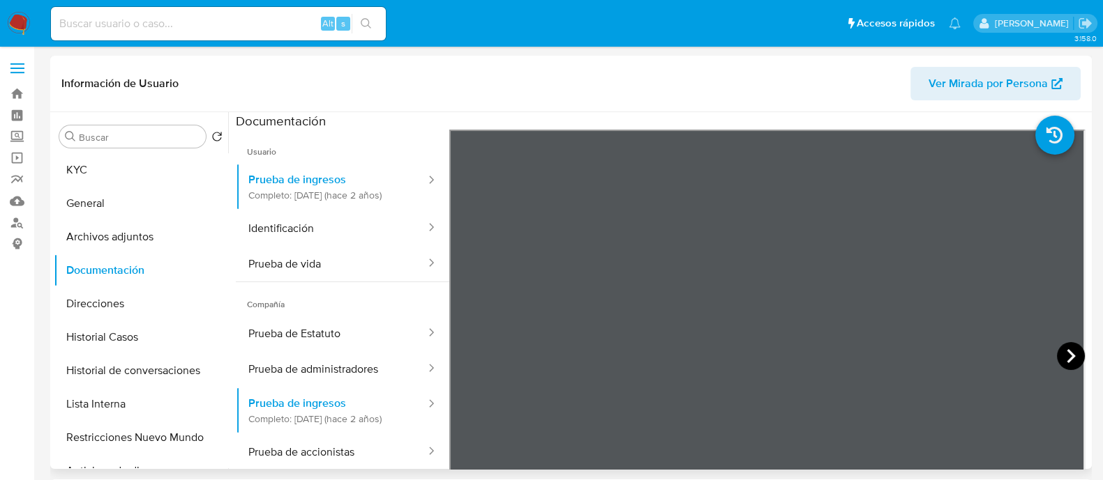
click at [1071, 346] on icon at bounding box center [1071, 356] width 28 height 28
click at [1071, 345] on icon at bounding box center [1071, 356] width 28 height 28
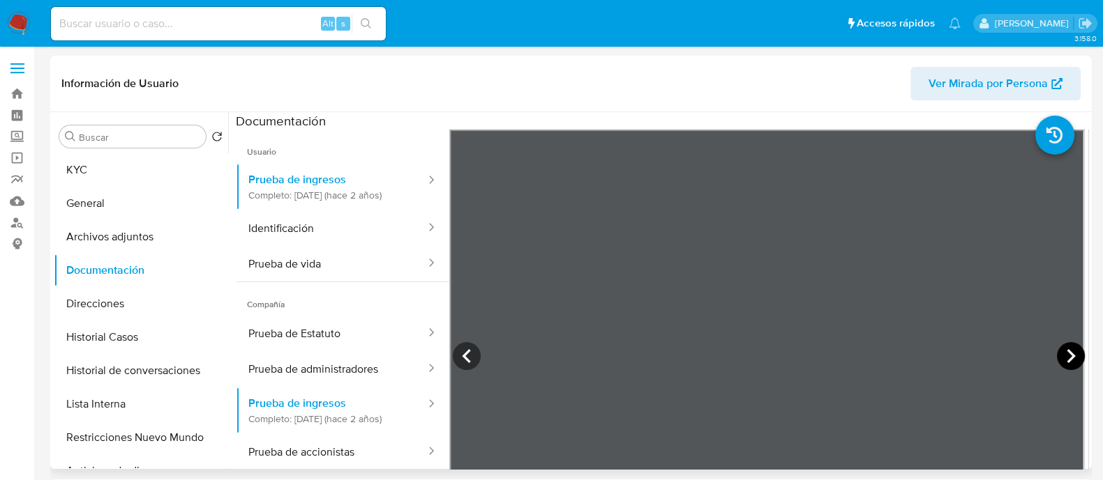
click at [1071, 345] on icon at bounding box center [1071, 356] width 28 height 28
click at [465, 347] on icon at bounding box center [467, 356] width 28 height 28
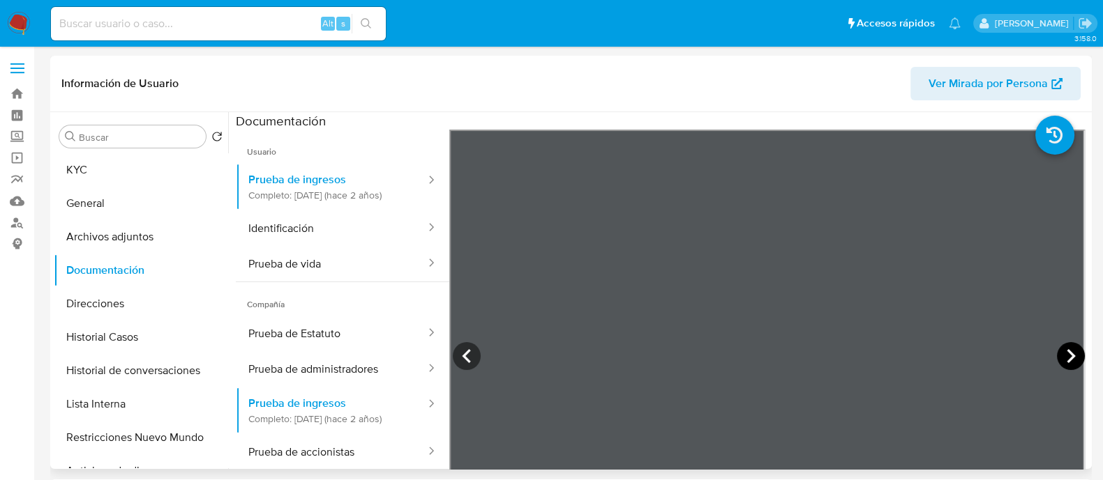
click at [1065, 356] on icon at bounding box center [1071, 356] width 28 height 28
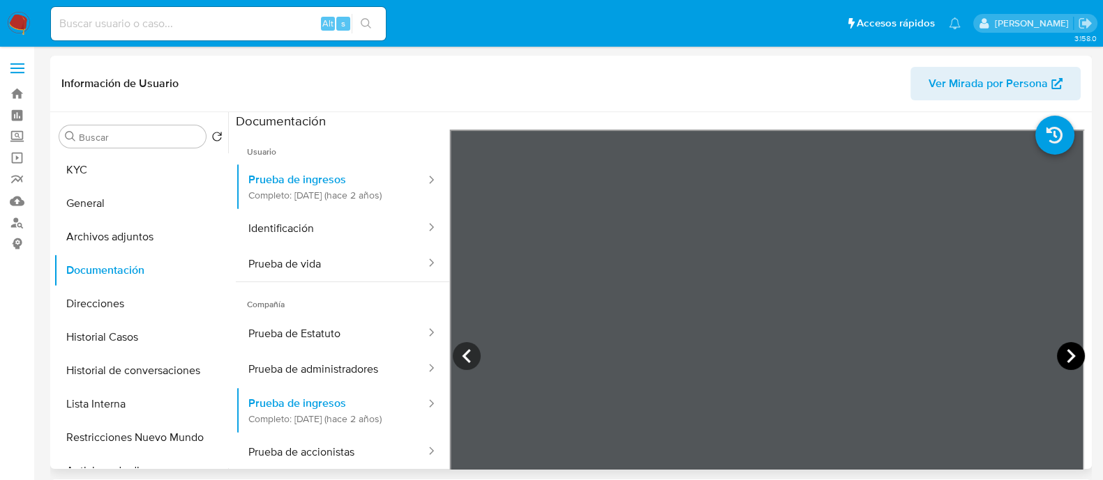
click at [1065, 356] on icon at bounding box center [1071, 356] width 28 height 28
click at [474, 360] on icon at bounding box center [467, 356] width 28 height 28
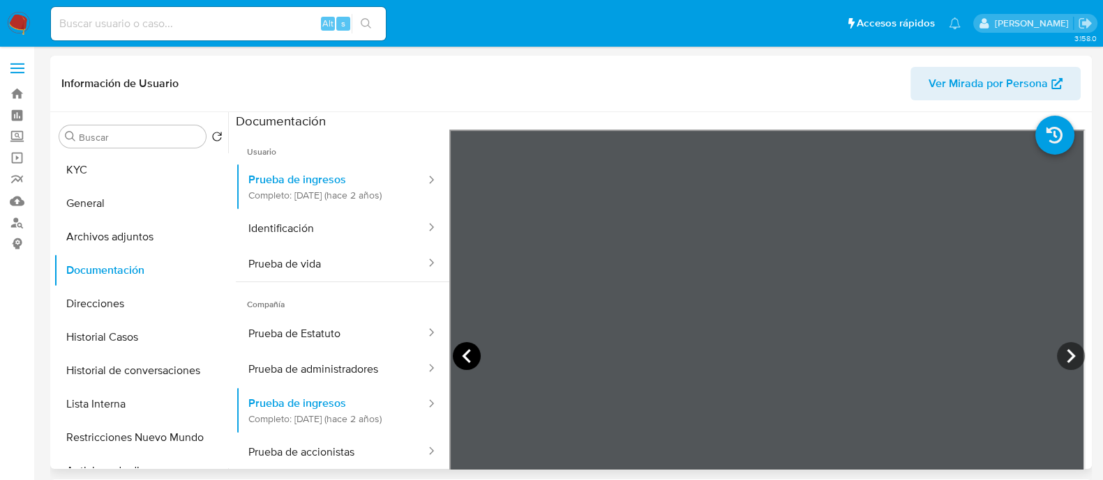
click at [474, 360] on icon at bounding box center [467, 356] width 28 height 28
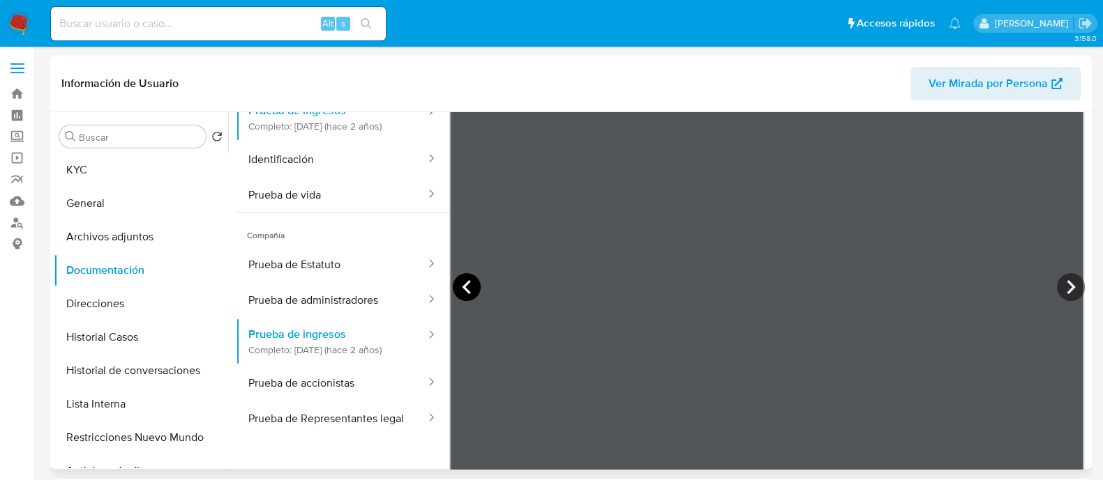
scroll to position [86, 0]
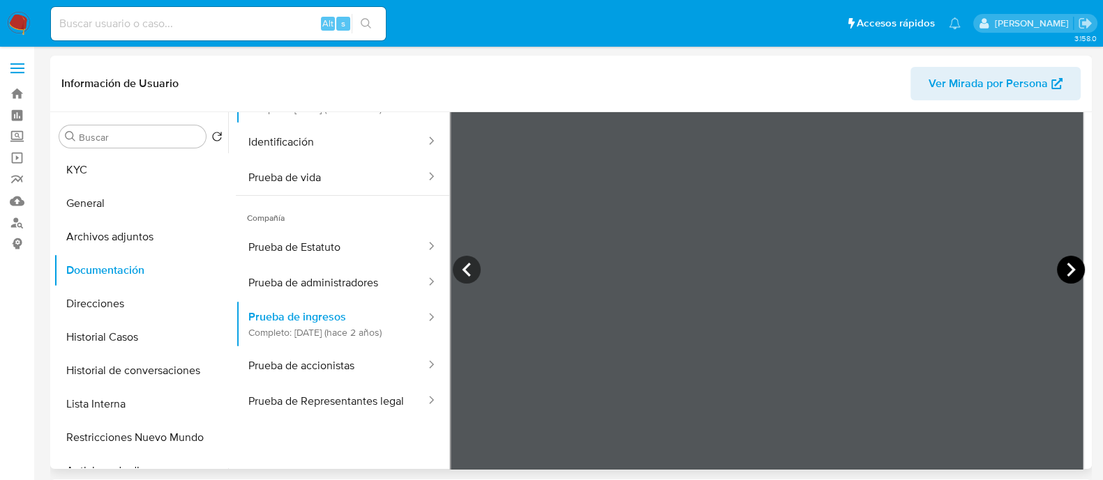
click at [1057, 272] on icon at bounding box center [1071, 270] width 28 height 28
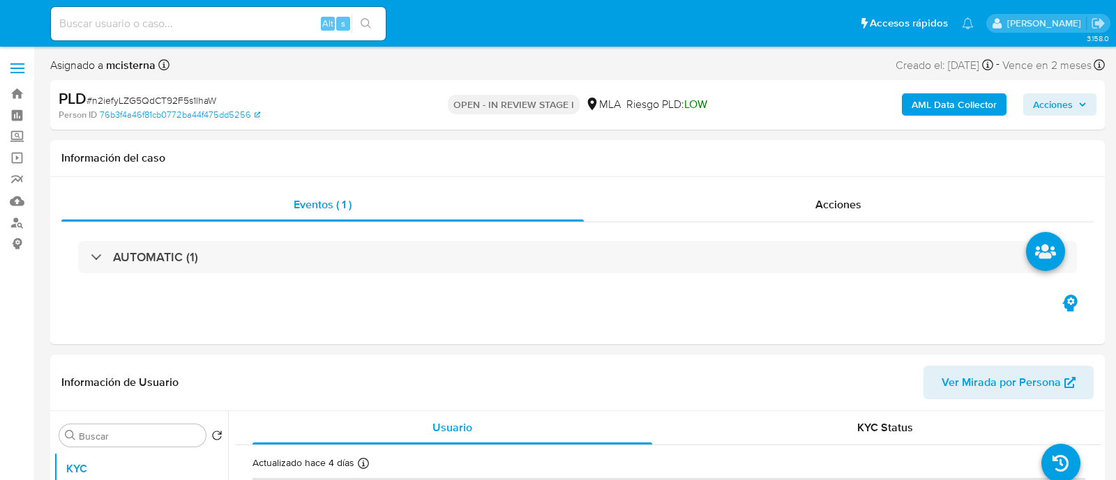
select select "10"
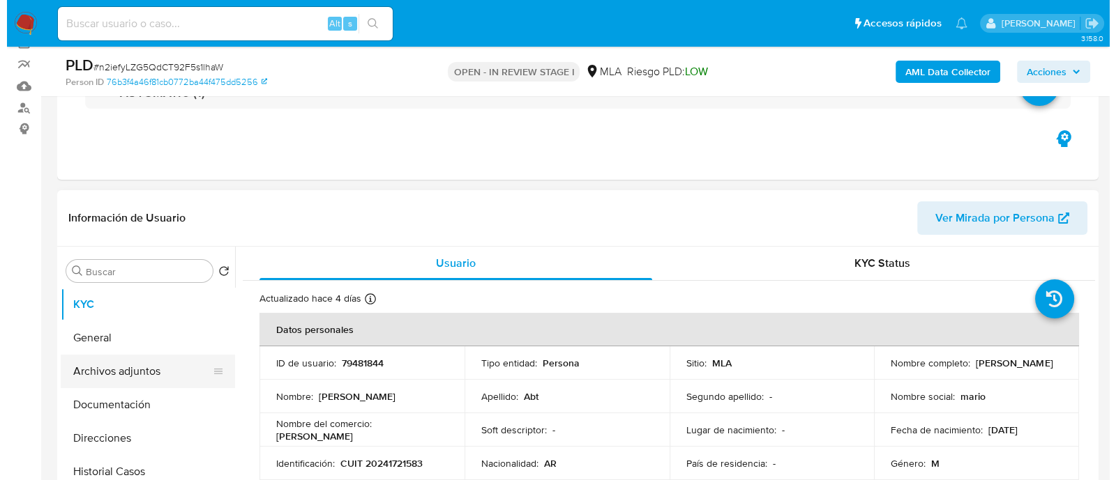
scroll to position [174, 0]
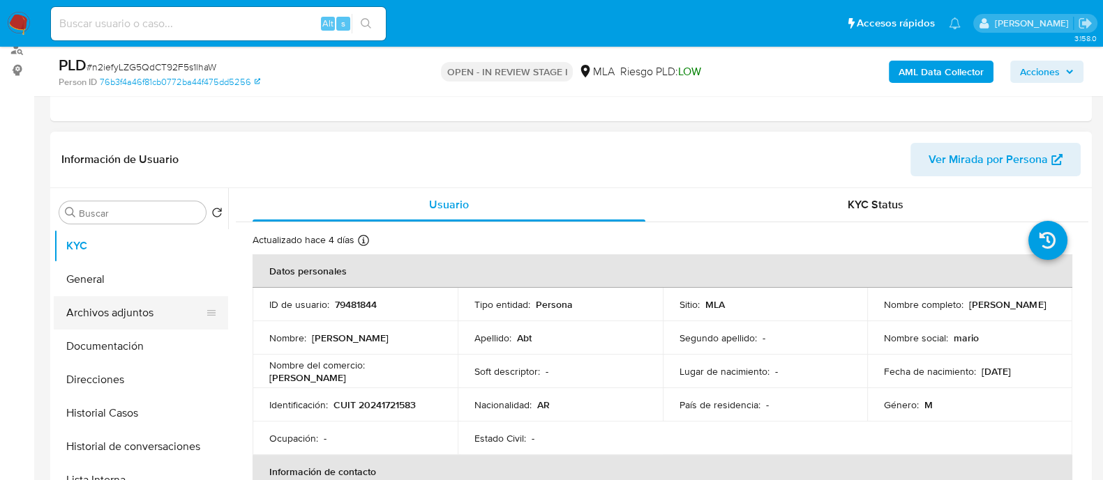
click at [157, 314] on button "Archivos adjuntos" at bounding box center [135, 312] width 163 height 33
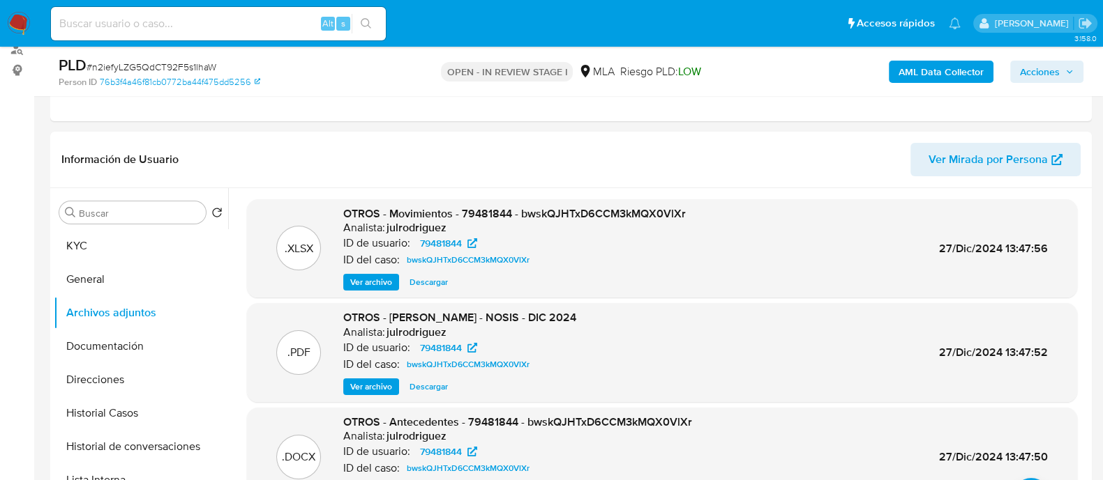
click at [934, 79] on b "AML Data Collector" at bounding box center [940, 72] width 85 height 22
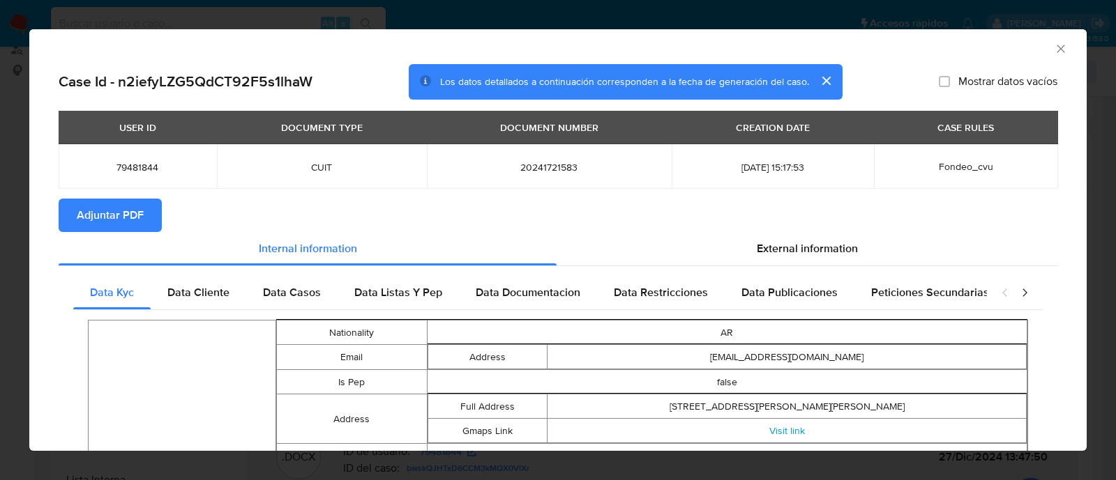
click at [142, 215] on span "Adjuntar PDF" at bounding box center [110, 215] width 67 height 31
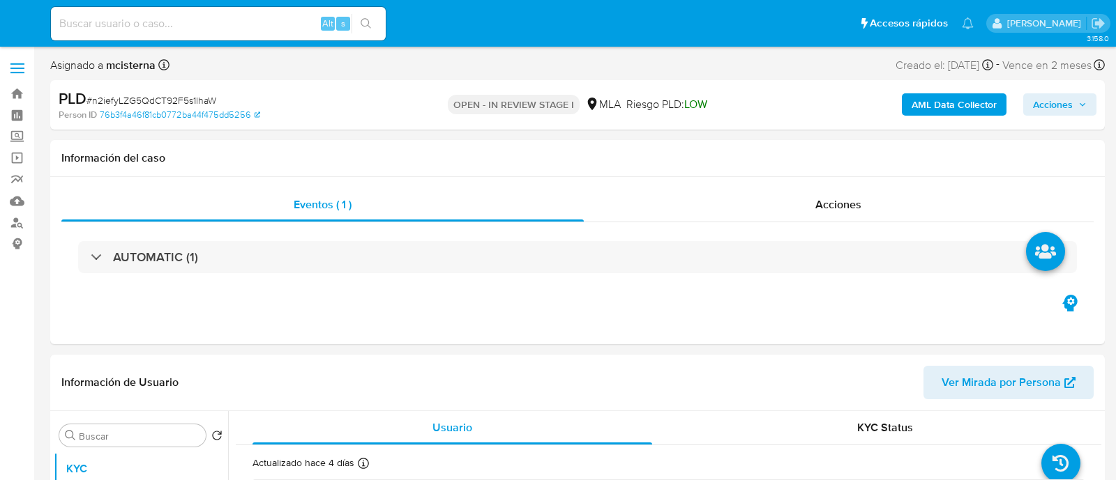
select select "10"
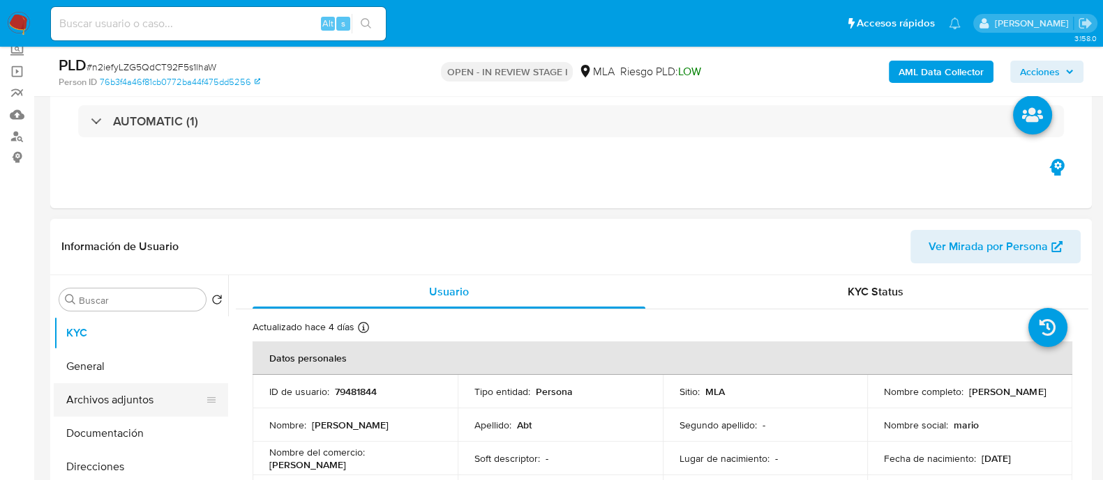
click at [176, 390] on button "Archivos adjuntos" at bounding box center [135, 400] width 163 height 33
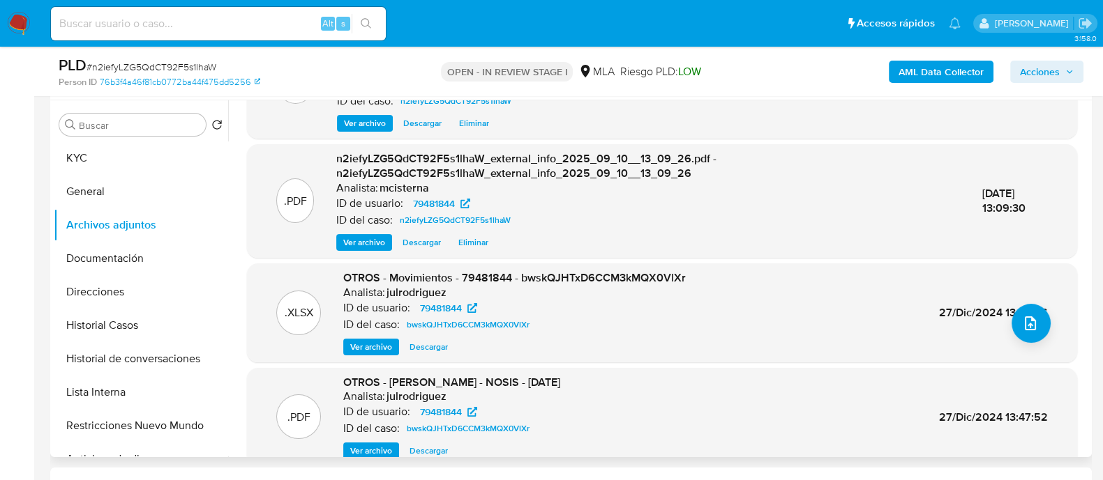
scroll to position [147, 0]
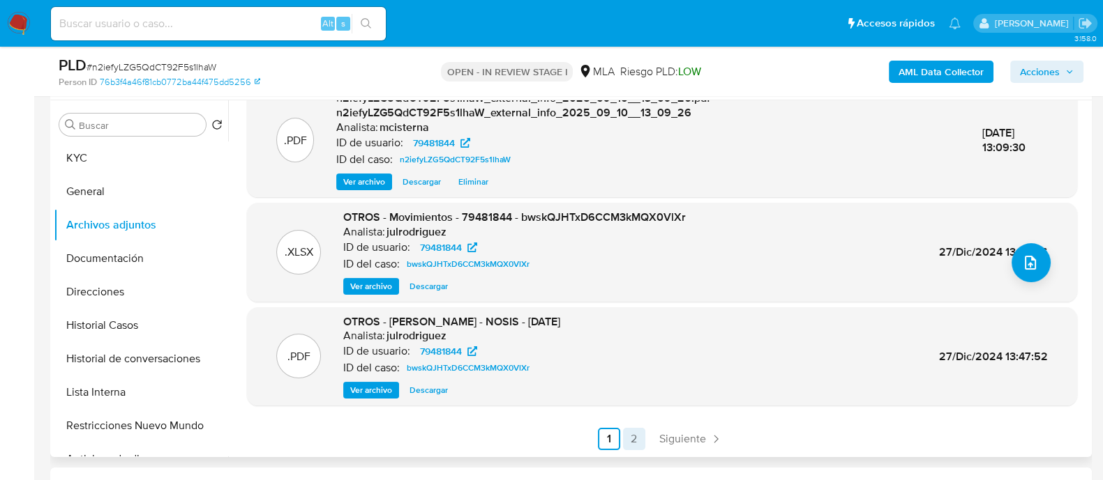
click at [624, 434] on link "2" at bounding box center [634, 439] width 22 height 22
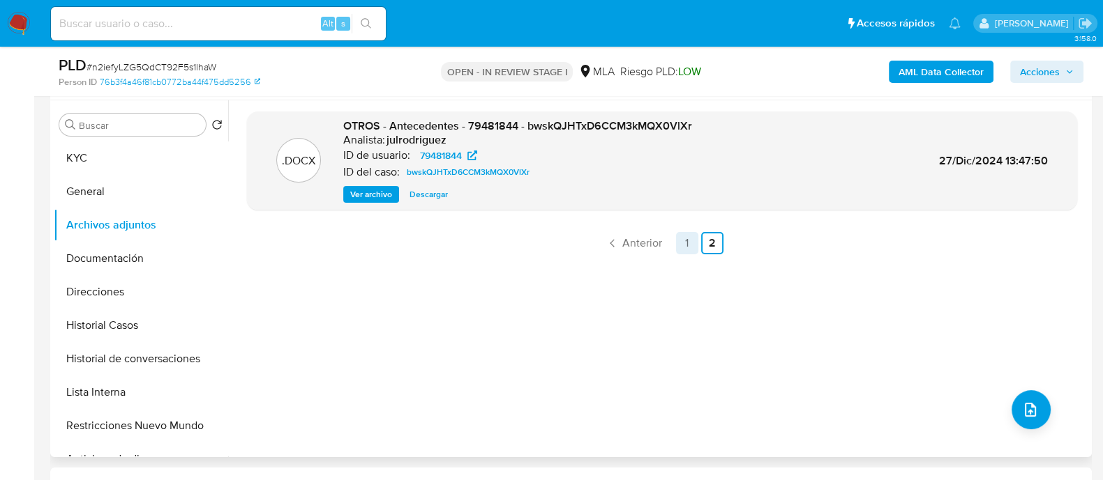
click at [676, 252] on link "1" at bounding box center [687, 243] width 22 height 22
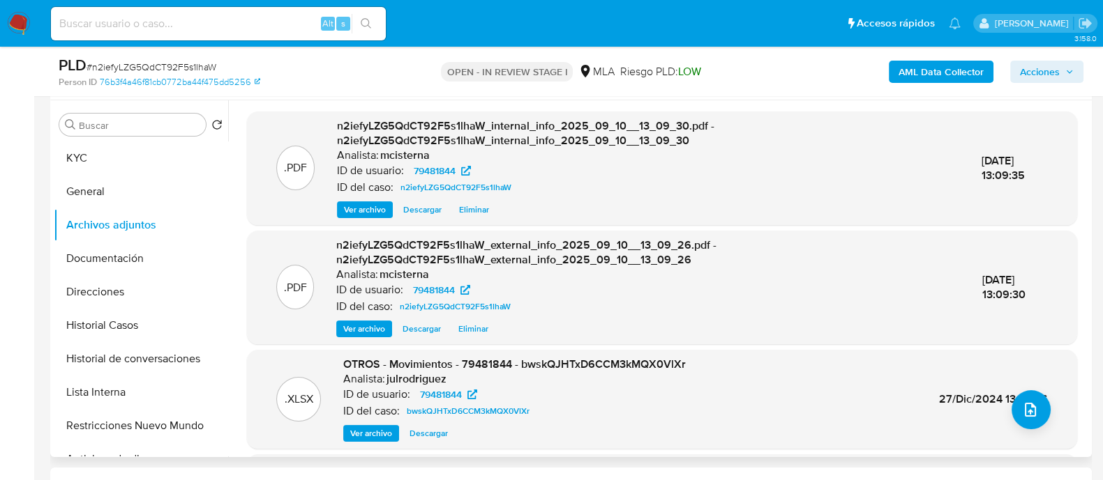
scroll to position [147, 0]
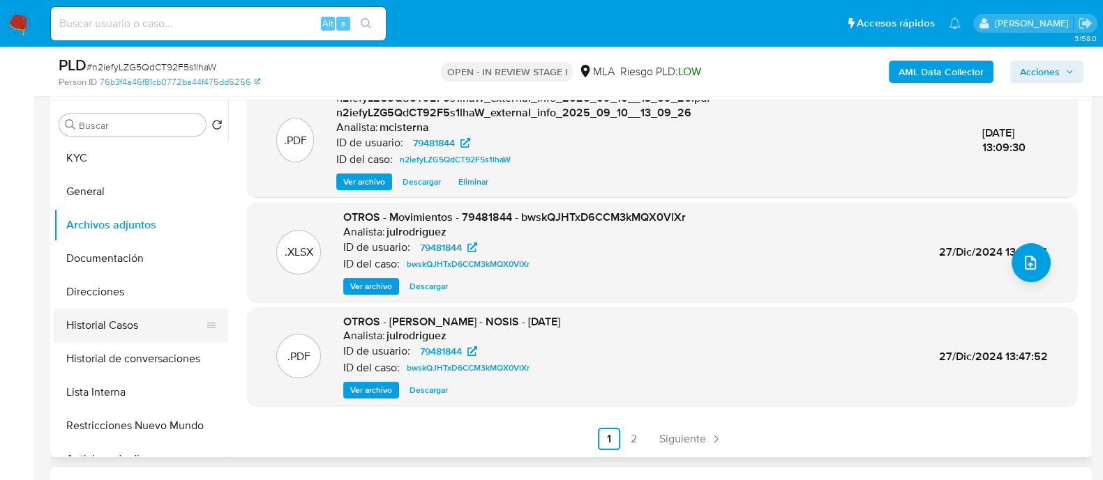
drag, startPoint x: 135, startPoint y: 333, endPoint x: 176, endPoint y: 335, distance: 41.2
click at [135, 333] on button "Historial Casos" at bounding box center [135, 325] width 163 height 33
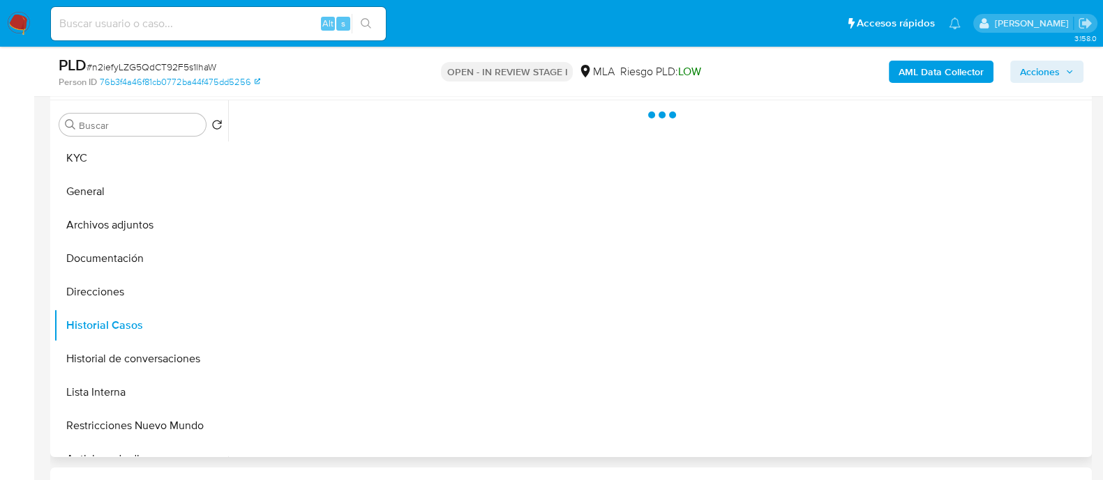
scroll to position [0, 0]
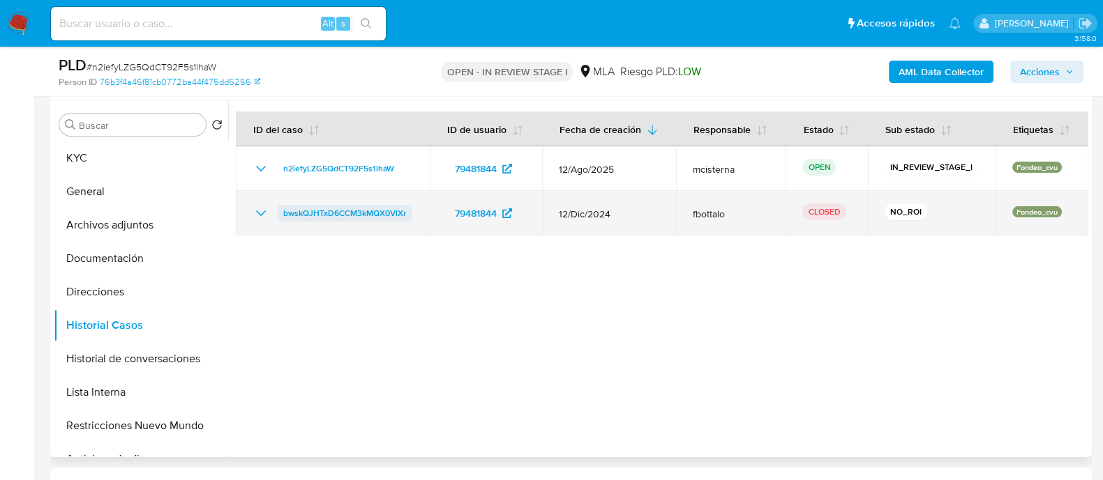
click at [368, 214] on span "bwskQJHTxD6CCM3kMQX0VlXr" at bounding box center [344, 213] width 123 height 17
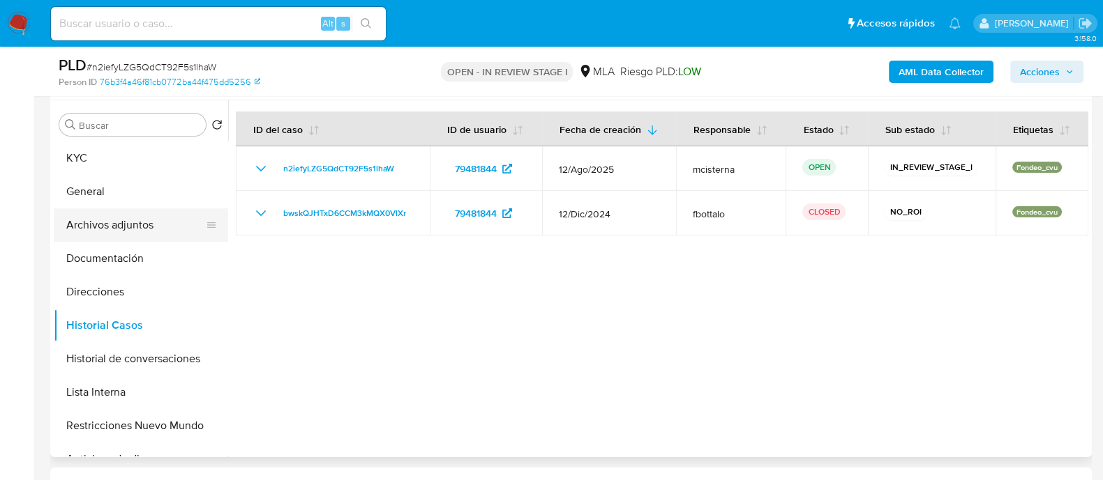
click at [115, 220] on button "Archivos adjuntos" at bounding box center [135, 225] width 163 height 33
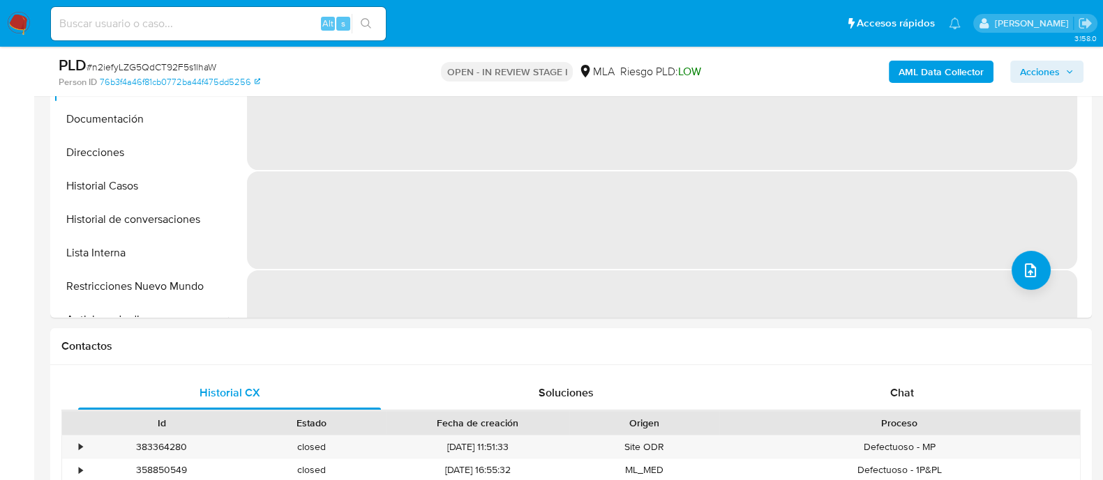
scroll to position [610, 0]
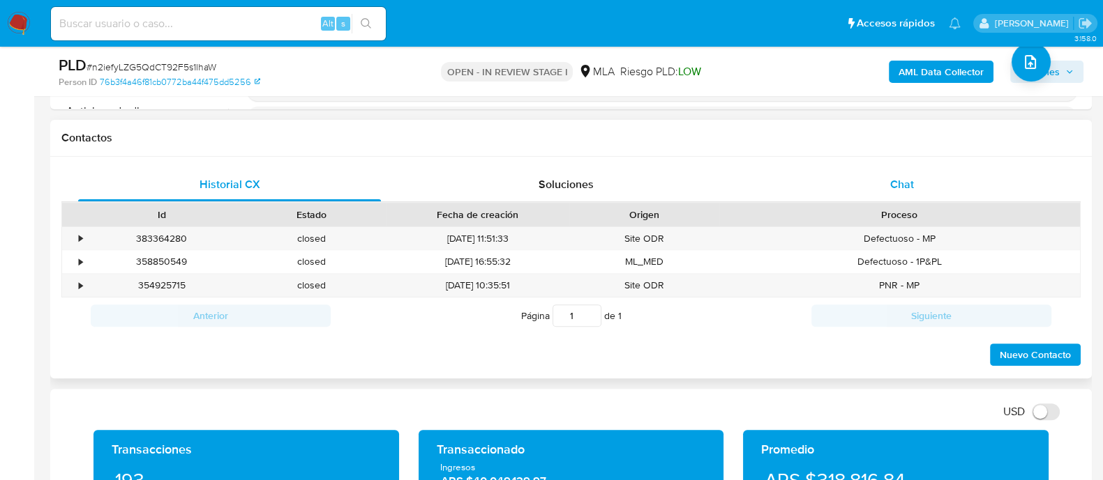
click at [892, 183] on span "Chat" at bounding box center [902, 184] width 24 height 16
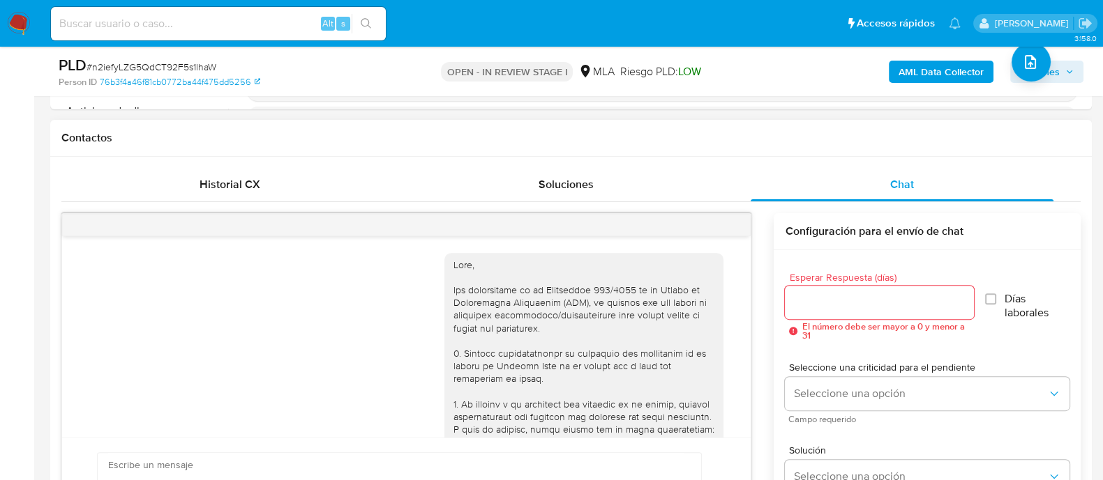
scroll to position [1577, 0]
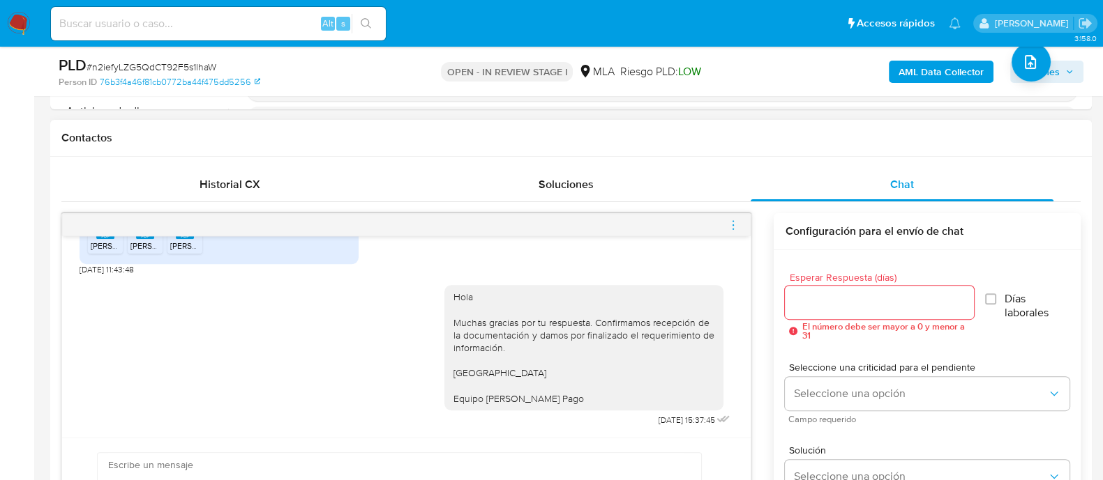
click at [726, 225] on div at bounding box center [406, 225] width 688 height 22
click at [722, 218] on div at bounding box center [406, 225] width 688 height 22
click at [739, 223] on div at bounding box center [406, 225] width 688 height 22
click at [730, 225] on icon "menu-action" at bounding box center [733, 225] width 13 height 13
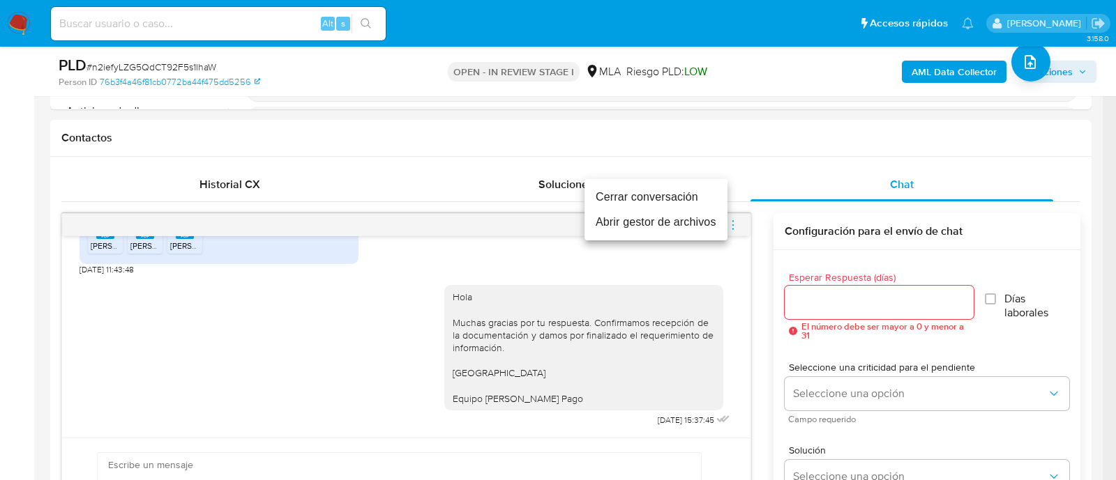
click at [666, 197] on li "Cerrar conversación" at bounding box center [655, 197] width 143 height 25
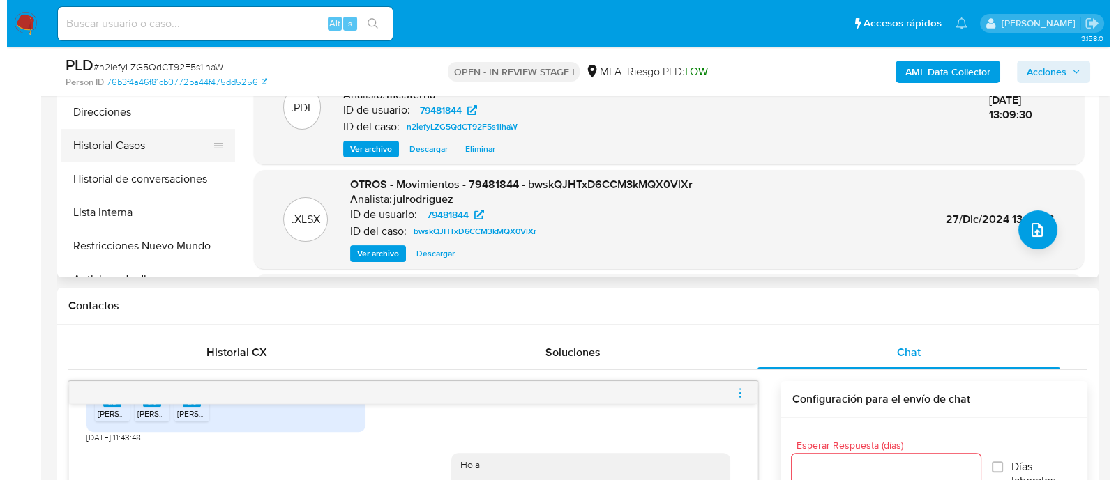
scroll to position [348, 0]
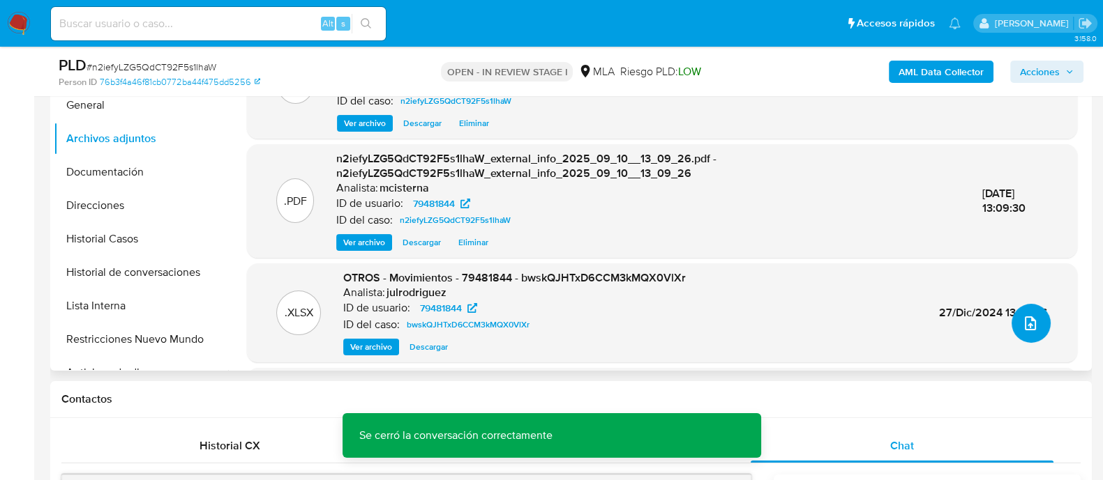
click at [1024, 323] on icon "upload-file" at bounding box center [1029, 324] width 11 height 14
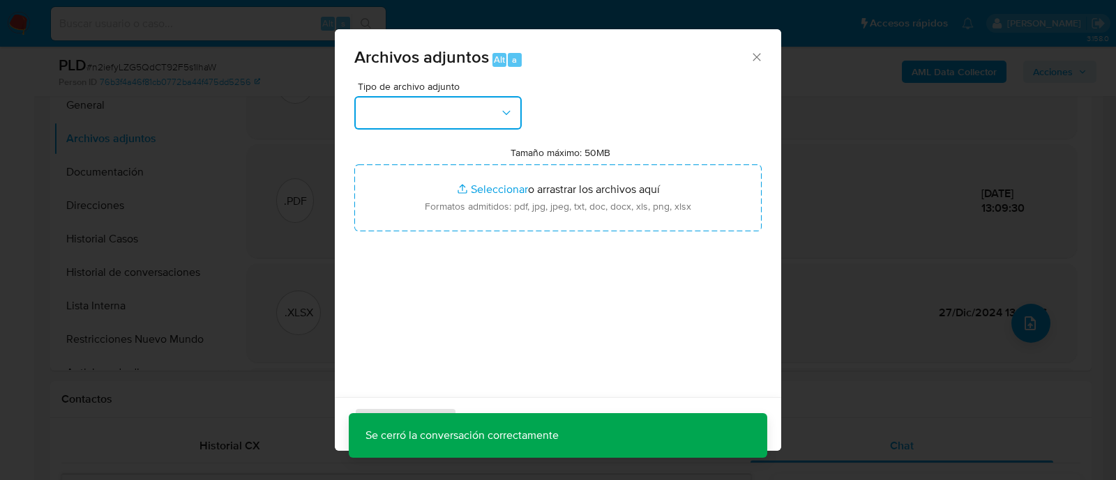
click at [483, 126] on button "button" at bounding box center [437, 112] width 167 height 33
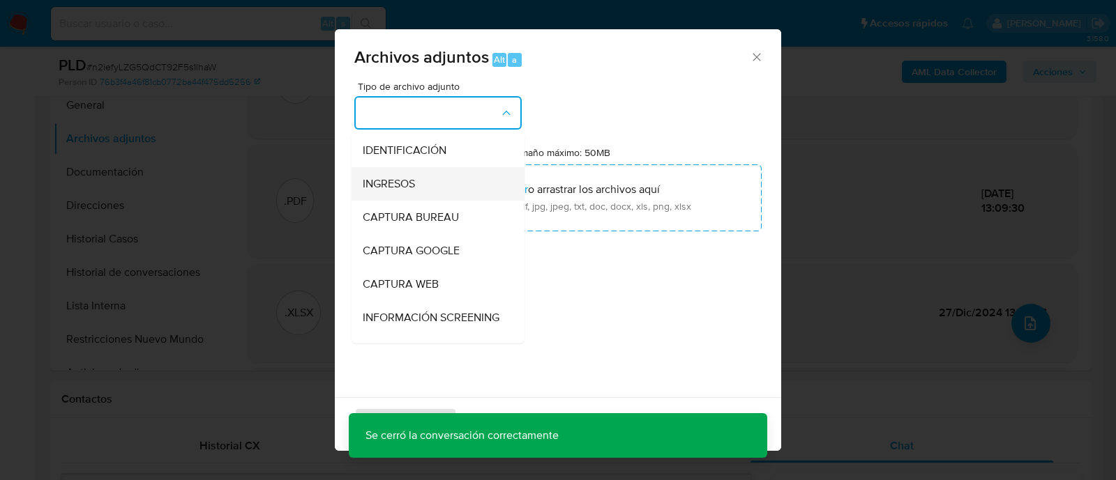
click at [443, 190] on div "INGRESOS" at bounding box center [434, 183] width 142 height 33
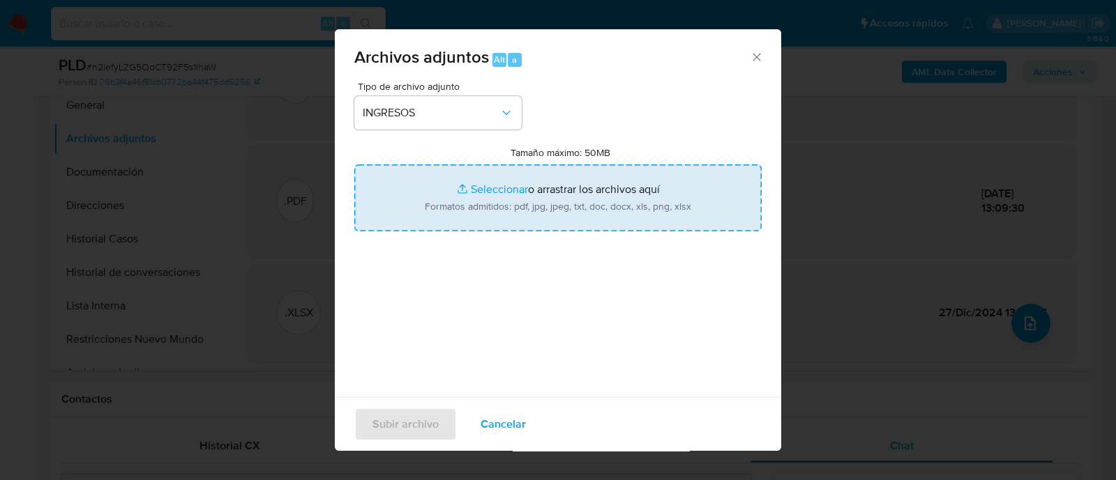
type input "C:\fakepath\Factura 12.08.2025.pdf"
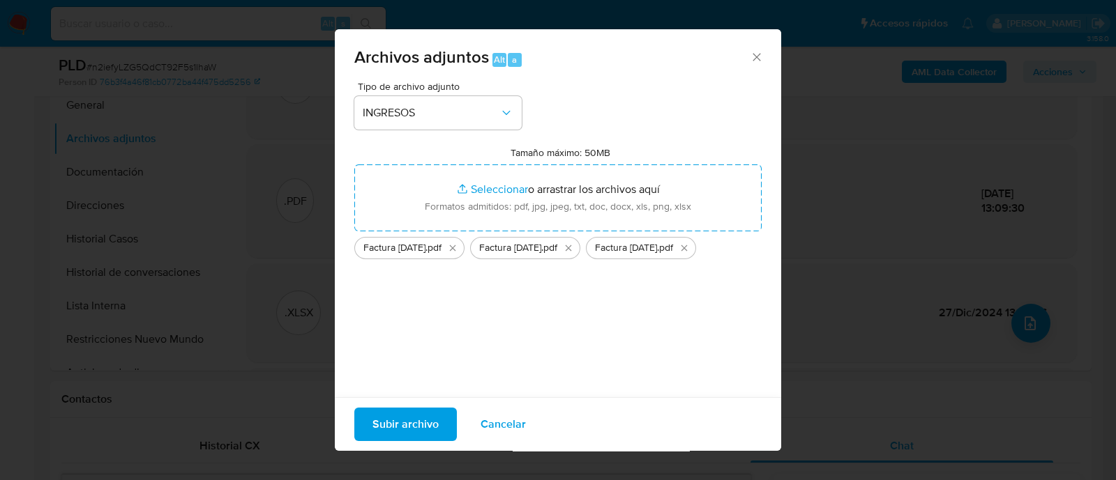
click at [394, 421] on span "Subir archivo" at bounding box center [405, 424] width 66 height 31
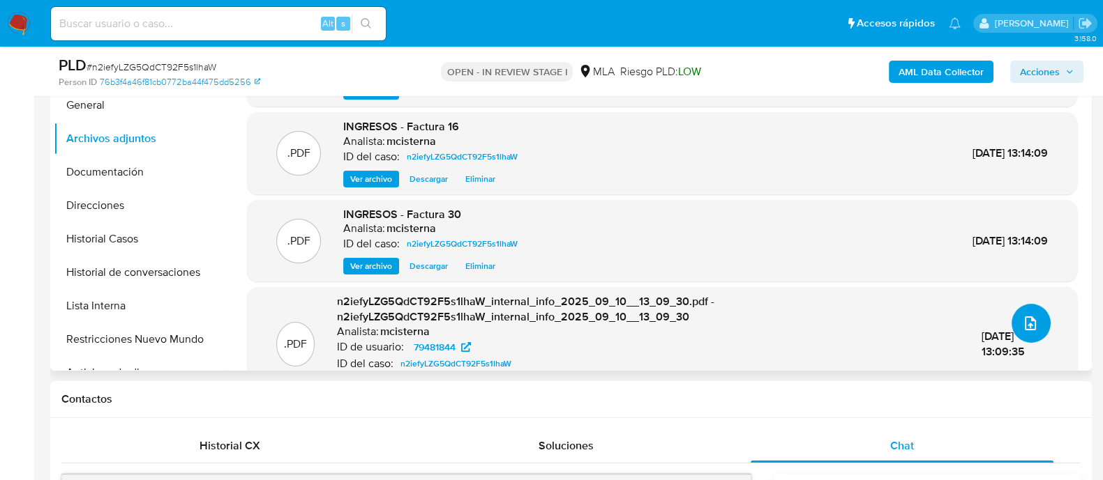
click at [1039, 314] on button "upload-file" at bounding box center [1030, 323] width 39 height 39
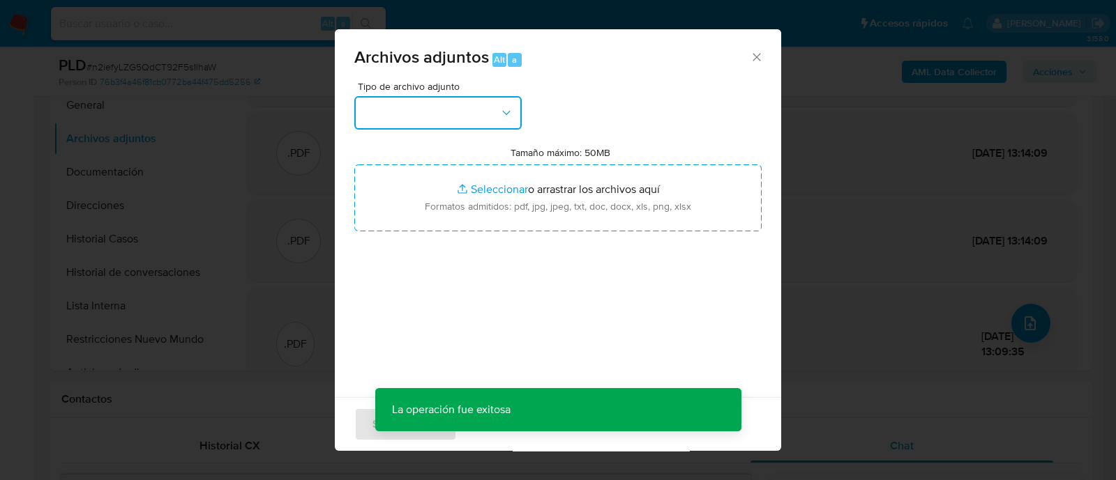
click at [471, 116] on button "button" at bounding box center [437, 112] width 167 height 33
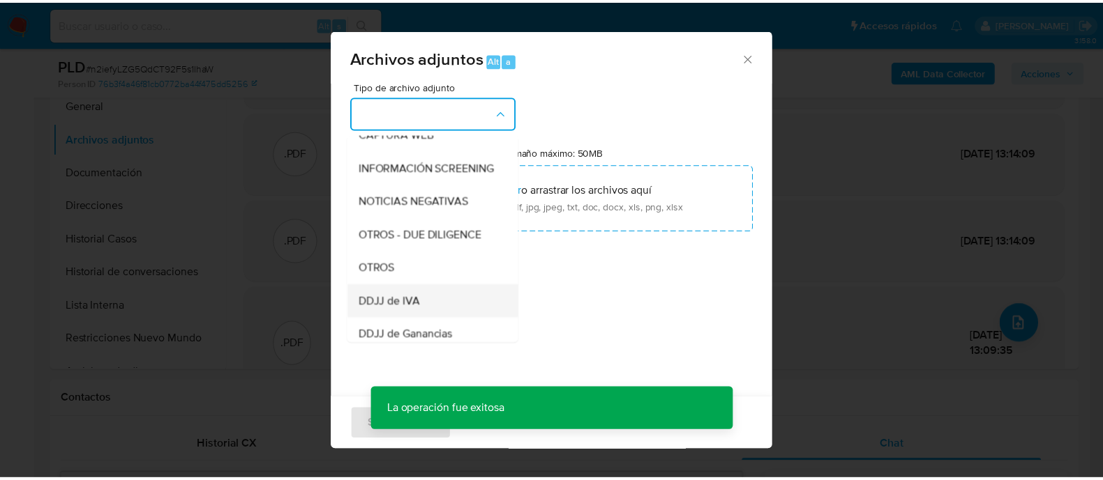
scroll to position [174, 0]
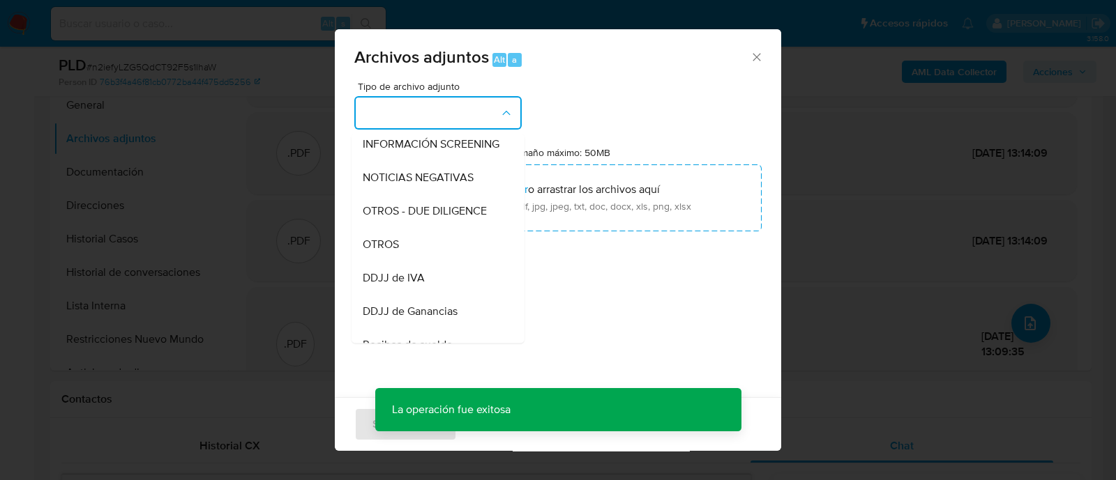
click at [414, 262] on div "OTROS" at bounding box center [434, 244] width 142 height 33
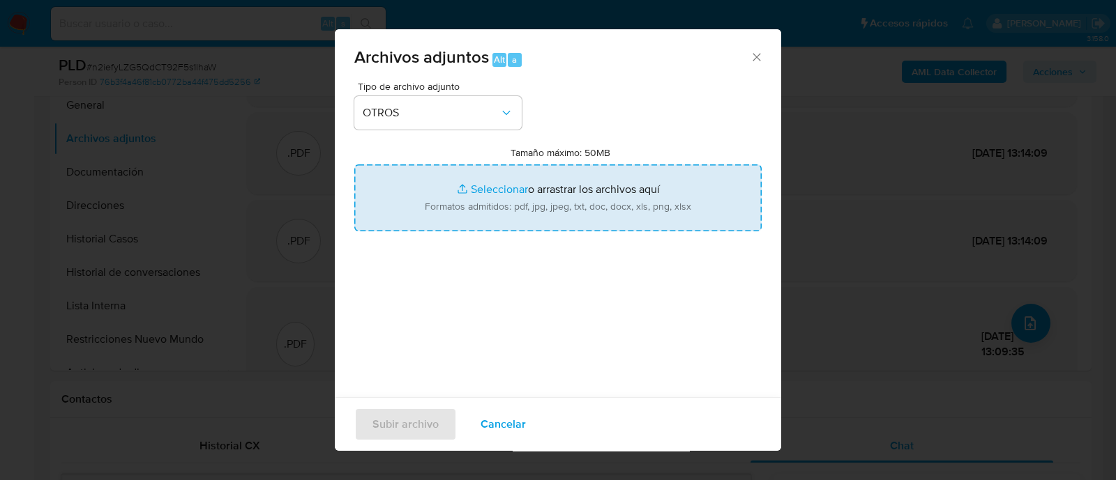
type input "C:\fakepath\Saldo en cuenta al 31.07.2025.xlsx"
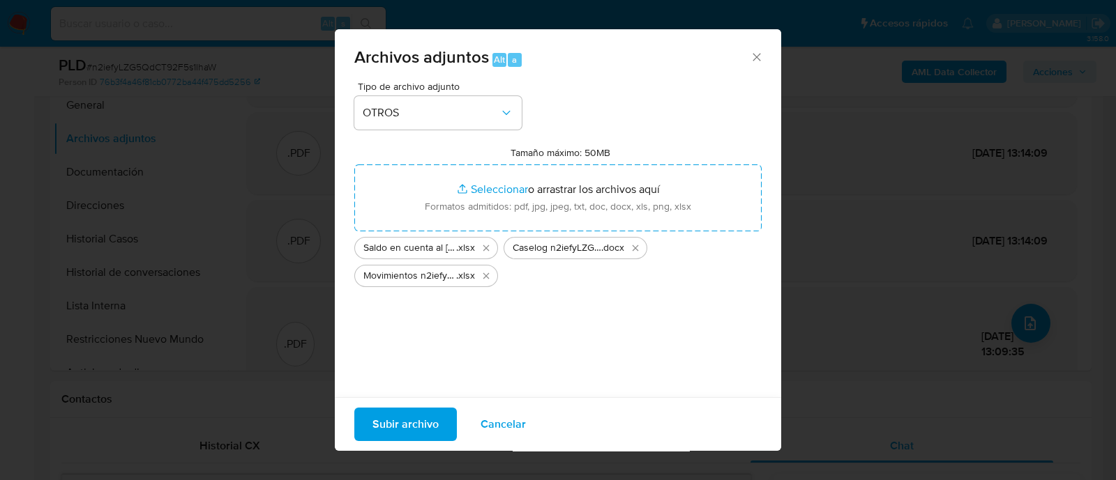
click at [390, 398] on div "Subir archivo Cancelar" at bounding box center [558, 425] width 446 height 54
click at [390, 409] on span "Subir archivo" at bounding box center [405, 424] width 66 height 31
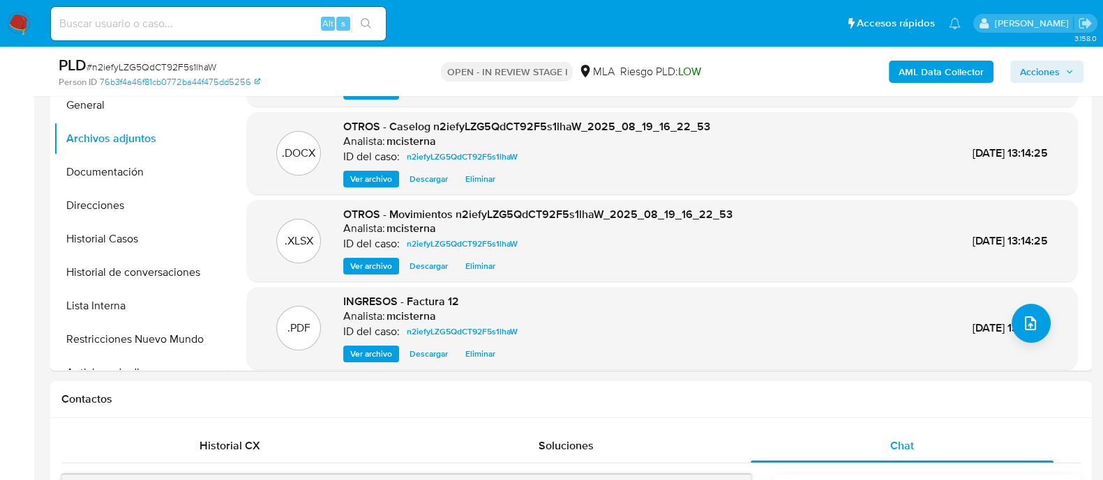
click at [1040, 83] on div "AML Data Collector Acciones" at bounding box center [914, 71] width 338 height 33
click at [1047, 74] on span "Acciones" at bounding box center [1040, 72] width 40 height 22
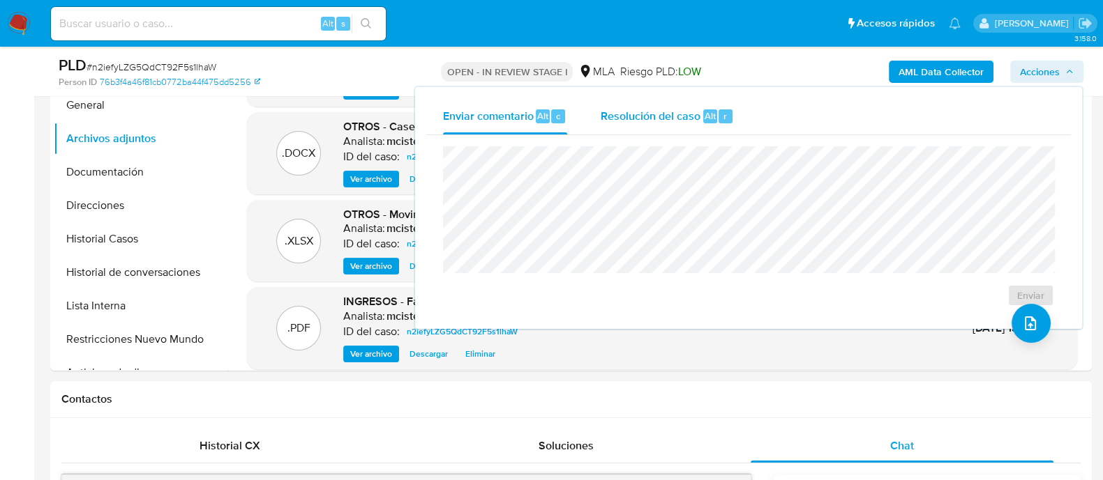
click at [667, 119] on span "Resolución del caso" at bounding box center [650, 115] width 100 height 16
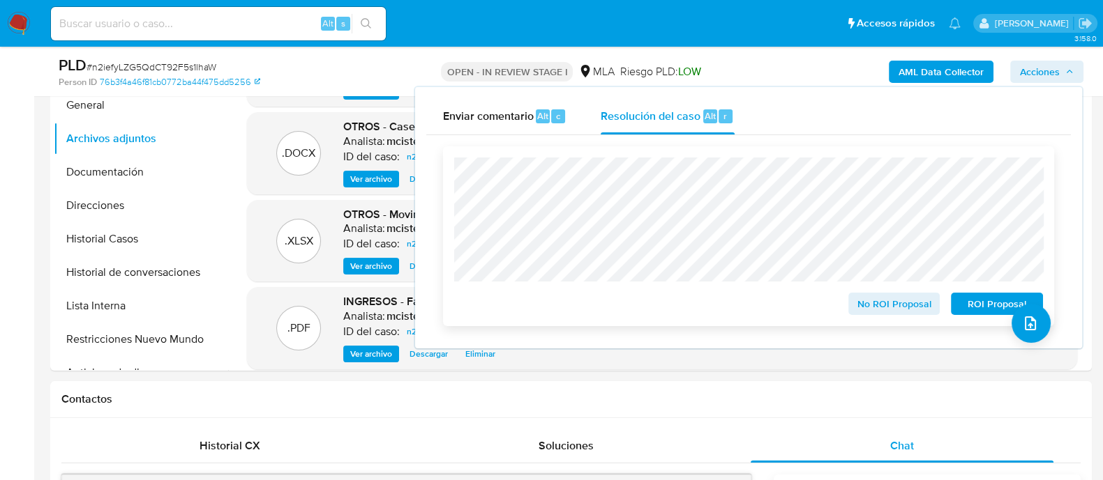
click at [896, 303] on span "No ROI Proposal" at bounding box center [894, 304] width 73 height 20
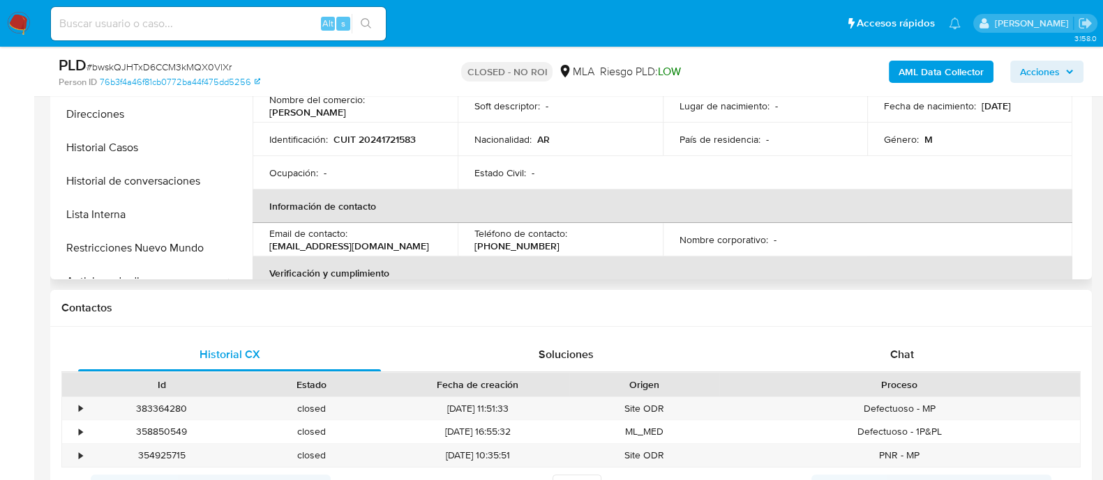
select select "10"
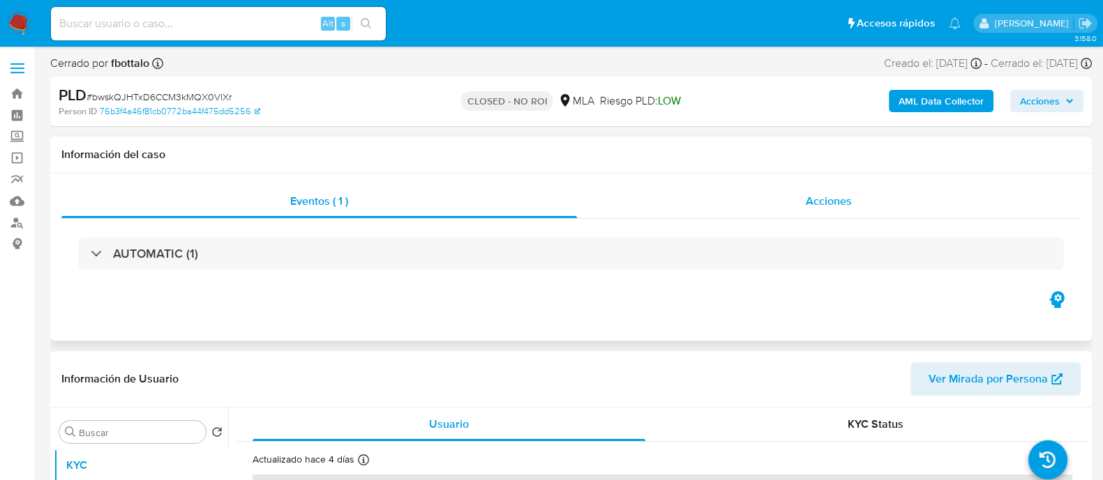
click at [851, 188] on div "Acciones" at bounding box center [829, 201] width 504 height 33
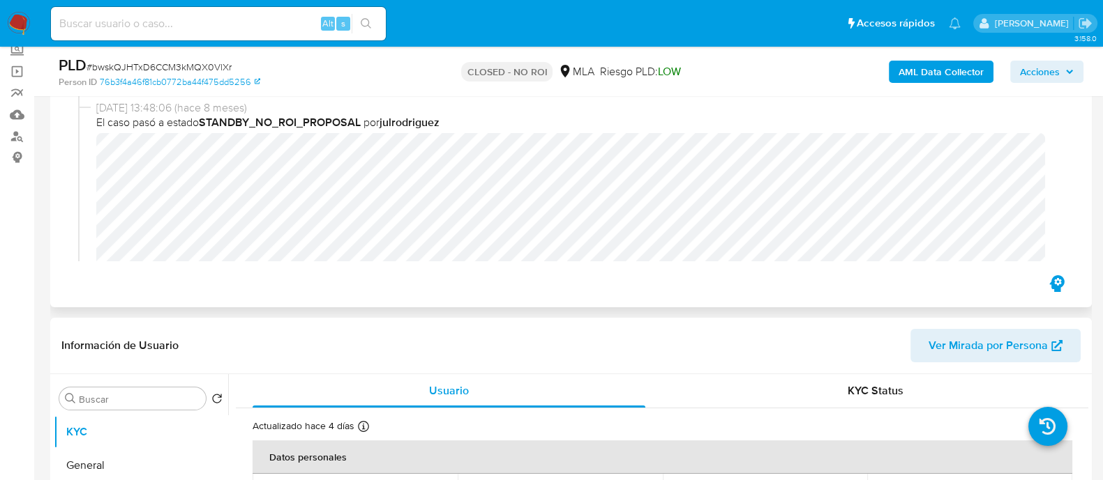
scroll to position [262, 0]
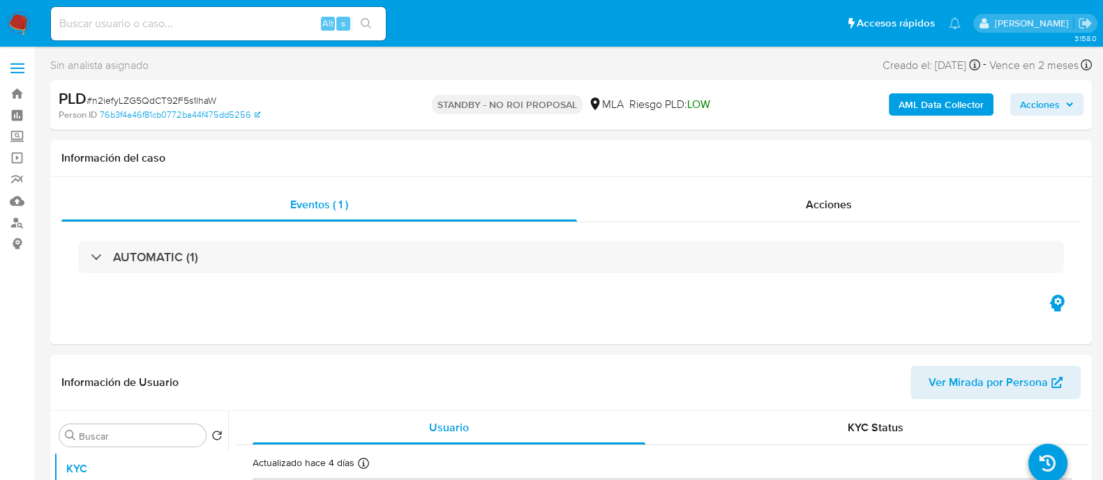
select select "10"
